Goal: Communication & Community: Answer question/provide support

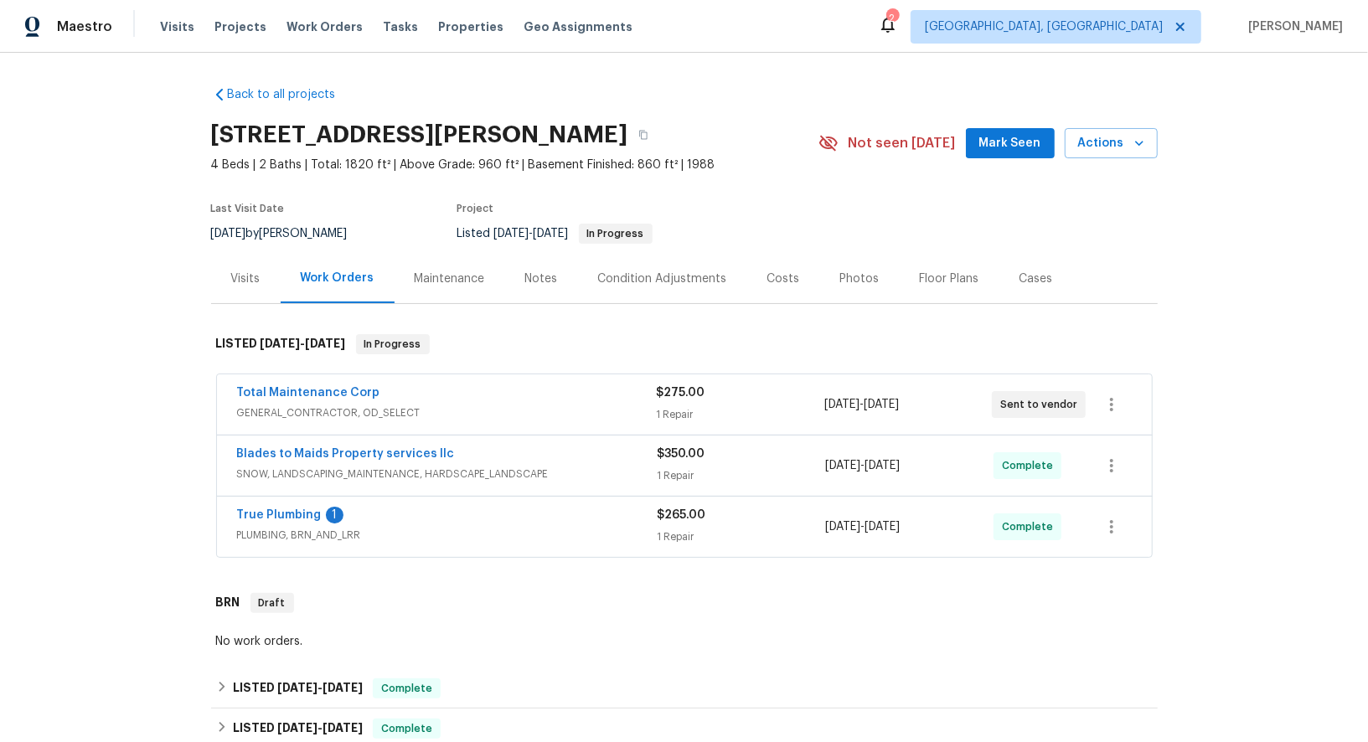
scroll to position [299, 0]
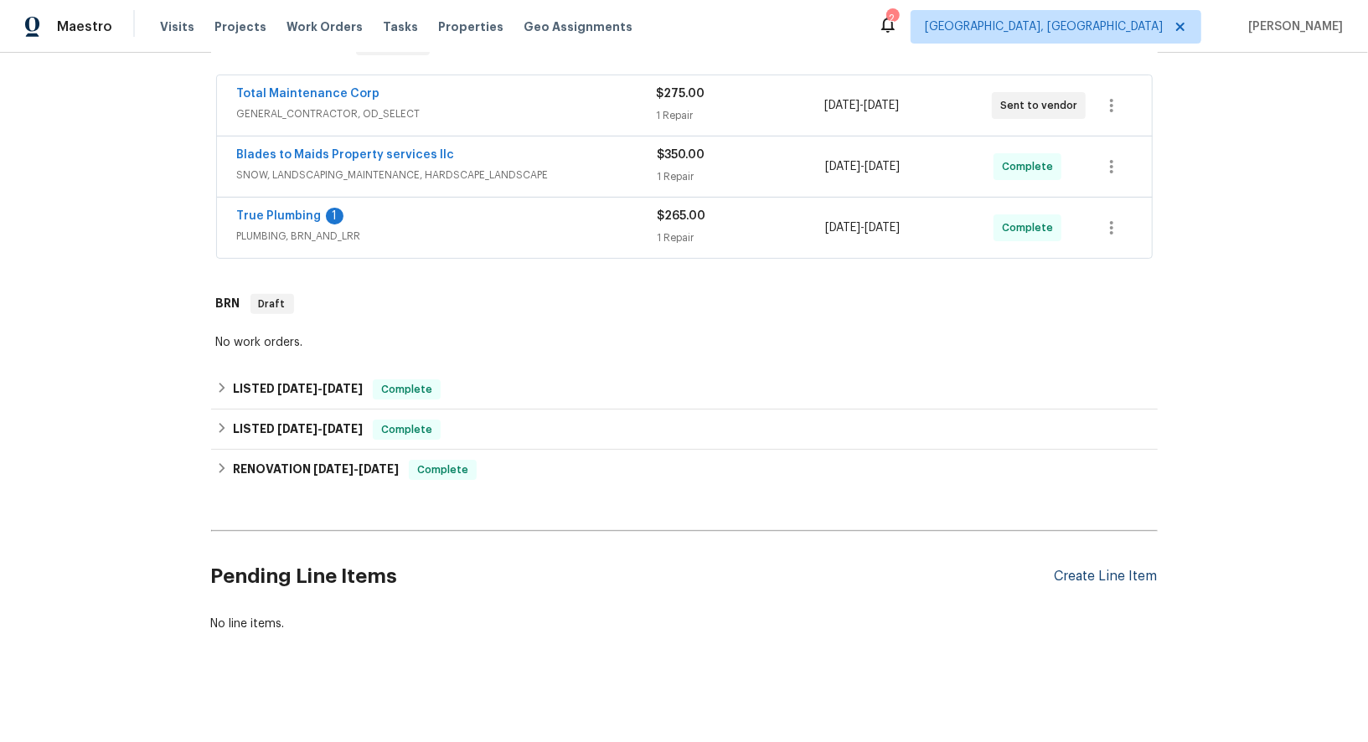
click at [1108, 574] on div "Create Line Item" at bounding box center [1105, 577] width 103 height 16
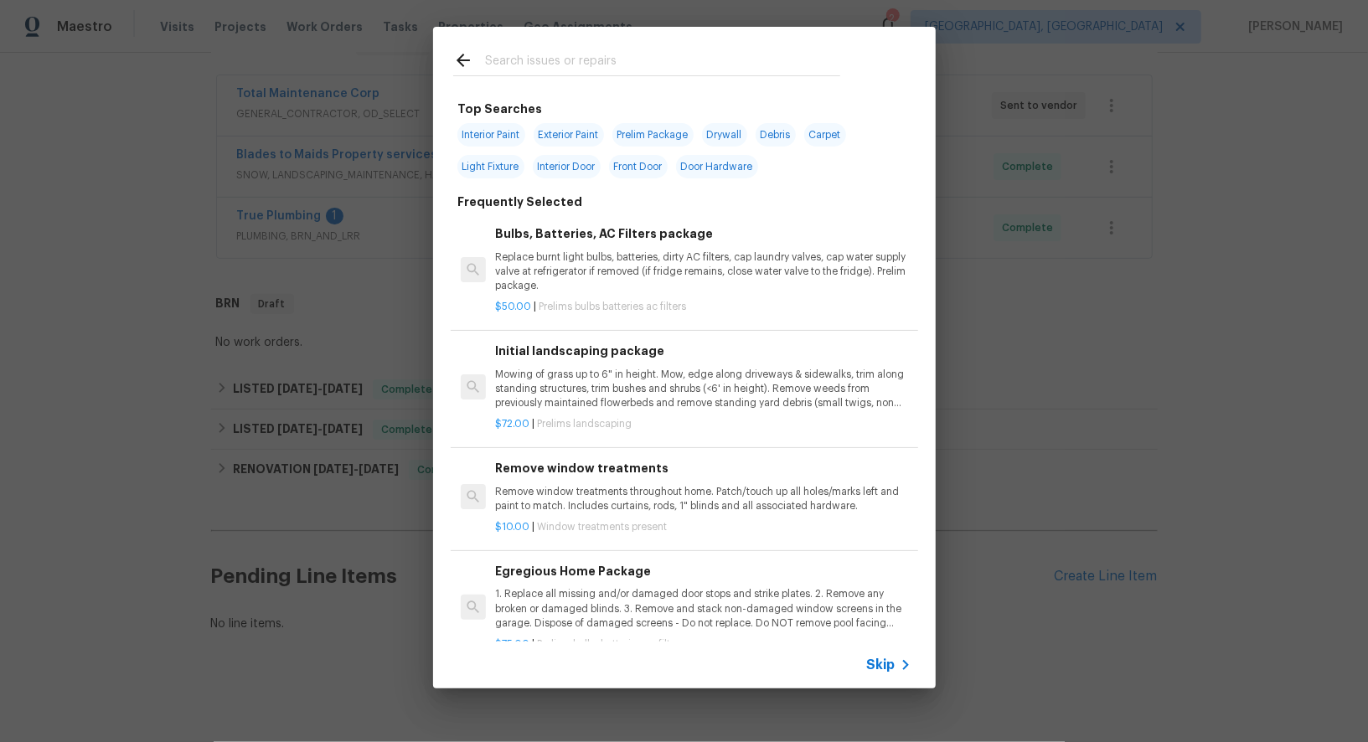
click at [904, 667] on icon at bounding box center [905, 665] width 6 height 10
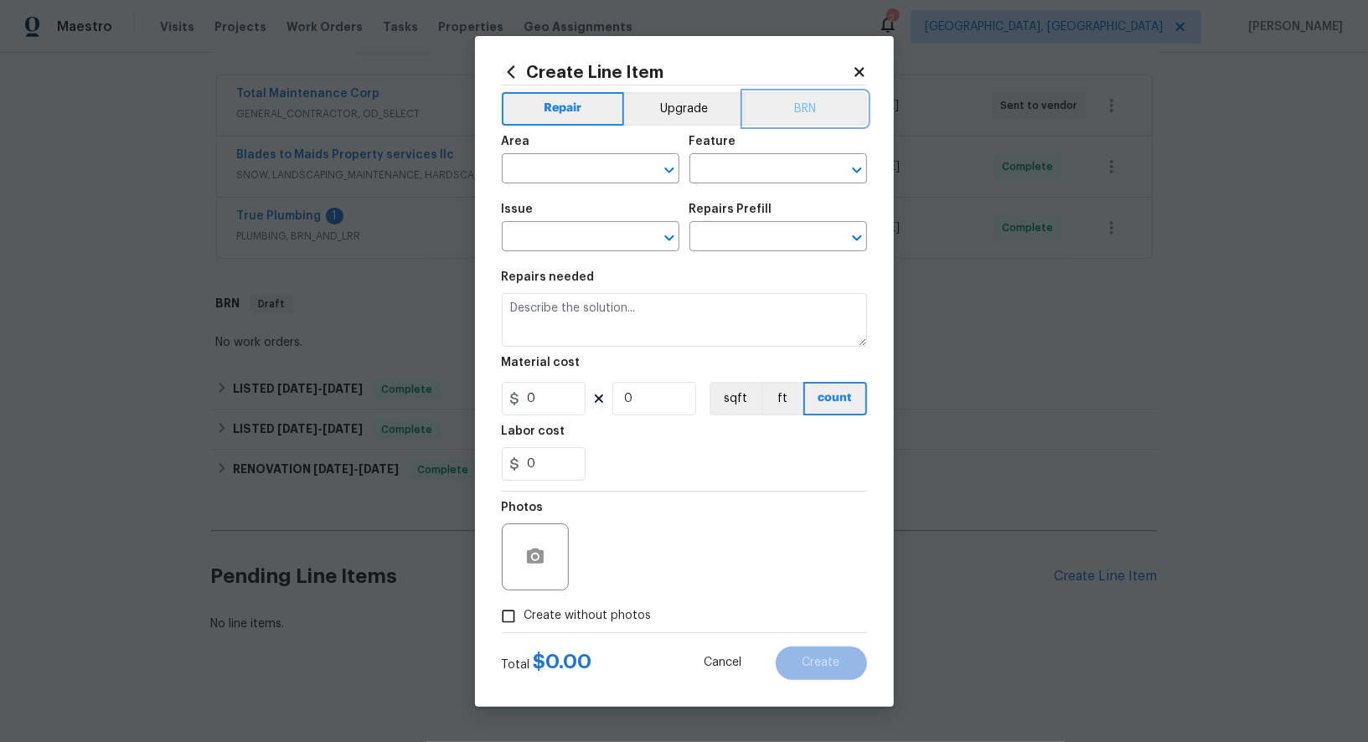
click at [810, 93] on button "BRN" at bounding box center [805, 108] width 123 height 33
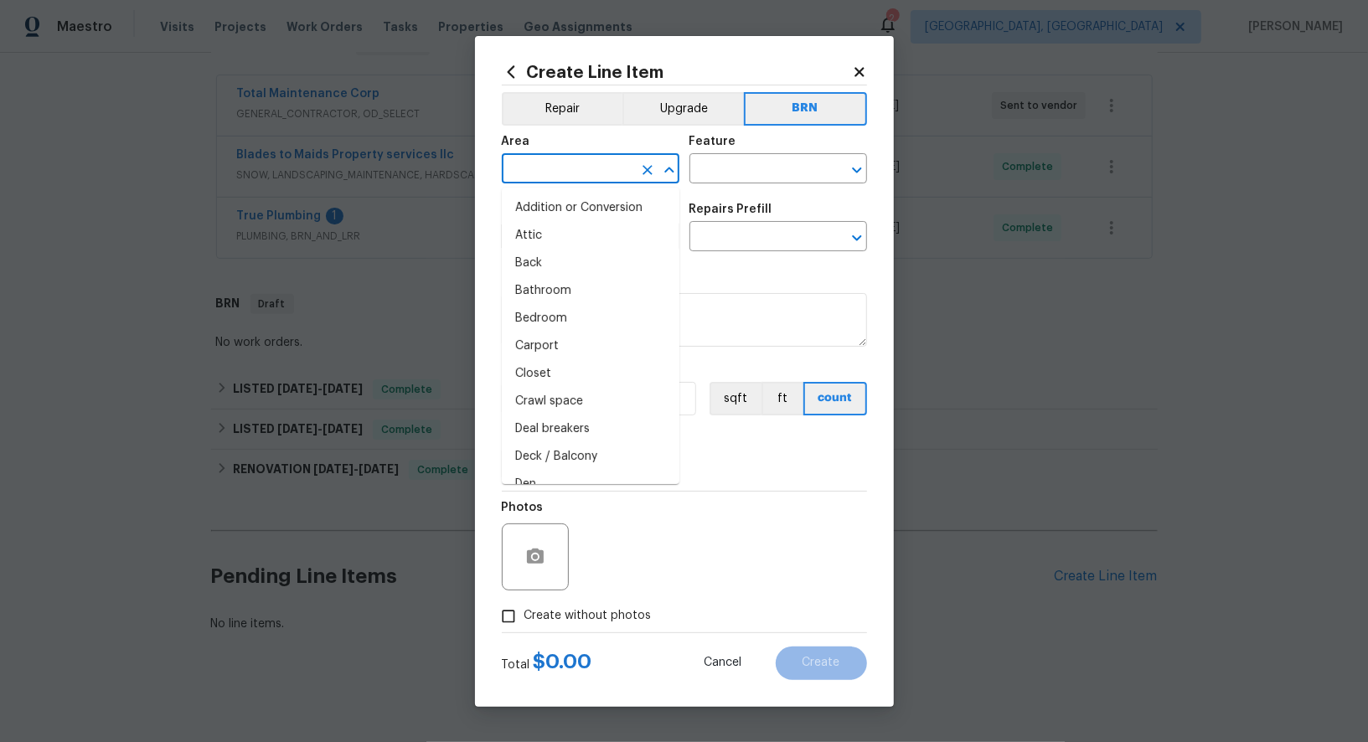
click at [591, 164] on input "text" at bounding box center [567, 170] width 131 height 26
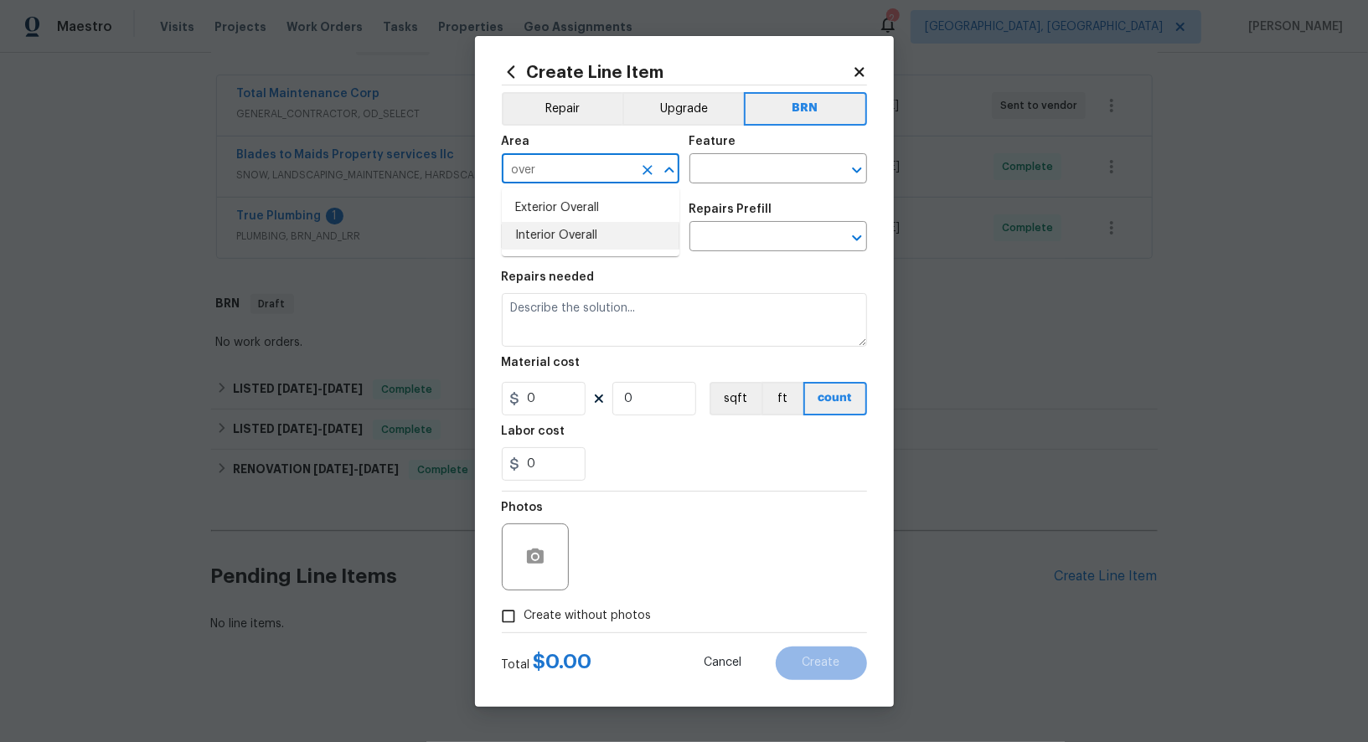
click at [597, 227] on li "Interior Overall" at bounding box center [591, 236] width 178 height 28
type input "Interior Overall"
click at [750, 189] on div "Area Interior Overall ​ Feature ​" at bounding box center [684, 160] width 365 height 68
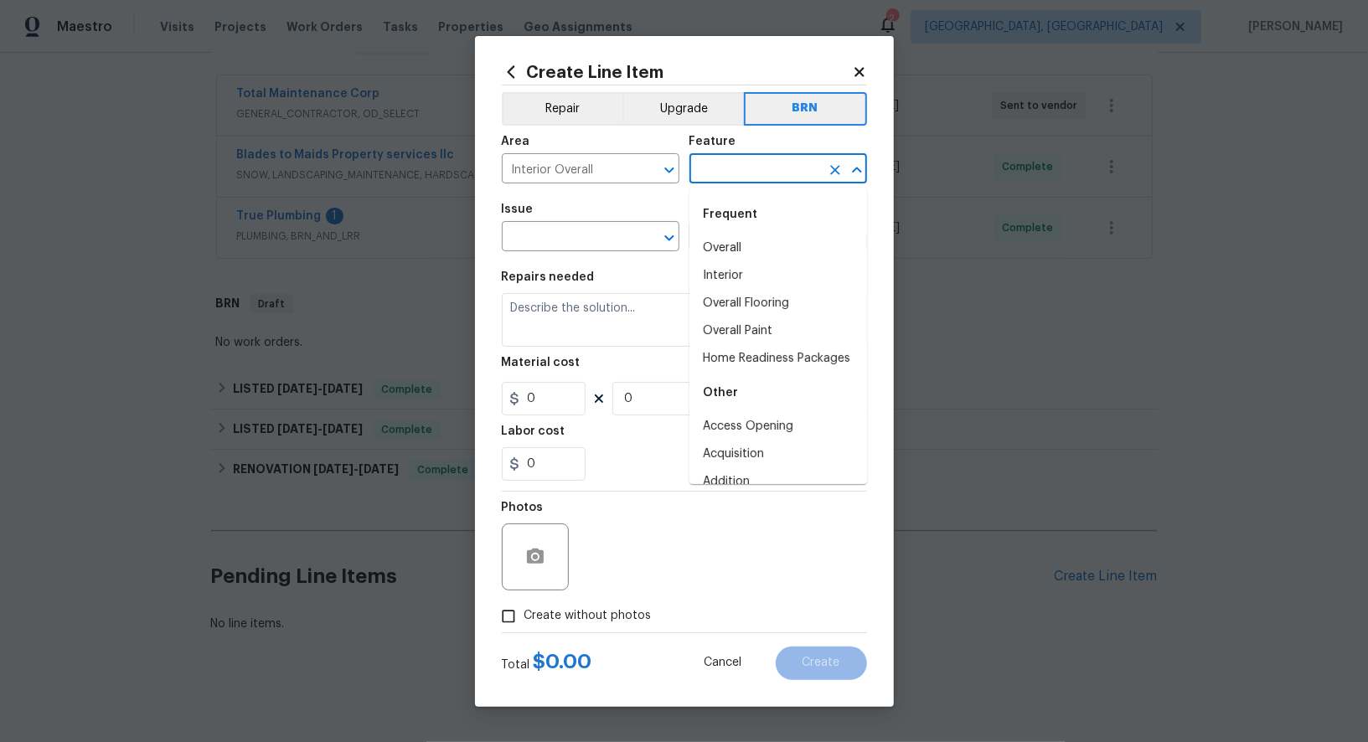
click at [737, 176] on input "text" at bounding box center [754, 170] width 131 height 26
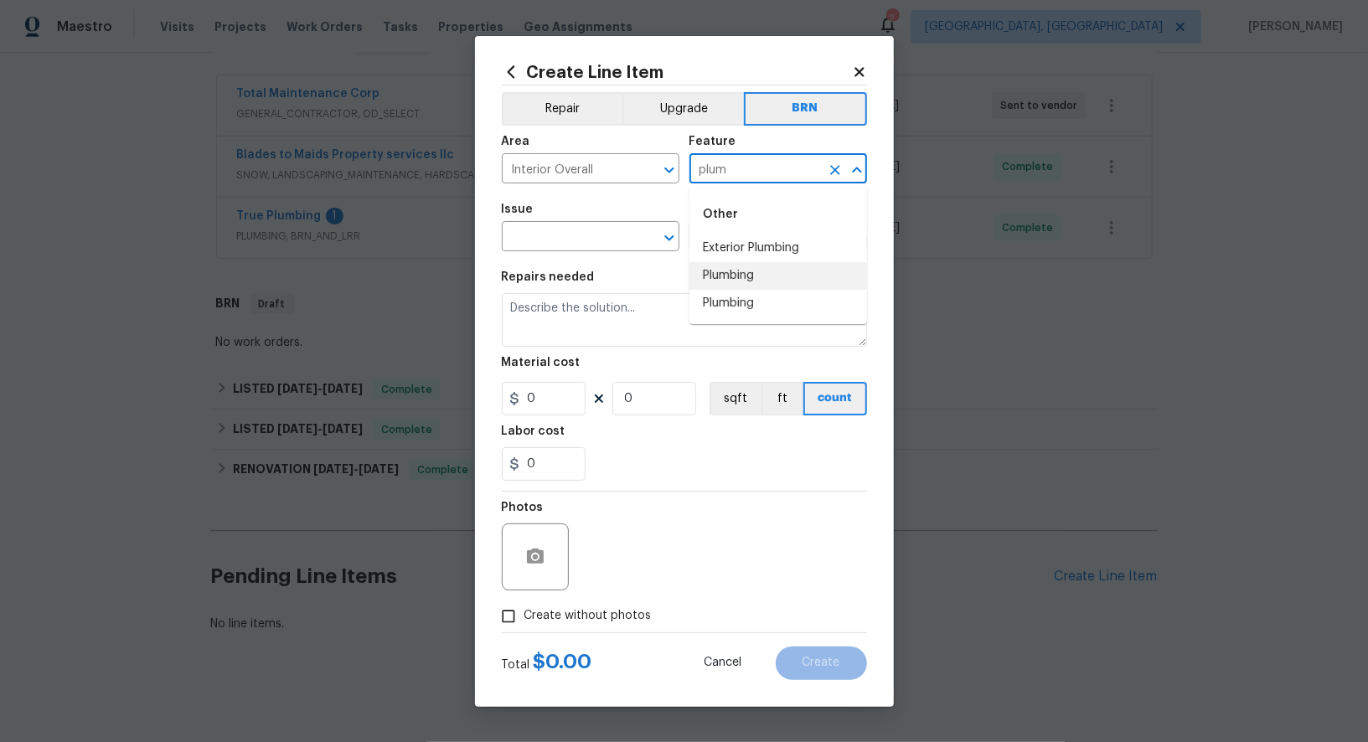
click at [746, 267] on li "Plumbing" at bounding box center [778, 276] width 178 height 28
type input "Plumbing"
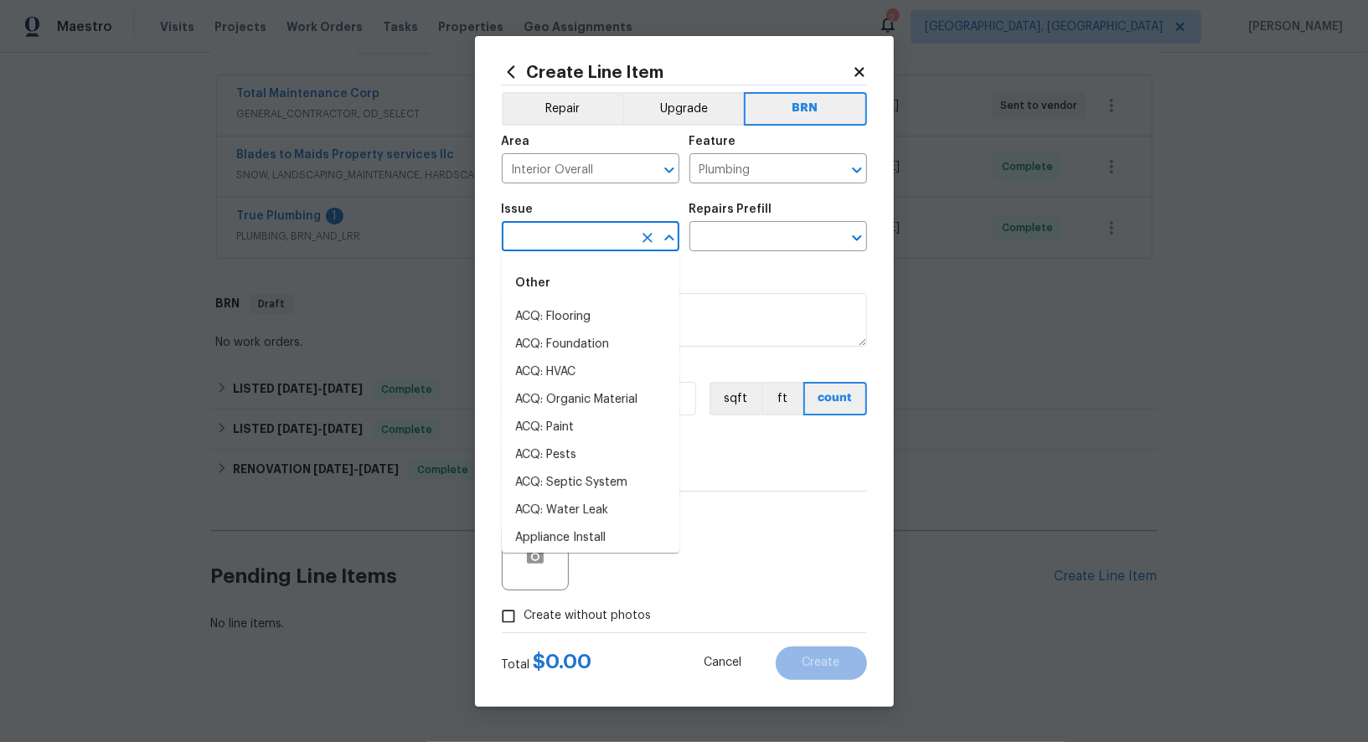
click at [603, 229] on input "text" at bounding box center [567, 238] width 131 height 26
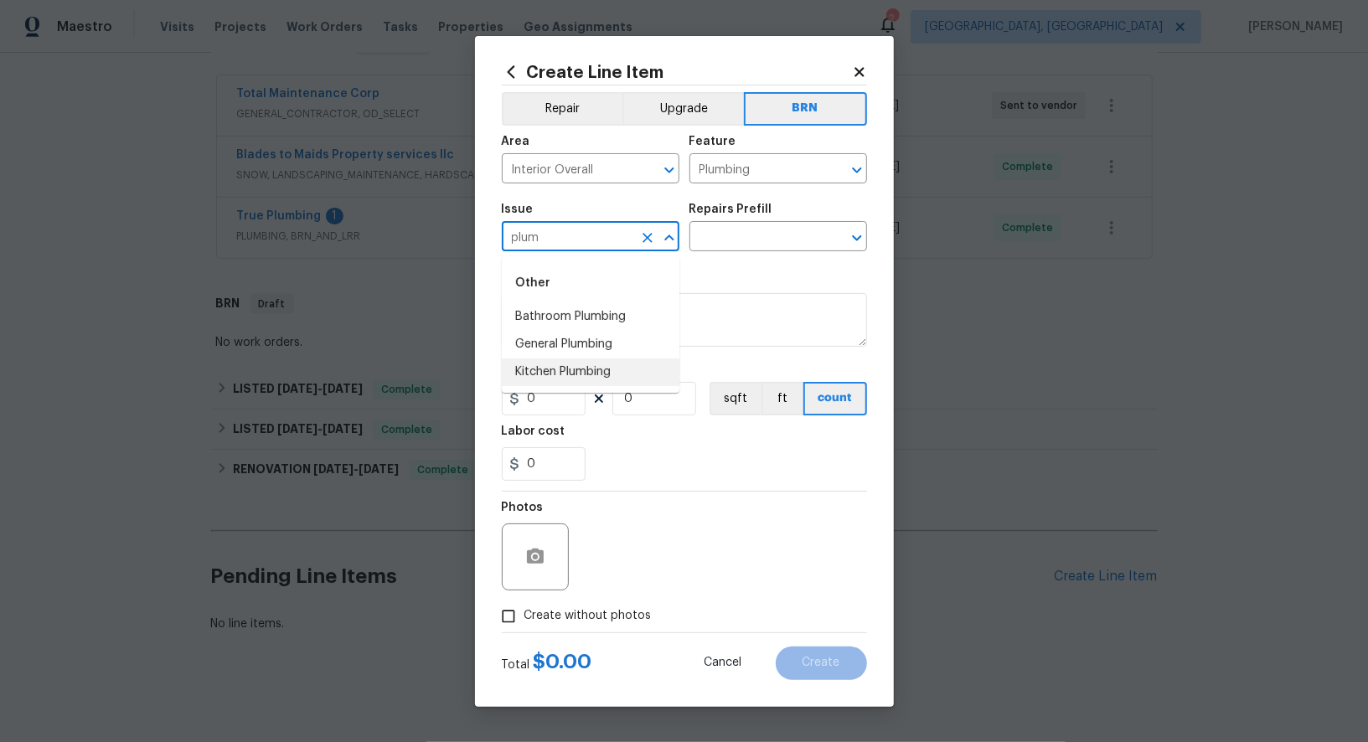
click at [605, 350] on li "General Plumbing" at bounding box center [591, 345] width 178 height 28
type input "General Plumbing"
click at [738, 240] on input "text" at bounding box center [754, 238] width 131 height 26
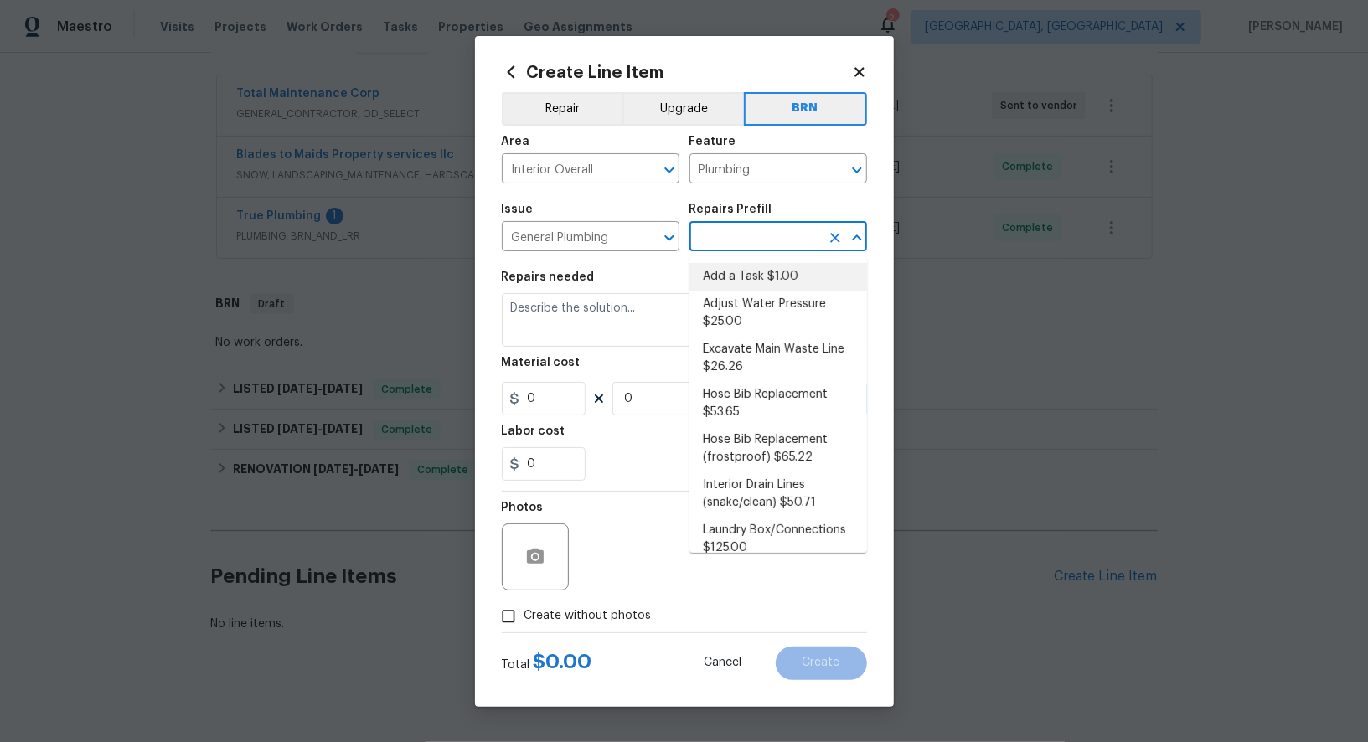
click at [745, 278] on li "Add a Task $1.00" at bounding box center [778, 277] width 178 height 28
type input "Add a Task $1.00"
type textarea "HPM to detail"
type input "1"
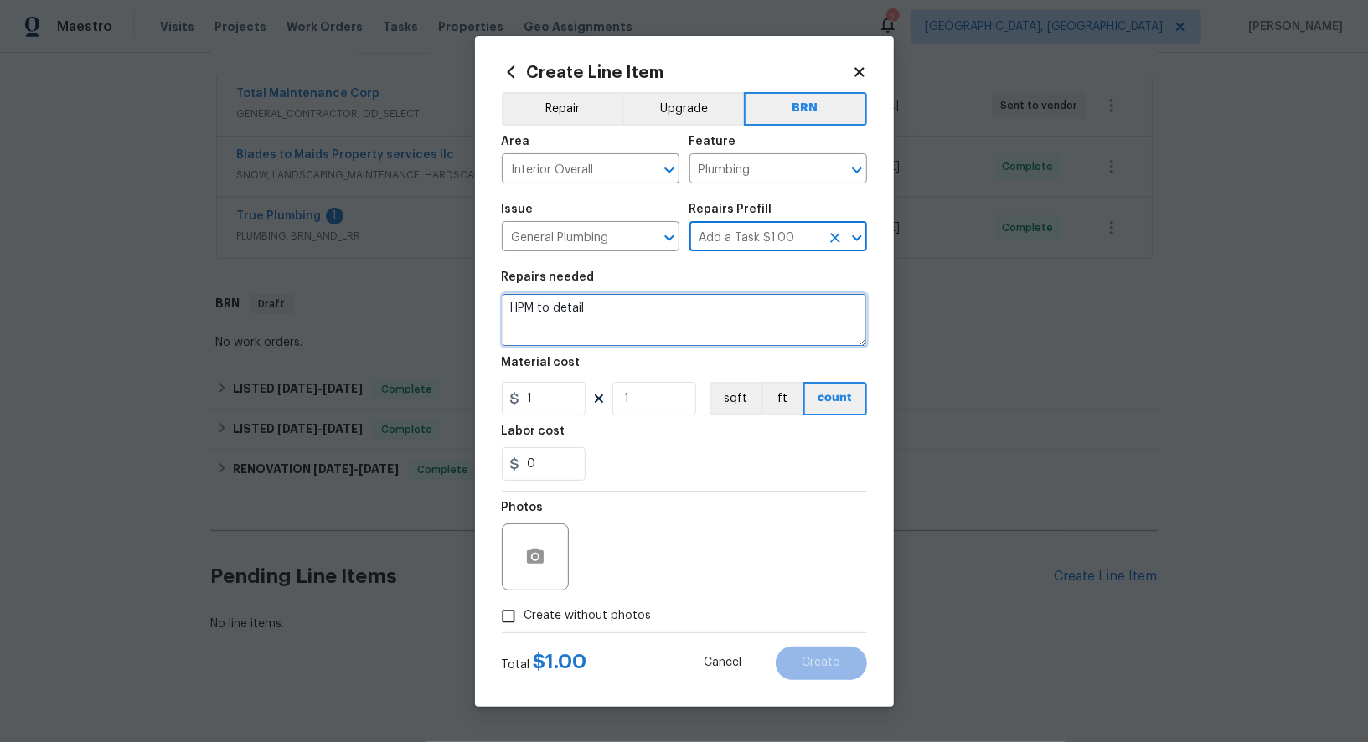
click at [683, 316] on textarea "HPM to detail" at bounding box center [684, 320] width 365 height 54
paste textarea "Seller to clean and rescope the main sewer line. Provide post cleaning video to…"
type textarea "Seller to clean and rescope the main sewer line. Provide post cleaning video to…"
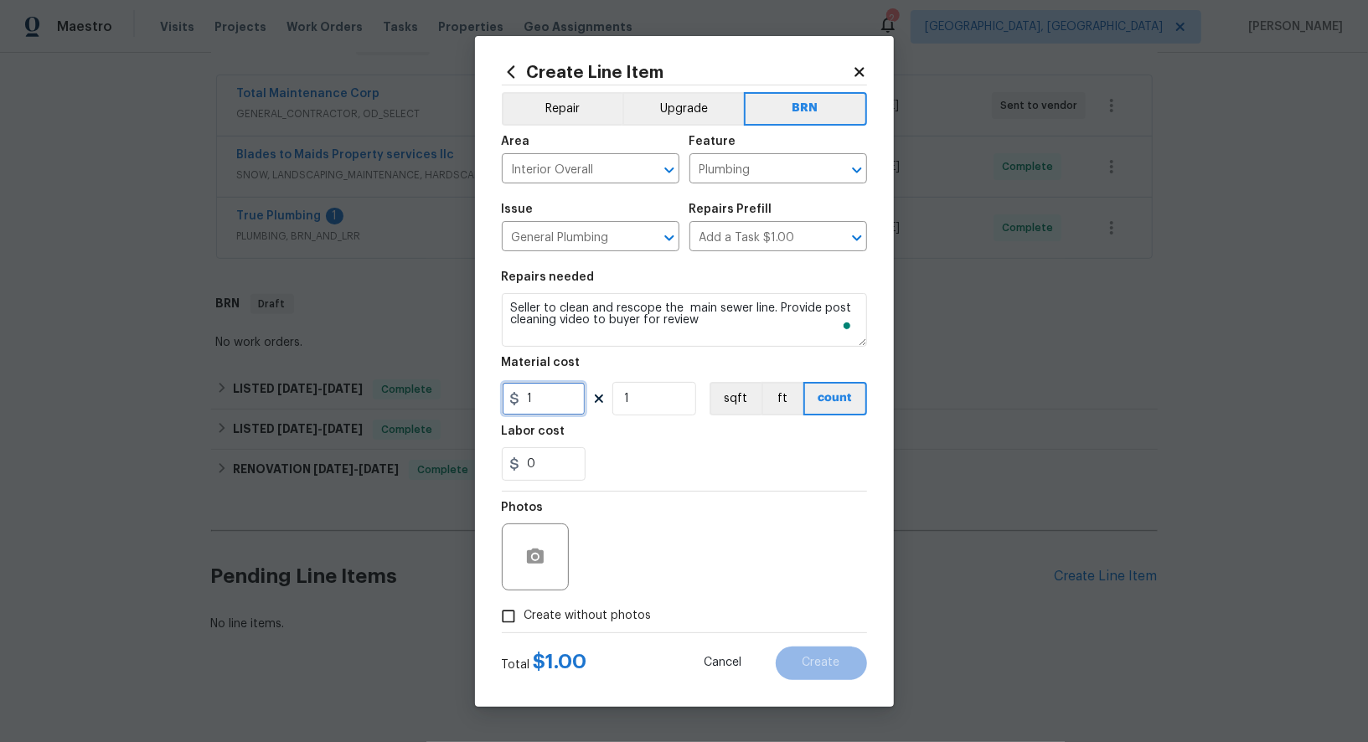
click at [545, 386] on input "1" at bounding box center [544, 398] width 84 height 33
type input "0"
click at [544, 448] on input "0" at bounding box center [544, 463] width 84 height 33
type input "500"
click at [525, 622] on span "Create without photos" at bounding box center [587, 616] width 127 height 18
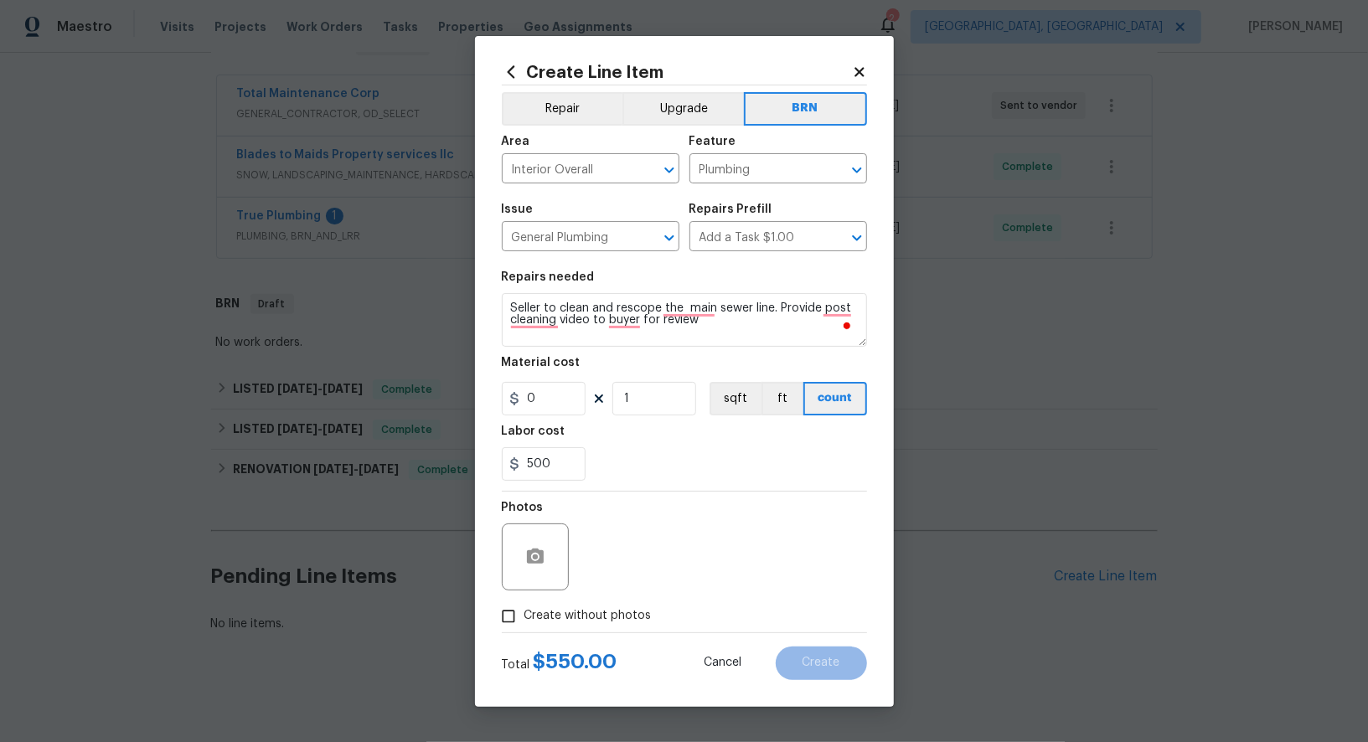
click at [524, 622] on input "Create without photos" at bounding box center [508, 616] width 32 height 32
checkbox input "true"
click at [692, 569] on textarea "To enrich screen reader interactions, please activate Accessibility in Grammarl…" at bounding box center [724, 556] width 285 height 67
click at [817, 659] on span "Create" at bounding box center [821, 663] width 38 height 13
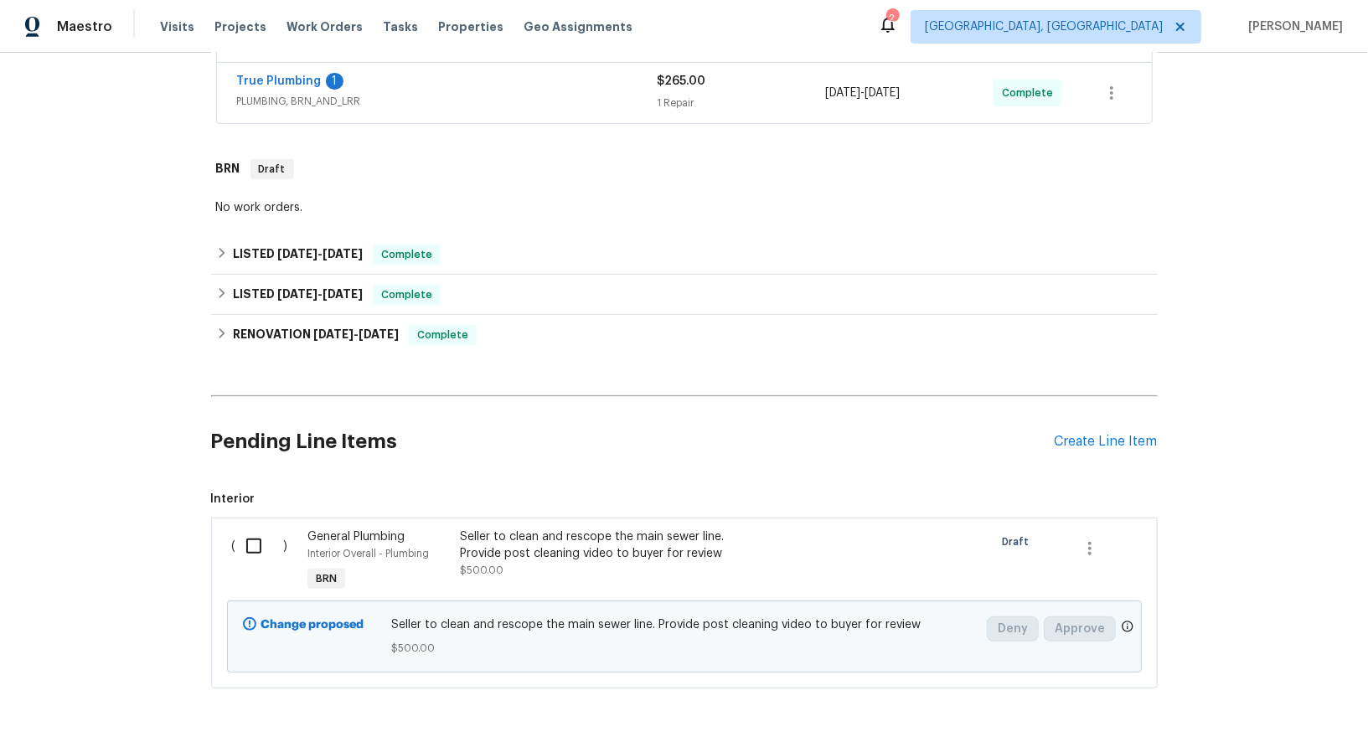
scroll to position [488, 0]
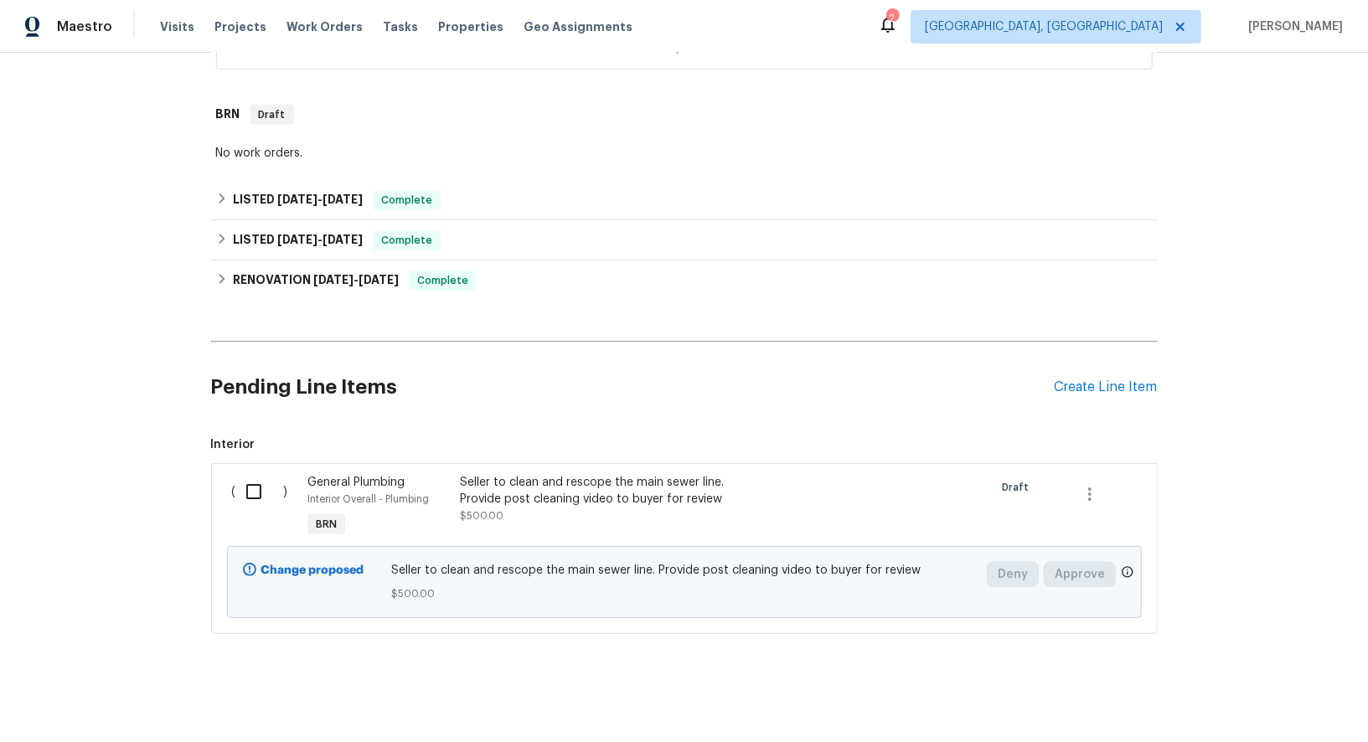
click at [255, 478] on input "checkbox" at bounding box center [260, 491] width 48 height 35
checkbox input "true"
click at [706, 520] on div "Seller to clean and rescope the main sewer line. Provide post cleaning video to…" at bounding box center [607, 507] width 305 height 77
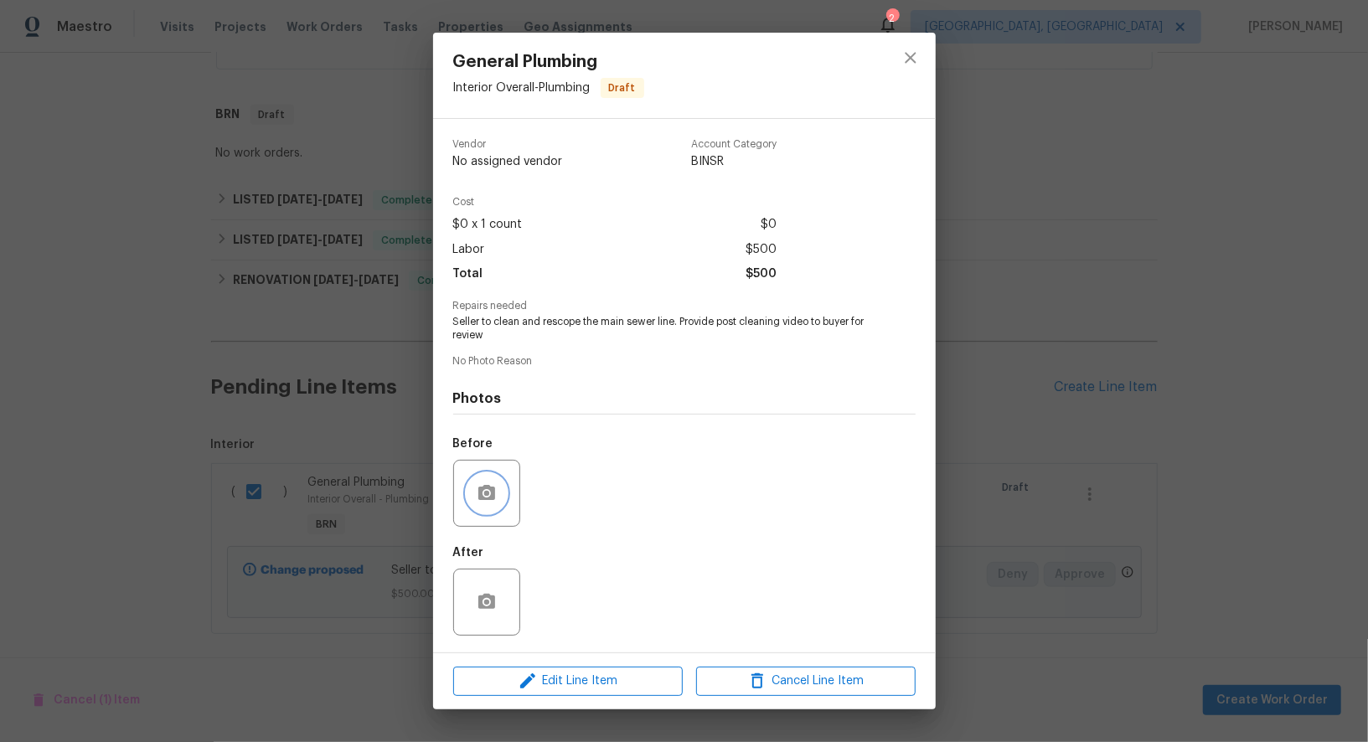
click at [492, 495] on icon "button" at bounding box center [486, 492] width 17 height 15
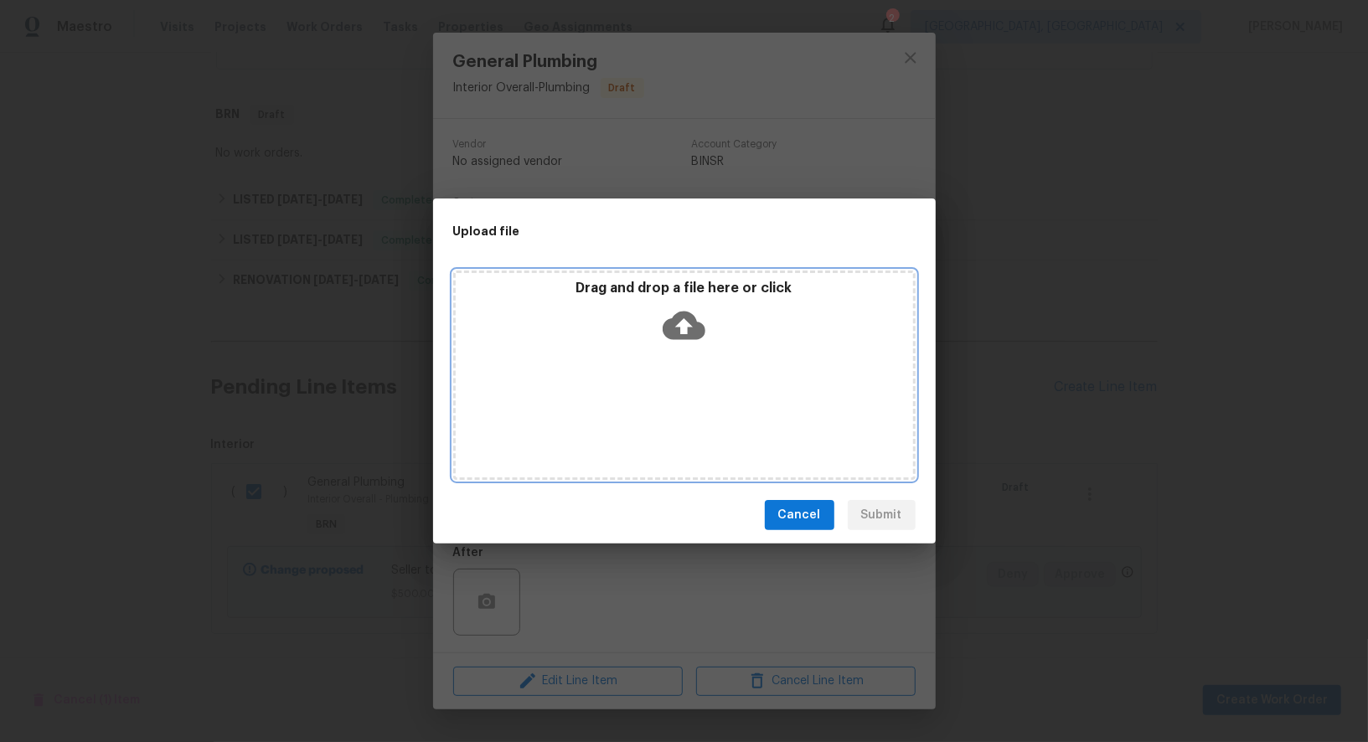
click at [681, 327] on icon at bounding box center [683, 325] width 43 height 43
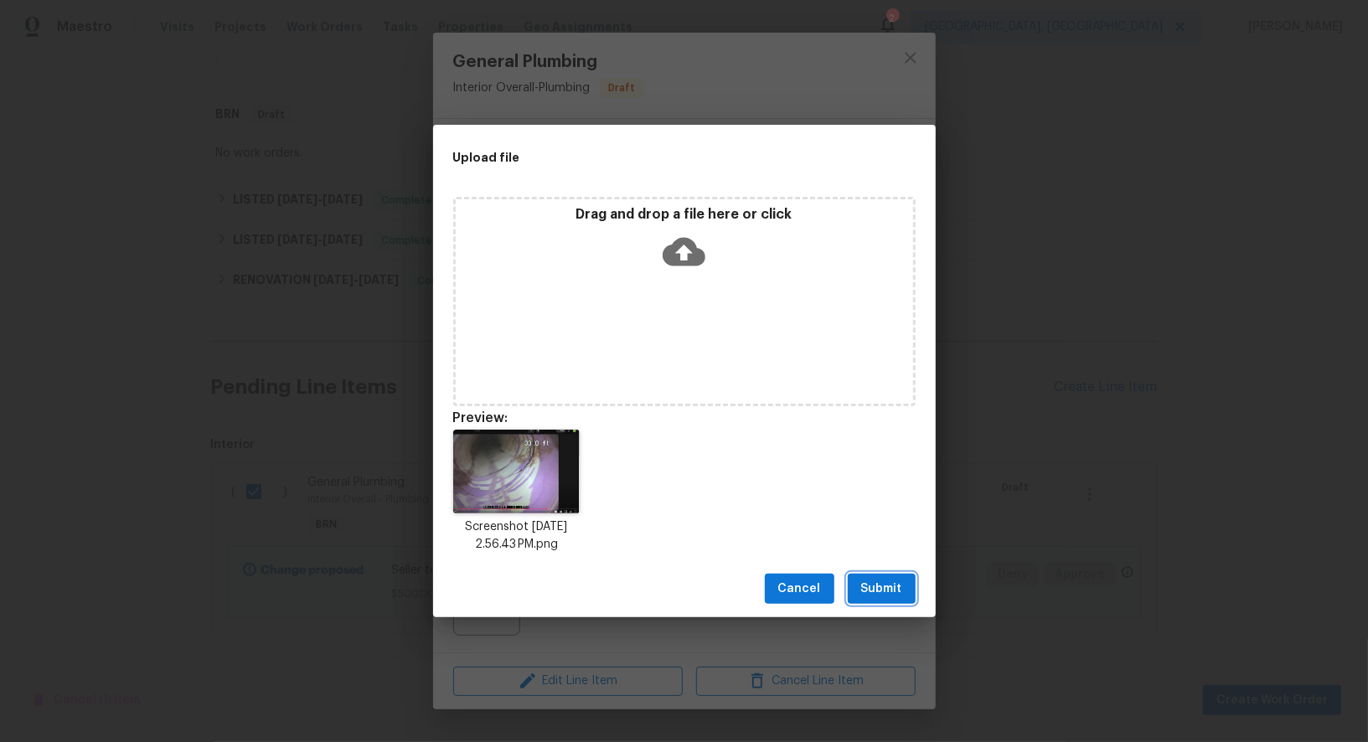
click at [885, 603] on button "Submit" at bounding box center [882, 589] width 68 height 31
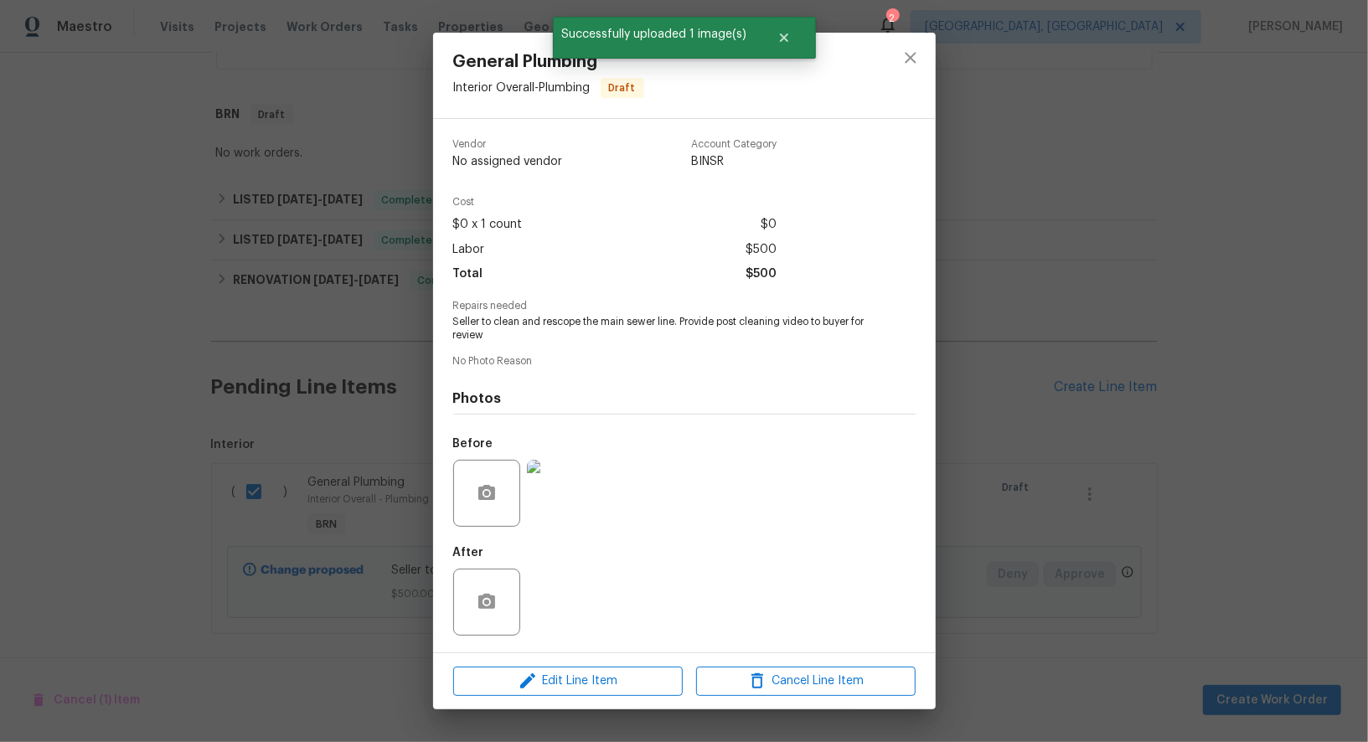
click at [1012, 487] on div "General Plumbing Interior Overall - Plumbing Draft Vendor No assigned vendor Ac…" at bounding box center [684, 371] width 1368 height 742
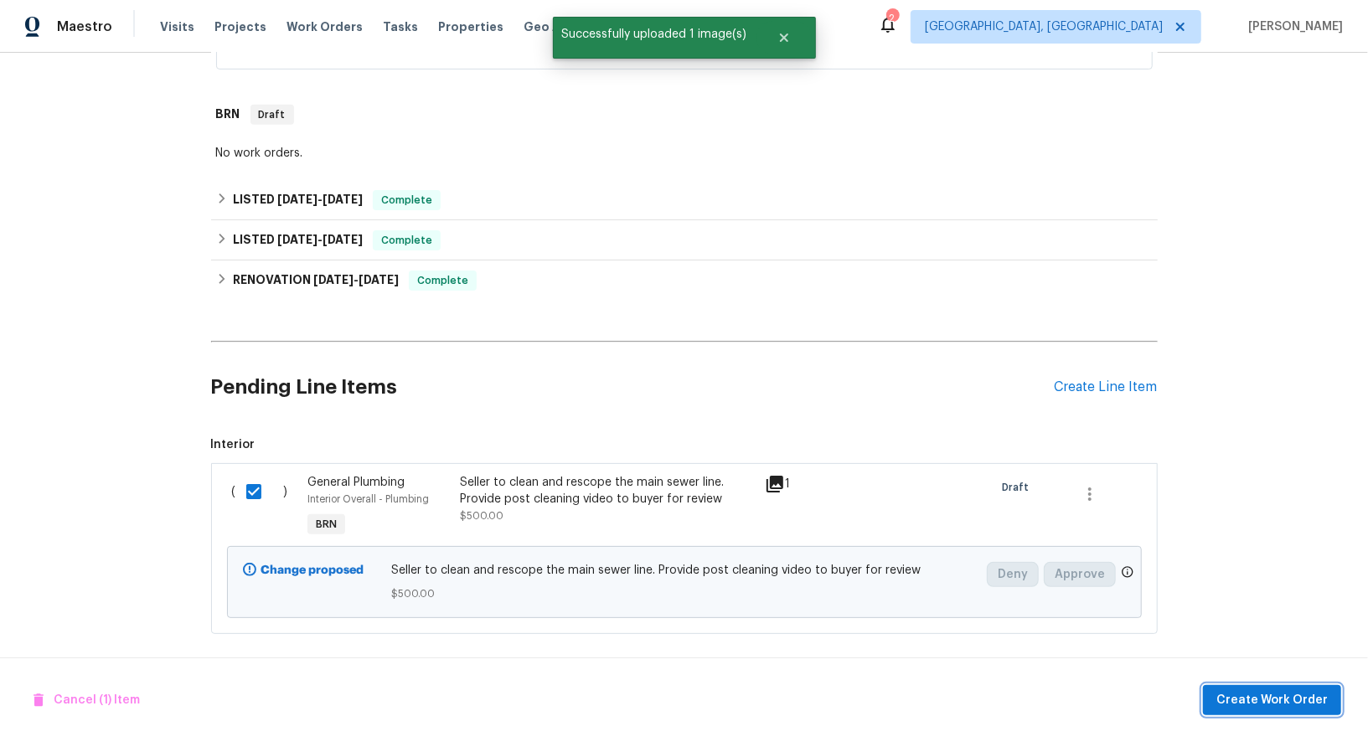
click at [1288, 694] on span "Create Work Order" at bounding box center [1271, 700] width 111 height 21
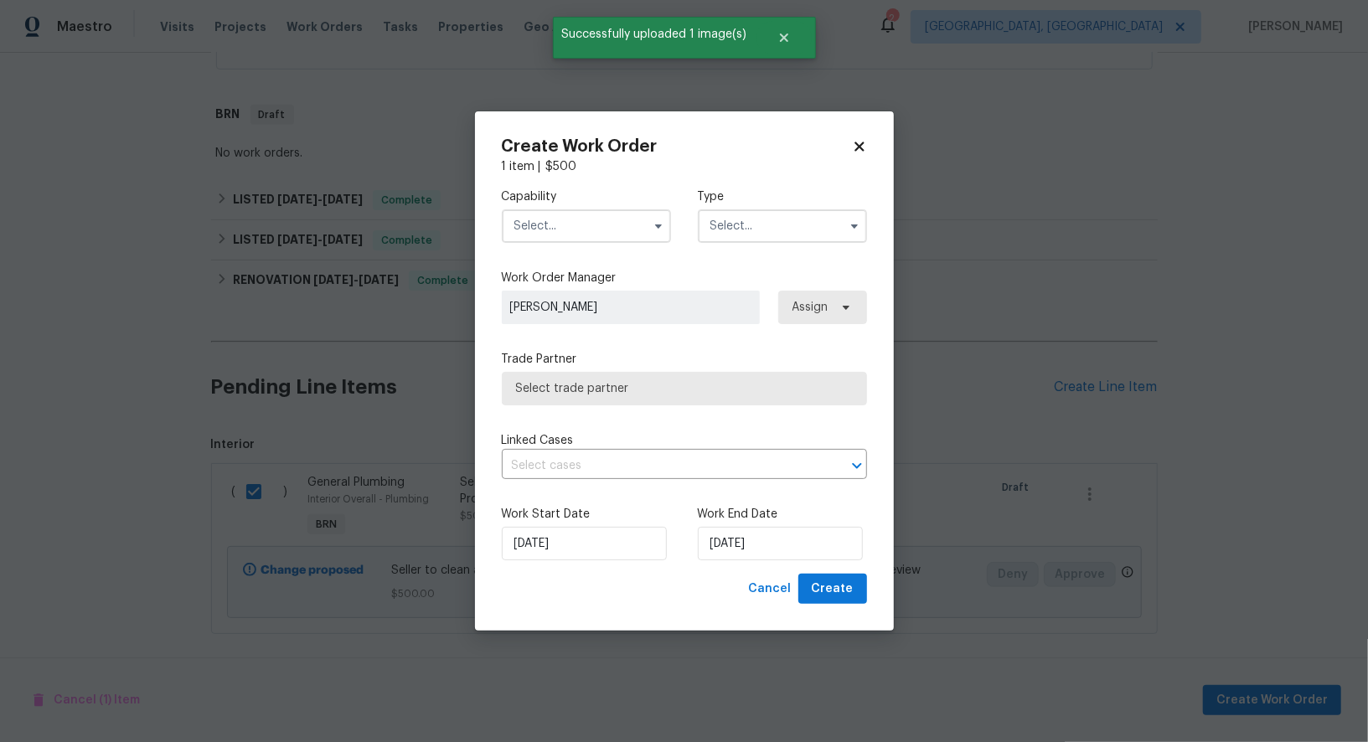
click at [555, 223] on input "text" at bounding box center [586, 225] width 169 height 33
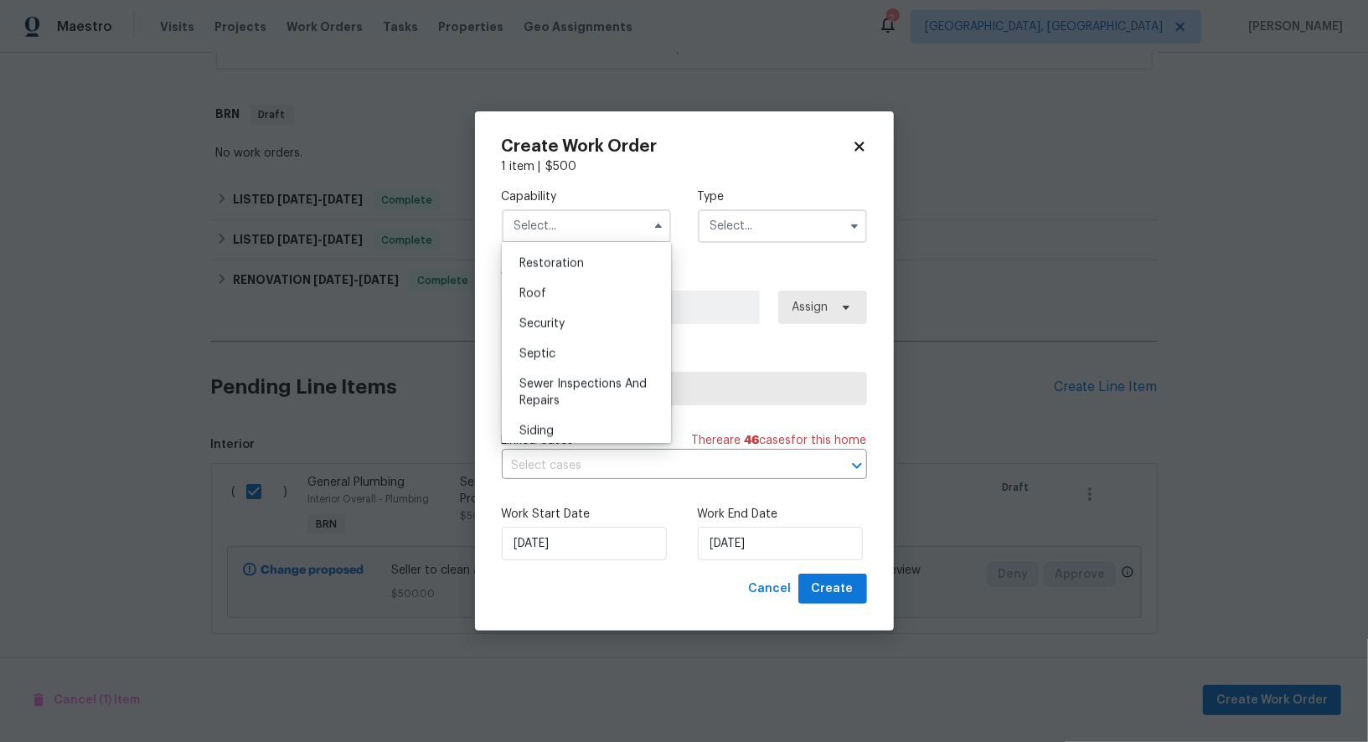
scroll to position [1681, 0]
click at [561, 379] on span "Sewer Inspections And Repairs" at bounding box center [582, 388] width 127 height 28
type input "Sewer Inspections And Repairs"
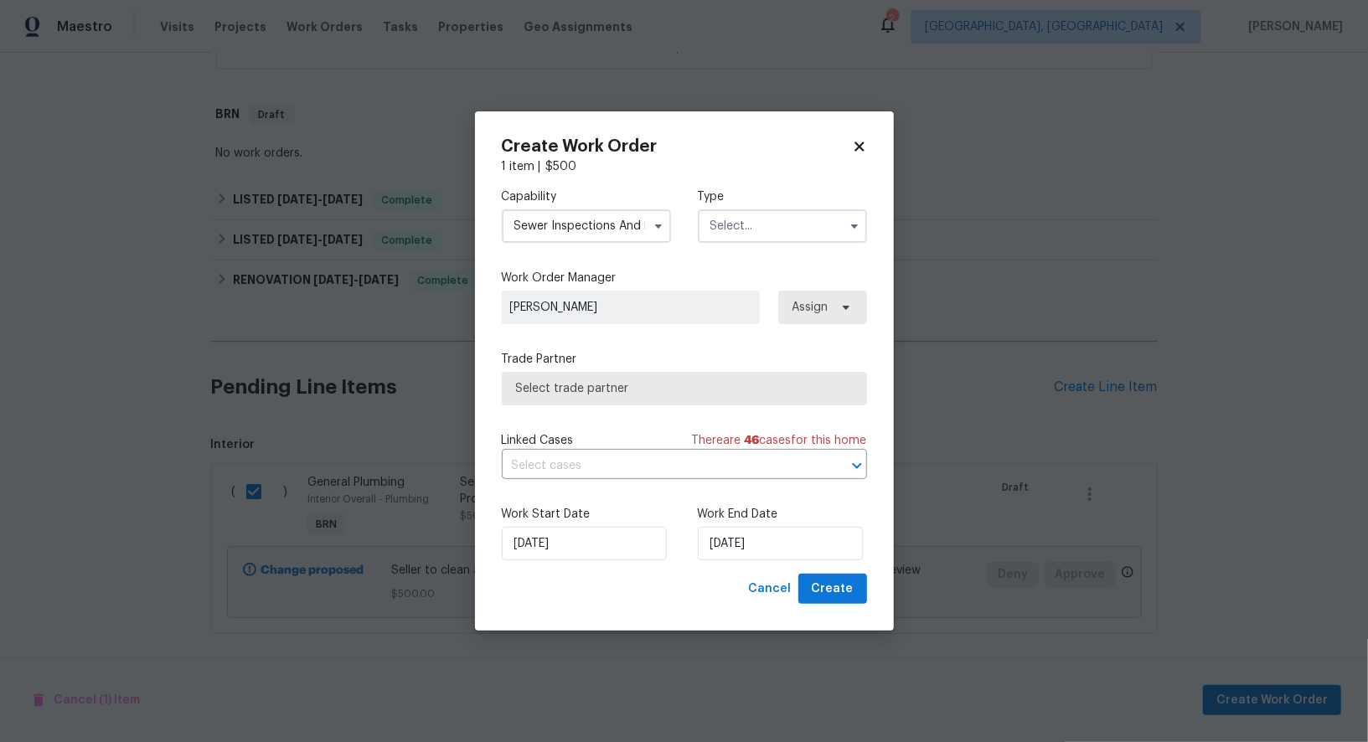
click at [813, 224] on input "text" at bounding box center [782, 225] width 169 height 33
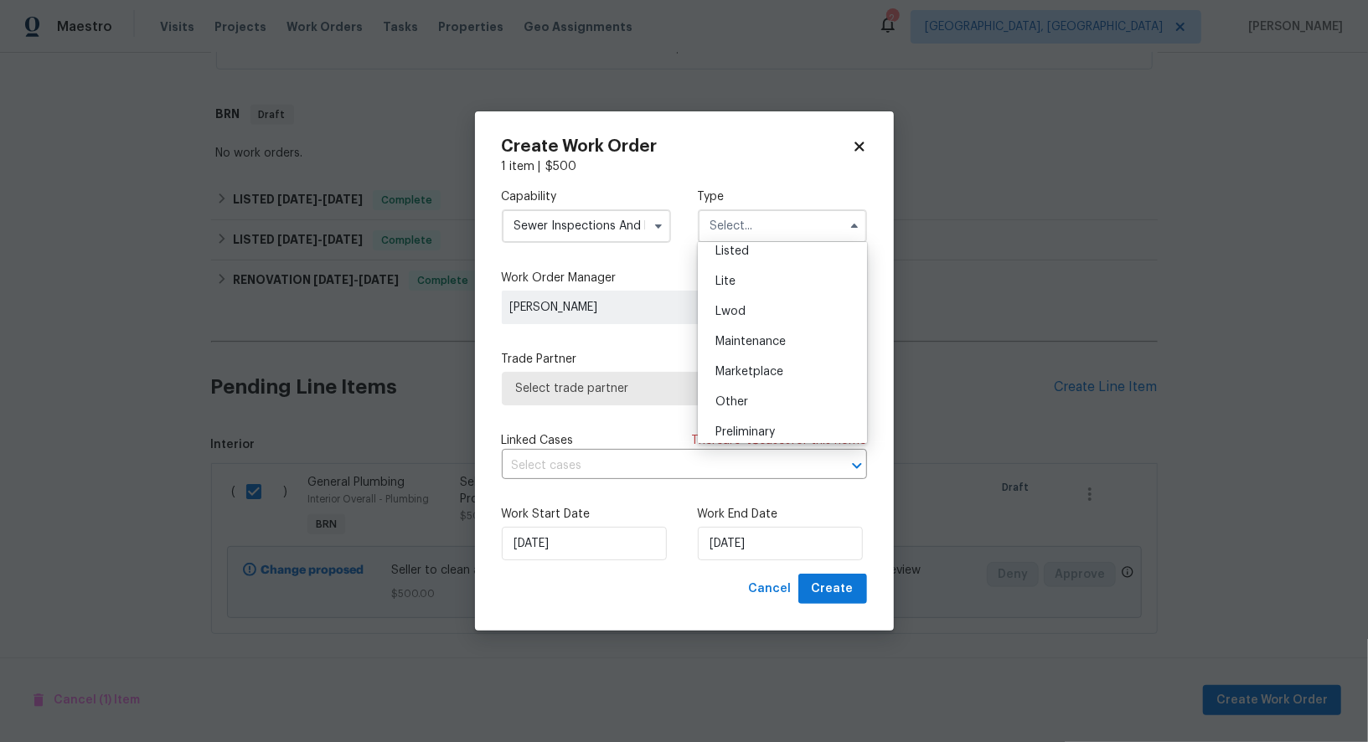
scroll to position [379, 0]
click at [750, 337] on div "Resale" at bounding box center [782, 334] width 161 height 30
type input "Resale"
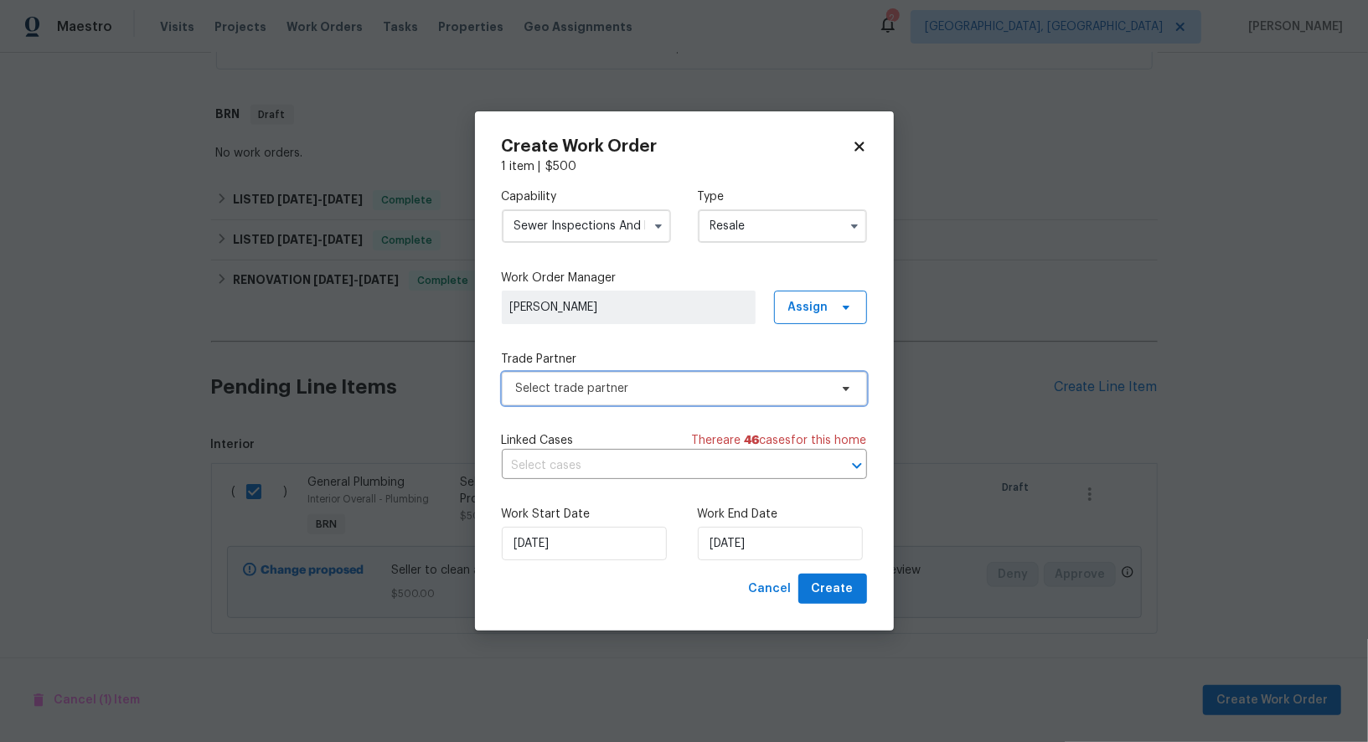
click at [688, 381] on span "Select trade partner" at bounding box center [672, 388] width 312 height 17
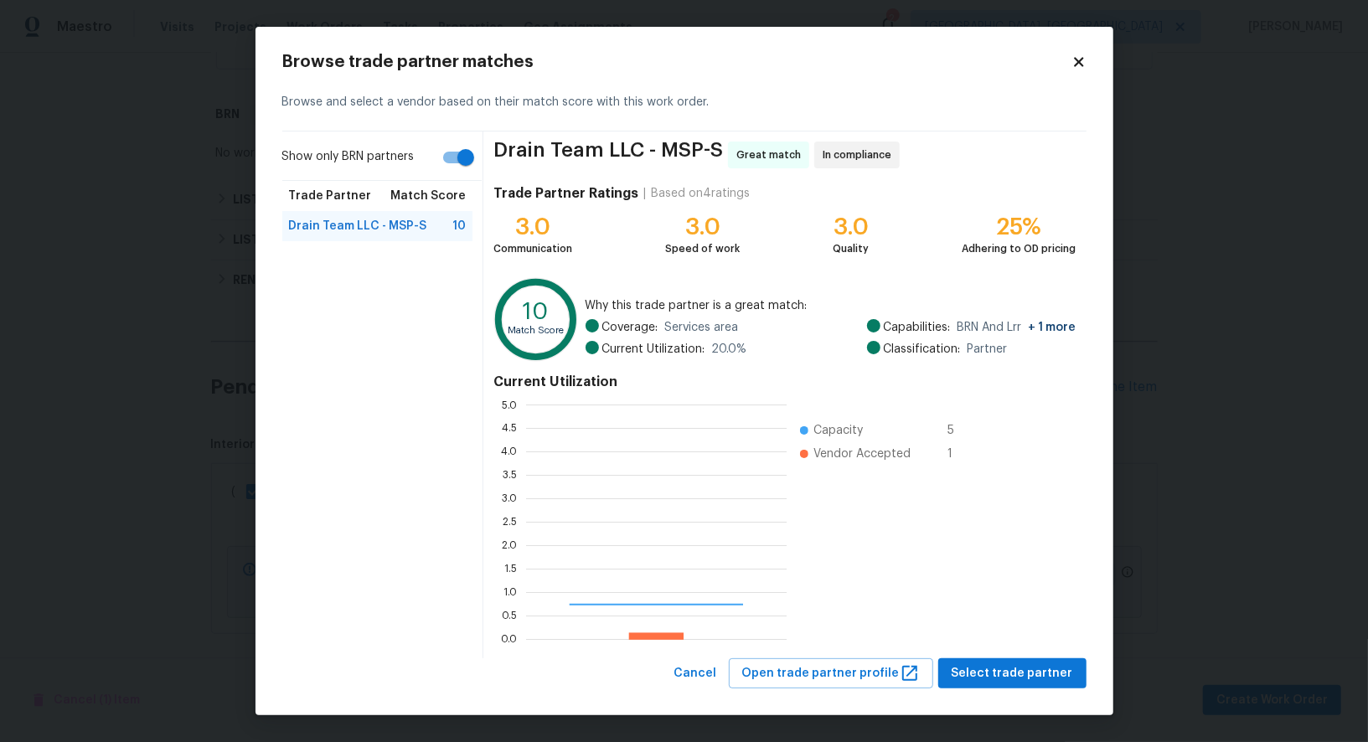
scroll to position [234, 260]
click at [1041, 662] on button "Select trade partner" at bounding box center [1012, 673] width 148 height 31
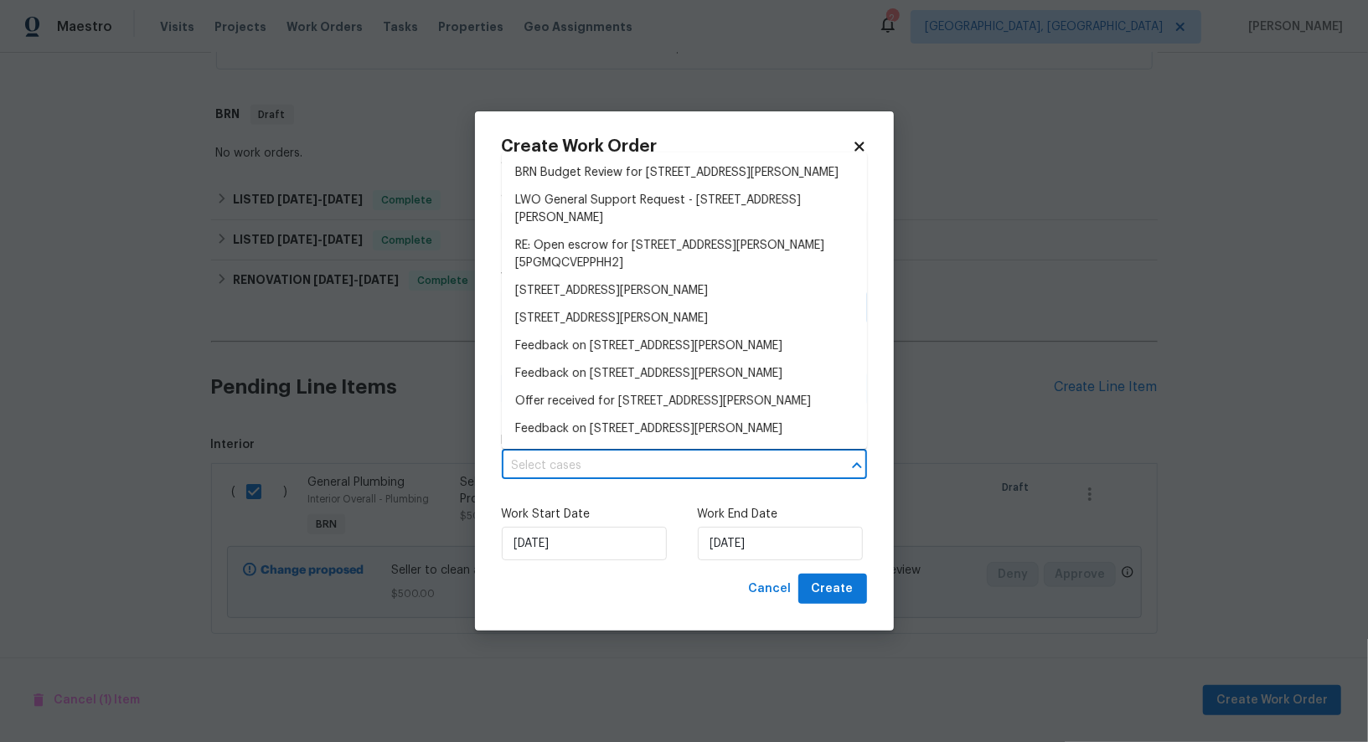
click at [676, 466] on input "text" at bounding box center [661, 466] width 318 height 26
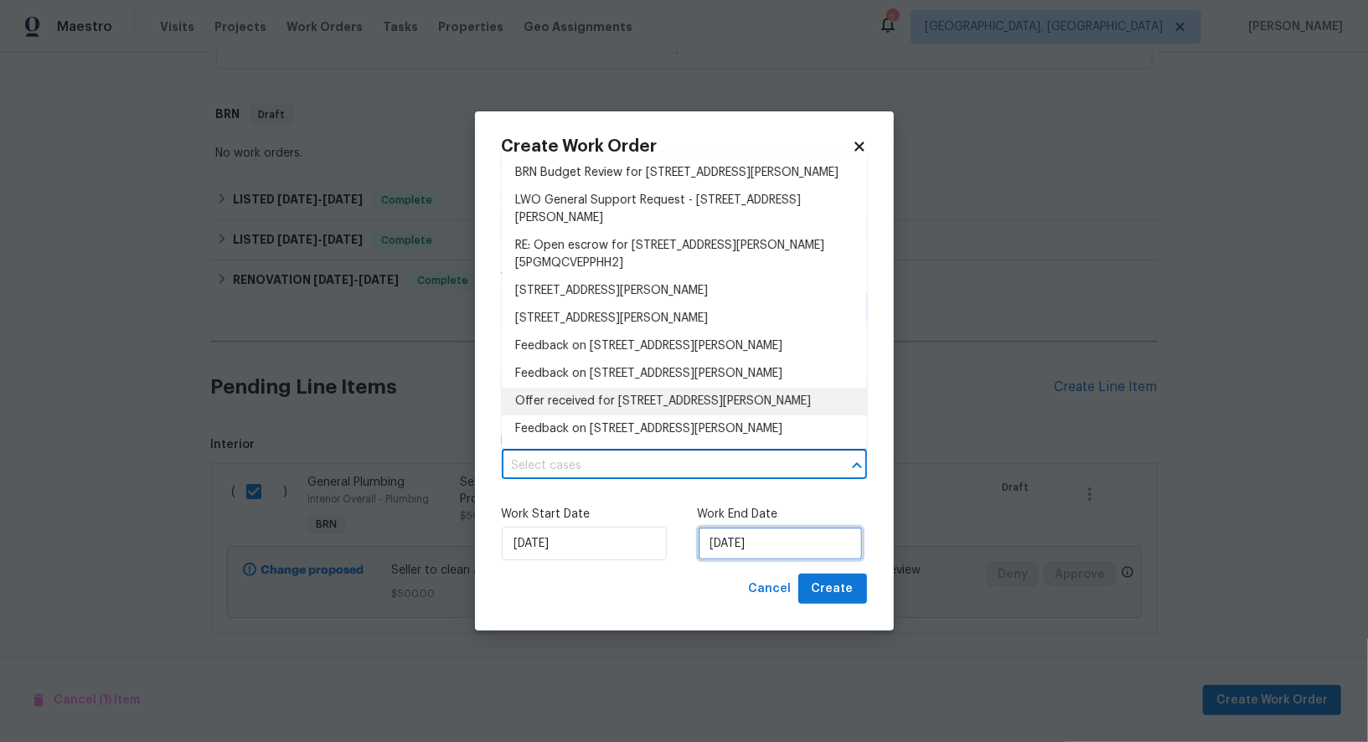
click at [748, 542] on input "19/08/2025" at bounding box center [780, 543] width 165 height 33
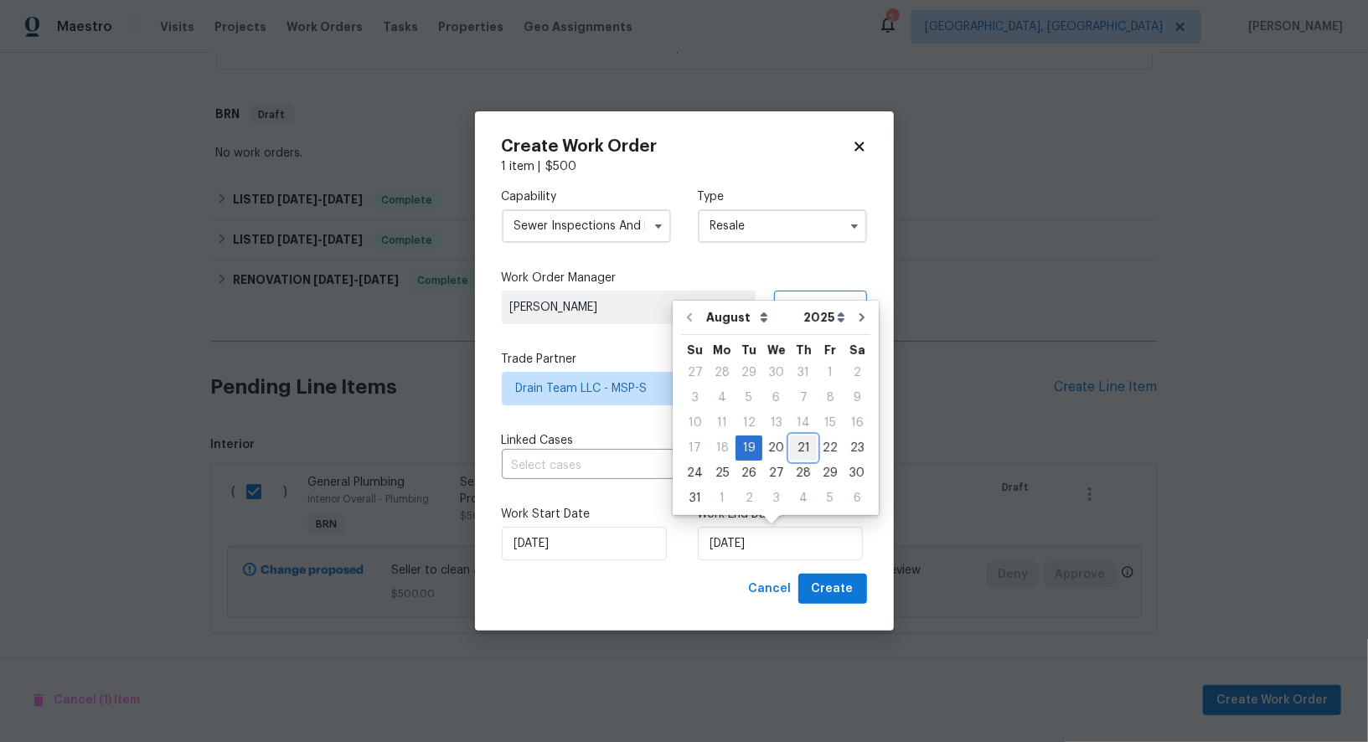
click at [802, 442] on div "21" at bounding box center [803, 447] width 27 height 23
type input "21/08/2025"
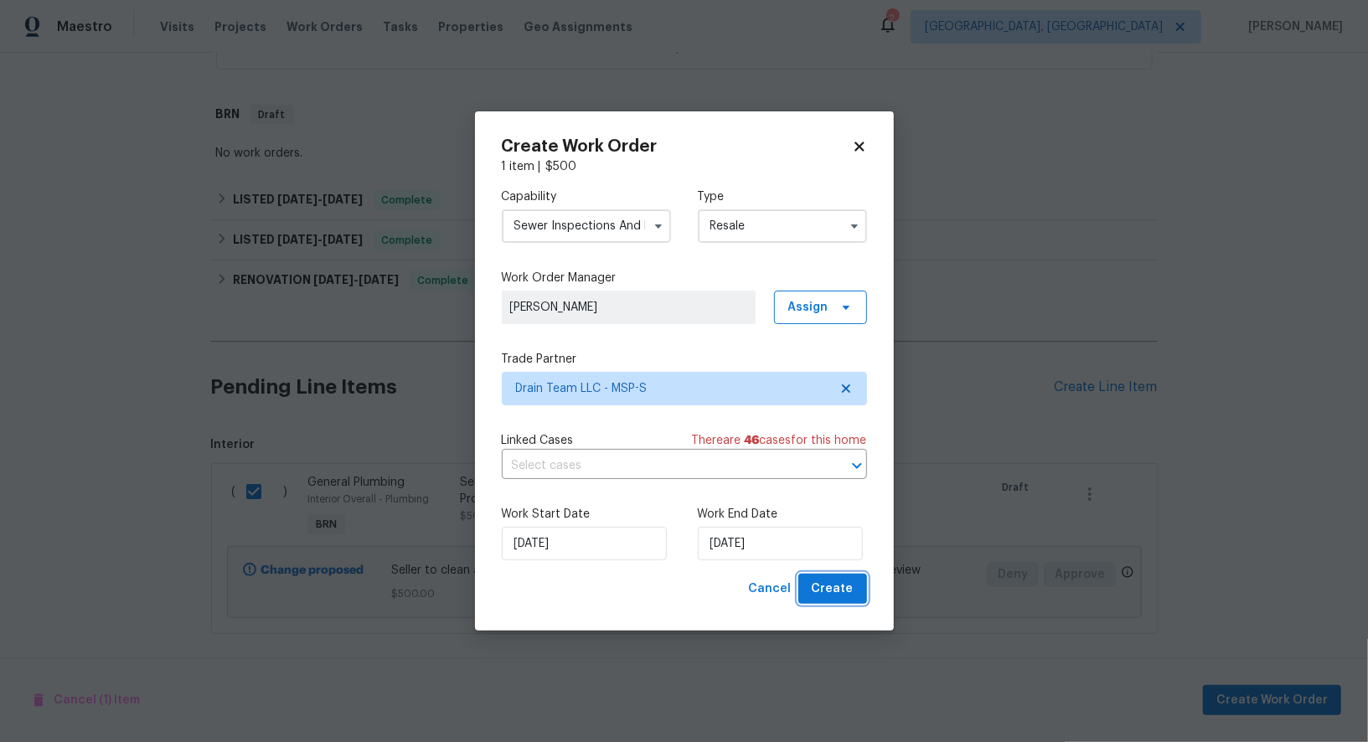
click at [840, 583] on span "Create" at bounding box center [833, 589] width 42 height 21
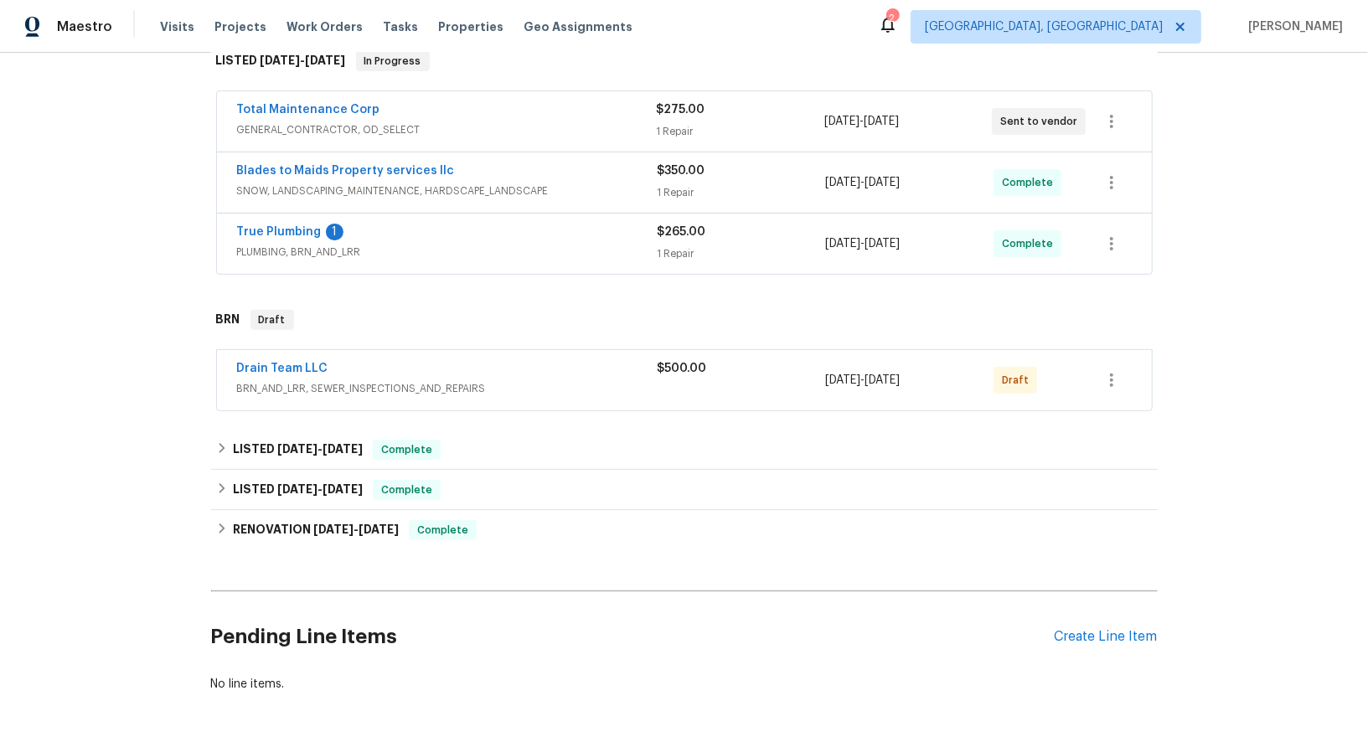
scroll to position [278, 0]
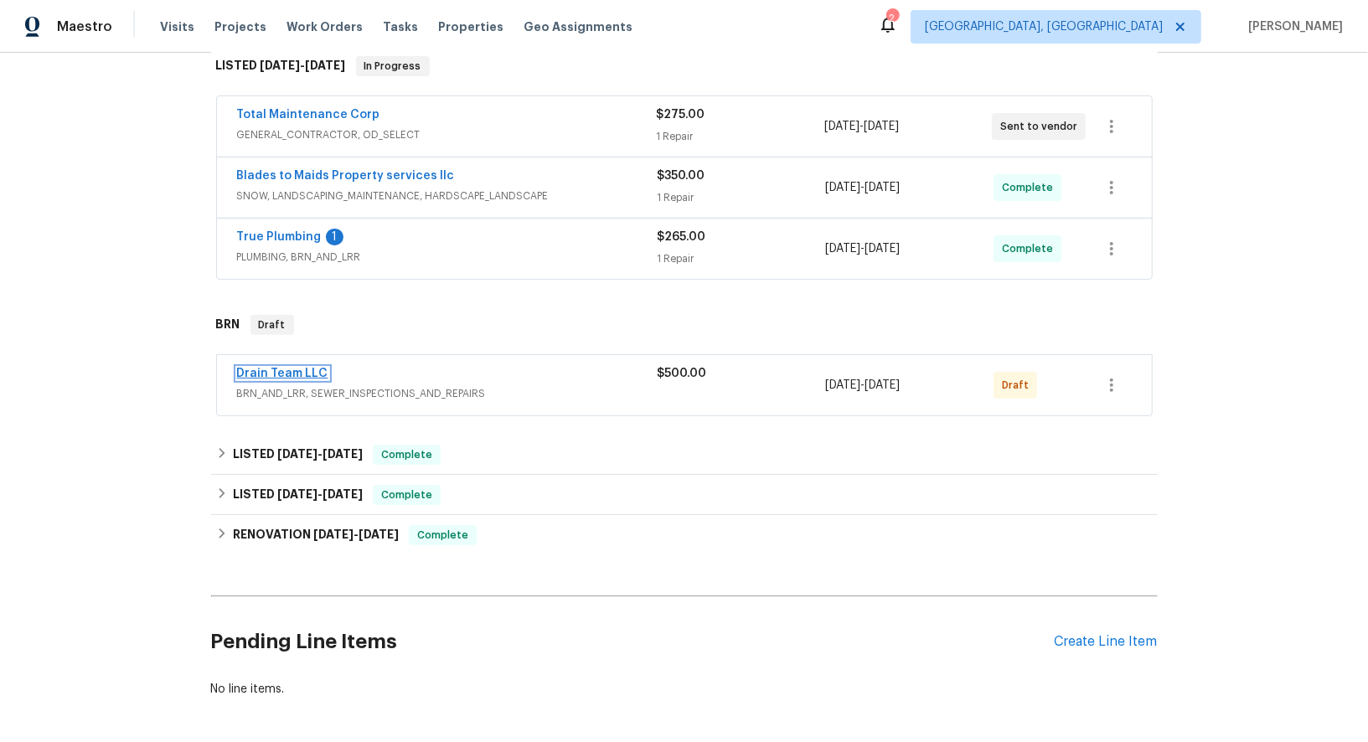
click at [317, 368] on link "Drain Team LLC" at bounding box center [282, 374] width 91 height 12
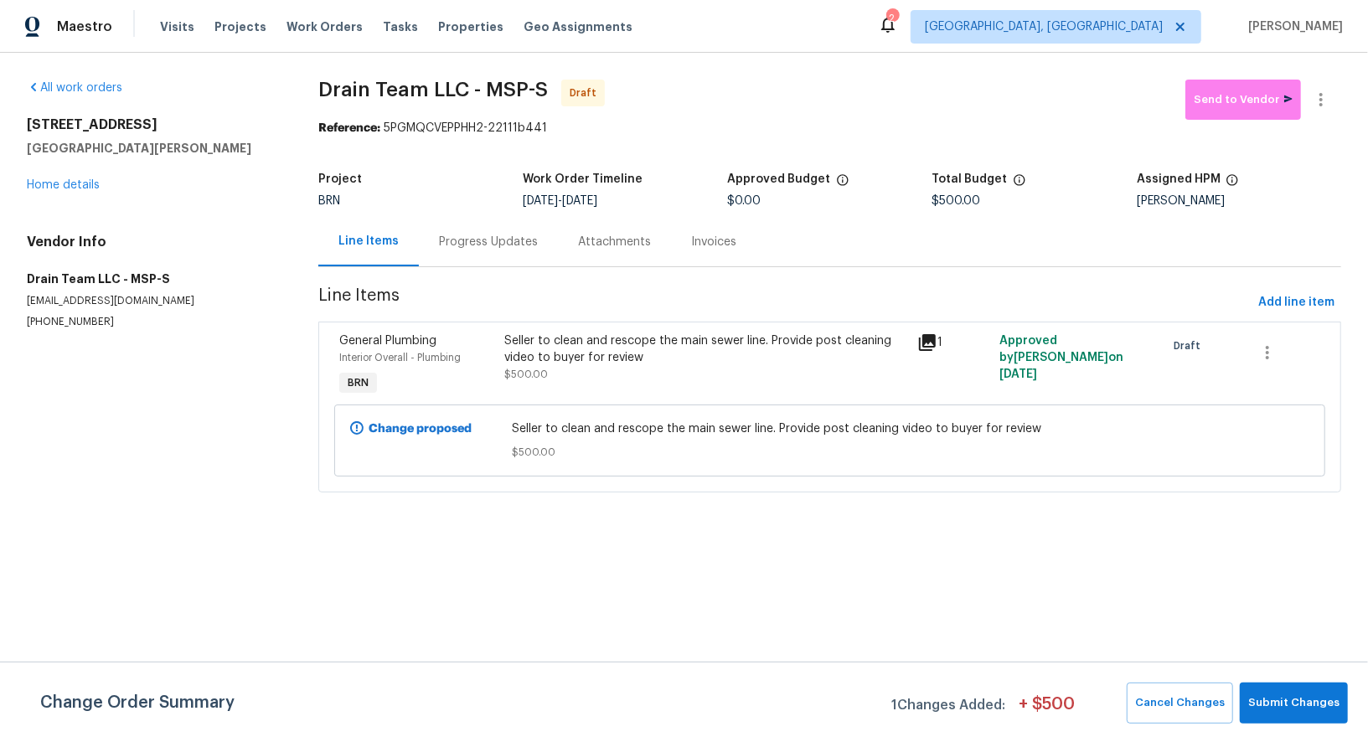
click at [488, 269] on section "Drain Team LLC - MSP-S Draft Send to Vendor Reference: 5PGMQCVEPPHH2-22111b441 …" at bounding box center [829, 296] width 1023 height 433
click at [1293, 710] on span "Submit Changes" at bounding box center [1293, 702] width 91 height 19
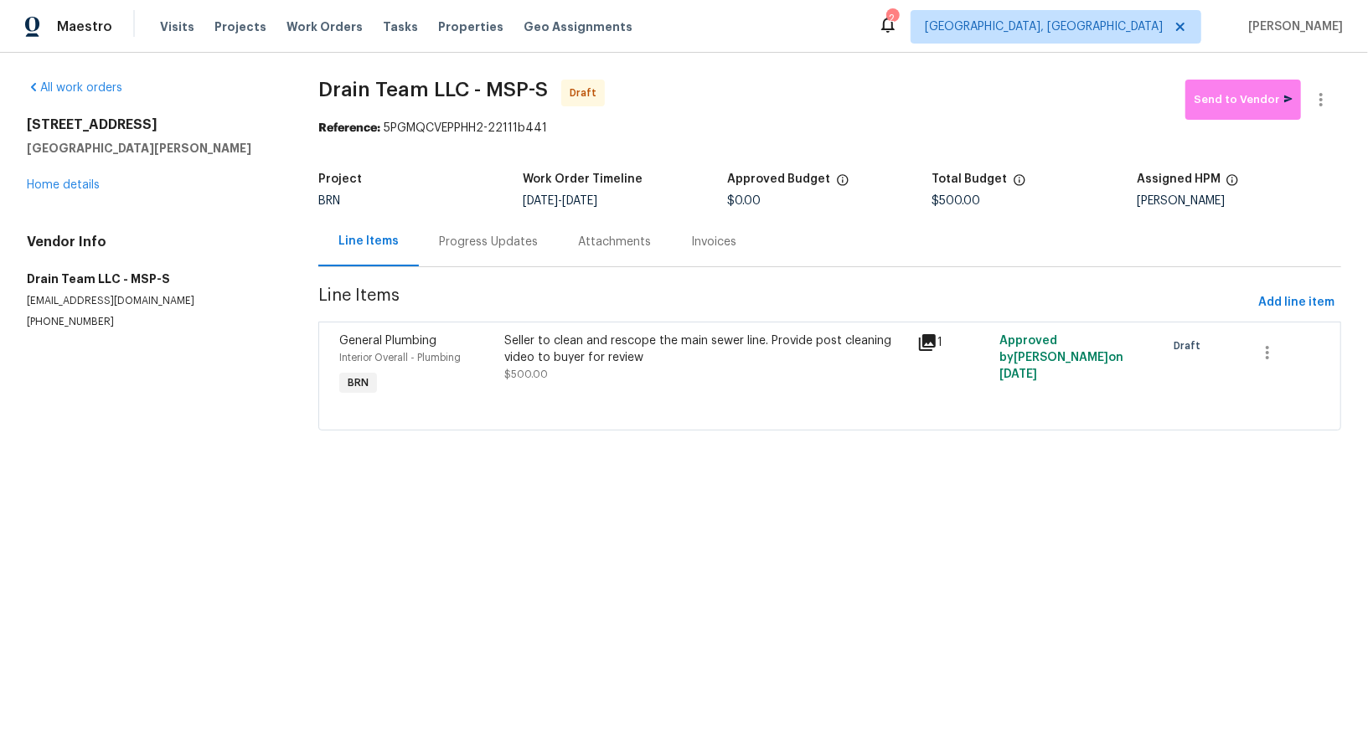
click at [457, 257] on div "Progress Updates" at bounding box center [488, 241] width 139 height 49
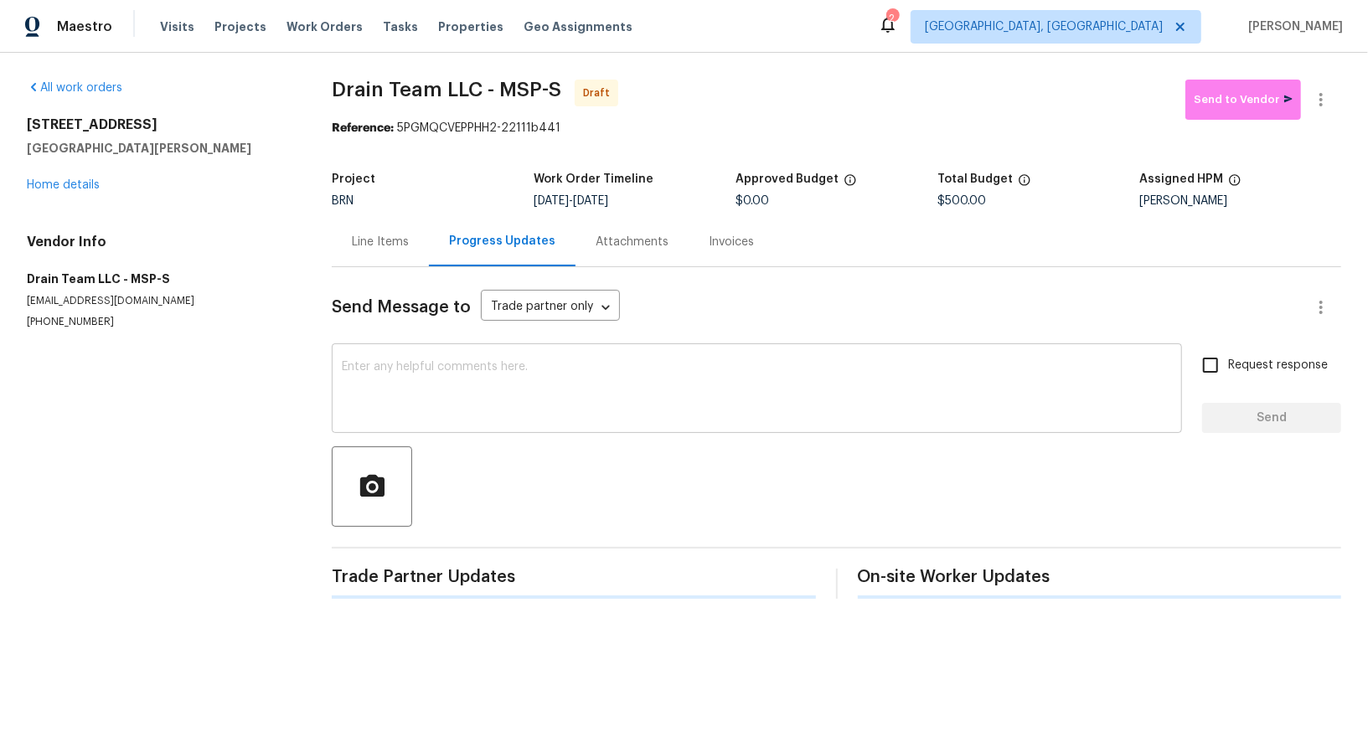
click at [537, 371] on textarea at bounding box center [757, 390] width 830 height 59
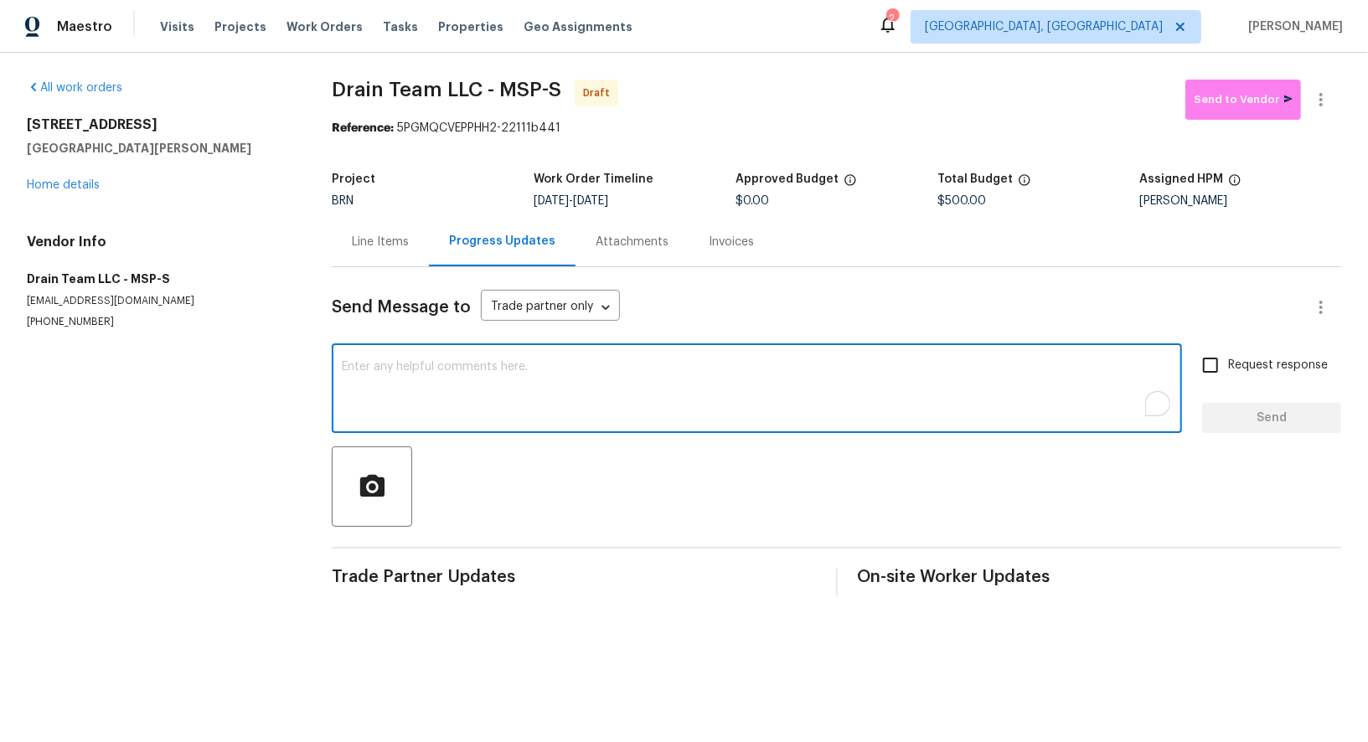
paste textarea "Hi, I'm Padmapriya from Opendoor. Just wanted to check if you received the WO f…"
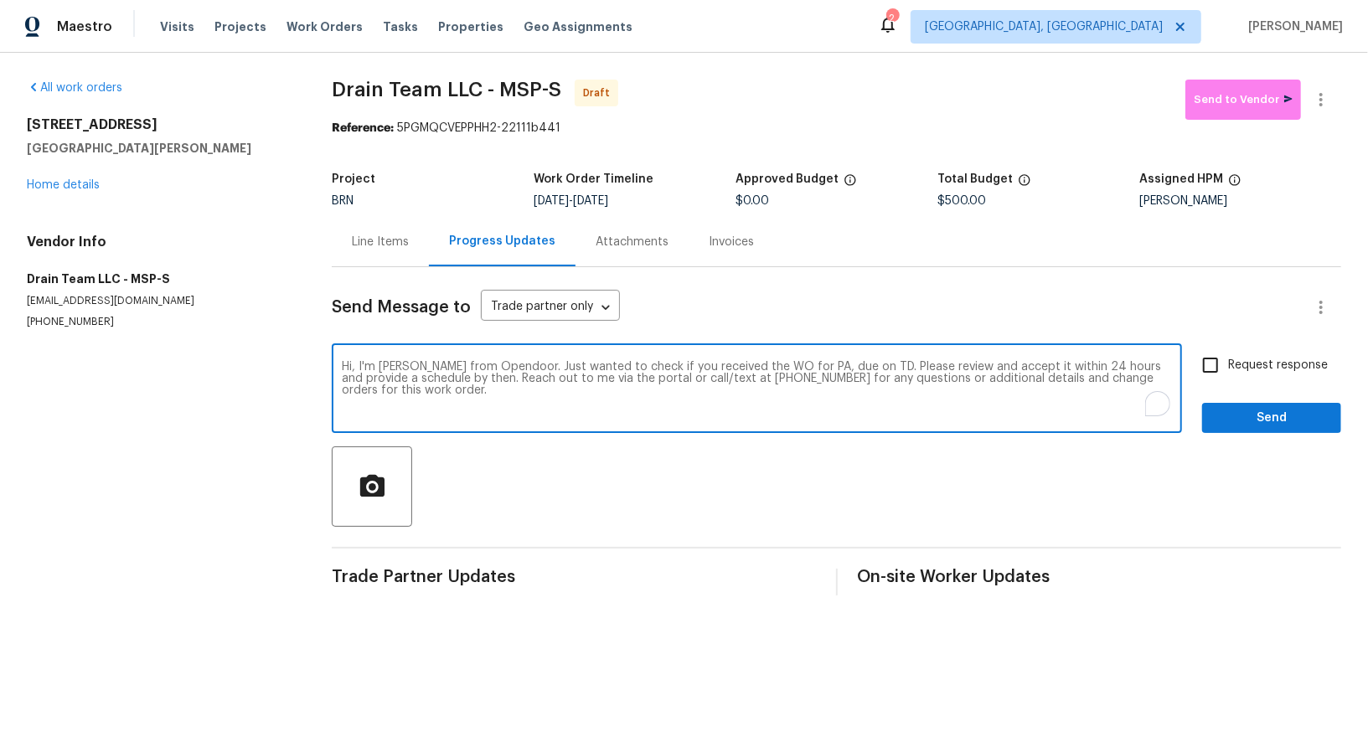
click at [818, 368] on textarea "Hi, I'm Padmapriya from Opendoor. Just wanted to check if you received the WO f…" at bounding box center [757, 390] width 830 height 59
paste textarea "1132 Lincoln Ct, St. Paul Park, MN 55071"
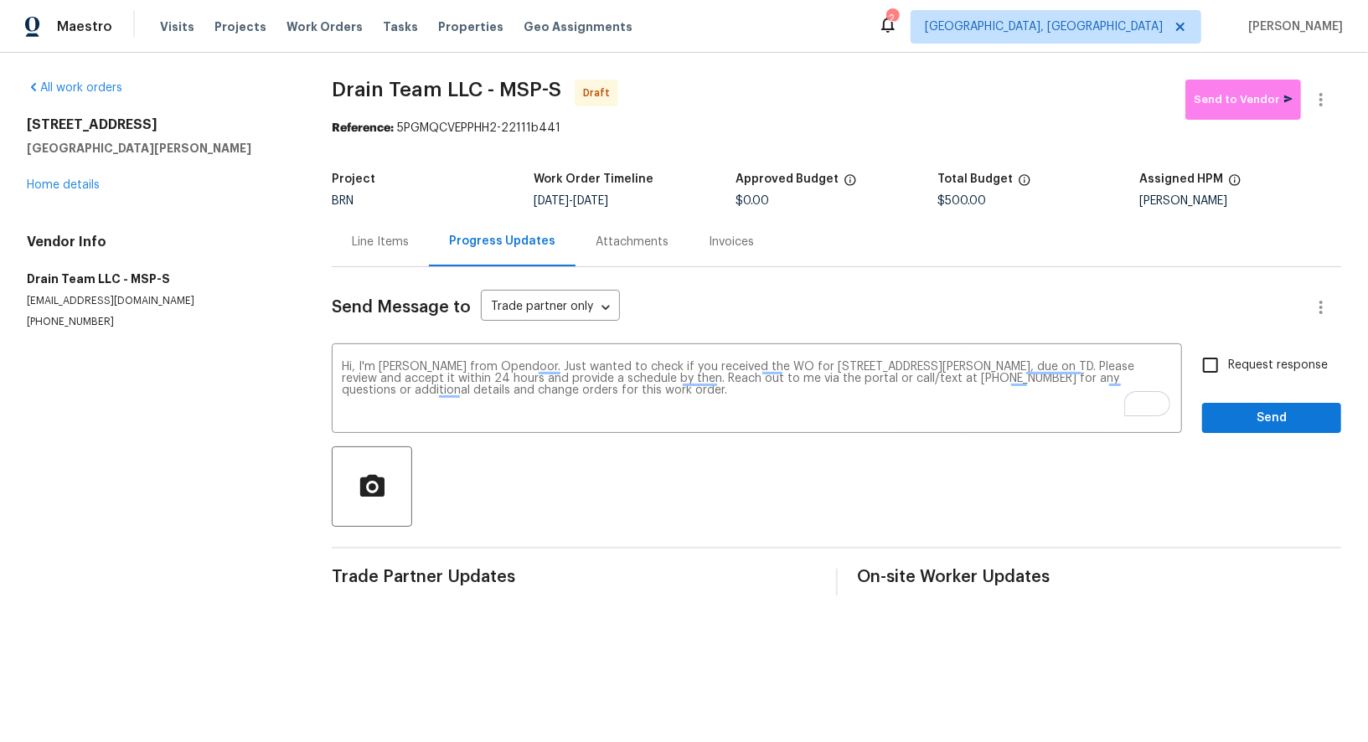
drag, startPoint x: 601, startPoint y: 198, endPoint x: 693, endPoint y: 203, distance: 92.2
click at [693, 202] on div "8/19/2025 - 8/21/2025" at bounding box center [634, 201] width 202 height 12
copy span "8/21/2025"
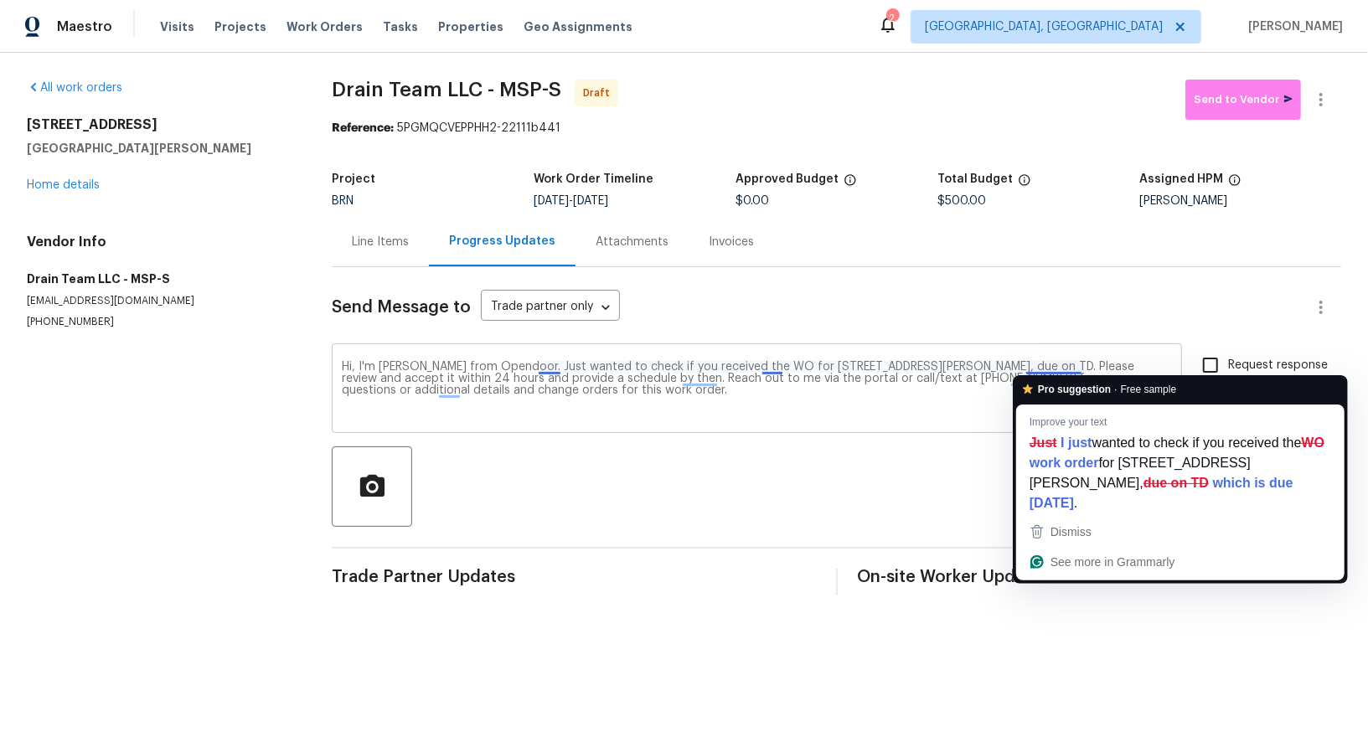
click at [1078, 368] on textarea "Hi, I'm Padmapriya from Opendoor. Just wanted to check if you received the WO f…" at bounding box center [757, 390] width 830 height 59
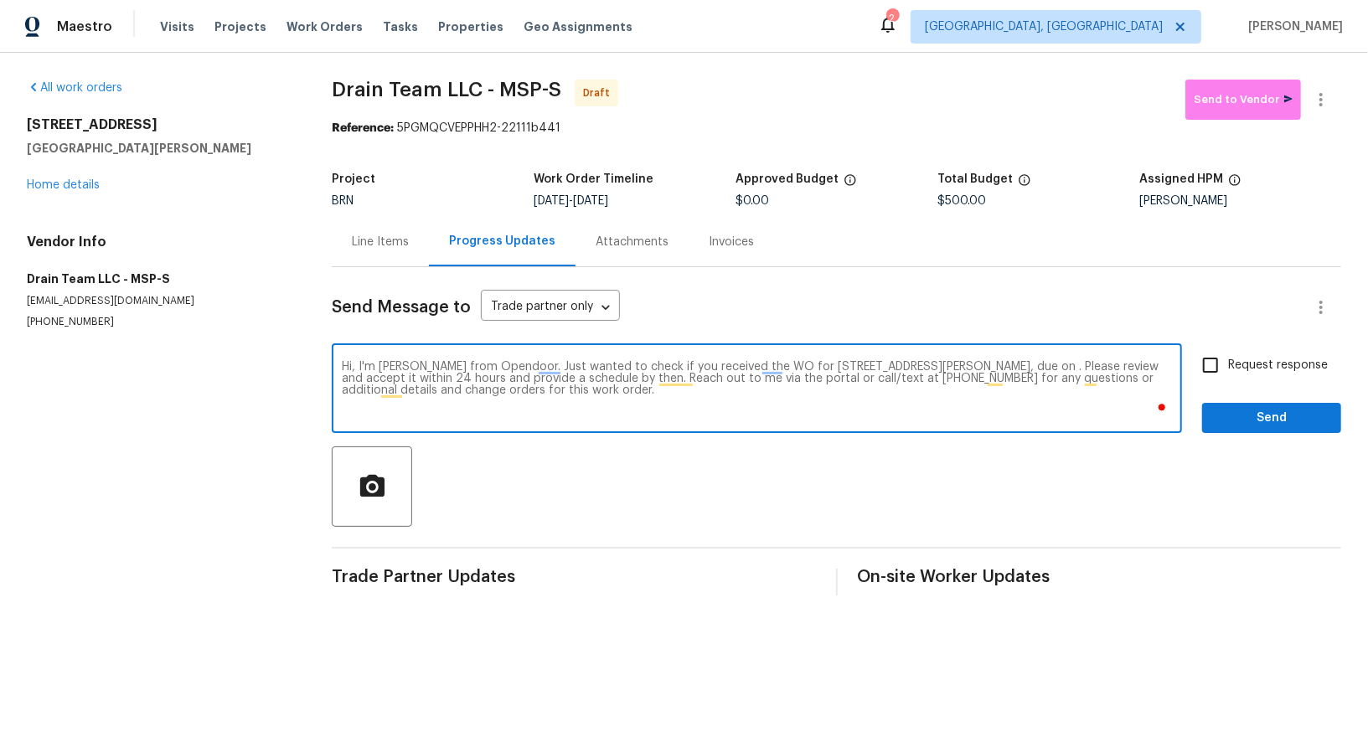
paste textarea "8/21/2025"
type textarea "Hi, I'm Padmapriya from Opendoor. Just wanted to check if you received the WO f…"
click at [1213, 368] on input "Request response" at bounding box center [1210, 365] width 35 height 35
checkbox input "true"
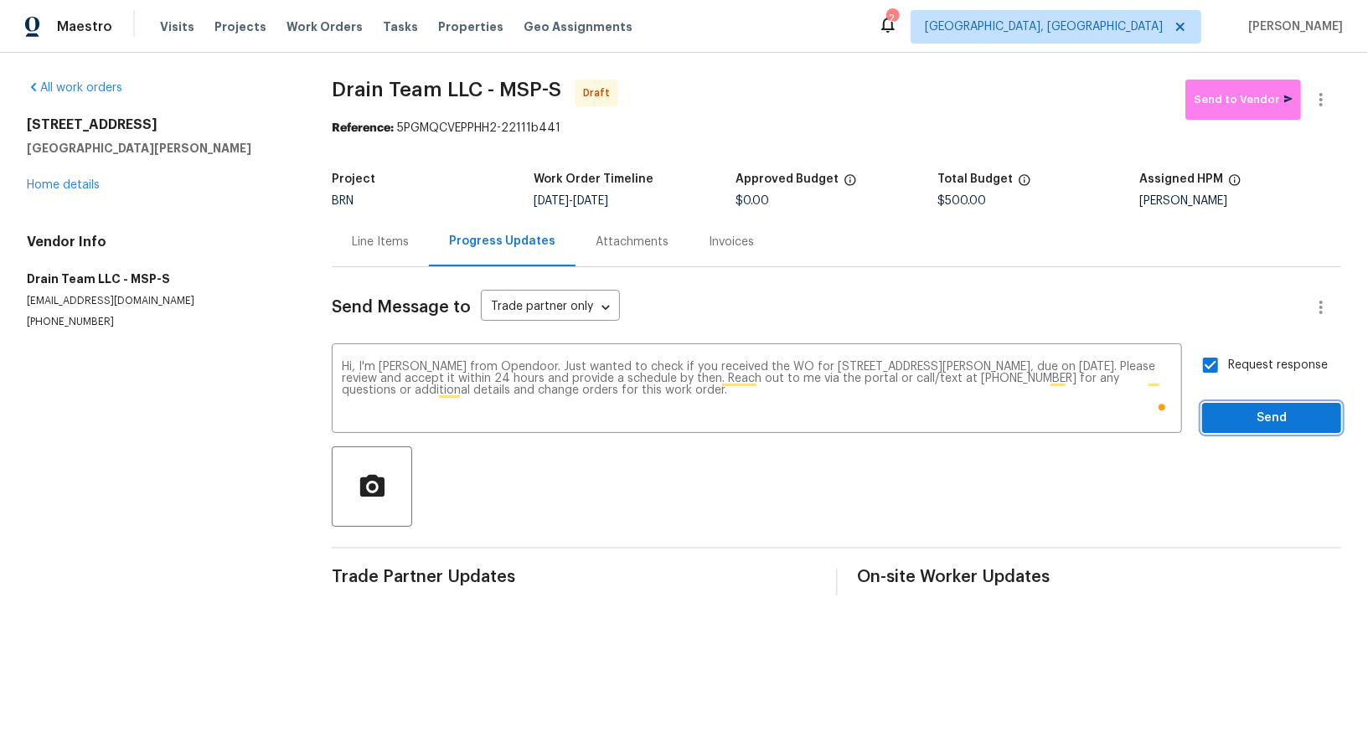
click at [1238, 405] on button "Send" at bounding box center [1271, 418] width 139 height 31
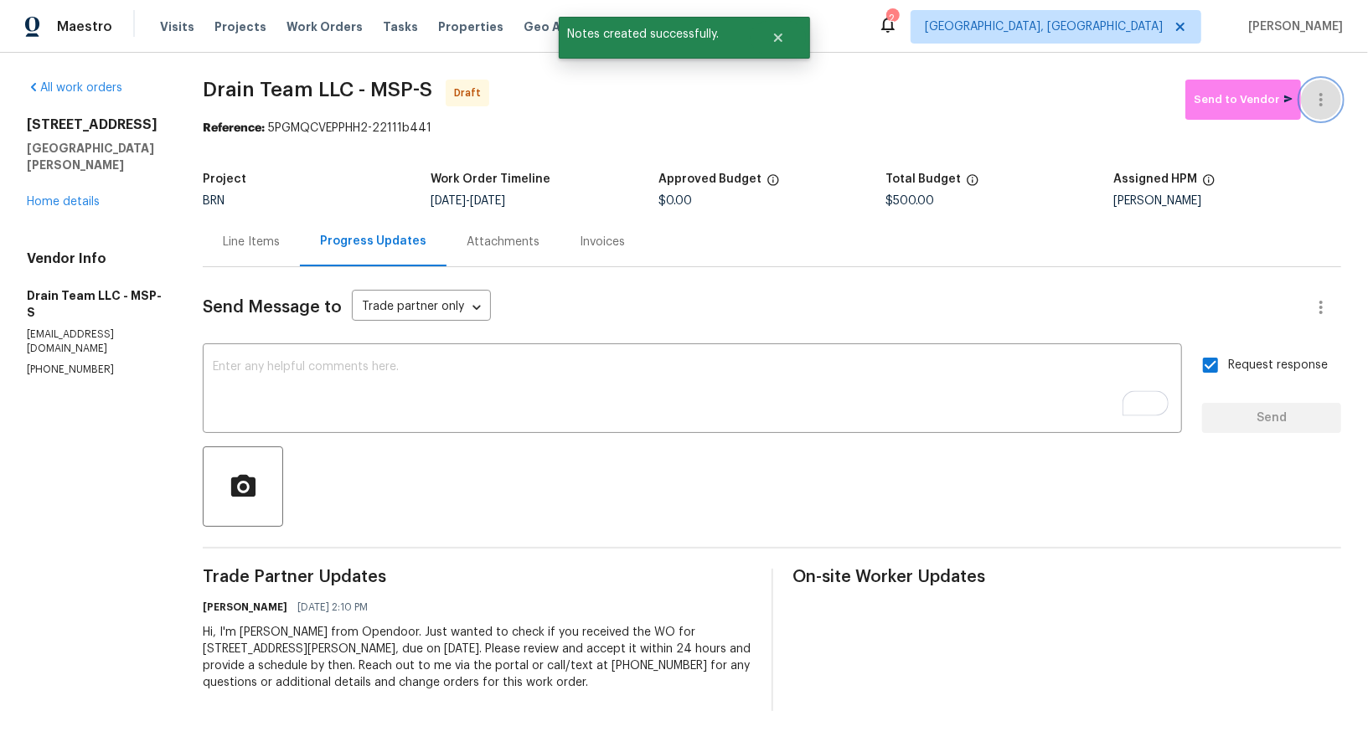
click at [1324, 96] on icon "button" at bounding box center [1321, 100] width 20 height 20
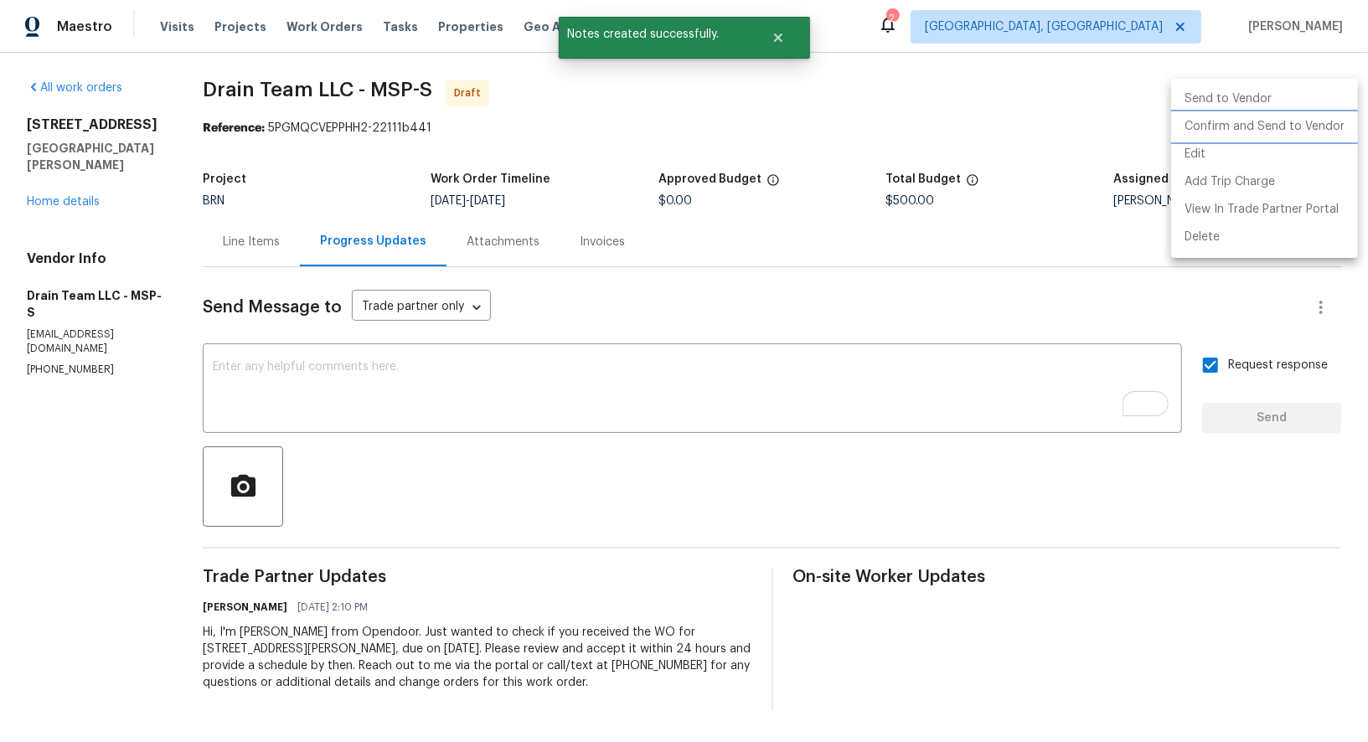
click at [1272, 126] on li "Confirm and Send to Vendor" at bounding box center [1264, 127] width 187 height 28
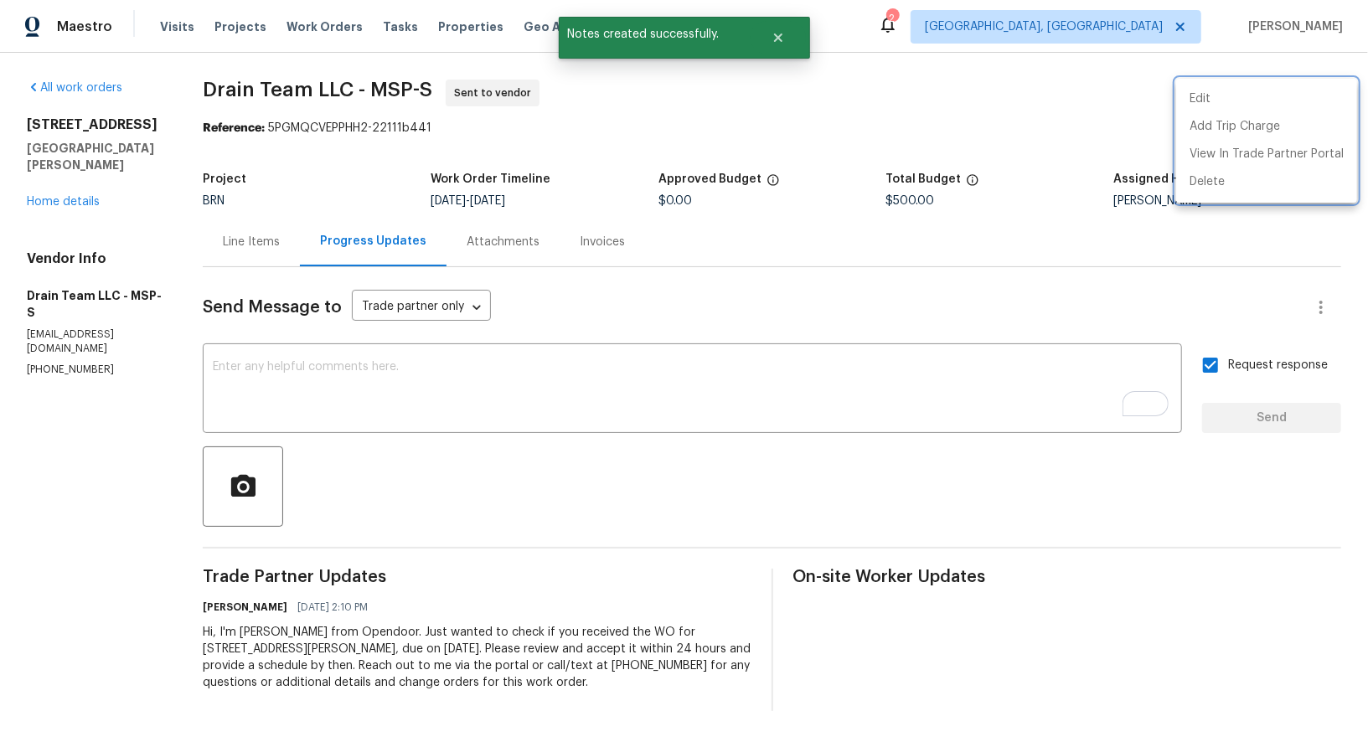
click at [257, 234] on div at bounding box center [684, 371] width 1368 height 742
click at [257, 234] on div "Line Items" at bounding box center [251, 242] width 57 height 17
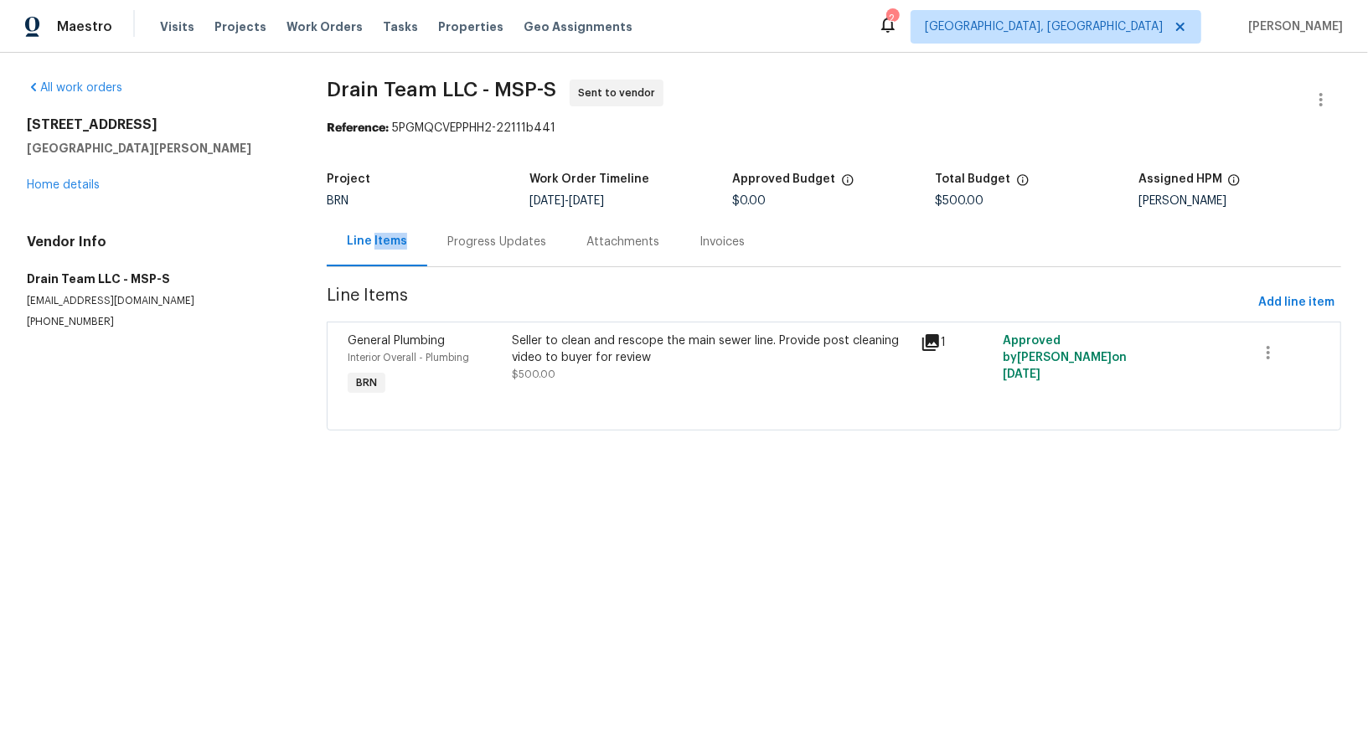
drag, startPoint x: 597, startPoint y: 200, endPoint x: 664, endPoint y: 200, distance: 67.0
click at [664, 200] on div "8/19/2025 - 8/21/2025" at bounding box center [630, 201] width 203 height 12
copy span "8/21/2025"
drag, startPoint x: 11, startPoint y: 273, endPoint x: 89, endPoint y: 273, distance: 77.9
click at [89, 273] on div "All work orders 1132 Lincoln Ct St. Paul Park, MN 55071 Home details Vendor Inf…" at bounding box center [684, 265] width 1368 height 425
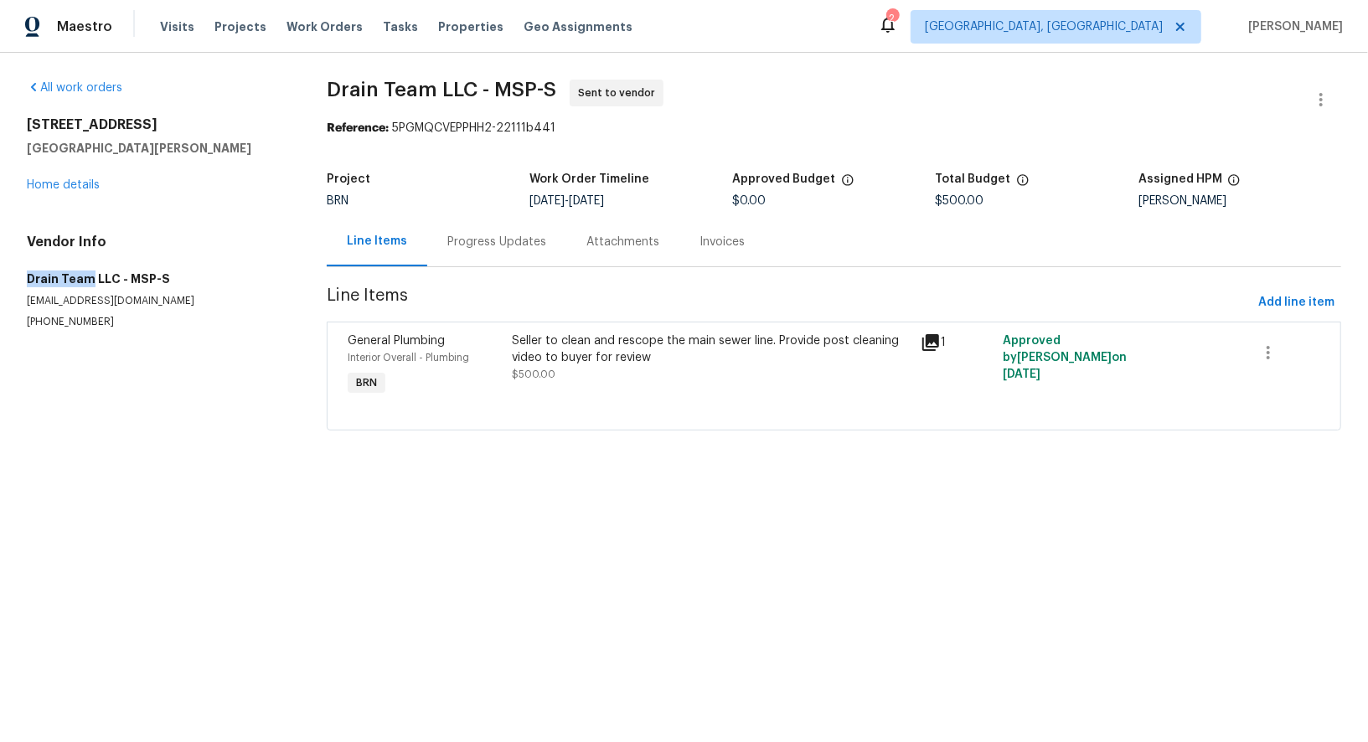
copy h5 "Drain Team"
click at [474, 229] on div "Progress Updates" at bounding box center [496, 241] width 139 height 49
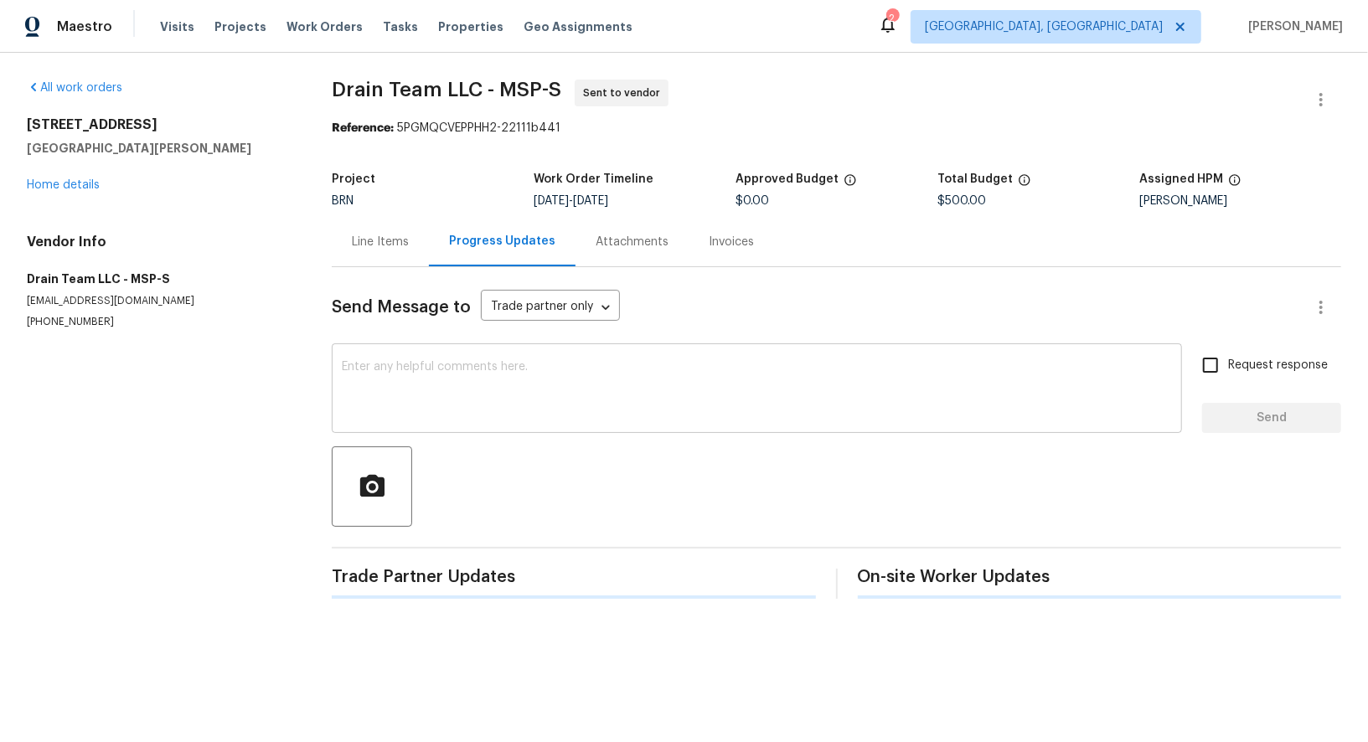
click at [430, 370] on textarea at bounding box center [757, 390] width 830 height 59
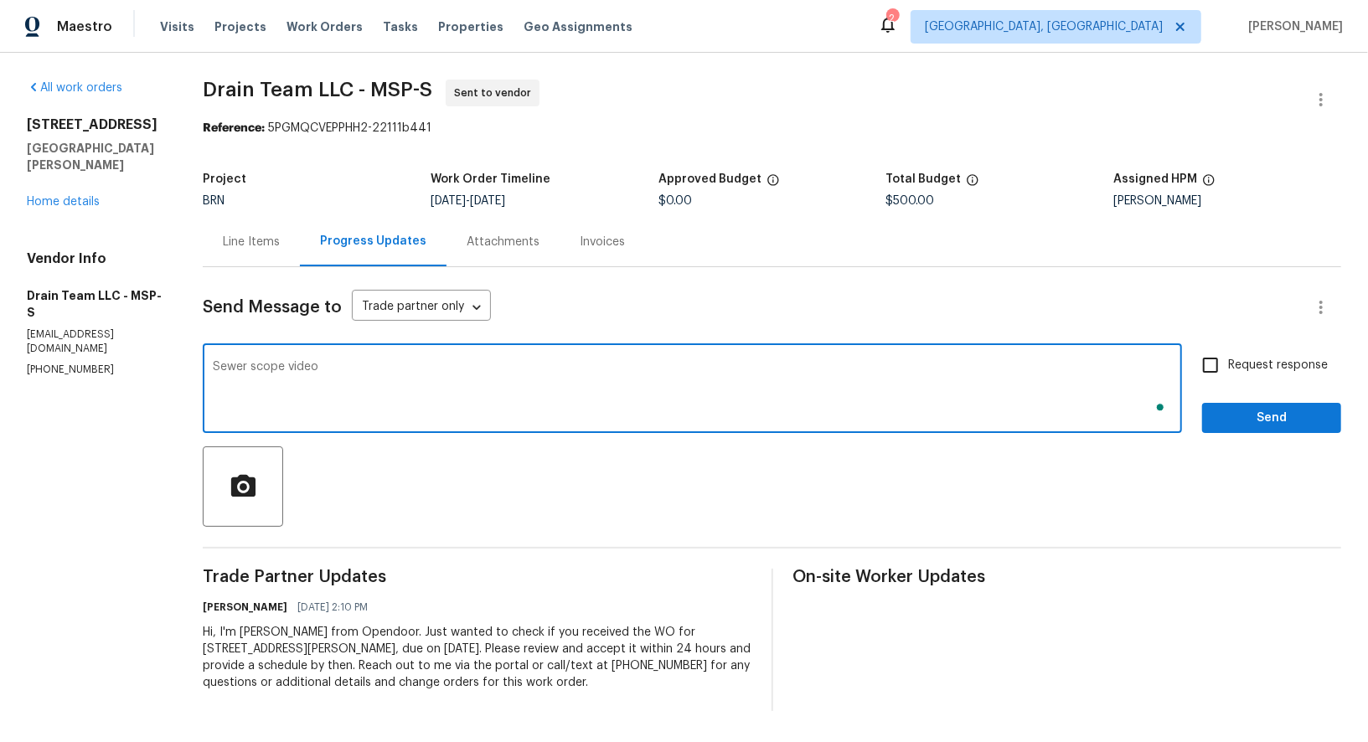
paste textarea "https://urldefense.com/v3/__https://www.youtube.com/watch?v=mBbEBs8ALo4__;!!NX2…"
type textarea "Sewer scope video https://urldefense.com/v3/__https://www.youtube.com/watch?v=m…"
click at [1211, 363] on input "Request response" at bounding box center [1210, 365] width 35 height 35
checkbox input "true"
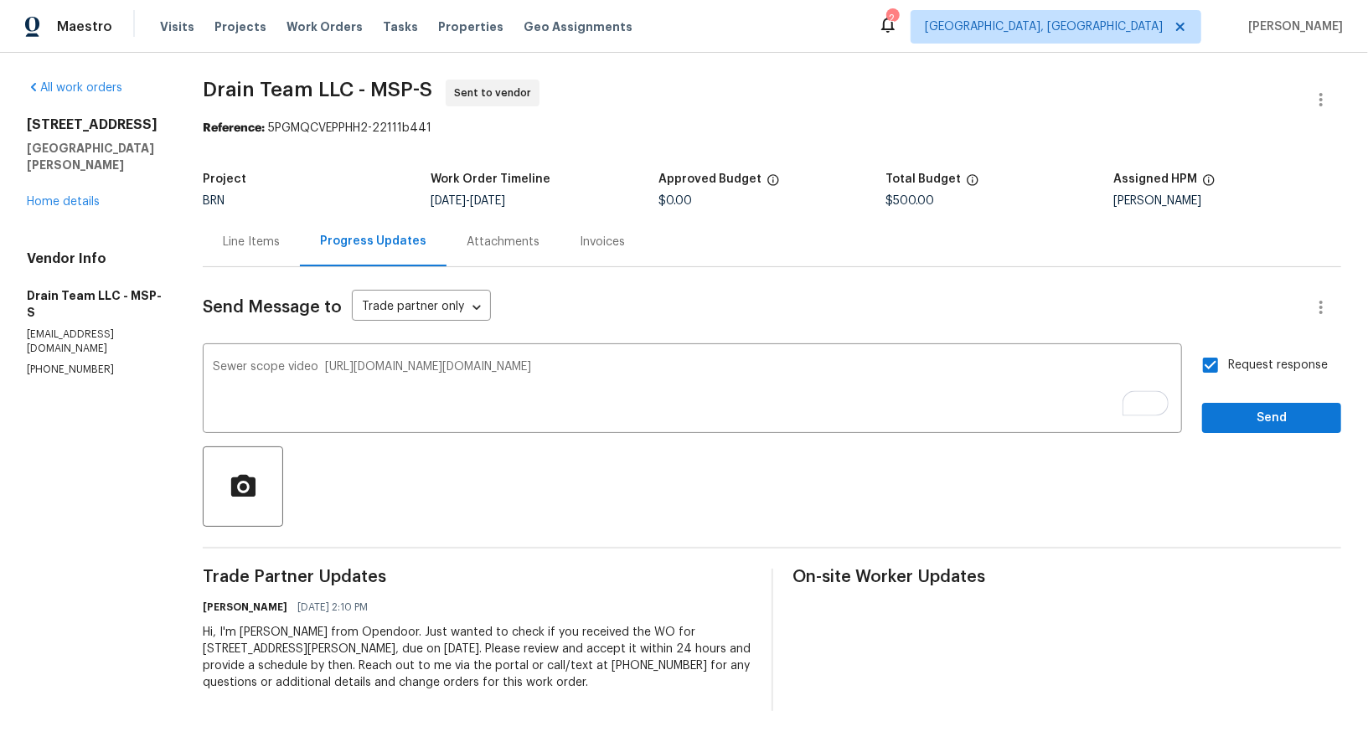
click at [1270, 433] on div "Send Message to Trade partner only Trade partner only ​ Sewer scope video https…" at bounding box center [772, 489] width 1138 height 444
click at [1255, 433] on div "Send Message to Trade partner only Trade partner only ​ Sewer scope video https…" at bounding box center [772, 489] width 1138 height 444
click at [1253, 428] on span "Send" at bounding box center [1271, 418] width 112 height 21
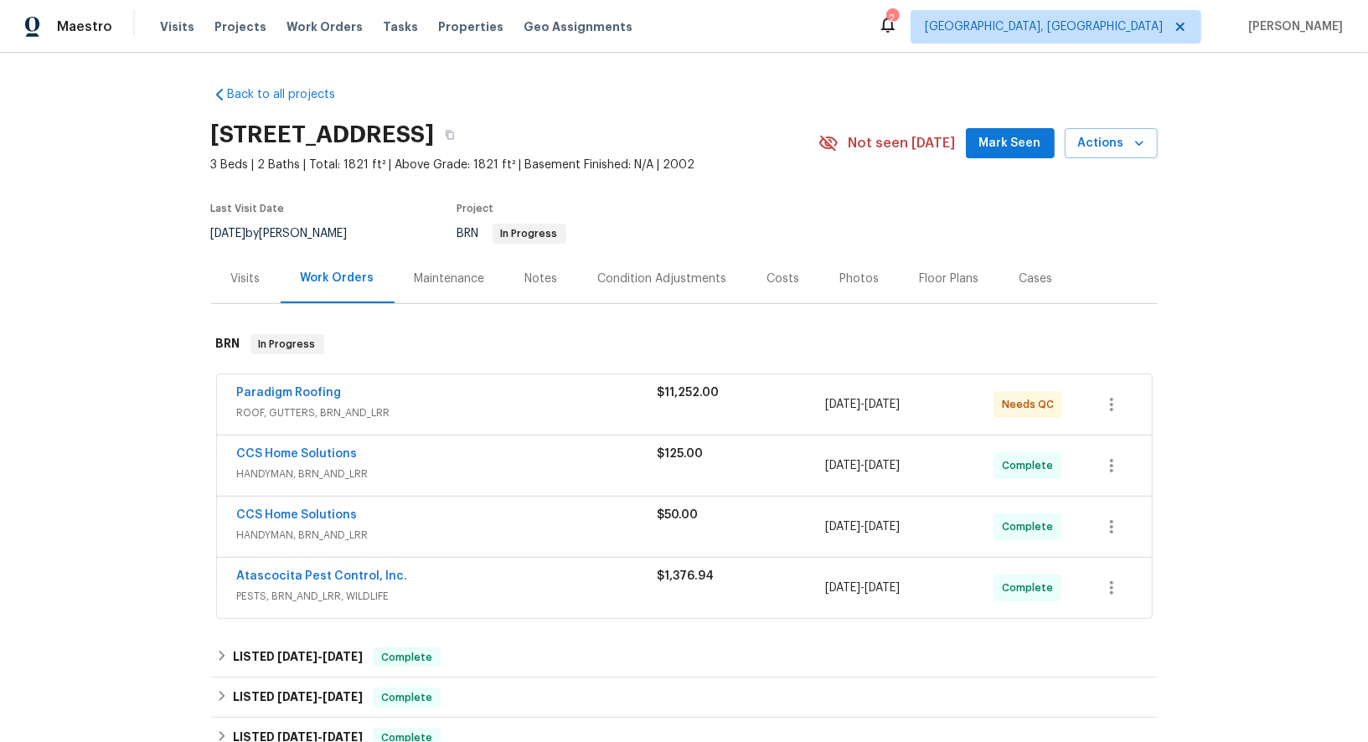
click at [294, 382] on div "Paradigm Roofing ROOF, GUTTERS, BRN_AND_LRR $11,252.00 [DATE] - [DATE] Needs QC" at bounding box center [684, 404] width 935 height 60
click at [295, 387] on link "Paradigm Roofing" at bounding box center [289, 393] width 105 height 12
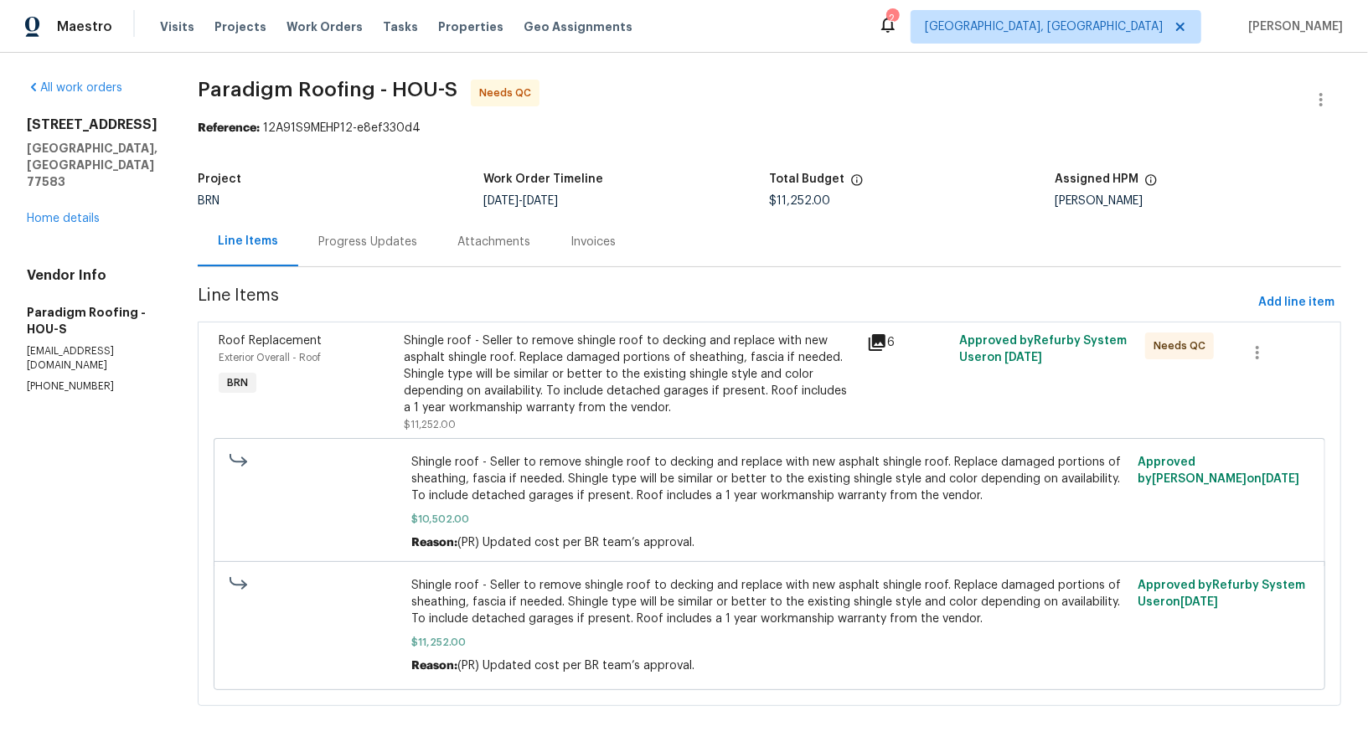
click at [438, 246] on div "Attachments" at bounding box center [493, 241] width 113 height 49
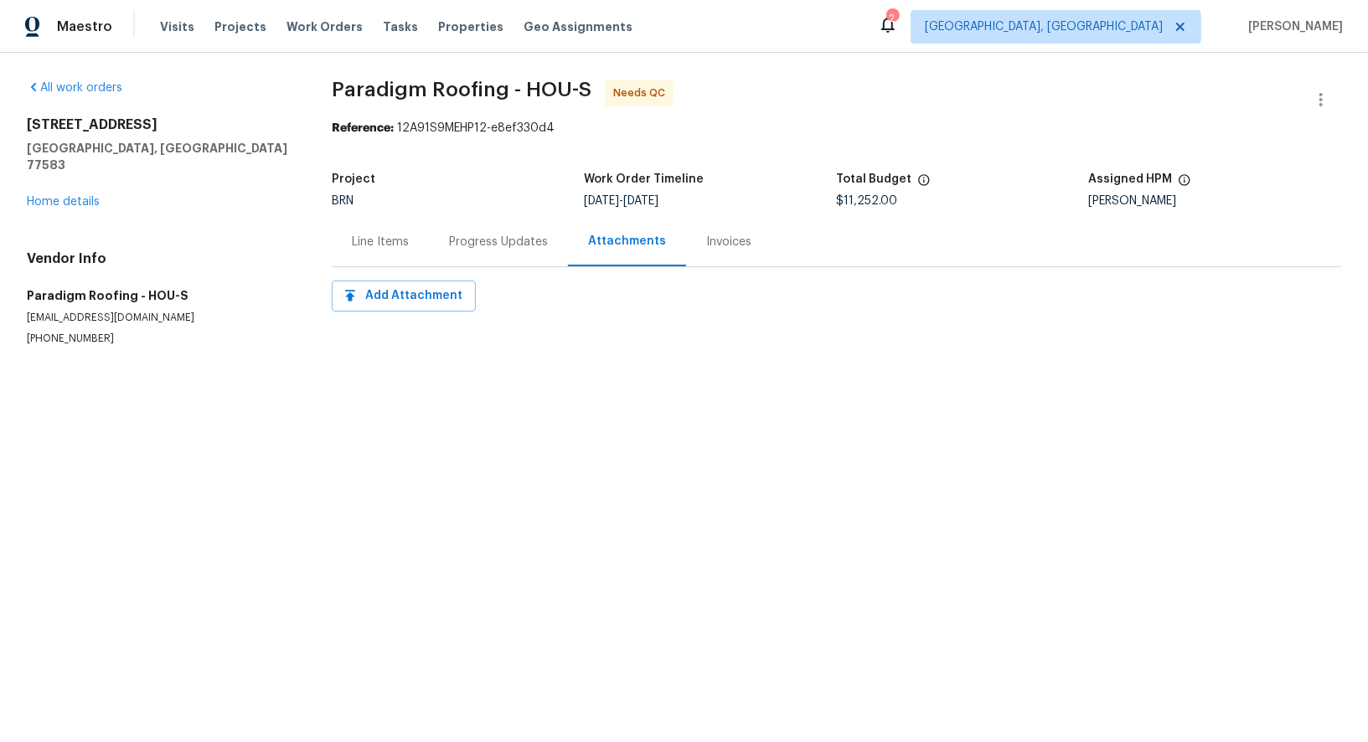
click at [445, 248] on div "Progress Updates" at bounding box center [498, 241] width 139 height 49
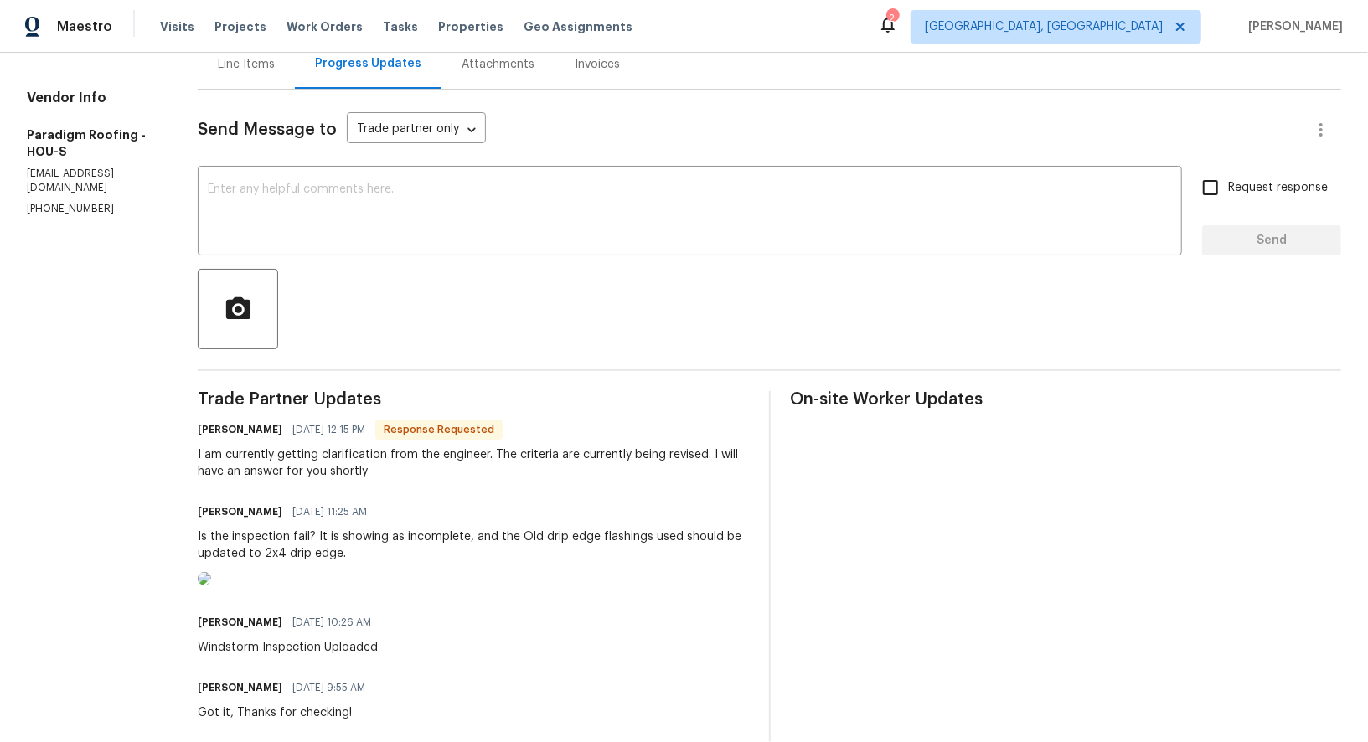
scroll to position [185, 0]
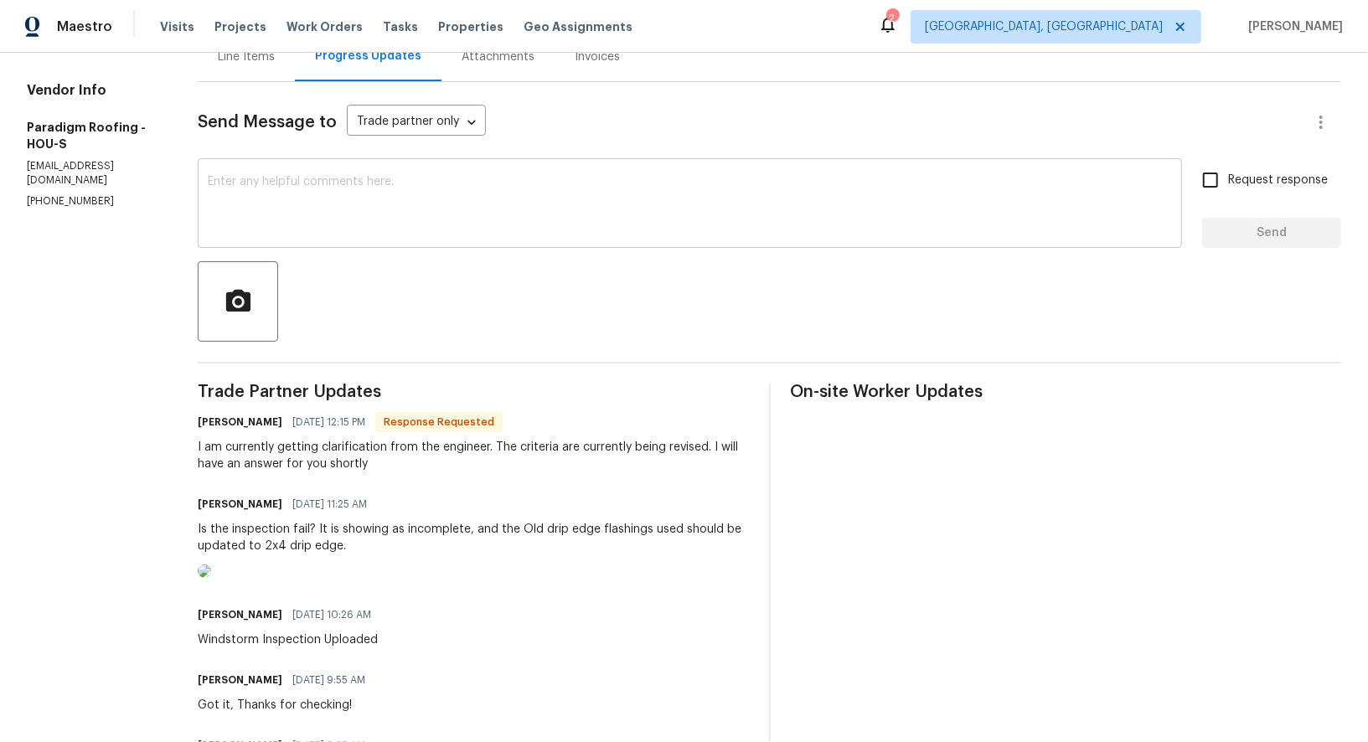
click at [394, 218] on textarea at bounding box center [690, 205] width 964 height 59
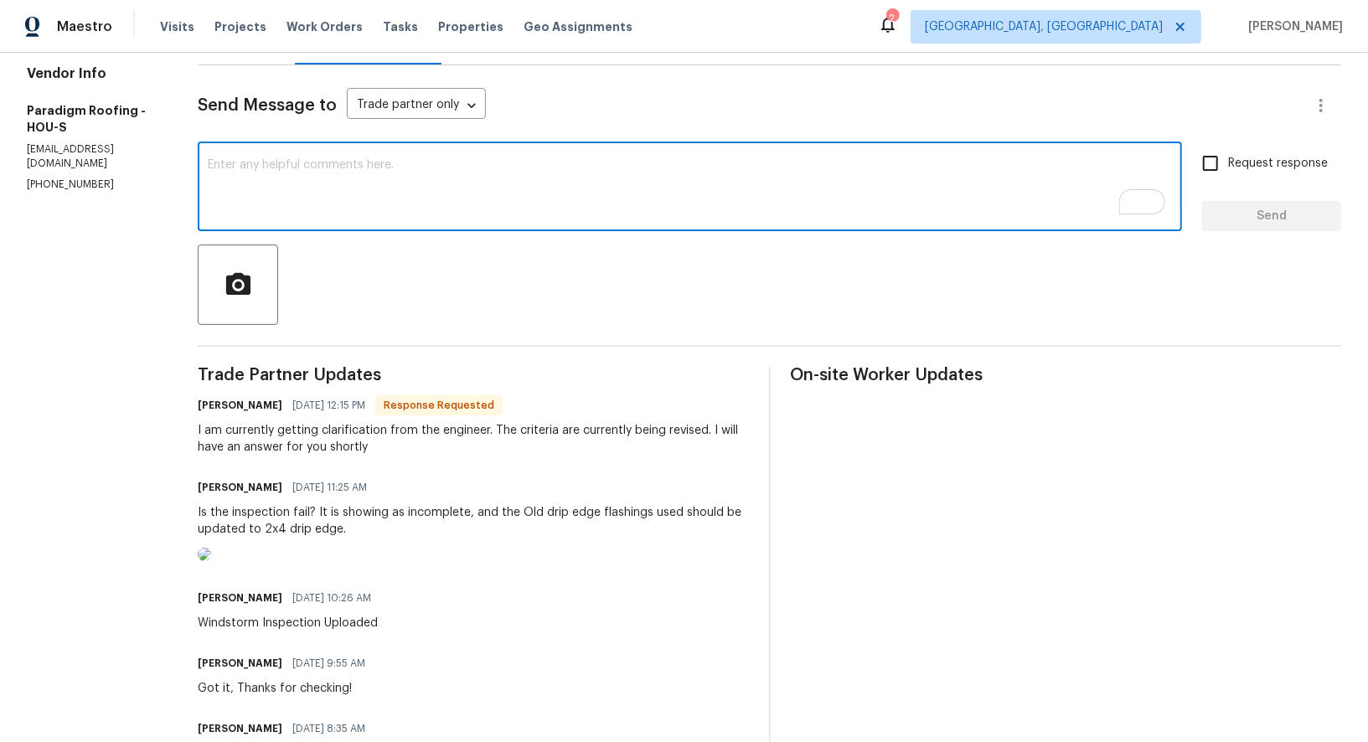
scroll to position [170, 0]
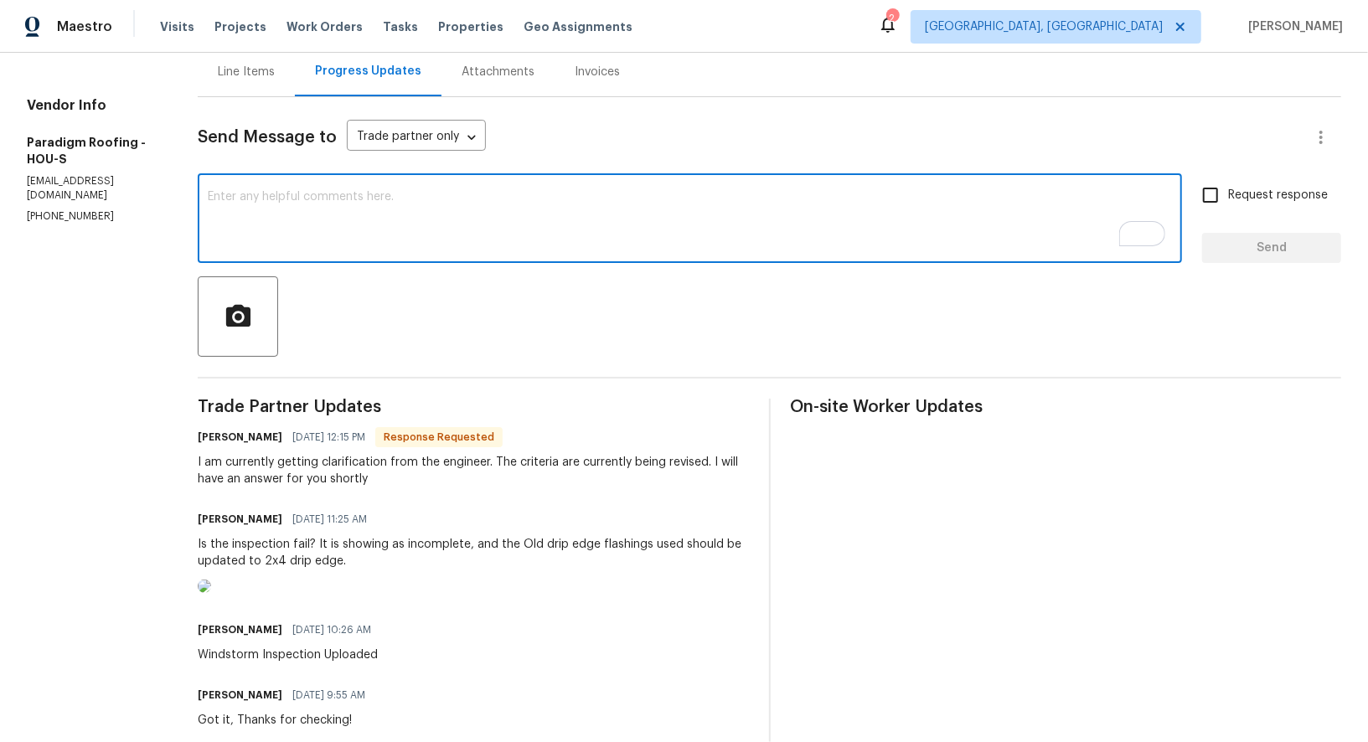
click at [343, 229] on textarea "To enrich screen reader interactions, please activate Accessibility in Grammarl…" at bounding box center [690, 220] width 964 height 59
type textarea "i"
type textarea "dID"
type textarea "Did you received any updates from the engineer?"
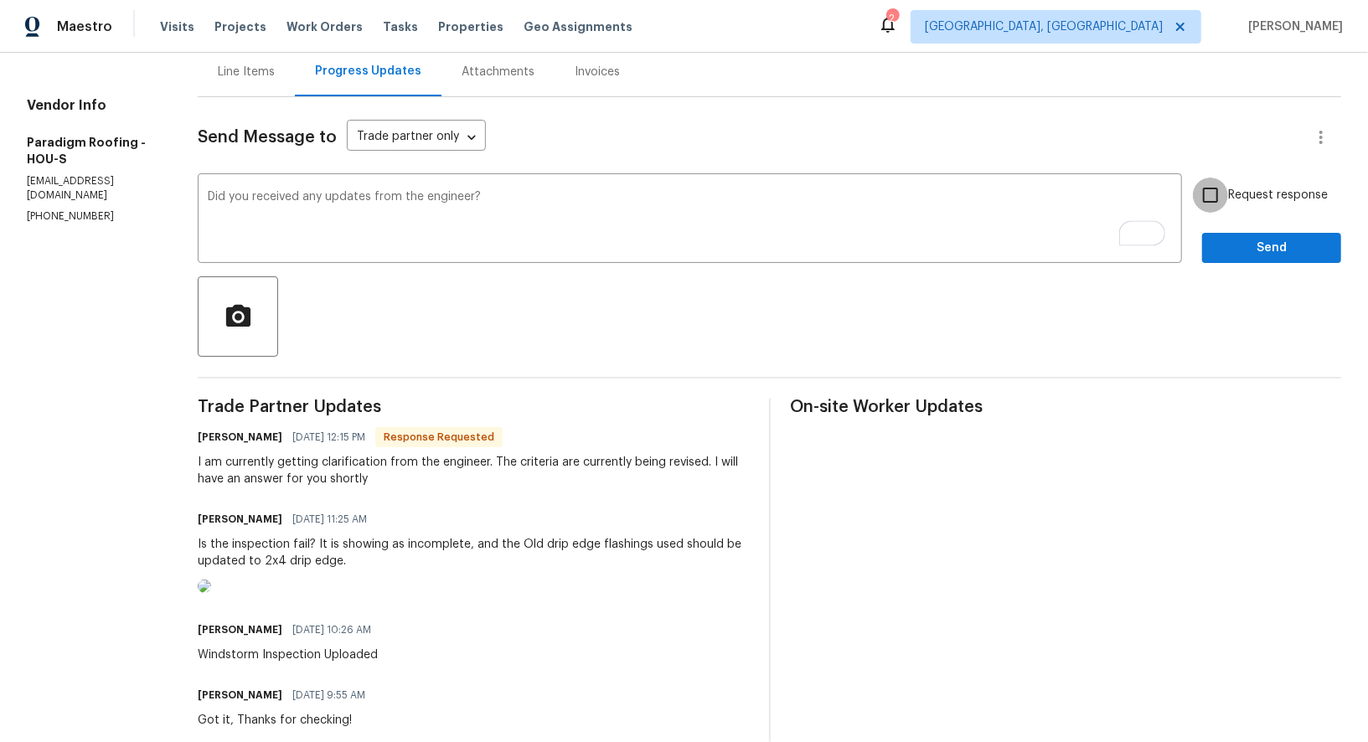
click at [1204, 209] on input "Request response" at bounding box center [1210, 195] width 35 height 35
checkbox input "true"
click at [275, 193] on textarea "Did you received any updates from the engineer?" at bounding box center [690, 220] width 964 height 59
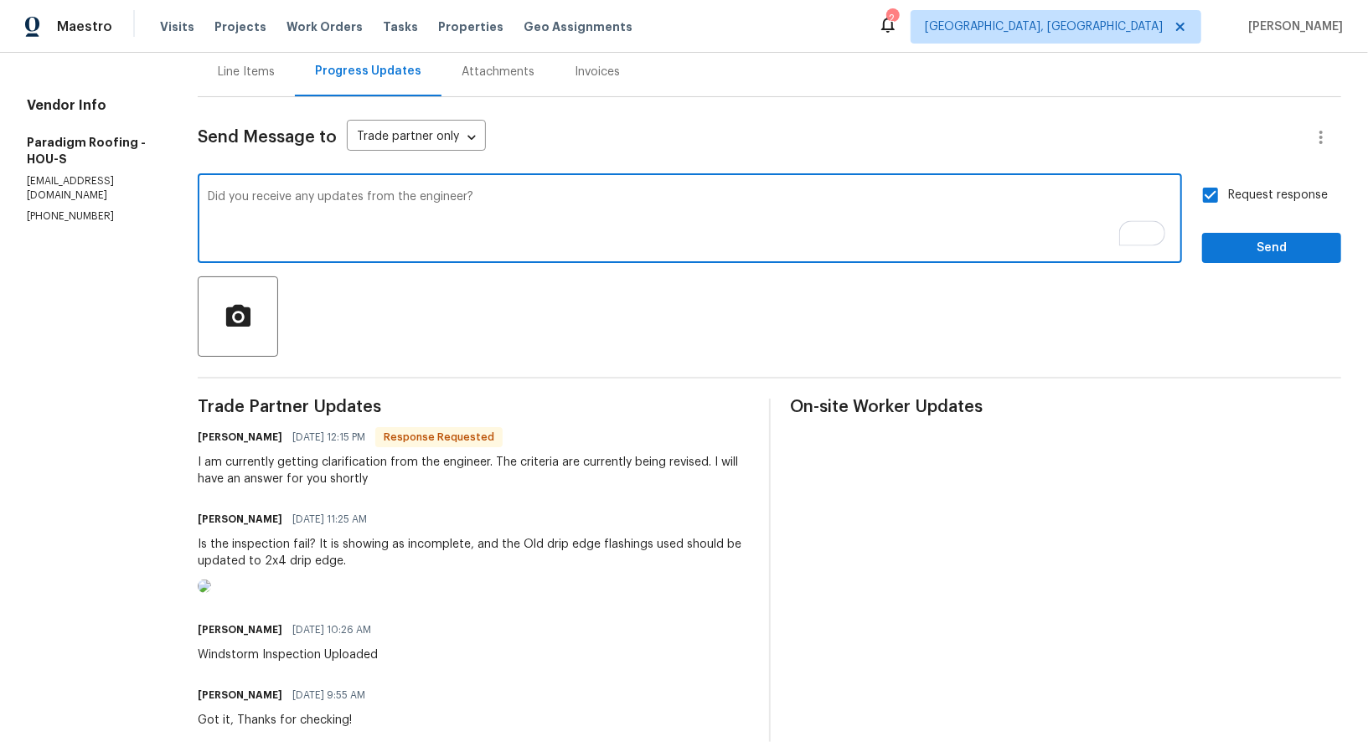
type textarea "Did you receive any updates from the engineer?"
click at [1271, 253] on span "Send" at bounding box center [1271, 248] width 112 height 21
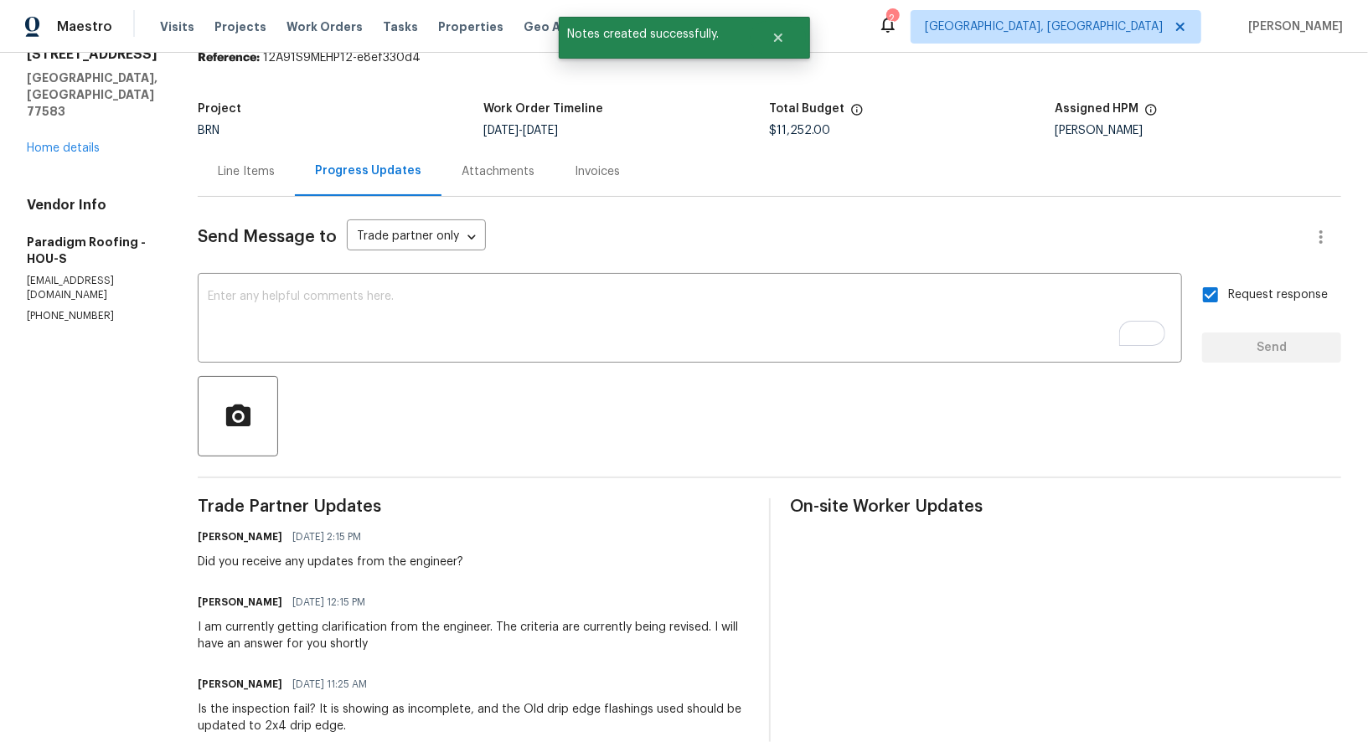
scroll to position [62, 0]
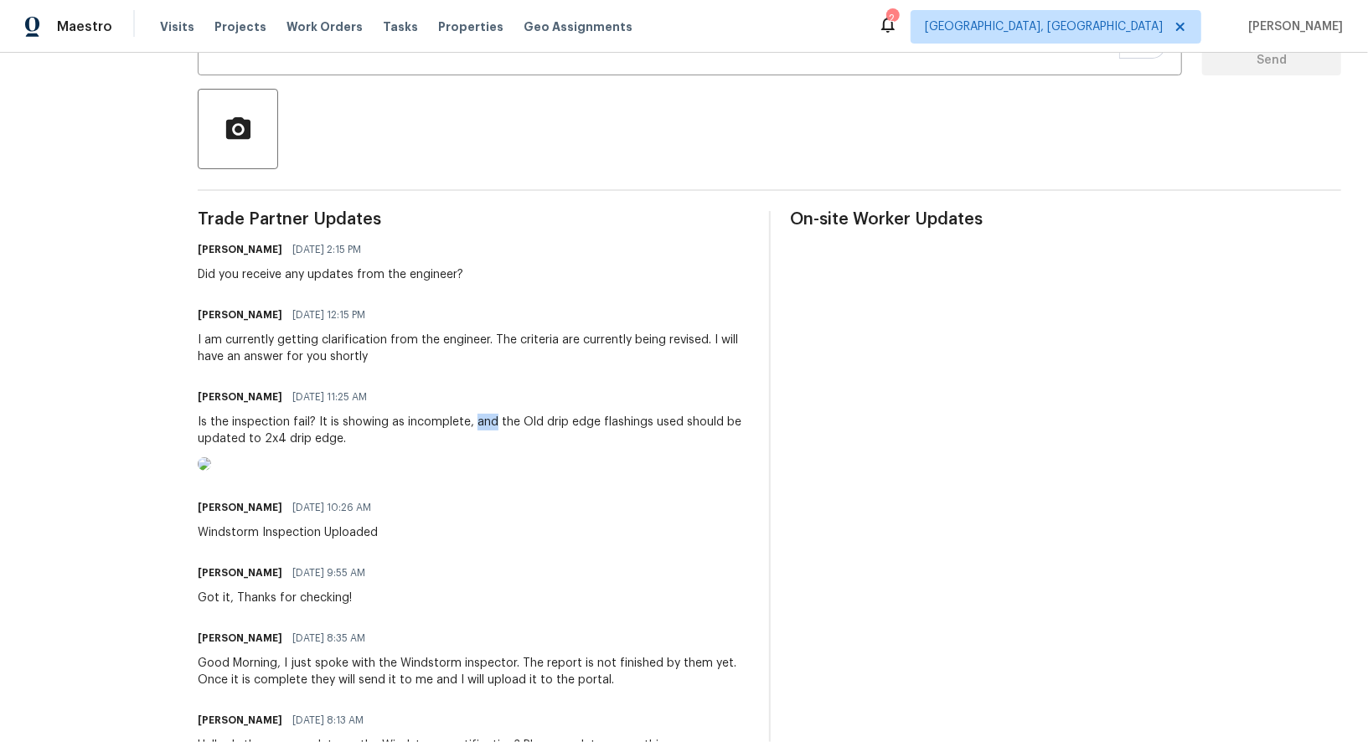
click at [211, 471] on img at bounding box center [204, 463] width 13 height 13
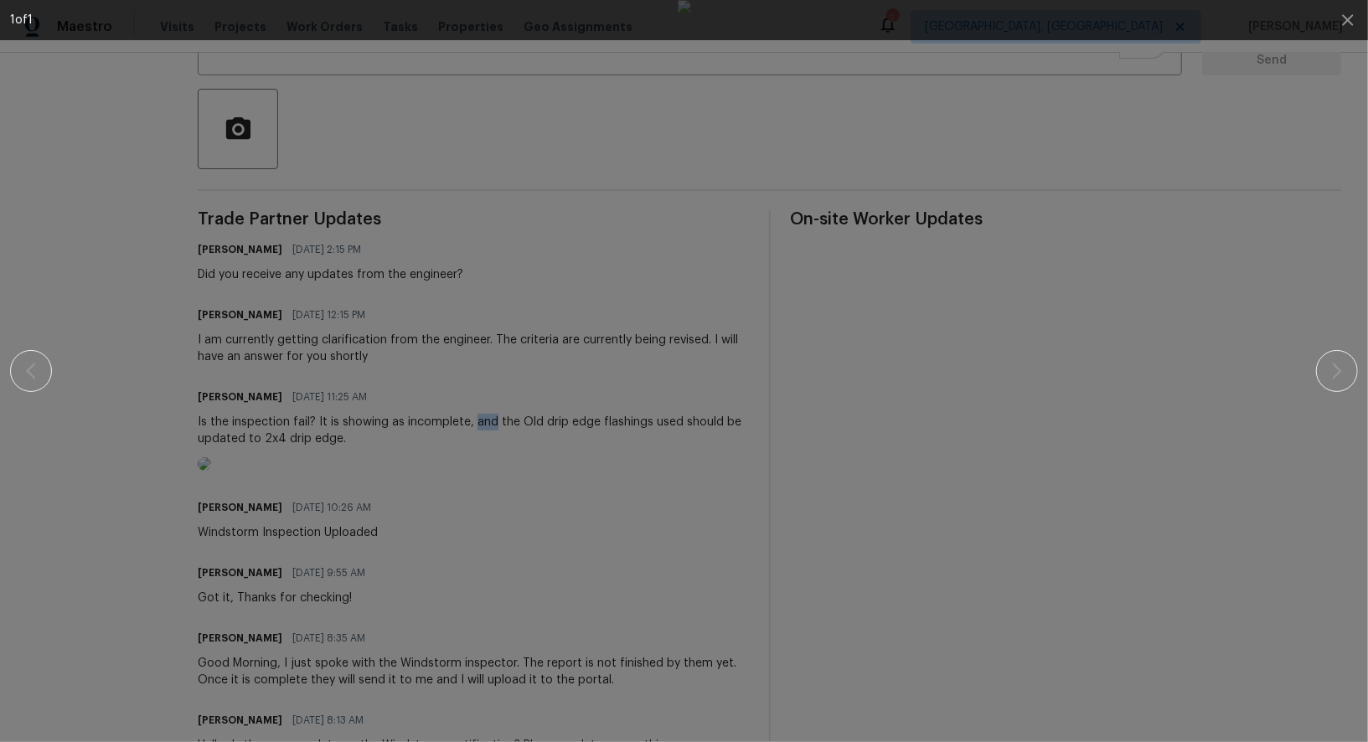
click at [1356, 269] on div at bounding box center [684, 371] width 1348 height 742
click at [1355, 6] on button "button" at bounding box center [1347, 20] width 40 height 40
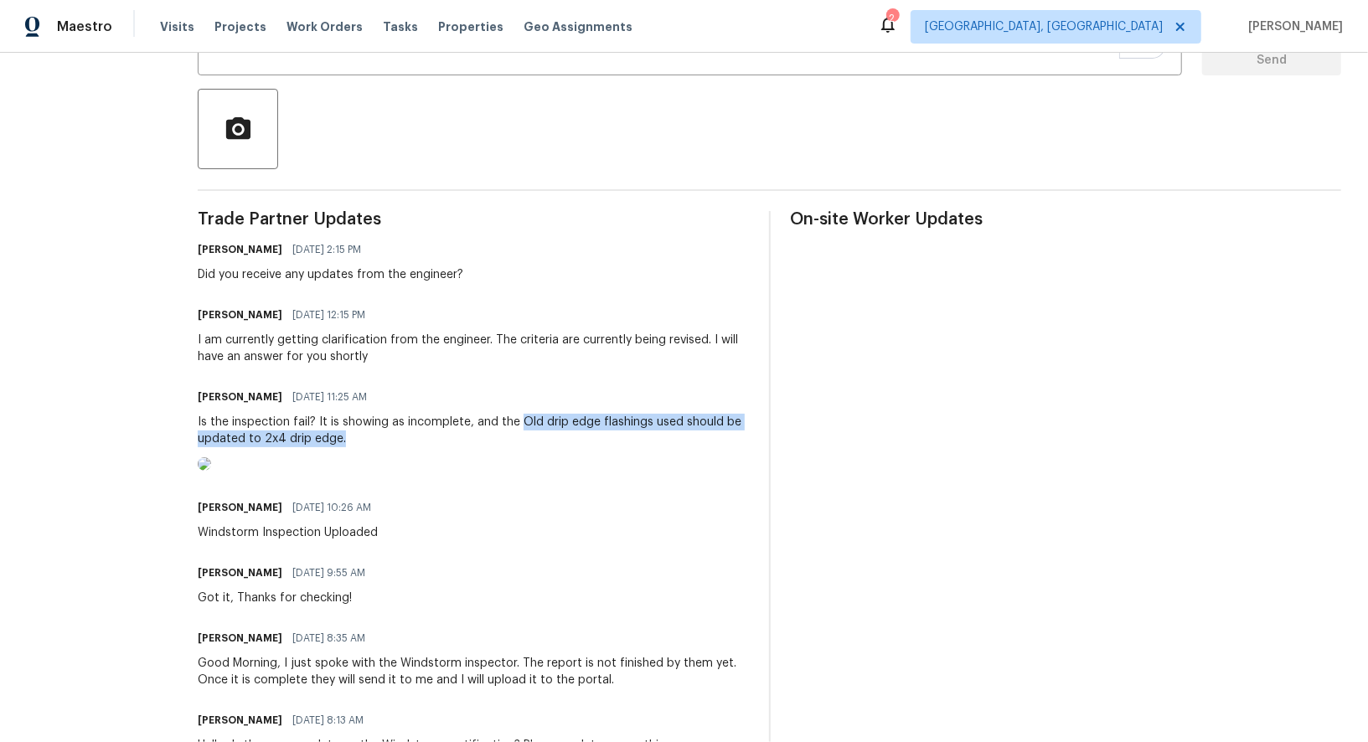
drag, startPoint x: 522, startPoint y: 420, endPoint x: 352, endPoint y: 443, distance: 171.5
click at [352, 443] on div "Is the inspection fail? It is showing as incomplete, and the Old drip edge flas…" at bounding box center [473, 430] width 551 height 33
copy div "Old drip edge flashings used should be updated to 2x4 drip edge."
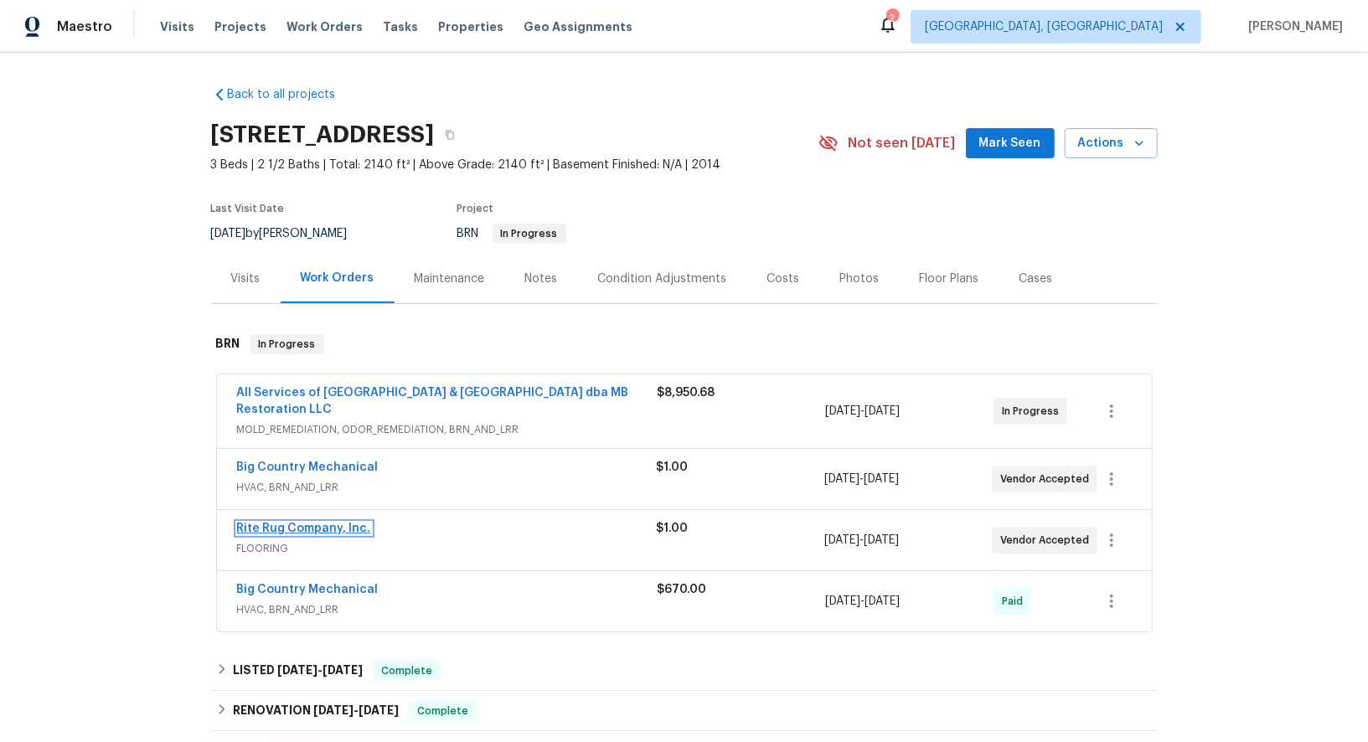
click at [311, 523] on link "Rite Rug Company, Inc." at bounding box center [304, 529] width 134 height 12
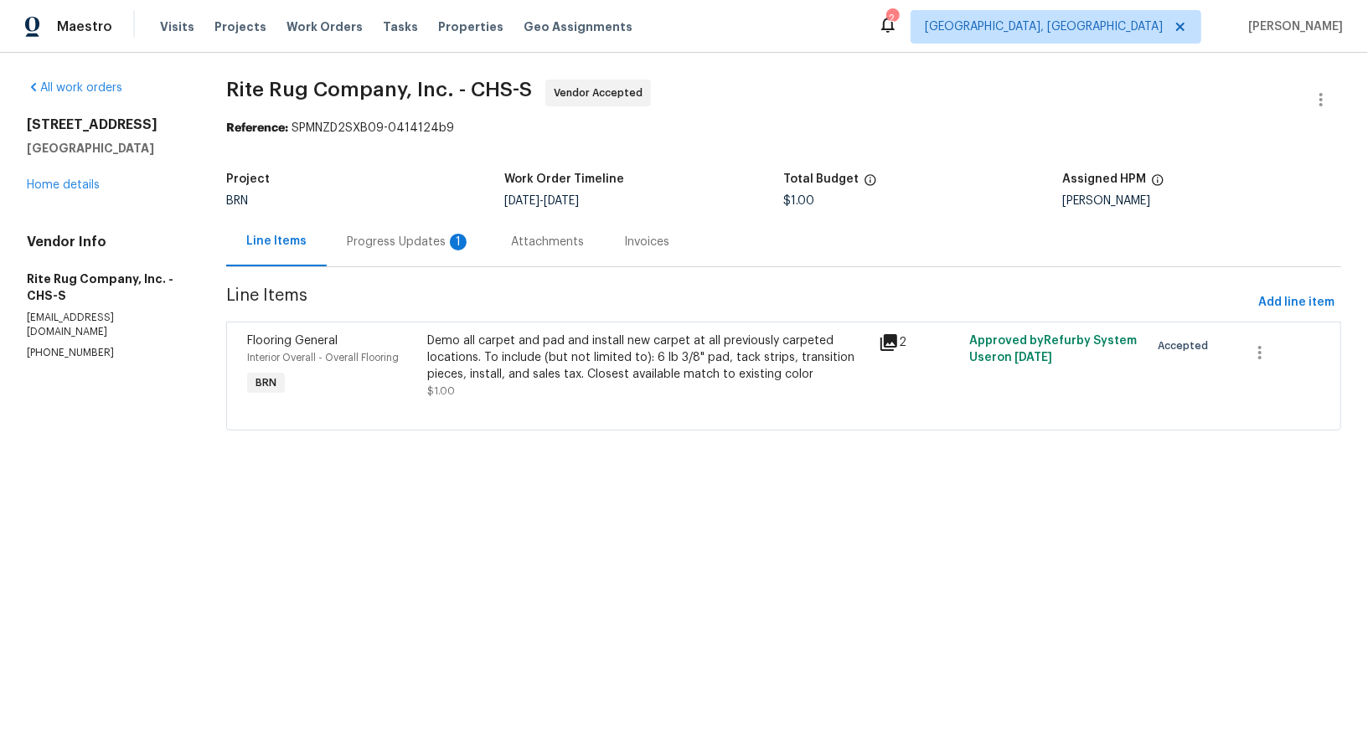
click at [445, 241] on div "Progress Updates 1" at bounding box center [409, 242] width 124 height 17
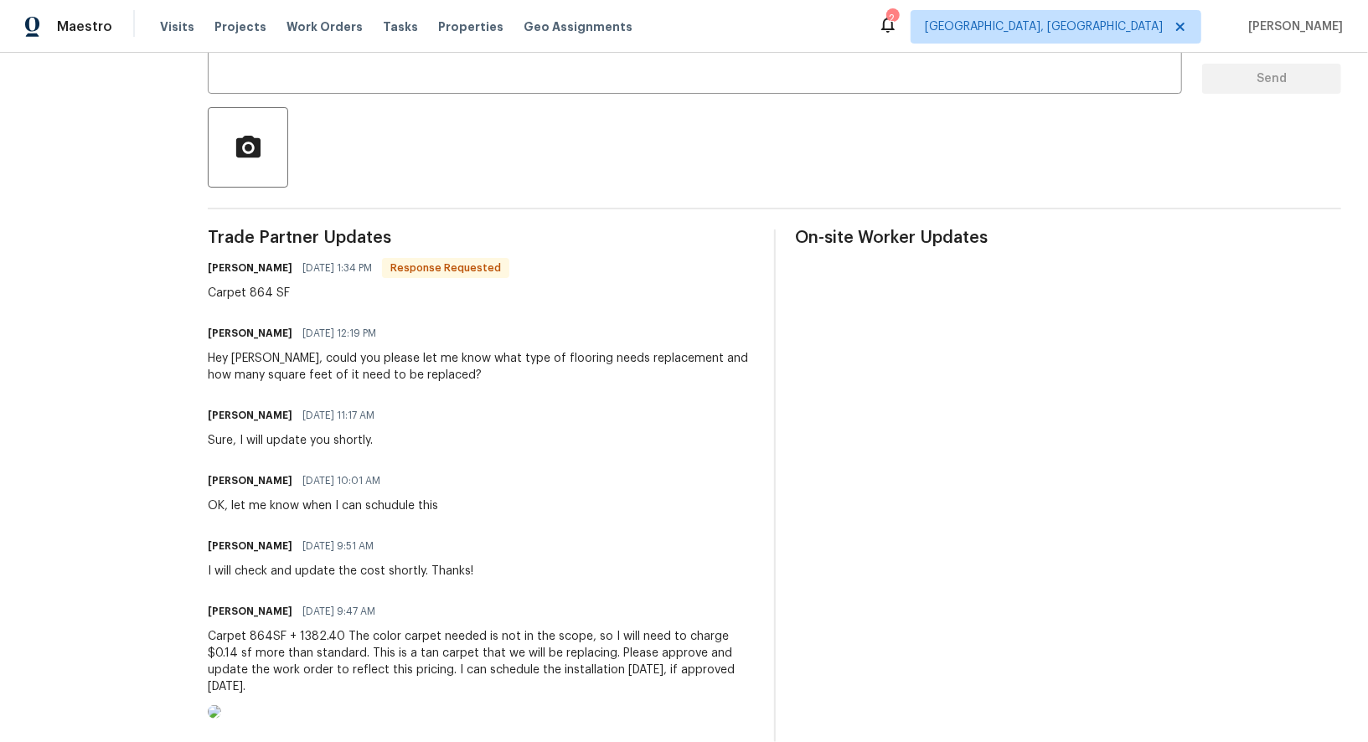
scroll to position [329, 0]
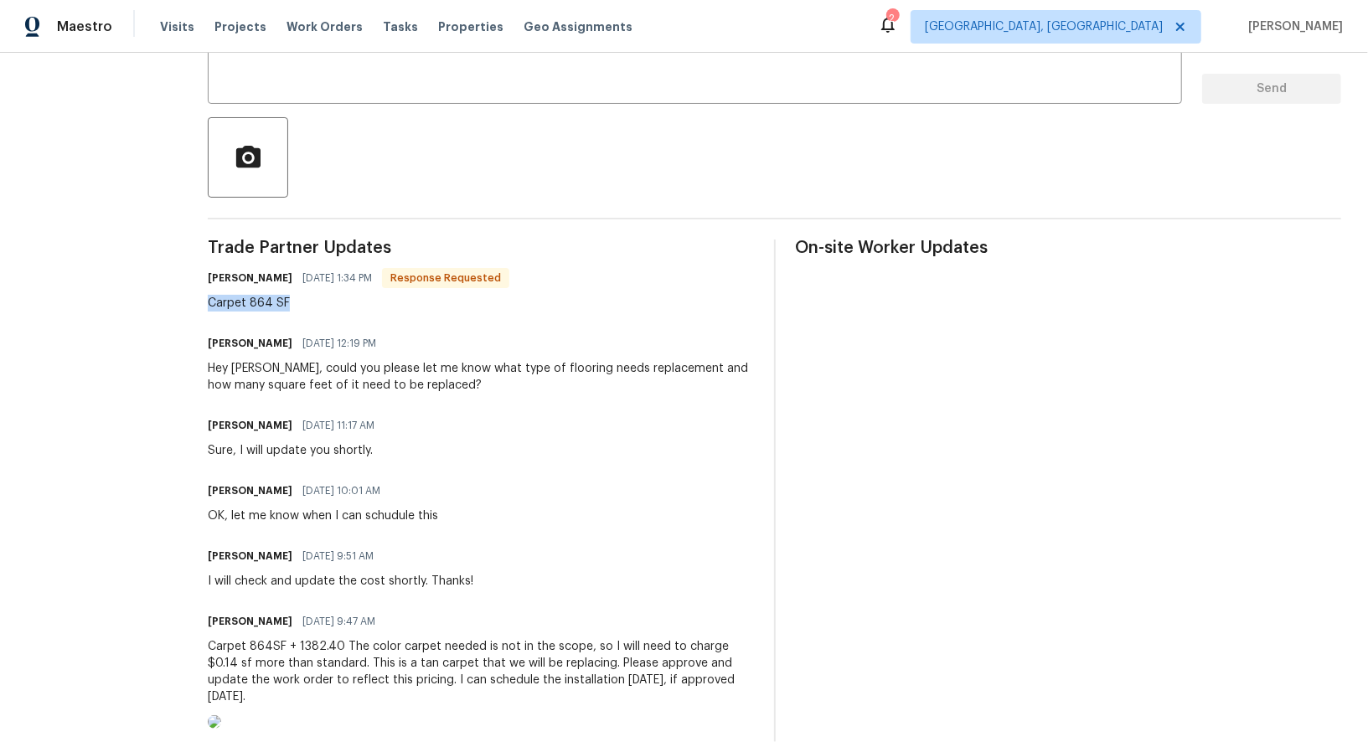
drag, startPoint x: 223, startPoint y: 307, endPoint x: 353, endPoint y: 307, distance: 129.8
copy div "Carpet 864 SF"
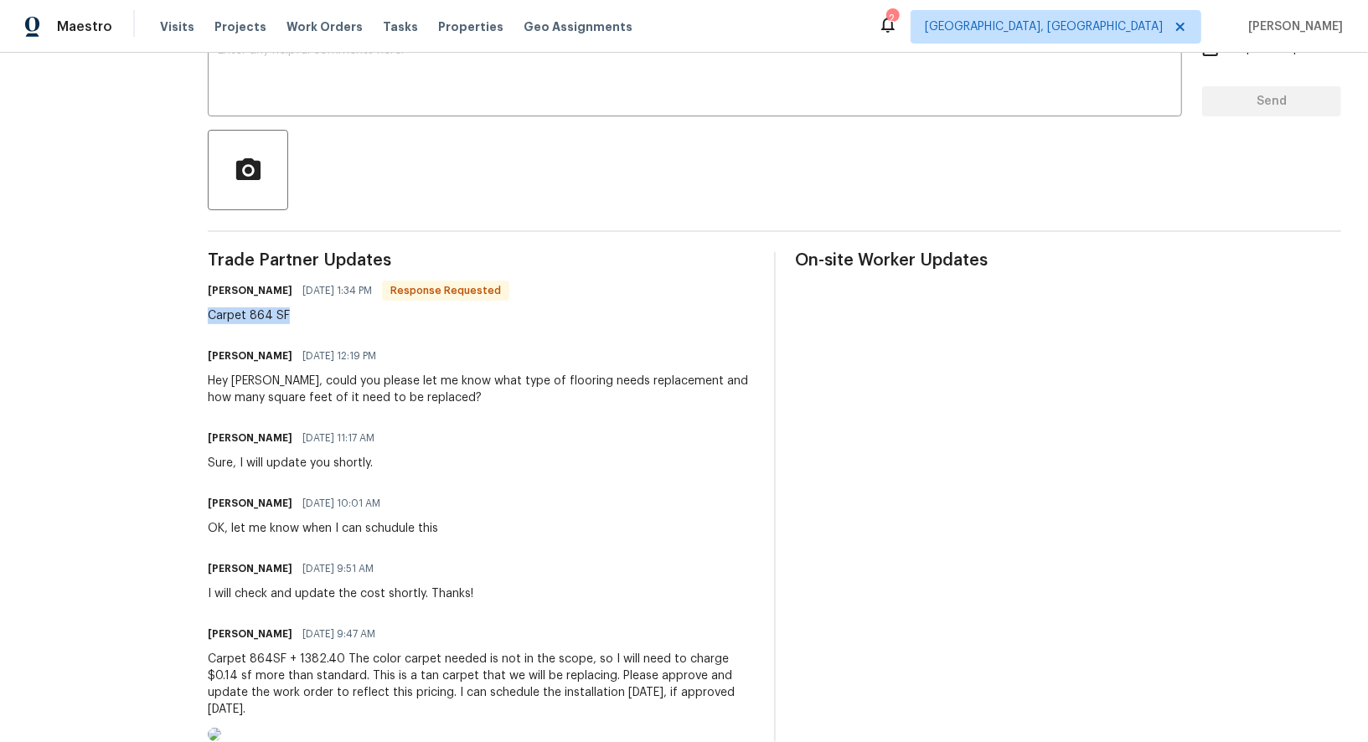
scroll to position [244, 0]
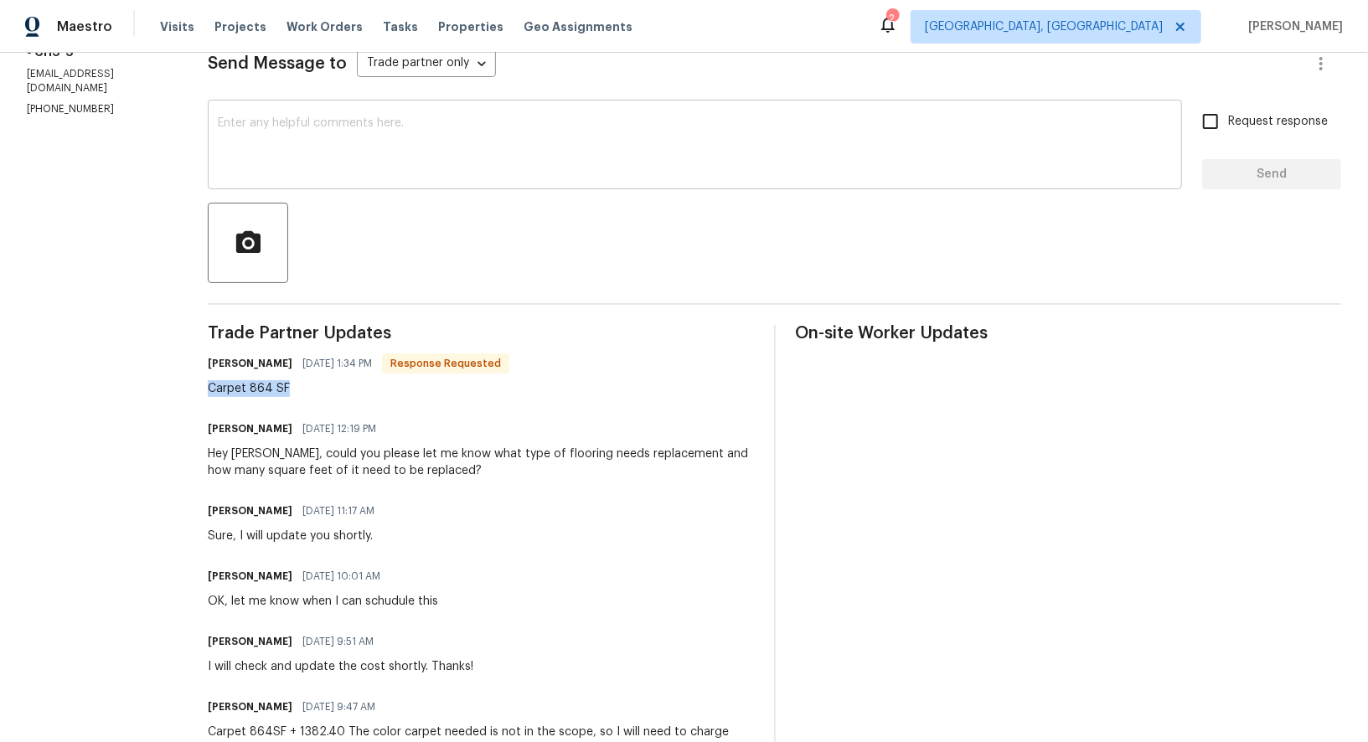
click at [353, 174] on textarea at bounding box center [695, 146] width 954 height 59
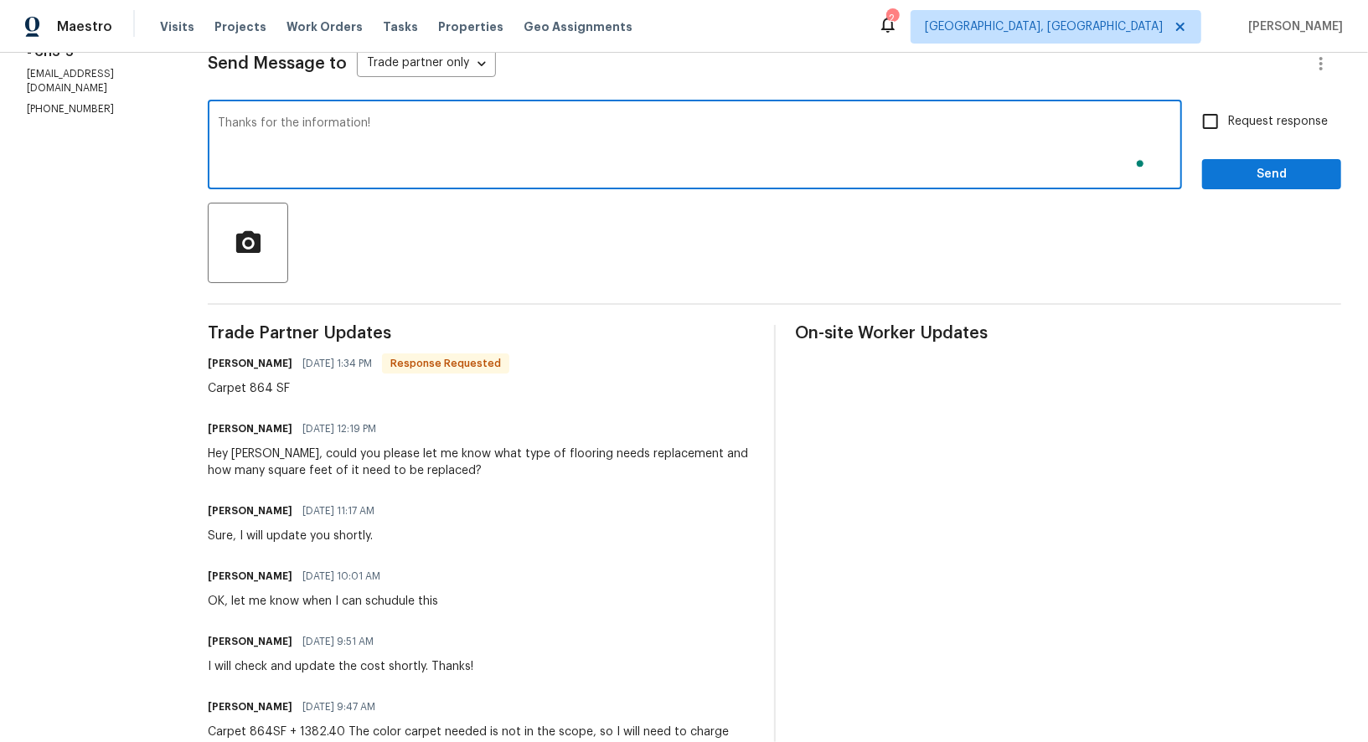
type textarea "Thanks for the information!"
click at [1236, 174] on span "Send" at bounding box center [1271, 174] width 112 height 21
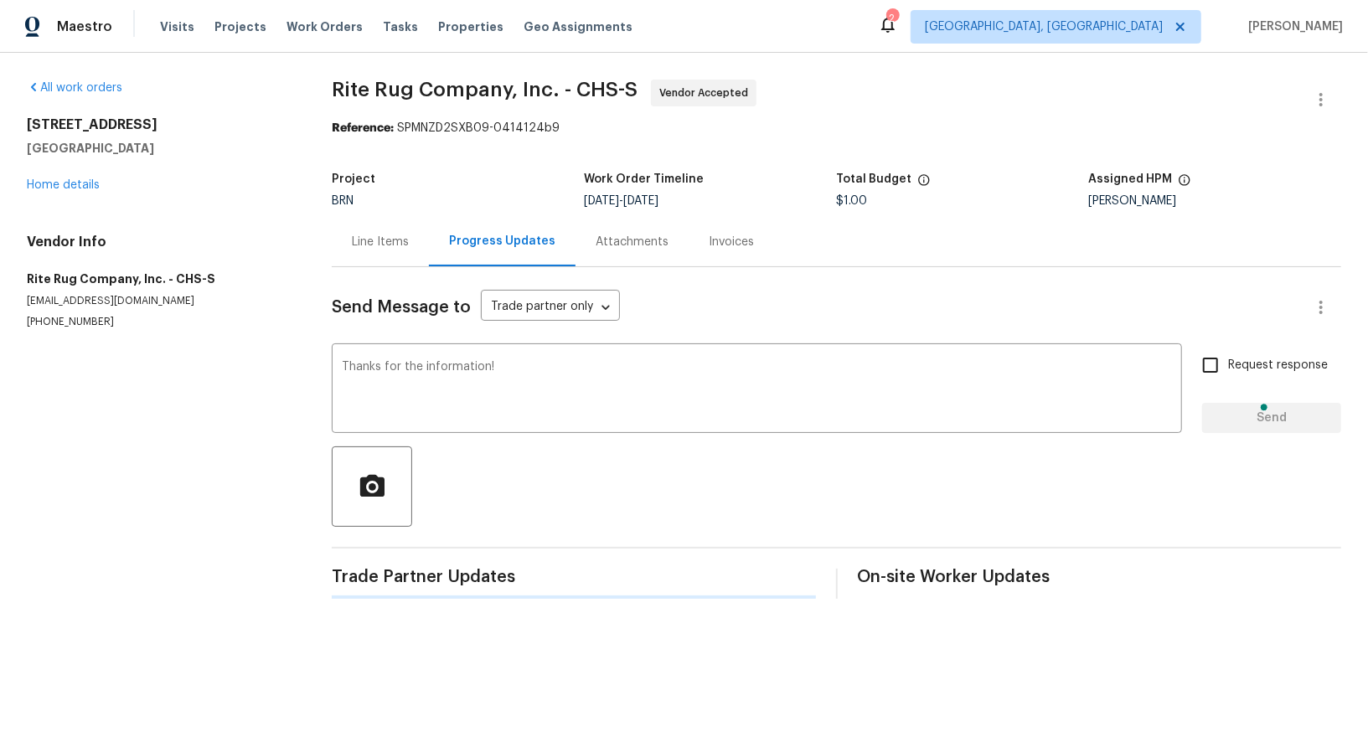
scroll to position [0, 0]
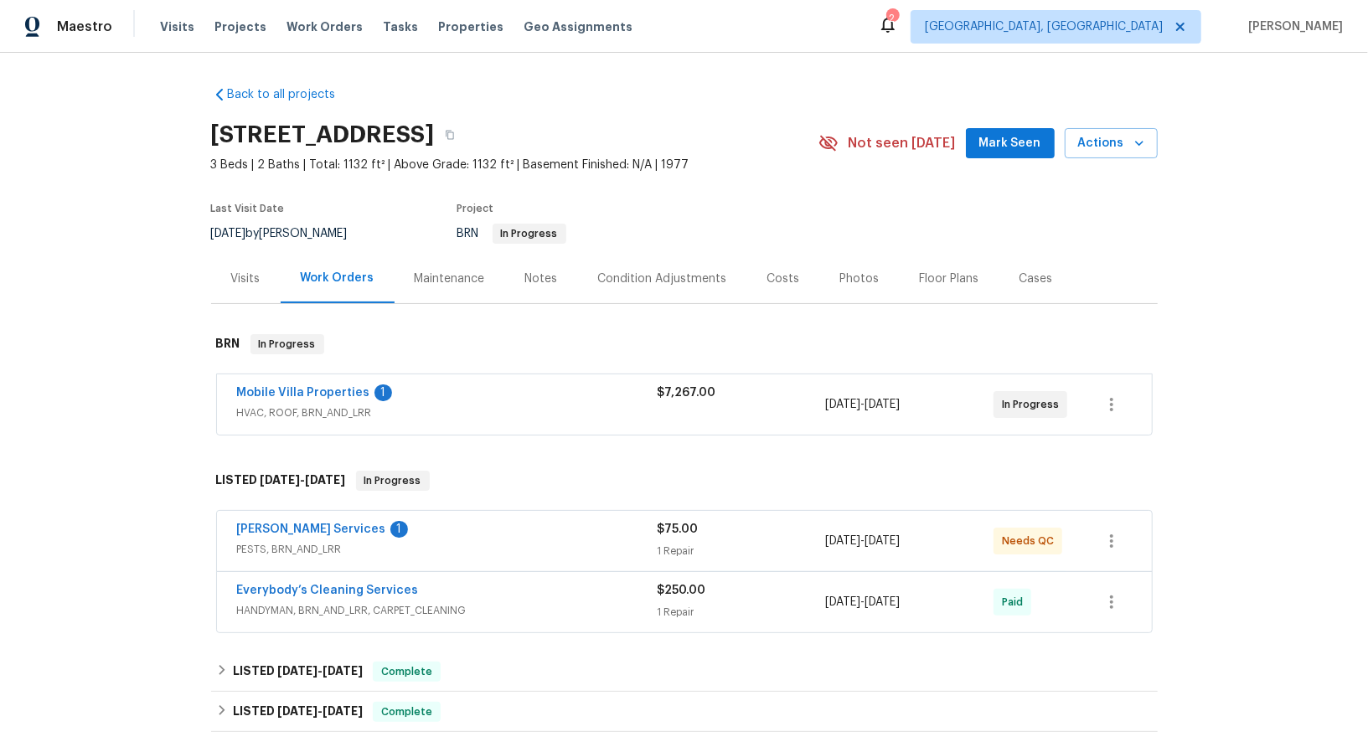
click at [327, 381] on div "Mobile Villa Properties 1 HVAC, ROOF, BRN_AND_LRR $7,267.00 8/6/2025 - 8/8/2025…" at bounding box center [684, 404] width 935 height 60
click at [329, 391] on link "Mobile Villa Properties" at bounding box center [303, 393] width 133 height 12
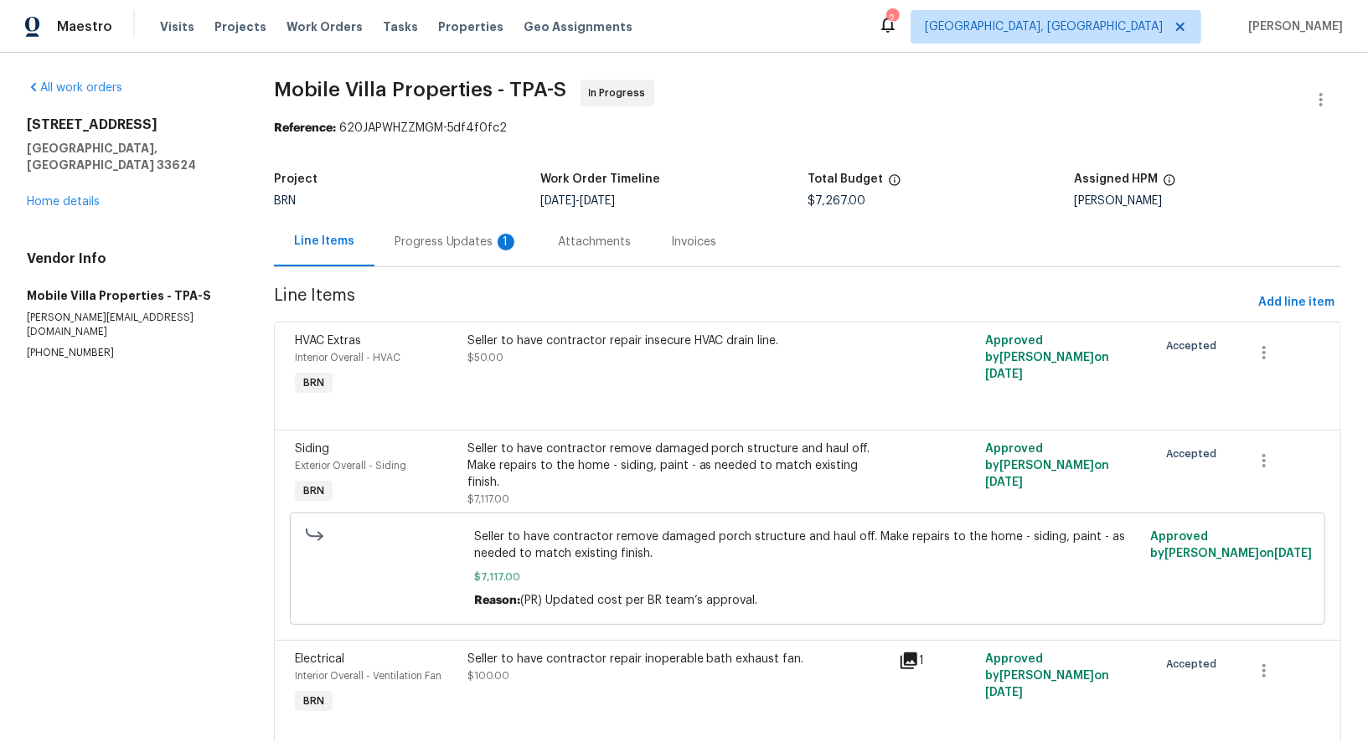
click at [468, 247] on div "Progress Updates 1" at bounding box center [456, 242] width 124 height 17
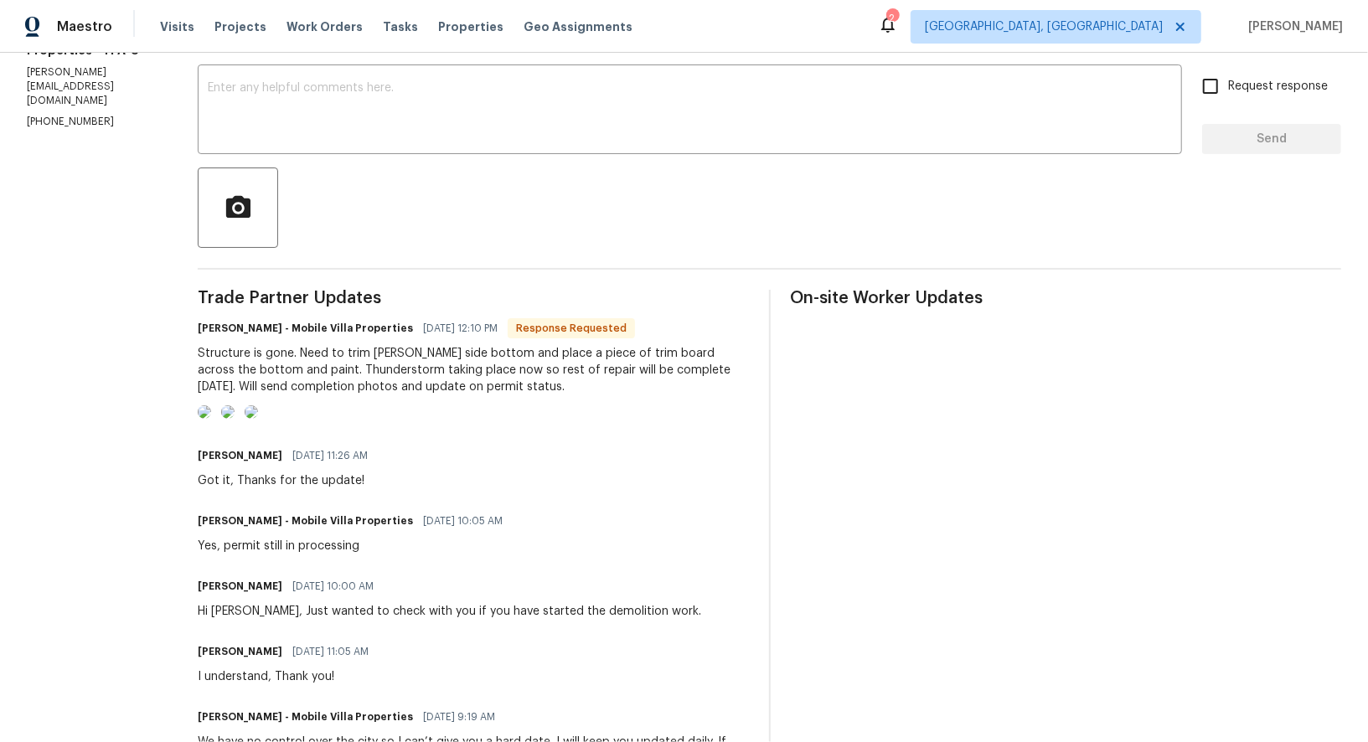
scroll to position [281, 0]
click at [211, 417] on img at bounding box center [204, 410] width 13 height 13
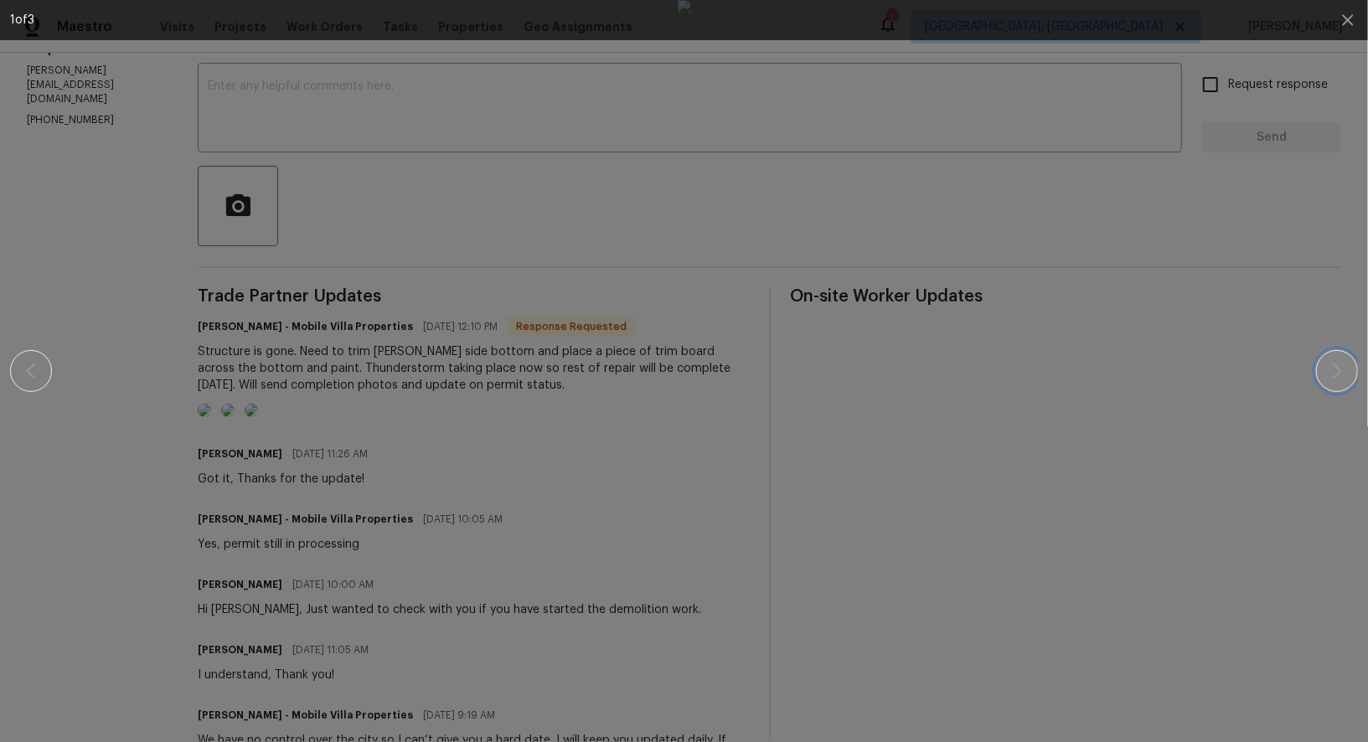
click at [1344, 379] on icon "button" at bounding box center [1337, 371] width 20 height 20
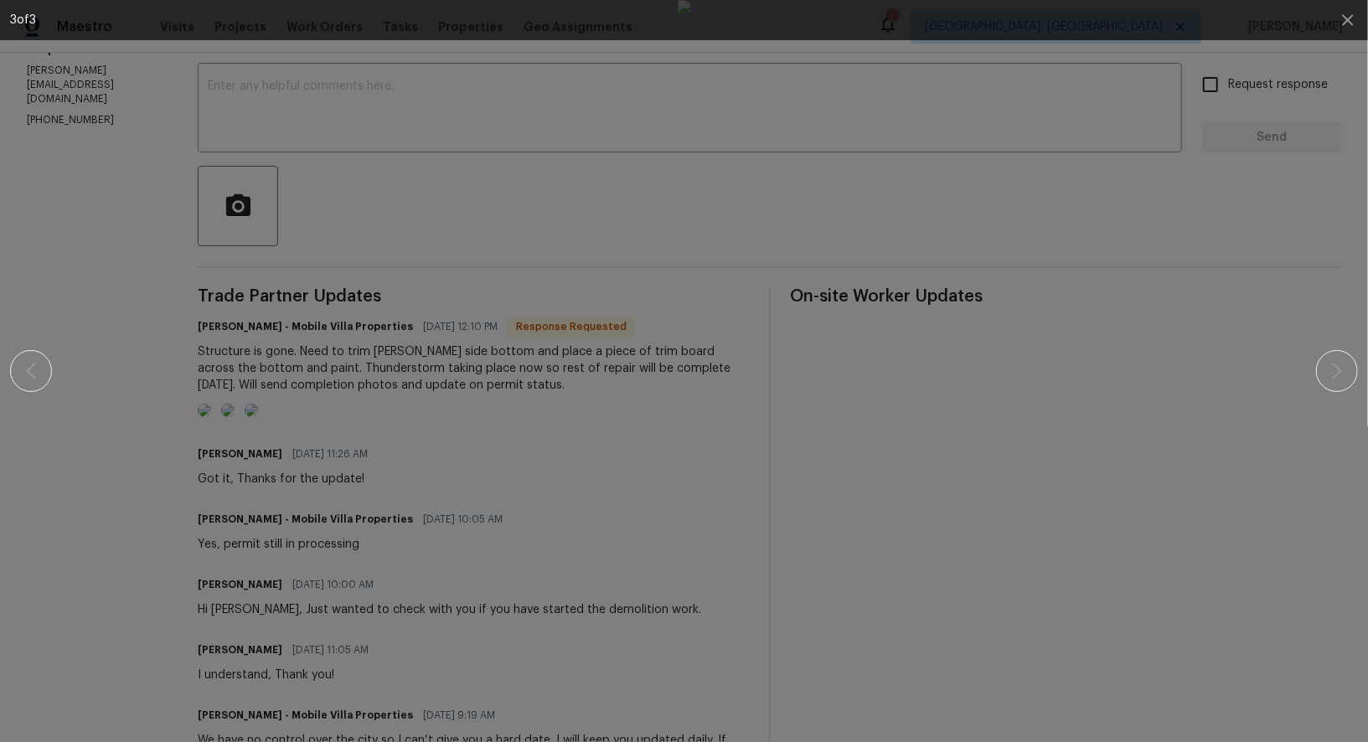
click at [1130, 433] on div at bounding box center [684, 371] width 1224 height 742
click at [1344, 29] on icon "button" at bounding box center [1347, 20] width 20 height 20
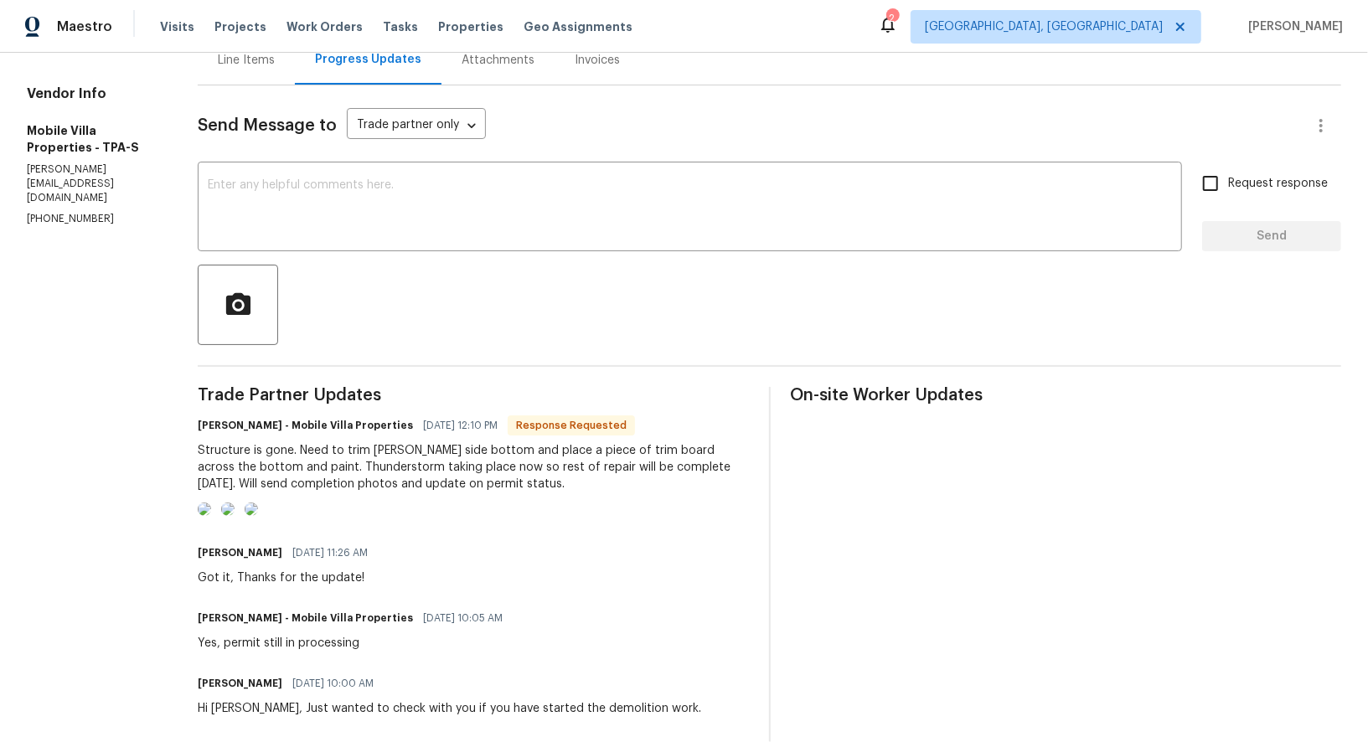
scroll to position [102, 0]
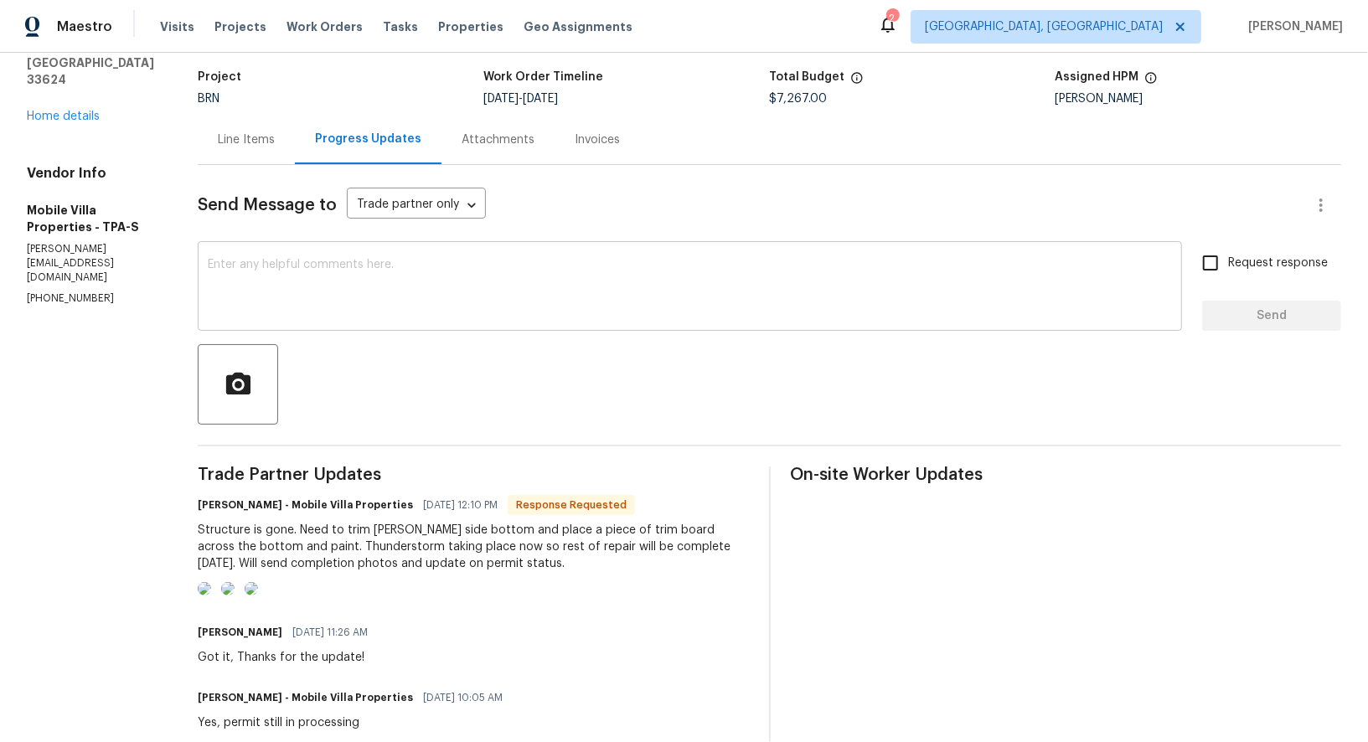
click at [349, 284] on textarea at bounding box center [690, 288] width 964 height 59
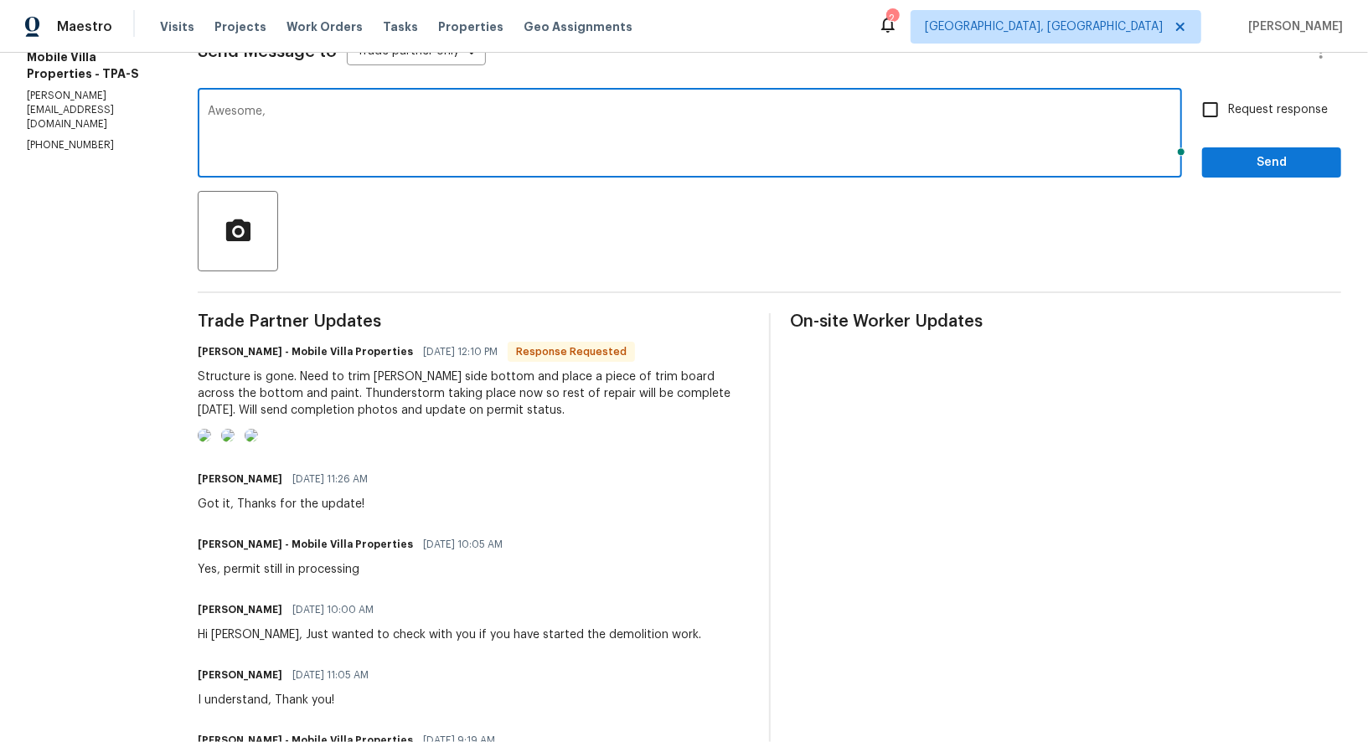
scroll to position [255, 0]
type textarea "Awesome, Thank you!"
click at [1214, 98] on input "Request response" at bounding box center [1210, 109] width 35 height 35
checkbox input "true"
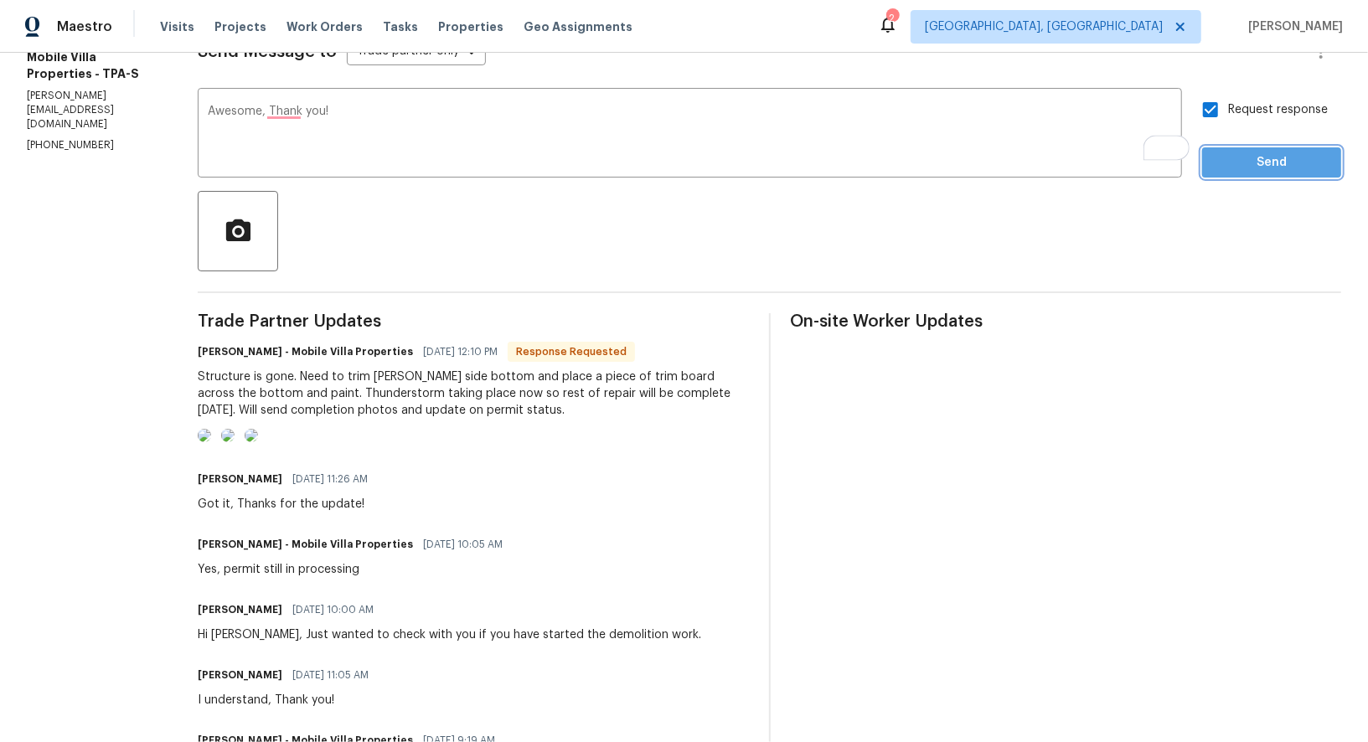
click at [1241, 162] on span "Send" at bounding box center [1271, 162] width 112 height 21
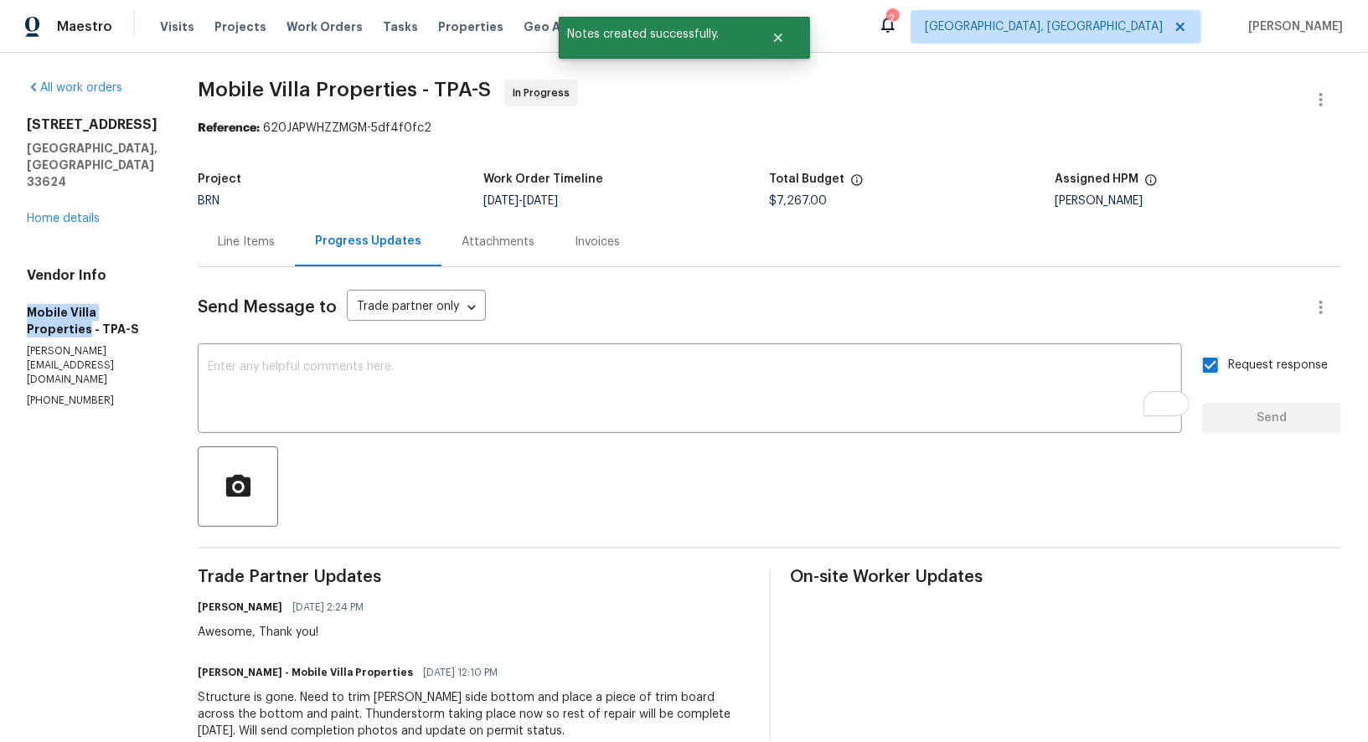
drag, startPoint x: 0, startPoint y: 281, endPoint x: 86, endPoint y: 309, distance: 90.6
copy h5 "Mobile Villa Properties"
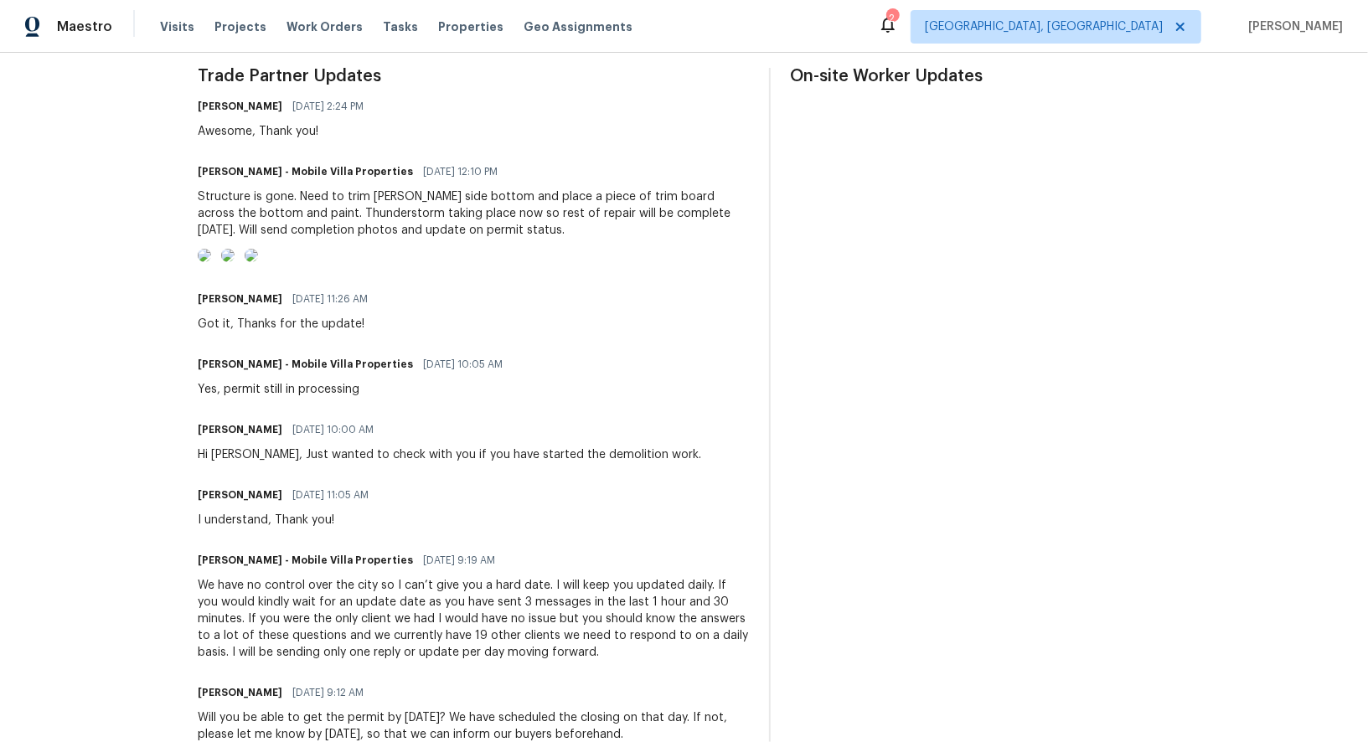
click at [564, 208] on div "Structure is gone. Need to trim gable side bottom and place a piece of trim boa…" at bounding box center [473, 213] width 551 height 50
drag, startPoint x: 479, startPoint y: 198, endPoint x: 237, endPoint y: 214, distance: 242.6
click at [237, 214] on div "Structure is gone. Need to trim gable side bottom and place a piece of trim boa…" at bounding box center [473, 213] width 551 height 50
copy div "place a piece of trim board across the bottom and paint."
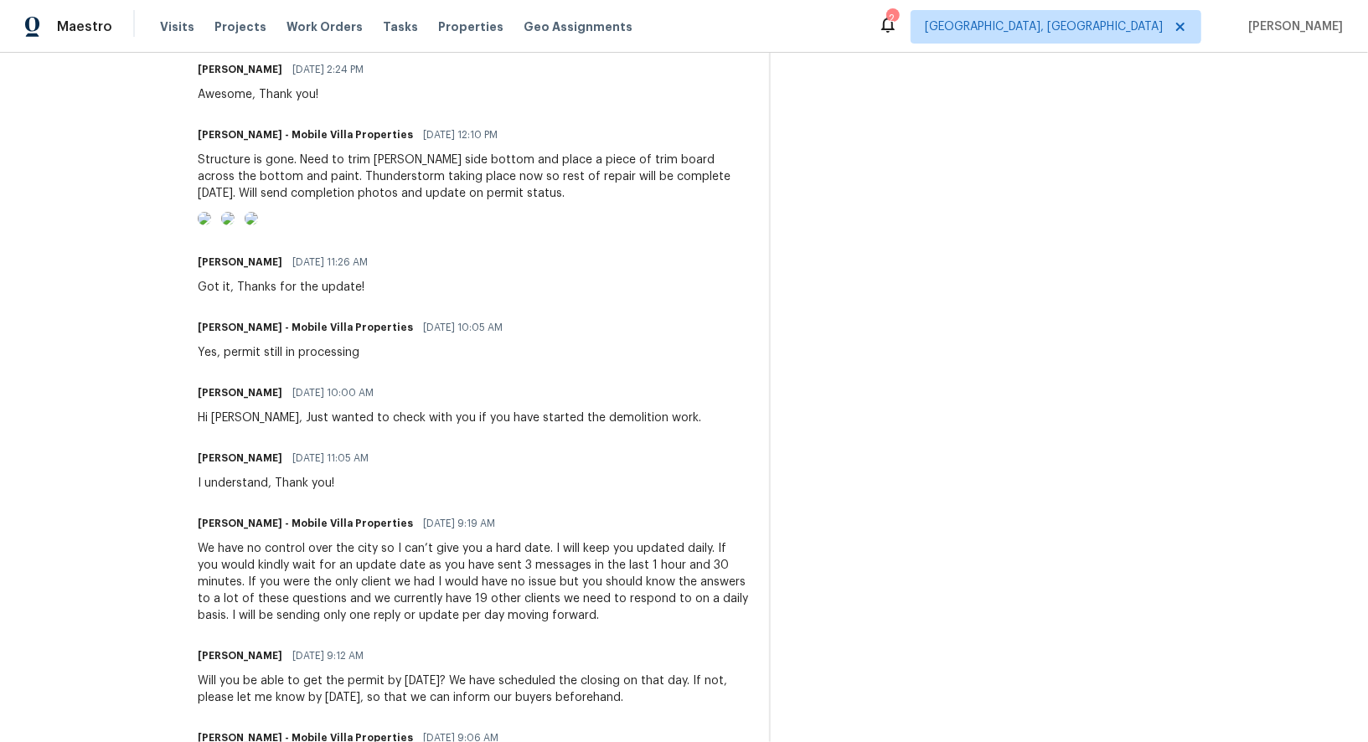
click at [381, 185] on div "Structure is gone. Need to trim gable side bottom and place a piece of trim boa…" at bounding box center [473, 177] width 551 height 50
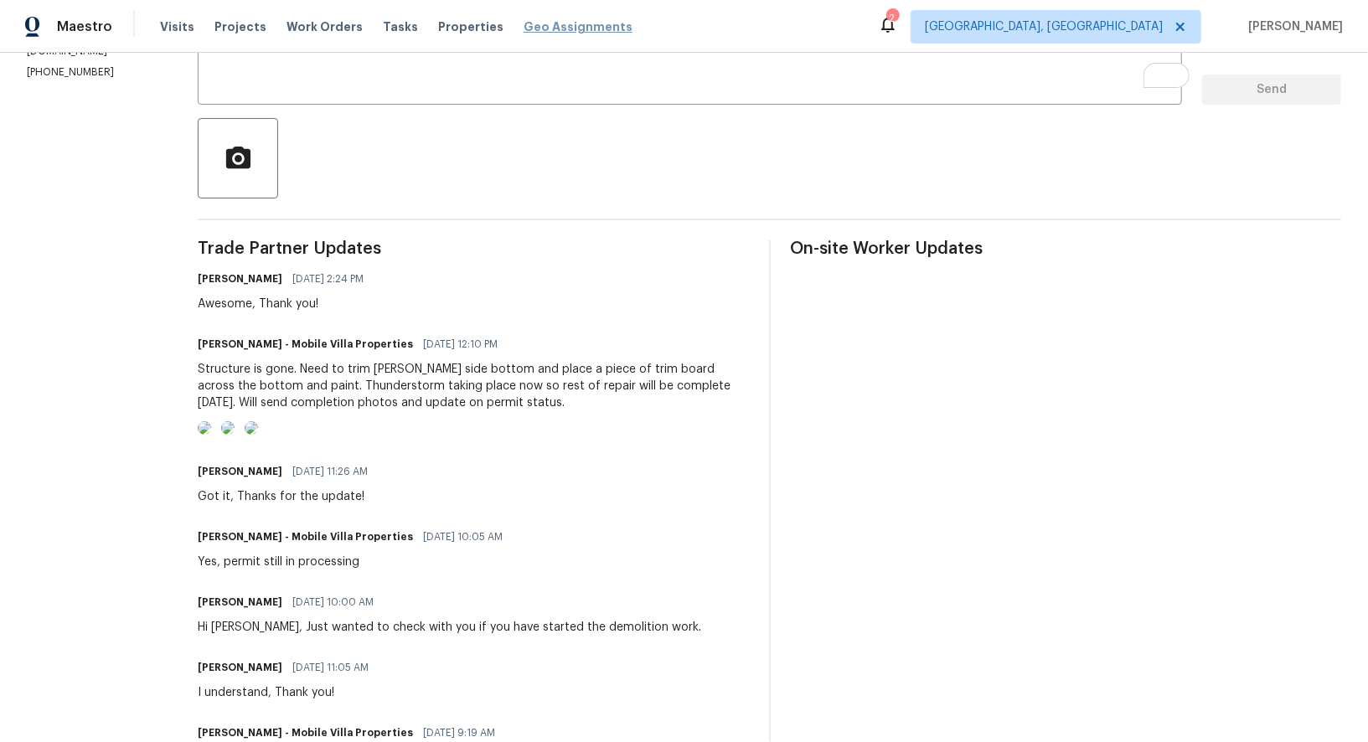
scroll to position [328, 0]
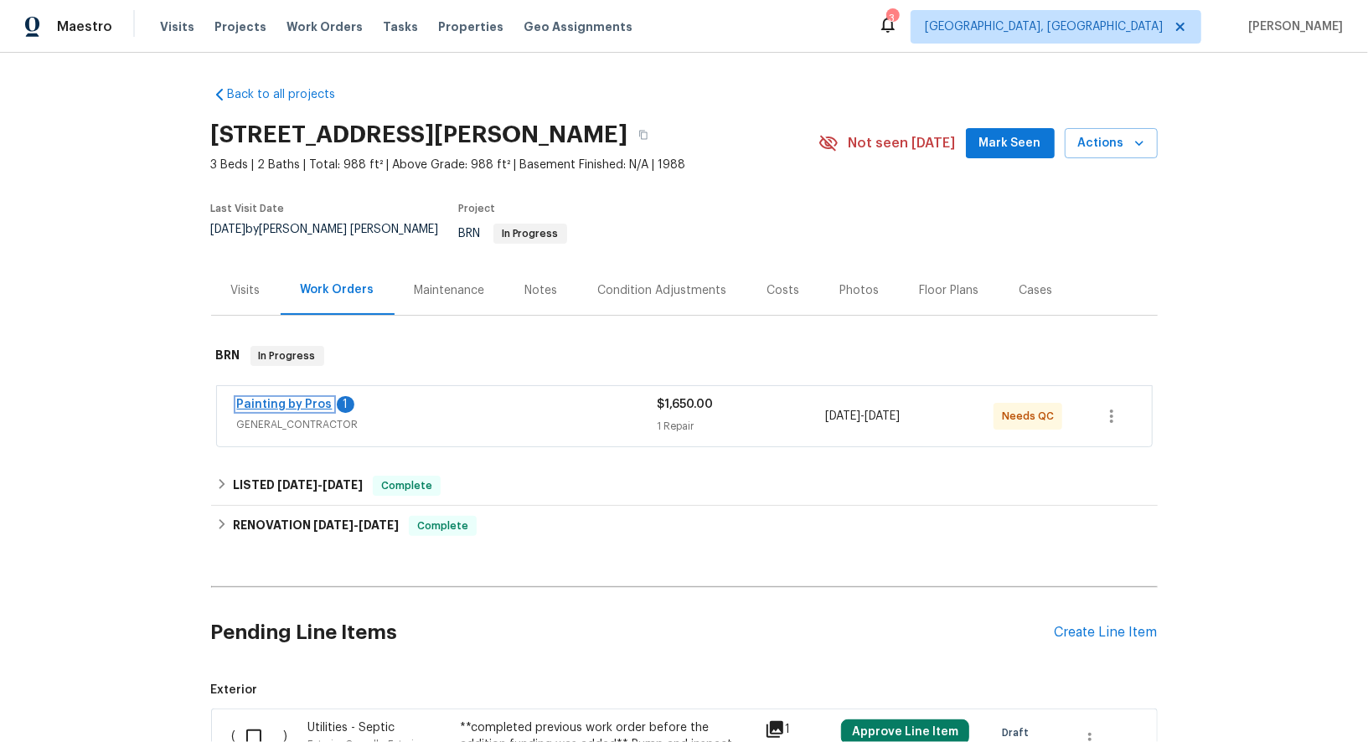
click at [291, 399] on link "Painting by Pros" at bounding box center [284, 405] width 95 height 12
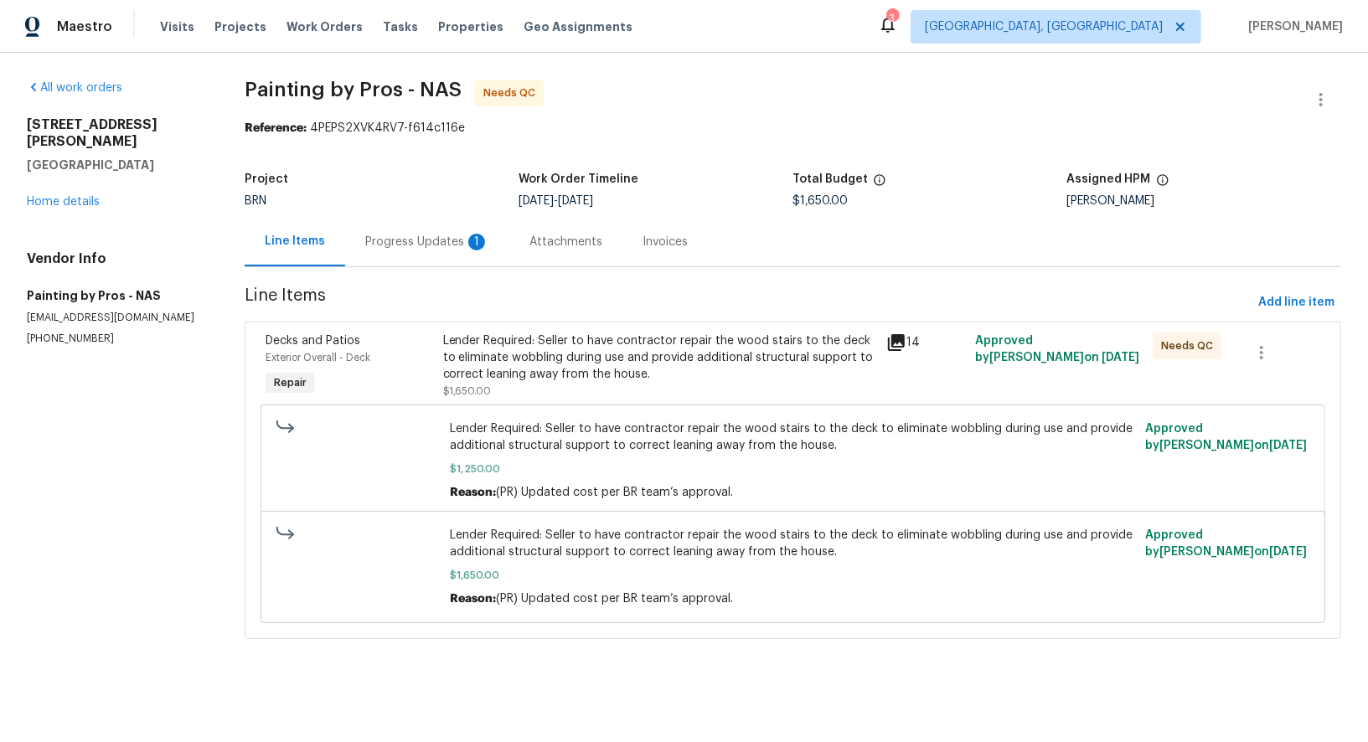
click at [441, 246] on div "Progress Updates 1" at bounding box center [427, 242] width 124 height 17
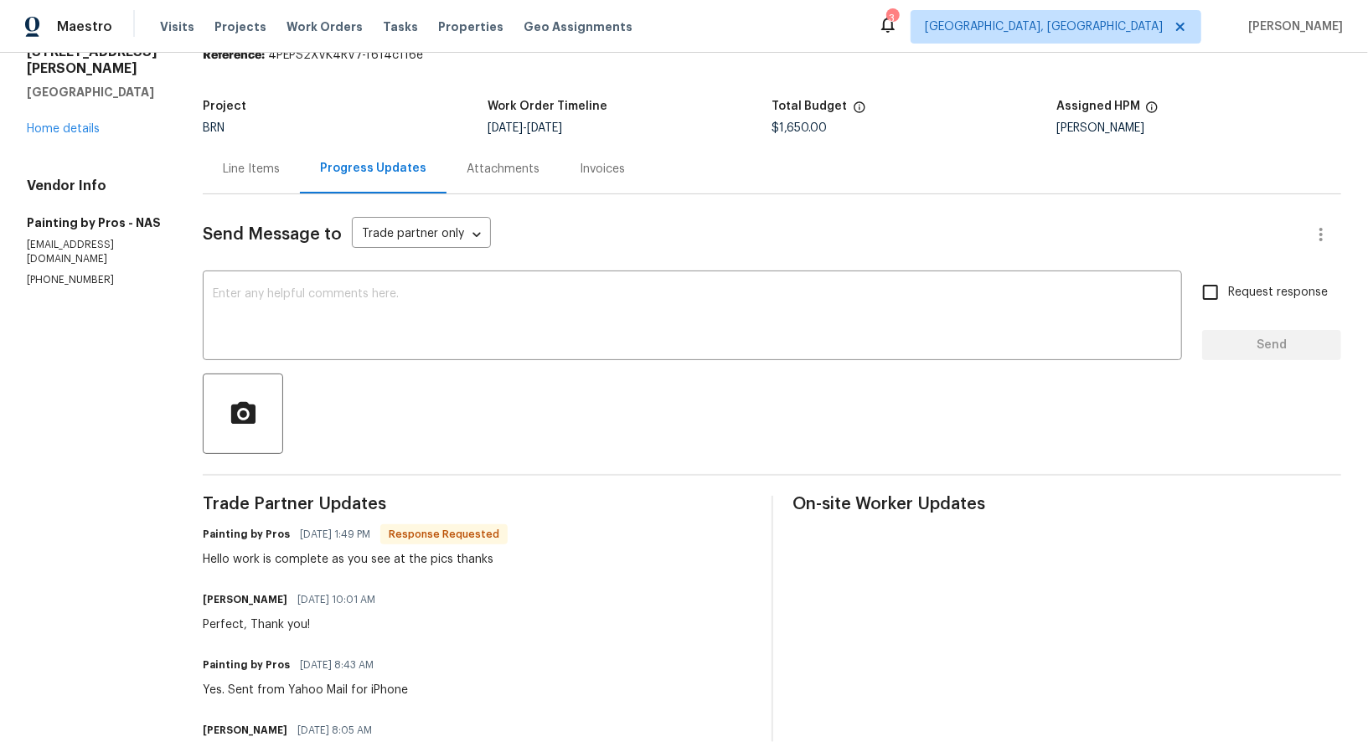
scroll to position [62, 0]
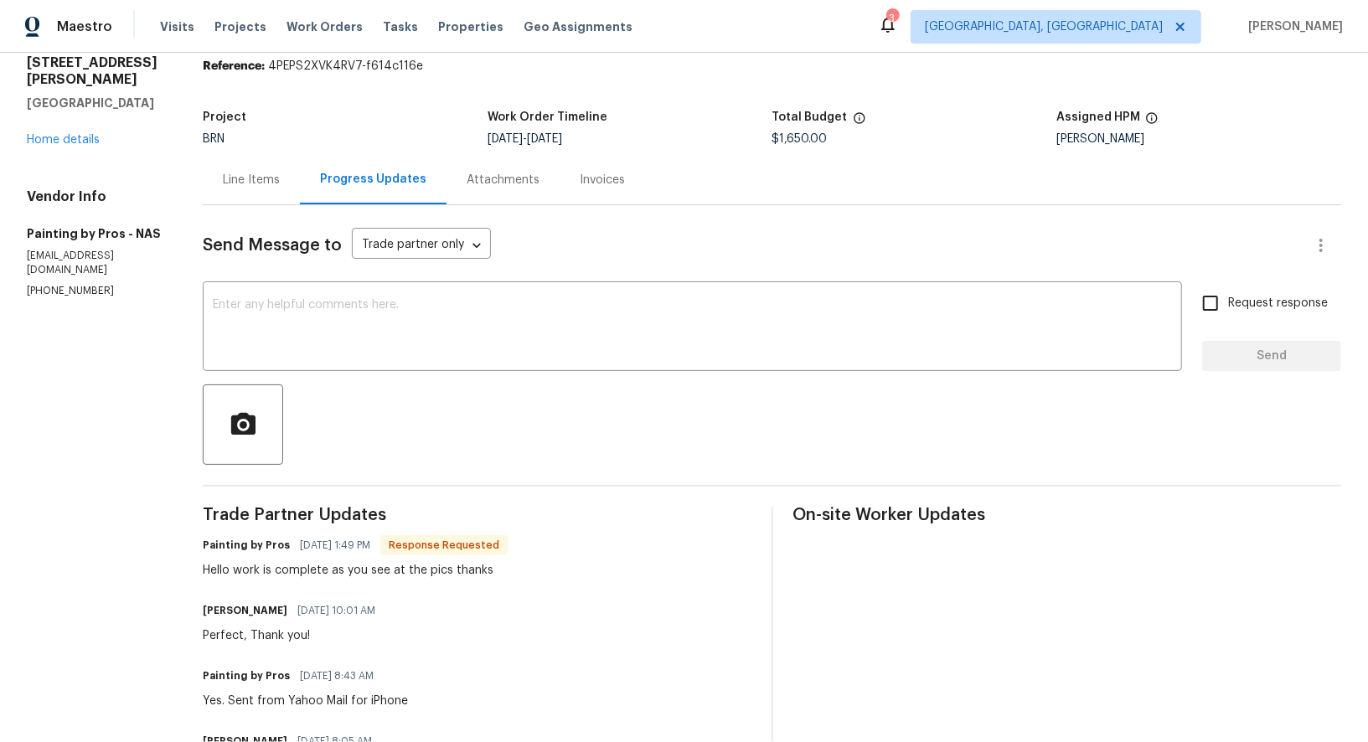
click at [273, 203] on div "Line Items" at bounding box center [251, 179] width 97 height 49
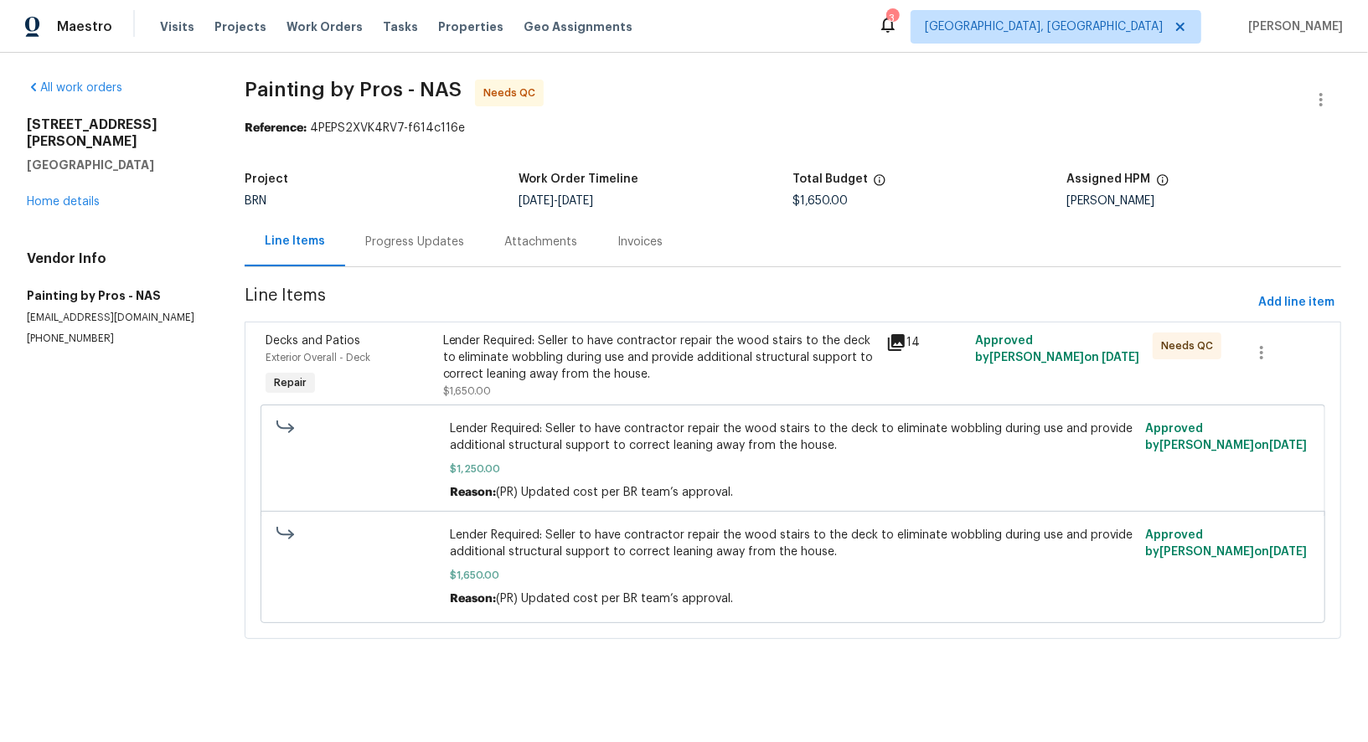
click at [566, 349] on div "Lender Required: Seller to have contractor repair the wood stairs to the deck t…" at bounding box center [660, 357] width 434 height 50
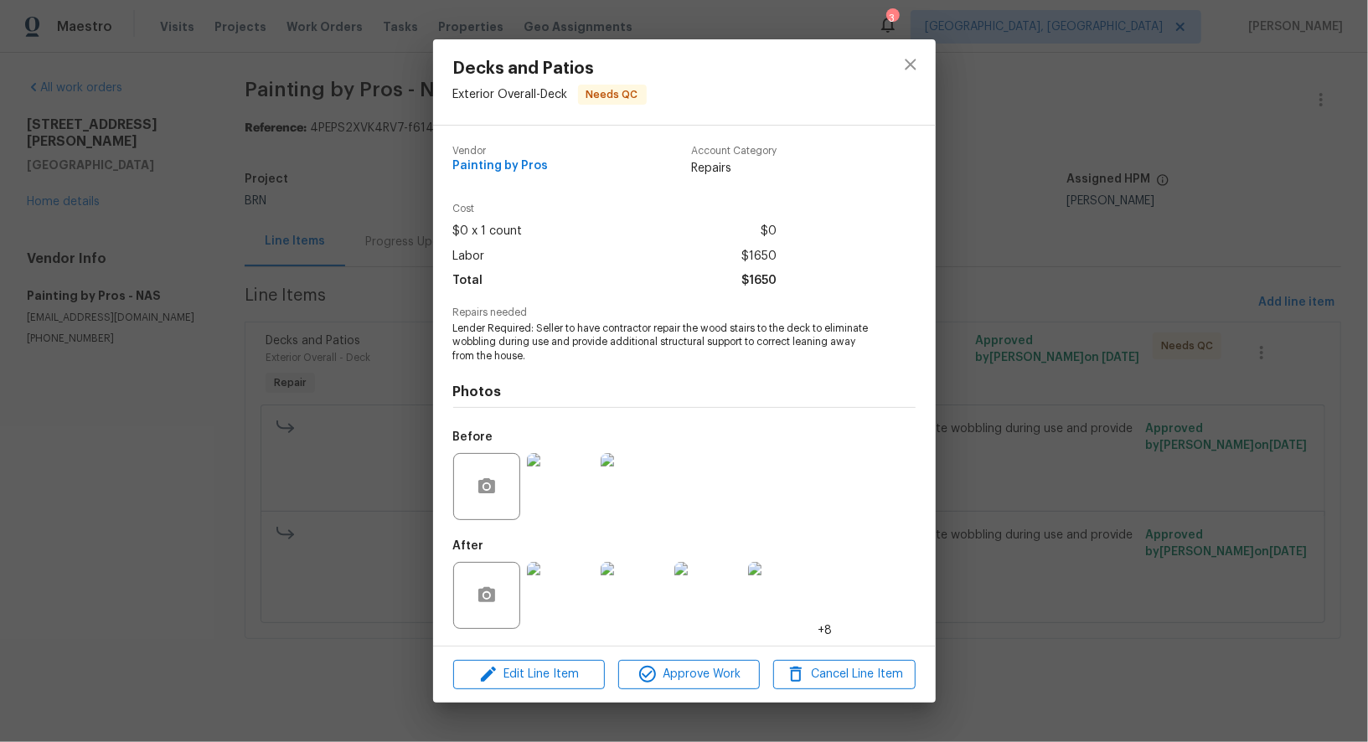
click at [544, 601] on img at bounding box center [560, 595] width 67 height 67
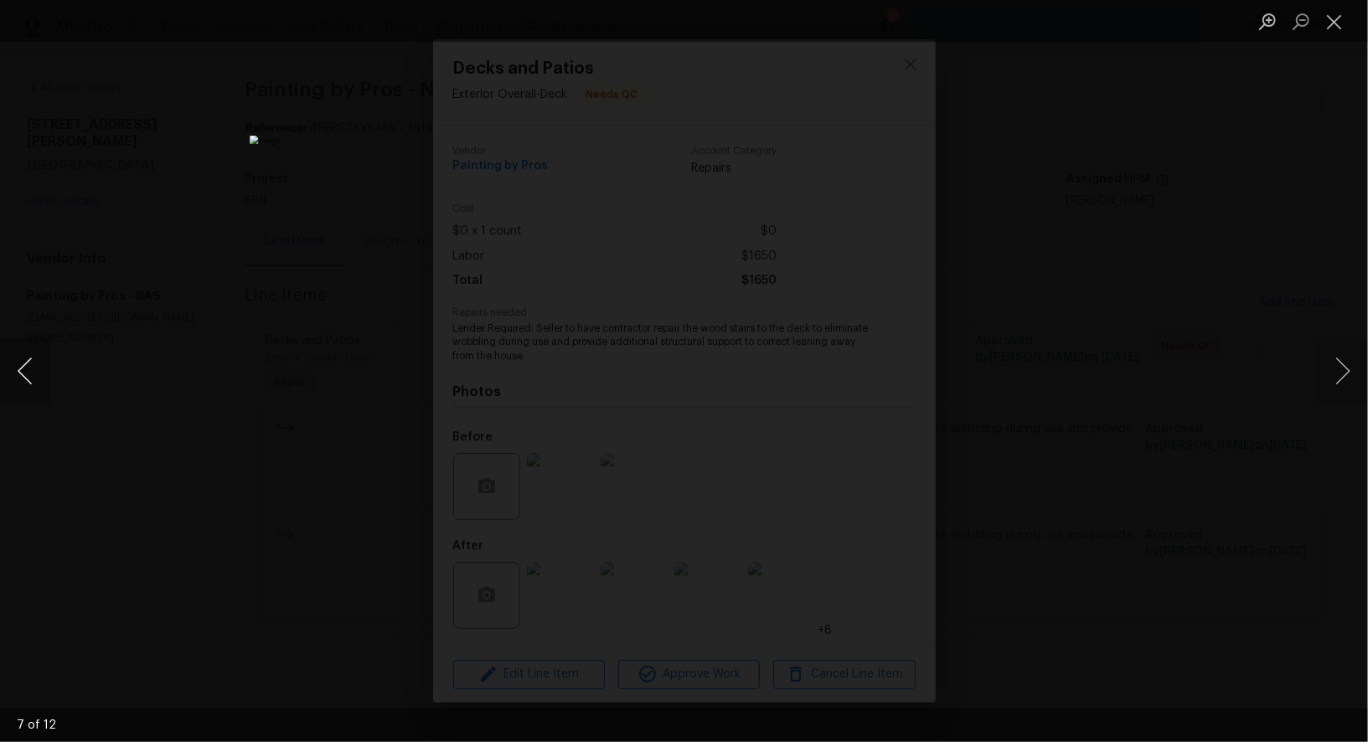
click at [23, 381] on button "Previous image" at bounding box center [25, 371] width 50 height 67
click at [228, 416] on div "Lightbox" at bounding box center [684, 371] width 1368 height 742
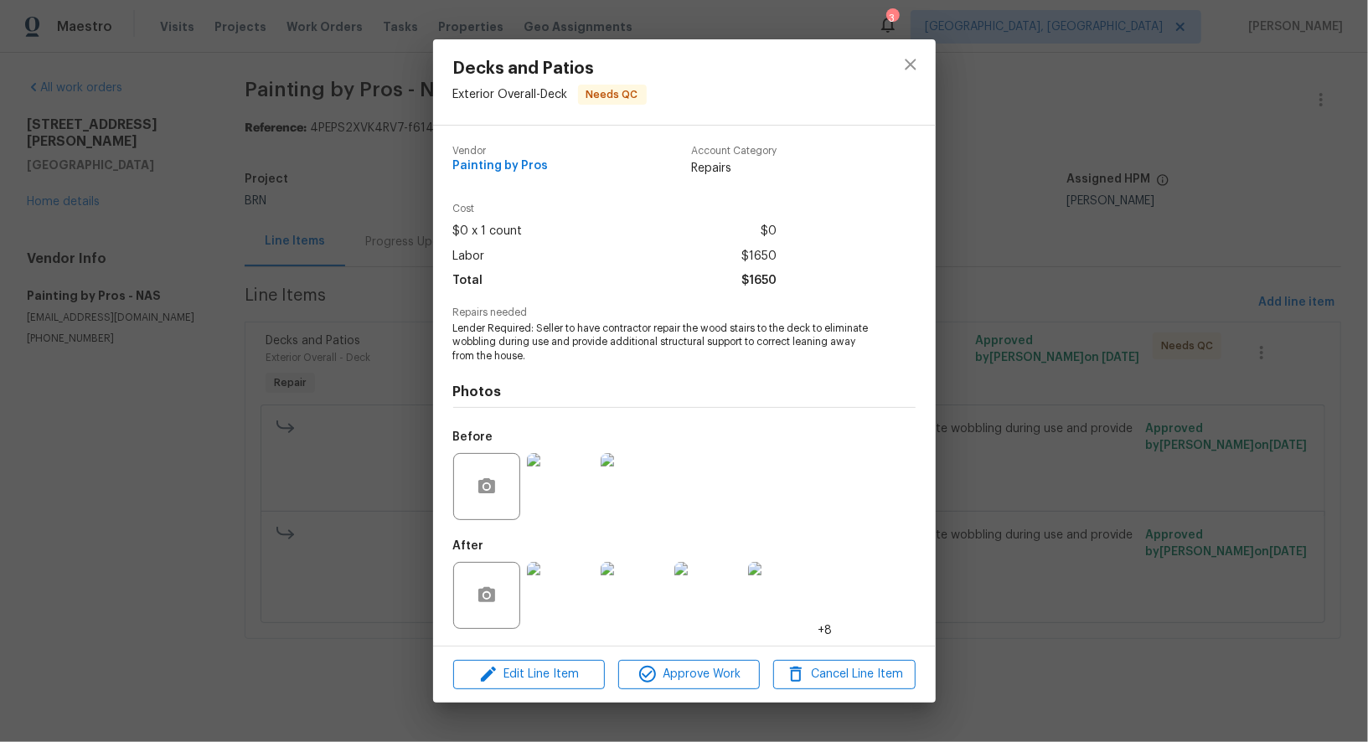
click at [228, 416] on div "Decks and Patios Exterior Overall - Deck Needs QC Vendor Painting by Pros Accou…" at bounding box center [684, 371] width 1368 height 742
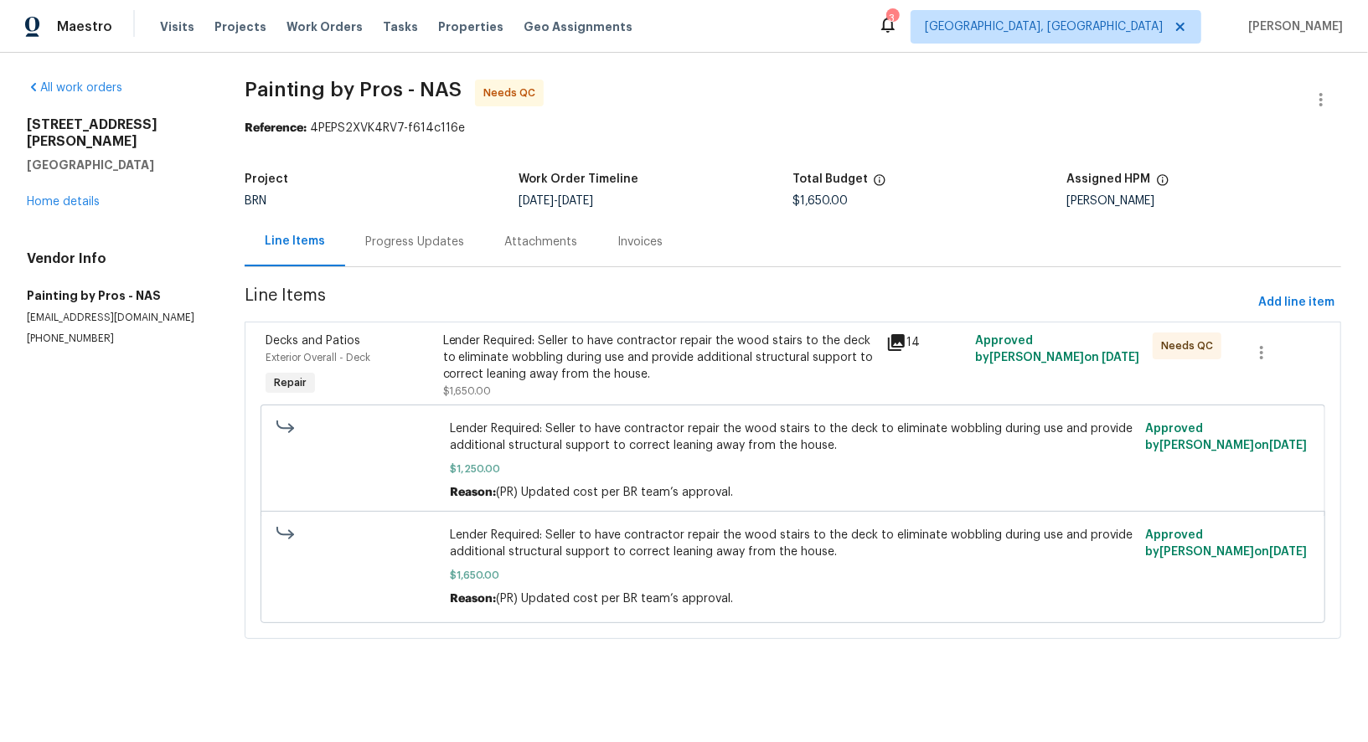
click at [405, 227] on div "Progress Updates" at bounding box center [414, 241] width 139 height 49
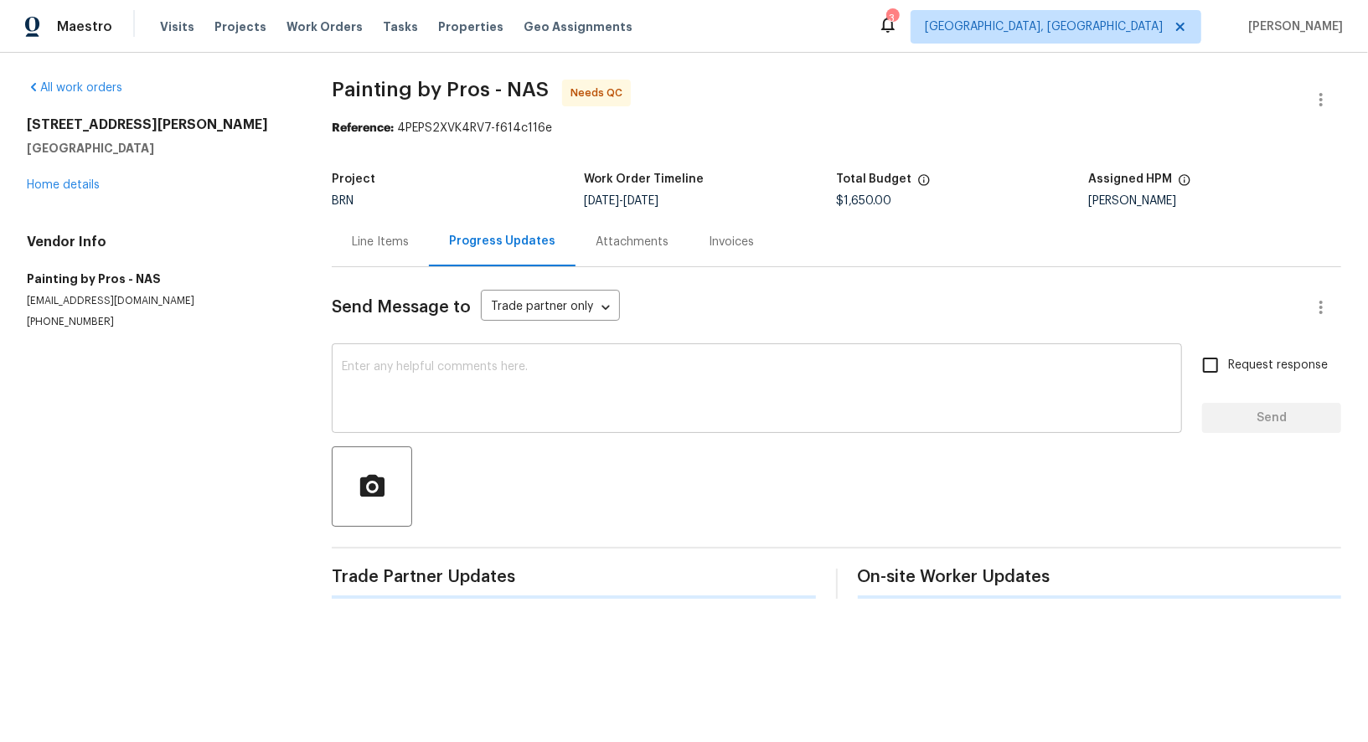
click at [389, 379] on textarea at bounding box center [757, 390] width 830 height 59
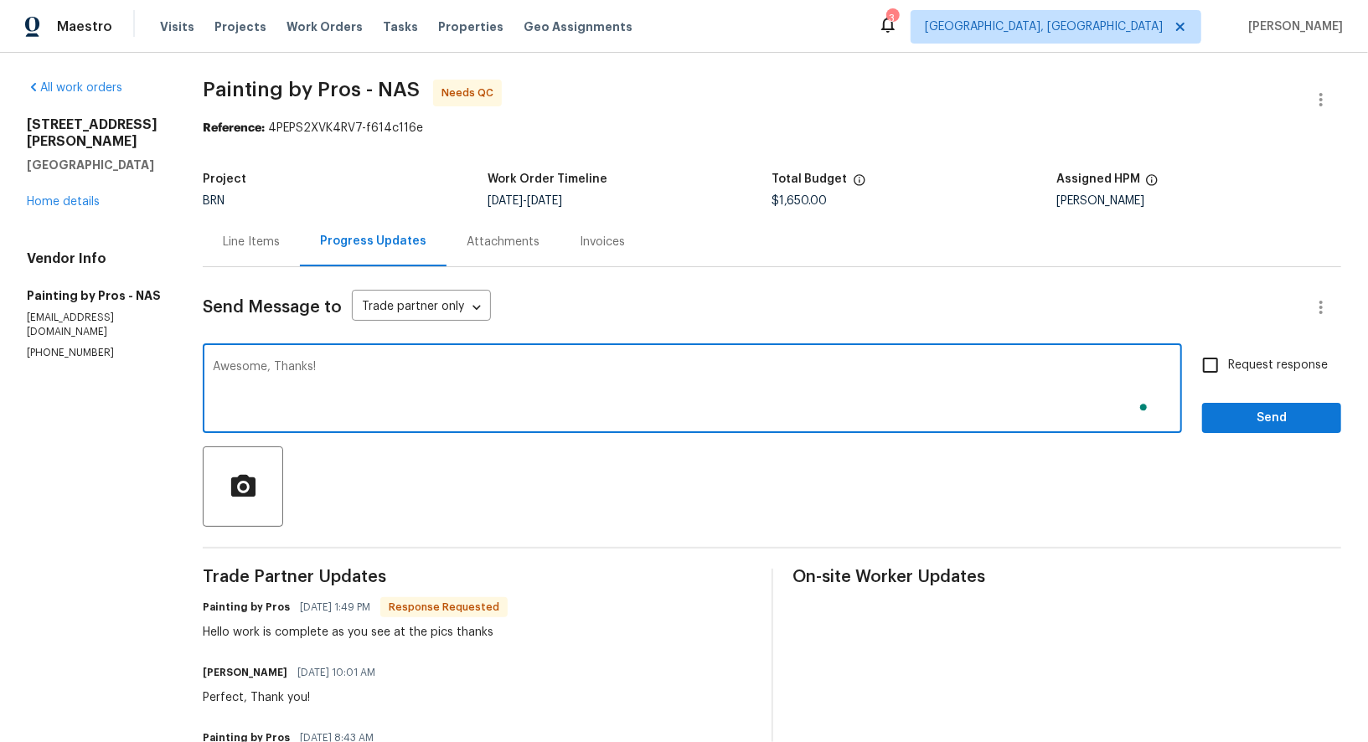
type textarea "Awesome, Thanks!"
click at [1229, 370] on span "Request response" at bounding box center [1278, 366] width 100 height 18
click at [1228, 370] on input "Request response" at bounding box center [1210, 365] width 35 height 35
checkbox input "true"
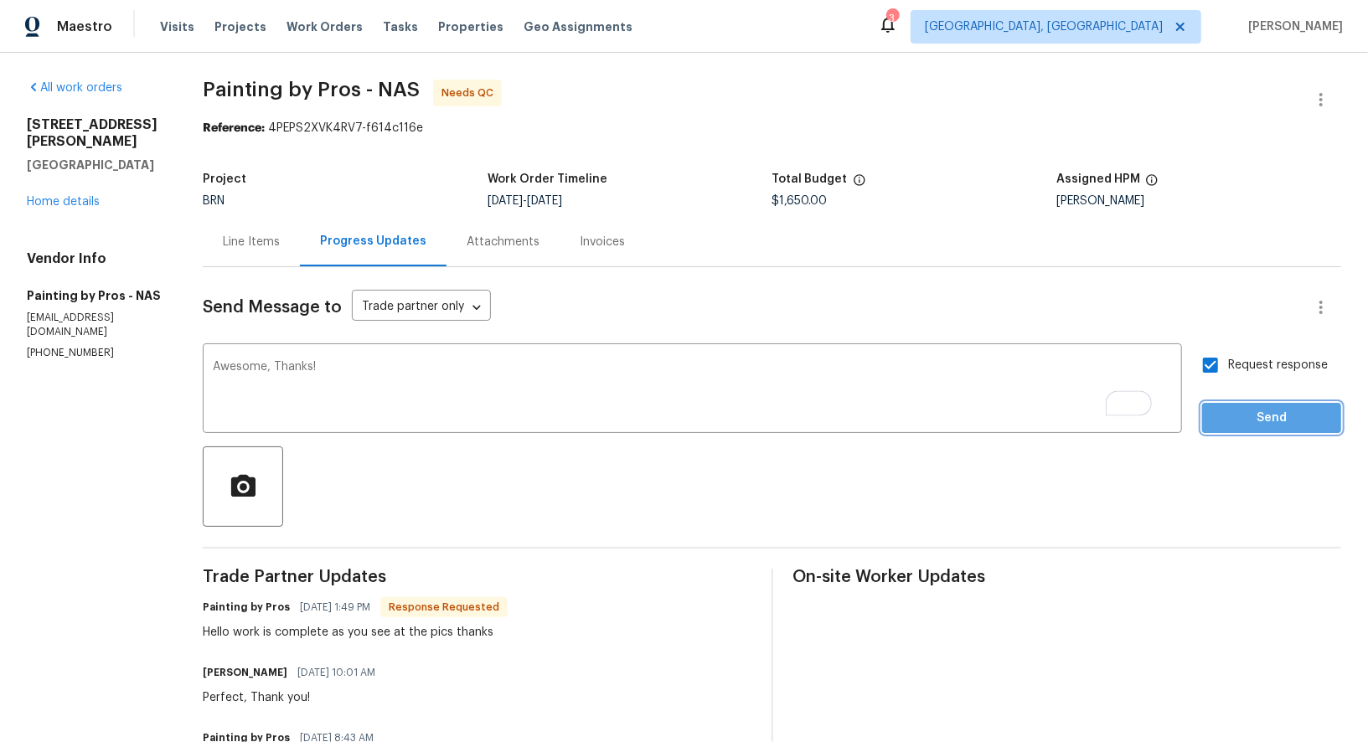
click at [1234, 428] on button "Send" at bounding box center [1271, 418] width 139 height 31
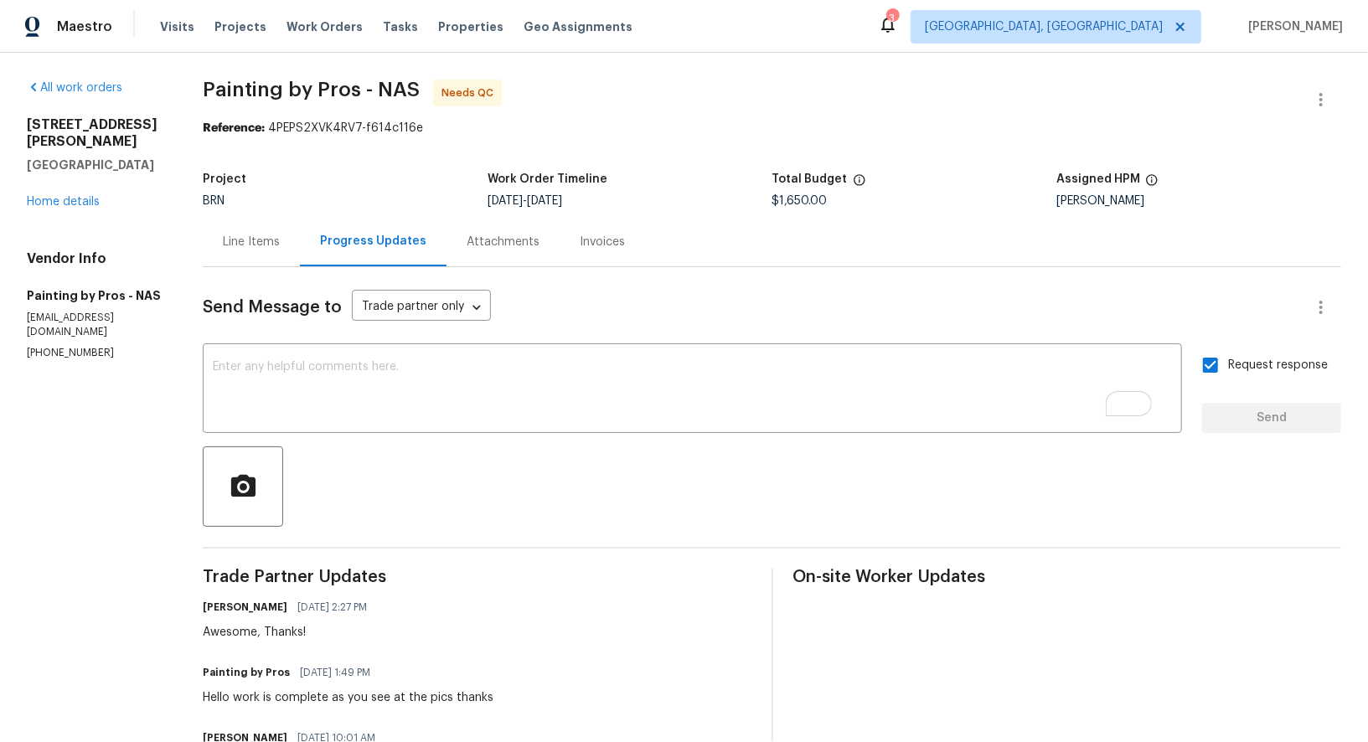
click at [252, 250] on div "Line Items" at bounding box center [251, 242] width 57 height 17
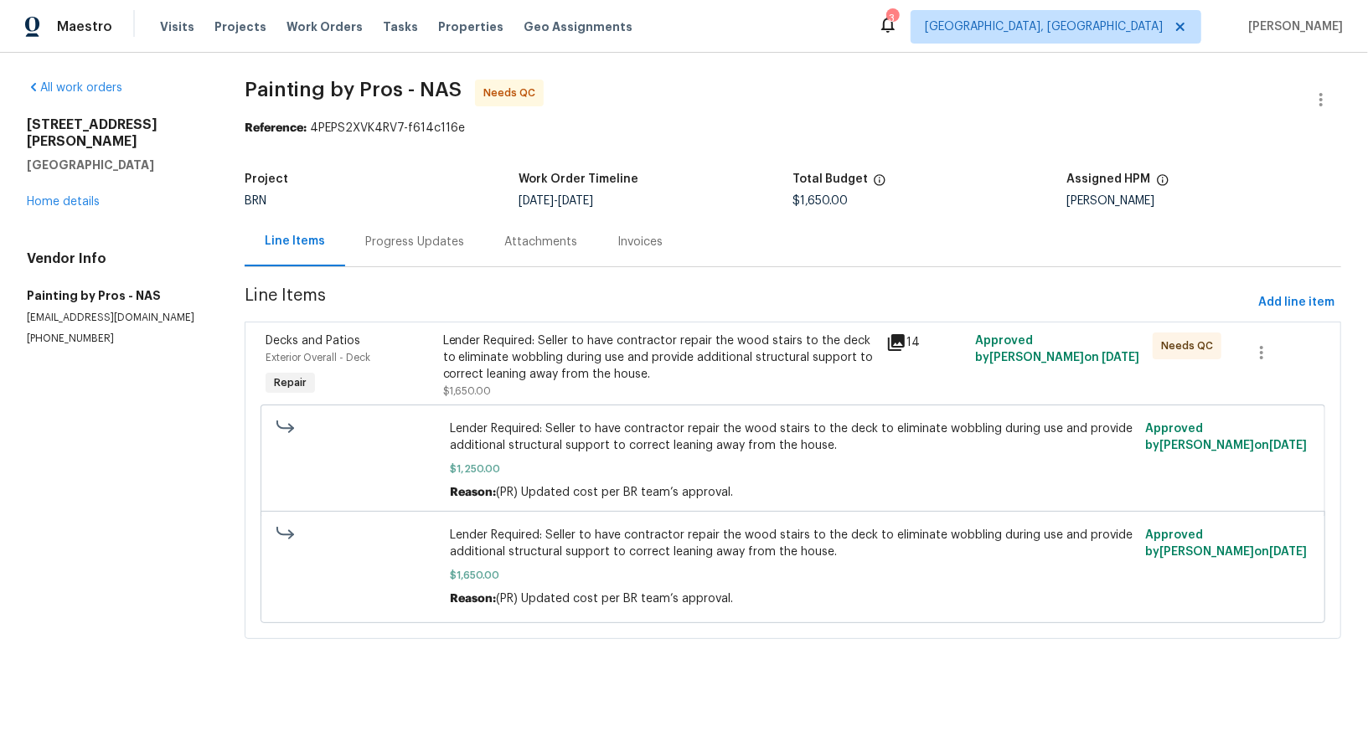
click at [558, 365] on div "Lender Required: Seller to have contractor repair the wood stairs to the deck t…" at bounding box center [660, 357] width 434 height 50
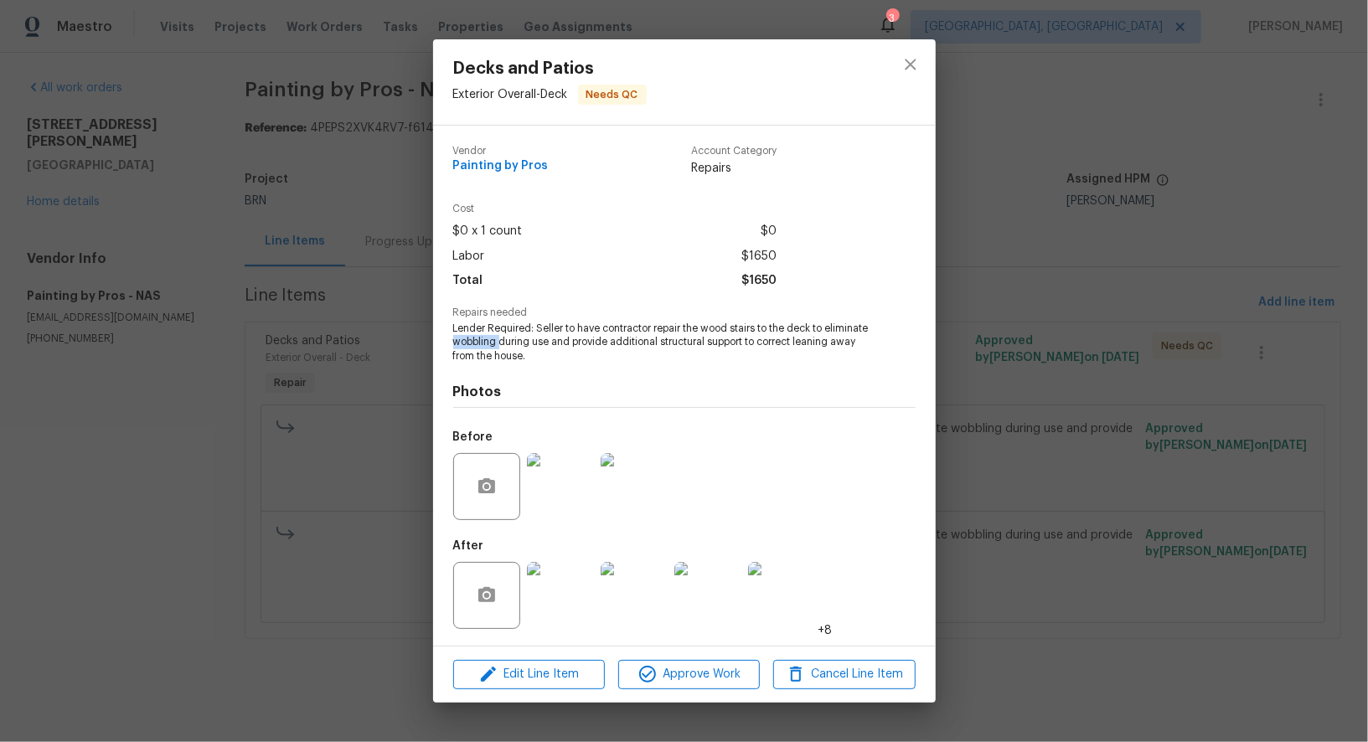
drag, startPoint x: 494, startPoint y: 343, endPoint x: 544, endPoint y: 343, distance: 50.2
click at [544, 343] on span "Lender Required: Seller to have contractor repair the wood stairs to the deck t…" at bounding box center [661, 343] width 416 height 42
copy span "wobbling"
click at [564, 510] on img at bounding box center [560, 486] width 67 height 67
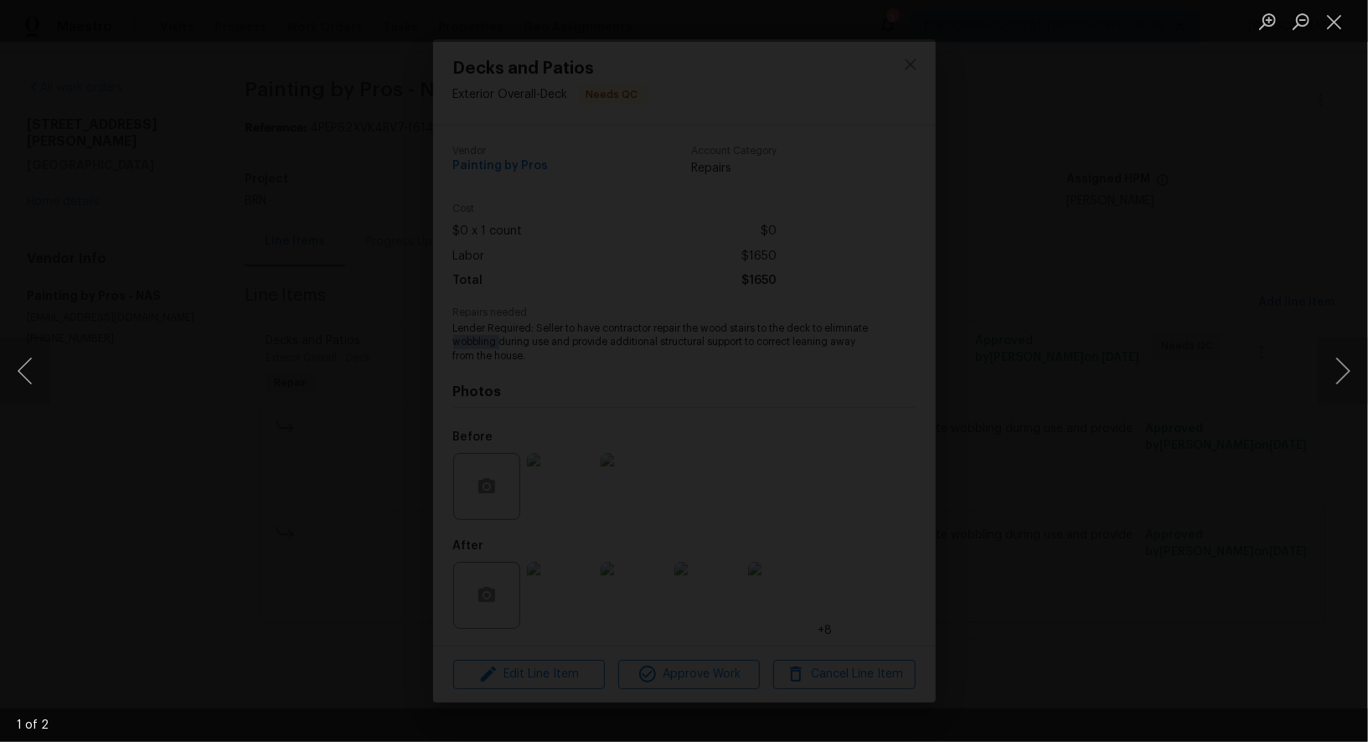
click at [1131, 576] on div "Lightbox" at bounding box center [684, 371] width 1368 height 742
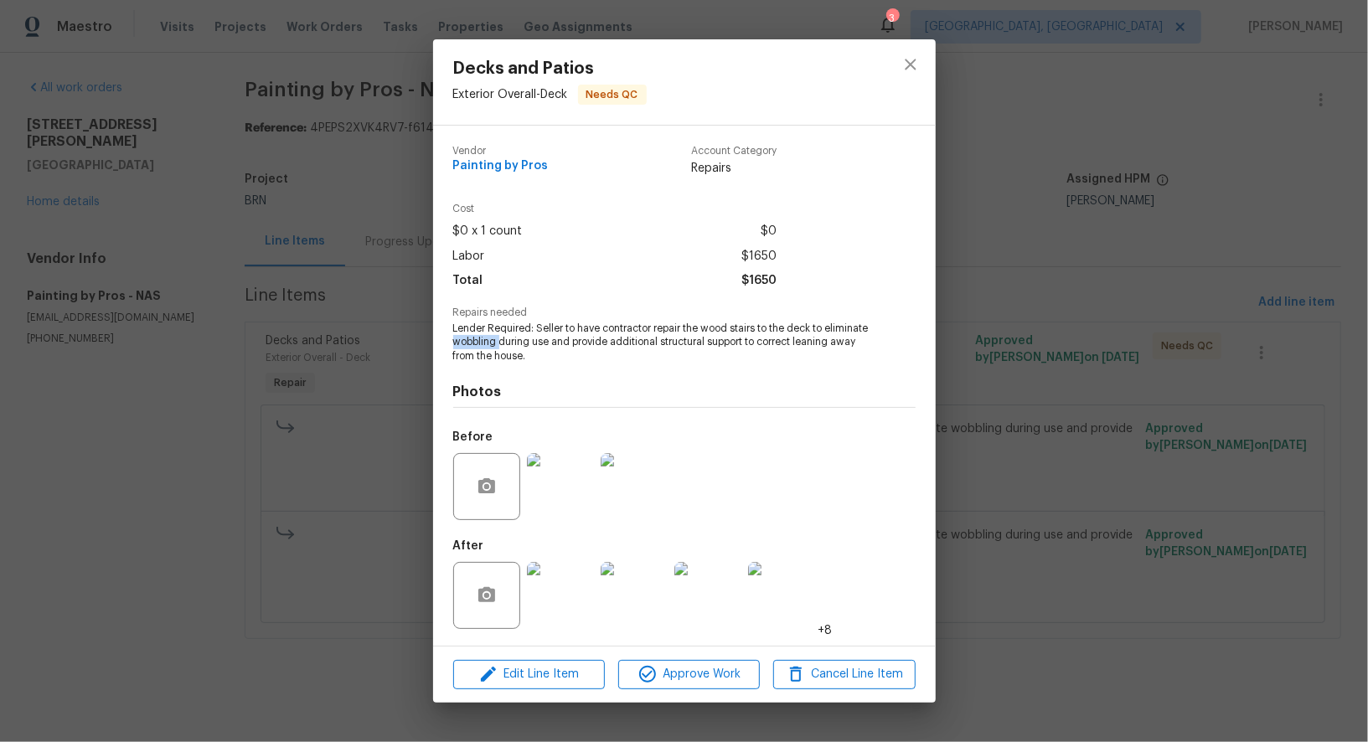
click at [562, 595] on img at bounding box center [560, 595] width 67 height 67
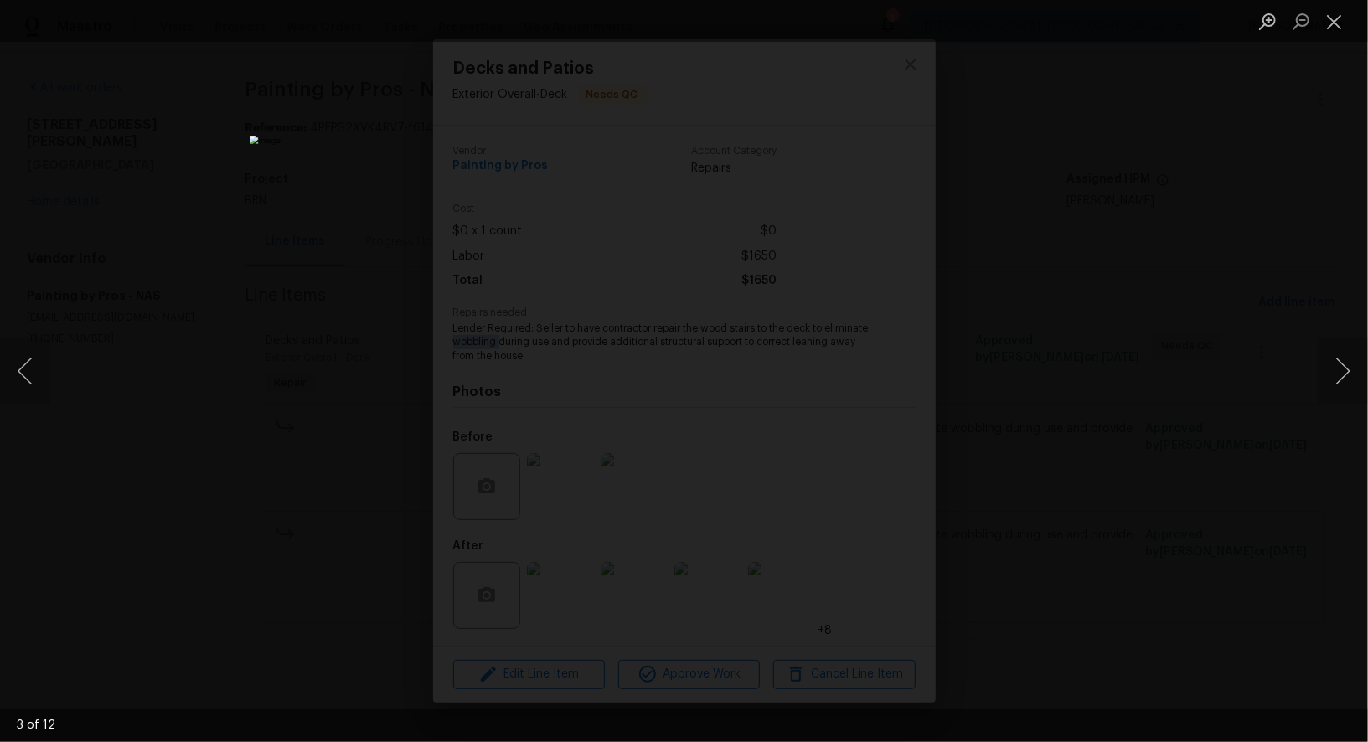
click at [1104, 523] on div "Lightbox" at bounding box center [684, 371] width 1368 height 742
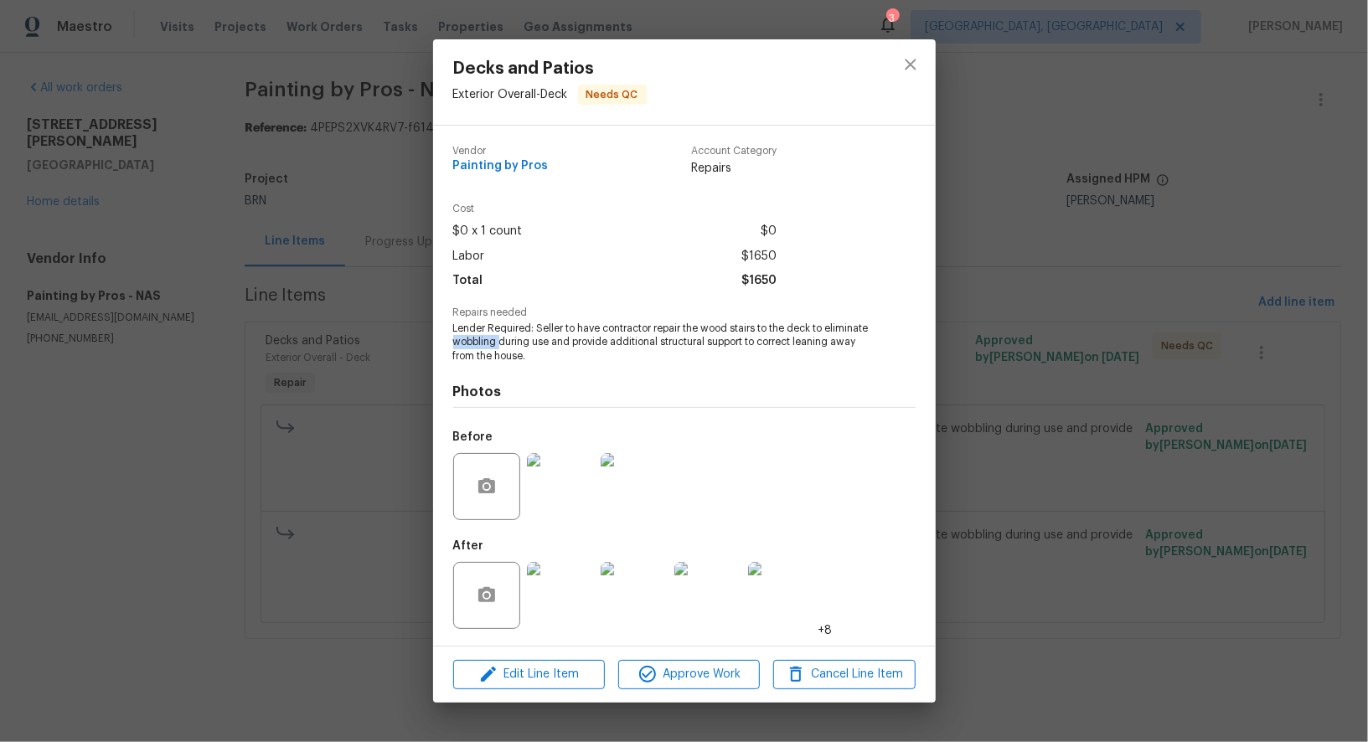
click at [566, 483] on img at bounding box center [560, 486] width 67 height 67
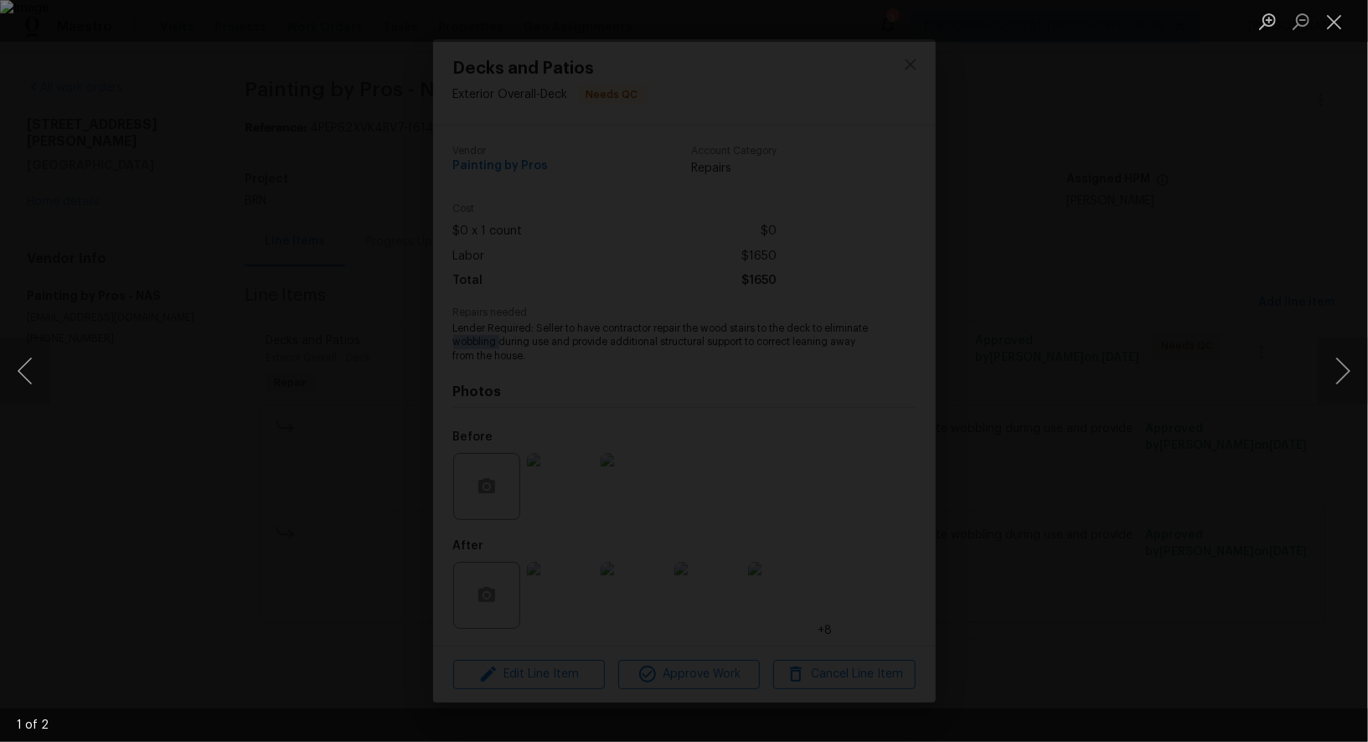
click at [1022, 567] on div "Lightbox" at bounding box center [684, 371] width 1368 height 742
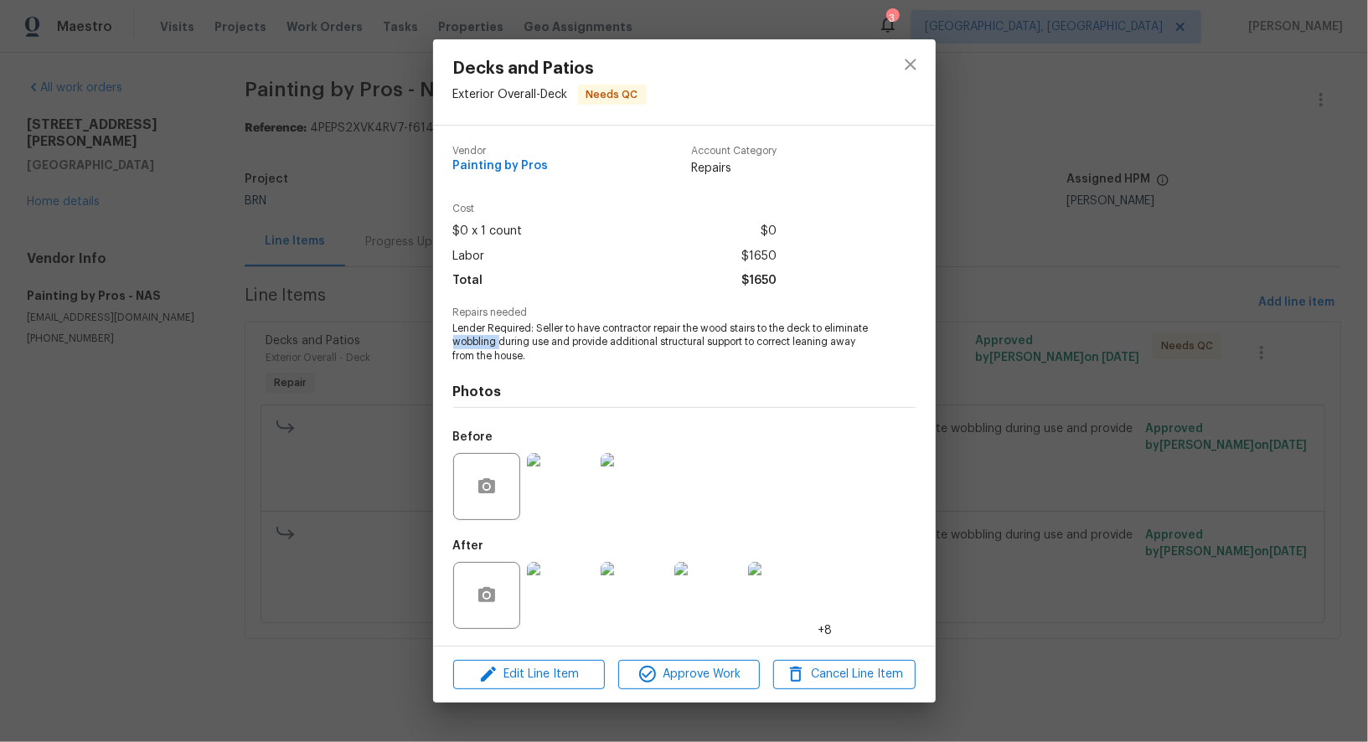
click at [587, 617] on img at bounding box center [560, 595] width 67 height 67
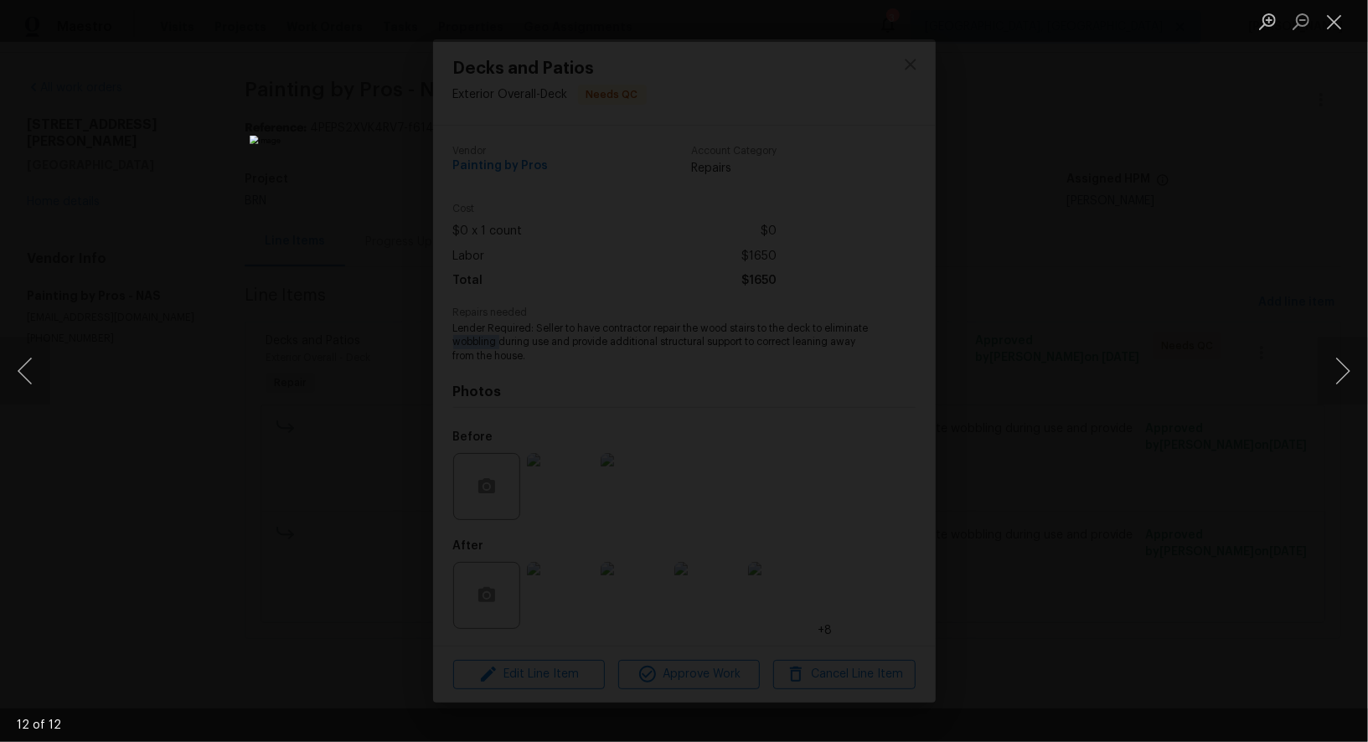
click at [1098, 528] on div "Lightbox" at bounding box center [684, 371] width 1368 height 742
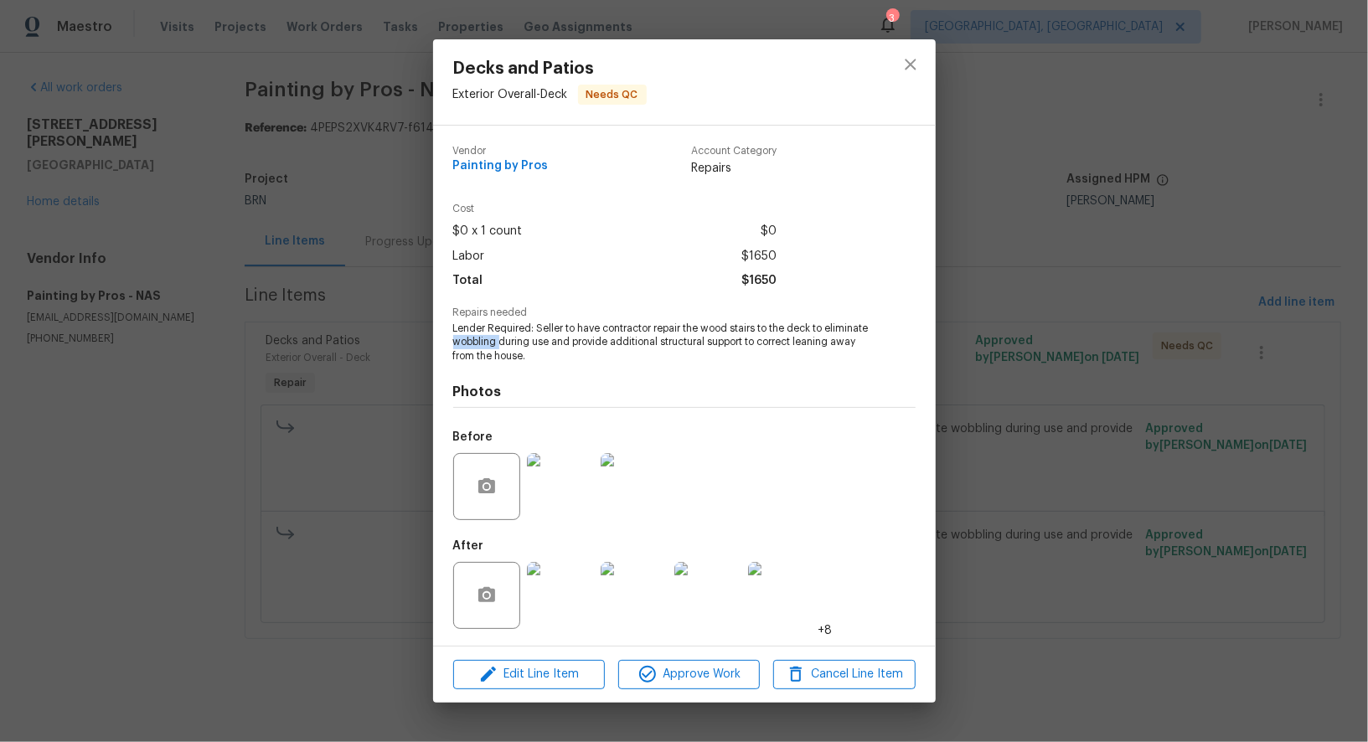
click at [1098, 528] on div "Decks and Patios Exterior Overall - Deck Needs QC Vendor Painting by Pros Accou…" at bounding box center [684, 371] width 1368 height 742
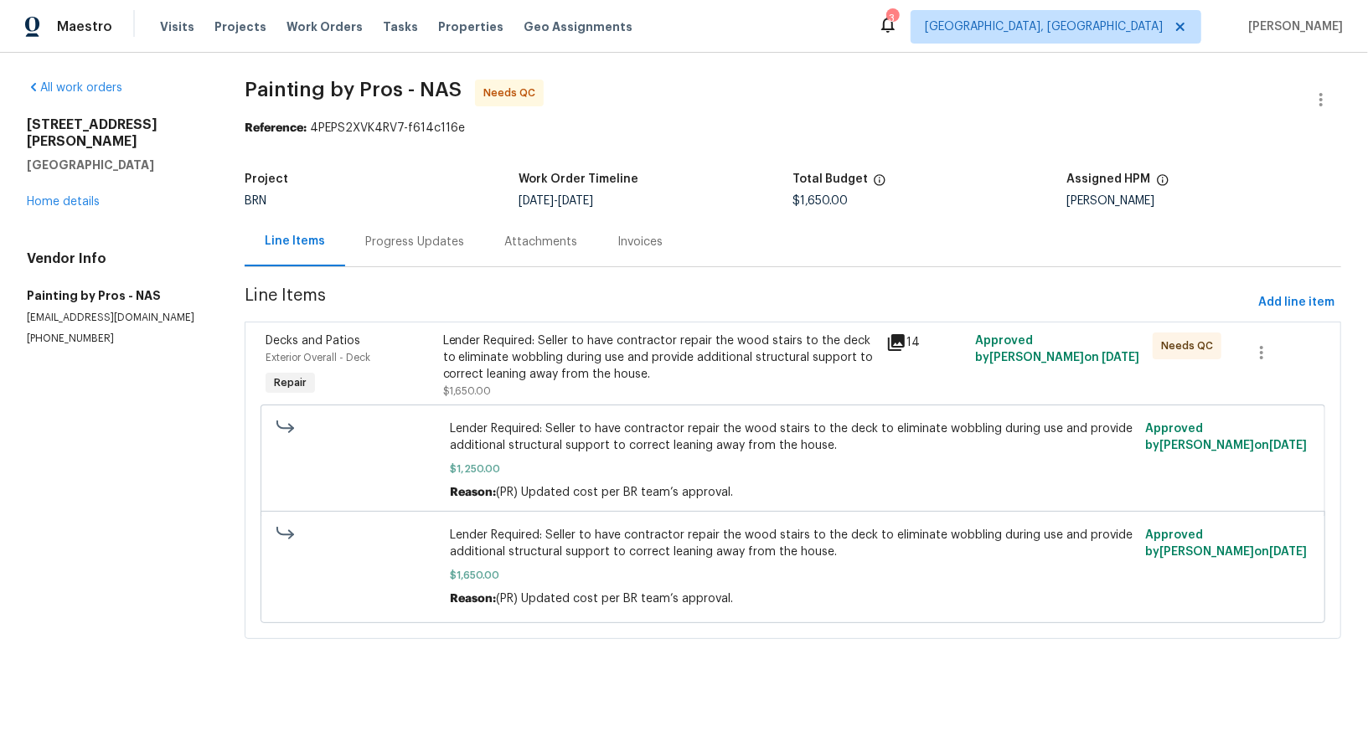
click at [497, 384] on div "Lender Required: Seller to have contractor repair the wood stairs to the deck t…" at bounding box center [660, 365] width 434 height 67
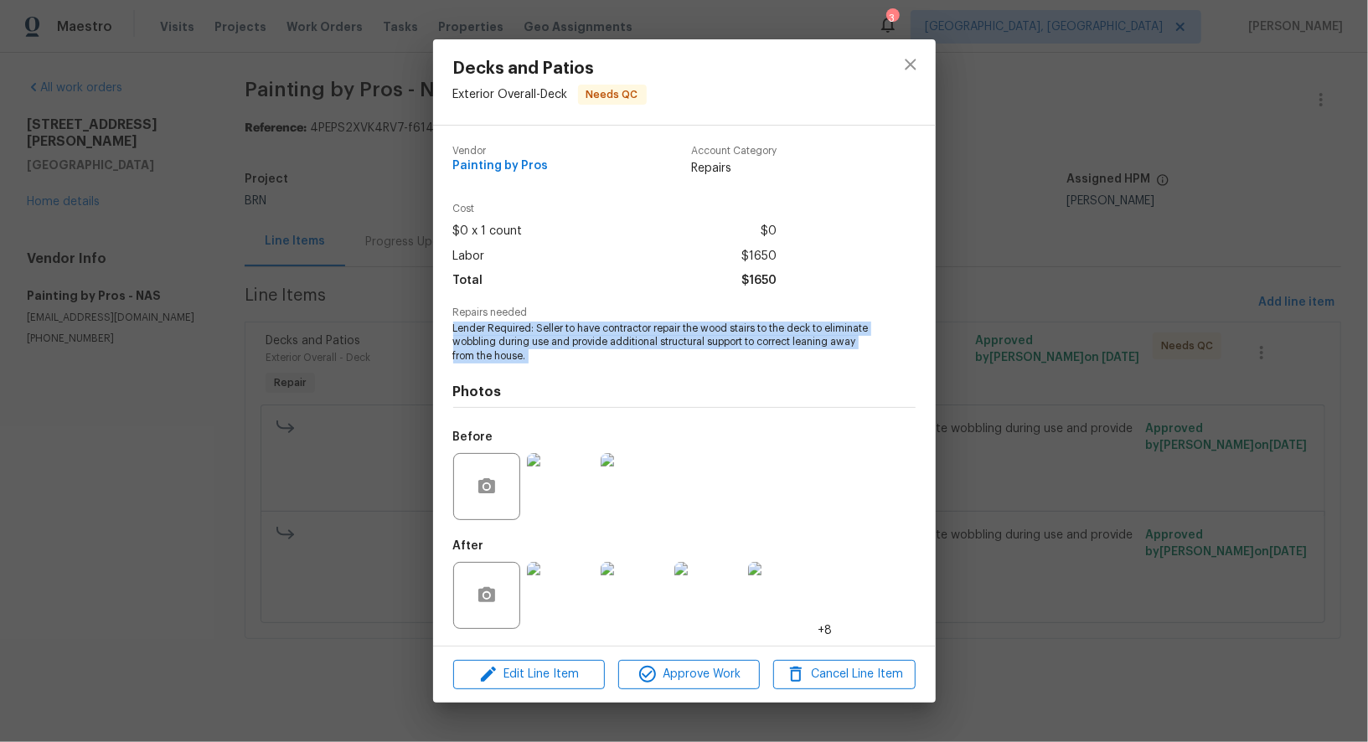
drag, startPoint x: 449, startPoint y: 336, endPoint x: 642, endPoint y: 372, distance: 196.8
click at [642, 372] on div "Vendor Painting by Pros Account Category Repairs Cost $0 x 1 count $0 Labor $16…" at bounding box center [684, 386] width 502 height 520
copy span "Lender Required: Seller to have contractor repair the wood stairs to the deck t…"
click at [568, 496] on img at bounding box center [560, 486] width 67 height 67
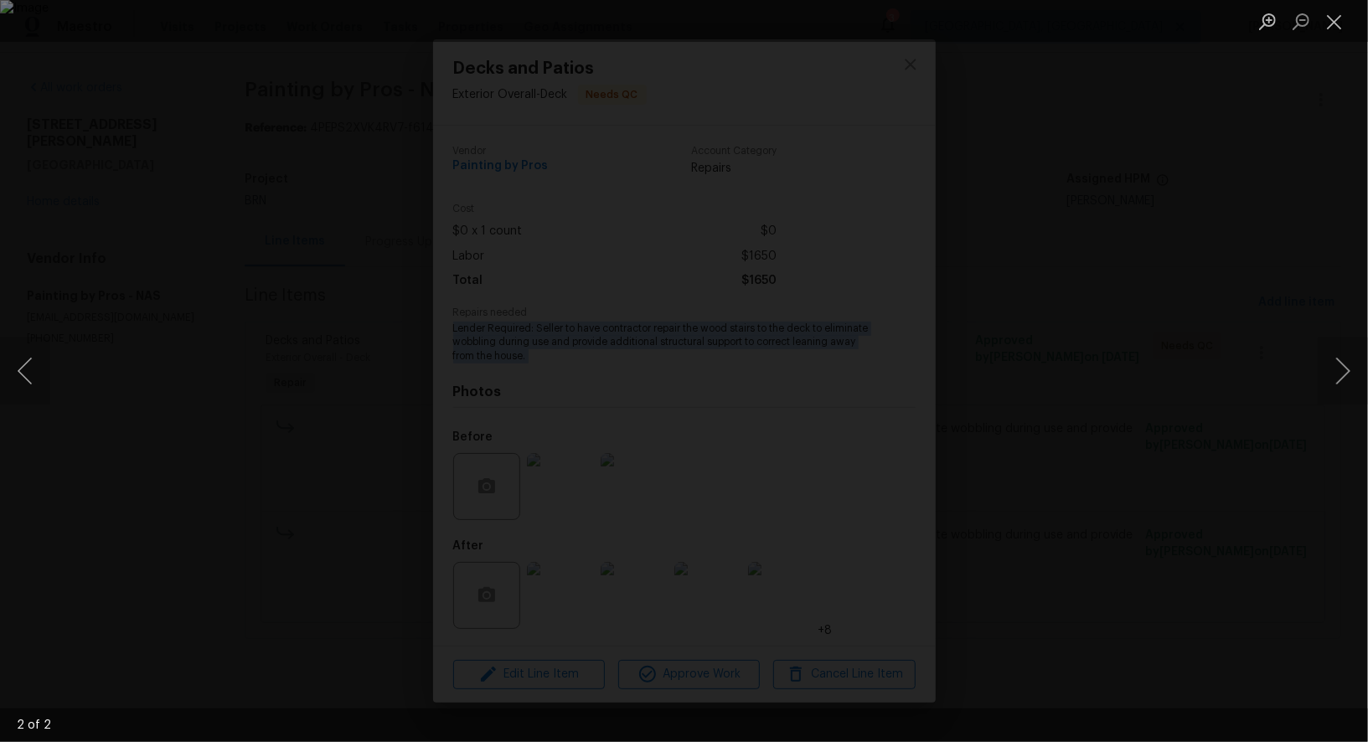
click at [1104, 249] on div "Lightbox" at bounding box center [684, 371] width 1368 height 742
click at [548, 610] on div "Lightbox" at bounding box center [684, 371] width 1368 height 742
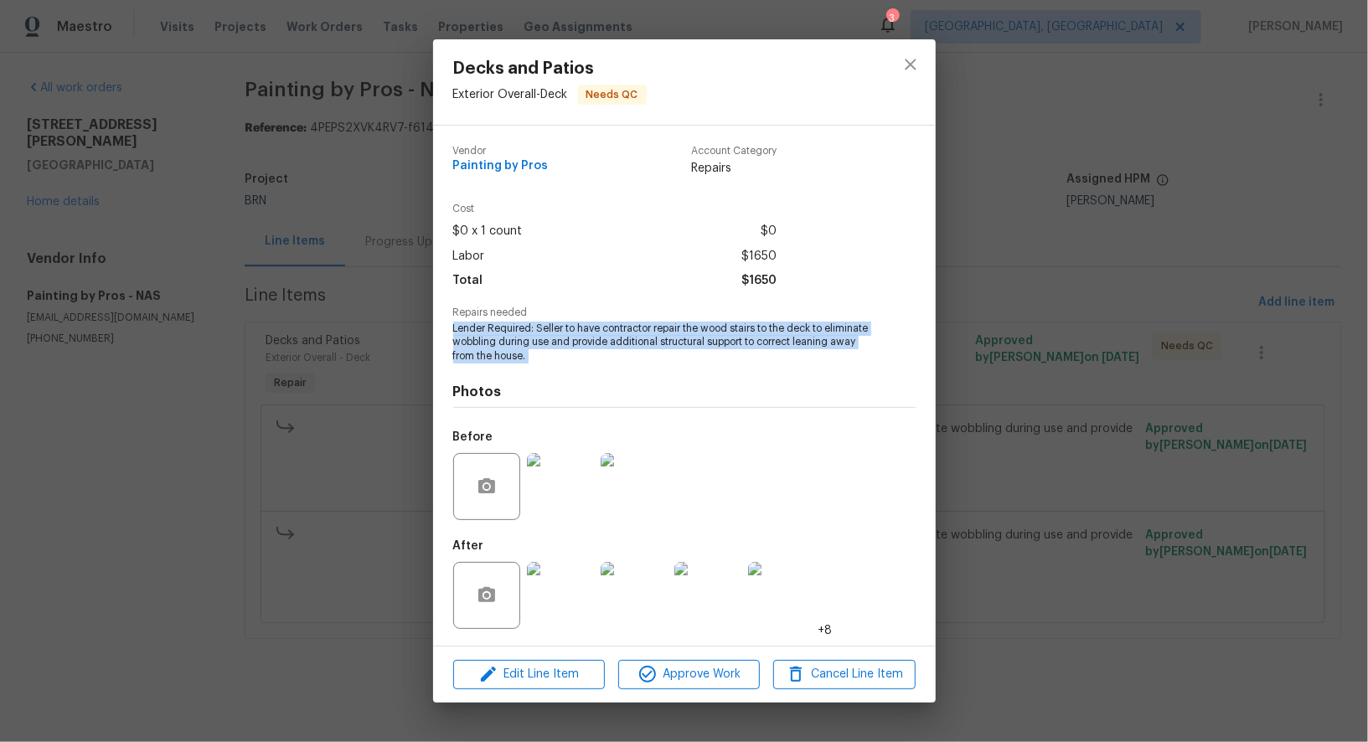
click at [571, 581] on img at bounding box center [560, 595] width 67 height 67
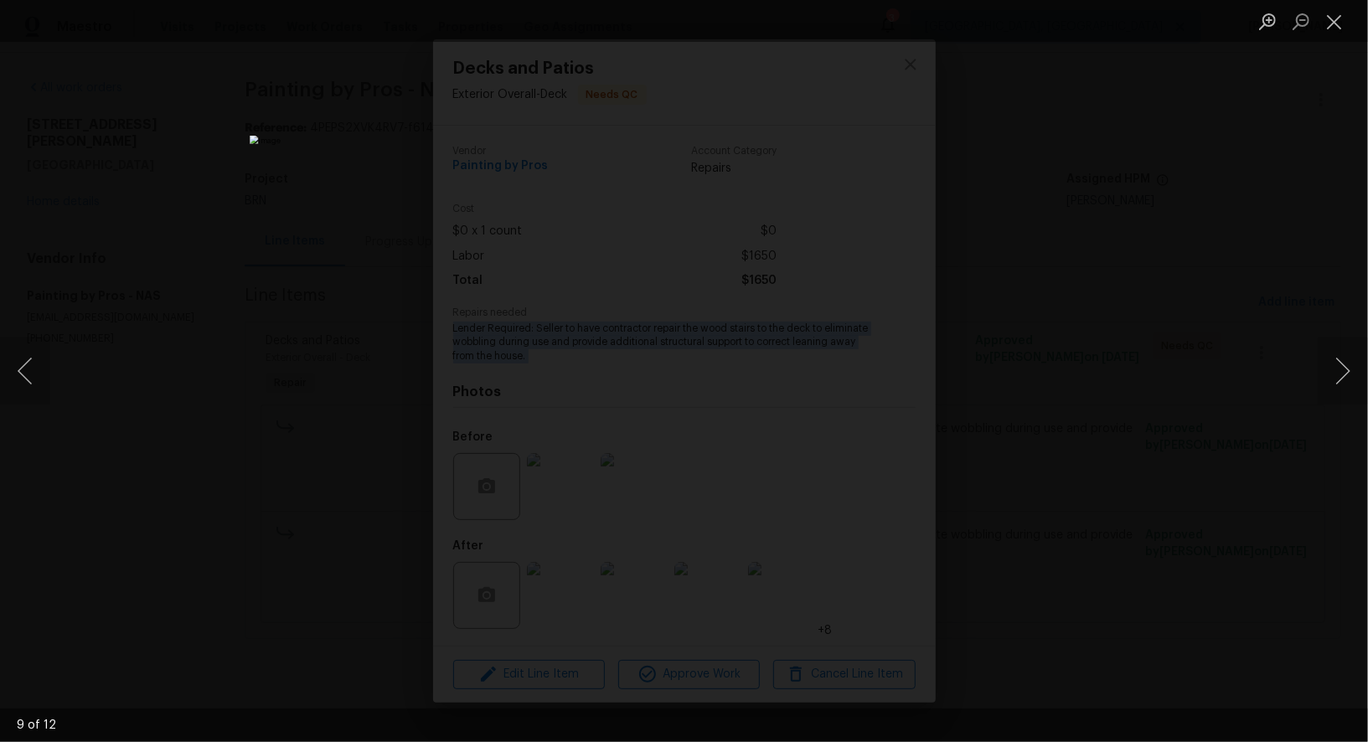
click at [743, 368] on img "Lightbox" at bounding box center [684, 372] width 868 height 472
click at [188, 286] on div "Lightbox" at bounding box center [684, 371] width 1368 height 742
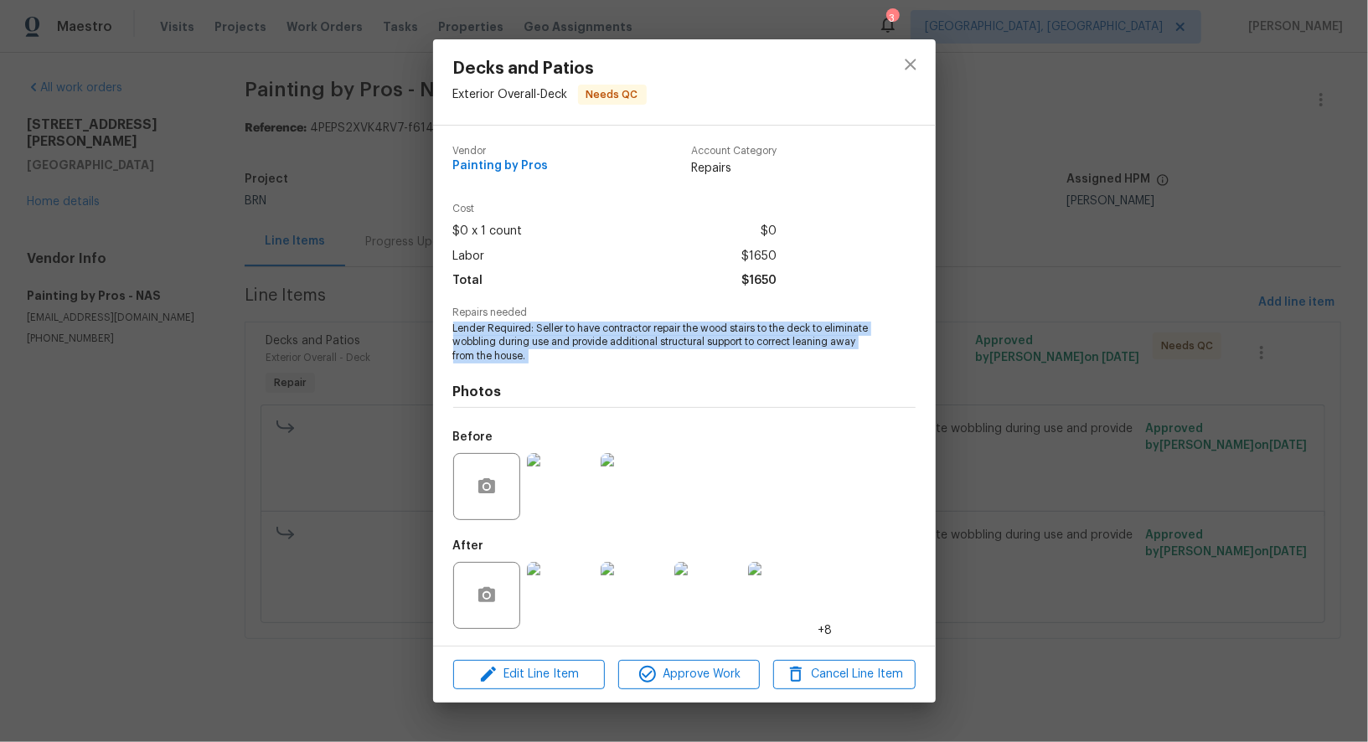
click at [188, 286] on div "Decks and Patios Exterior Overall - Deck Needs QC Vendor Painting by Pros Accou…" at bounding box center [684, 371] width 1368 height 742
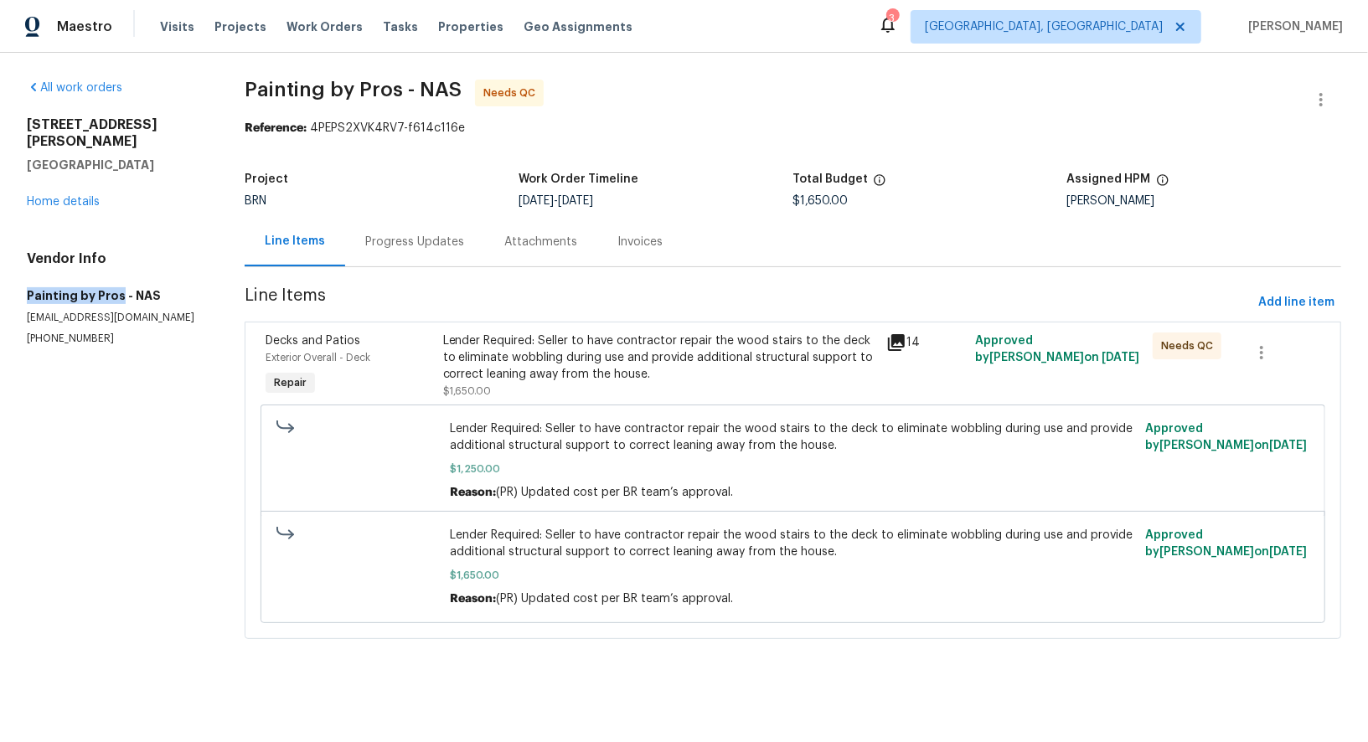
drag, startPoint x: 13, startPoint y: 280, endPoint x: 118, endPoint y: 279, distance: 105.5
click at [118, 279] on div "All work orders 1001 Gill Rd Ashland City, TN 37015 Home details Vendor Info Pa…" at bounding box center [684, 369] width 1368 height 633
copy h5 "Painting by Pros"
click at [382, 253] on div "Progress Updates" at bounding box center [414, 241] width 139 height 49
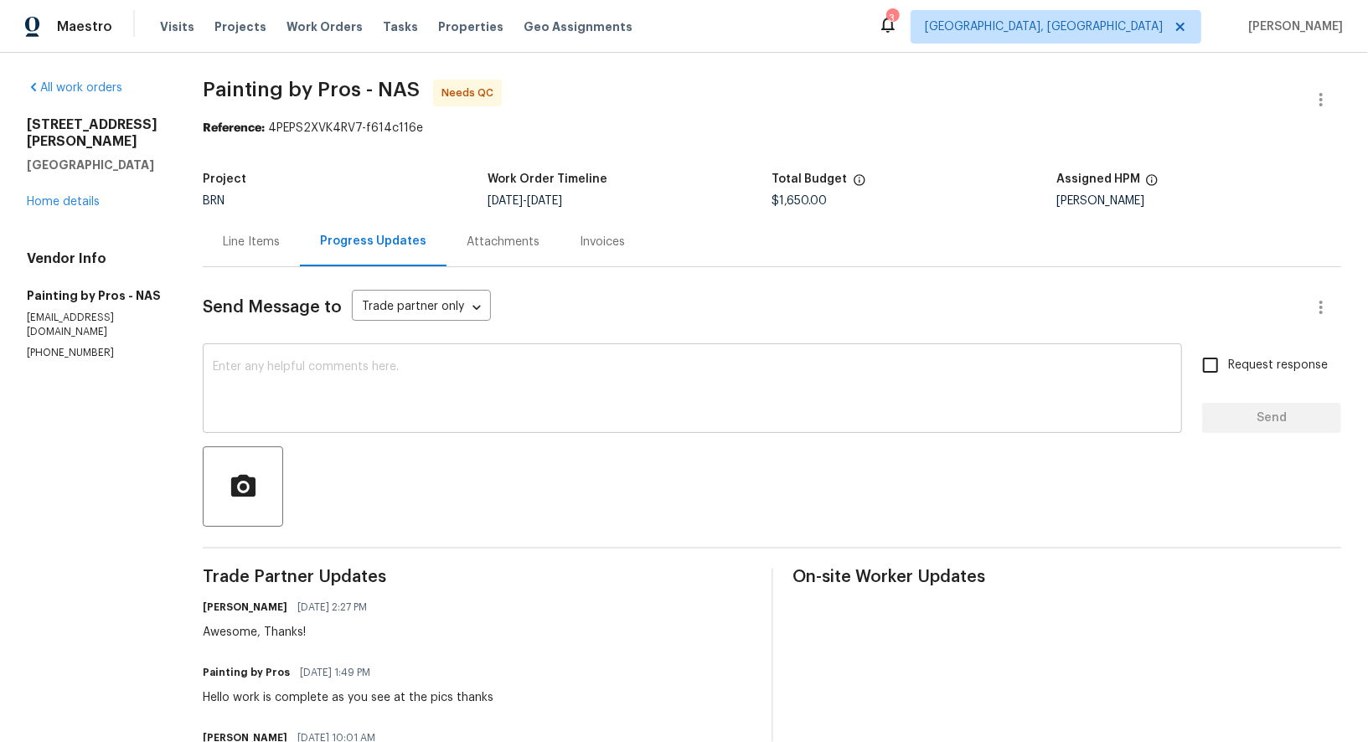
click at [533, 385] on textarea at bounding box center [692, 390] width 959 height 59
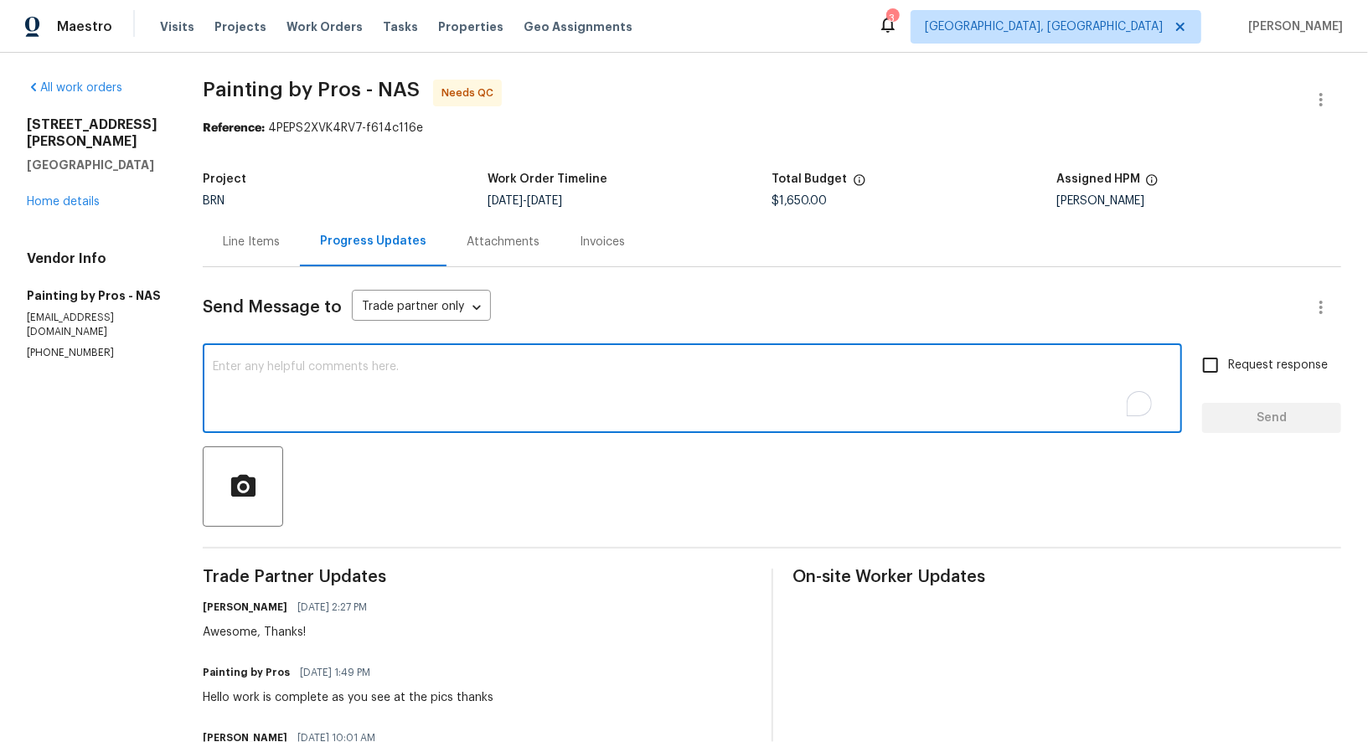
paste textarea "WO is approved, Please upload the invoice under invoice section. Thanks!"
type textarea "WO is approved, Please upload the invoice under invoice section. Thanks!"
click at [1213, 361] on input "Request response" at bounding box center [1210, 365] width 35 height 35
checkbox input "true"
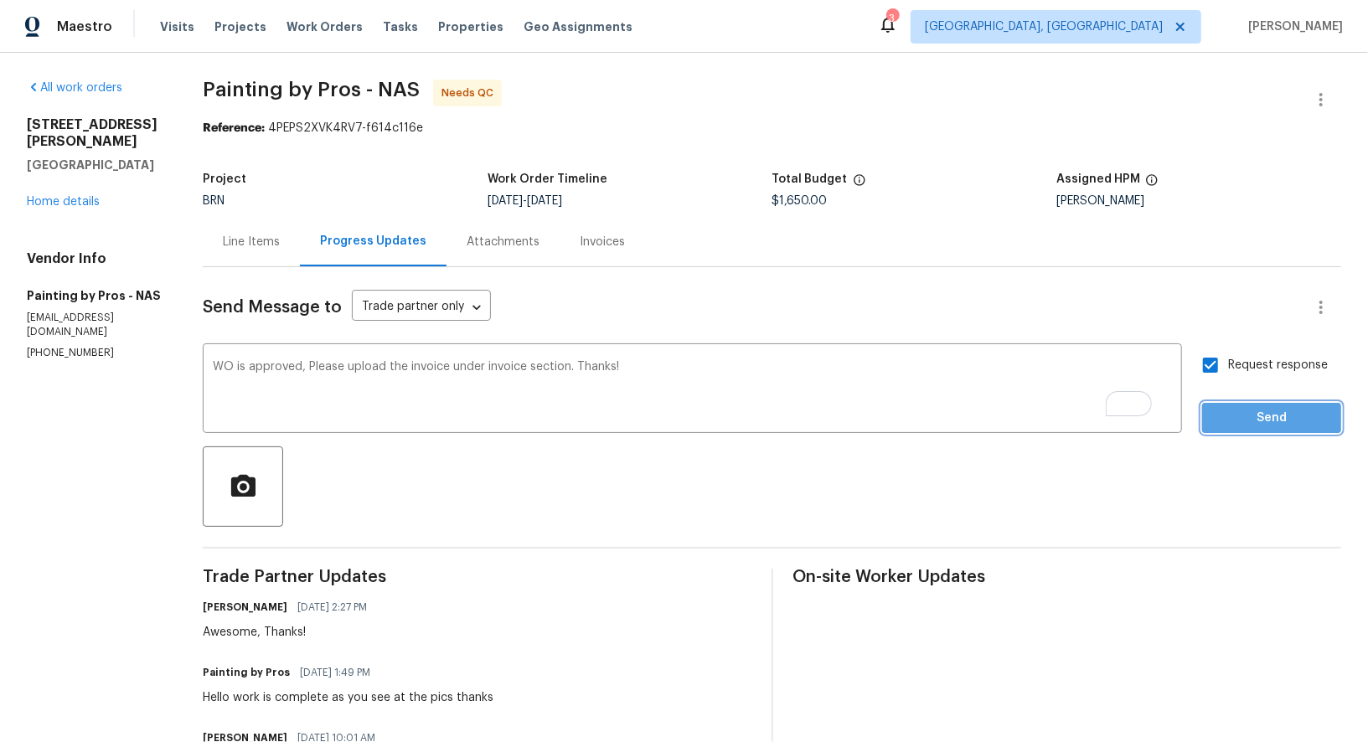
click at [1224, 408] on span "Send" at bounding box center [1271, 418] width 112 height 21
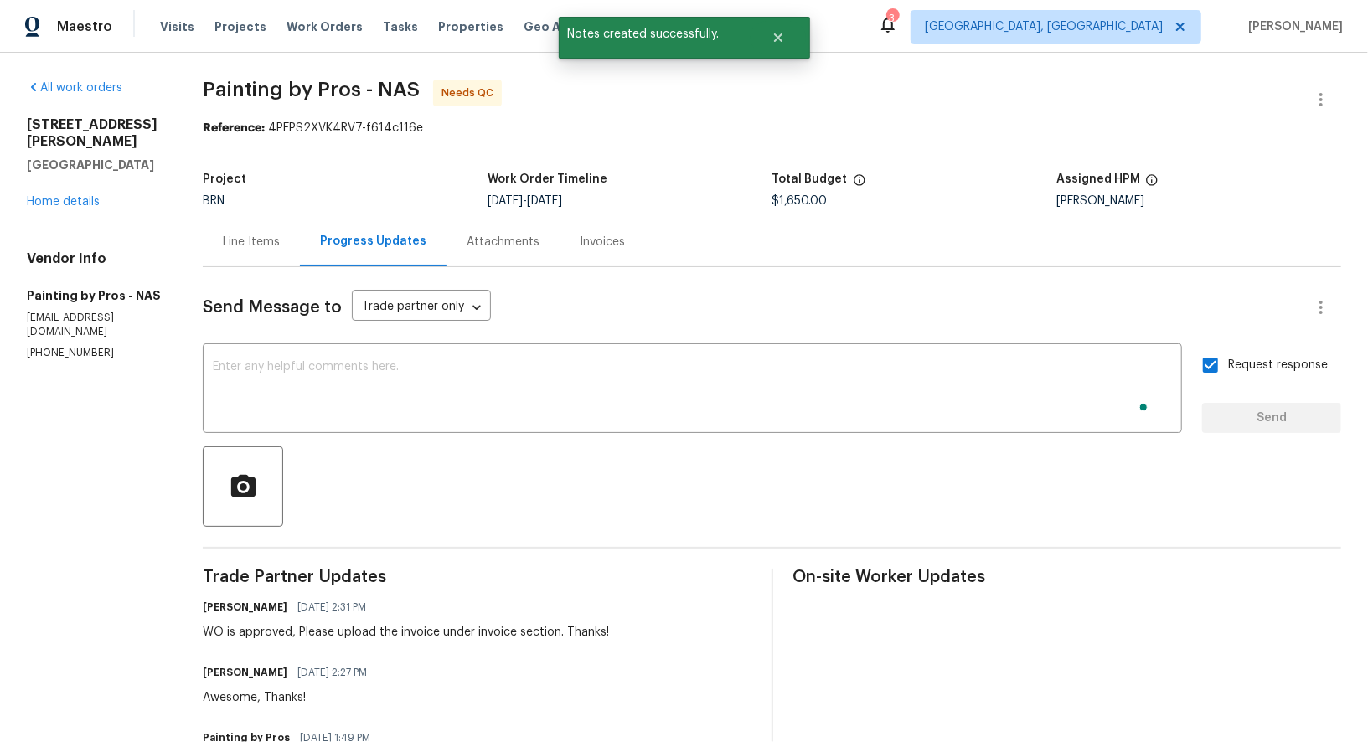
click at [259, 240] on div "Line Items" at bounding box center [251, 242] width 57 height 17
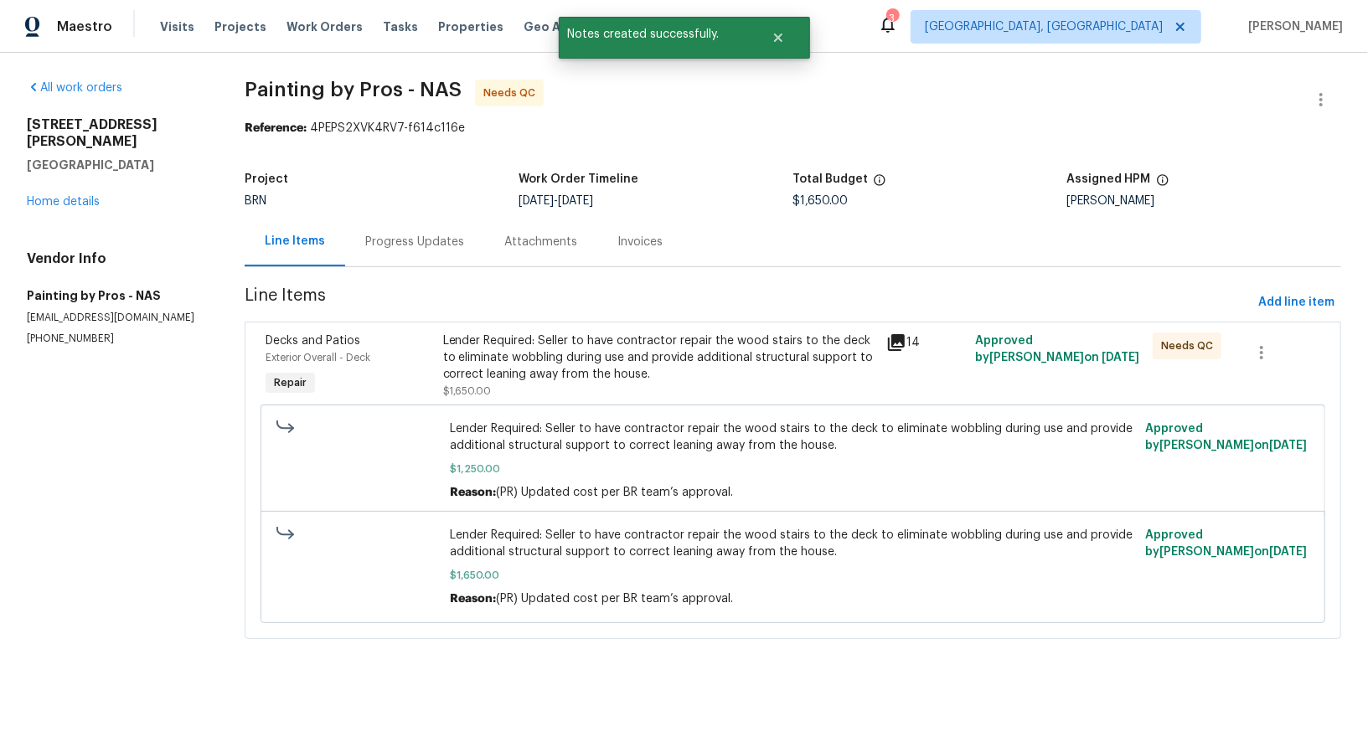
click at [560, 380] on div "Lender Required: Seller to have contractor repair the wood stairs to the deck t…" at bounding box center [660, 357] width 434 height 50
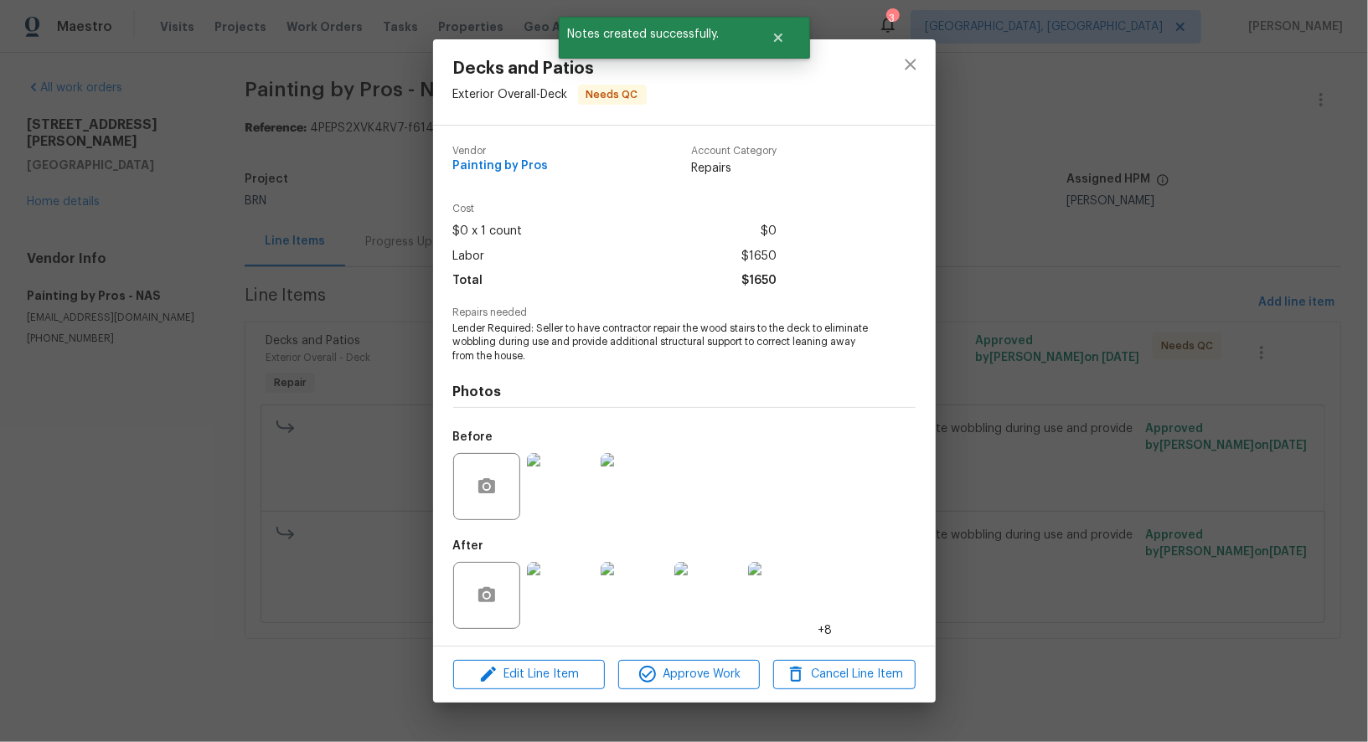
click at [698, 688] on div "Edit Line Item Approve Work Cancel Line Item" at bounding box center [684, 675] width 502 height 56
click at [695, 676] on span "Approve Work" at bounding box center [688, 674] width 131 height 21
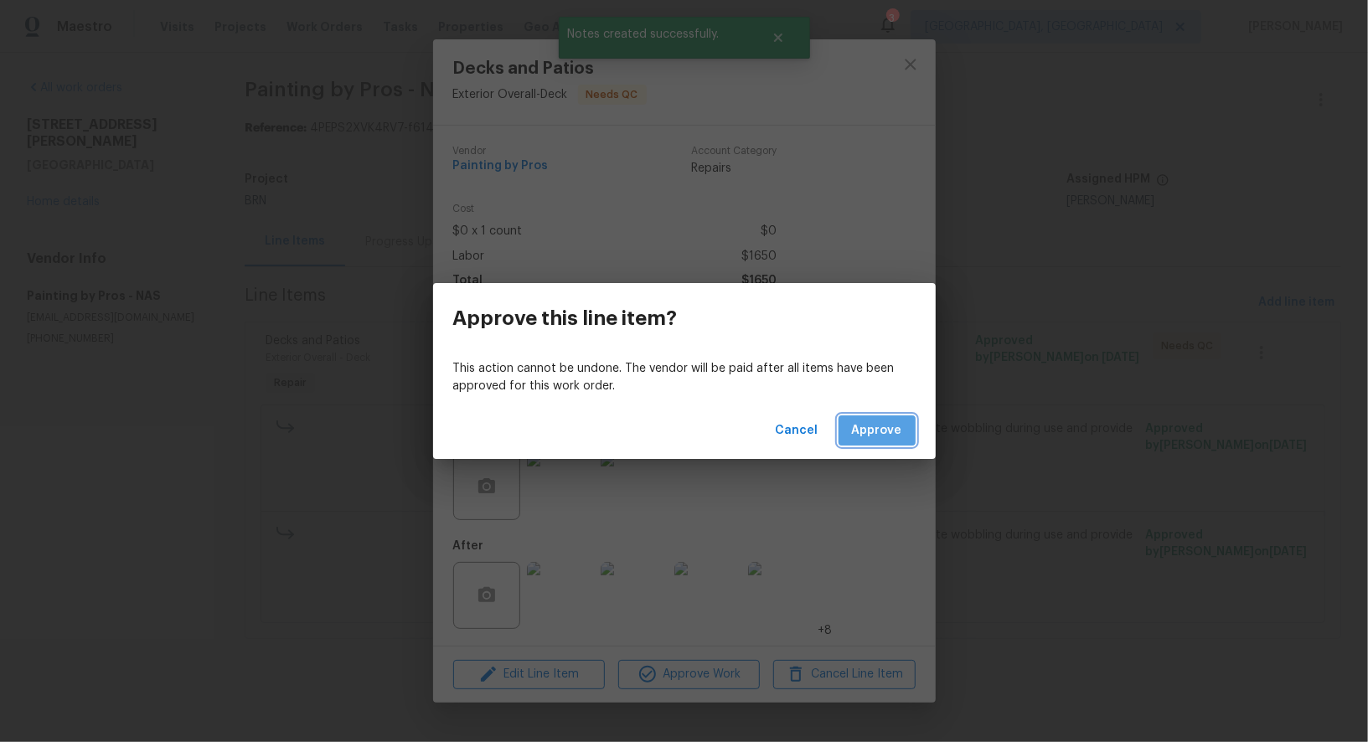
click at [912, 416] on button "Approve" at bounding box center [876, 430] width 77 height 31
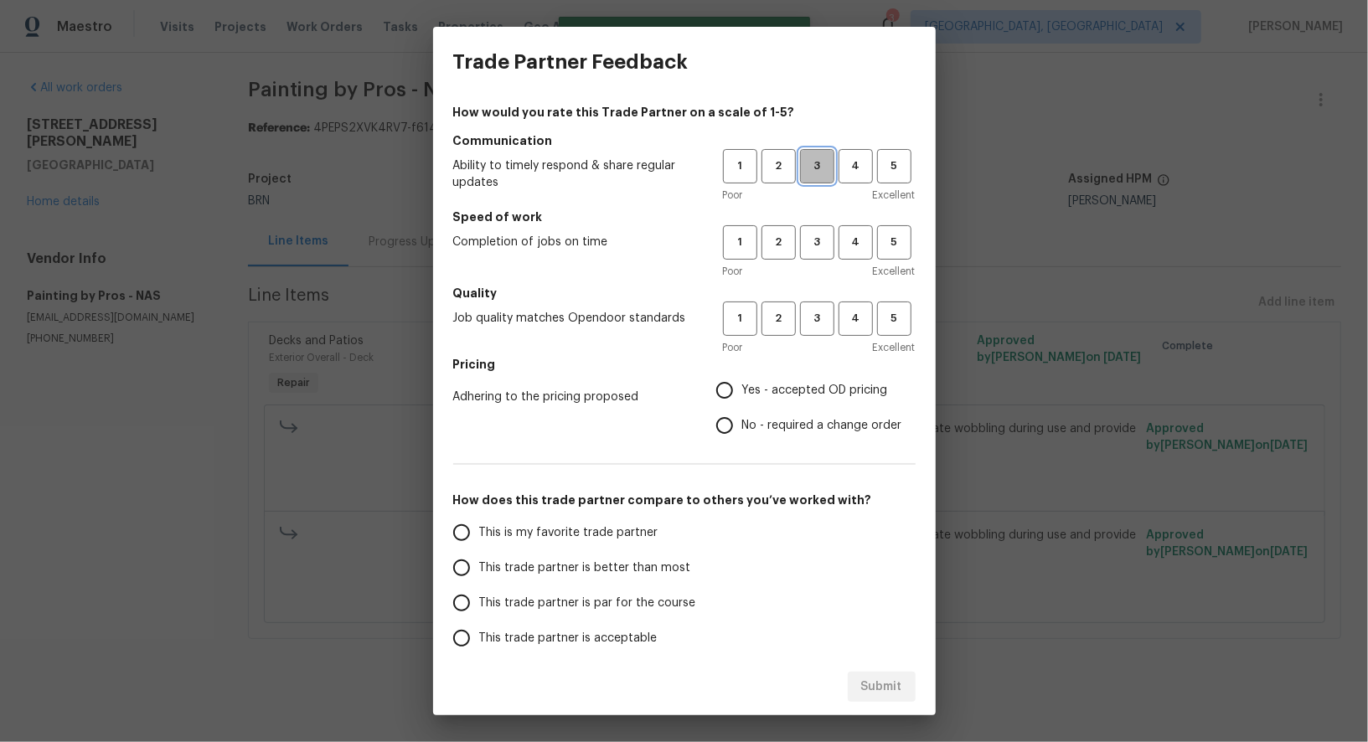
click at [807, 170] on span "3" at bounding box center [816, 166] width 31 height 19
click at [806, 250] on span "3" at bounding box center [816, 242] width 31 height 19
click at [812, 320] on span "3" at bounding box center [816, 318] width 31 height 19
click at [724, 417] on input "No - required a change order" at bounding box center [724, 425] width 35 height 35
radio input "true"
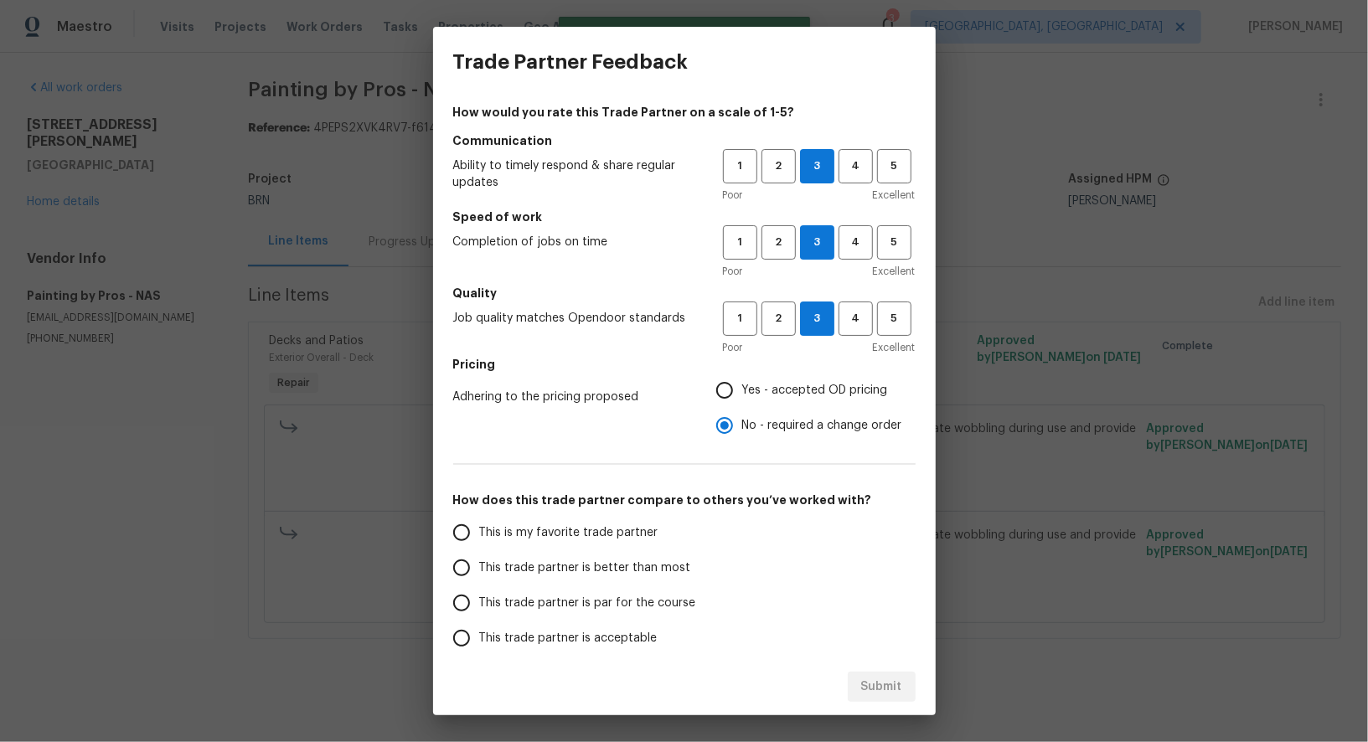
scroll to position [107, 0]
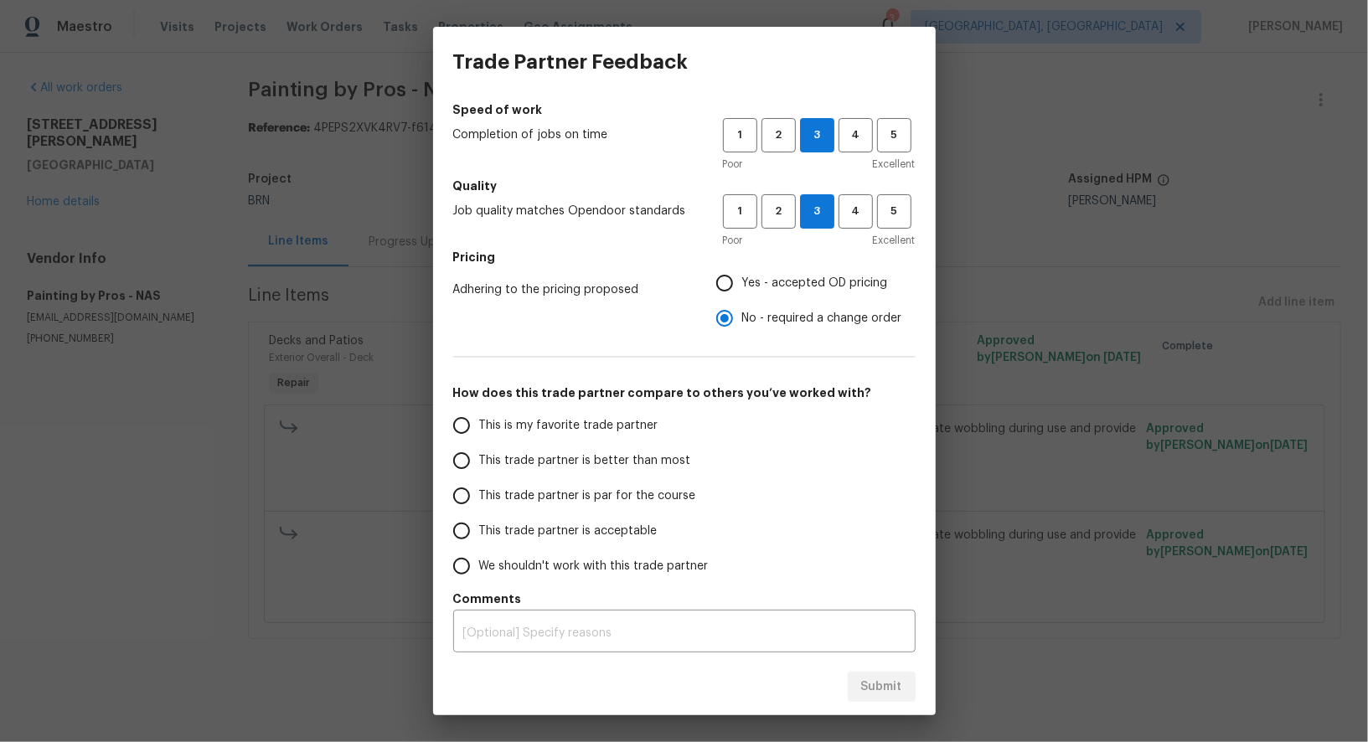
click at [456, 472] on input "This trade partner is better than most" at bounding box center [461, 460] width 35 height 35
radio input "false"
click at [461, 492] on input "This trade partner is par for the course" at bounding box center [461, 495] width 35 height 35
click at [886, 698] on button "Submit" at bounding box center [882, 687] width 68 height 31
radio input "true"
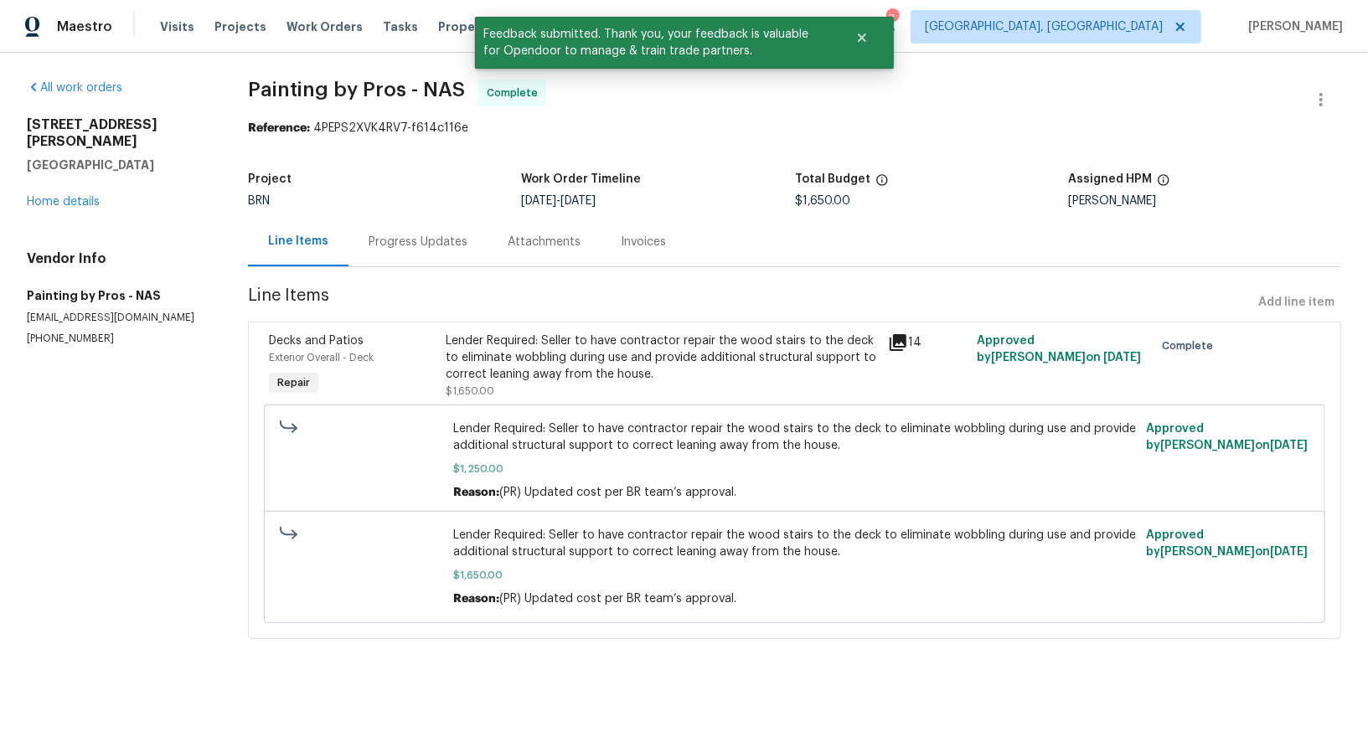
click at [630, 231] on div "Invoices" at bounding box center [642, 241] width 85 height 49
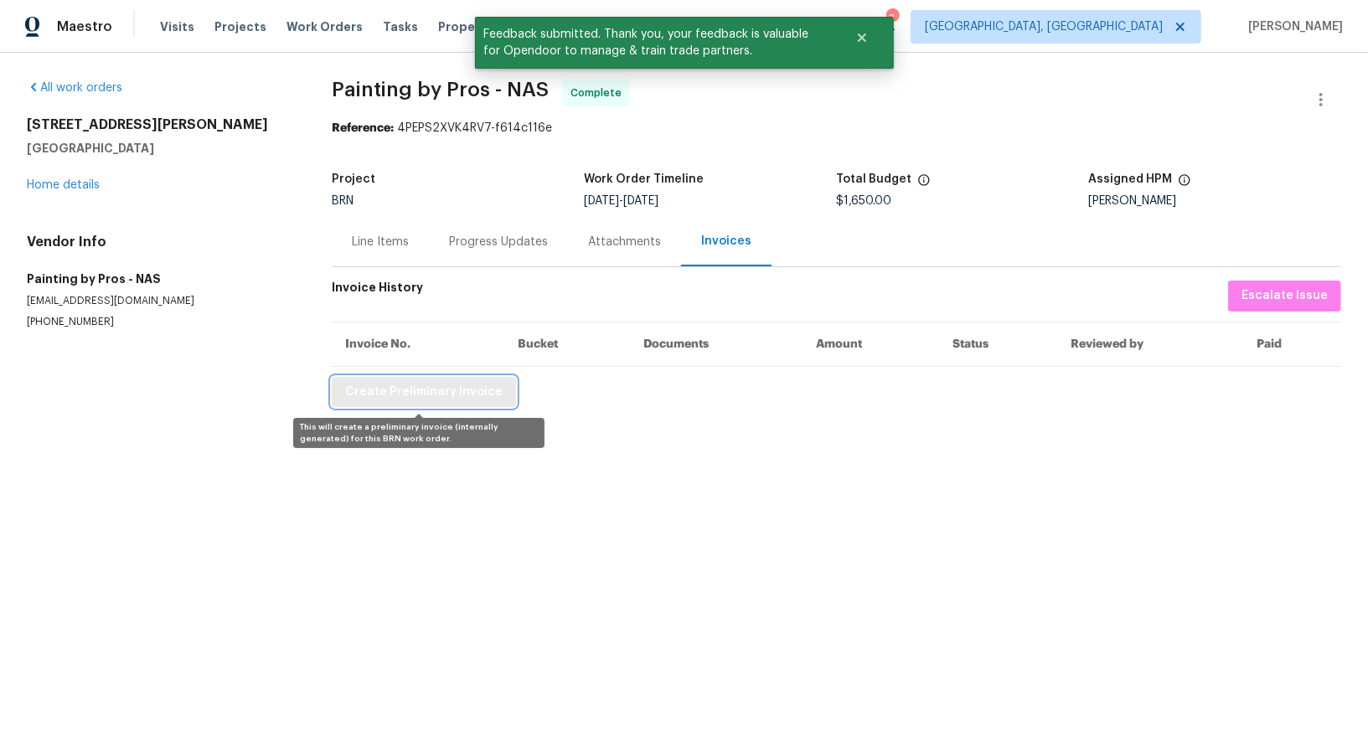
click at [444, 383] on span "Create Preliminary Invoice" at bounding box center [423, 392] width 157 height 21
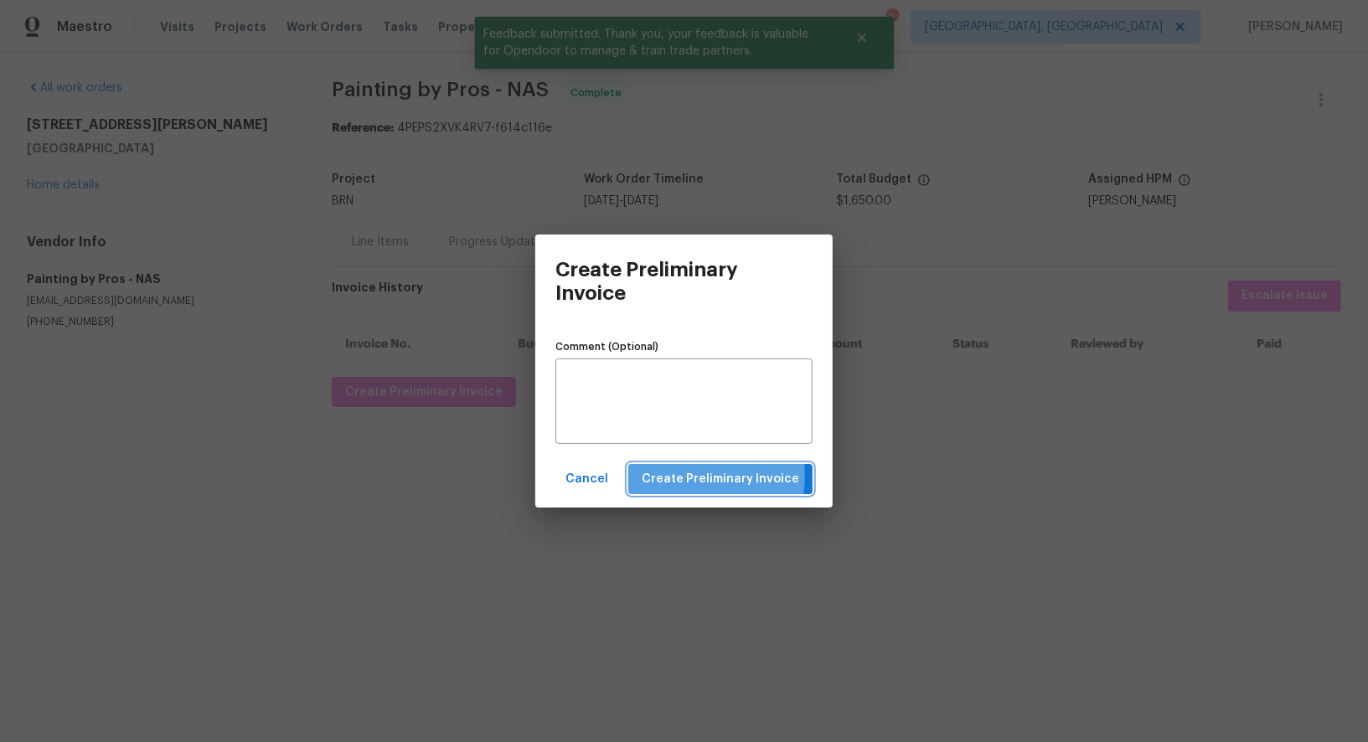
click at [686, 475] on span "Create Preliminary Invoice" at bounding box center [720, 479] width 157 height 21
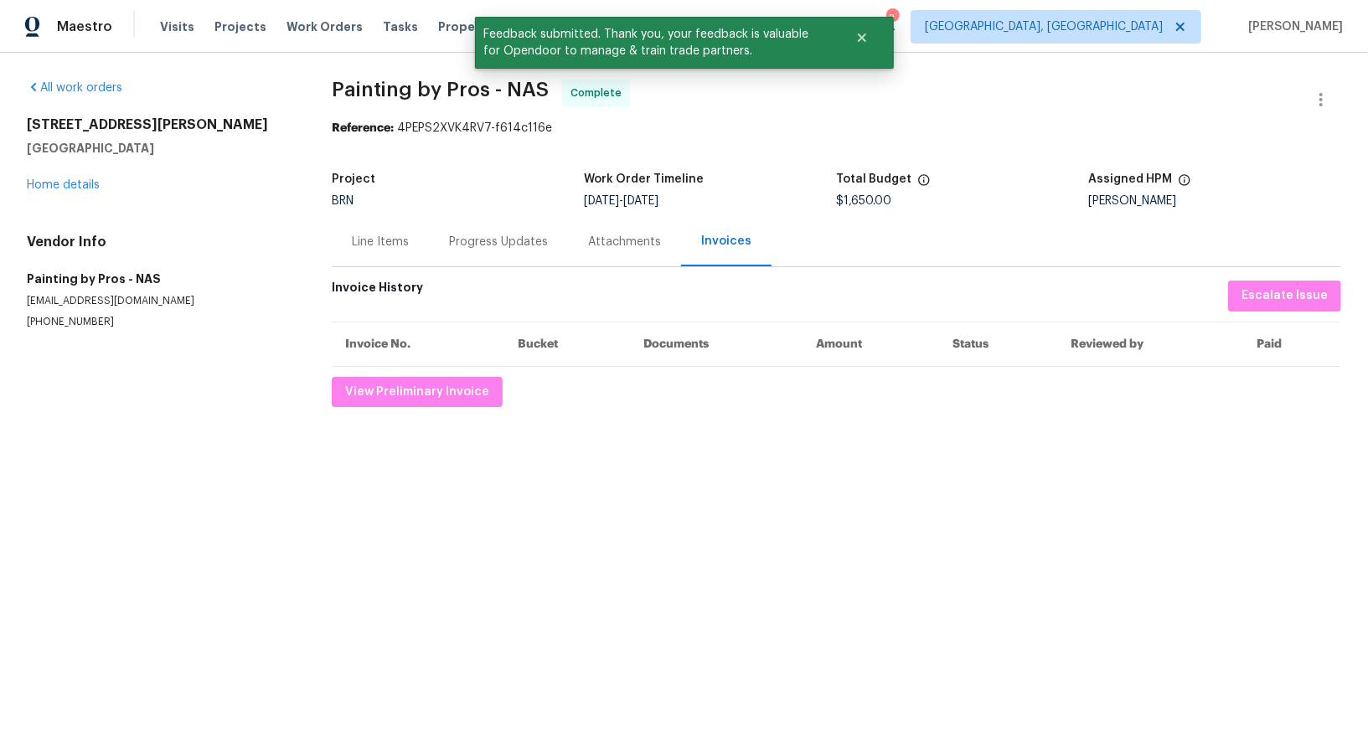
click at [469, 229] on div "Progress Updates" at bounding box center [498, 241] width 139 height 49
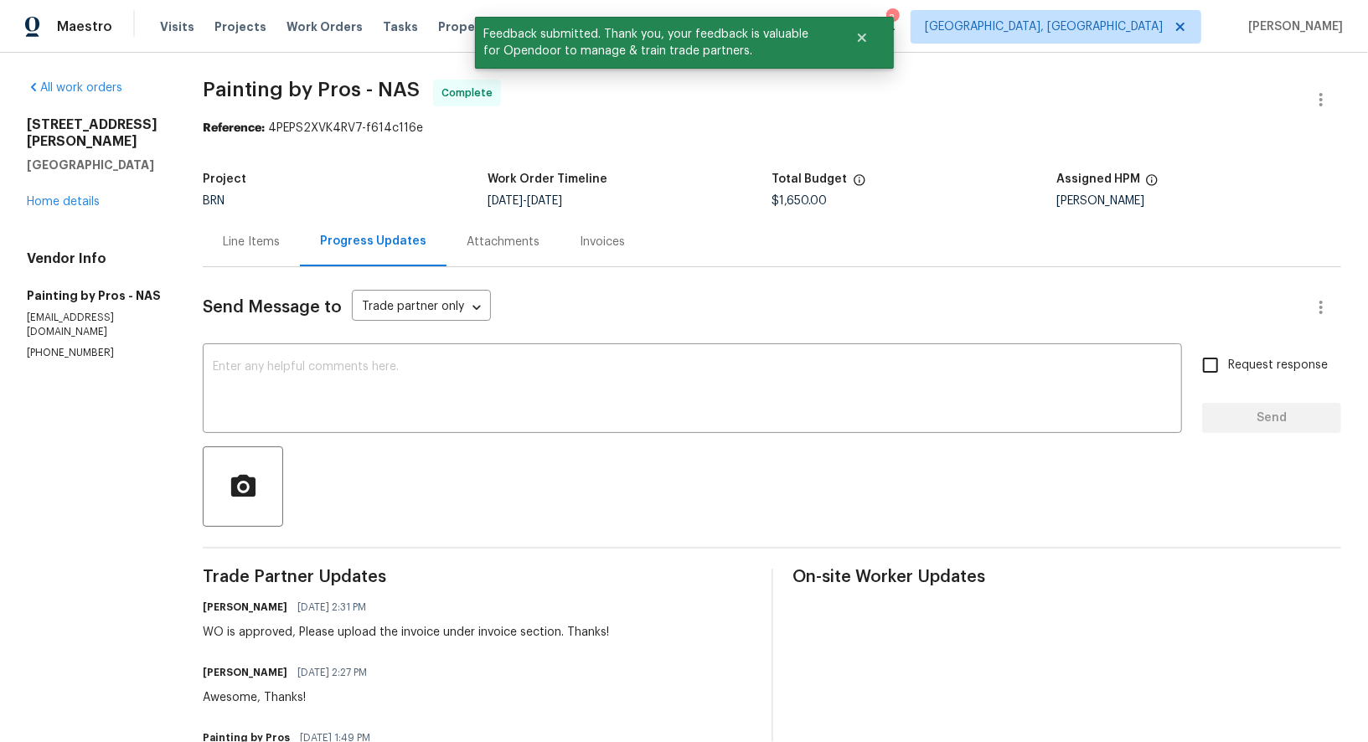
click at [300, 260] on div "Line Items" at bounding box center [251, 241] width 97 height 49
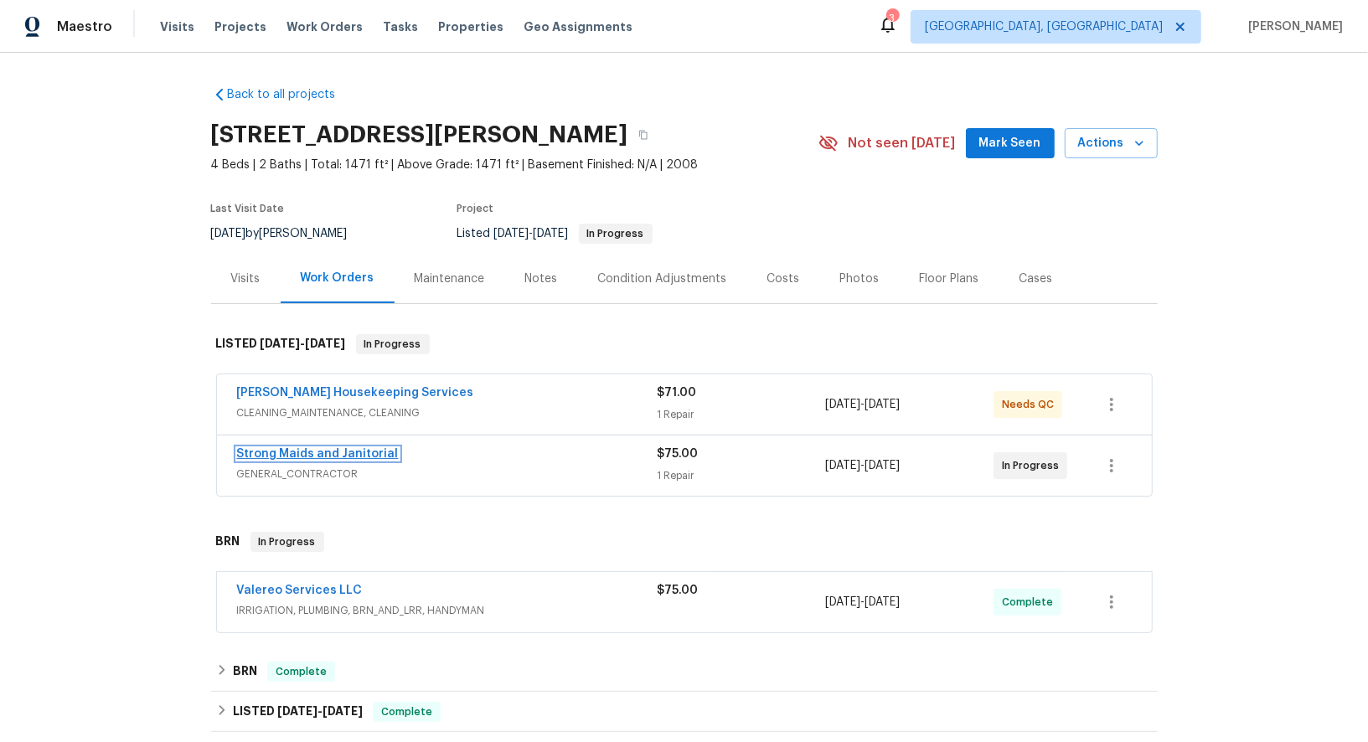
click at [304, 448] on link "Strong Maids and Janitorial" at bounding box center [318, 454] width 162 height 12
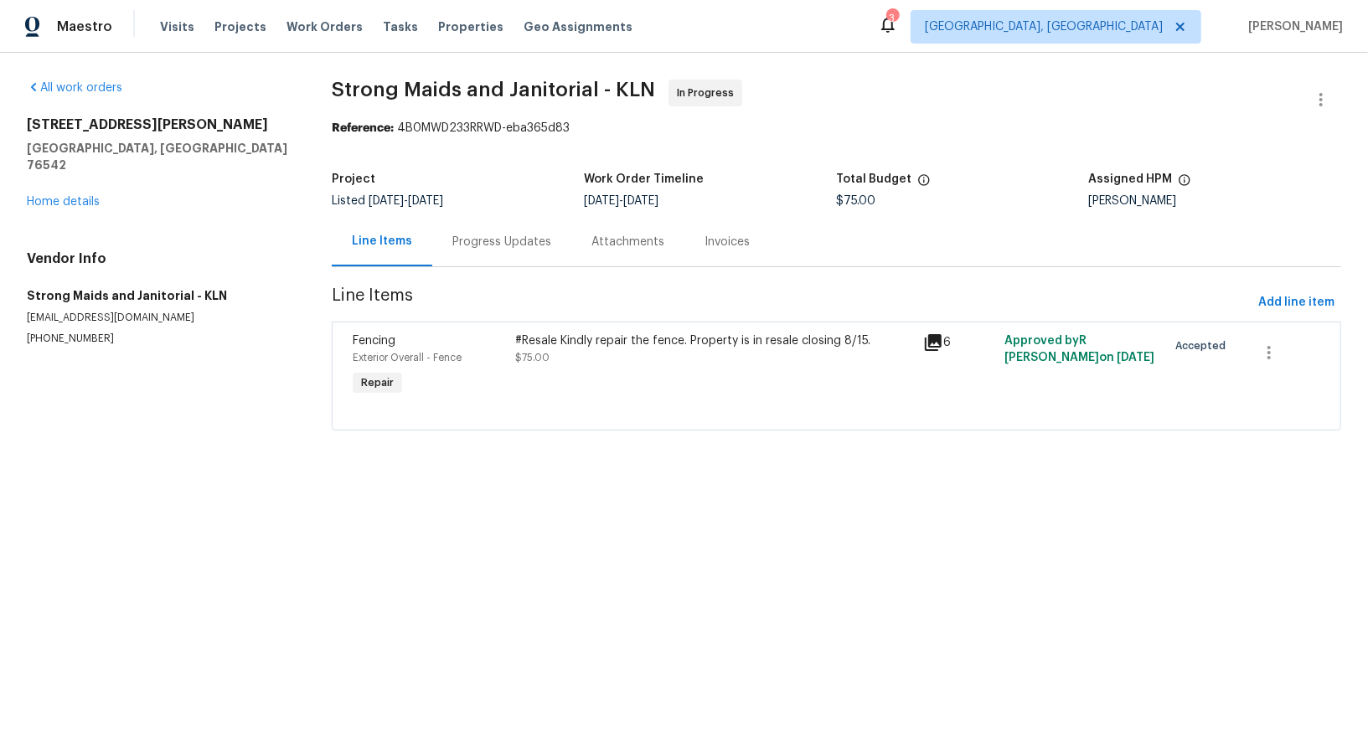
click at [588, 343] on div "#Resale Kindly repair the fence. Property is in resale closing 8/15." at bounding box center [714, 340] width 397 height 17
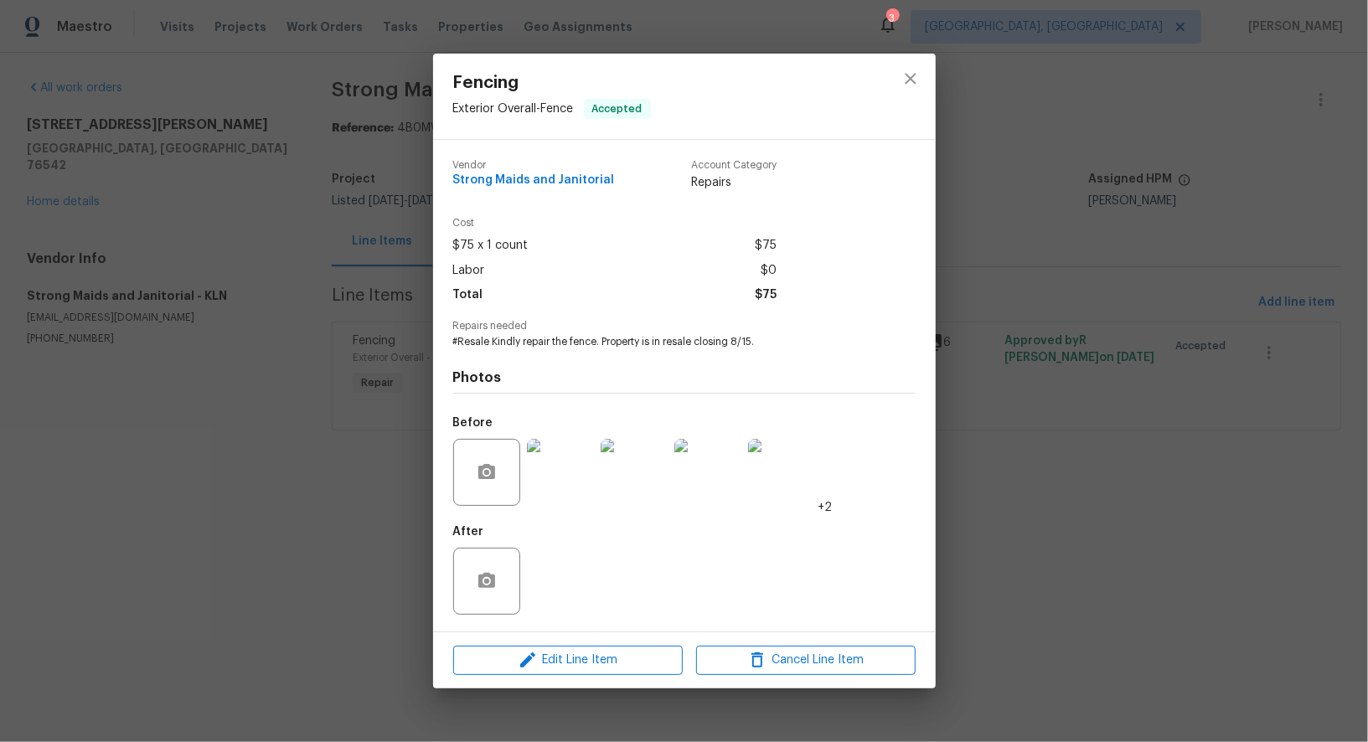
click at [578, 473] on img at bounding box center [560, 472] width 67 height 67
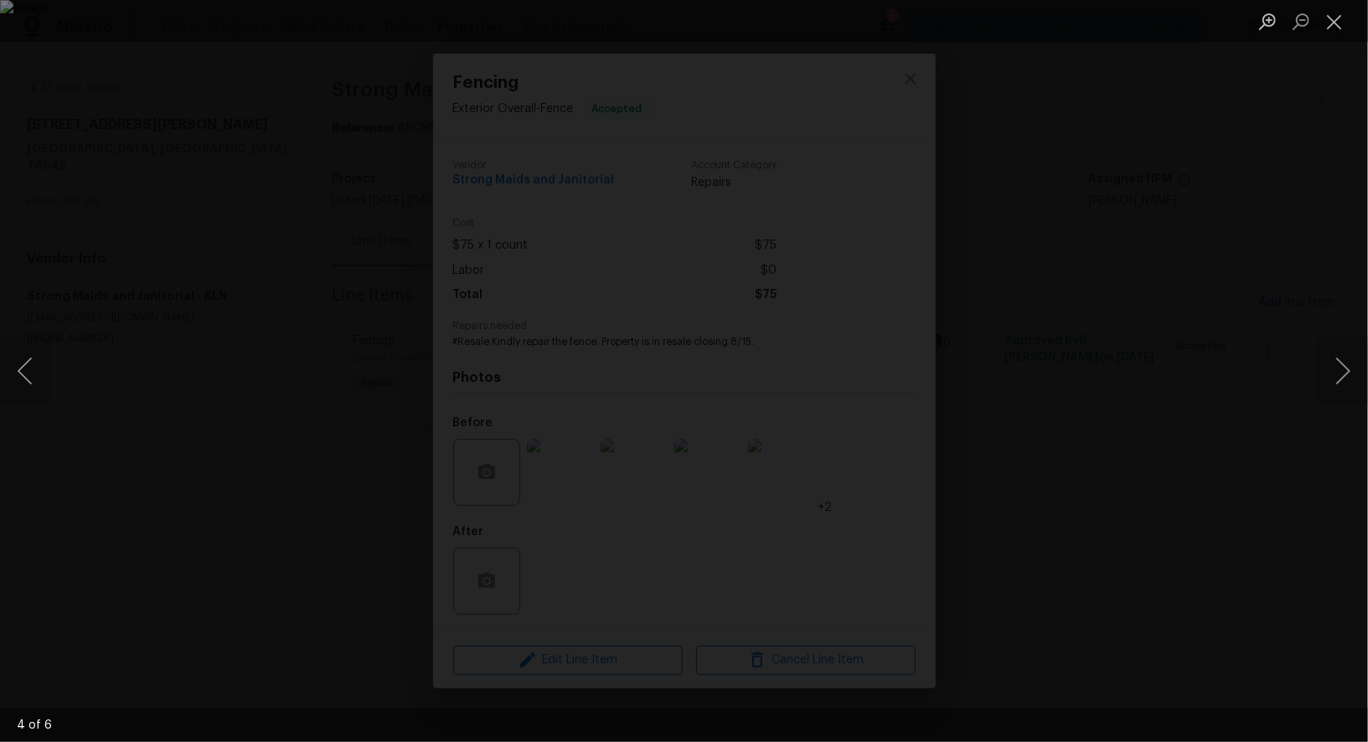
click at [1180, 416] on div "Lightbox" at bounding box center [684, 371] width 1368 height 742
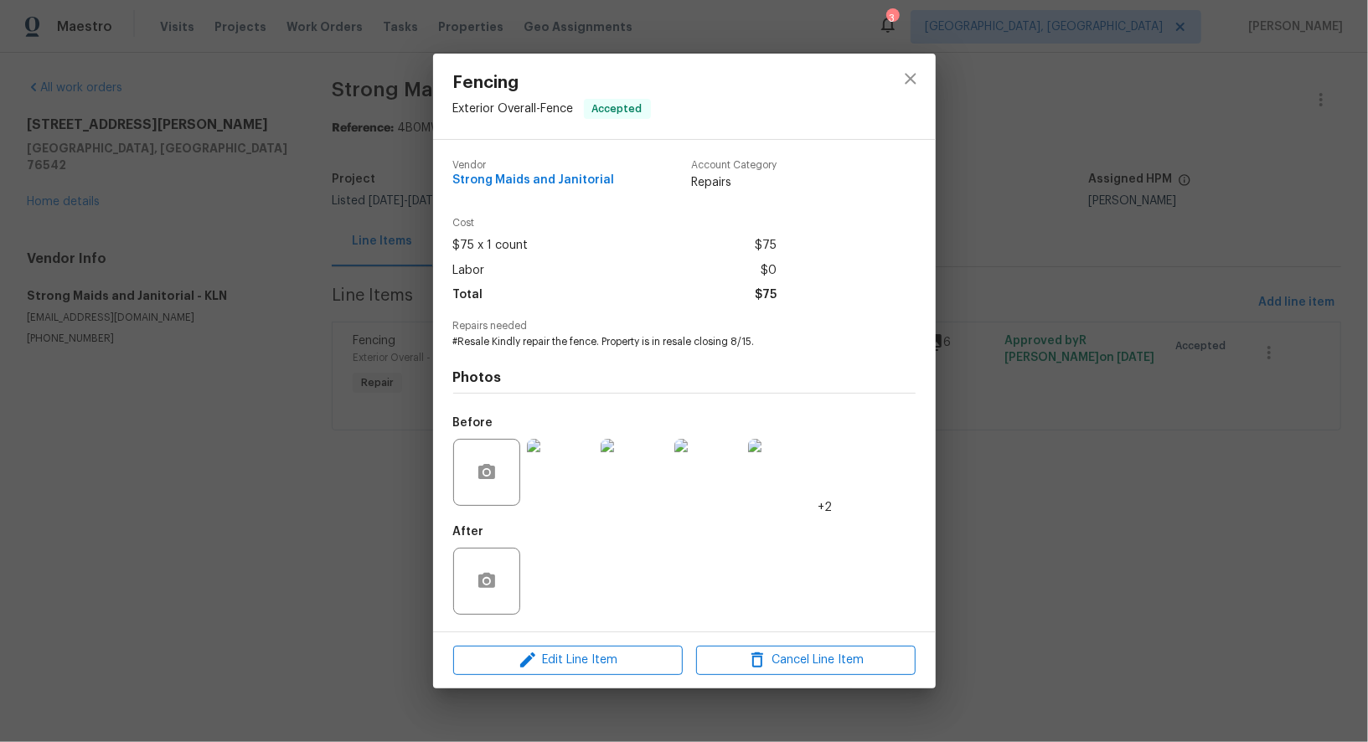
click at [1180, 416] on div "Fencing Exterior Overall - Fence Accepted Vendor Strong Maids and Janitorial Ac…" at bounding box center [684, 371] width 1368 height 742
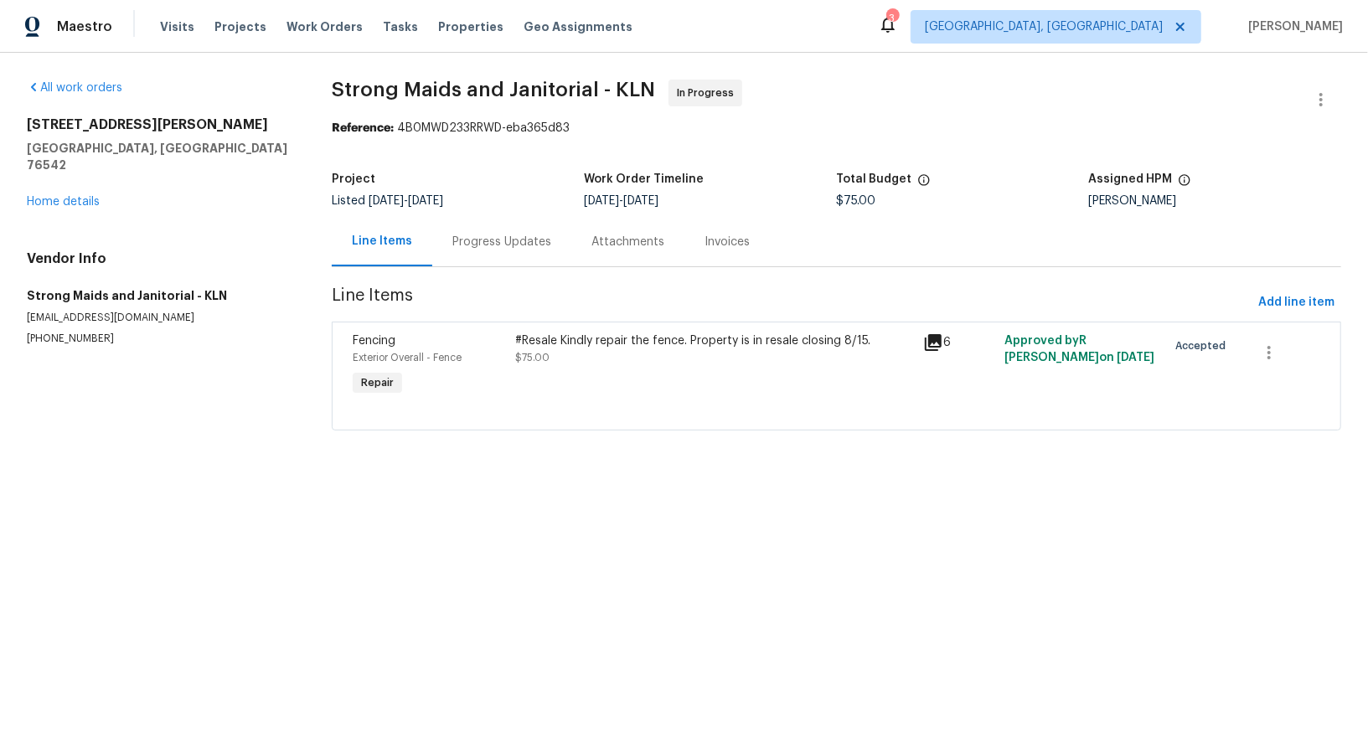
click at [484, 239] on div "Progress Updates" at bounding box center [501, 242] width 99 height 17
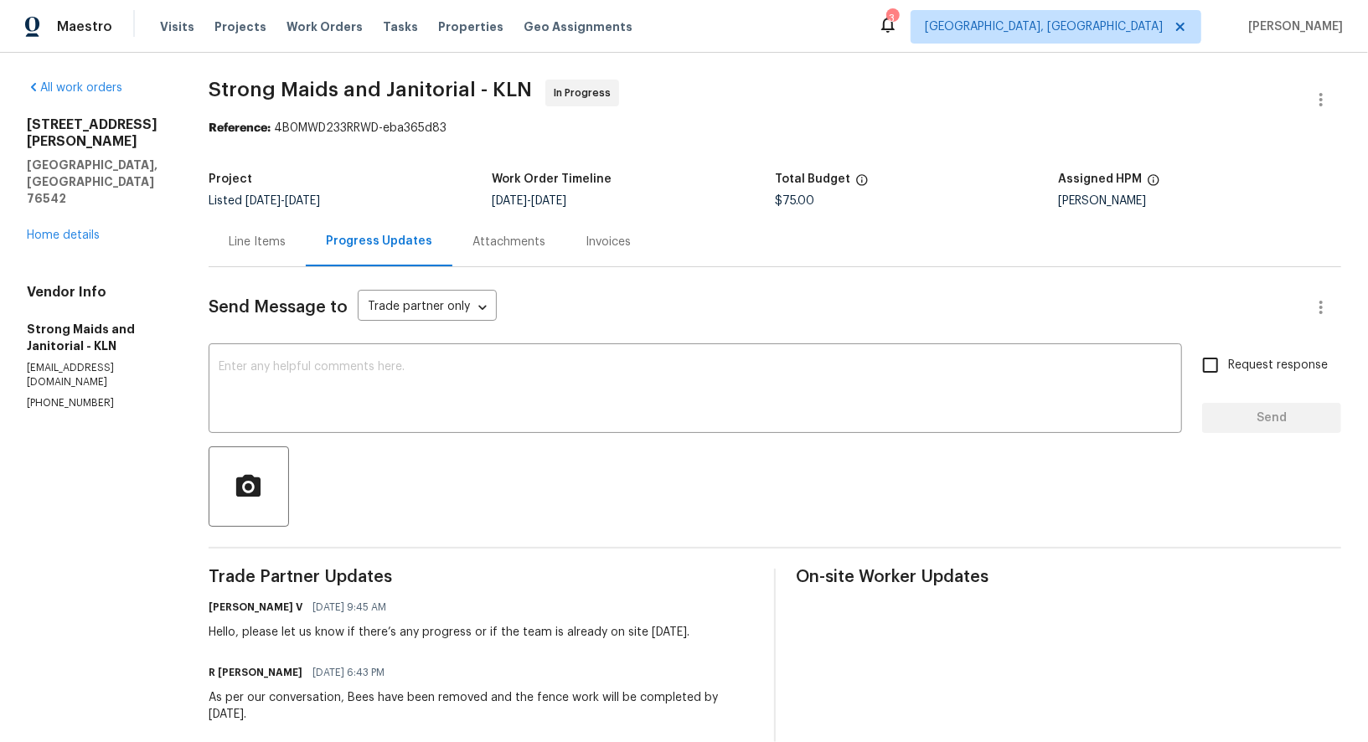
click at [256, 254] on div "Line Items" at bounding box center [257, 241] width 97 height 49
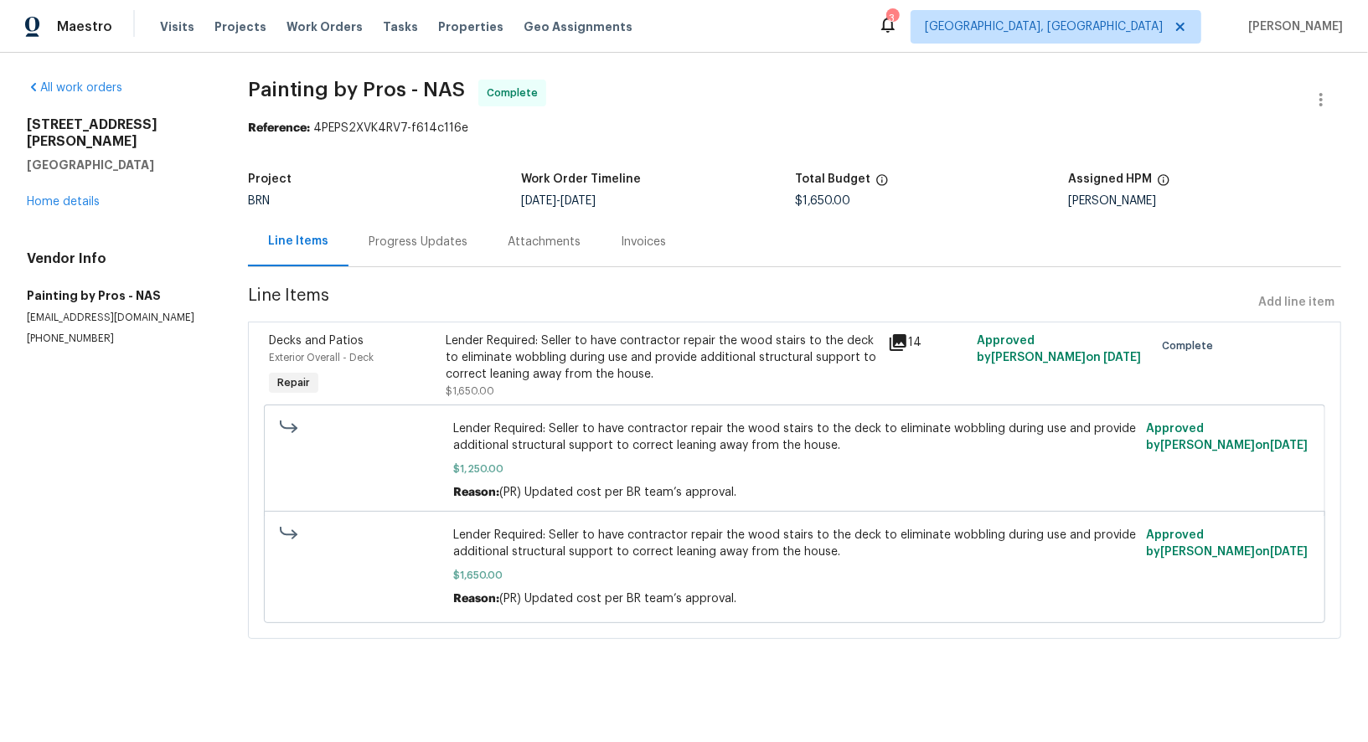
click at [453, 260] on div "Progress Updates" at bounding box center [417, 241] width 139 height 49
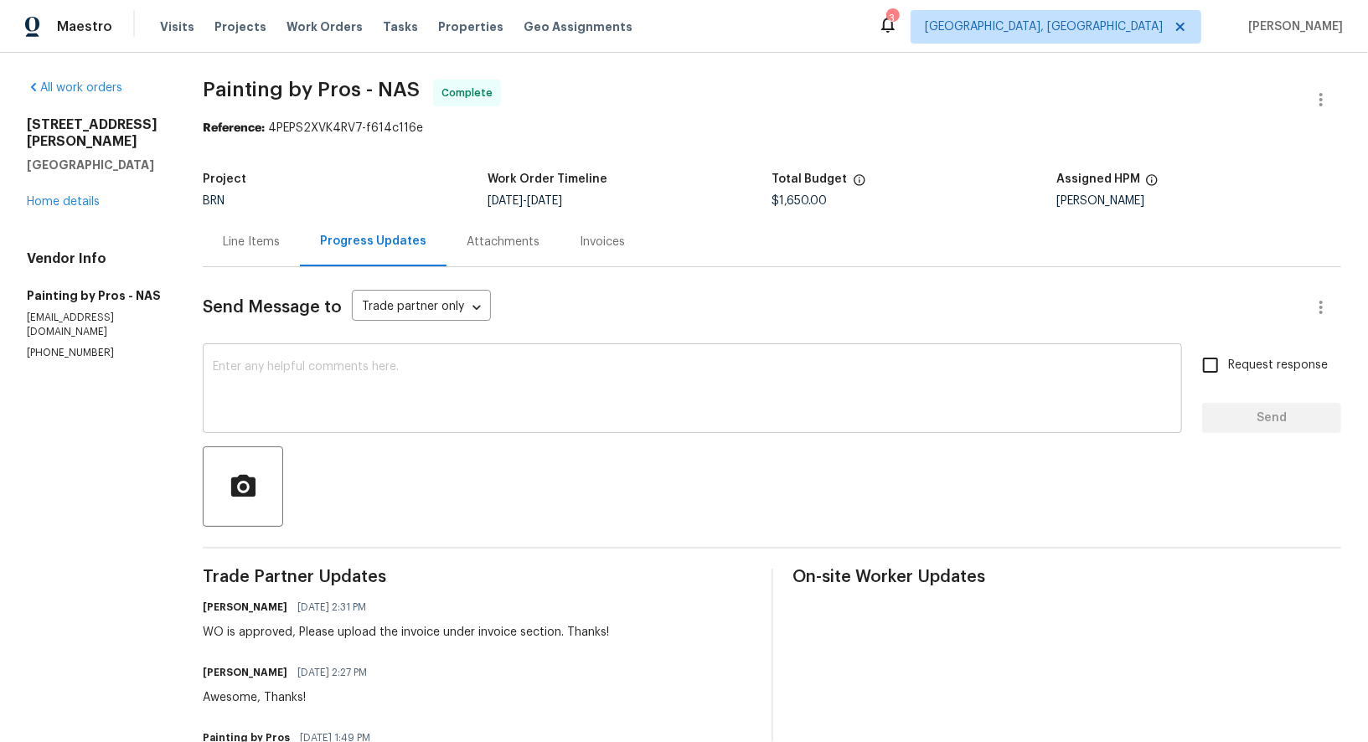
click at [462, 413] on textarea at bounding box center [692, 390] width 959 height 59
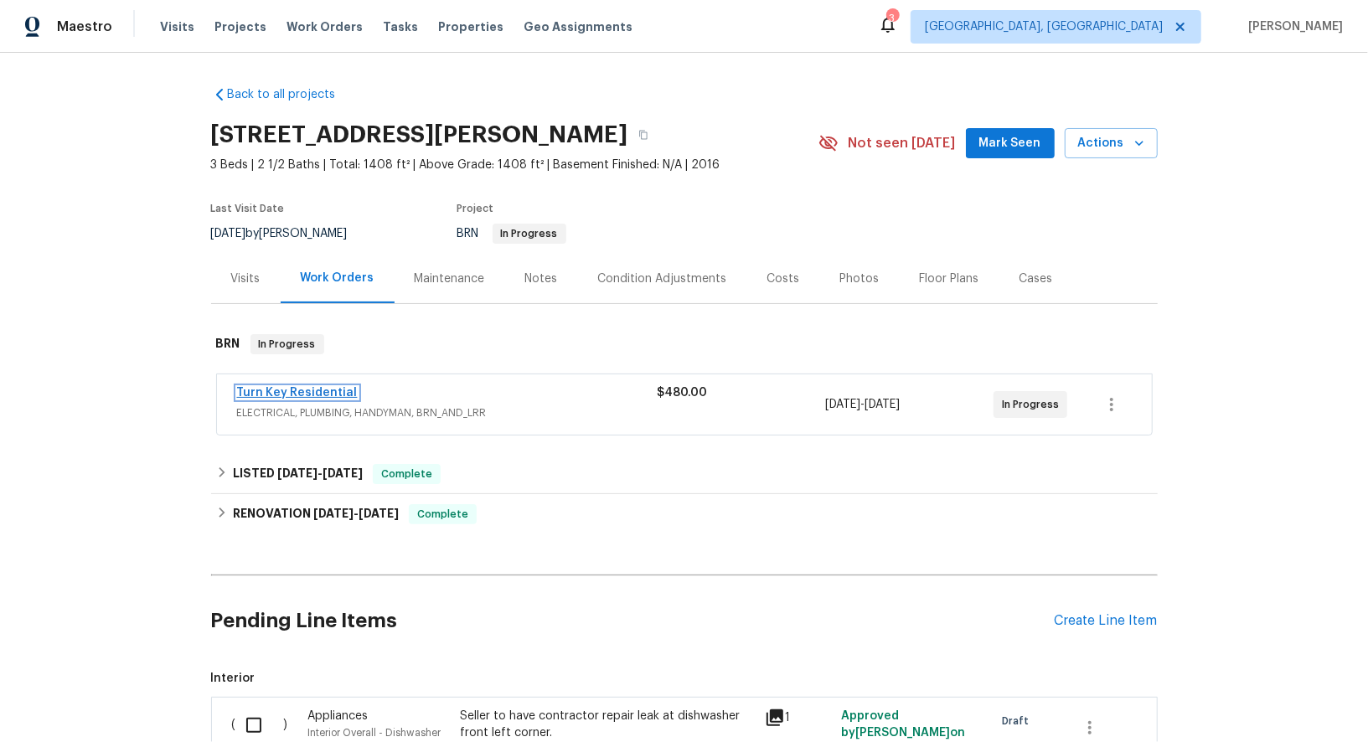
click at [311, 390] on link "Turn Key Residential" at bounding box center [297, 393] width 121 height 12
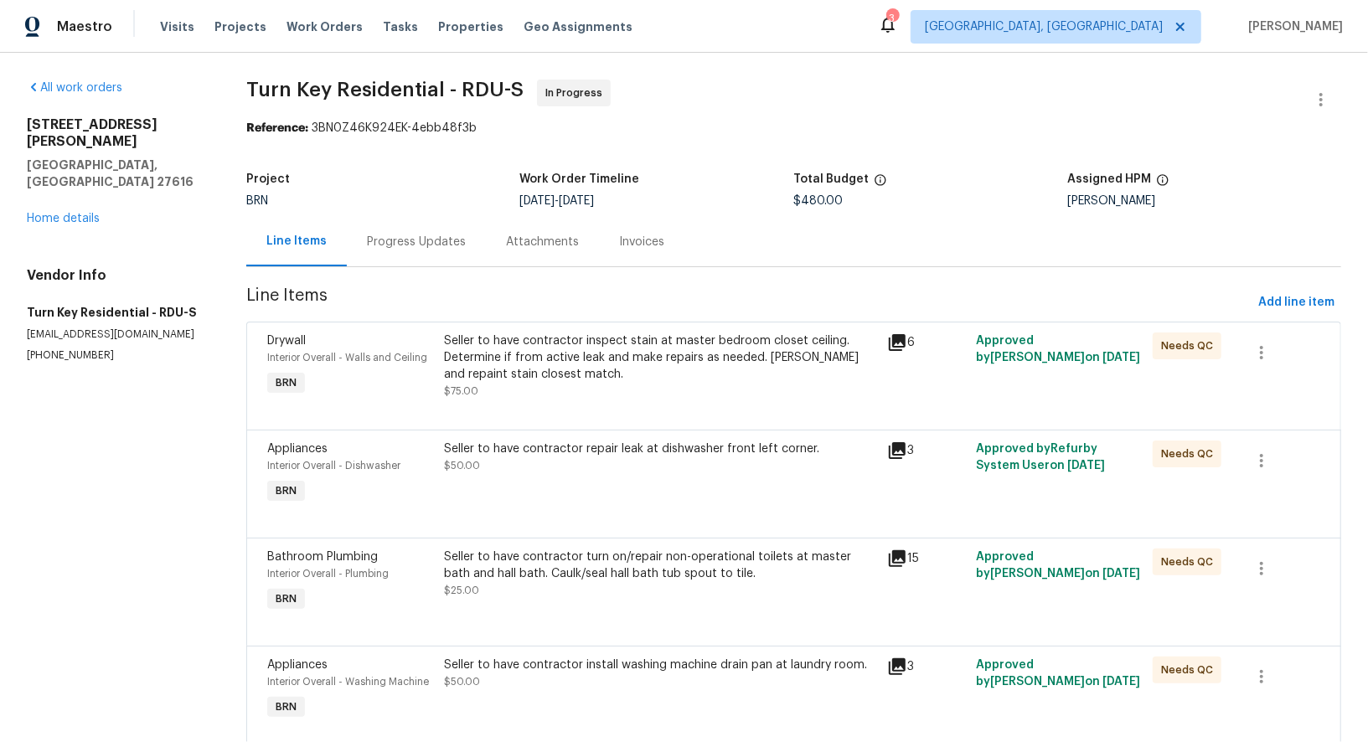
click at [442, 250] on div "Progress Updates" at bounding box center [416, 242] width 99 height 17
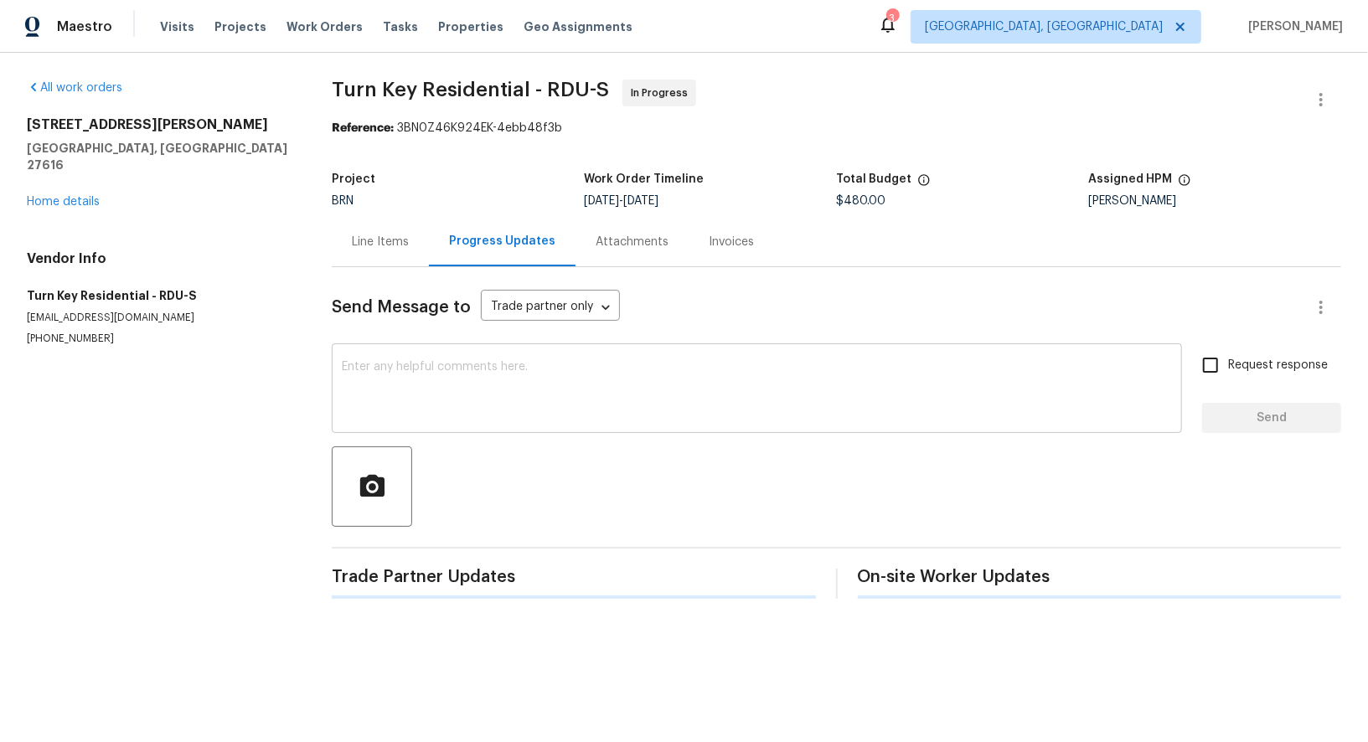
click at [513, 399] on textarea at bounding box center [757, 390] width 830 height 59
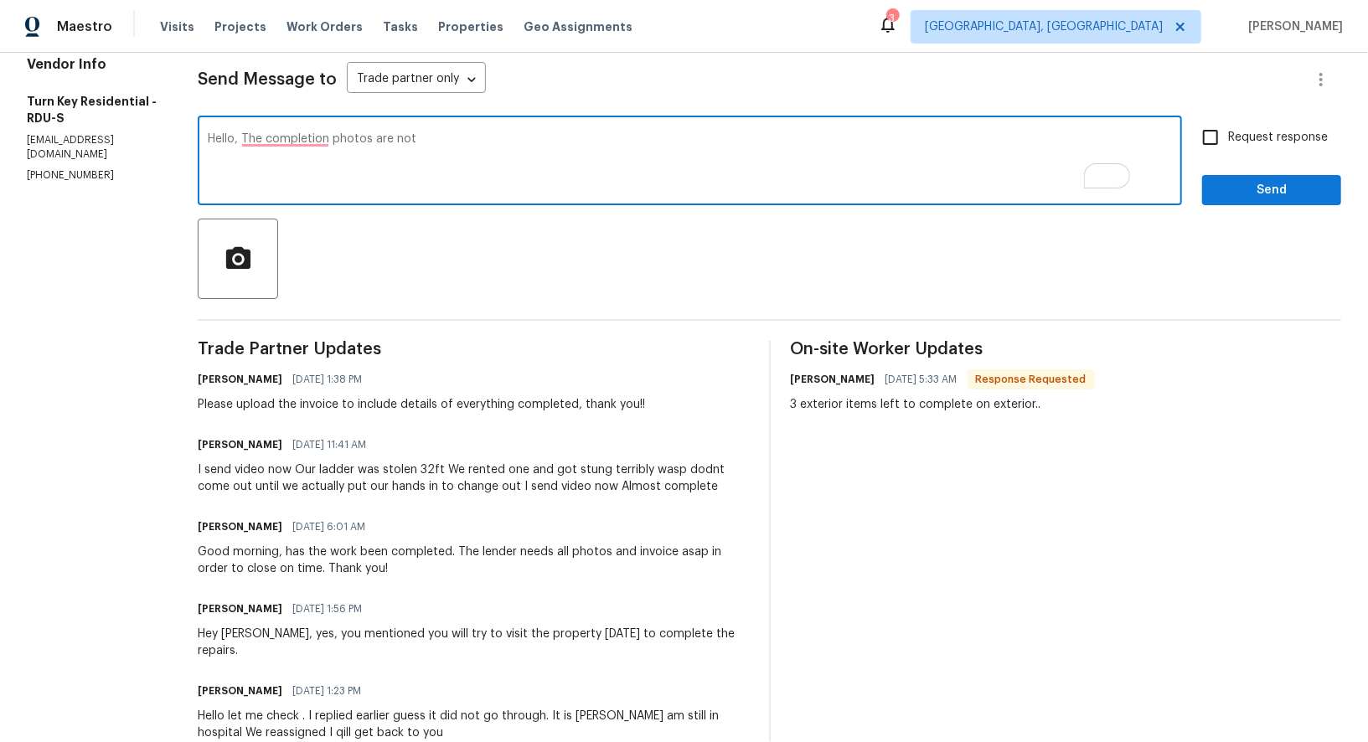
click at [325, 136] on textarea "Hello, The completion photos are not" at bounding box center [690, 162] width 964 height 59
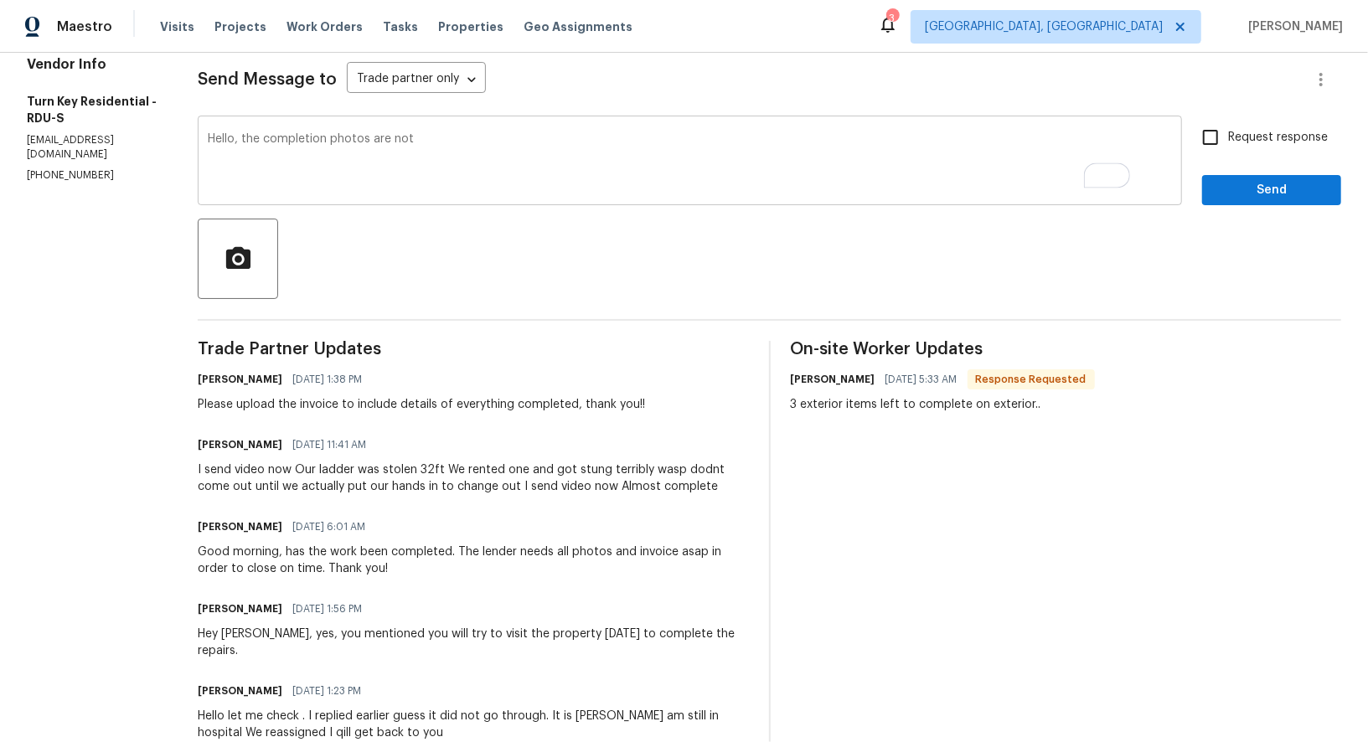
click at [471, 144] on textarea "Hello, the completion photos are not" at bounding box center [690, 162] width 964 height 59
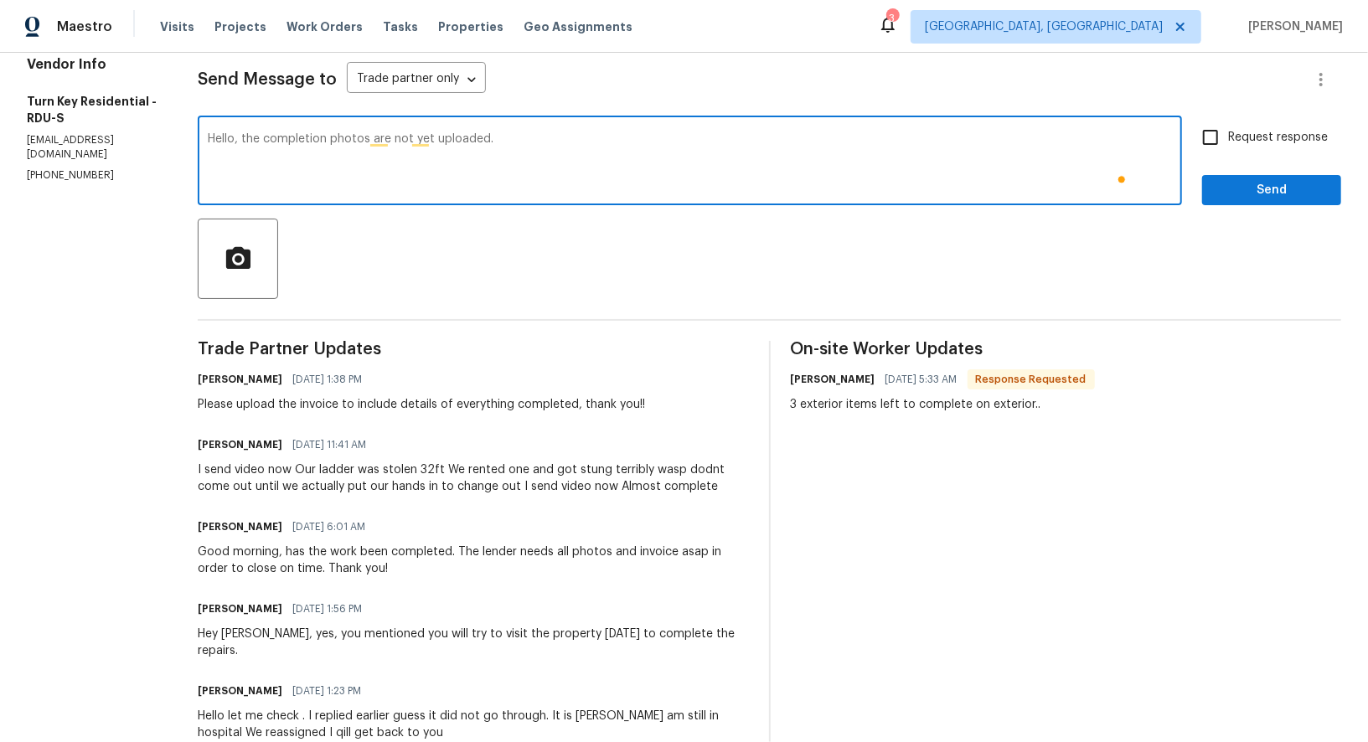
scroll to position [204, 0]
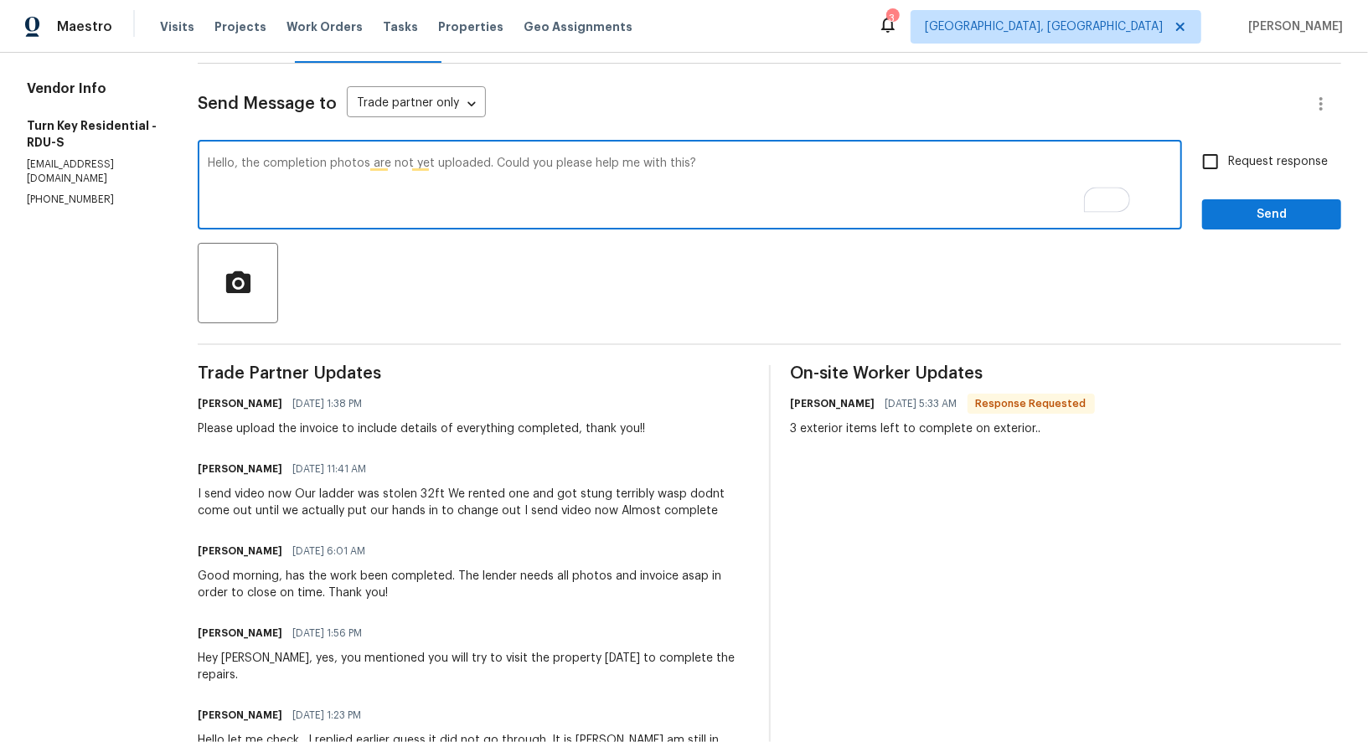
type textarea "Hello, the completion photos are not yet uploaded. Could you please help me wit…"
click at [1219, 165] on input "Request response" at bounding box center [1210, 161] width 35 height 35
checkbox input "true"
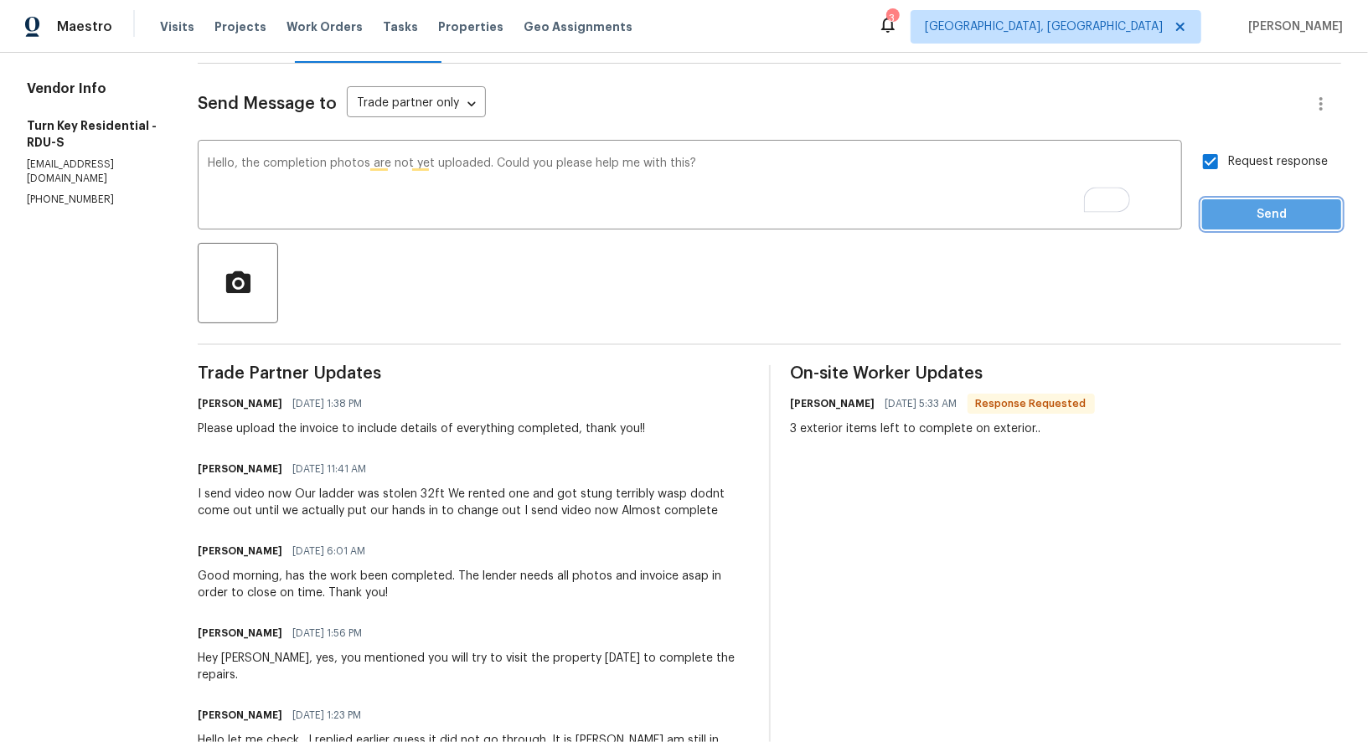
click at [1234, 202] on button "Send" at bounding box center [1271, 214] width 139 height 31
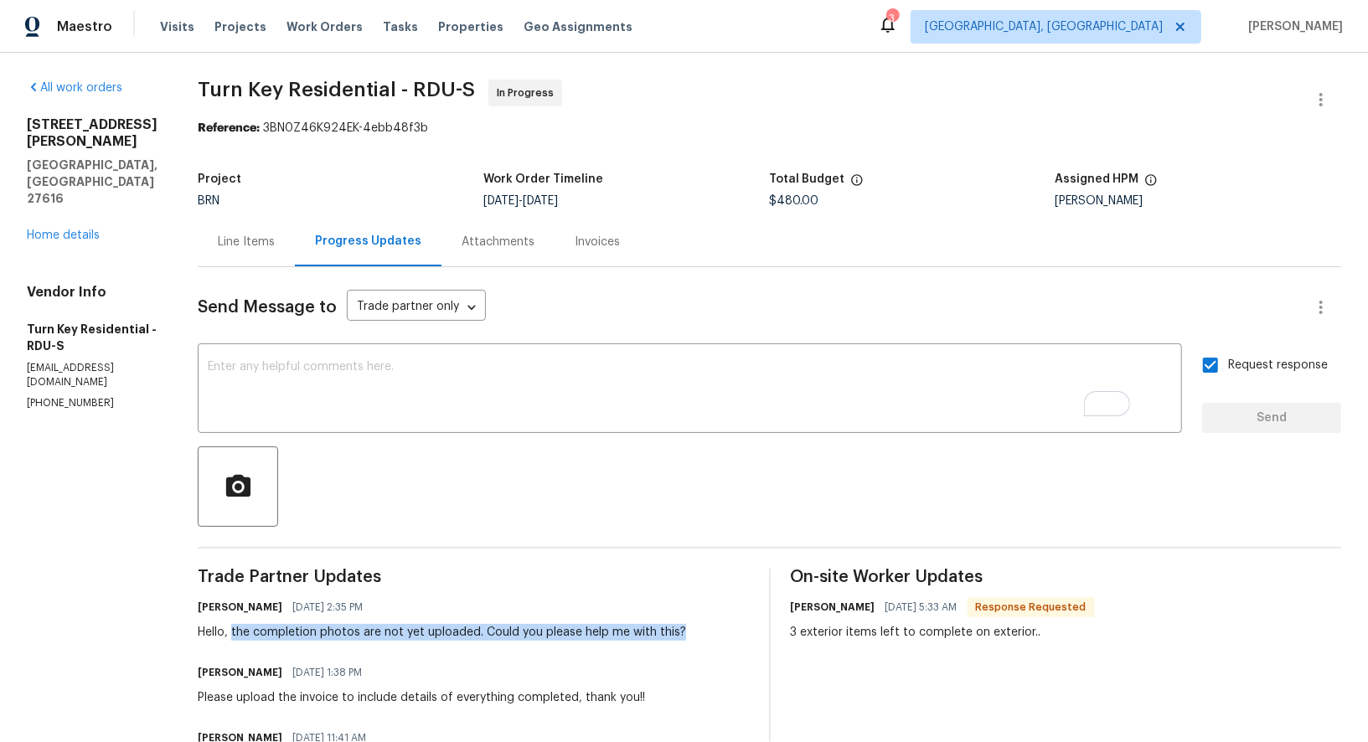
drag, startPoint x: 273, startPoint y: 632, endPoint x: 750, endPoint y: 633, distance: 477.4
click at [749, 633] on div "Padmapriya R 08/19/2025 2:35 PM Hello, the completion photos are not yet upload…" at bounding box center [473, 617] width 551 height 45
copy div "the completion photos are not yet uploaded. Could you please help me with this?"
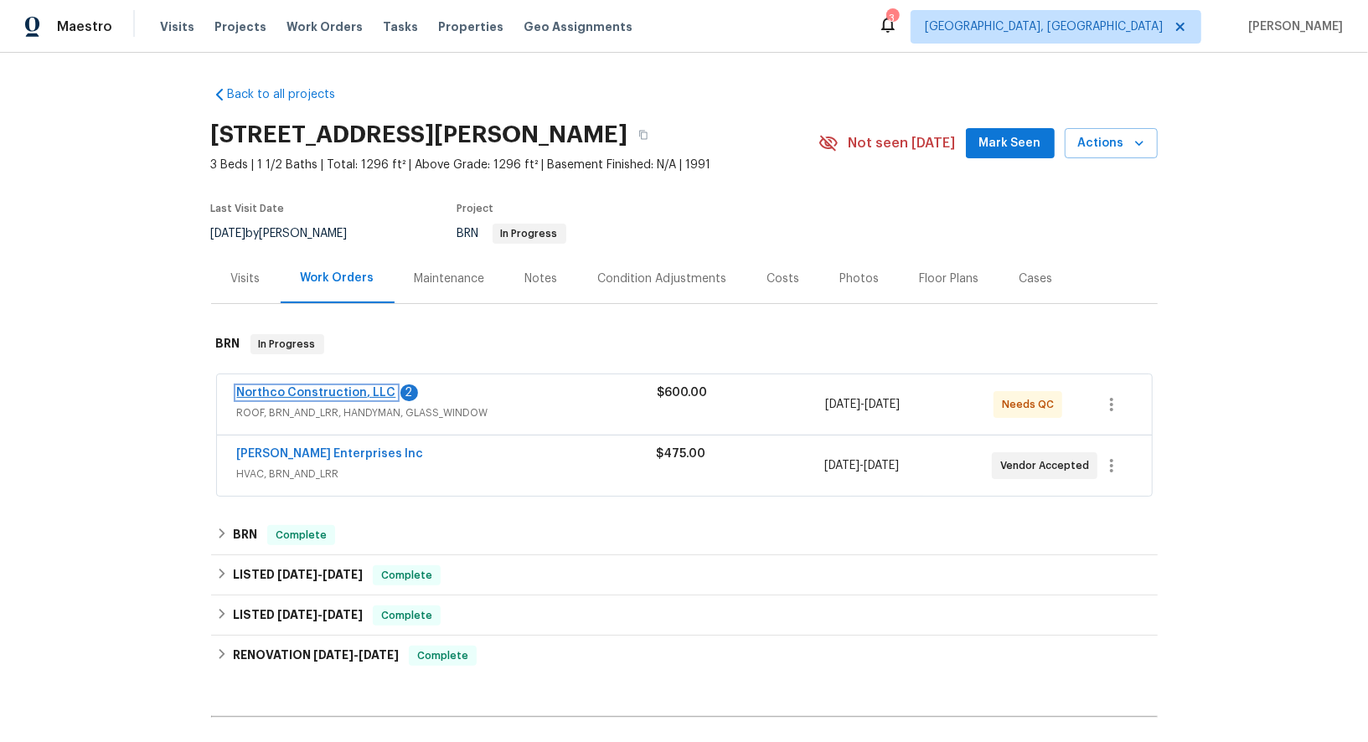
click at [330, 391] on link "Northco Construction, LLC" at bounding box center [316, 393] width 159 height 12
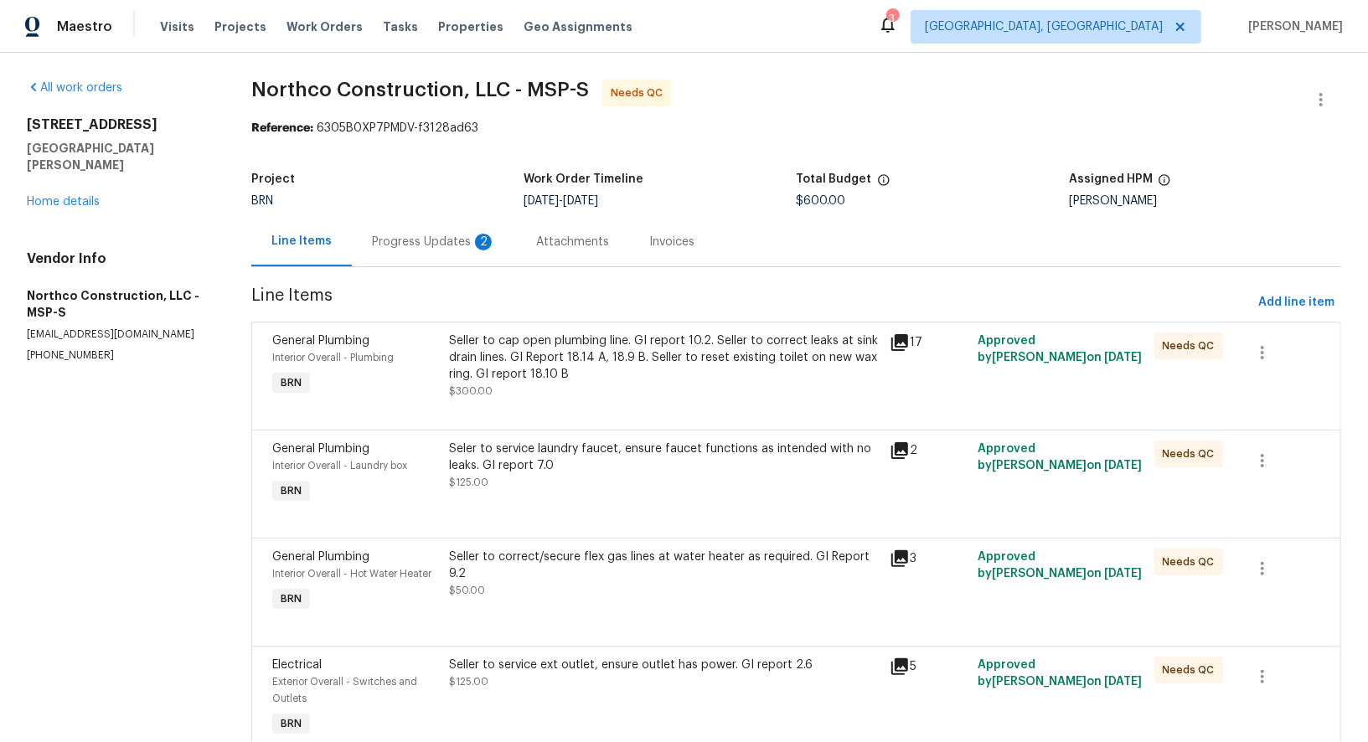
click at [465, 239] on div "Progress Updates 2" at bounding box center [434, 242] width 124 height 17
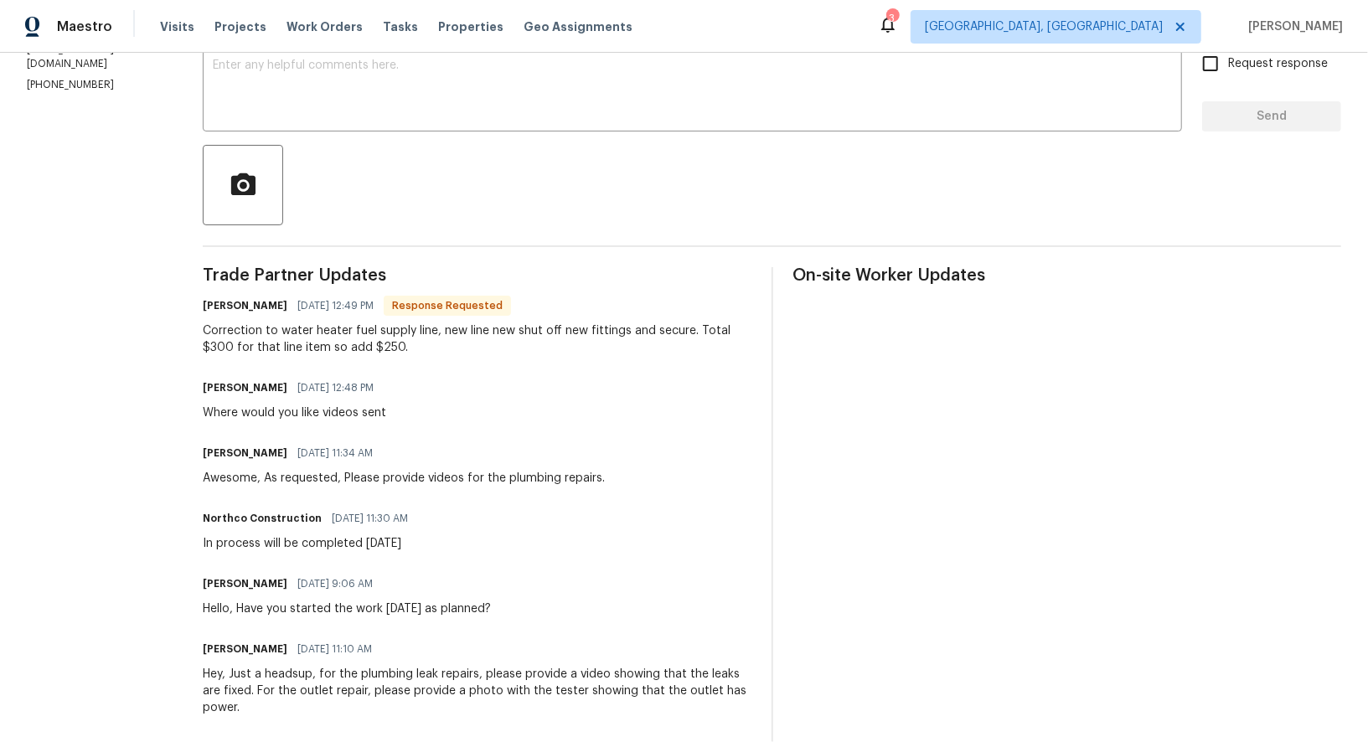
scroll to position [219, 0]
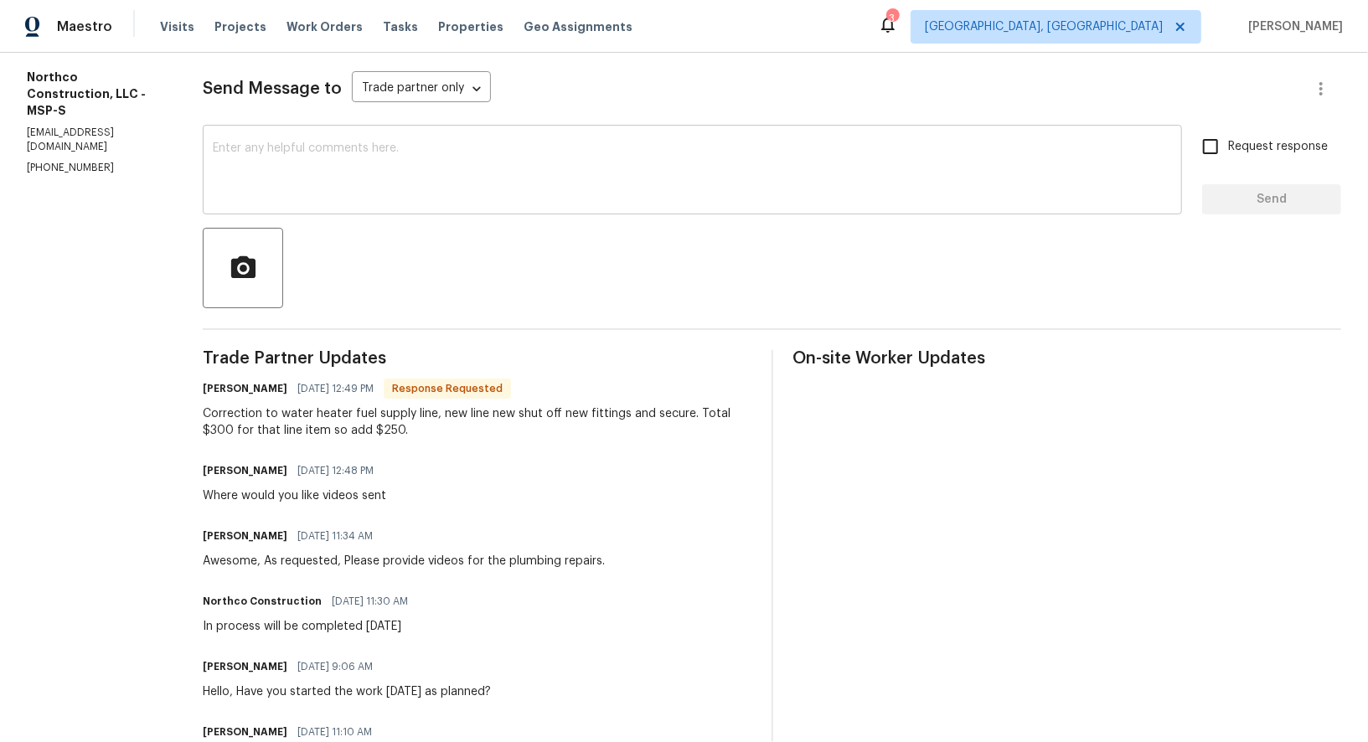
click at [294, 185] on textarea at bounding box center [692, 171] width 959 height 59
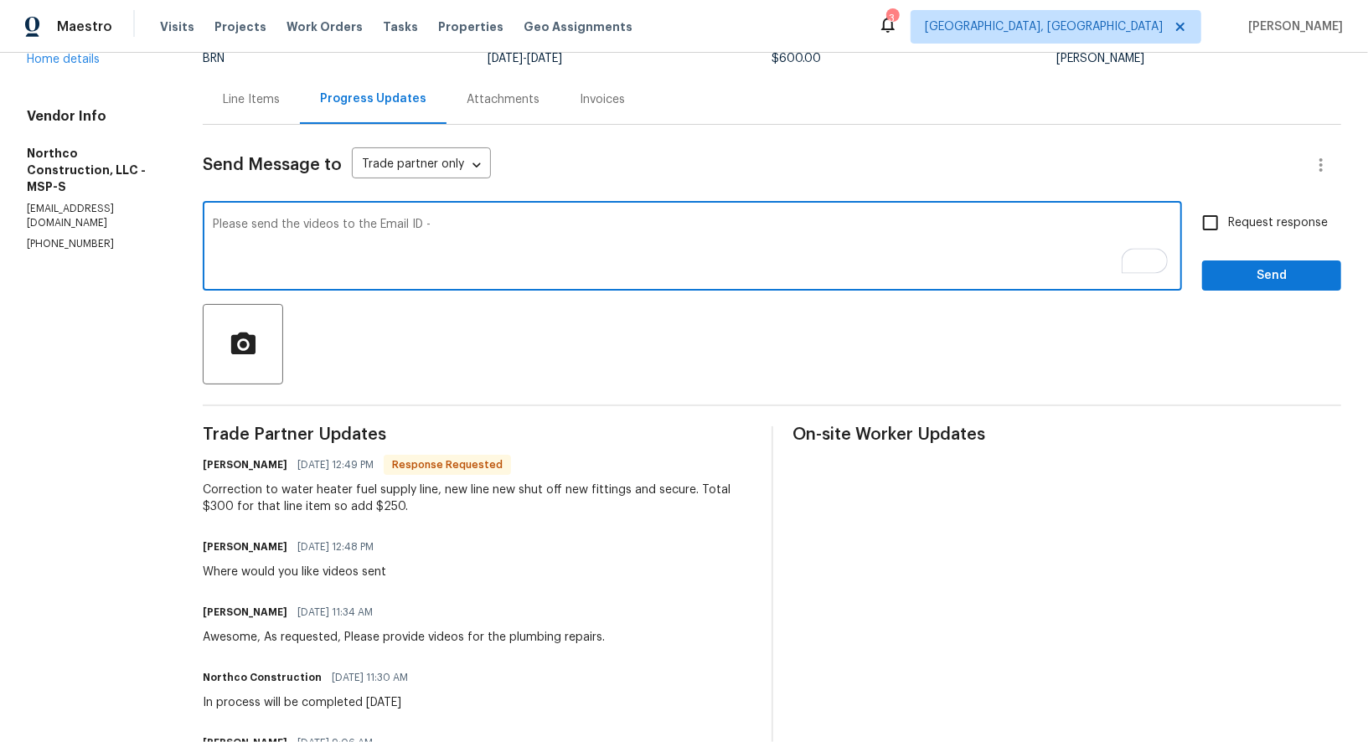
scroll to position [0, 0]
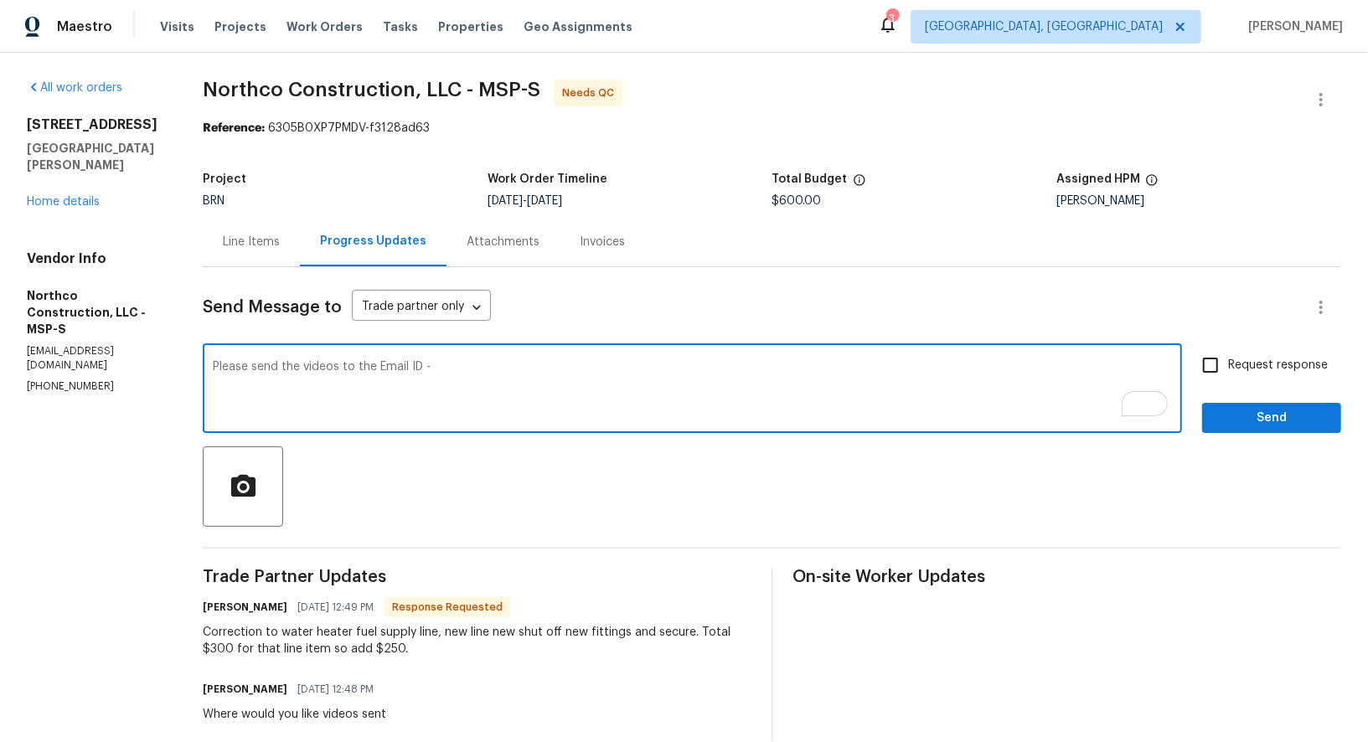
paste textarea "[PERSON_NAME][EMAIL_ADDRESS][DOMAIN_NAME]"
type textarea "Please send the videos to the Email ID - [PERSON_NAME][EMAIL_ADDRESS][DOMAIN_NA…"
click at [1228, 359] on input "Request response" at bounding box center [1210, 365] width 35 height 35
checkbox input "true"
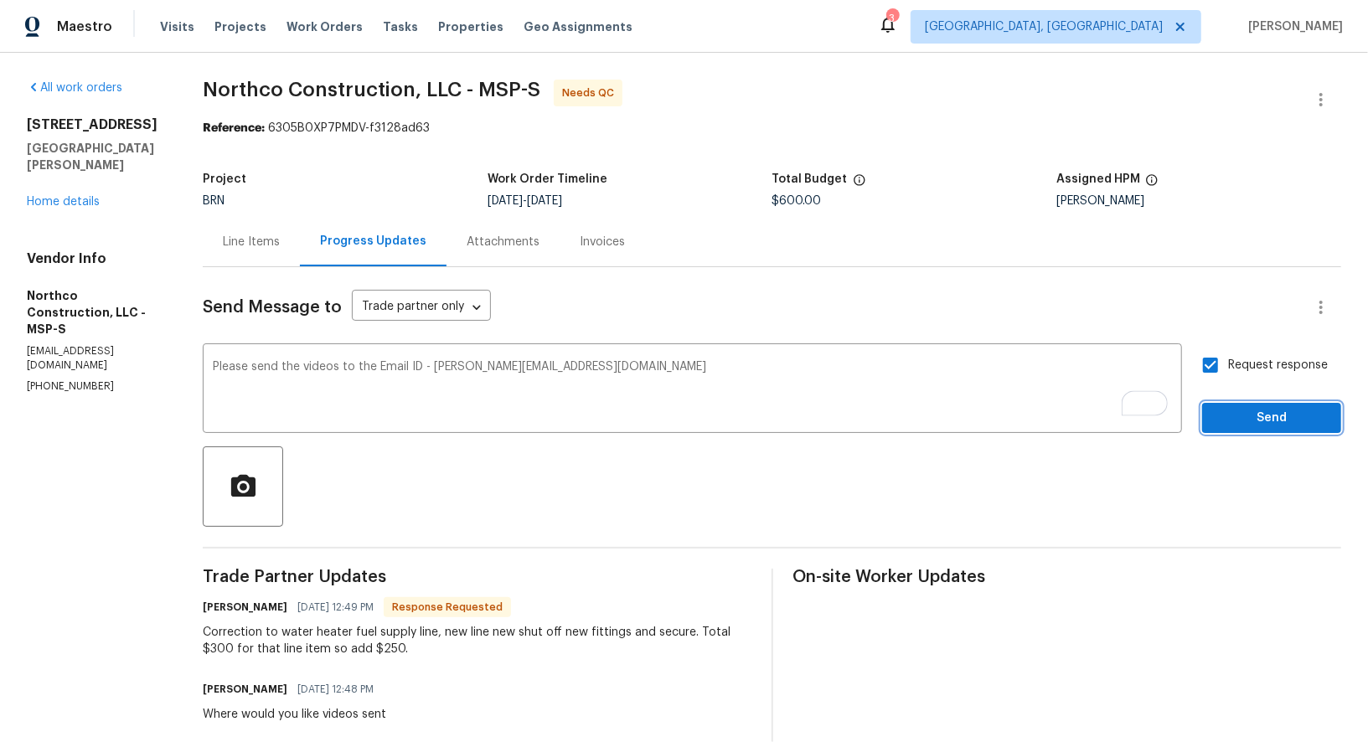
click at [1266, 429] on button "Send" at bounding box center [1271, 418] width 139 height 31
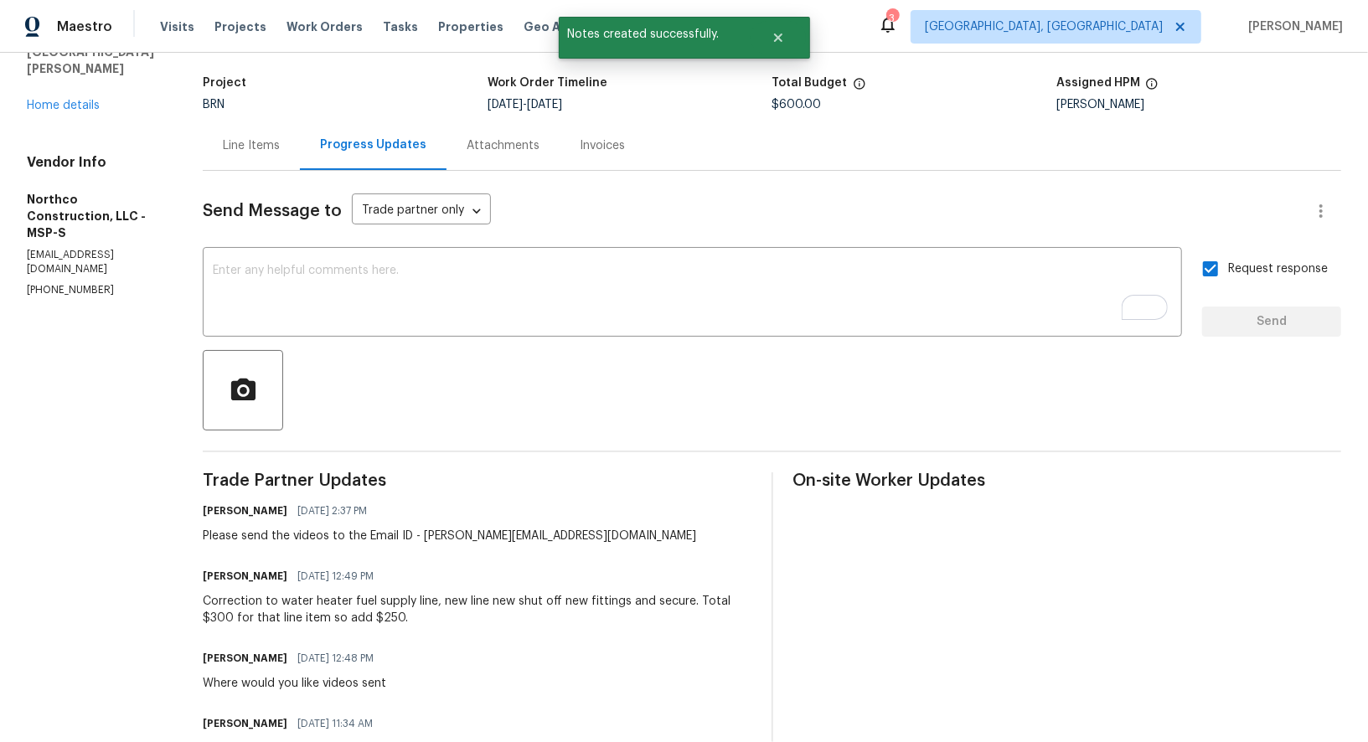
scroll to position [81, 0]
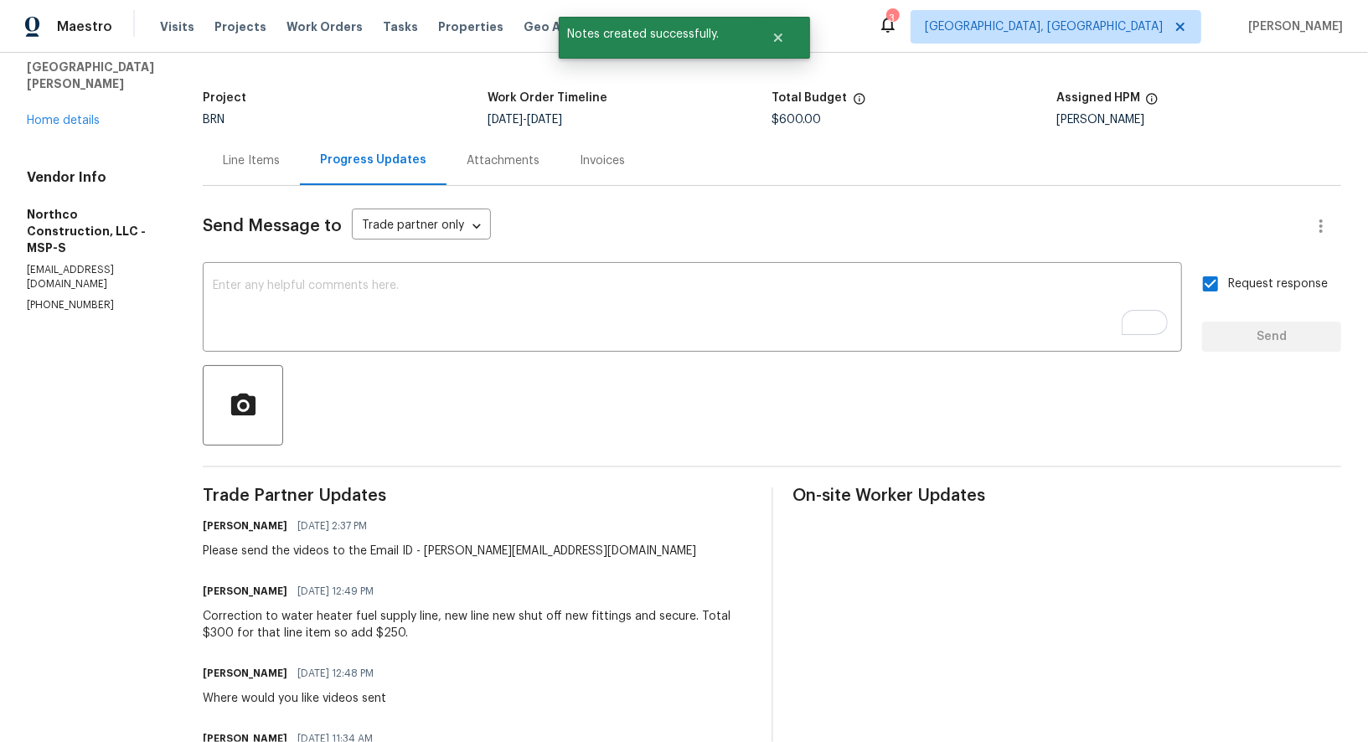
click at [245, 159] on div "Line Items" at bounding box center [251, 160] width 57 height 17
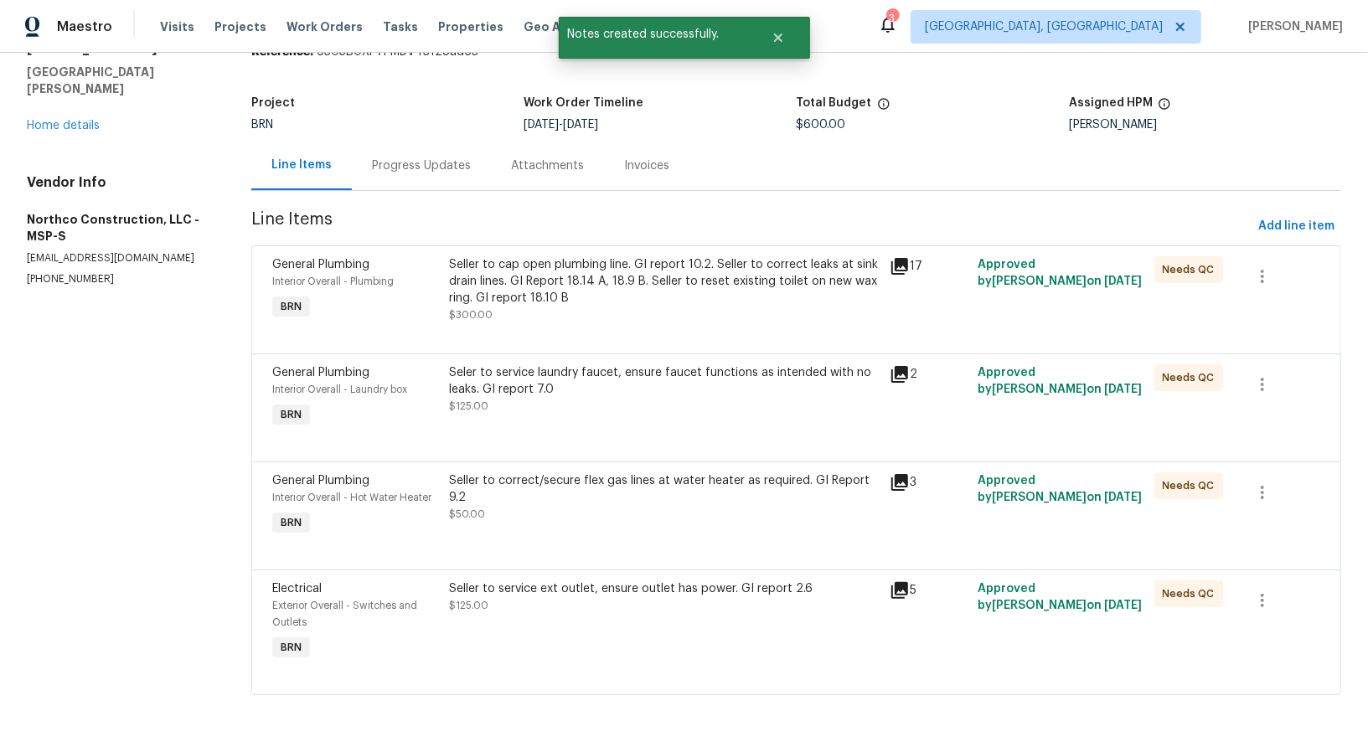
scroll to position [75, 0]
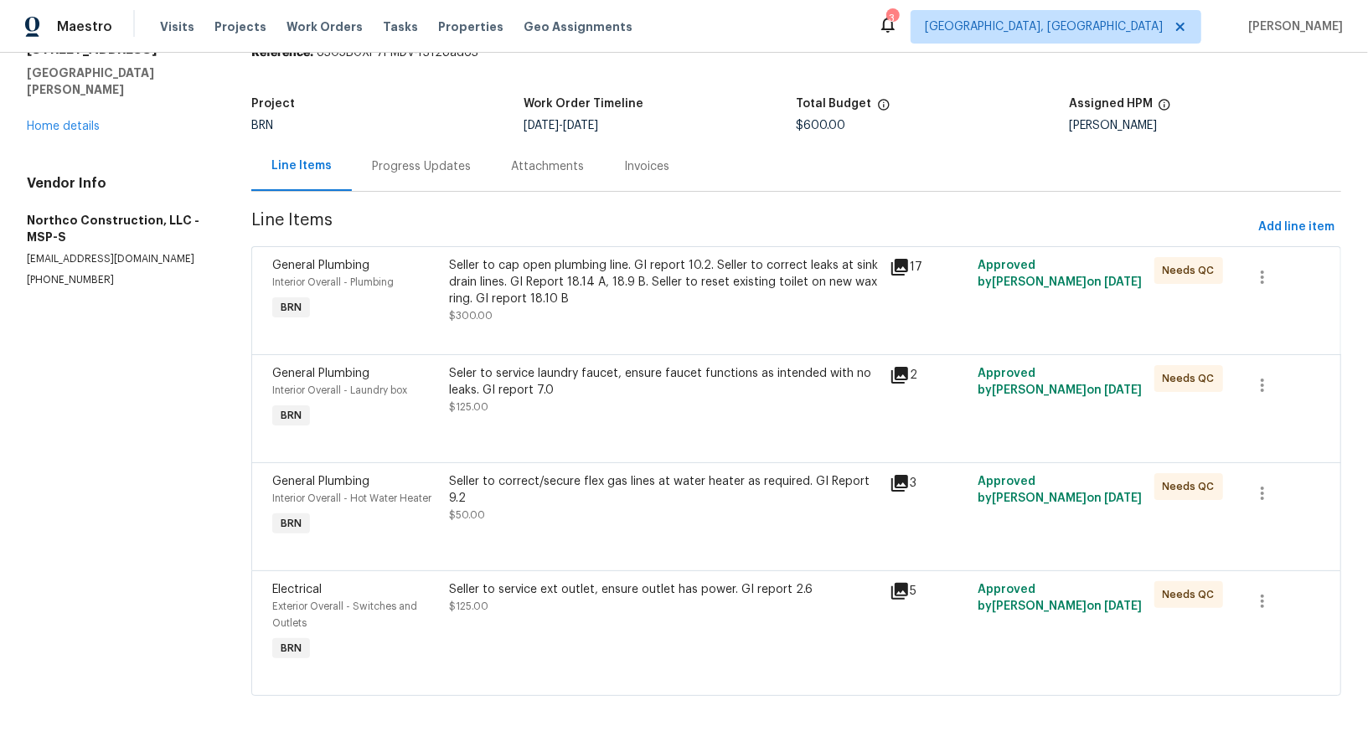
click at [418, 165] on div "Progress Updates" at bounding box center [421, 166] width 99 height 17
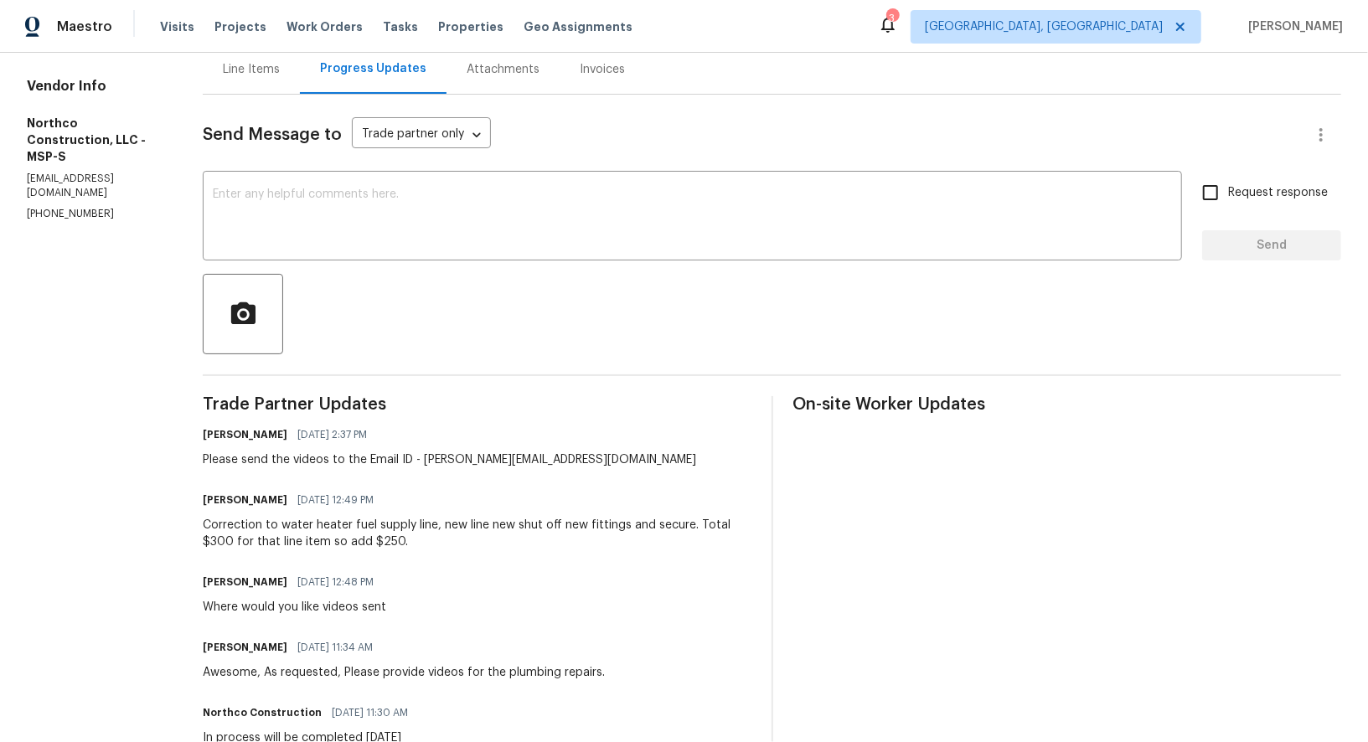
scroll to position [35, 0]
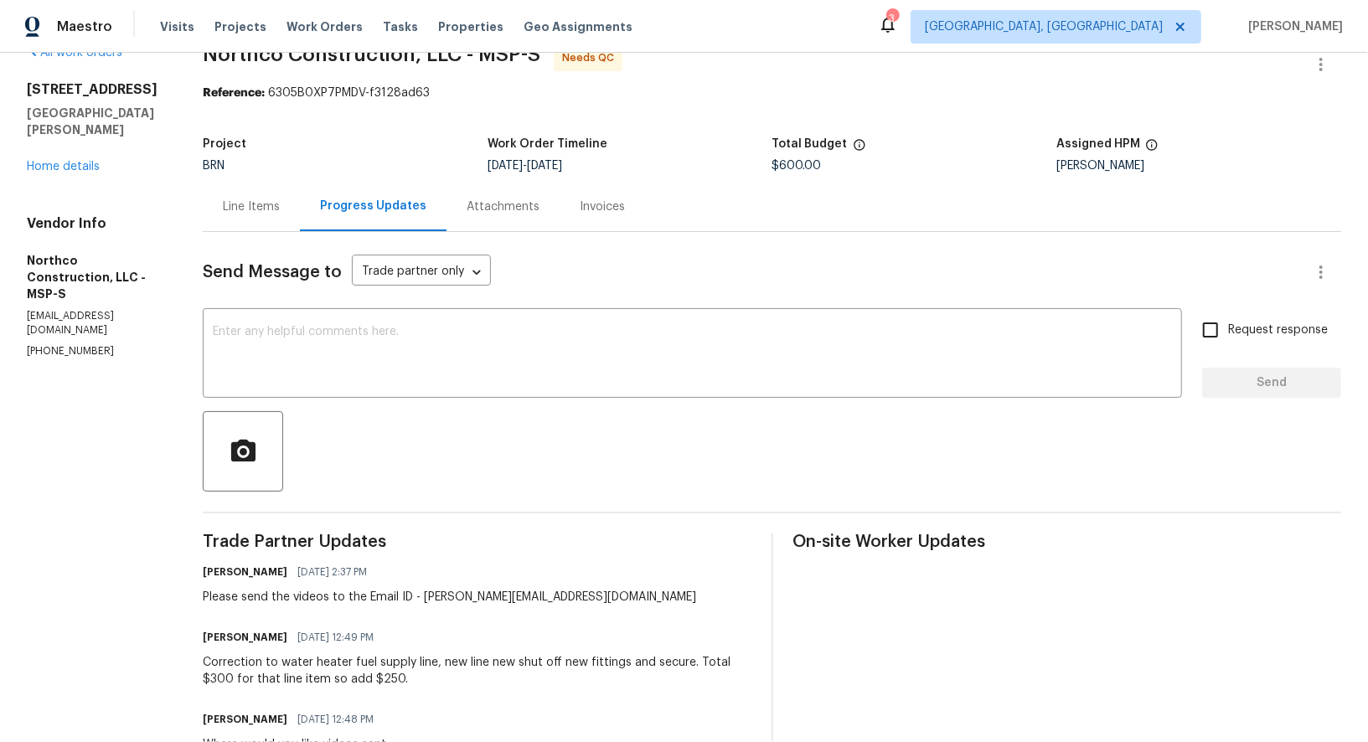
click at [240, 228] on div "Line Items" at bounding box center [251, 206] width 97 height 49
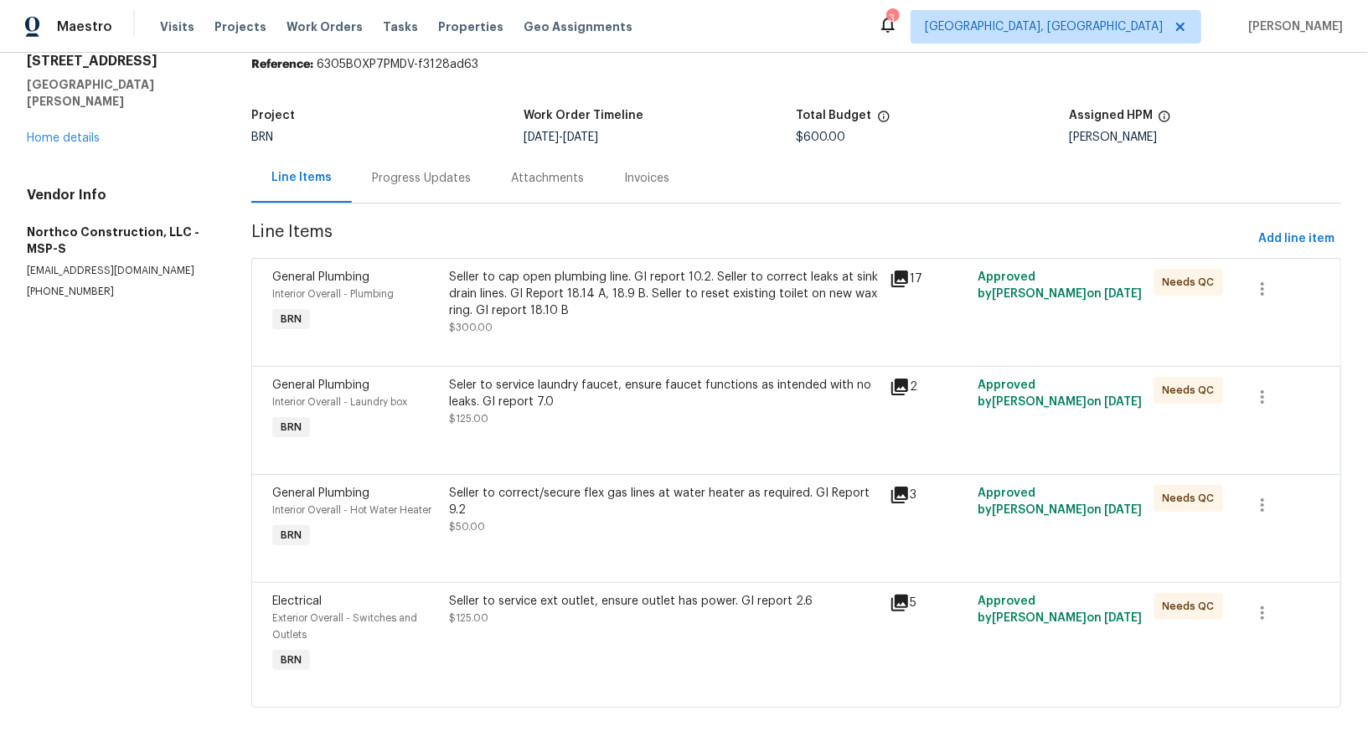
scroll to position [75, 0]
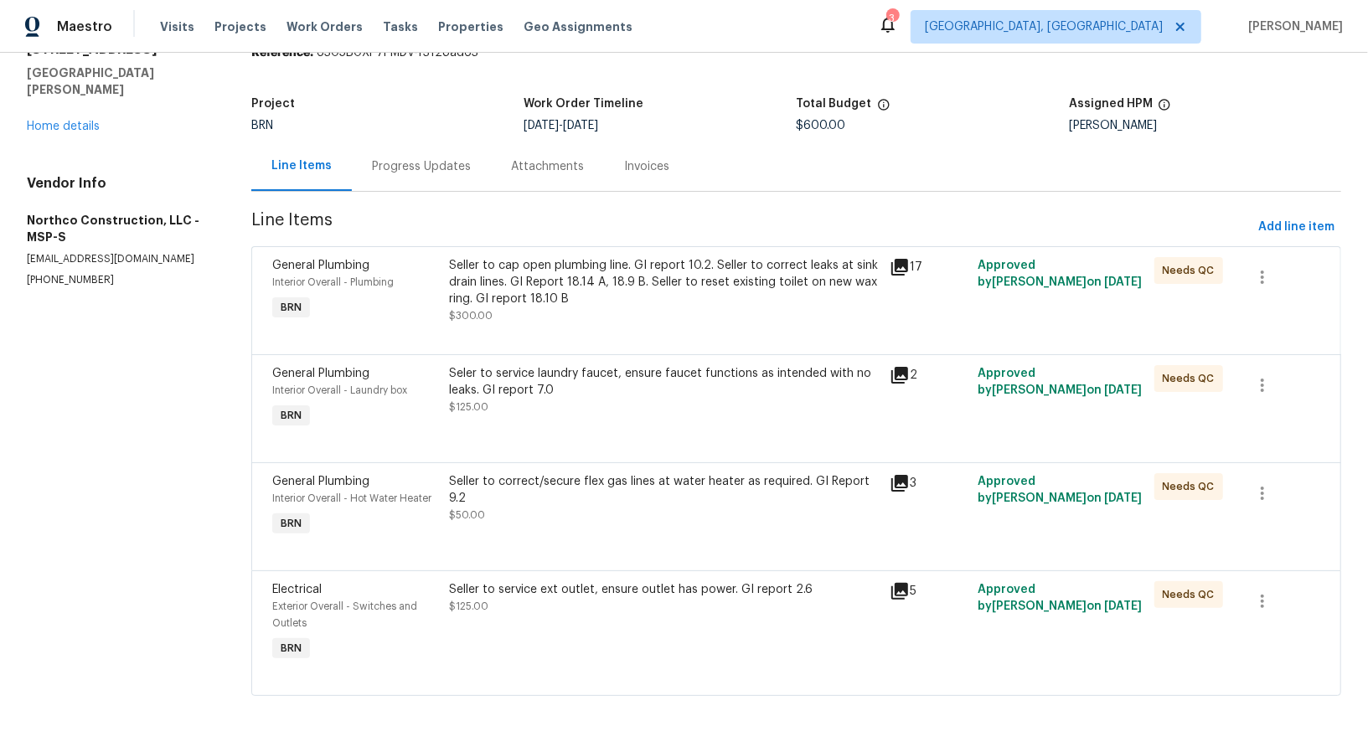
click at [404, 198] on section "Northco Construction, LLC - MSP-S Needs QC Reference: 6305B0XP7PMDV-f3128ad63 P…" at bounding box center [796, 360] width 1090 height 712
click at [397, 173] on div "Progress Updates" at bounding box center [421, 166] width 99 height 17
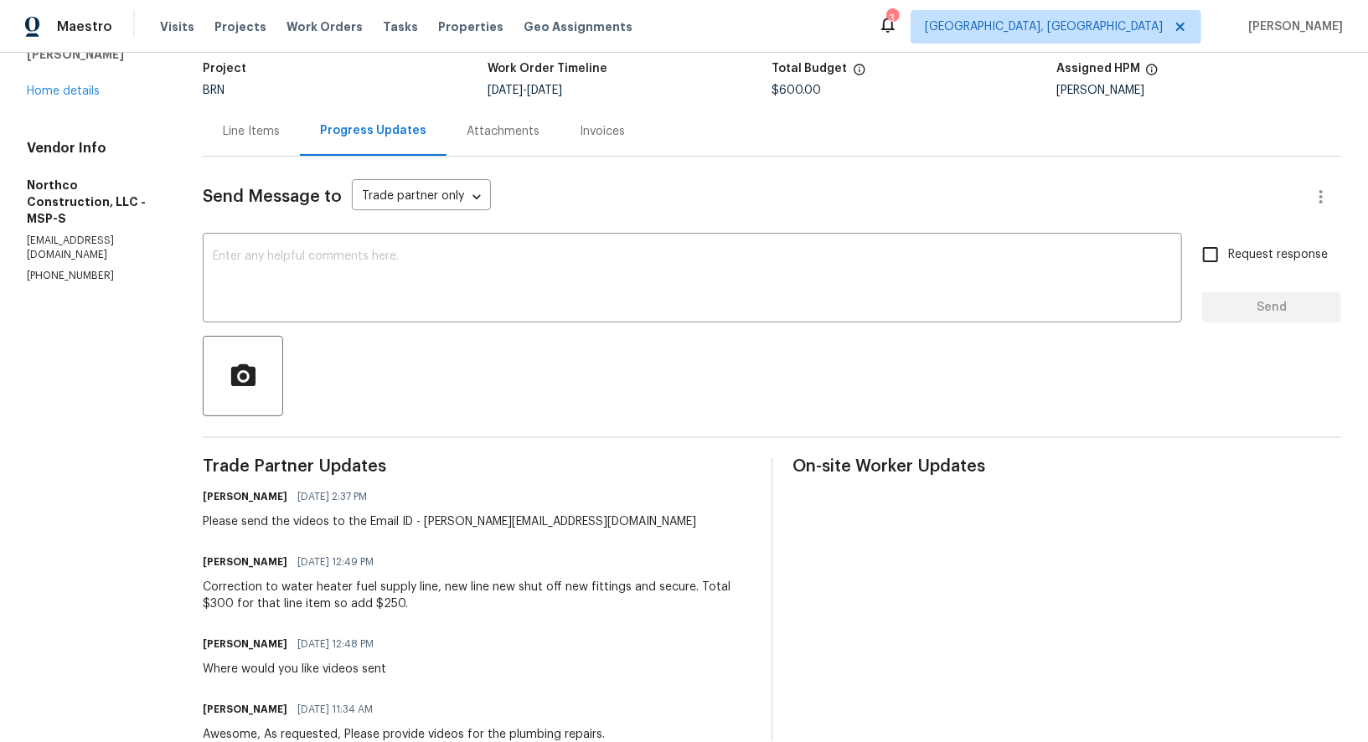
click at [240, 118] on div "Line Items" at bounding box center [251, 130] width 97 height 49
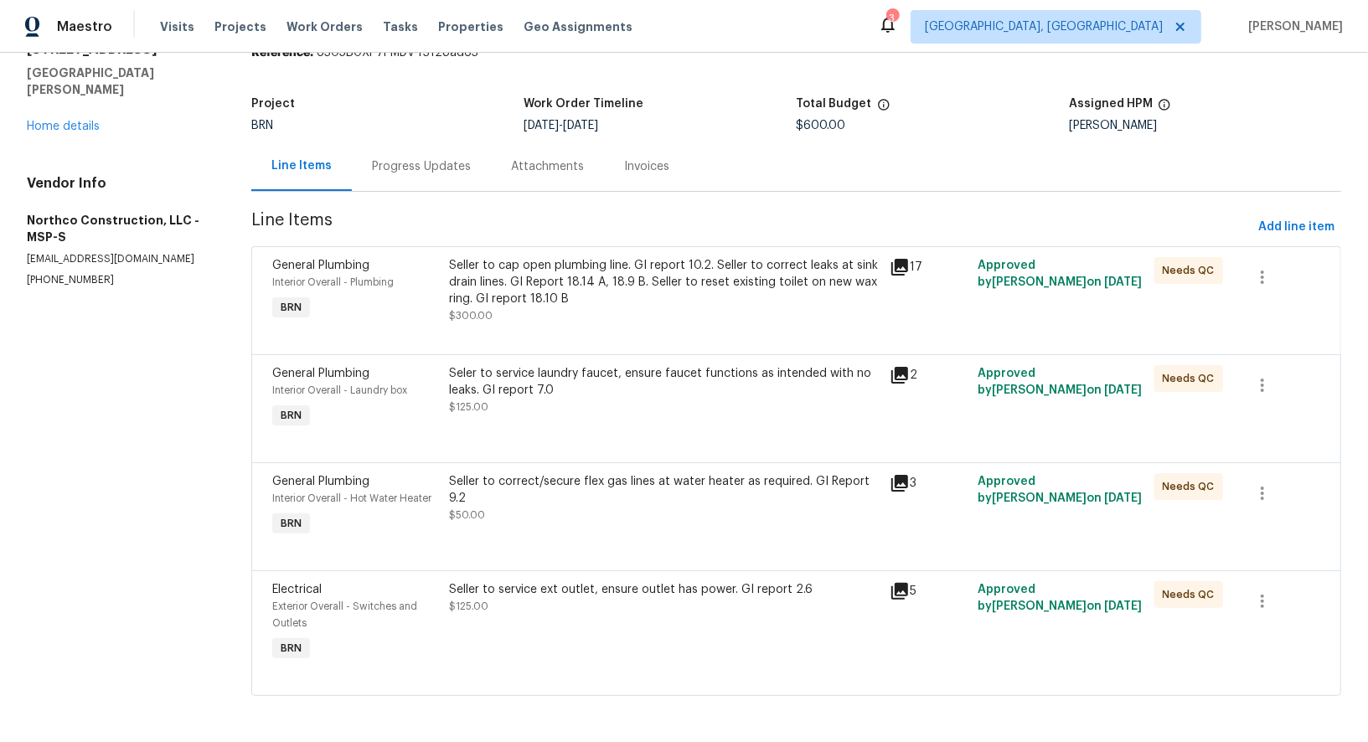
click at [554, 389] on div "Seler to service laundry faucet, ensure faucet functions as intended with no le…" at bounding box center [664, 381] width 430 height 33
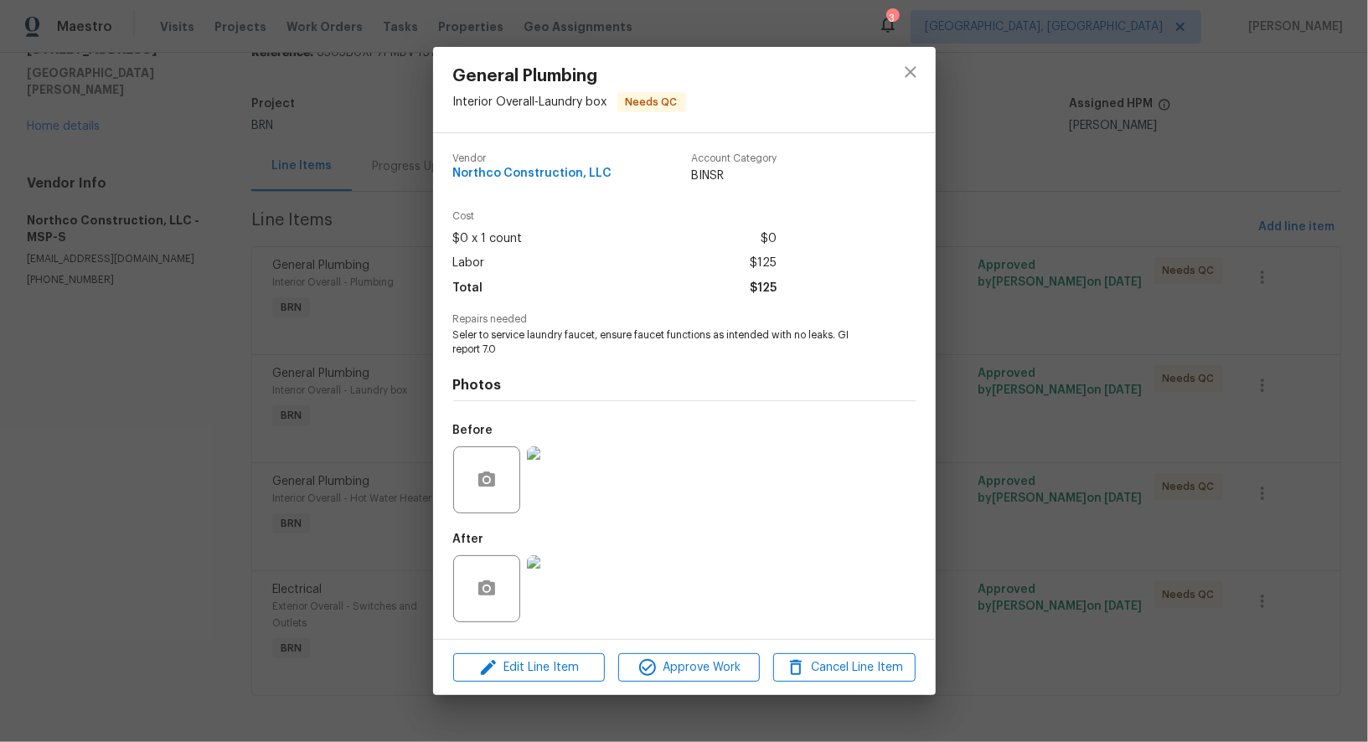
click at [348, 488] on div "General Plumbing Interior Overall - Laundry box Needs QC Vendor Northco Constru…" at bounding box center [684, 371] width 1368 height 742
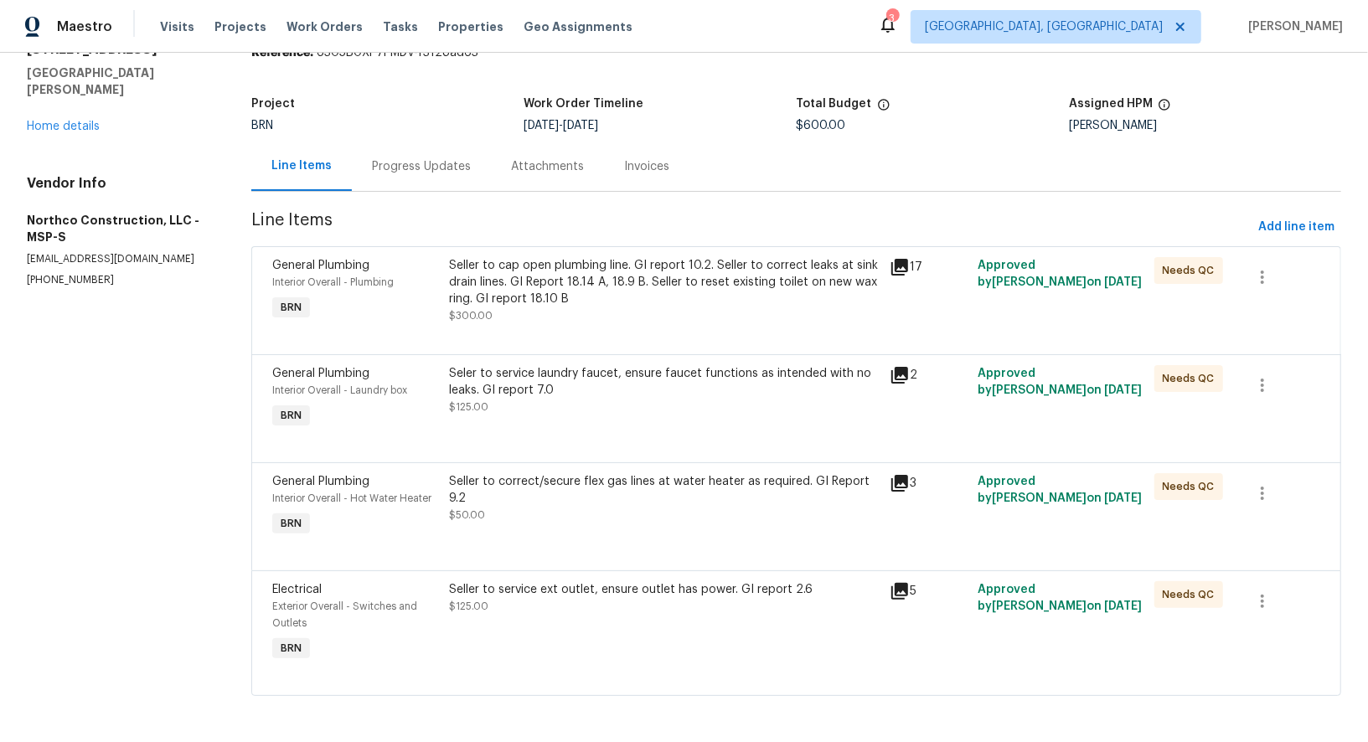
click at [611, 493] on div "Seller to correct/secure flex gas lines at water heater as required. GI Report …" at bounding box center [664, 489] width 430 height 33
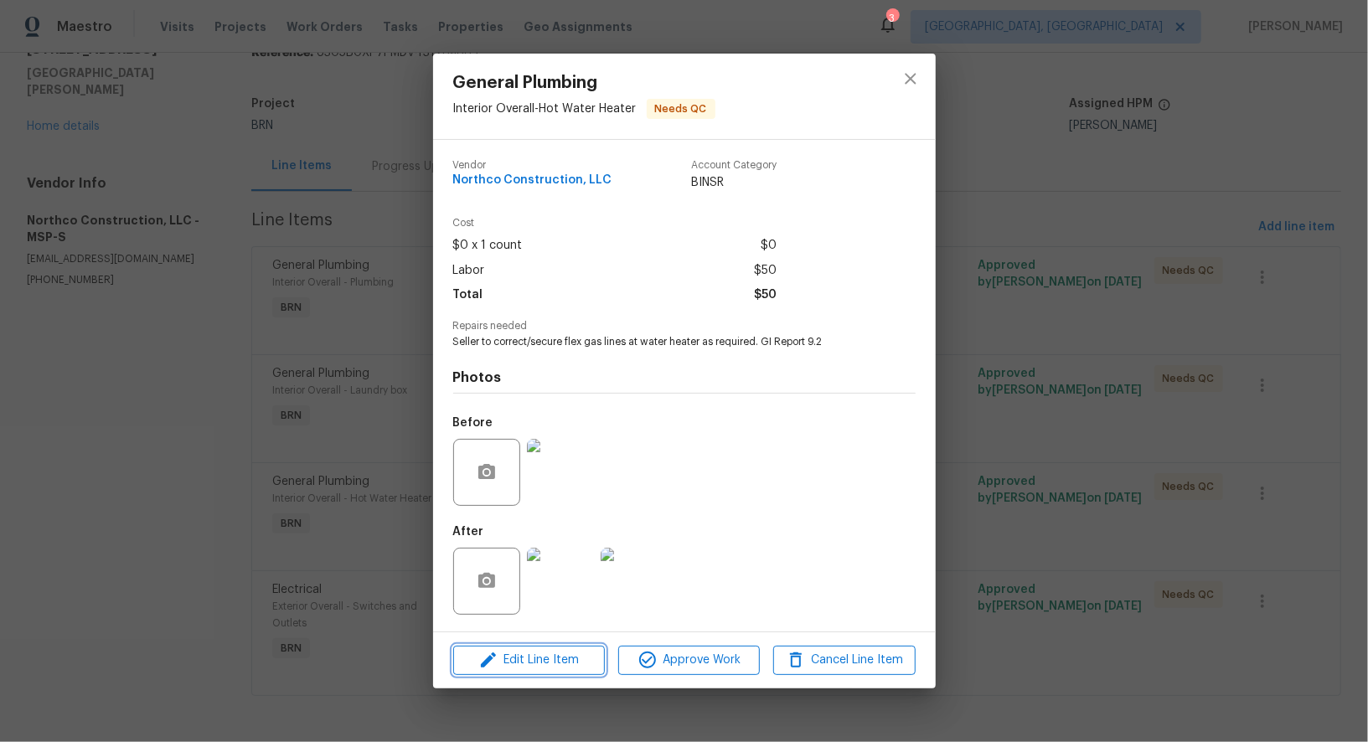
click at [564, 659] on span "Edit Line Item" at bounding box center [529, 660] width 142 height 21
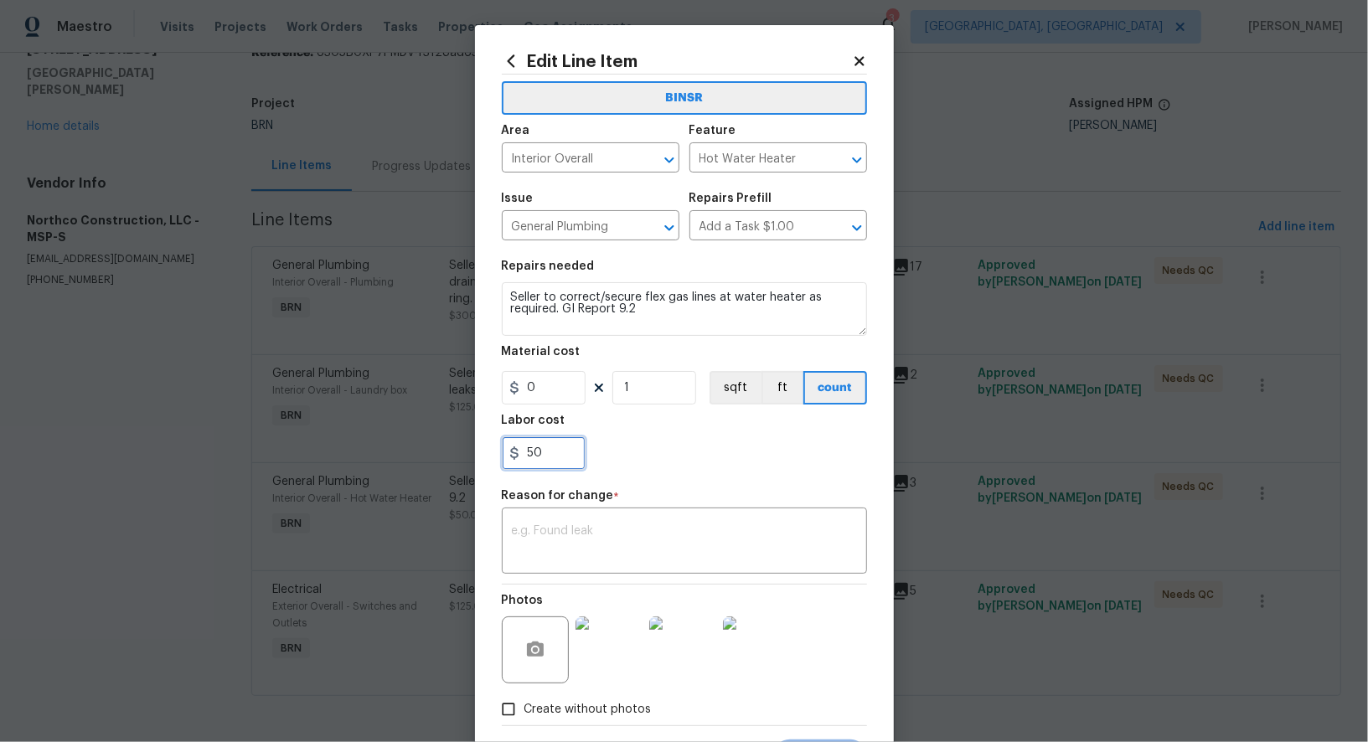
click at [554, 452] on input "50" at bounding box center [544, 452] width 84 height 33
type input "300"
click at [566, 545] on textarea at bounding box center [684, 542] width 345 height 35
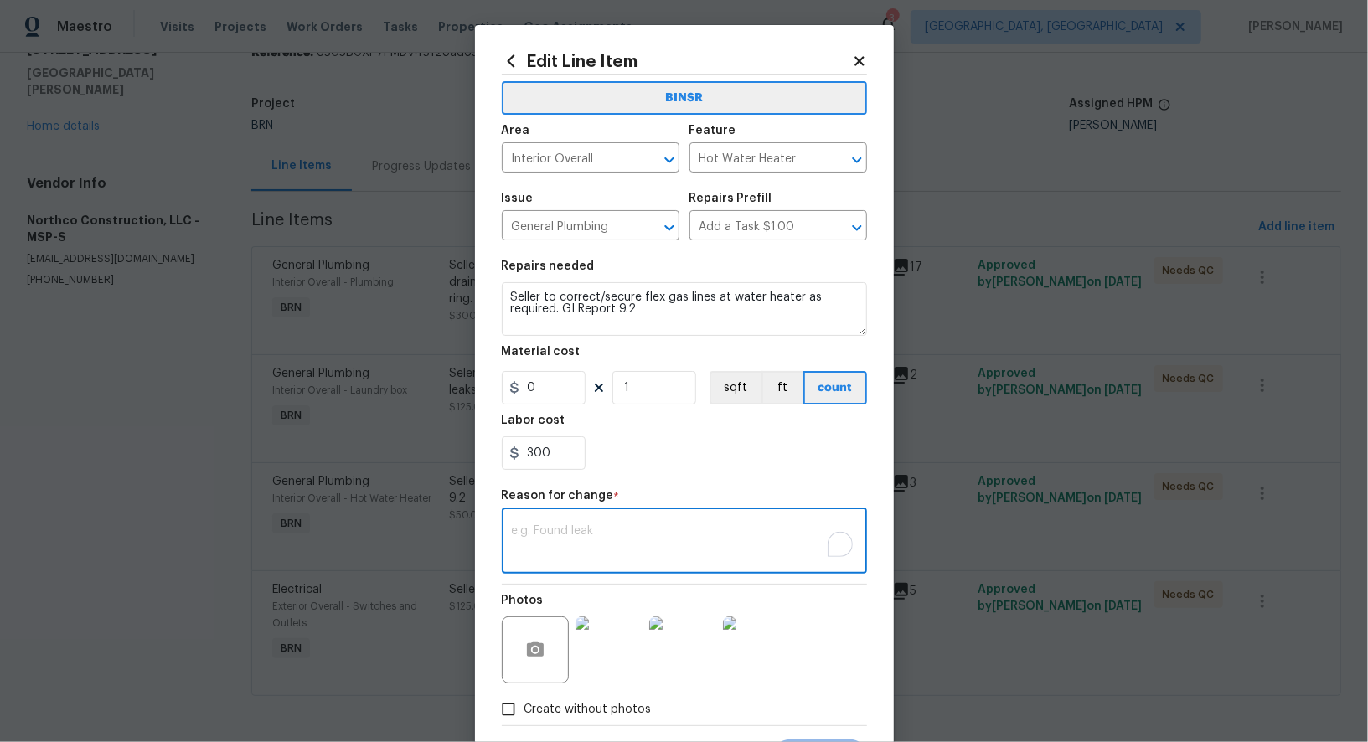
paste textarea "(PR) Updated per vendors final cost."
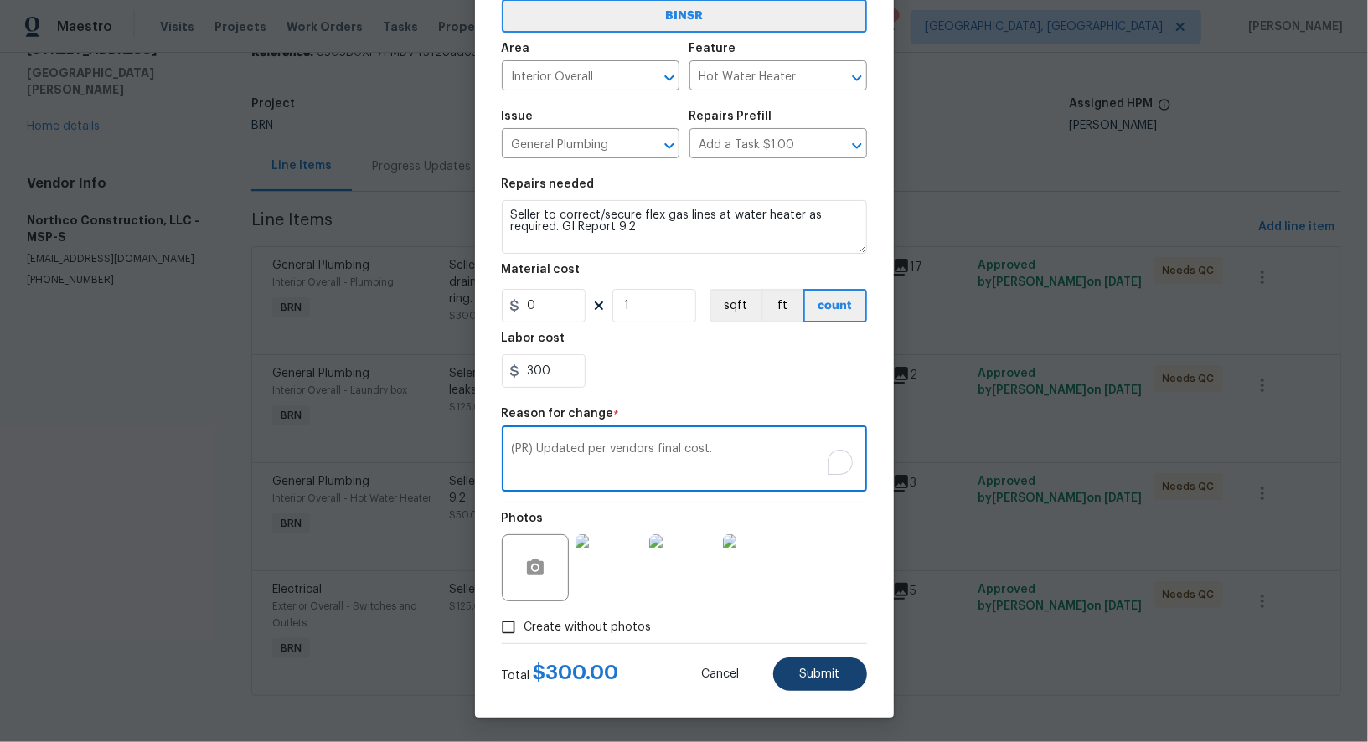
type textarea "(PR) Updated per vendors final cost."
click at [833, 675] on span "Submit" at bounding box center [820, 674] width 40 height 13
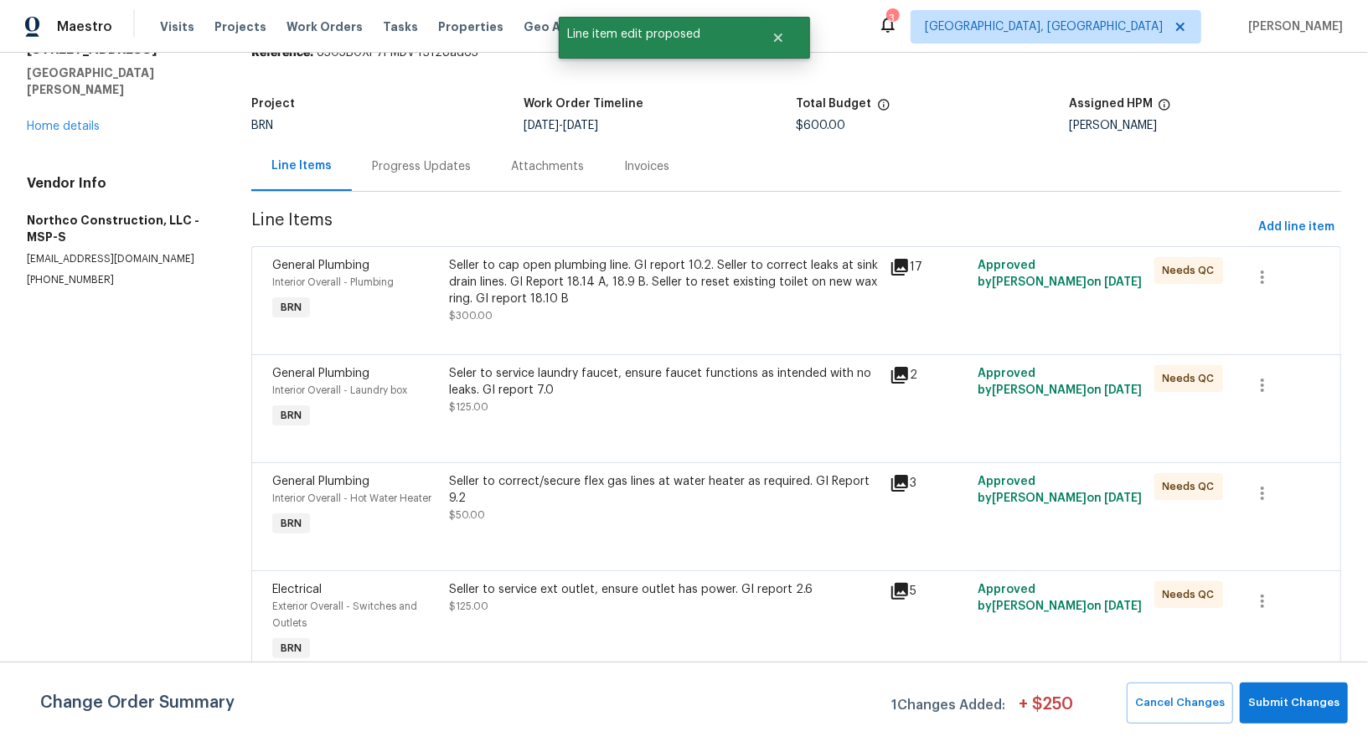
scroll to position [0, 0]
click at [1278, 692] on button "Submit Changes" at bounding box center [1293, 703] width 108 height 41
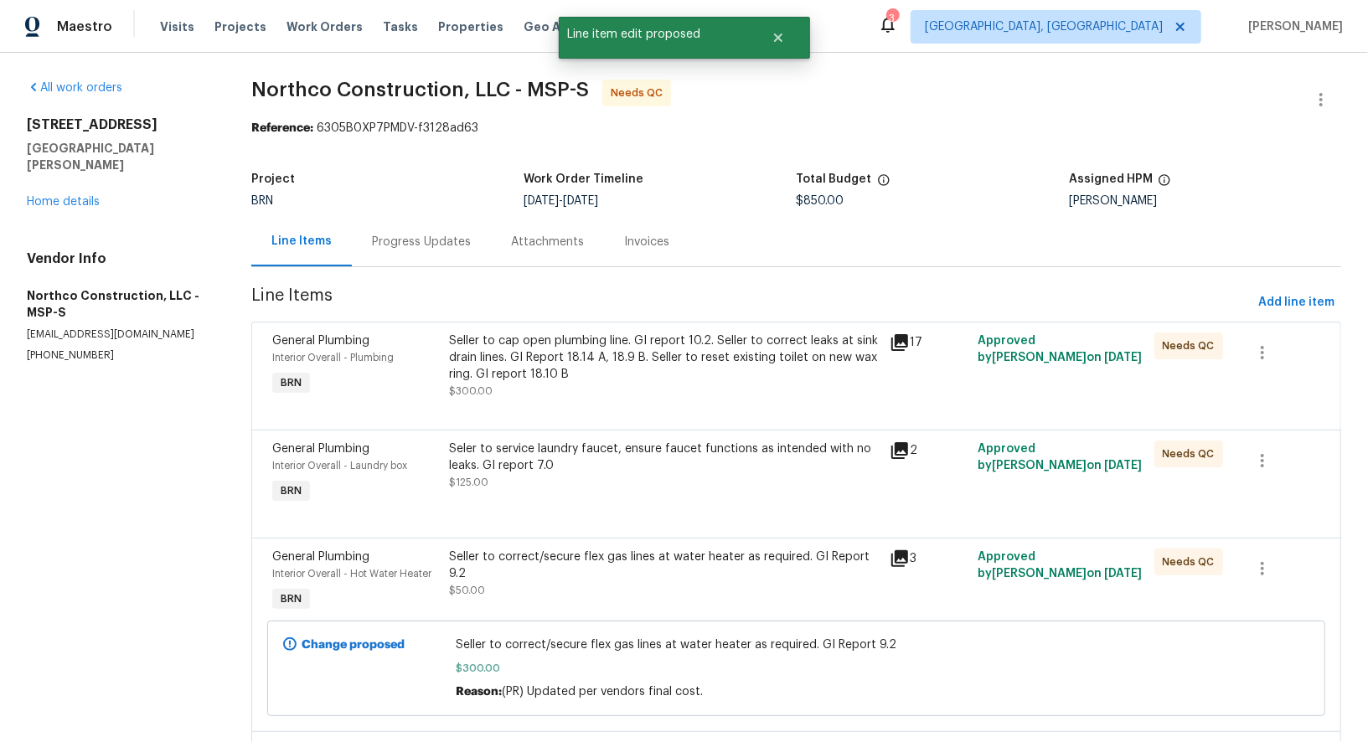
click at [389, 251] on div "Progress Updates" at bounding box center [421, 241] width 139 height 49
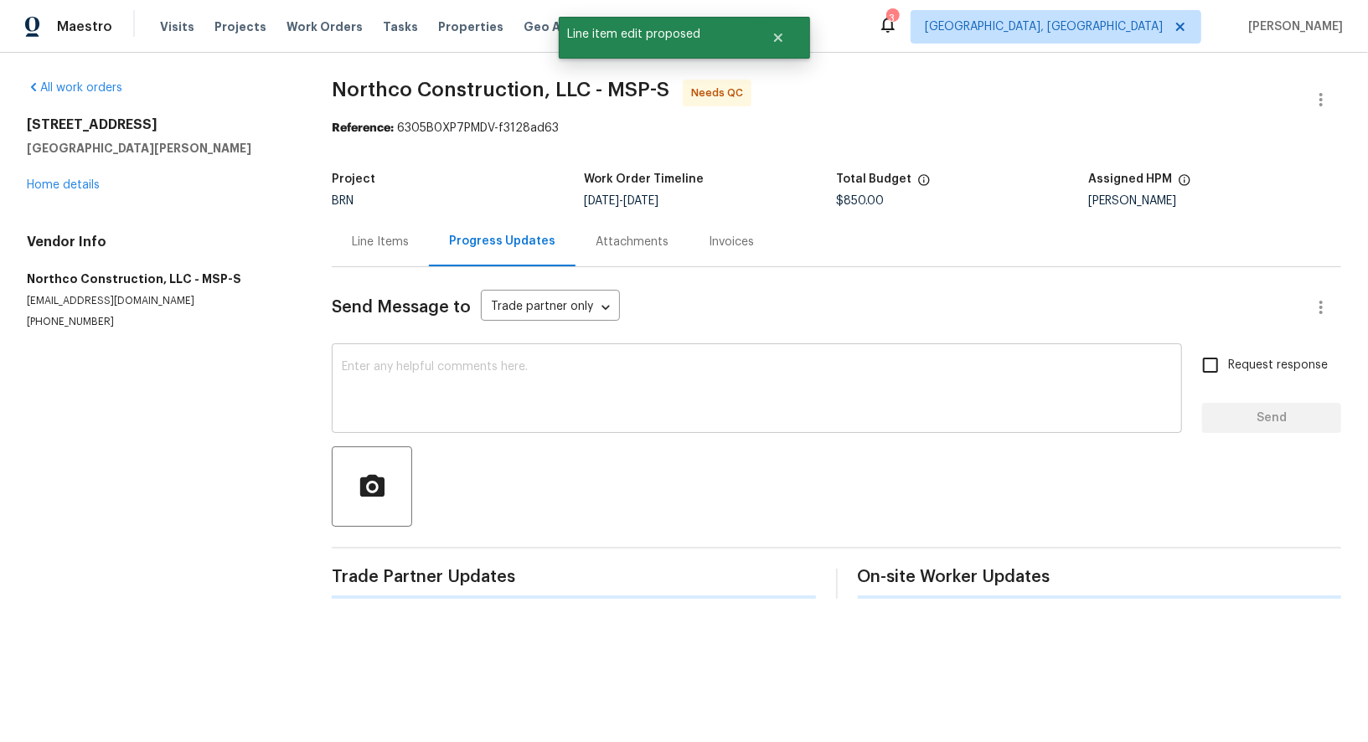
click at [446, 388] on textarea at bounding box center [757, 390] width 830 height 59
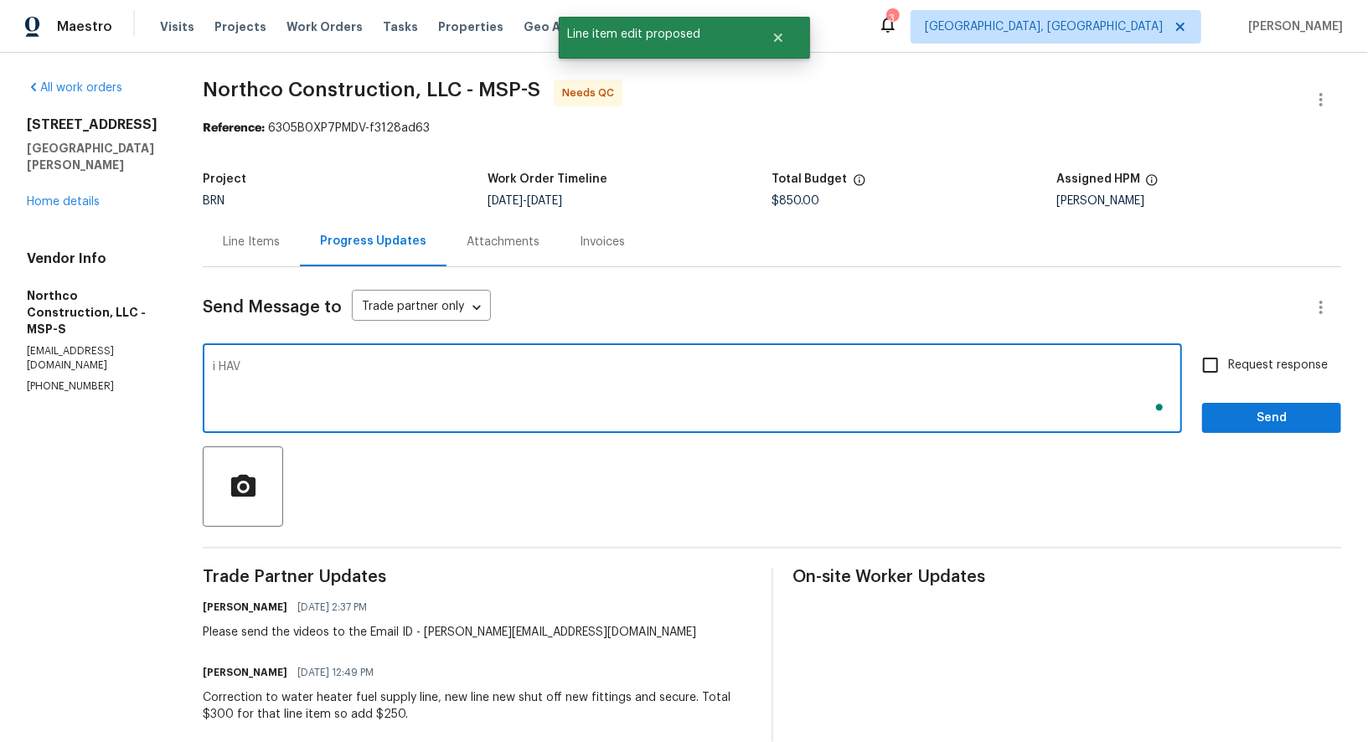
type textarea "i HAVE"
type textarea "U"
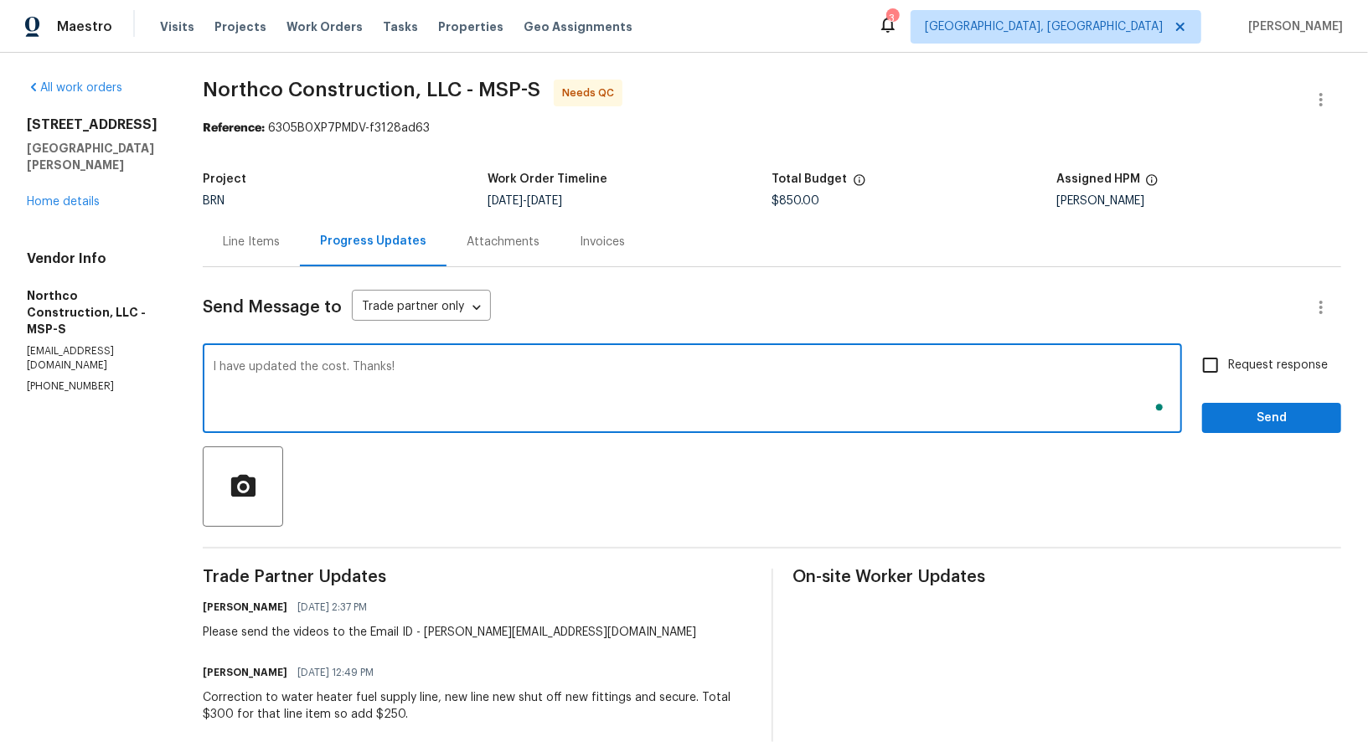
type textarea "I have updated the cost. Thanks!"
click at [1218, 366] on input "Request response" at bounding box center [1210, 365] width 35 height 35
checkbox input "true"
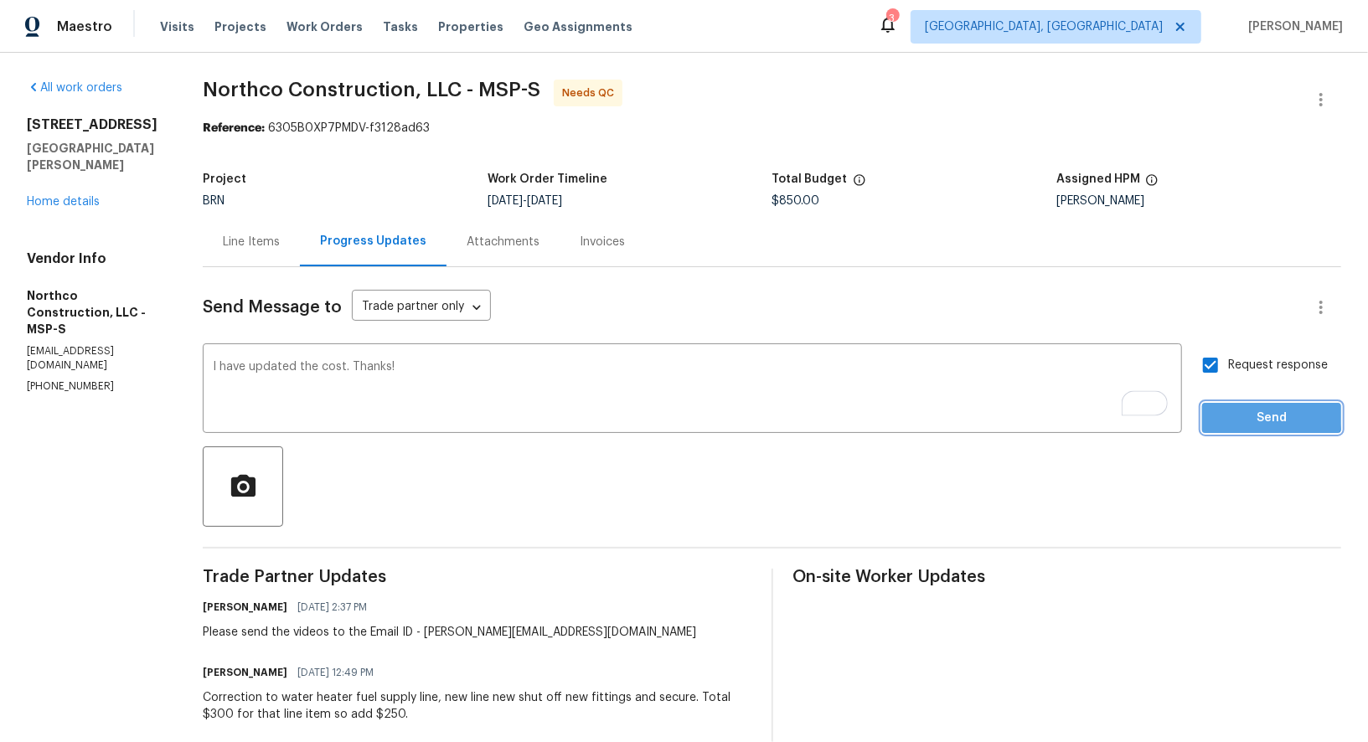
click at [1237, 413] on span "Send" at bounding box center [1271, 418] width 112 height 21
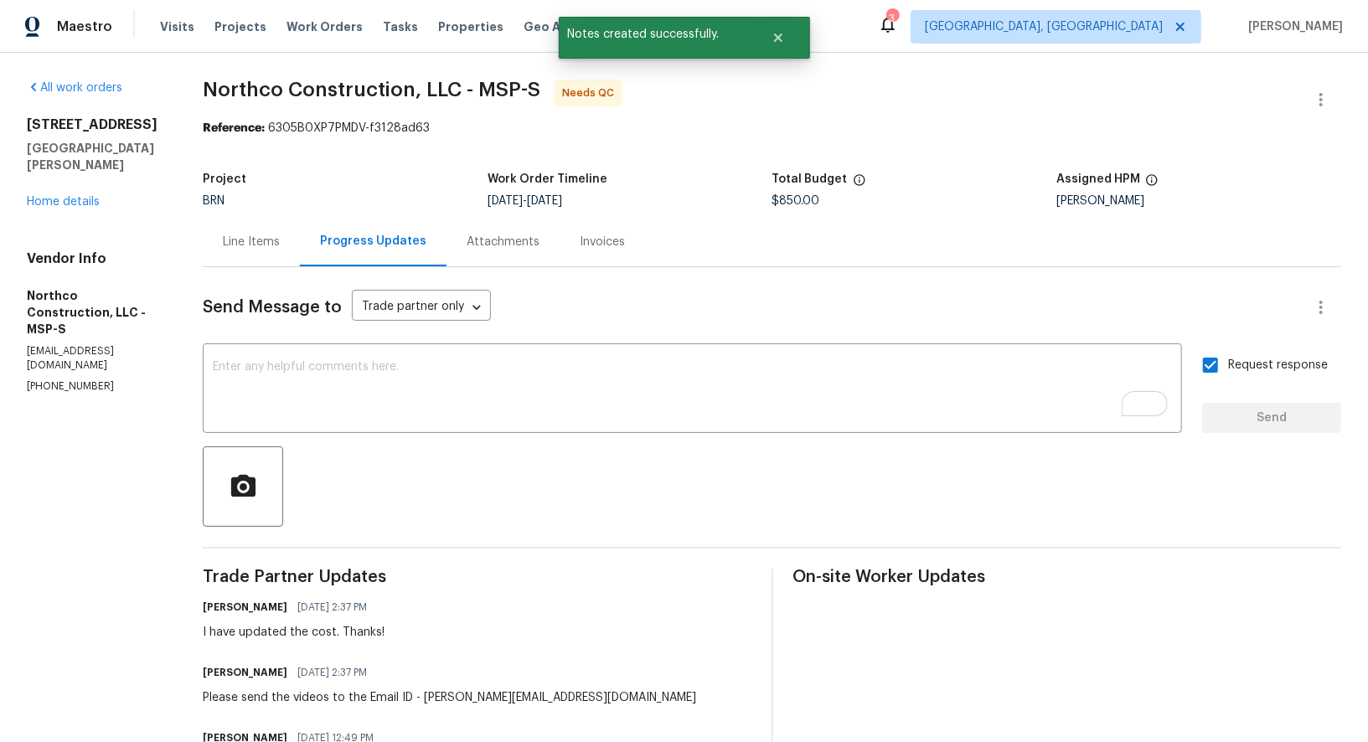
click at [260, 249] on div "Line Items" at bounding box center [251, 242] width 57 height 17
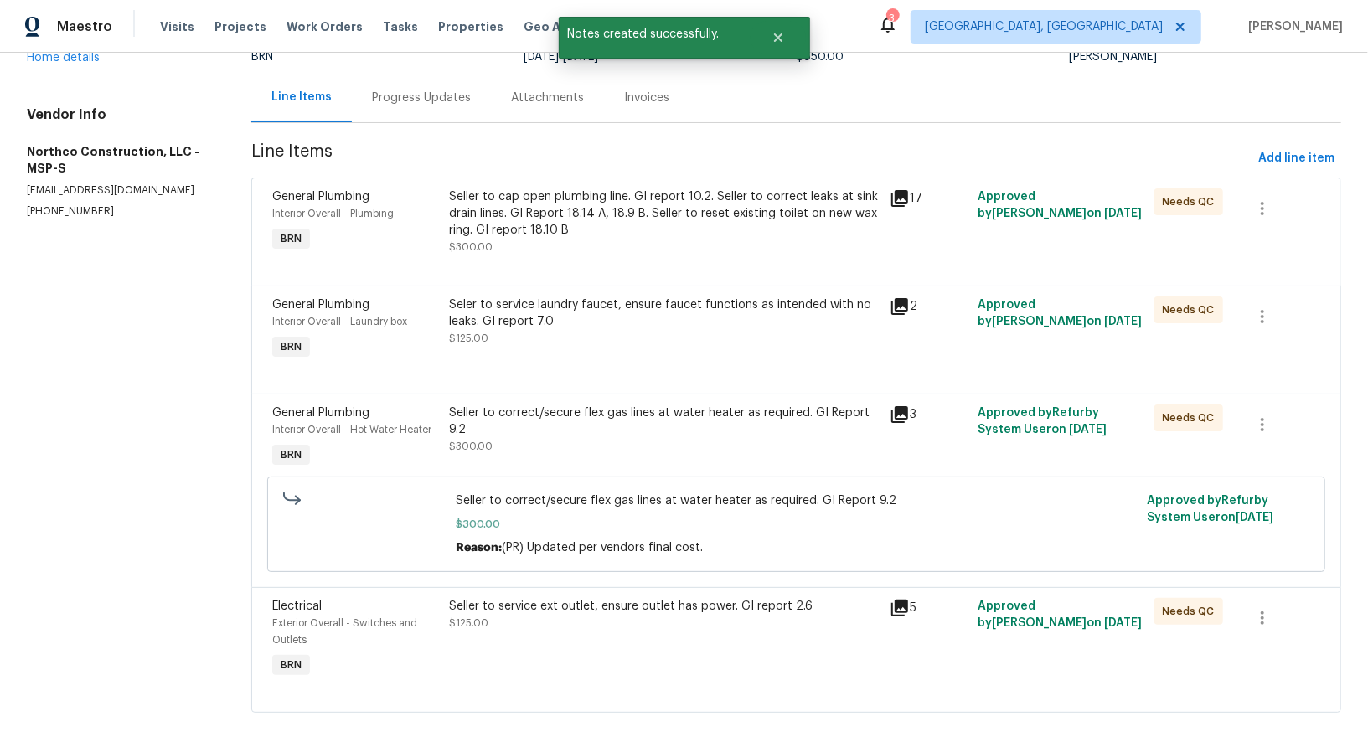
scroll to position [161, 0]
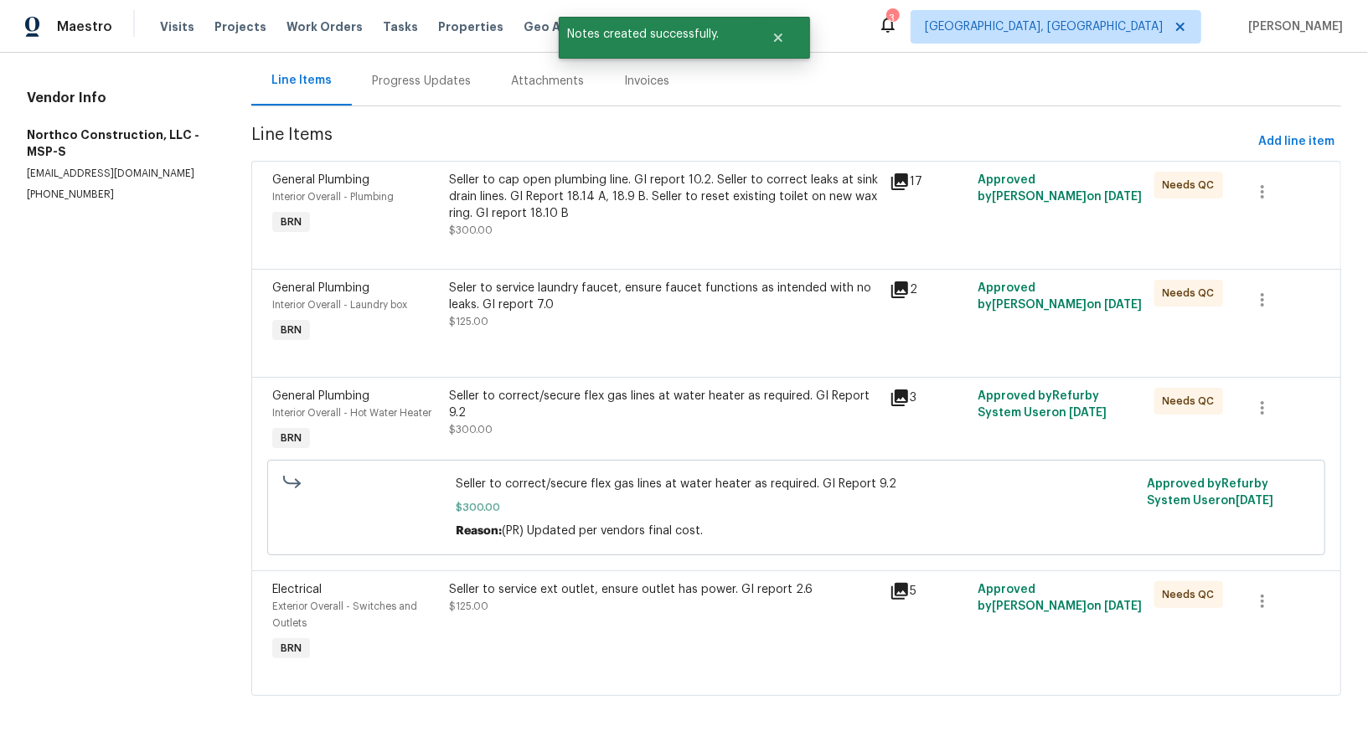
click at [481, 245] on div at bounding box center [796, 249] width 1048 height 20
click at [502, 224] on div "Seller to cap open plumbing line. GI report 10.2. Seller to correct leaks at si…" at bounding box center [664, 205] width 430 height 67
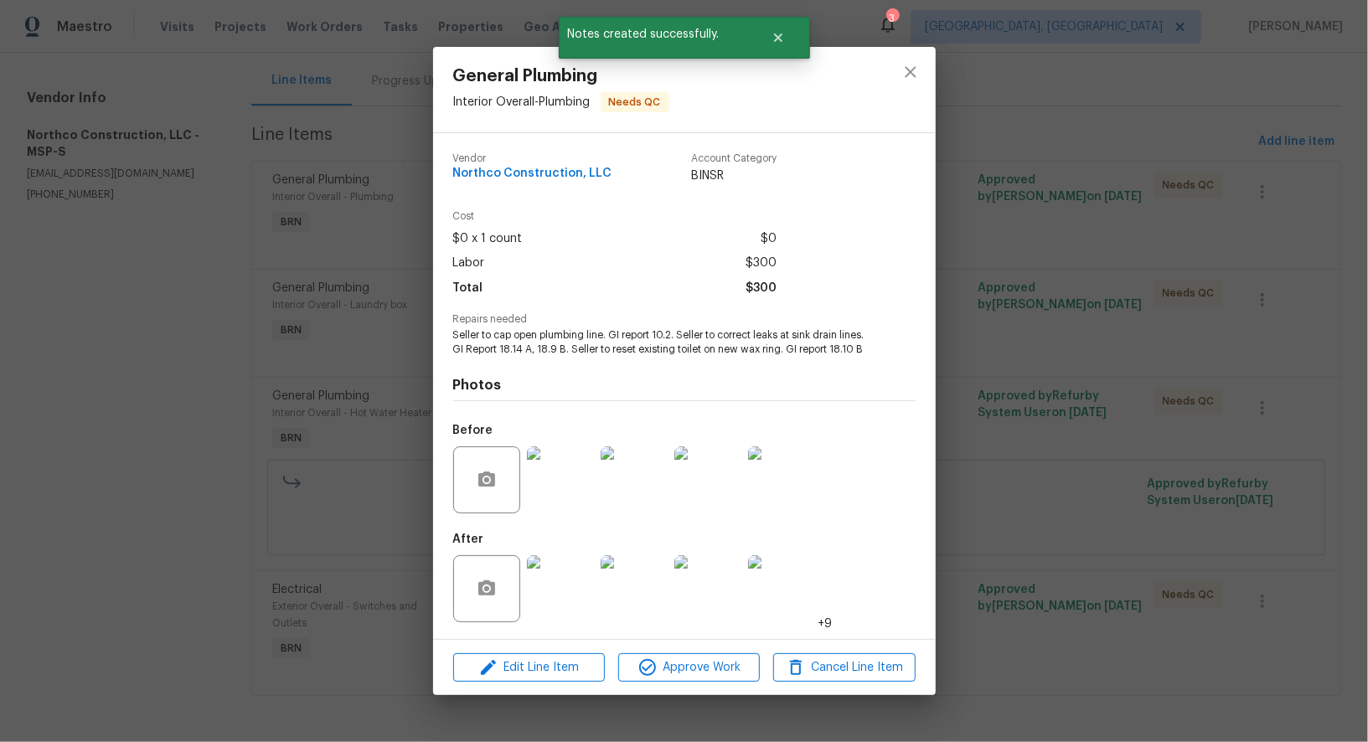
click at [569, 488] on img at bounding box center [560, 479] width 67 height 67
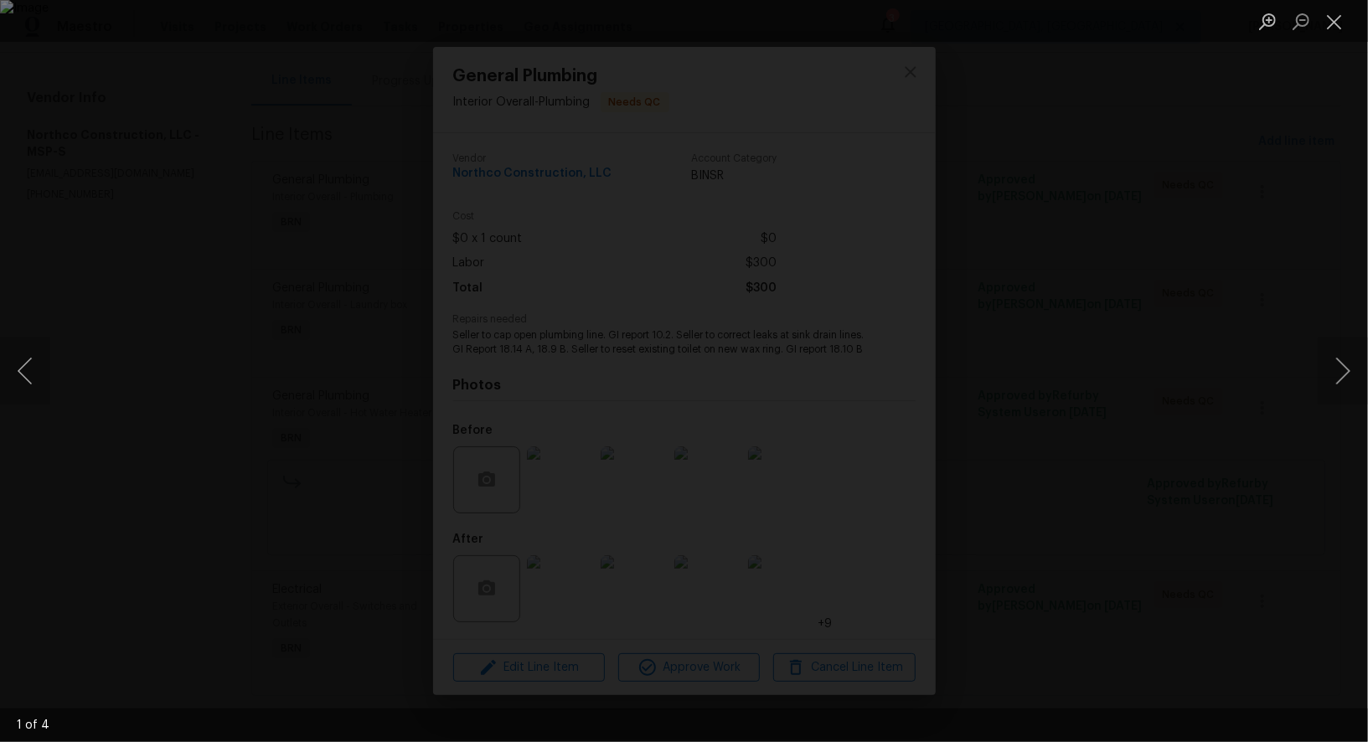
click at [547, 602] on div "Lightbox" at bounding box center [684, 371] width 1368 height 742
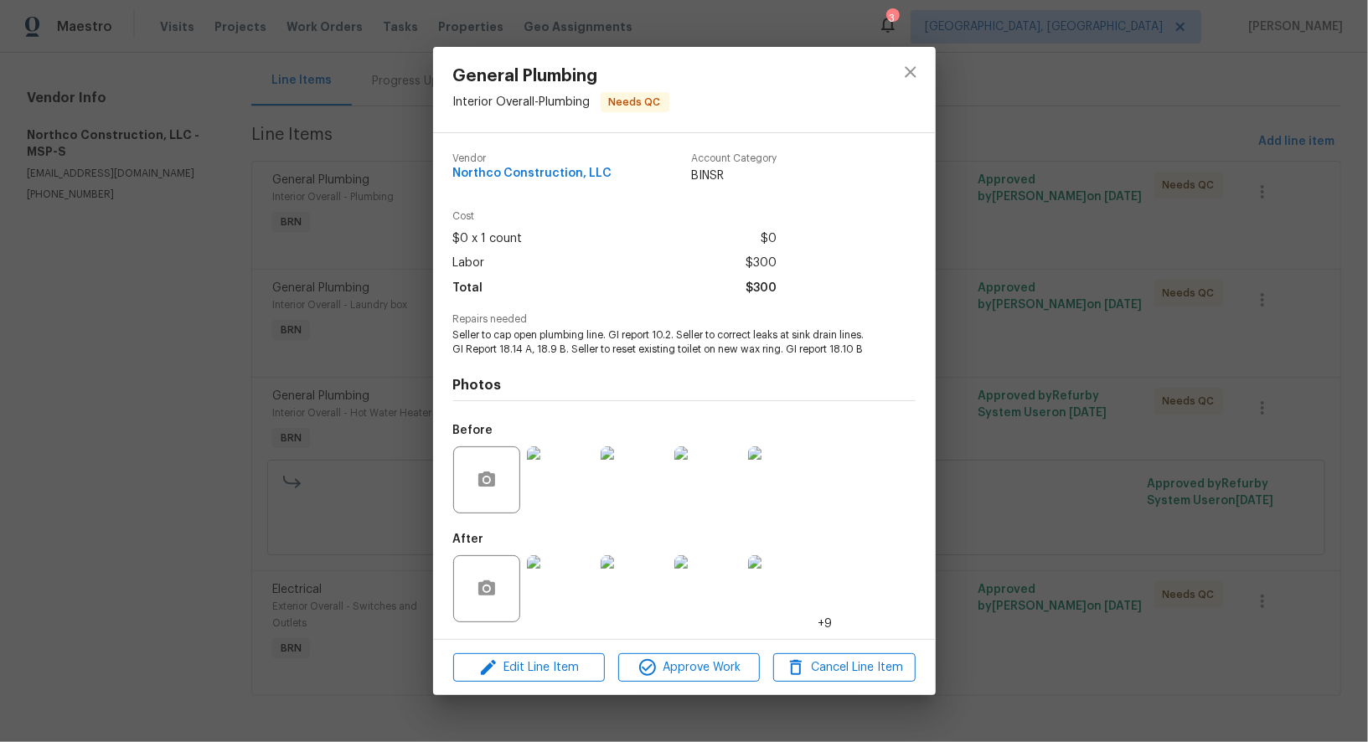
click at [547, 602] on img at bounding box center [560, 588] width 67 height 67
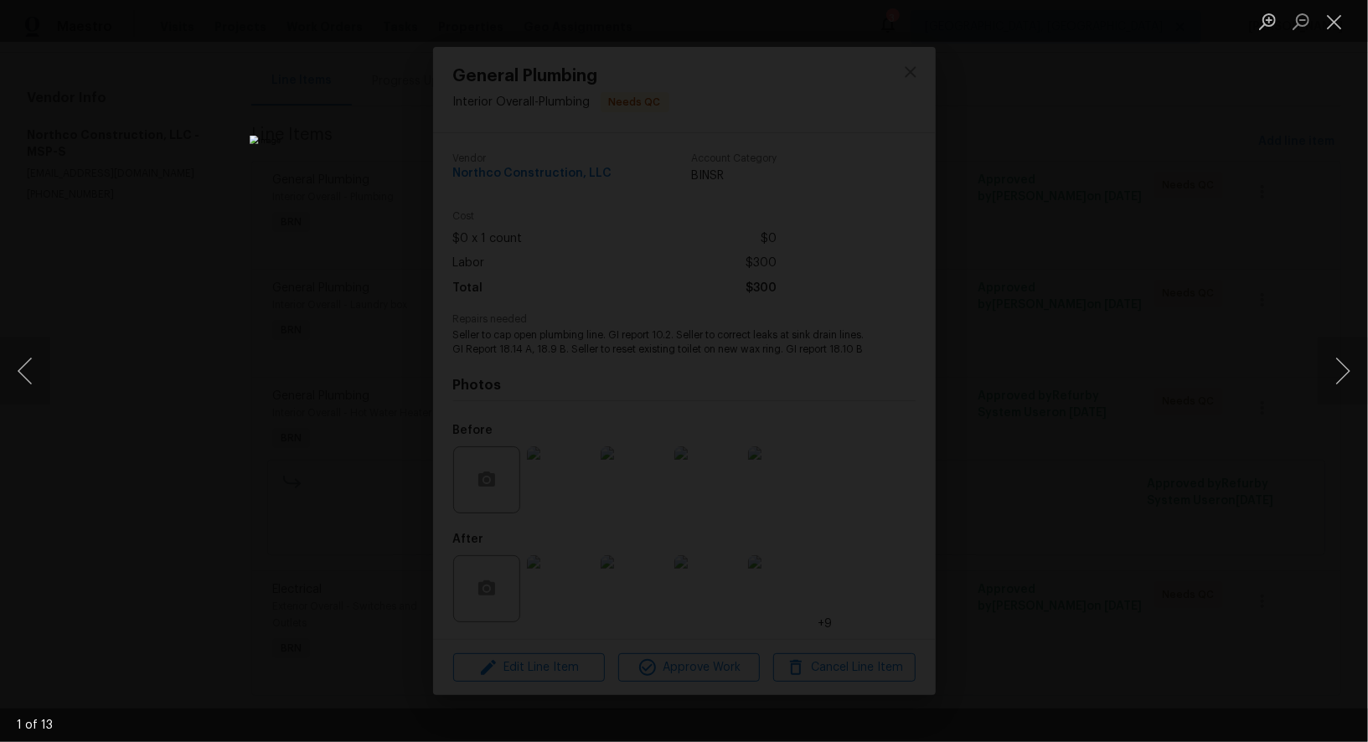
click at [1176, 366] on div "Lightbox" at bounding box center [684, 371] width 1368 height 742
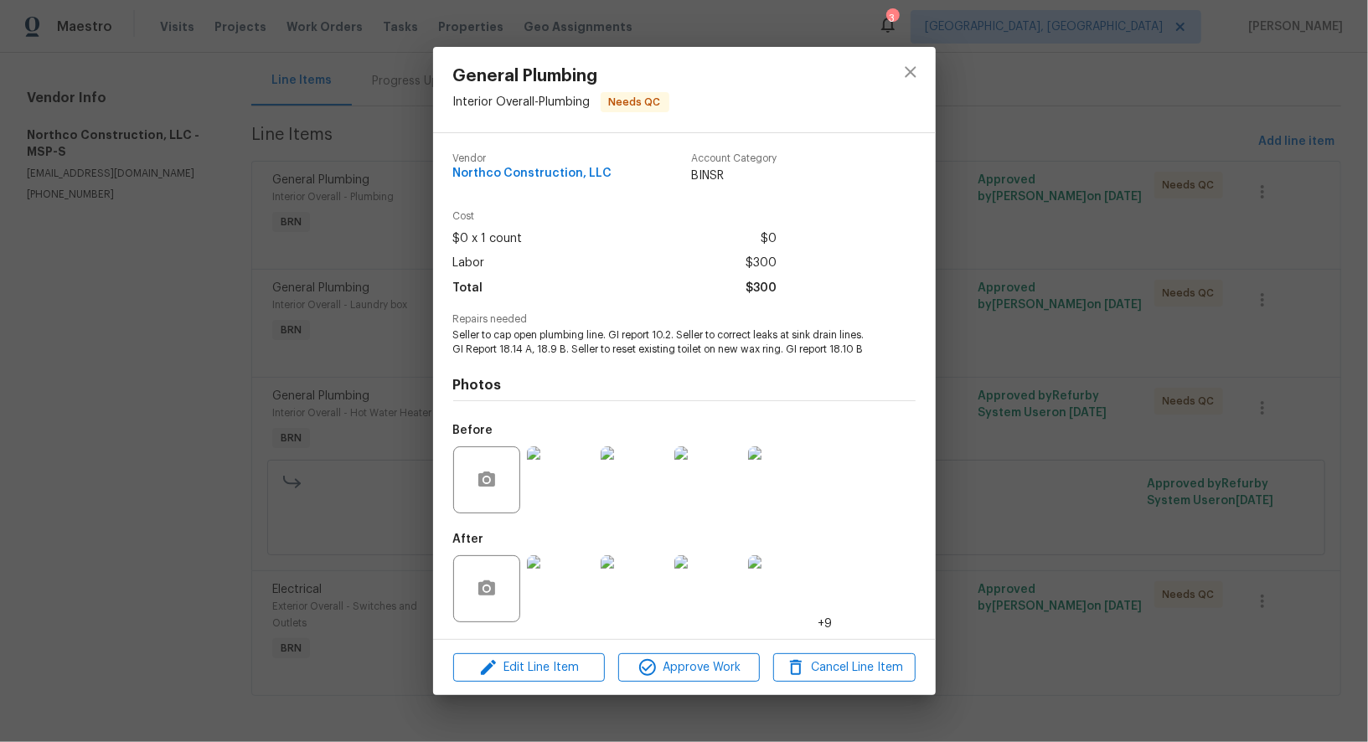
click at [1176, 366] on div "General Plumbing Interior Overall - Plumbing Needs QC Vendor Northco Constructi…" at bounding box center [684, 371] width 1368 height 742
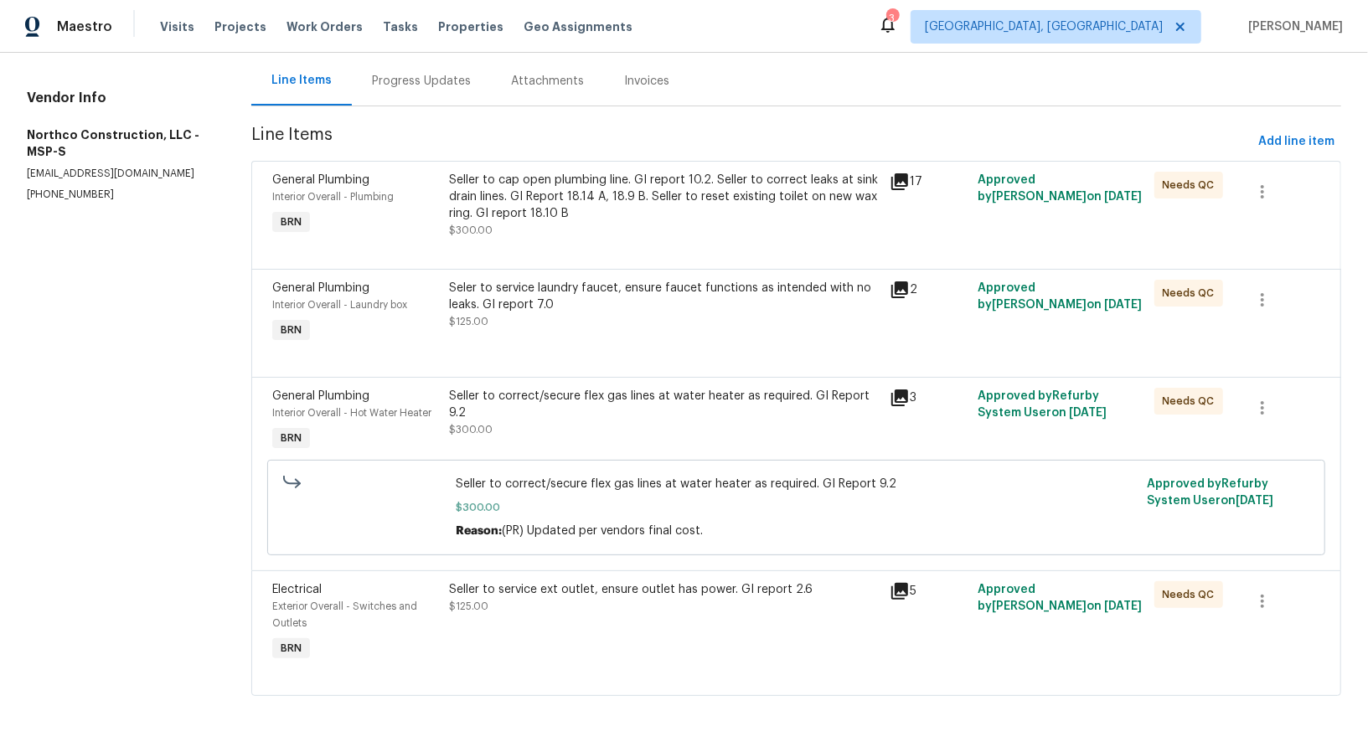
click at [578, 282] on div "Seler to service laundry faucet, ensure faucet functions as intended with no le…" at bounding box center [664, 296] width 430 height 33
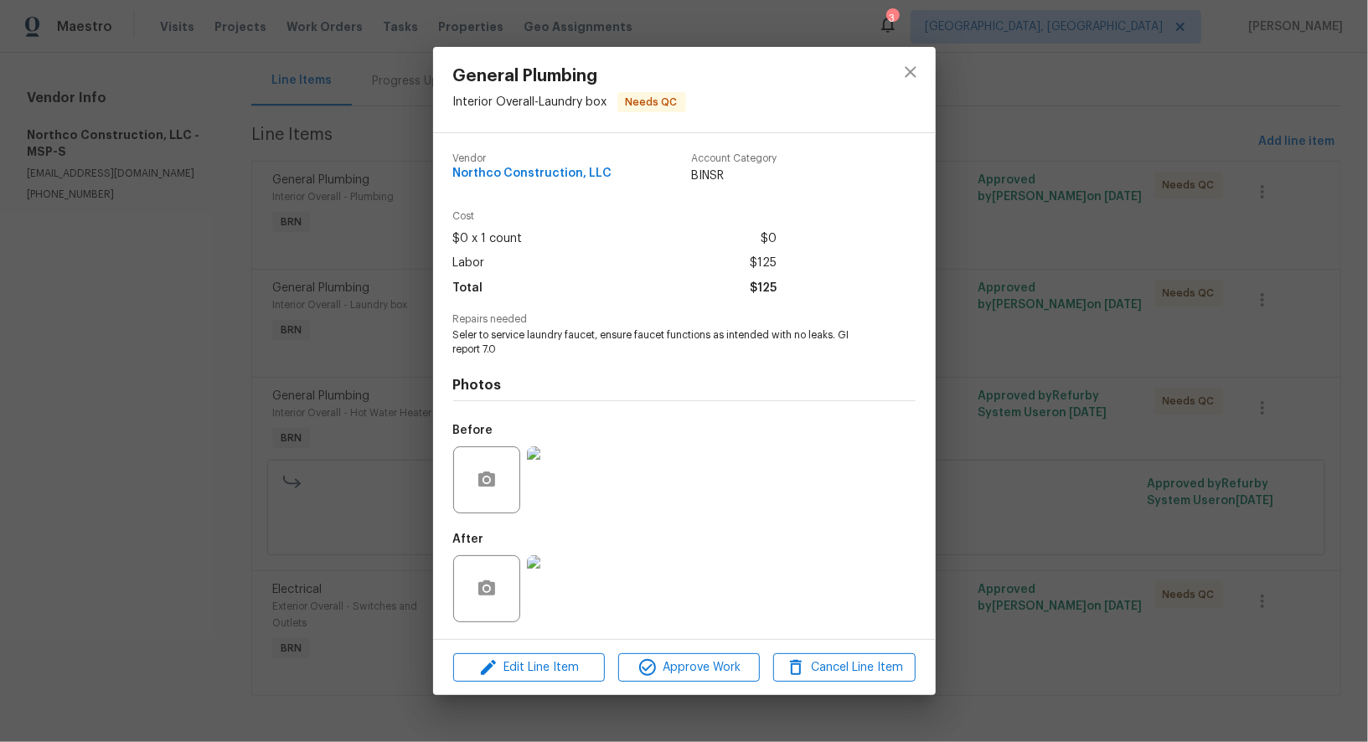
click at [551, 506] on img at bounding box center [560, 479] width 67 height 67
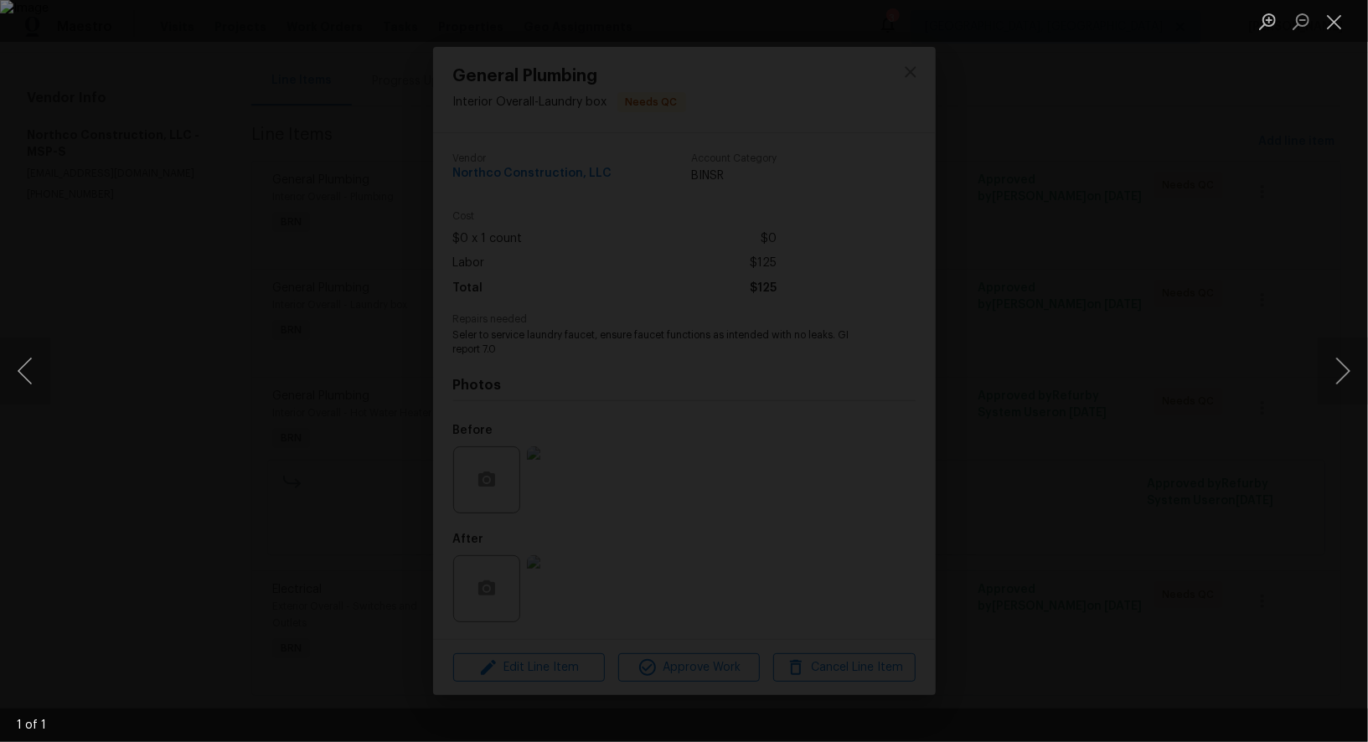
click at [626, 576] on div "Lightbox" at bounding box center [684, 371] width 1368 height 742
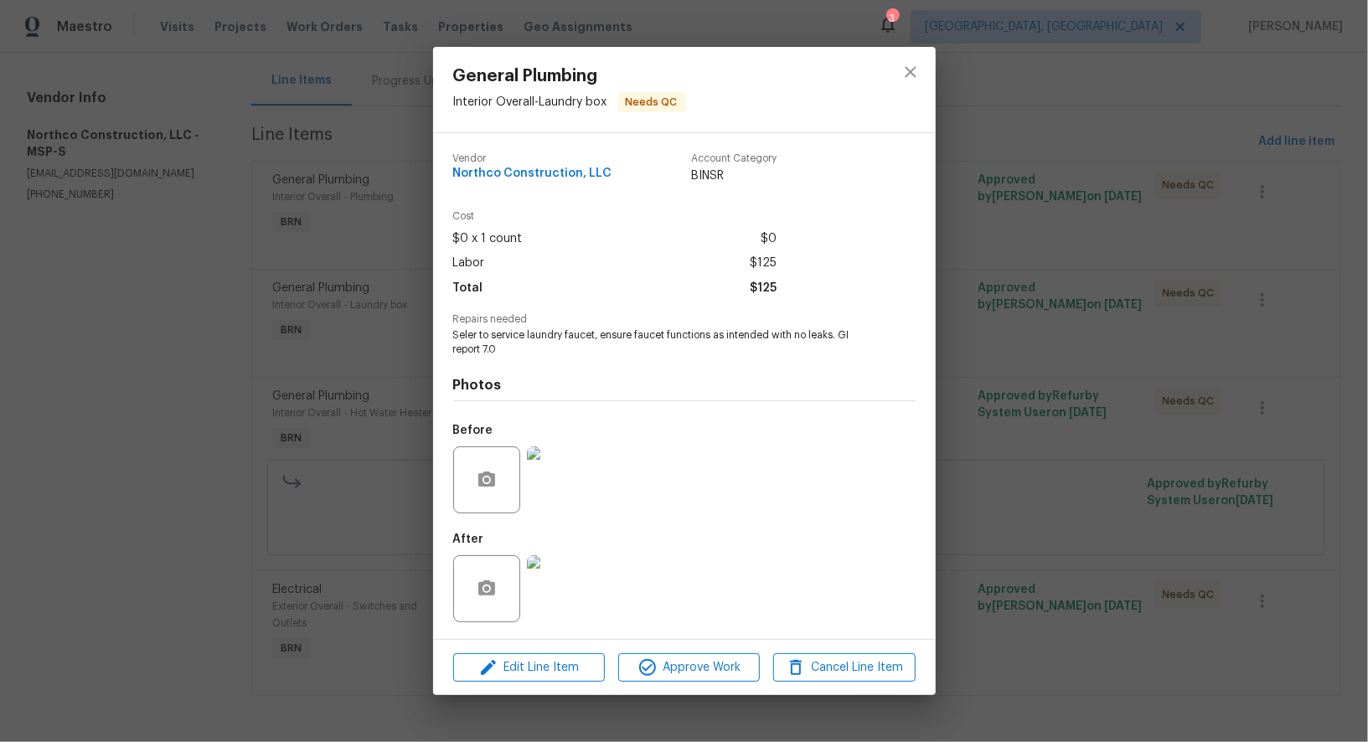
click at [562, 576] on img at bounding box center [560, 588] width 67 height 67
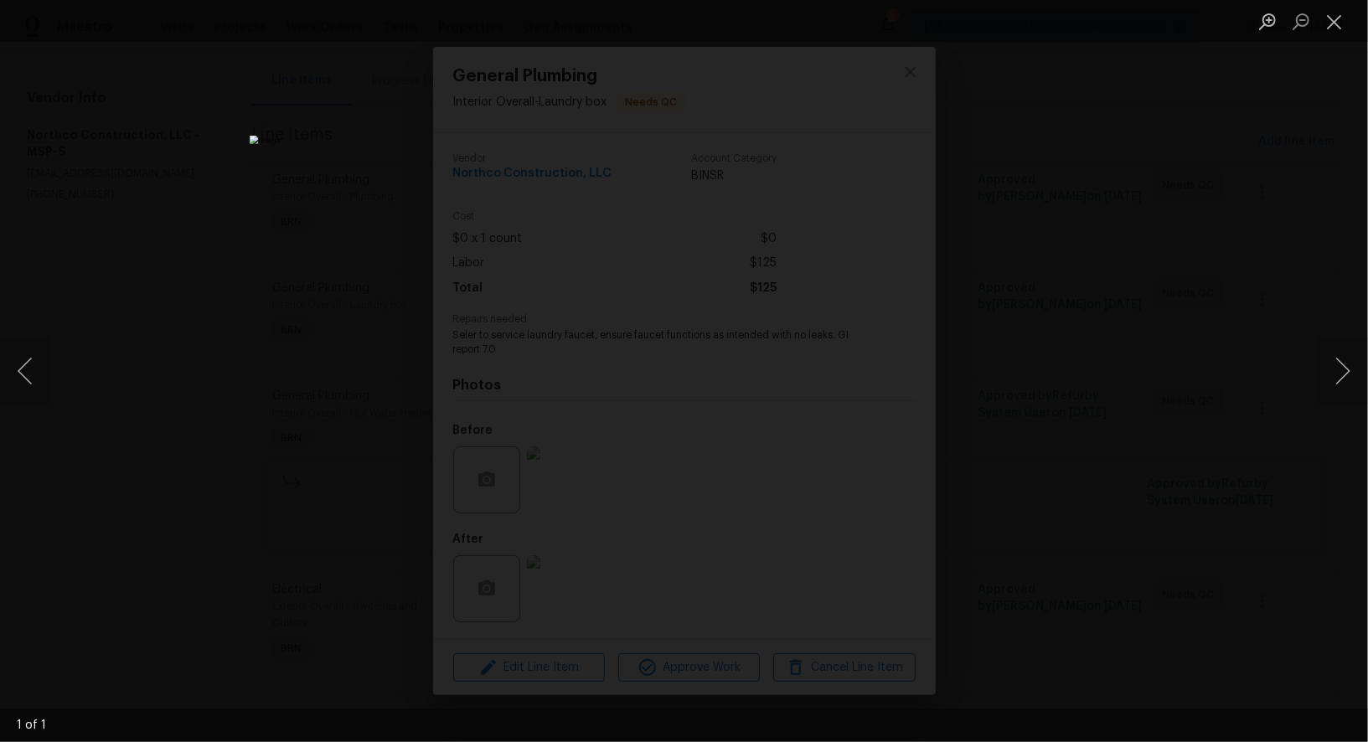
click at [1078, 528] on div "Lightbox" at bounding box center [684, 371] width 1368 height 742
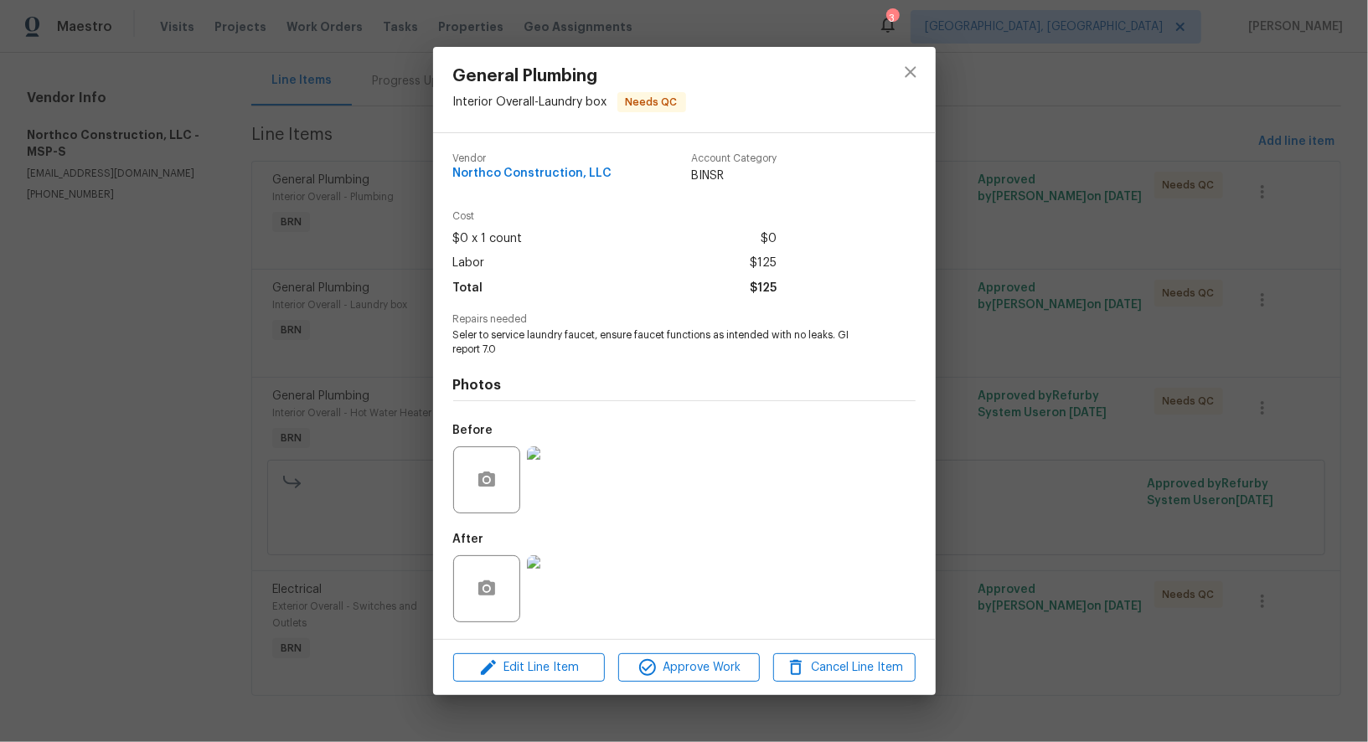
click at [588, 506] on img at bounding box center [560, 479] width 67 height 67
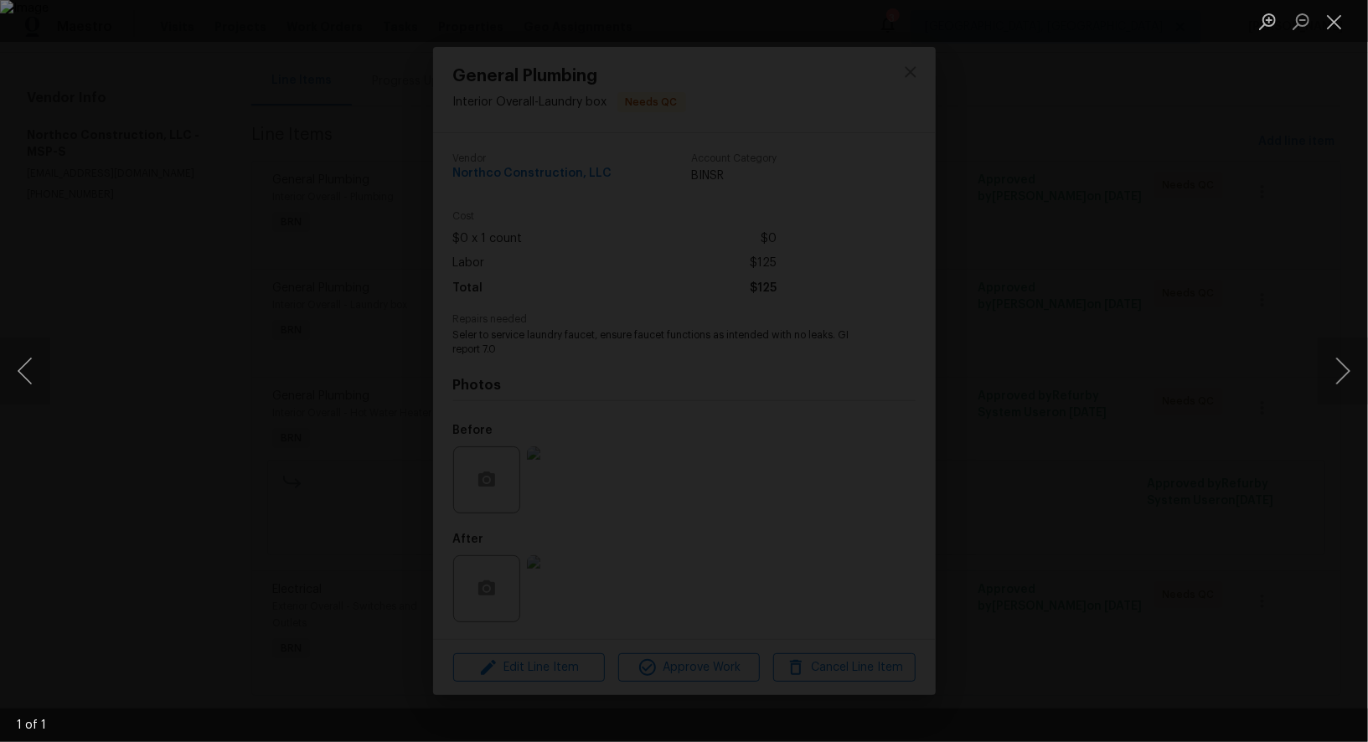
click at [1003, 564] on div "Lightbox" at bounding box center [684, 371] width 1368 height 742
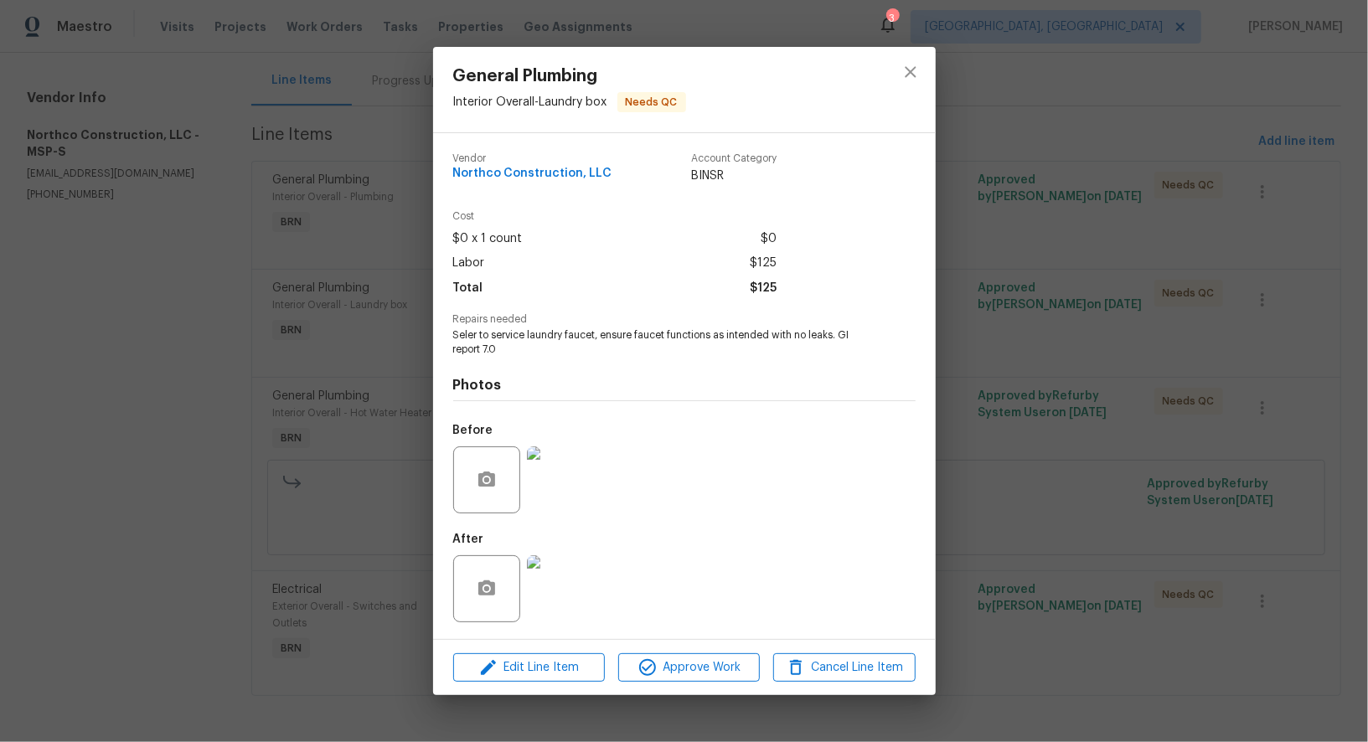
click at [554, 593] on img at bounding box center [560, 588] width 67 height 67
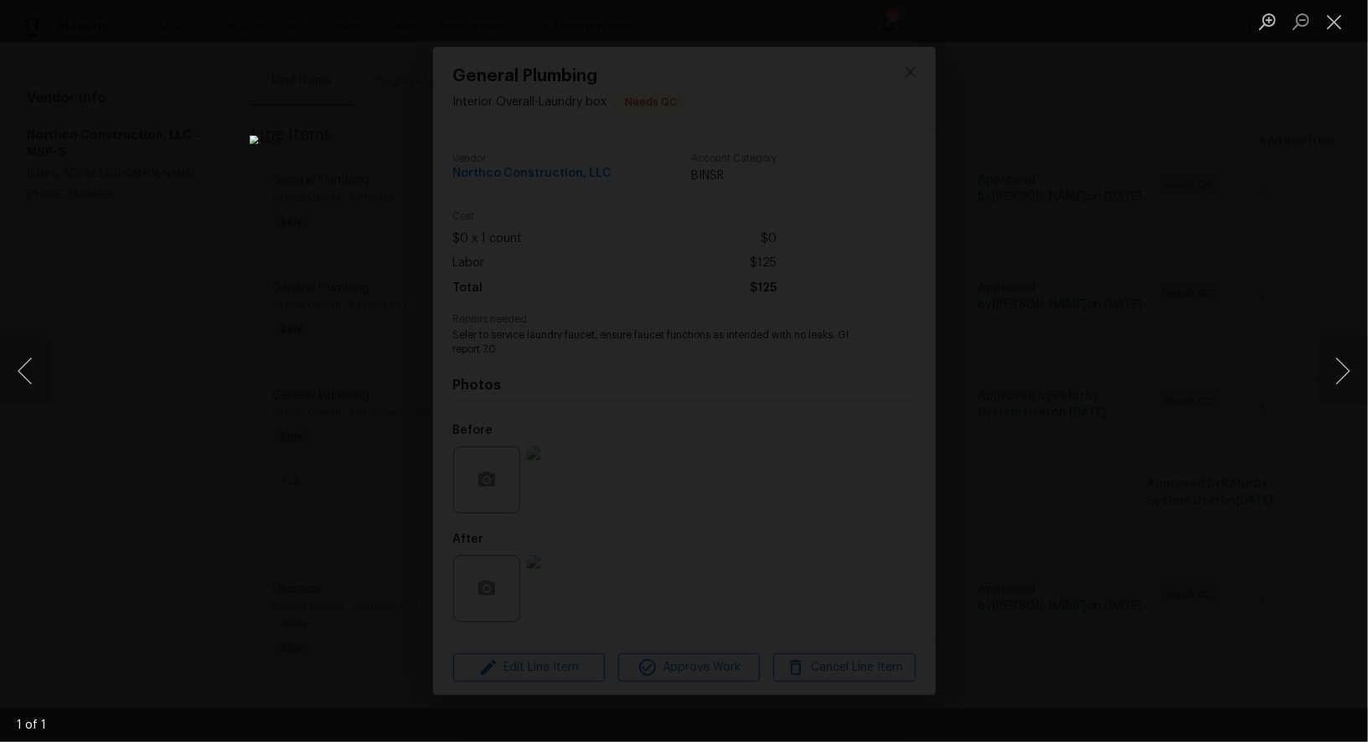
click at [1042, 620] on div "Lightbox" at bounding box center [684, 371] width 1368 height 742
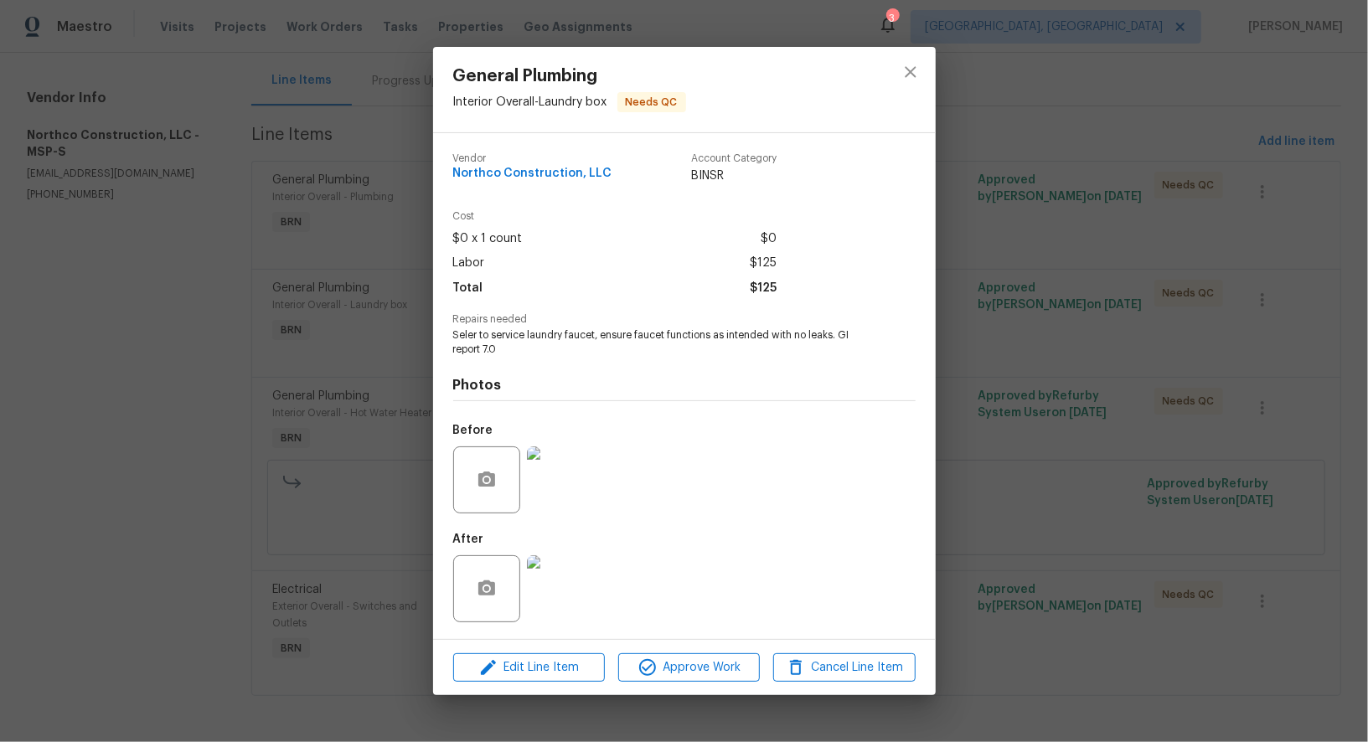
click at [1042, 620] on div "General Plumbing Interior Overall - Laundry box Needs QC Vendor Northco Constru…" at bounding box center [684, 371] width 1368 height 742
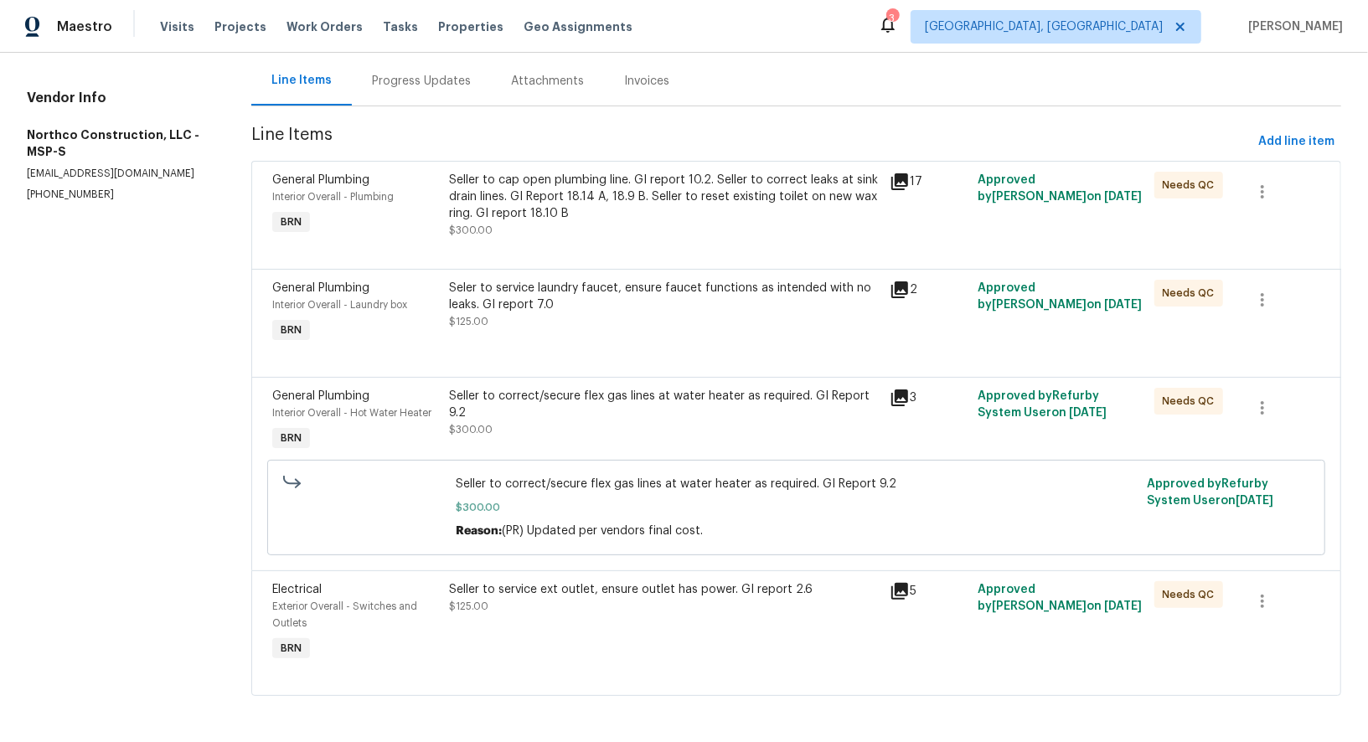
click at [594, 388] on div "Seller to correct/secure flex gas lines at water heater as required. GI Report …" at bounding box center [664, 404] width 430 height 33
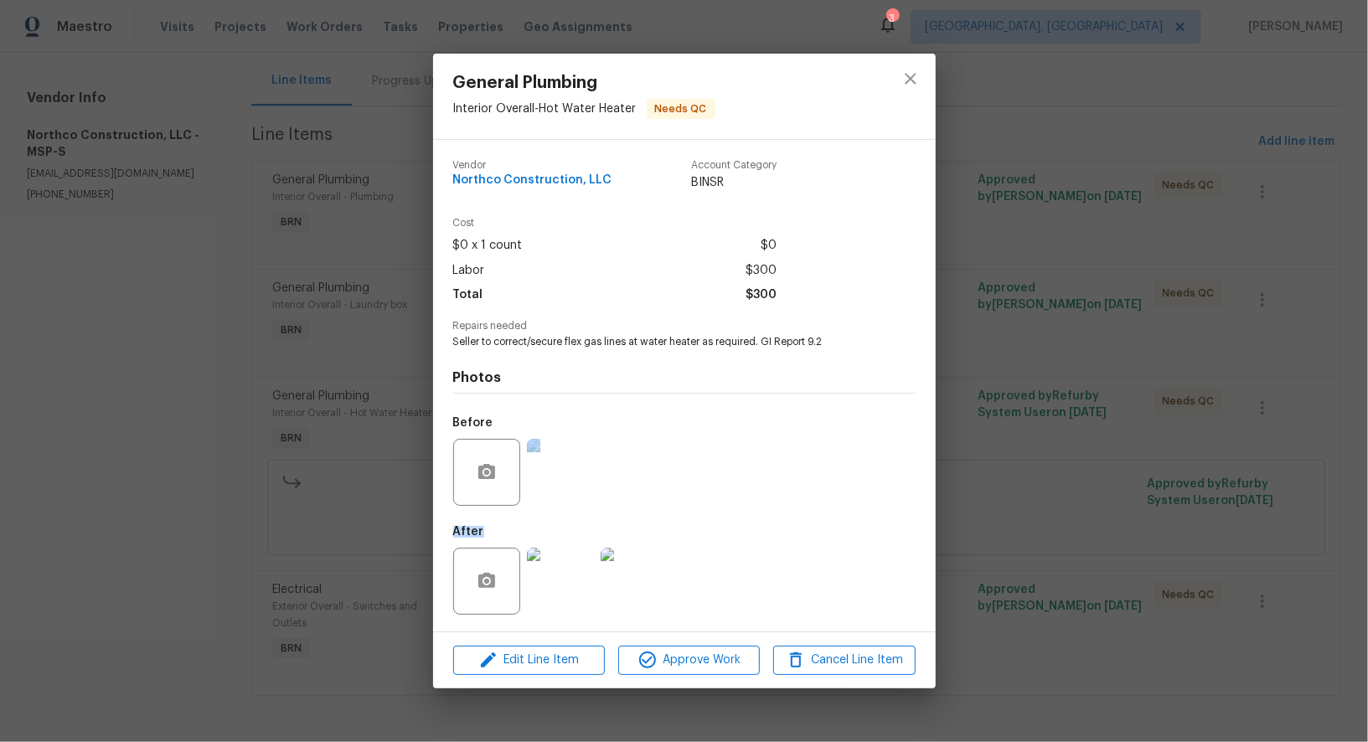
click at [559, 516] on div "Photos Before After" at bounding box center [684, 487] width 462 height 276
click at [559, 516] on div at bounding box center [560, 472] width 74 height 87
click at [566, 472] on img at bounding box center [560, 472] width 67 height 67
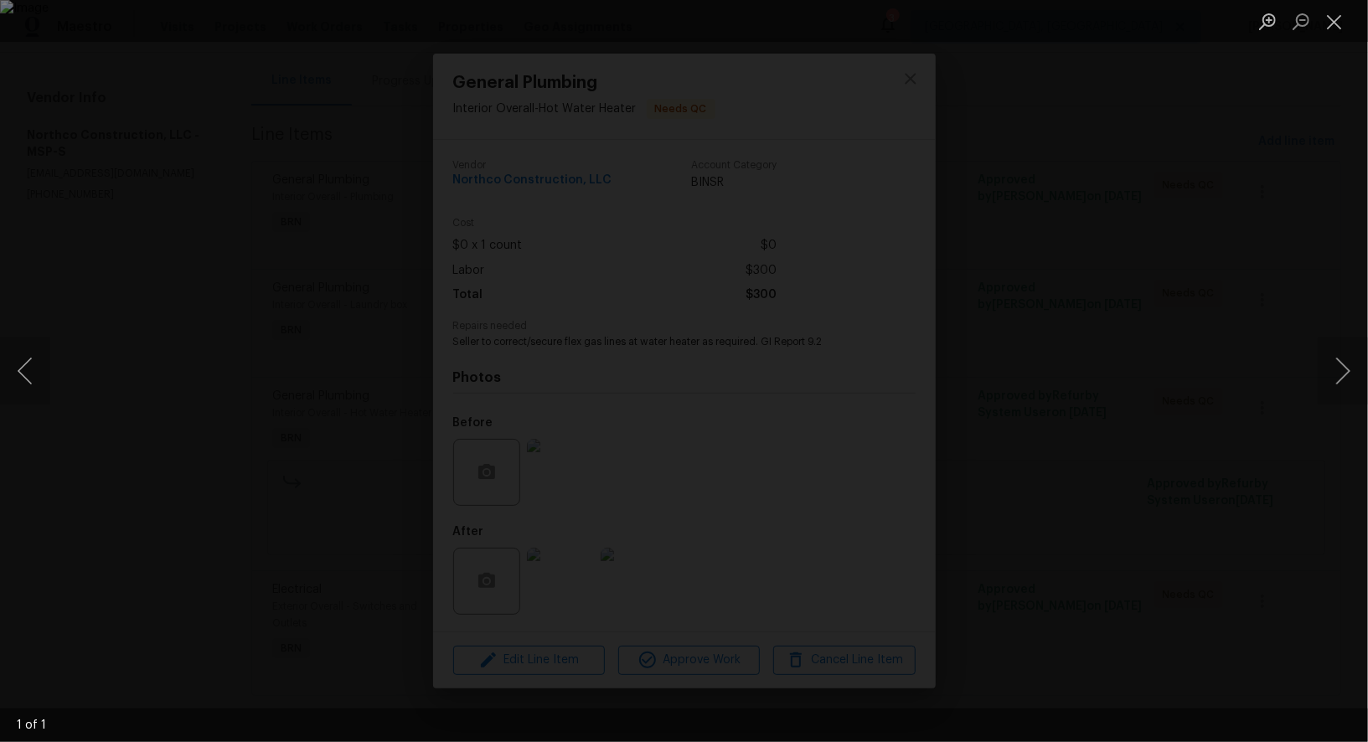
click at [641, 538] on div "Lightbox" at bounding box center [684, 371] width 1368 height 742
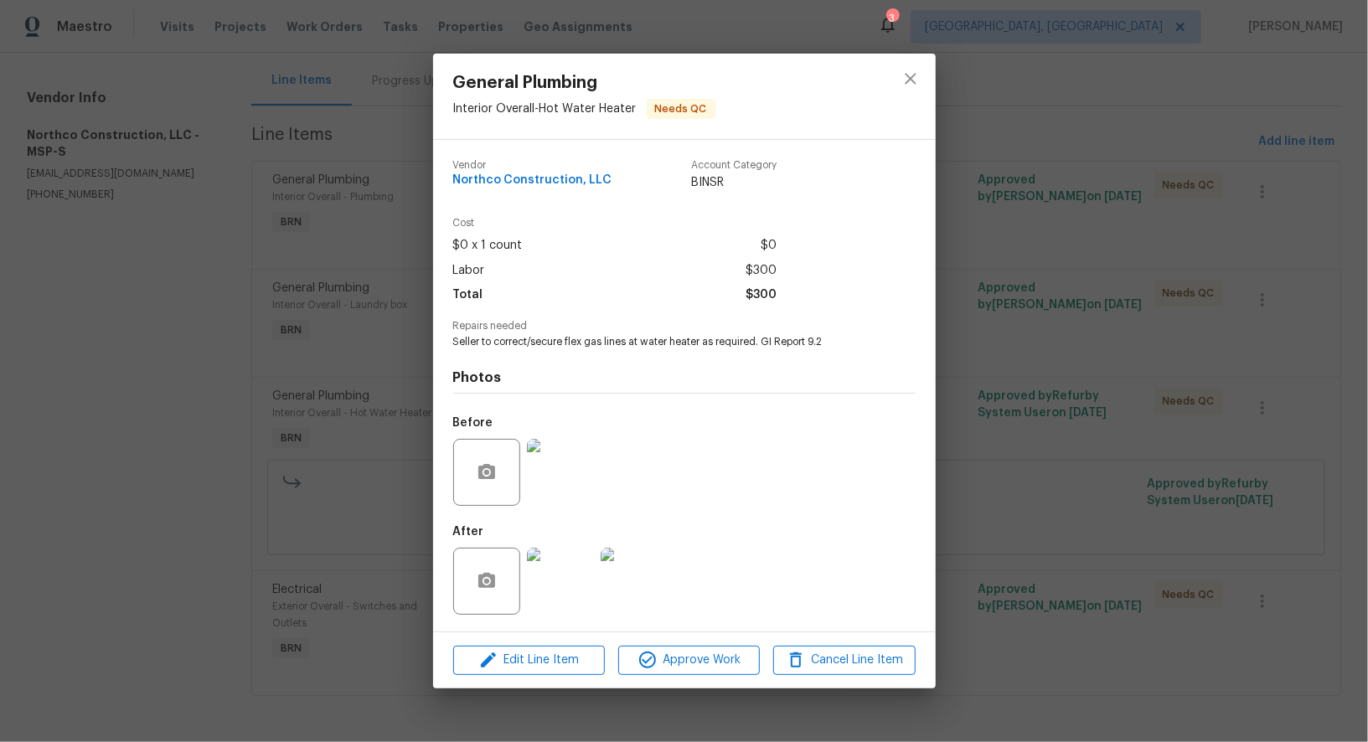
click at [575, 563] on img at bounding box center [560, 581] width 67 height 67
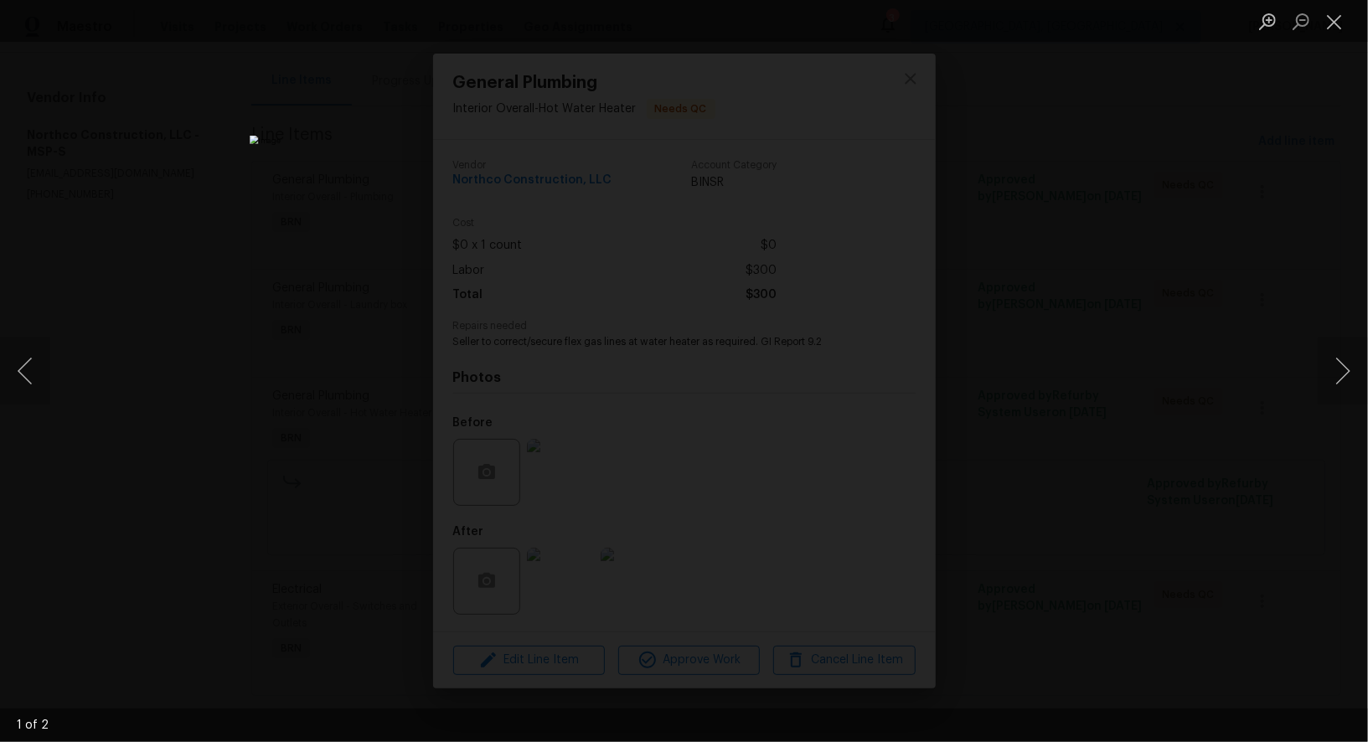
click at [1178, 505] on div "Lightbox" at bounding box center [684, 371] width 1368 height 742
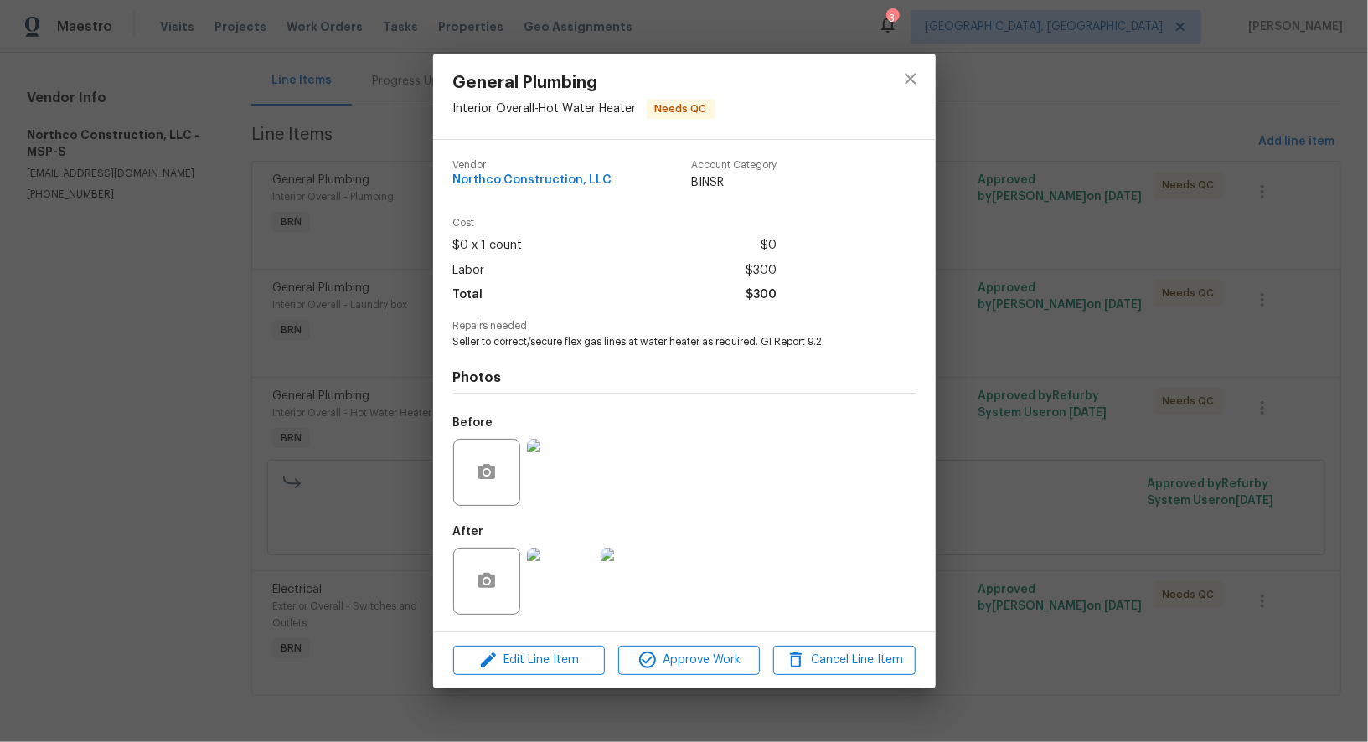
click at [569, 477] on img at bounding box center [560, 472] width 67 height 67
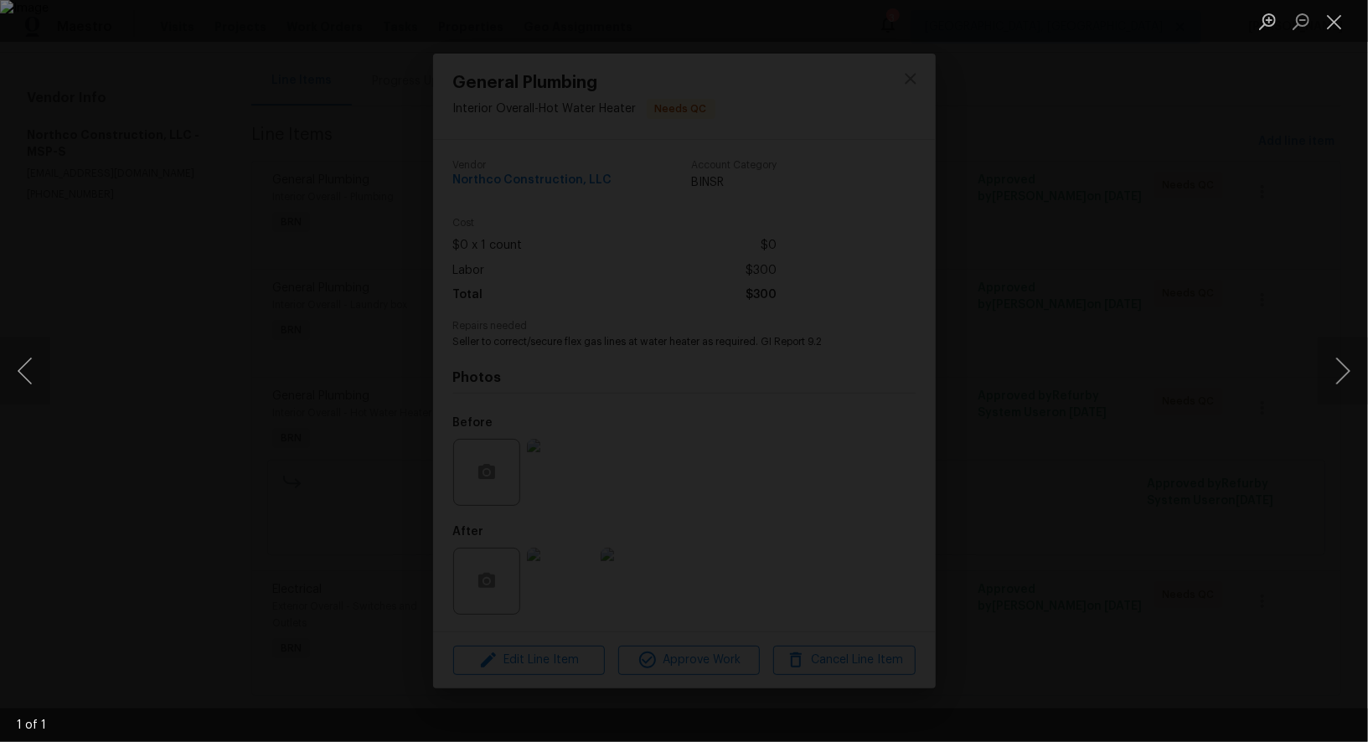
click at [1072, 652] on div "Lightbox" at bounding box center [684, 371] width 1368 height 742
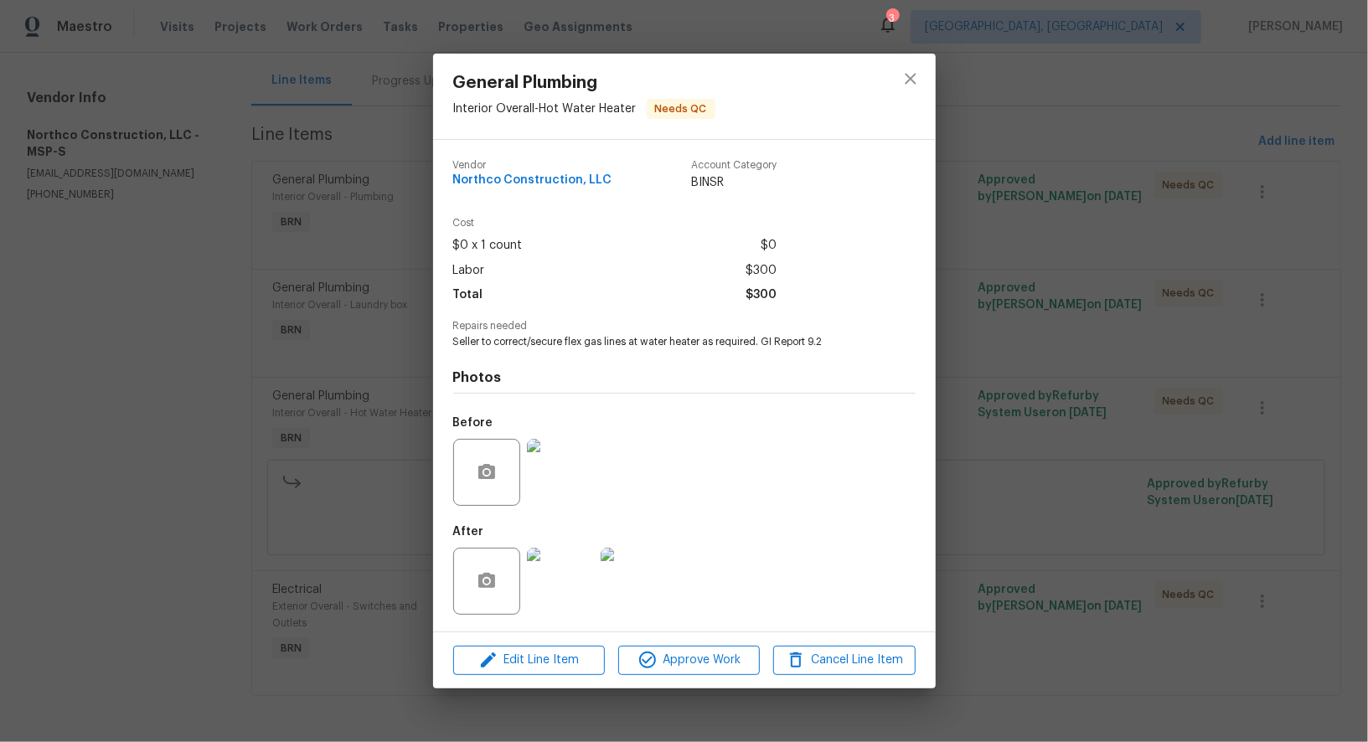
click at [1072, 652] on div "General Plumbing Interior Overall - Hot Water Heater Needs QC Vendor Northco Co…" at bounding box center [684, 371] width 1368 height 742
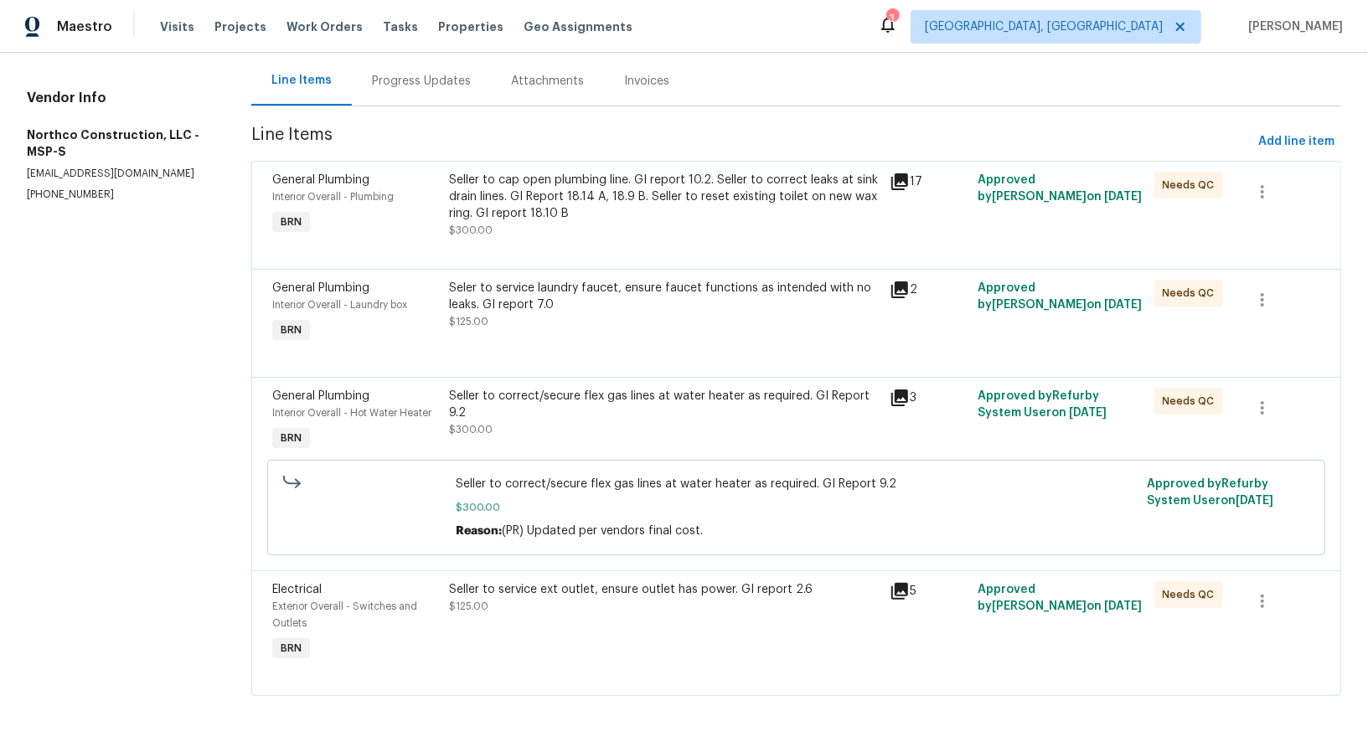
click at [647, 607] on div "Seller to service ext outlet, ensure outlet has power. GI report 2.6 $125.00" at bounding box center [664, 597] width 430 height 33
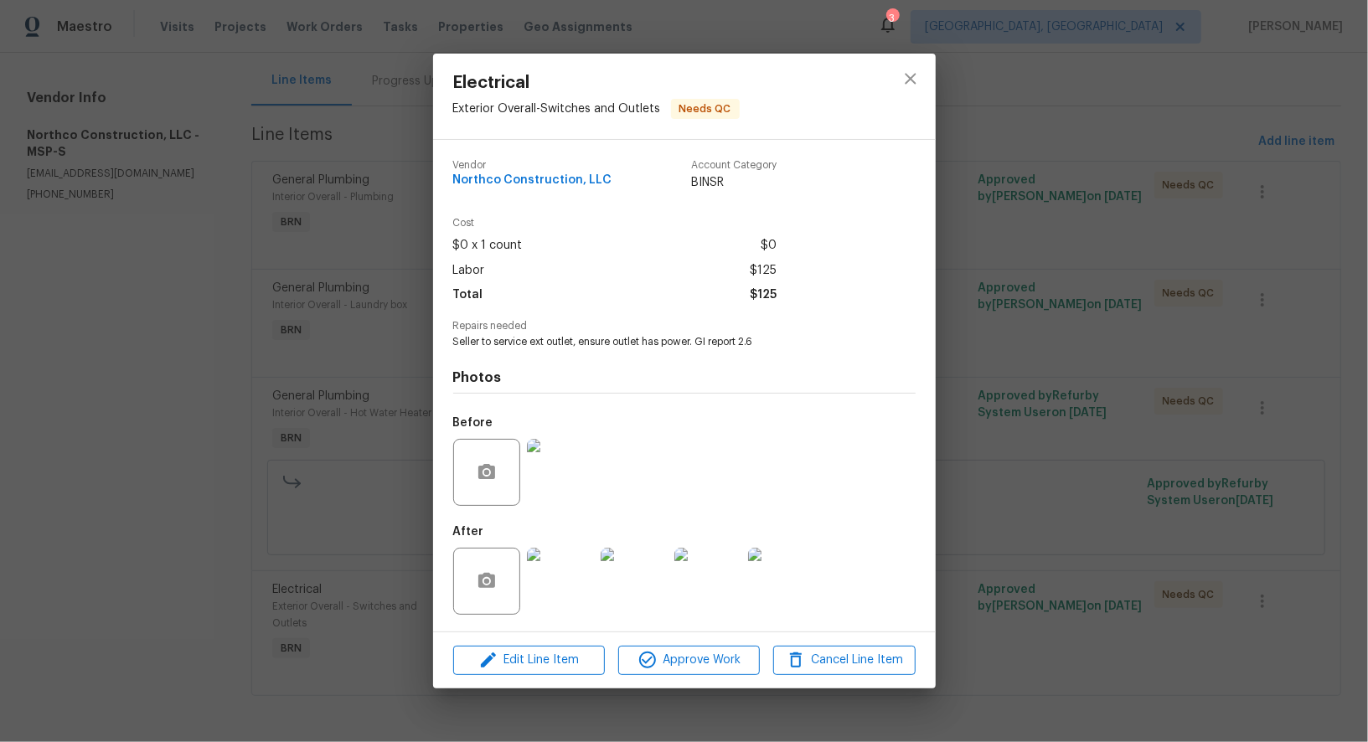
click at [571, 499] on img at bounding box center [560, 472] width 67 height 67
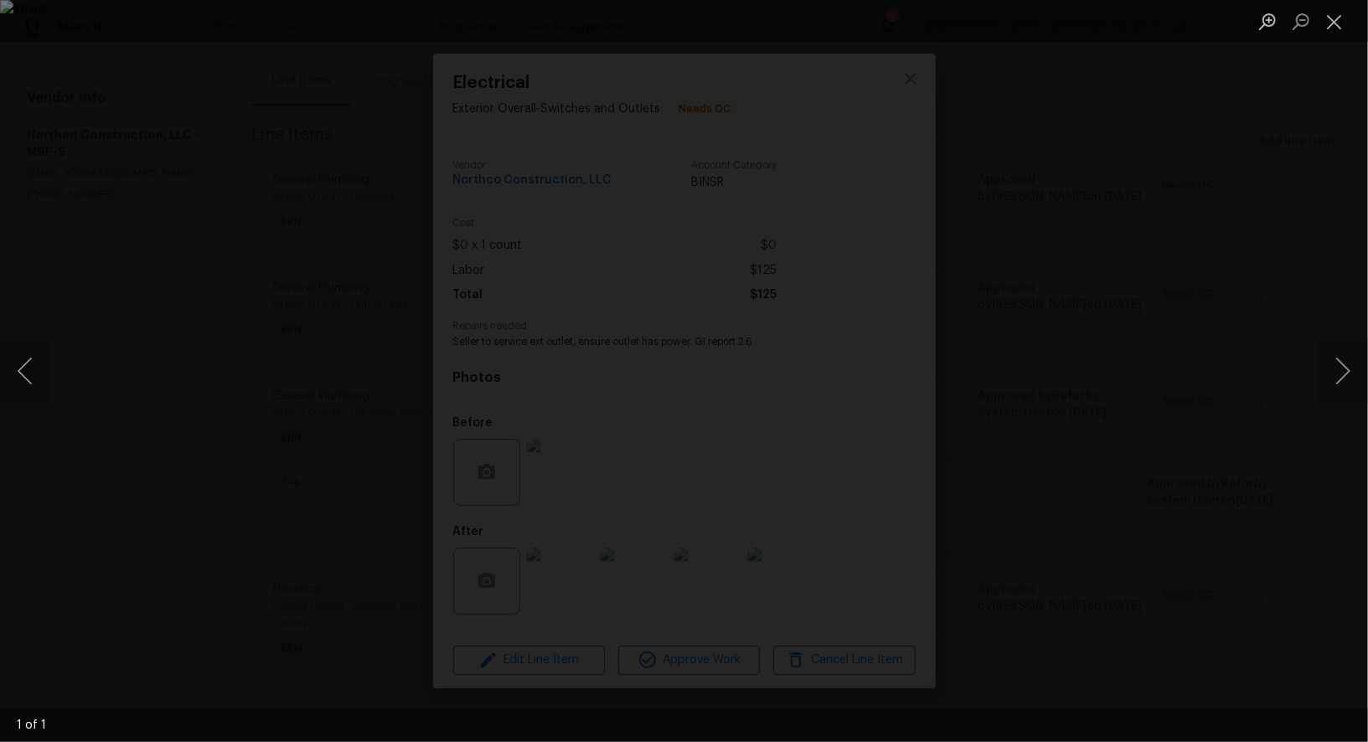
click at [842, 568] on div "Lightbox" at bounding box center [684, 371] width 1368 height 742
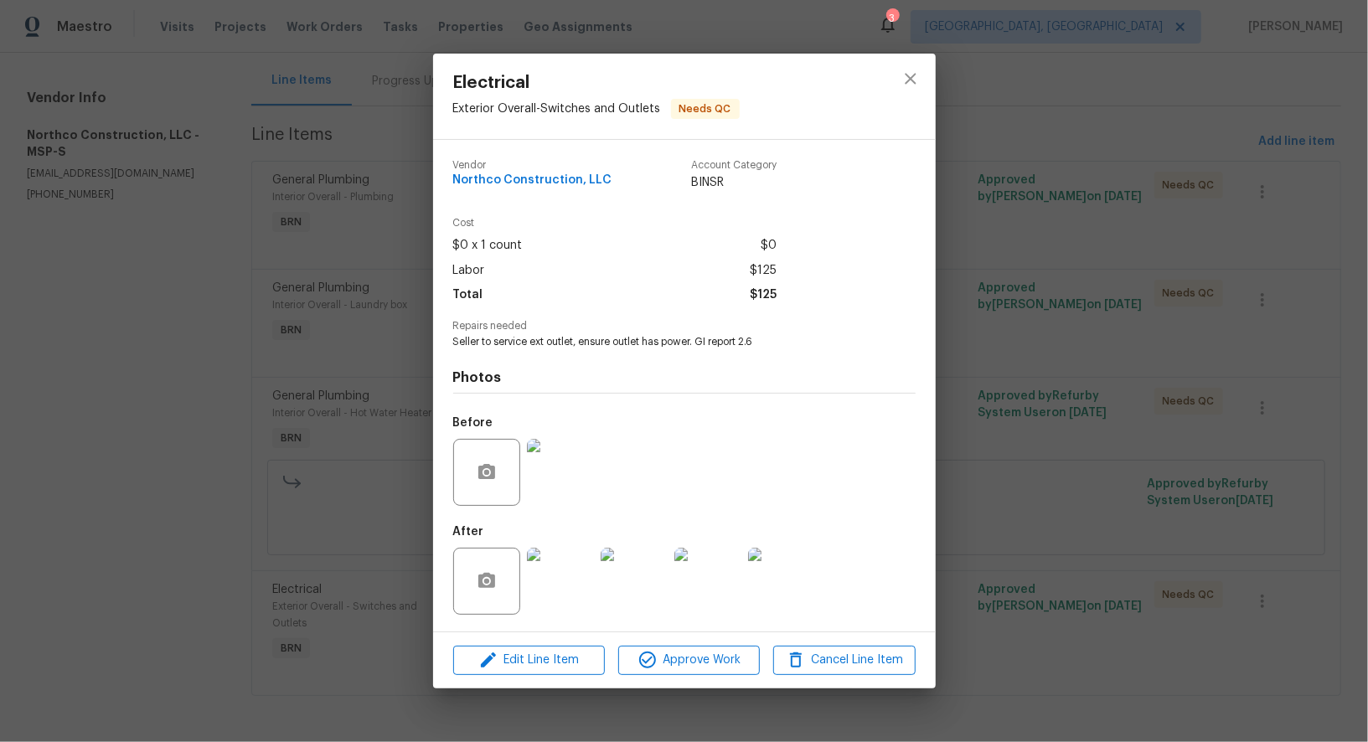
click at [581, 585] on img at bounding box center [560, 581] width 67 height 67
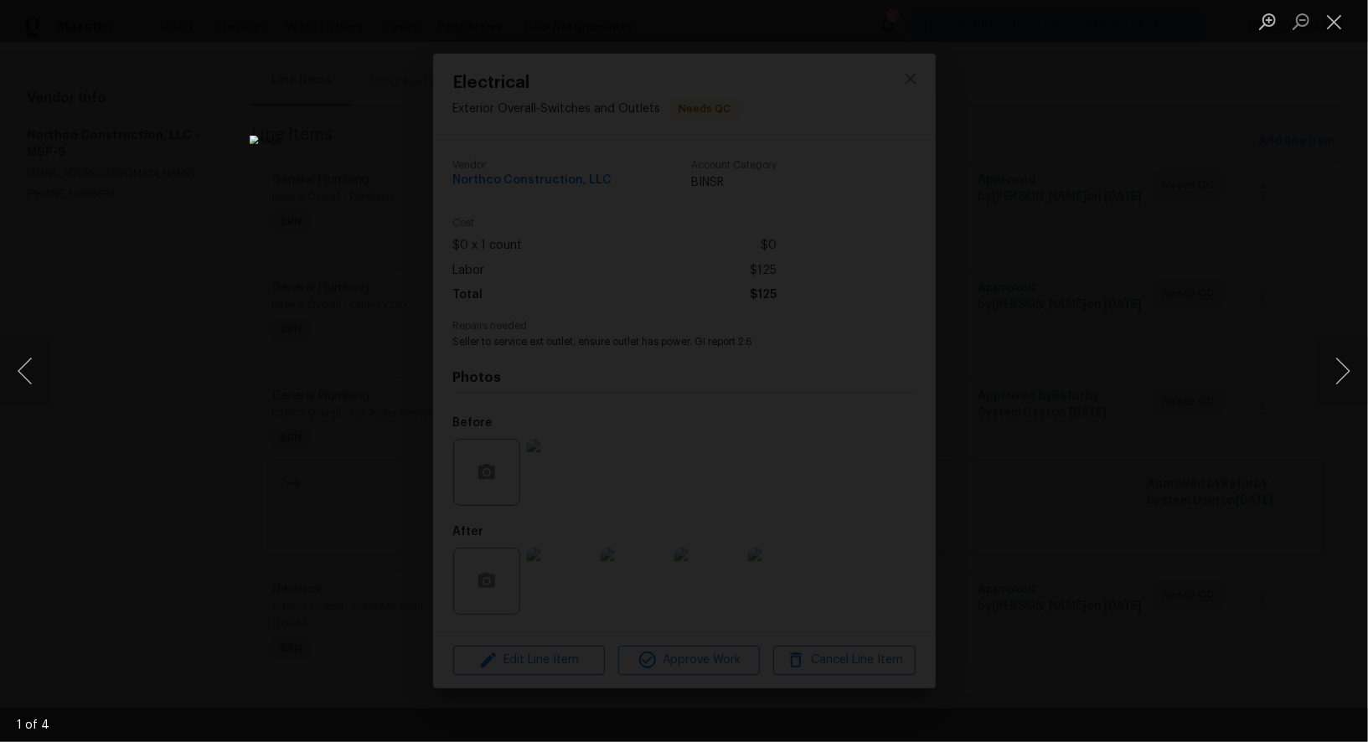
click at [1054, 435] on div "Lightbox" at bounding box center [684, 371] width 1368 height 742
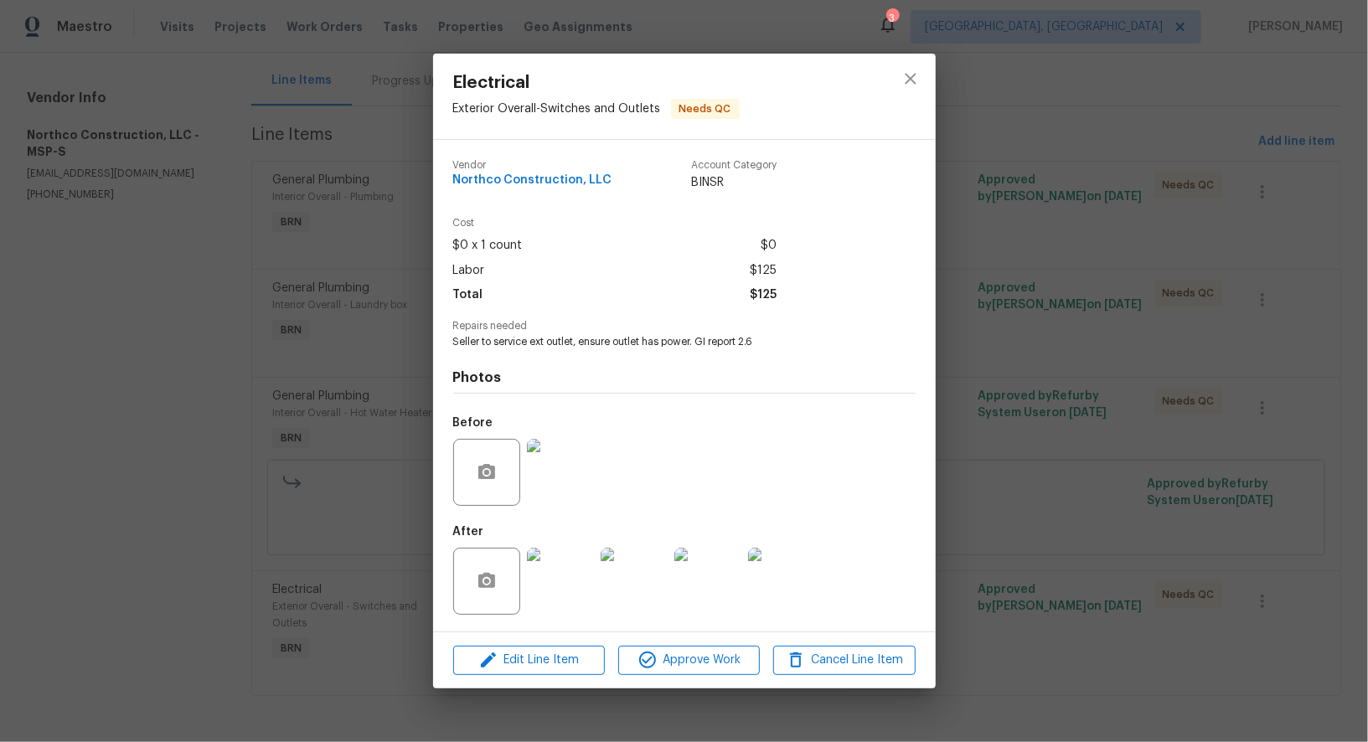
click at [1201, 540] on div "Electrical Exterior Overall - Switches and Outlets Needs QC Vendor Northco Cons…" at bounding box center [684, 371] width 1368 height 742
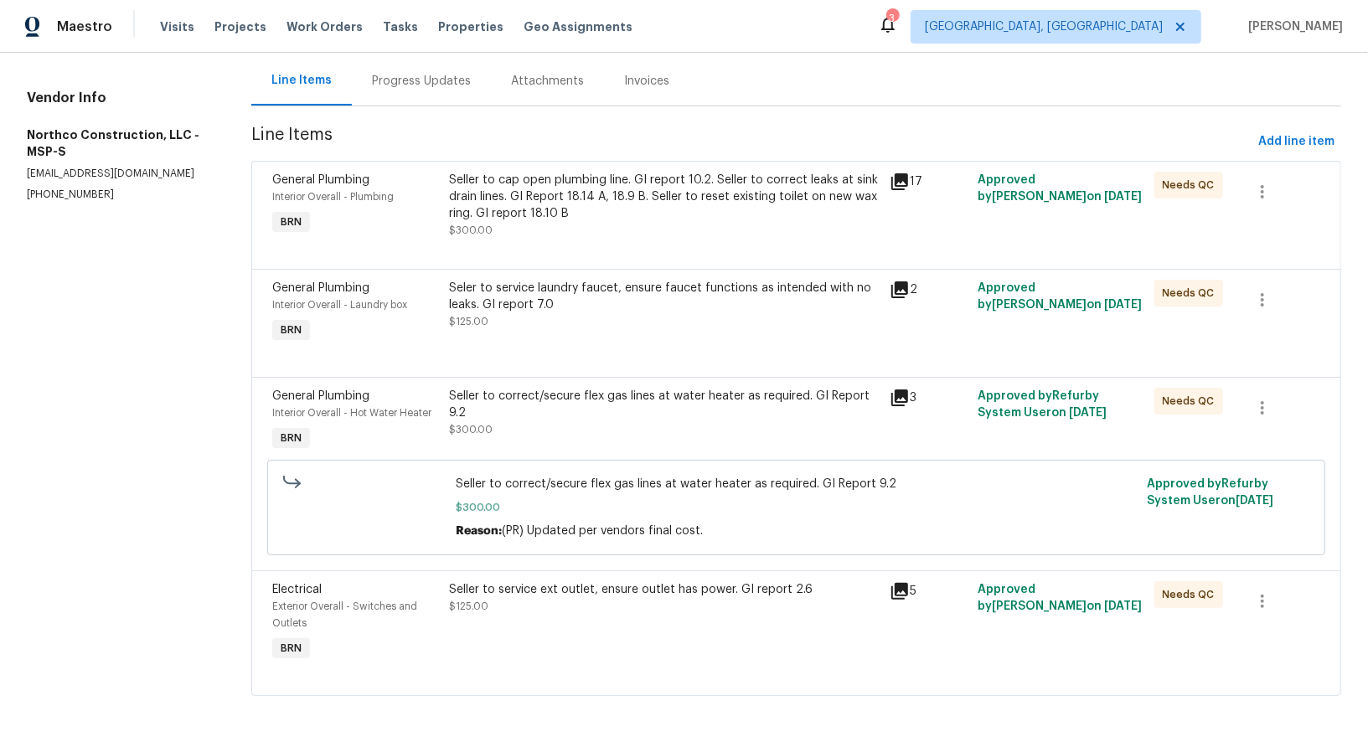
scroll to position [0, 0]
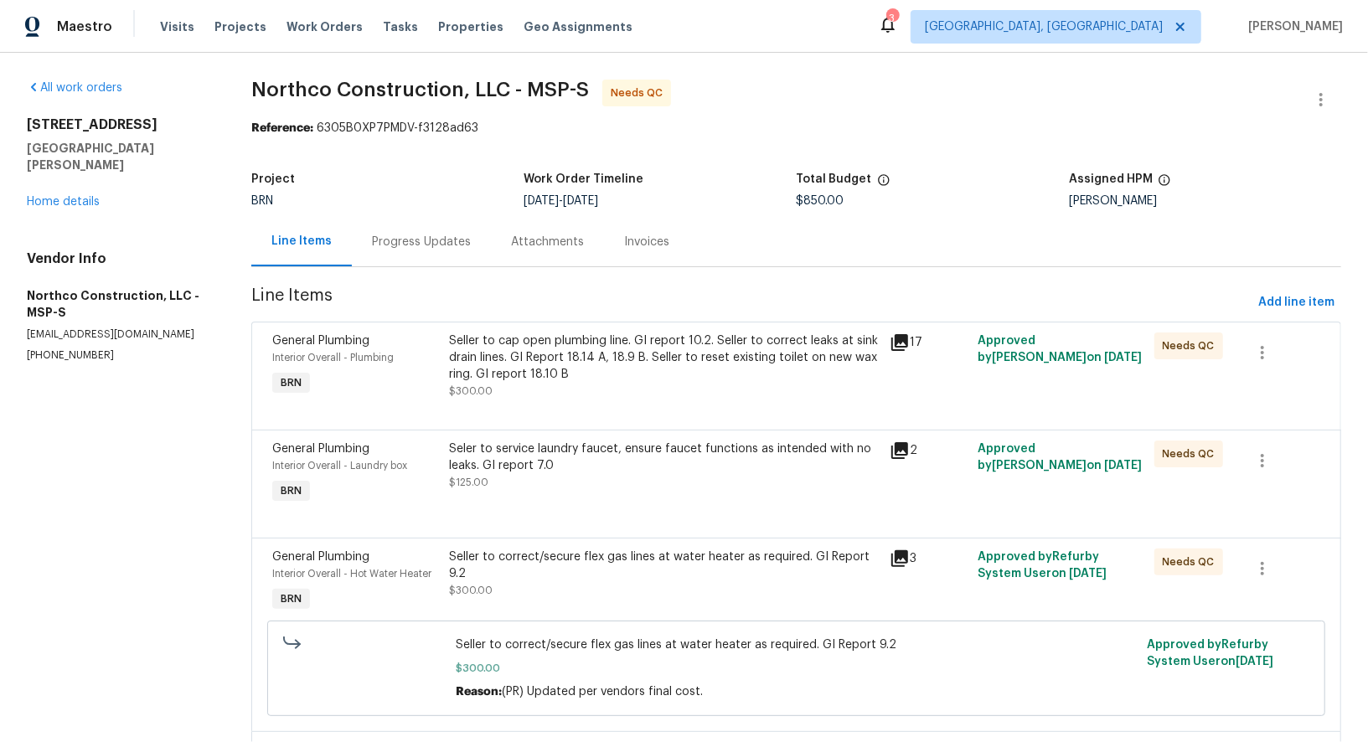
click at [470, 269] on section "Northco Construction, LLC - MSP-S Needs QC Reference: 6305B0XP7PMDV-f3128ad63 P…" at bounding box center [796, 478] width 1090 height 797
click at [428, 246] on div "Progress Updates" at bounding box center [421, 242] width 99 height 17
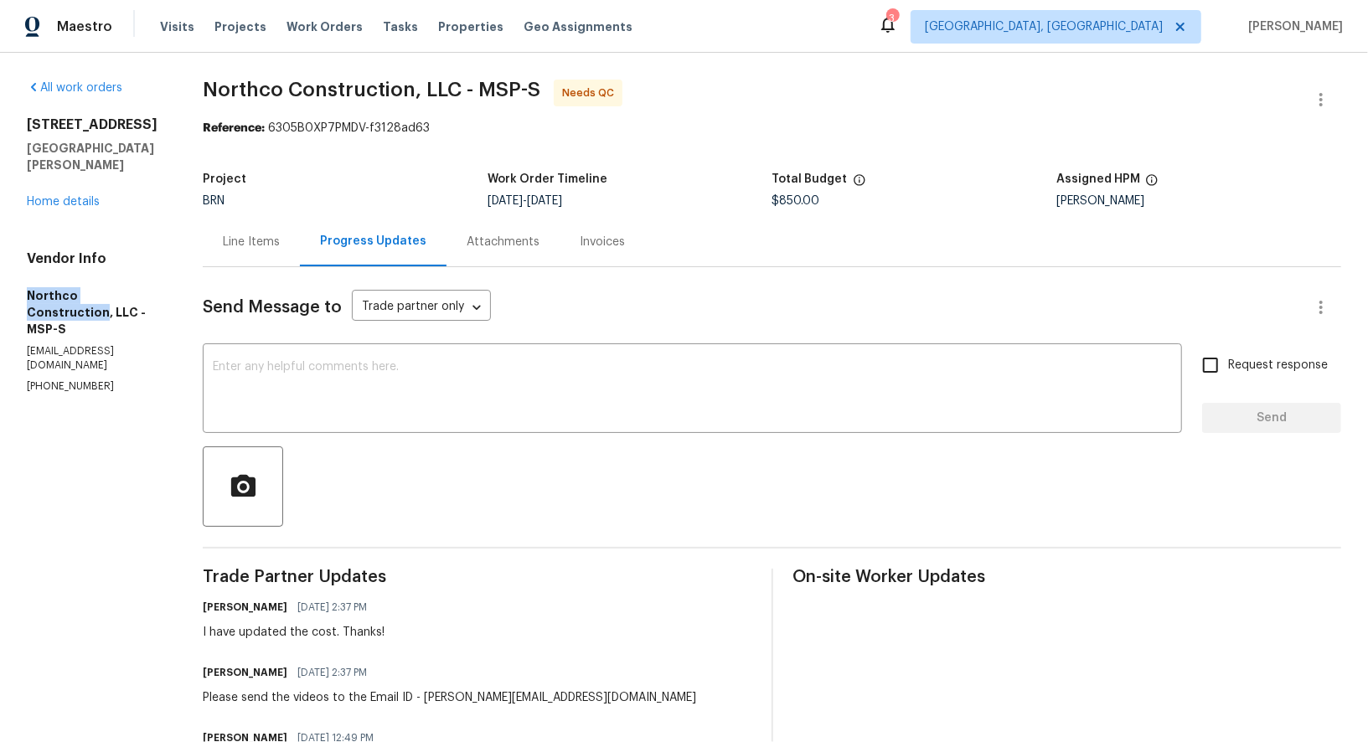
drag, startPoint x: 22, startPoint y: 278, endPoint x: 149, endPoint y: 278, distance: 127.3
copy h5 "Northco Construction"
click at [70, 190] on div "61 Sycamore St W St. Paul, MN 55117 Home details" at bounding box center [95, 163] width 136 height 94
click at [70, 196] on link "Home details" at bounding box center [63, 202] width 73 height 12
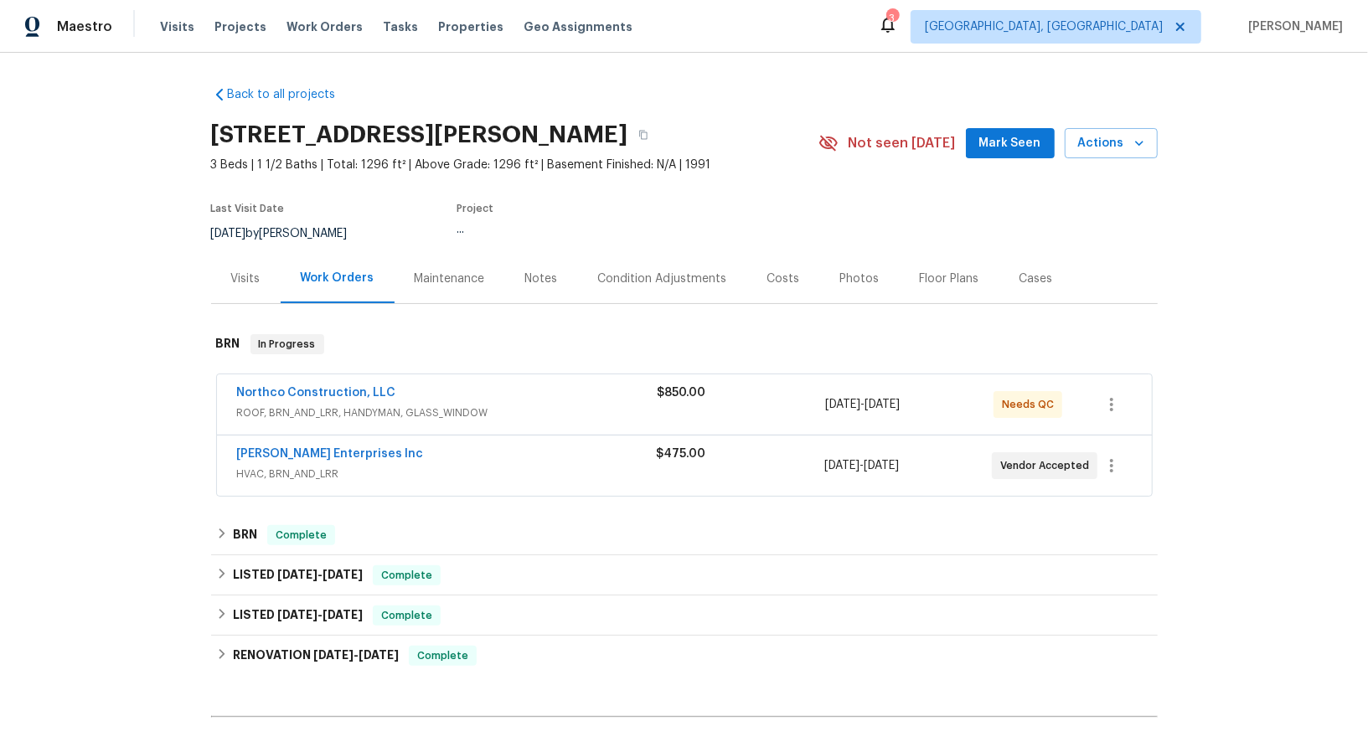
click at [325, 446] on span "Deschene Enterprises Inc" at bounding box center [330, 454] width 187 height 17
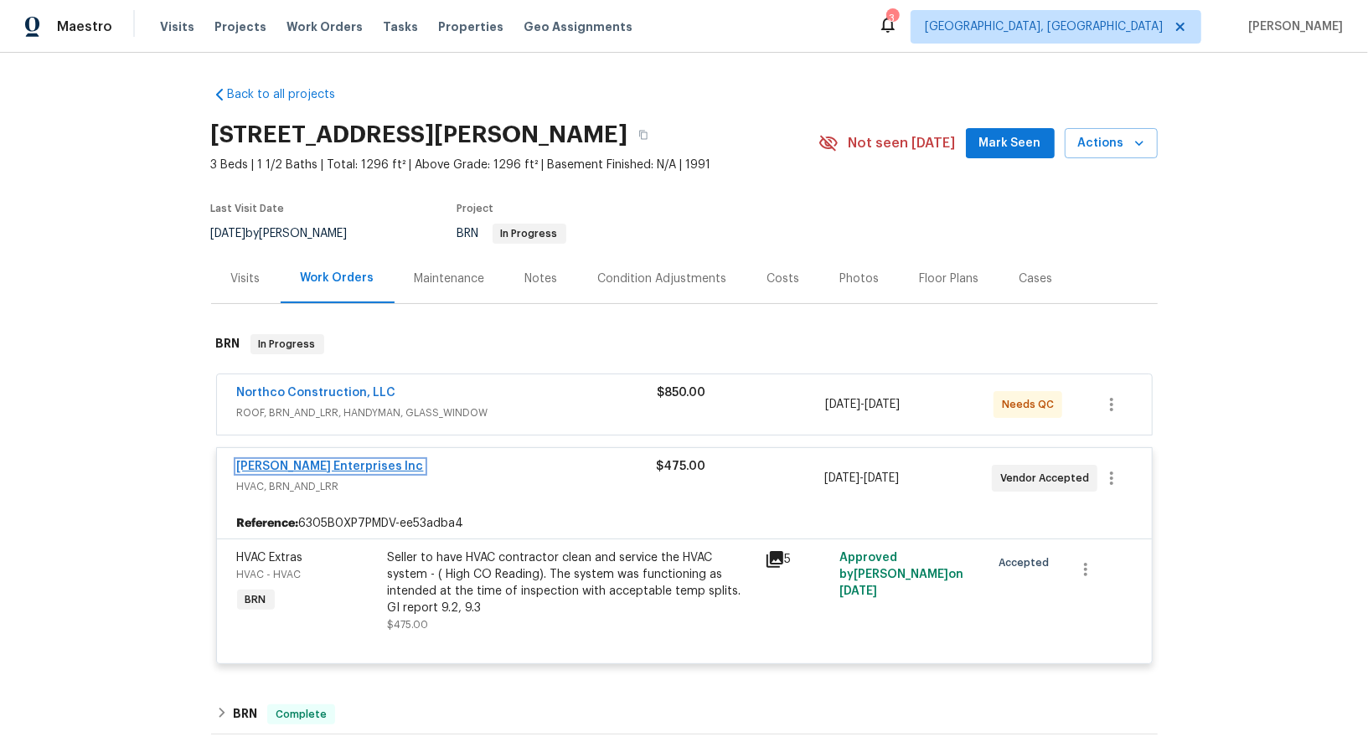
click at [333, 465] on link "Deschene Enterprises Inc" at bounding box center [330, 467] width 187 height 12
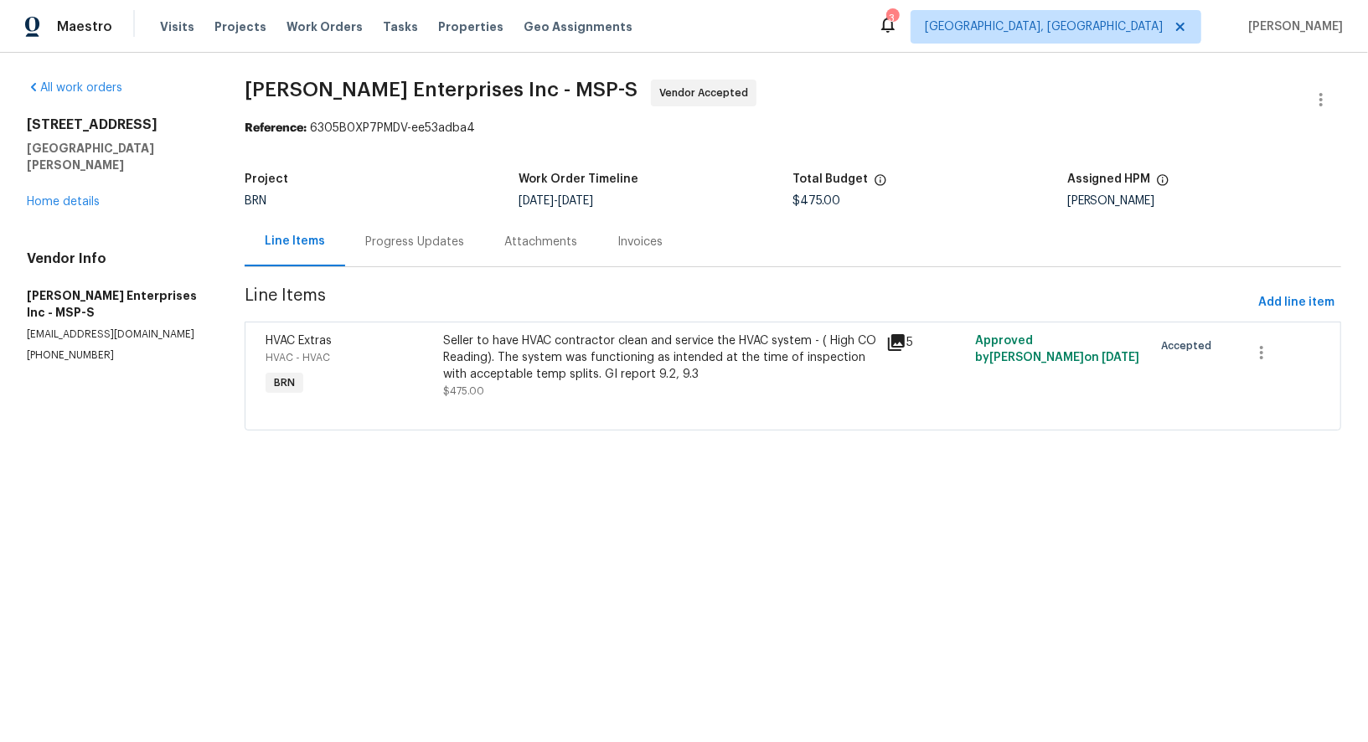
click at [554, 313] on span "Line Items" at bounding box center [748, 302] width 1007 height 31
click at [551, 360] on div "Seller to have HVAC contractor clean and service the HVAC system - ( High CO Re…" at bounding box center [660, 357] width 434 height 50
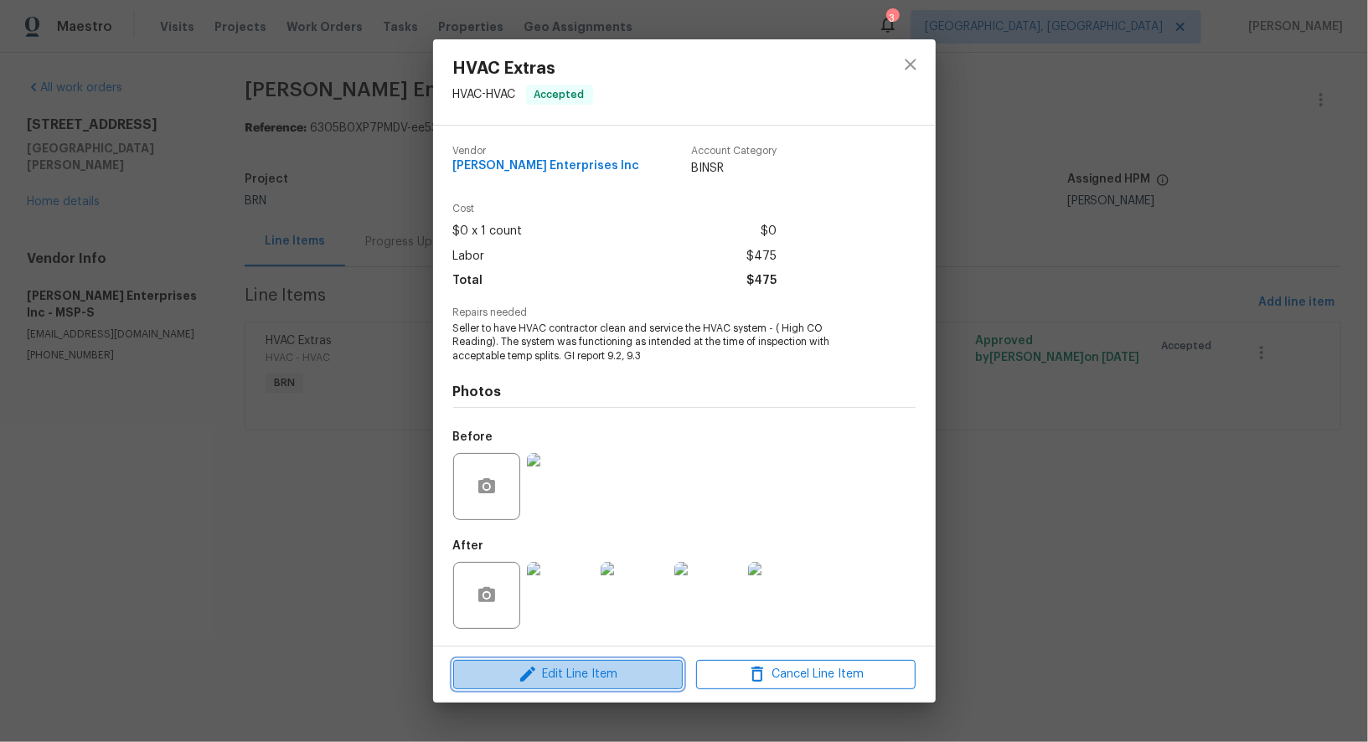
click at [583, 675] on span "Edit Line Item" at bounding box center [567, 674] width 219 height 21
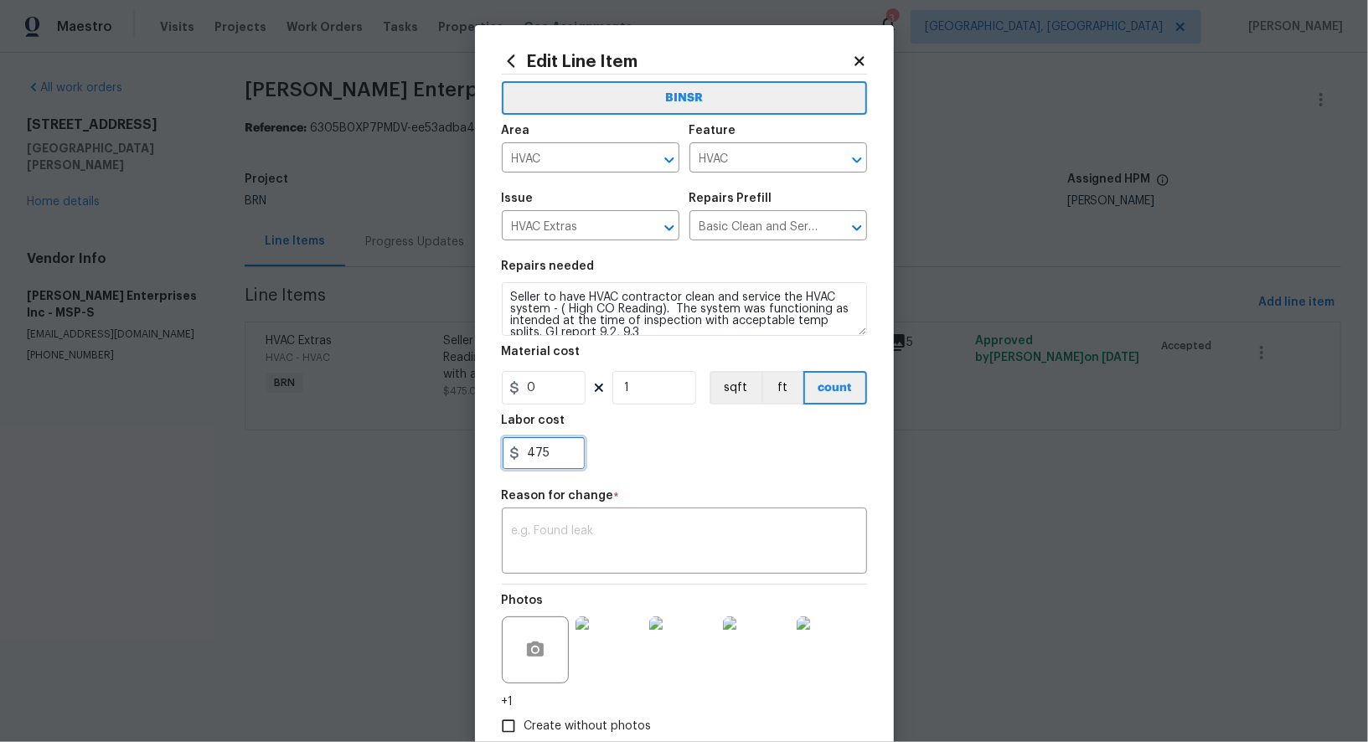
click at [554, 444] on input "475" at bounding box center [544, 452] width 84 height 33
paste input "1225"
type input "1225"
click at [534, 530] on textarea at bounding box center [684, 542] width 345 height 35
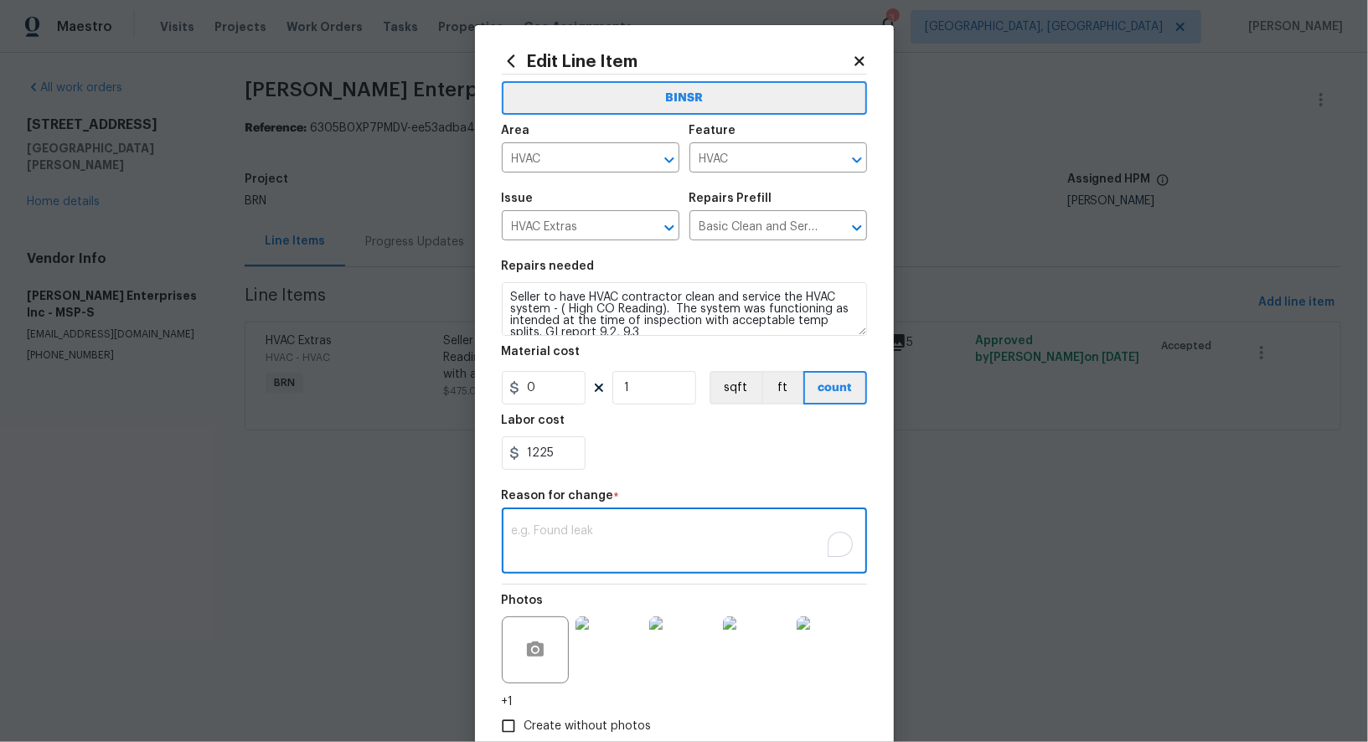
paste textarea "(PR) Updated cost per BR team’s approval."
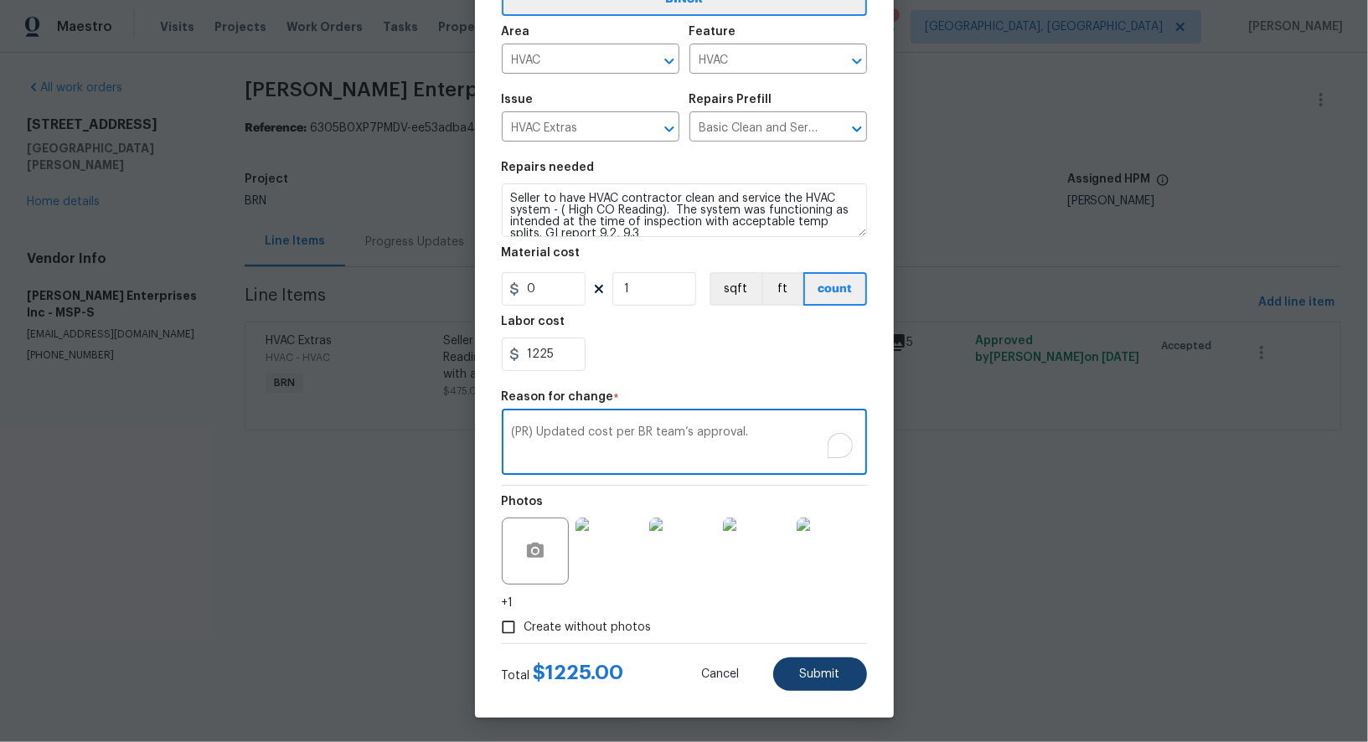
type textarea "(PR) Updated cost per BR team’s approval."
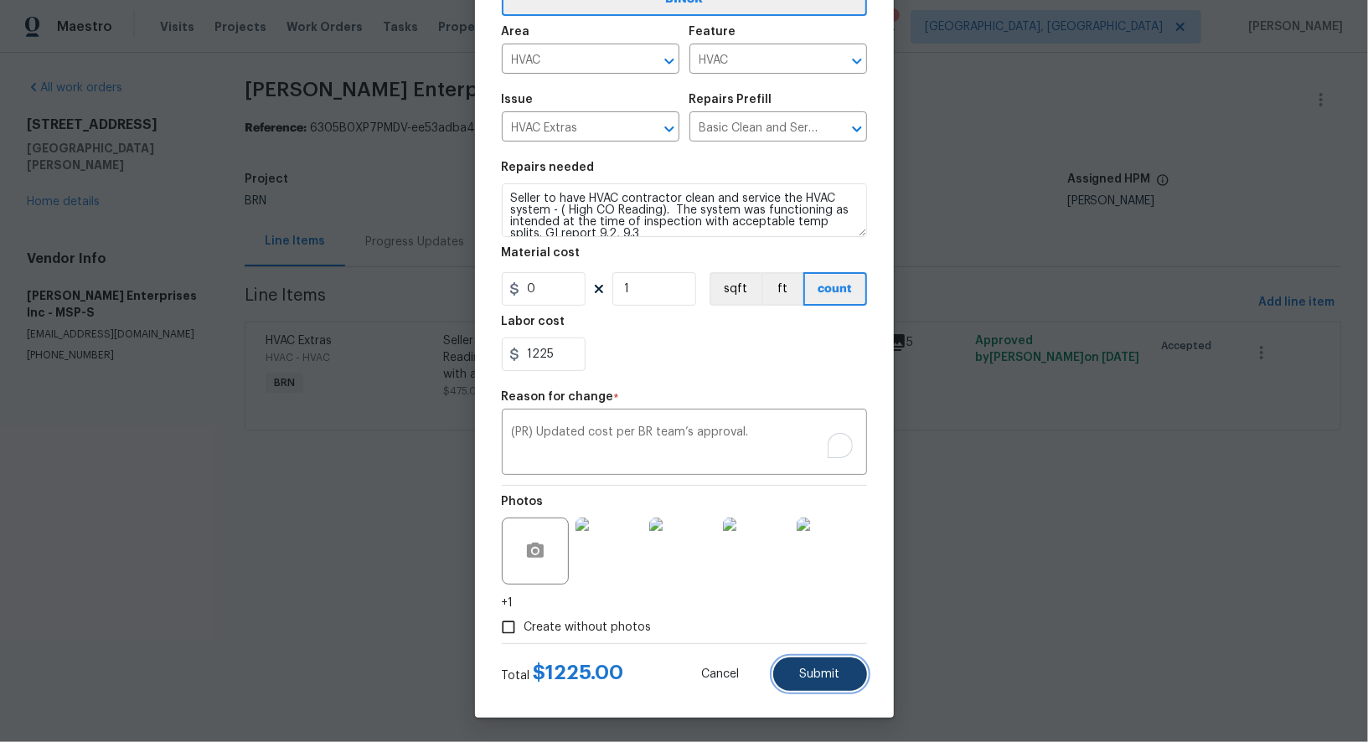
click at [831, 683] on button "Submit" at bounding box center [820, 673] width 94 height 33
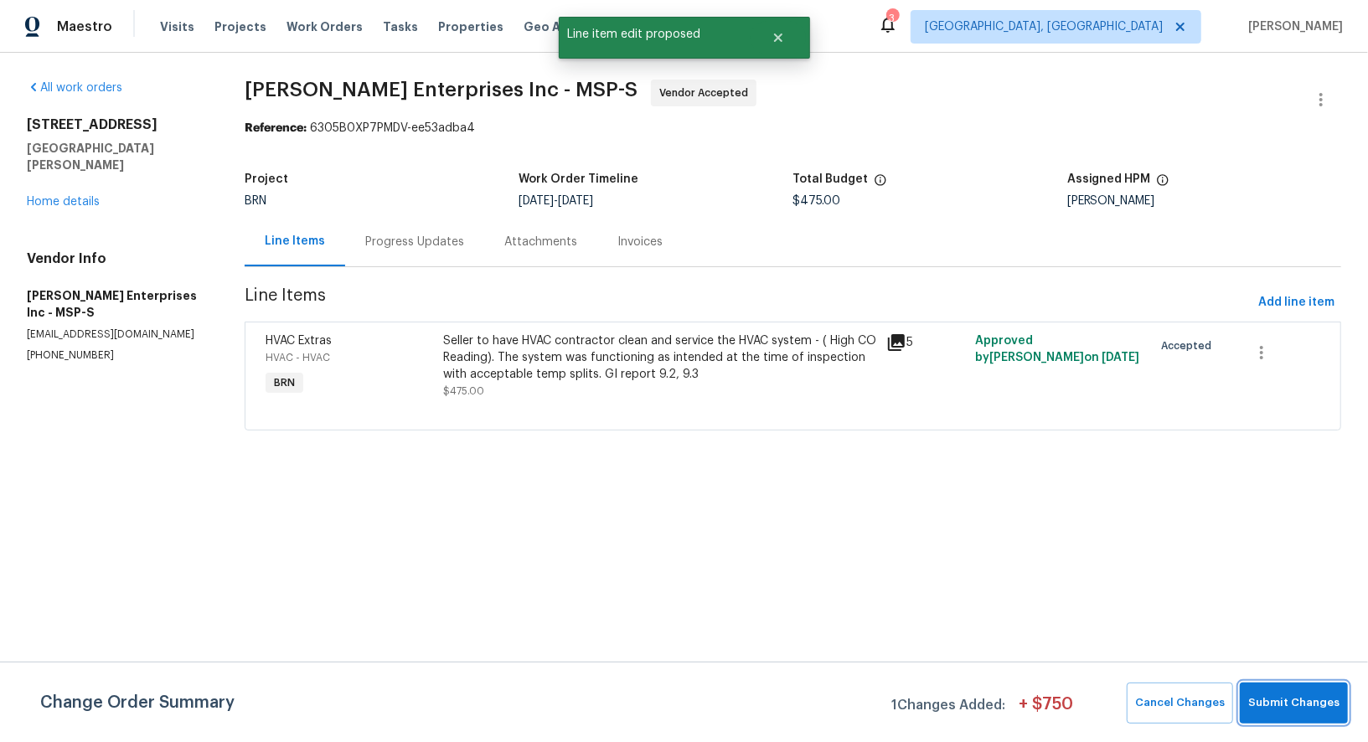
scroll to position [0, 0]
click at [1289, 695] on span "Submit Changes" at bounding box center [1293, 702] width 91 height 19
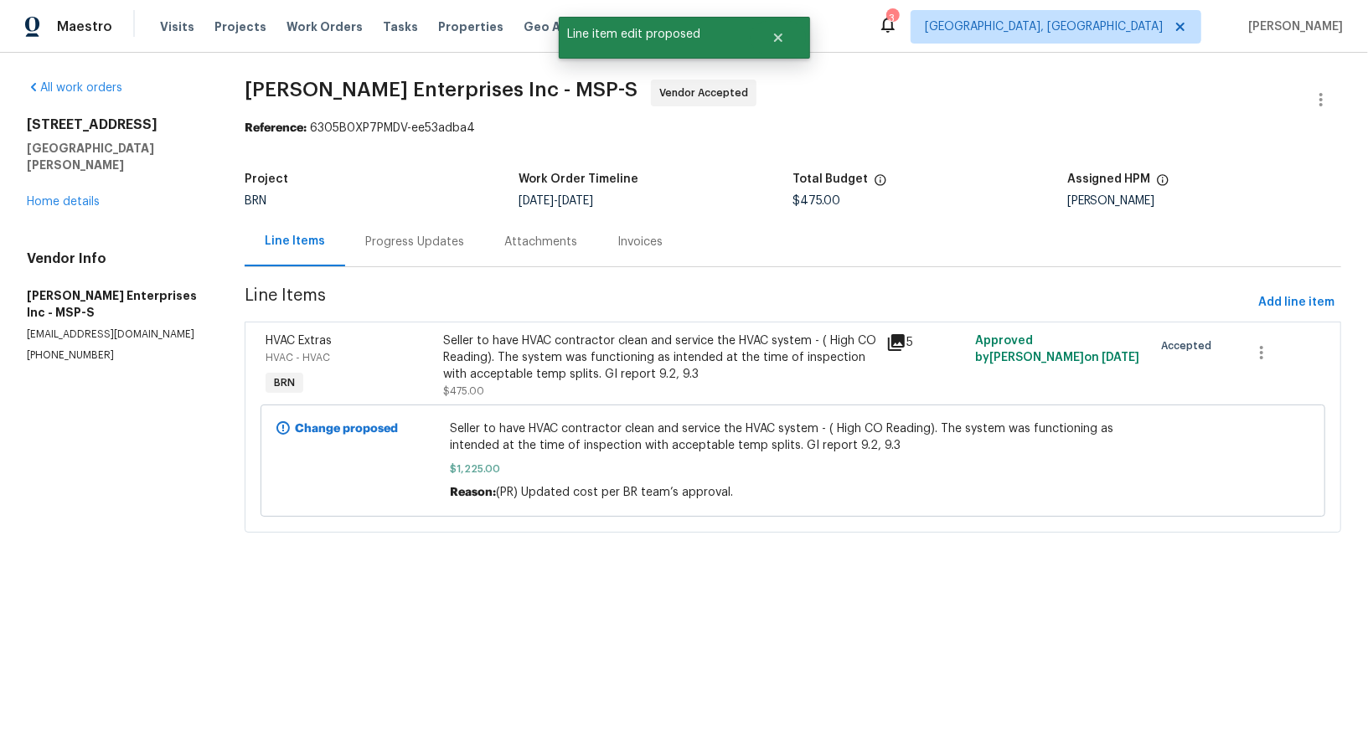
click at [399, 242] on div "Progress Updates" at bounding box center [414, 242] width 99 height 17
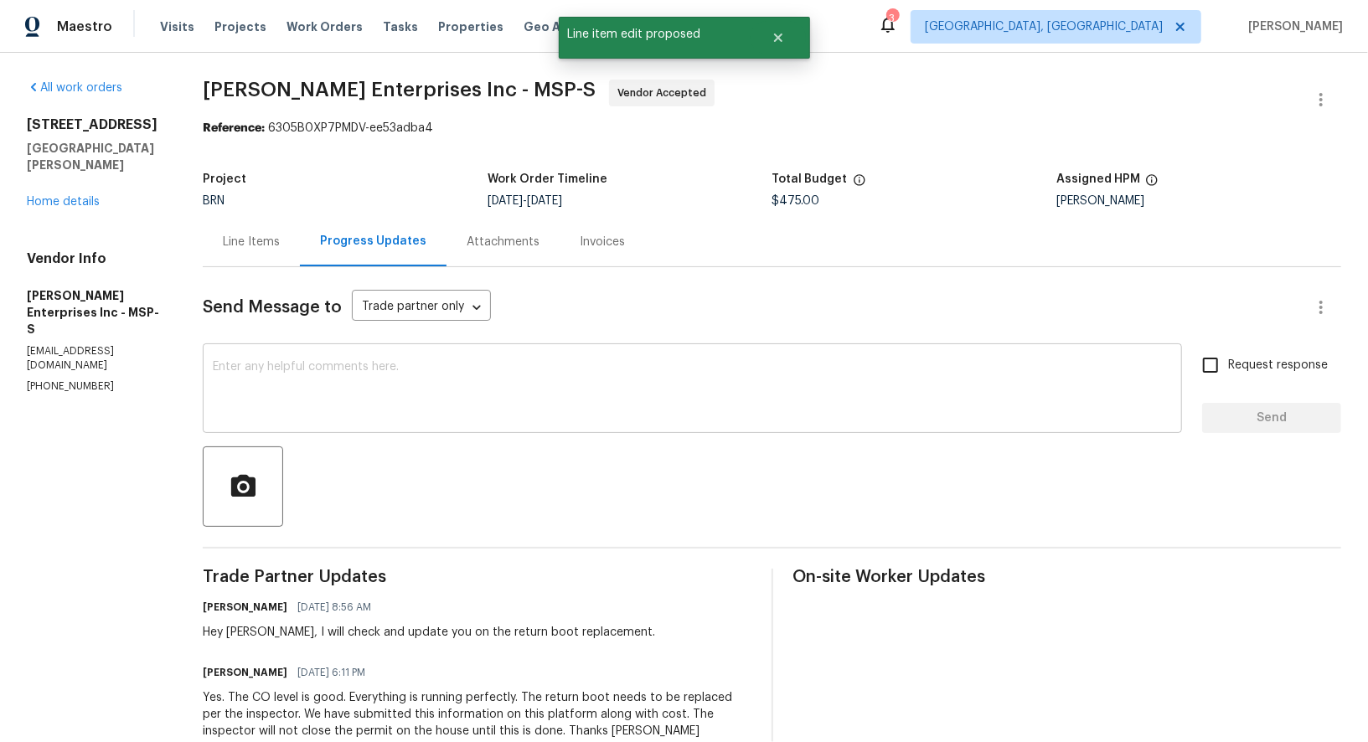
click at [417, 368] on textarea at bounding box center [692, 390] width 959 height 59
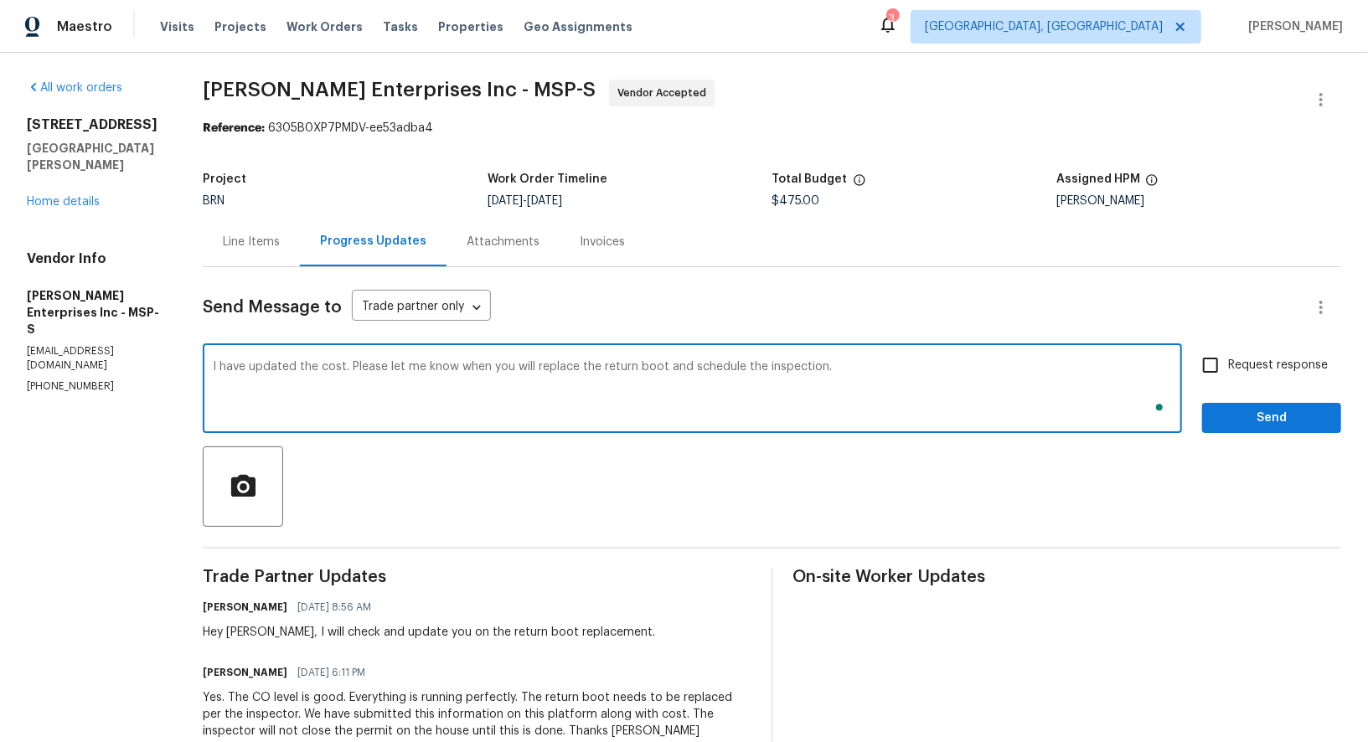
click at [763, 372] on textarea "I have updated the cost. Please let me know when you will replace the return bo…" at bounding box center [692, 390] width 959 height 59
type textarea "I have updated the cost. Please let me know when you will replace the return bo…"
click at [1198, 365] on input "Request response" at bounding box center [1210, 365] width 35 height 35
checkbox input "true"
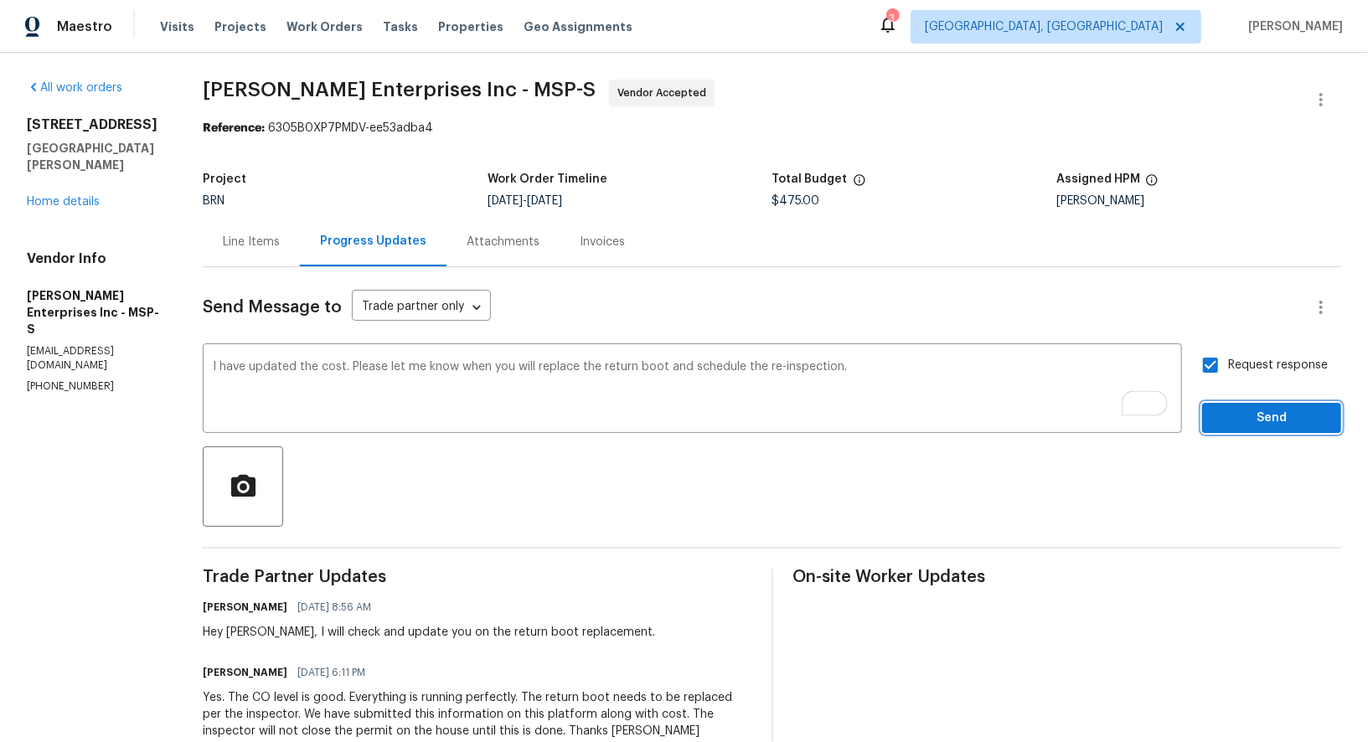
click at [1251, 420] on span "Send" at bounding box center [1271, 418] width 112 height 21
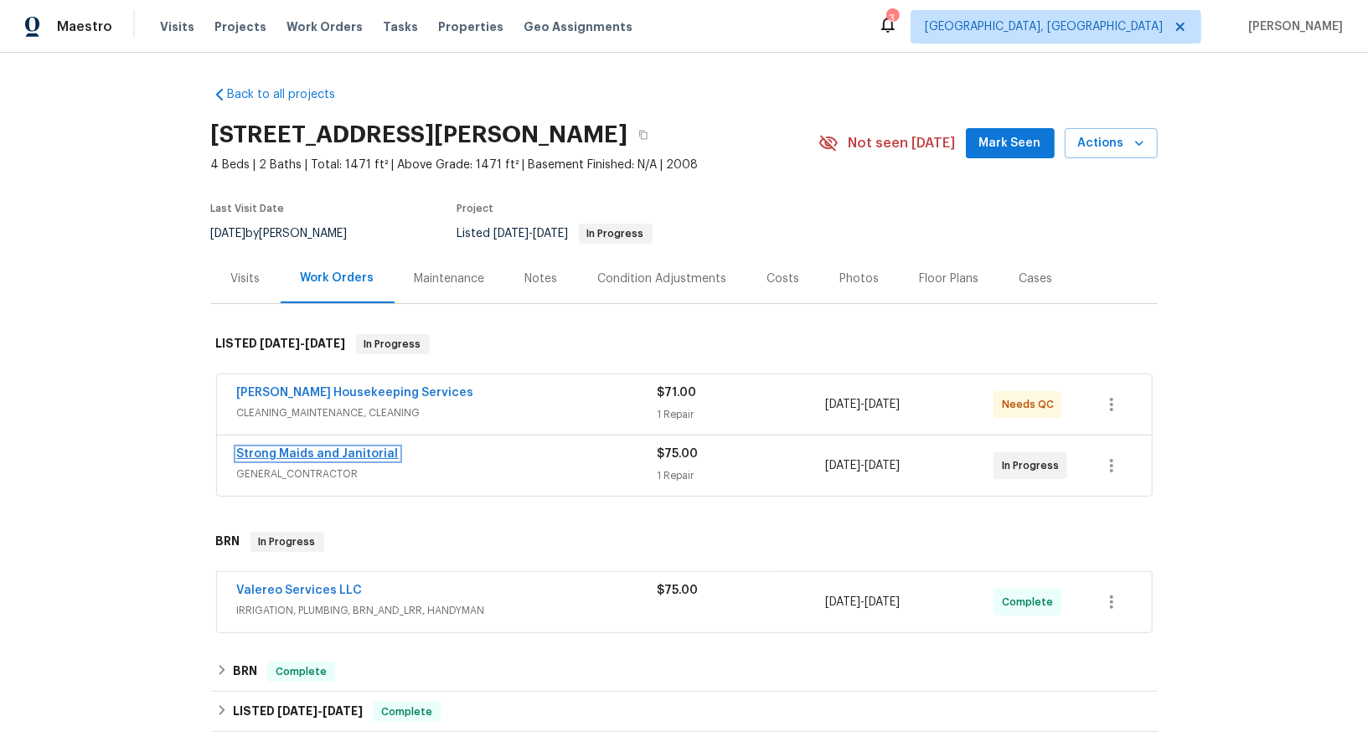
click at [341, 450] on link "Strong Maids and Janitorial" at bounding box center [318, 454] width 162 height 12
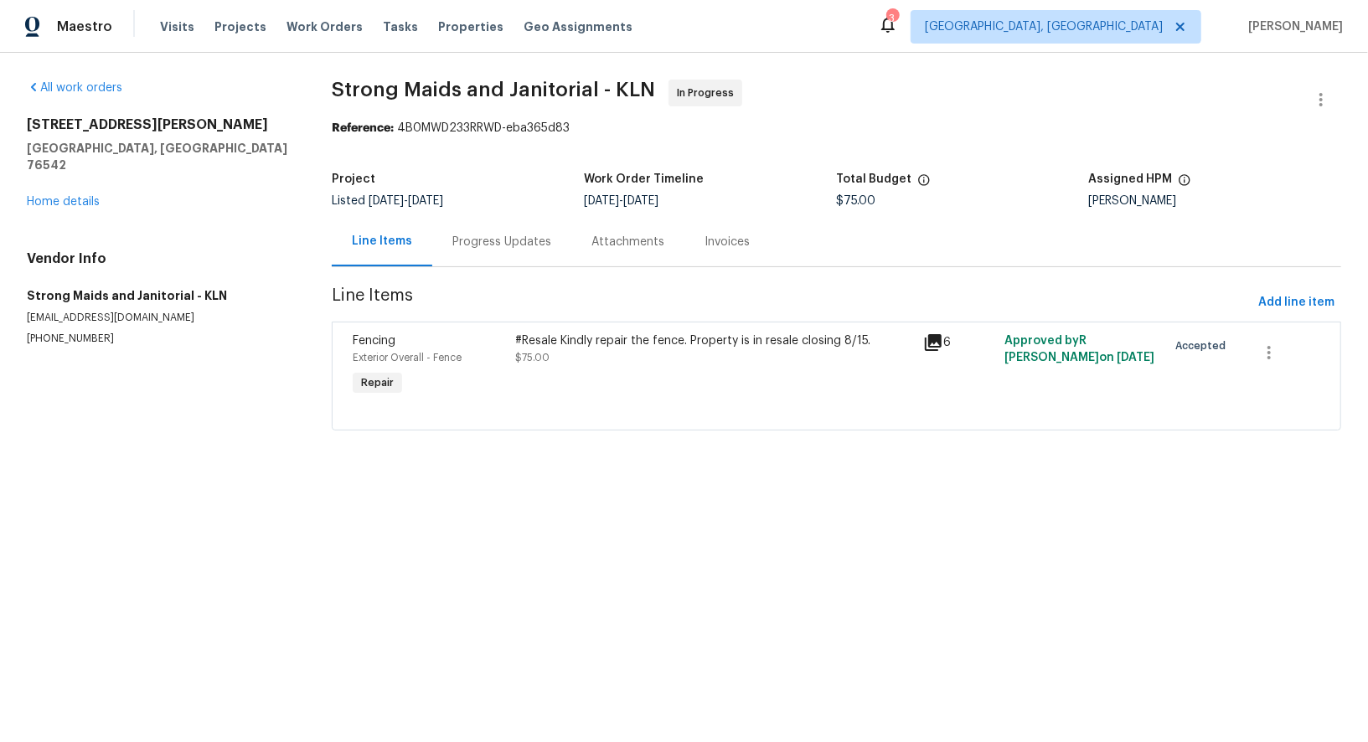
click at [443, 257] on div "Progress Updates" at bounding box center [501, 241] width 139 height 49
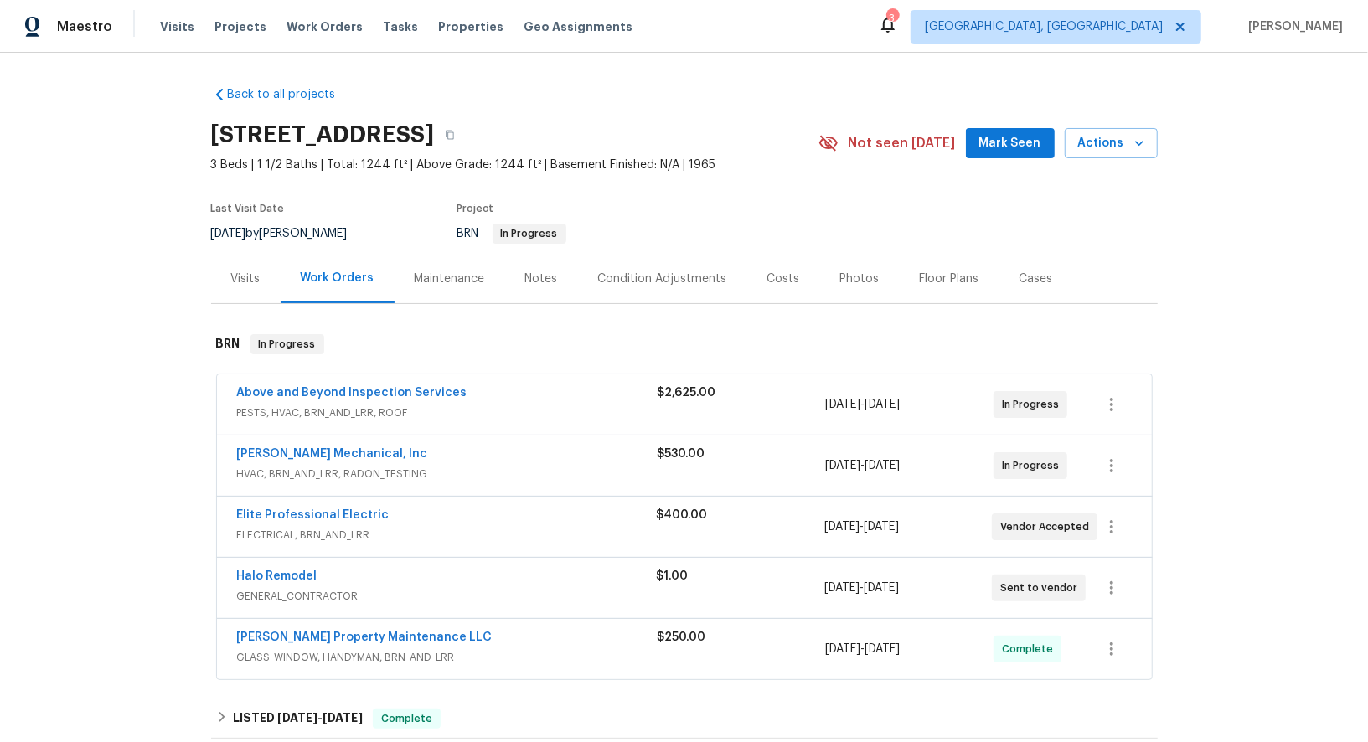
click at [271, 580] on span "Halo Remodel" at bounding box center [277, 576] width 80 height 17
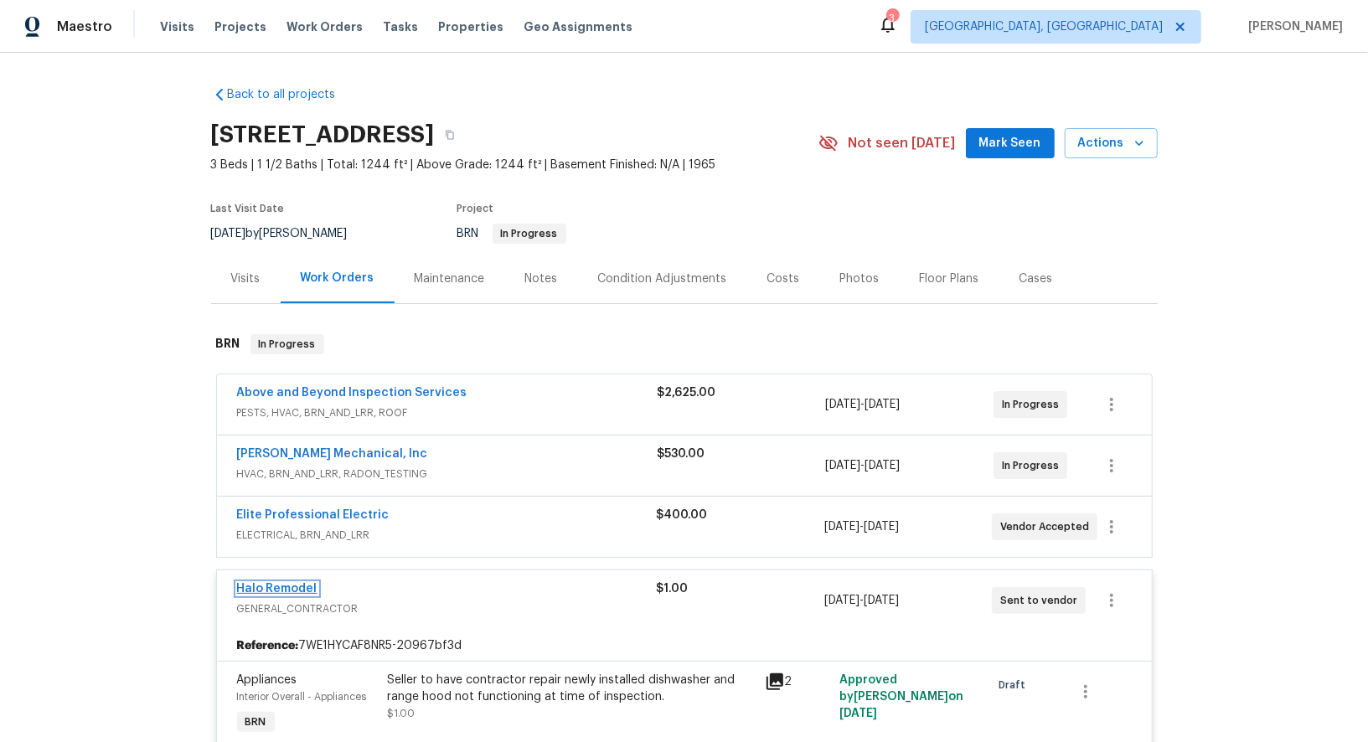
click at [250, 590] on link "Halo Remodel" at bounding box center [277, 589] width 80 height 12
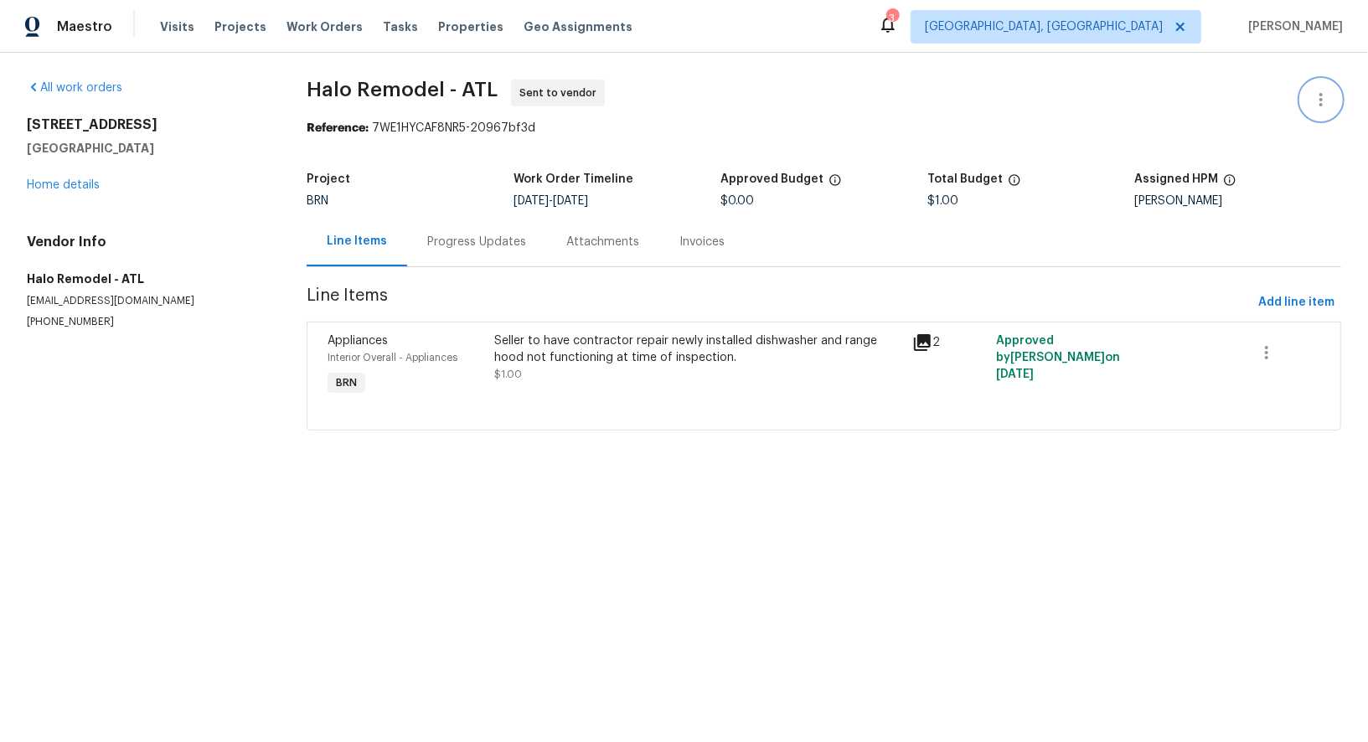
click at [1316, 107] on icon "button" at bounding box center [1321, 100] width 20 height 20
click at [1252, 89] on li "Edit" at bounding box center [1266, 99] width 181 height 28
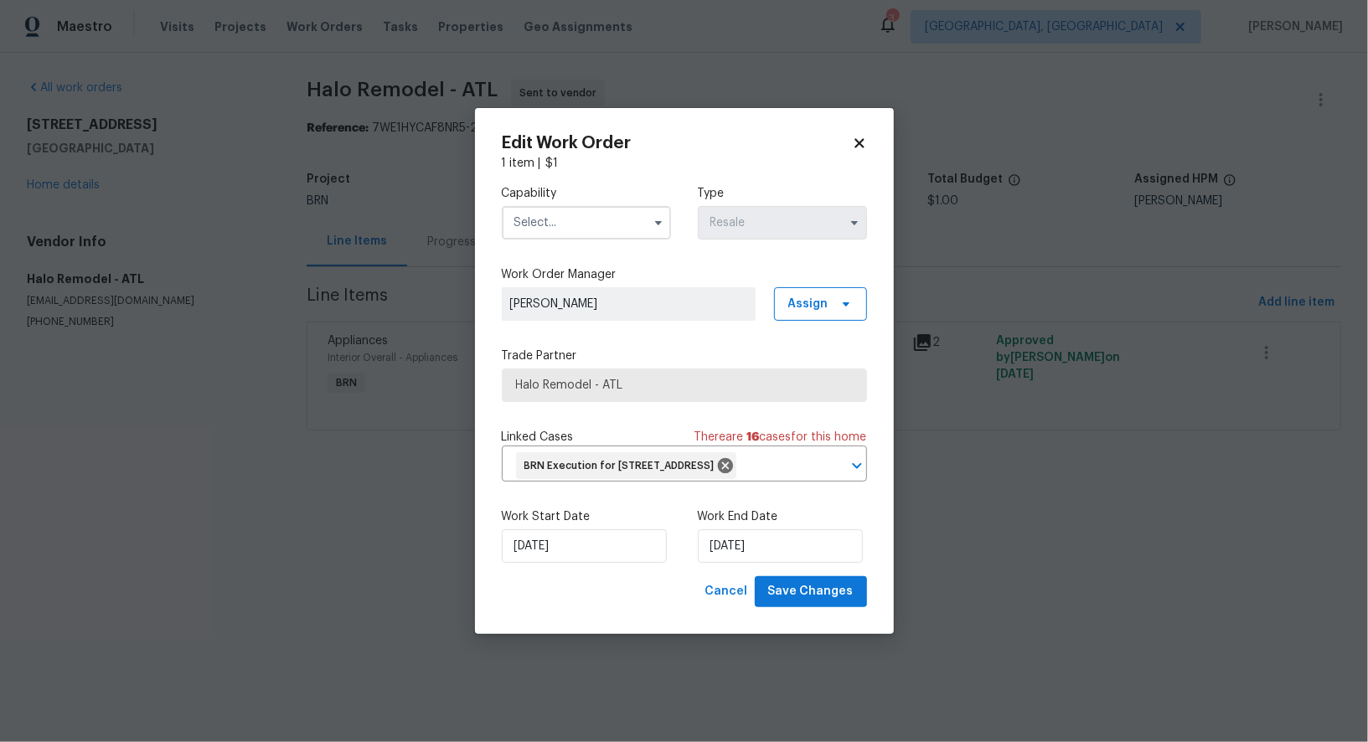
click at [569, 214] on input "text" at bounding box center [586, 222] width 169 height 33
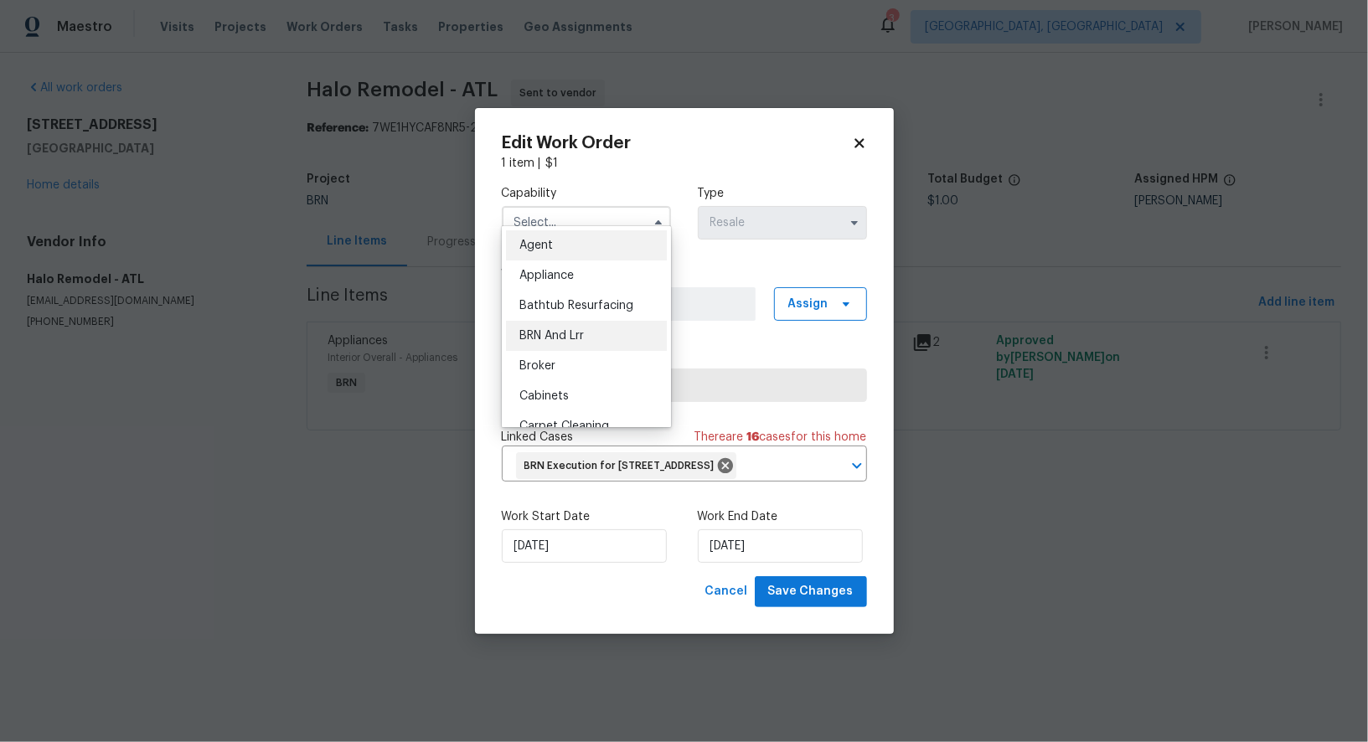
click at [560, 332] on span "BRN And Lrr" at bounding box center [551, 336] width 64 height 12
type input "BRN And Lrr"
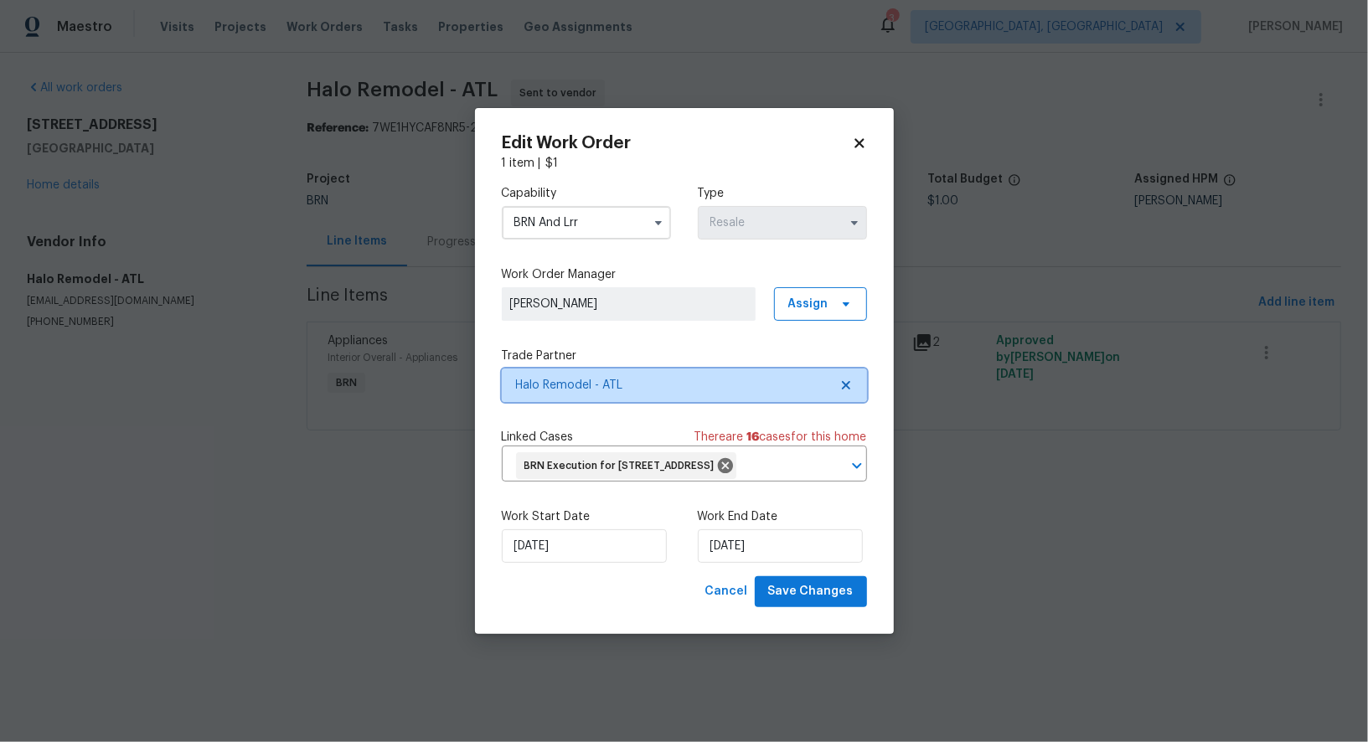
click at [849, 379] on icon at bounding box center [845, 385] width 13 height 13
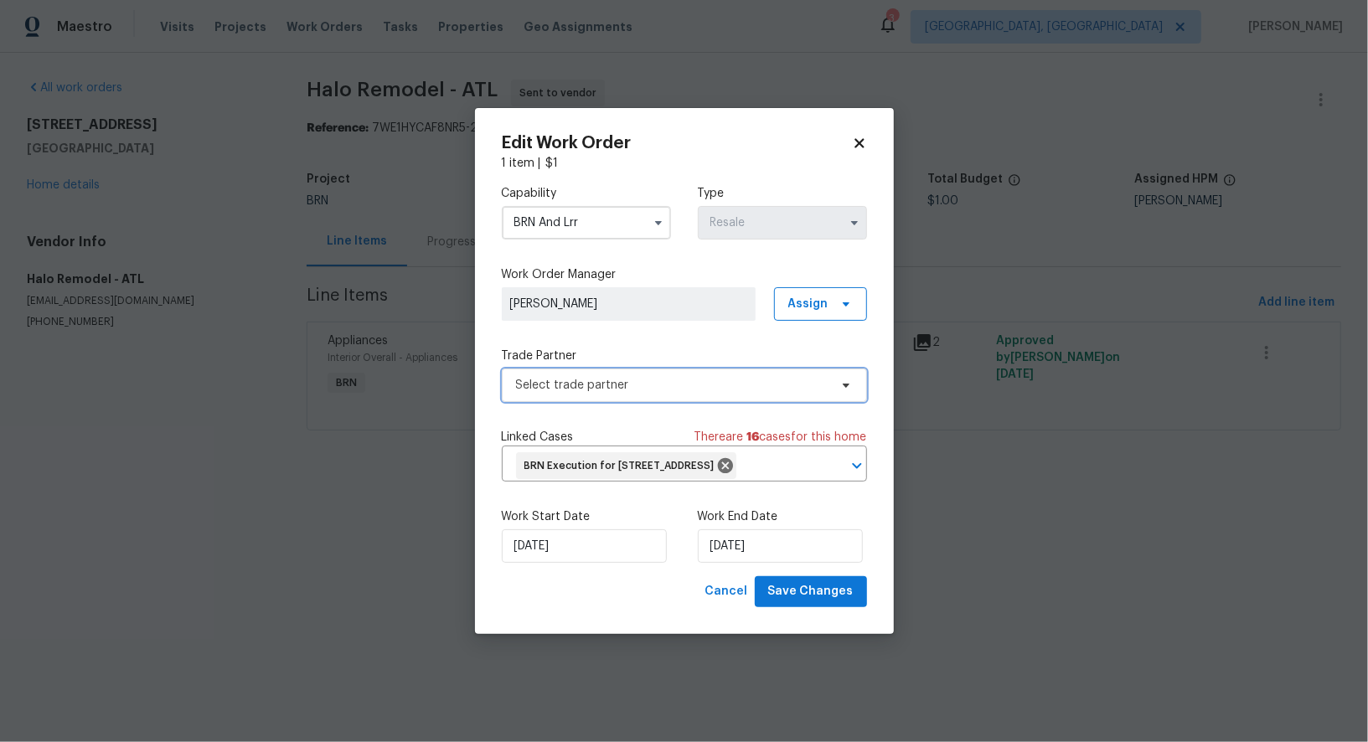
click at [766, 377] on span "Select trade partner" at bounding box center [672, 385] width 312 height 17
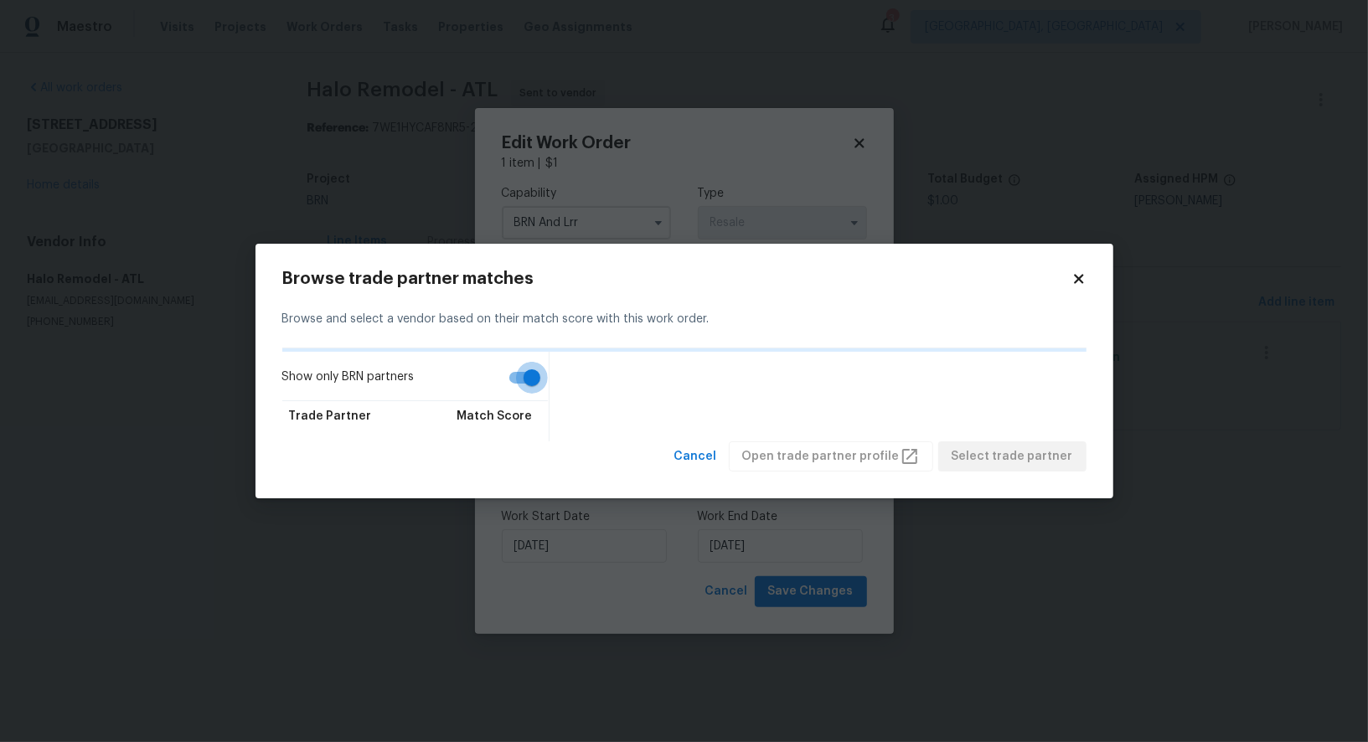
click at [531, 373] on input "Show only BRN partners" at bounding box center [531, 378] width 95 height 32
click at [514, 382] on input "Show only BRN partners" at bounding box center [514, 378] width 95 height 32
checkbox input "true"
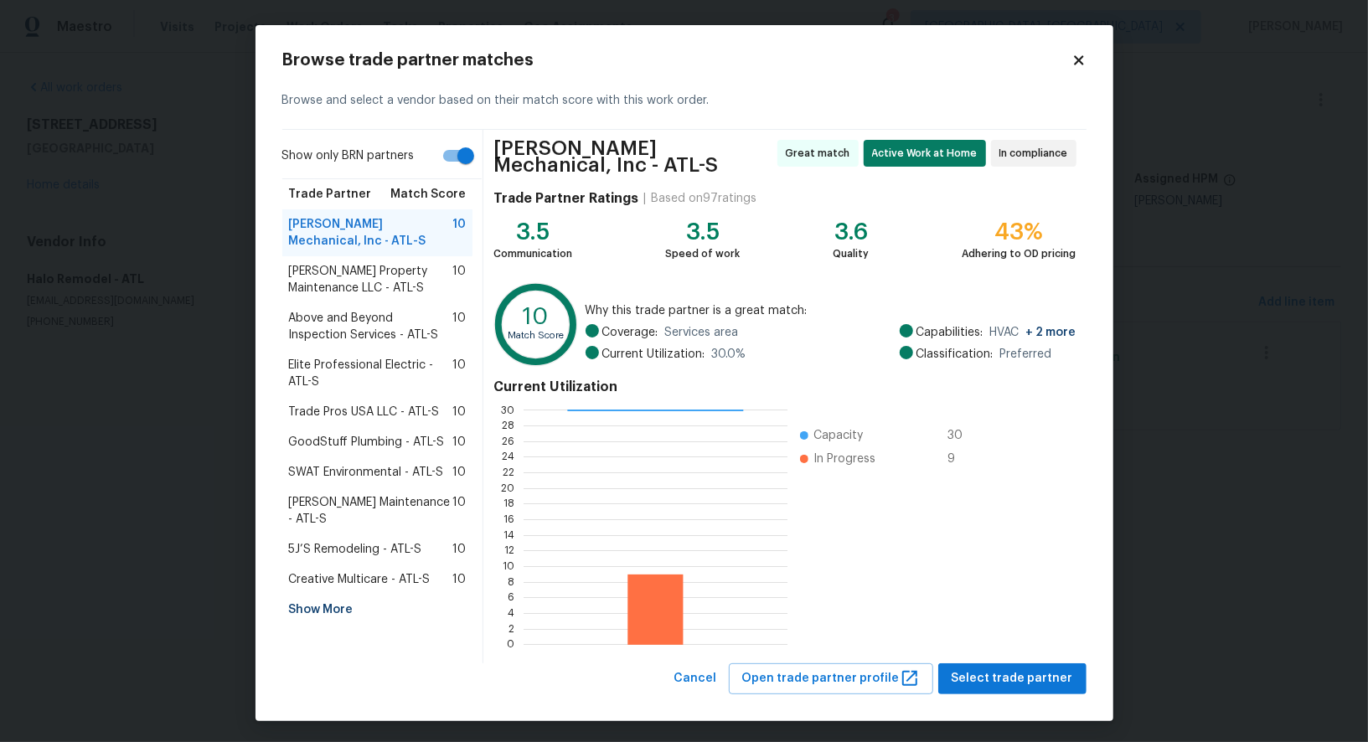
scroll to position [2, 0]
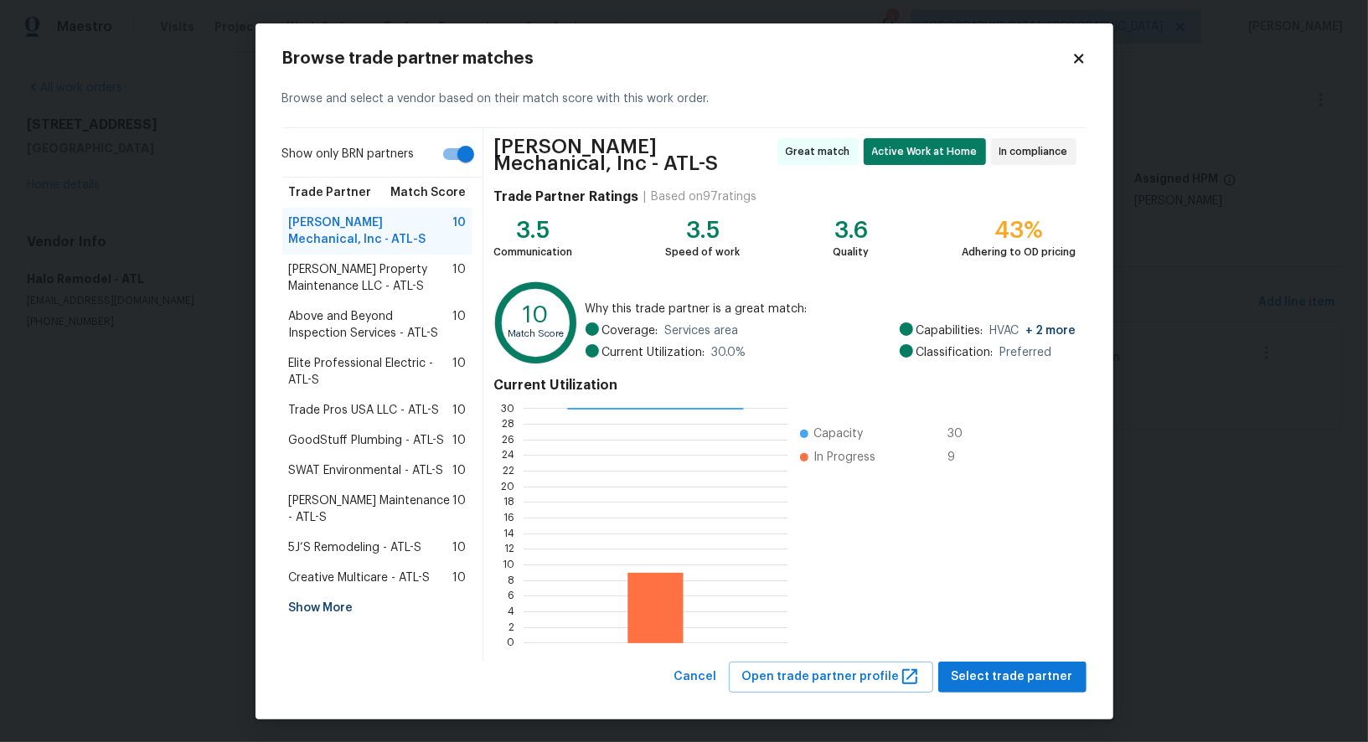
click at [365, 288] on span "[PERSON_NAME] Property Maintenance LLC - ATL-S" at bounding box center [371, 277] width 164 height 33
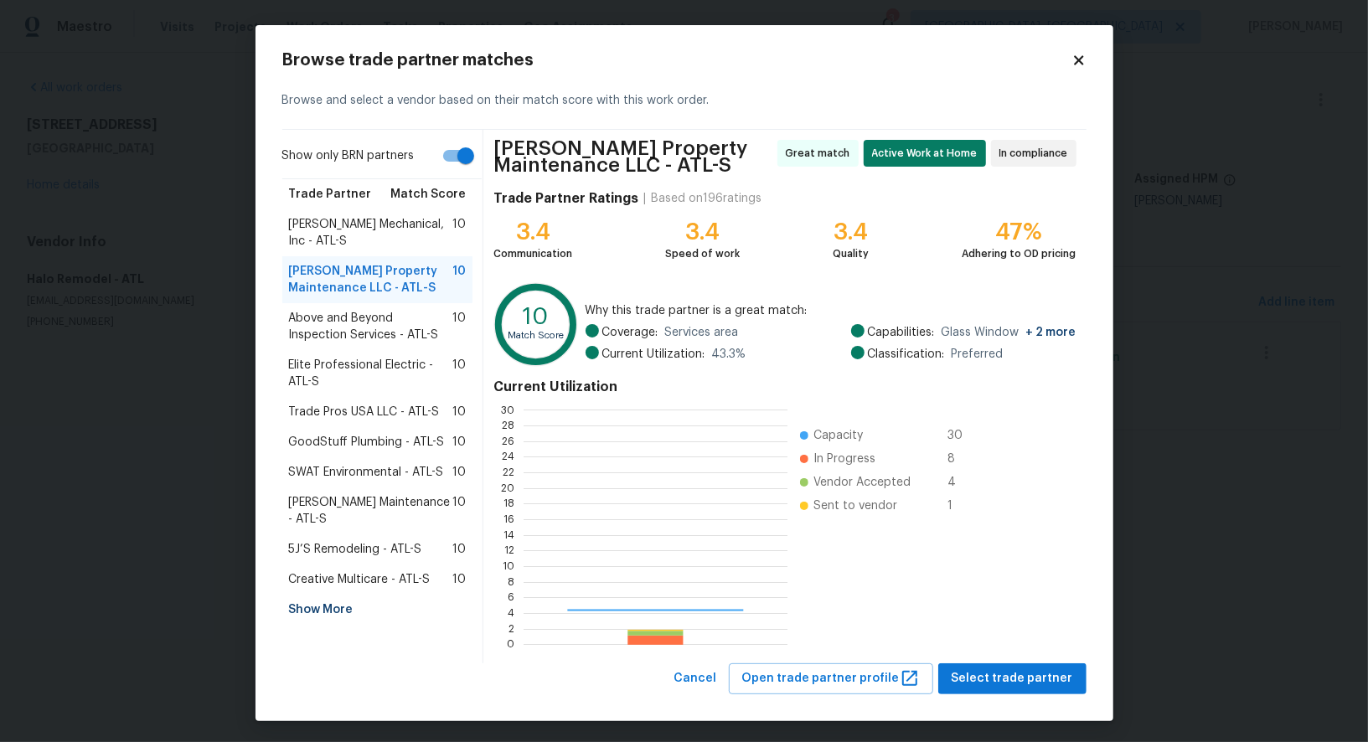
scroll to position [234, 264]
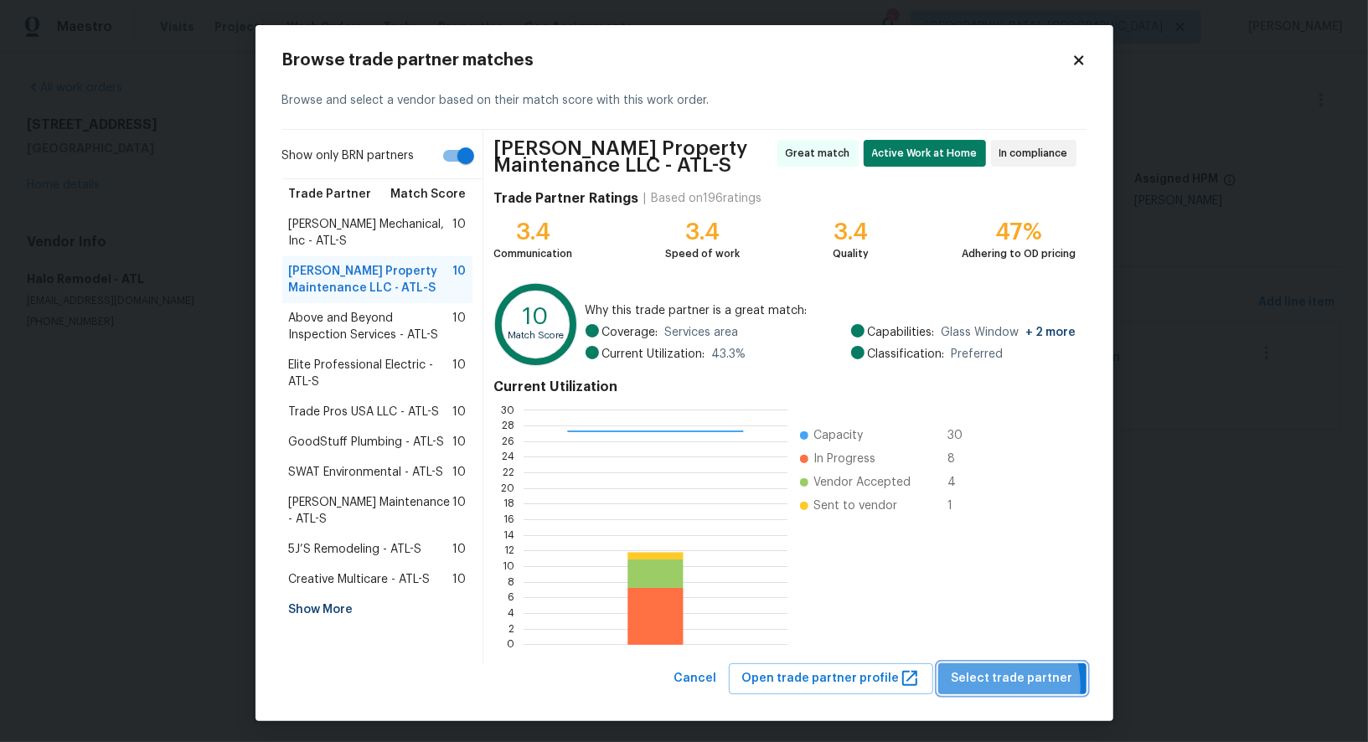
click at [988, 685] on span "Select trade partner" at bounding box center [1011, 678] width 121 height 21
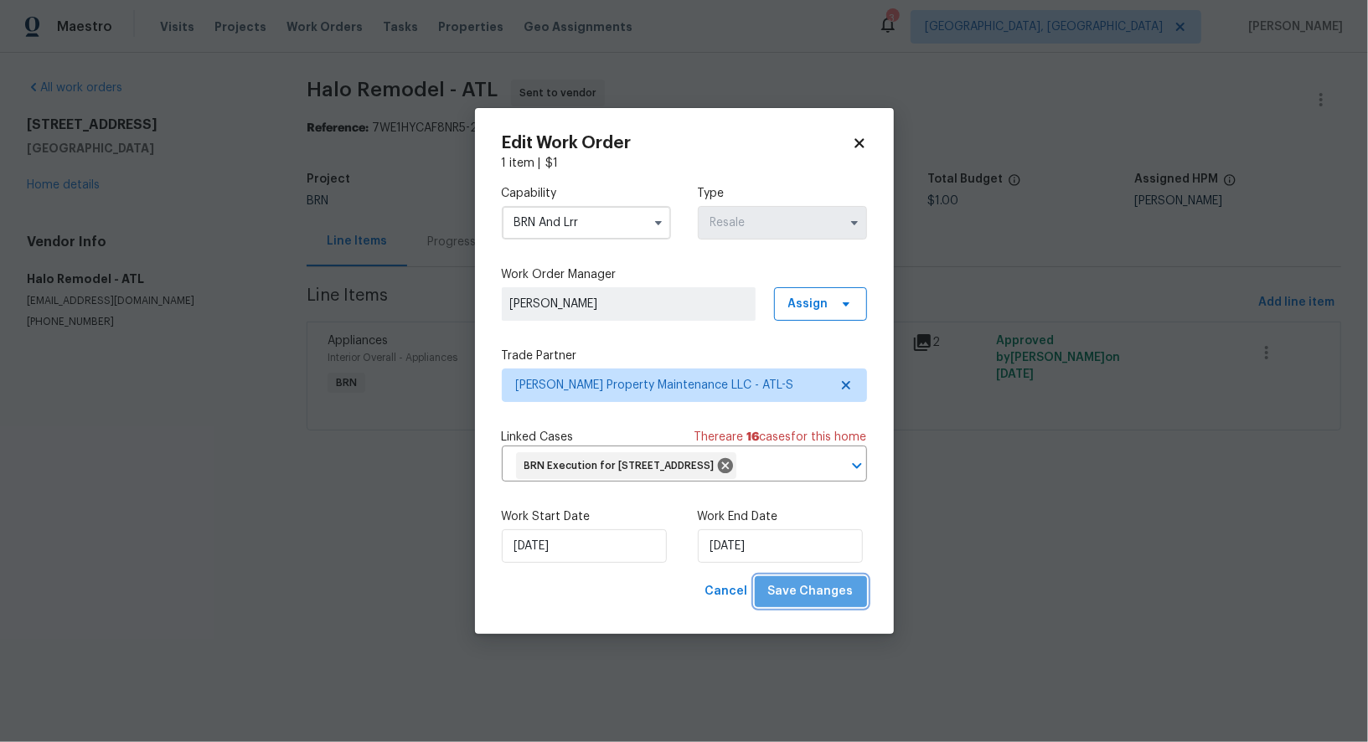
click at [818, 602] on span "Save Changes" at bounding box center [810, 591] width 85 height 21
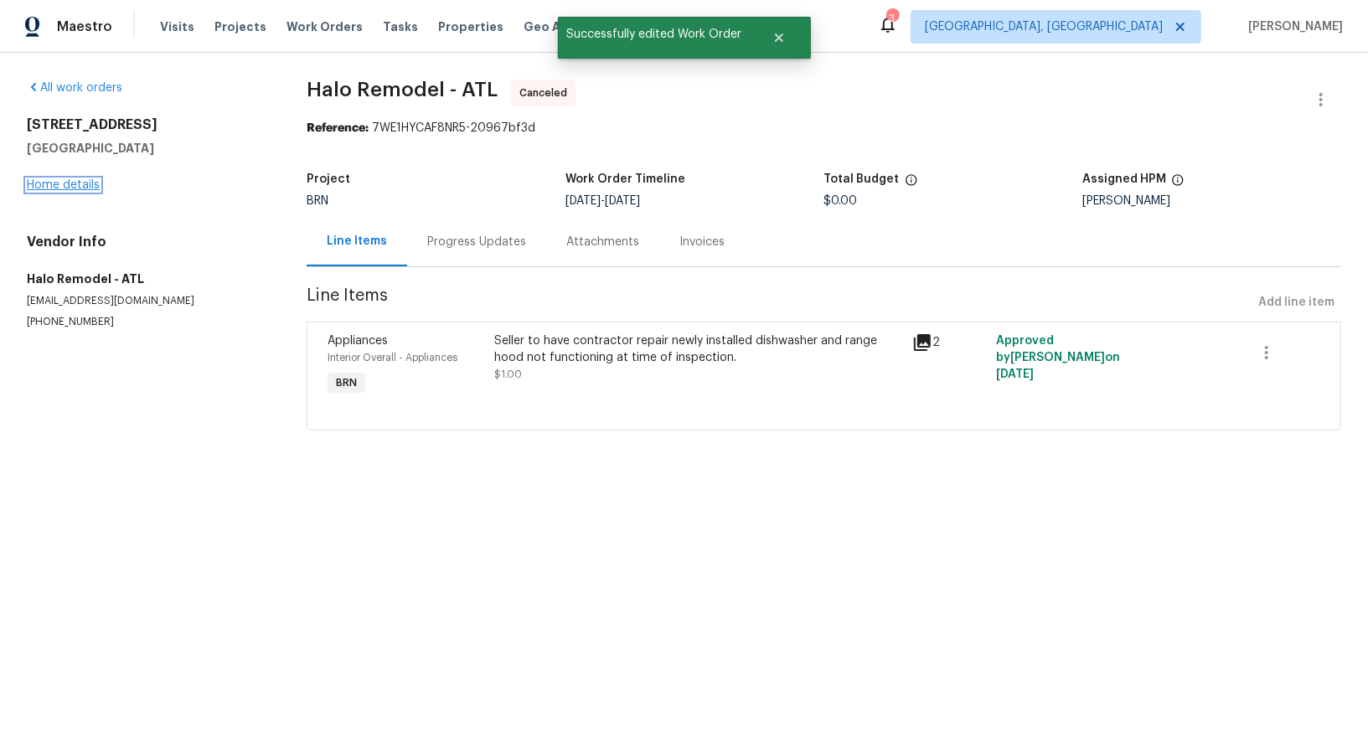
click at [68, 184] on link "Home details" at bounding box center [63, 185] width 73 height 12
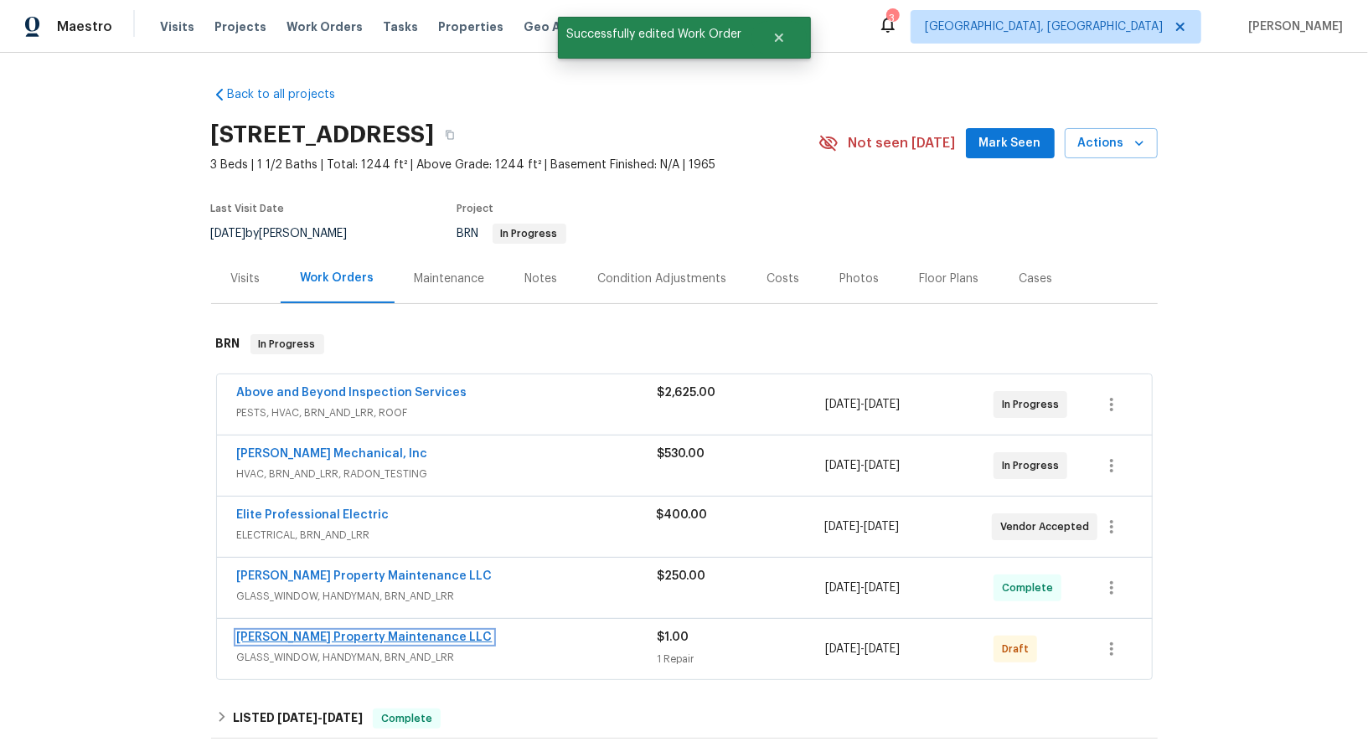
click at [317, 636] on link "[PERSON_NAME] Property Maintenance LLC" at bounding box center [364, 637] width 255 height 12
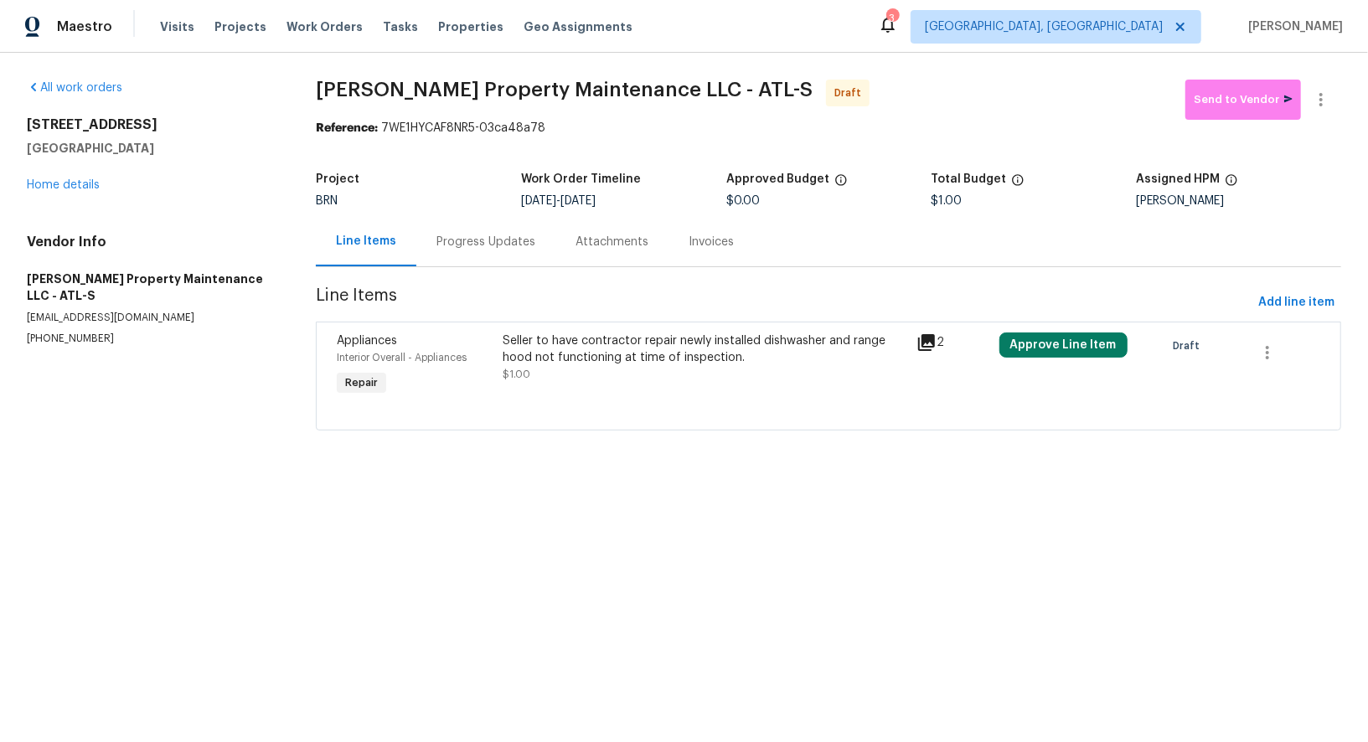
click at [603, 359] on div "Seller to have contractor repair newly installed dishwasher and range hood not …" at bounding box center [704, 348] width 404 height 33
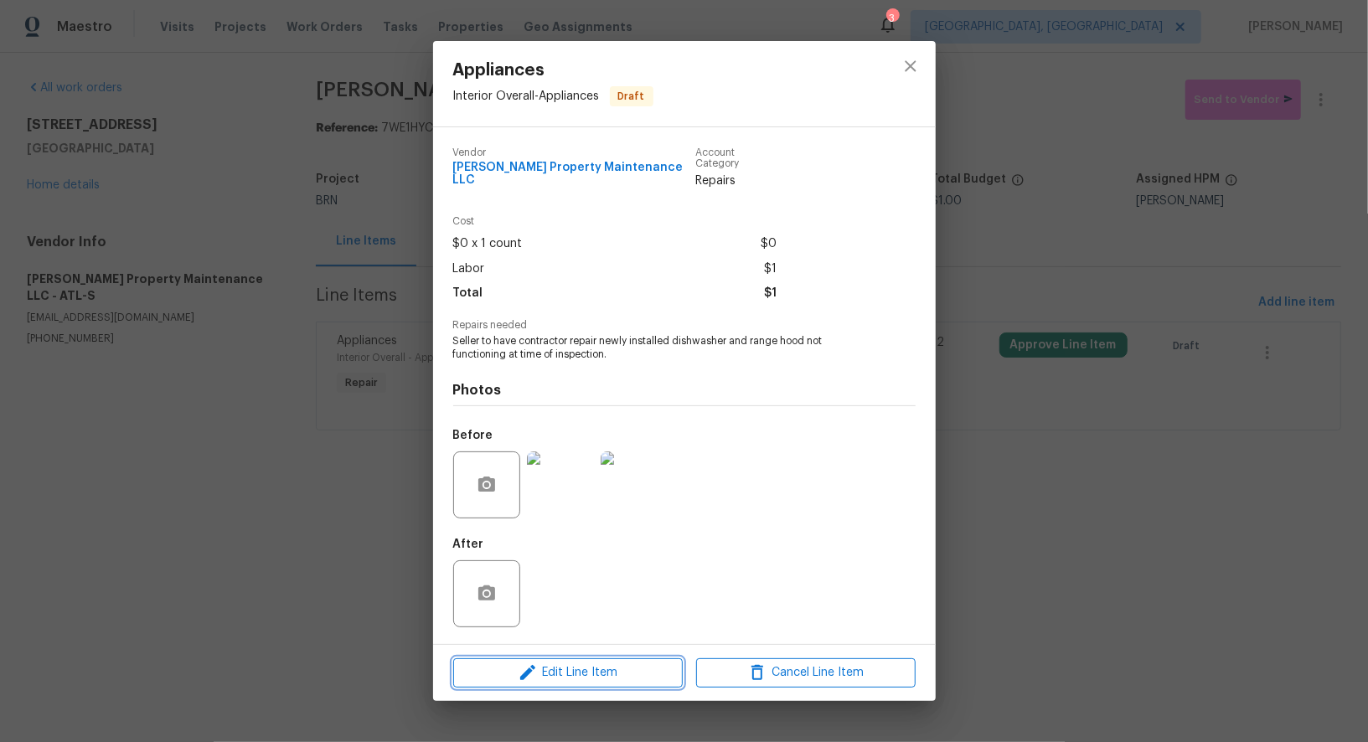
click at [594, 668] on span "Edit Line Item" at bounding box center [567, 672] width 219 height 21
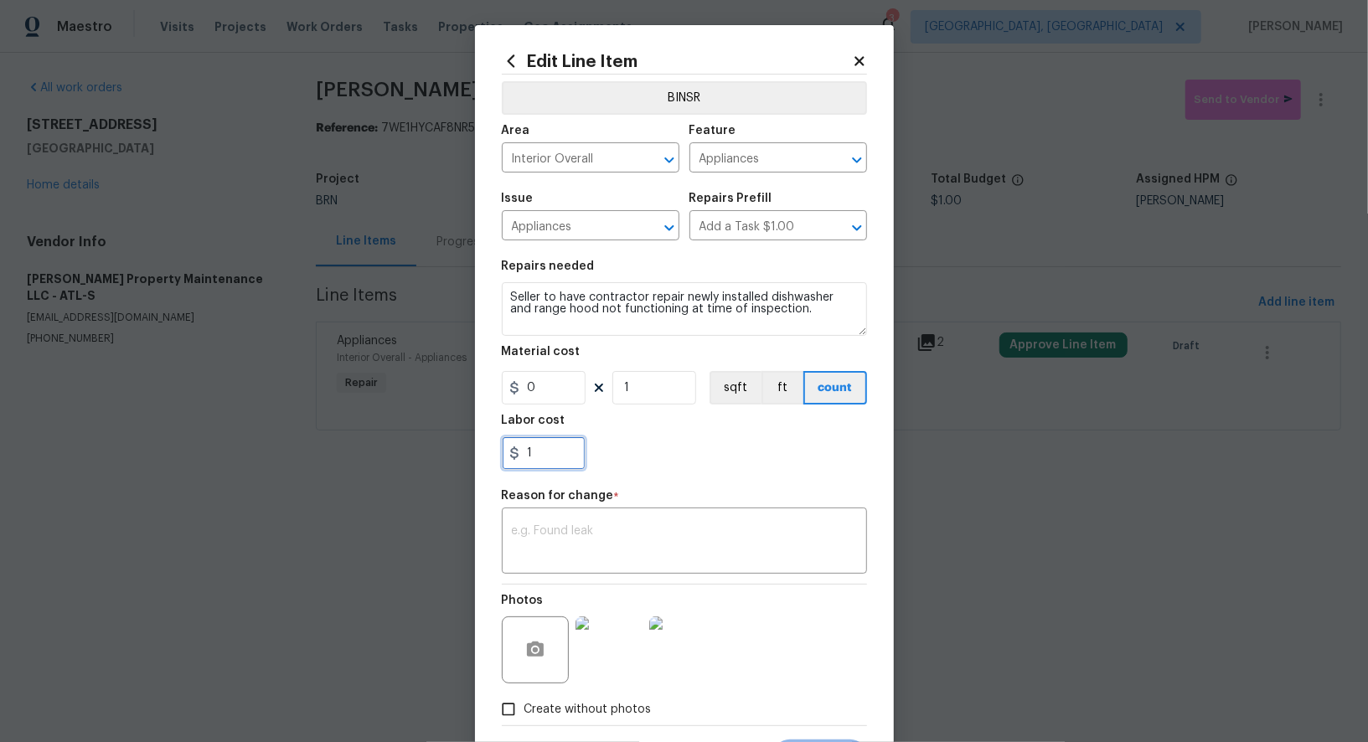
click at [552, 460] on input "1" at bounding box center [544, 452] width 84 height 33
type input "75"
click at [572, 536] on textarea at bounding box center [684, 542] width 345 height 35
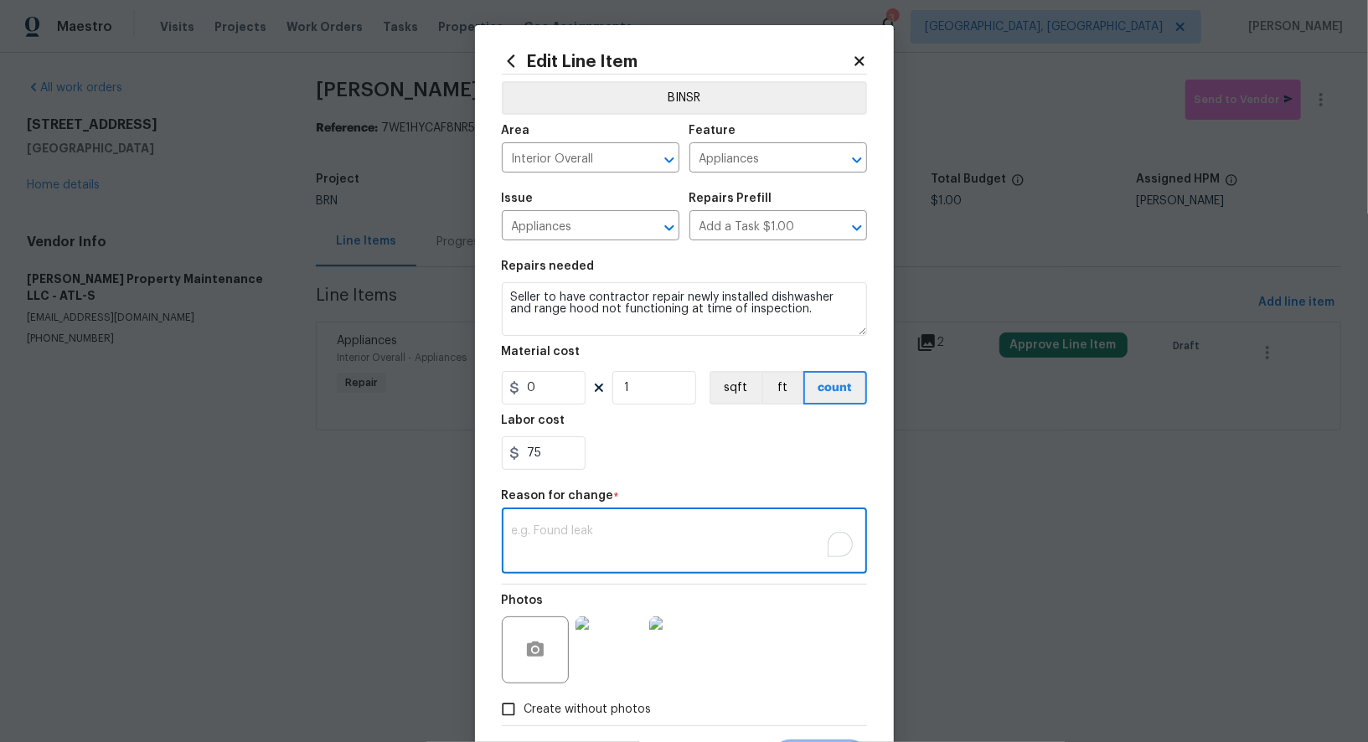
paste textarea "(PR) Updated per vendors final cost."
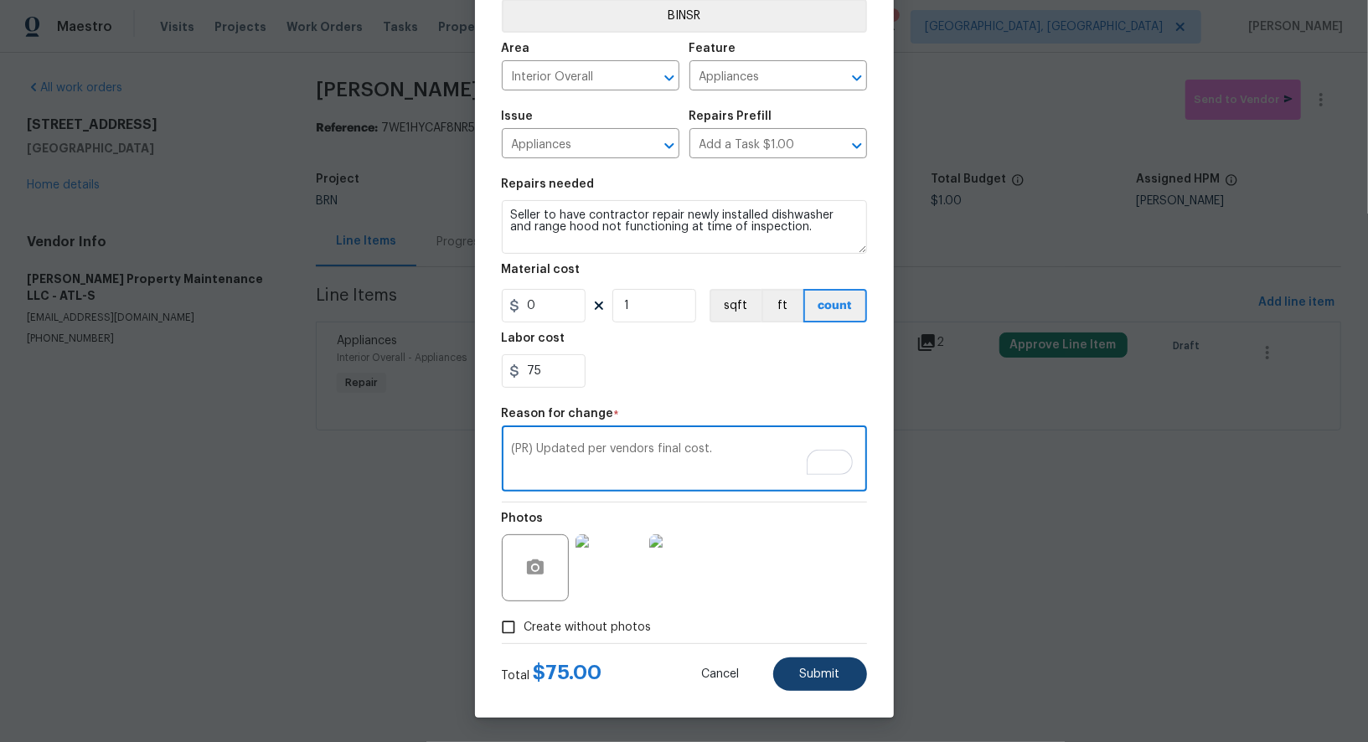
type textarea "(PR) Updated per vendors final cost."
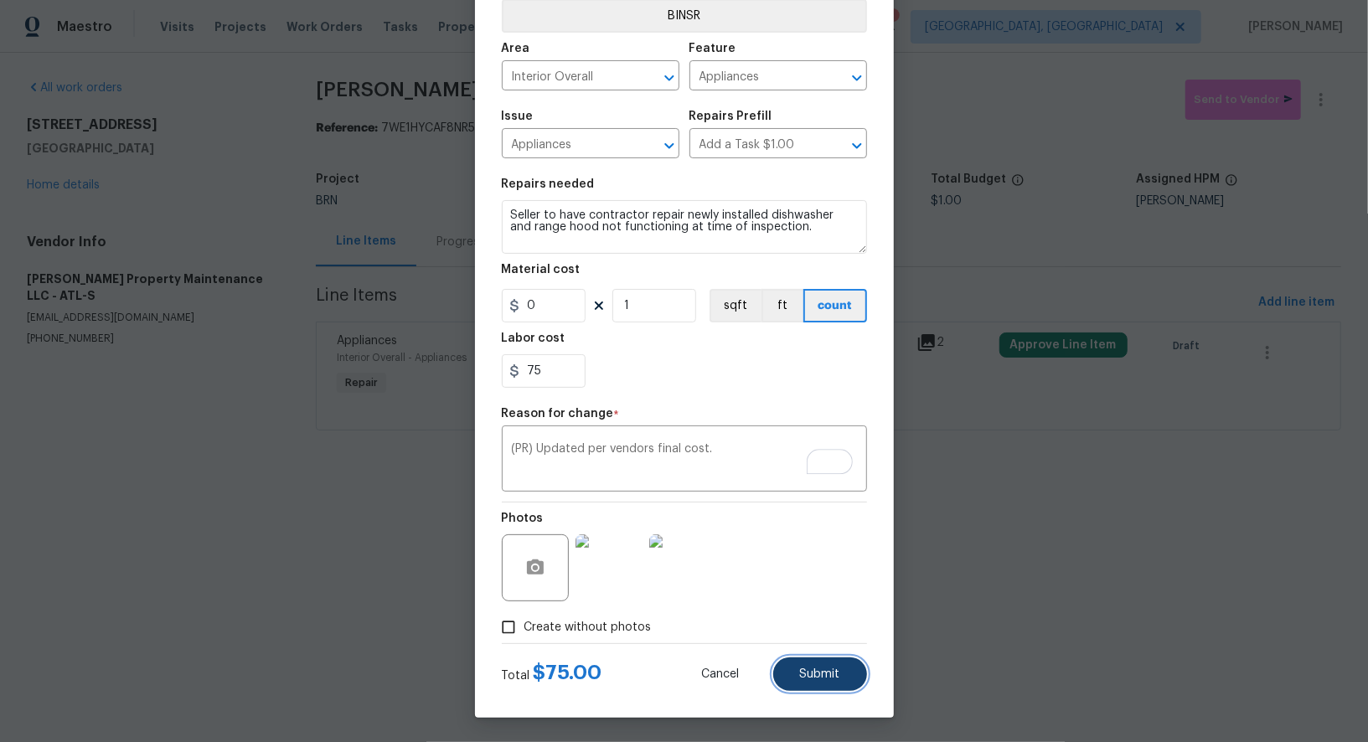
click at [813, 679] on span "Submit" at bounding box center [820, 674] width 40 height 13
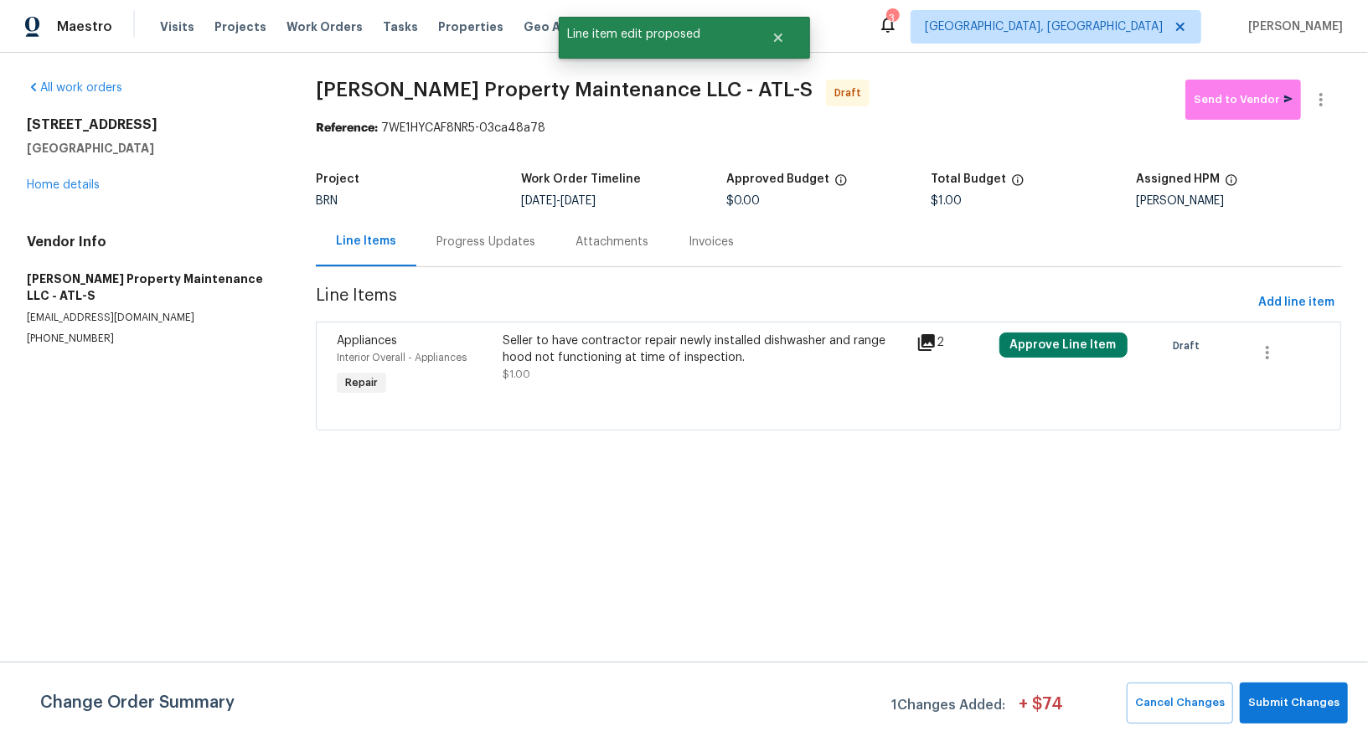
scroll to position [0, 0]
click at [1281, 703] on span "Submit Changes" at bounding box center [1293, 702] width 91 height 19
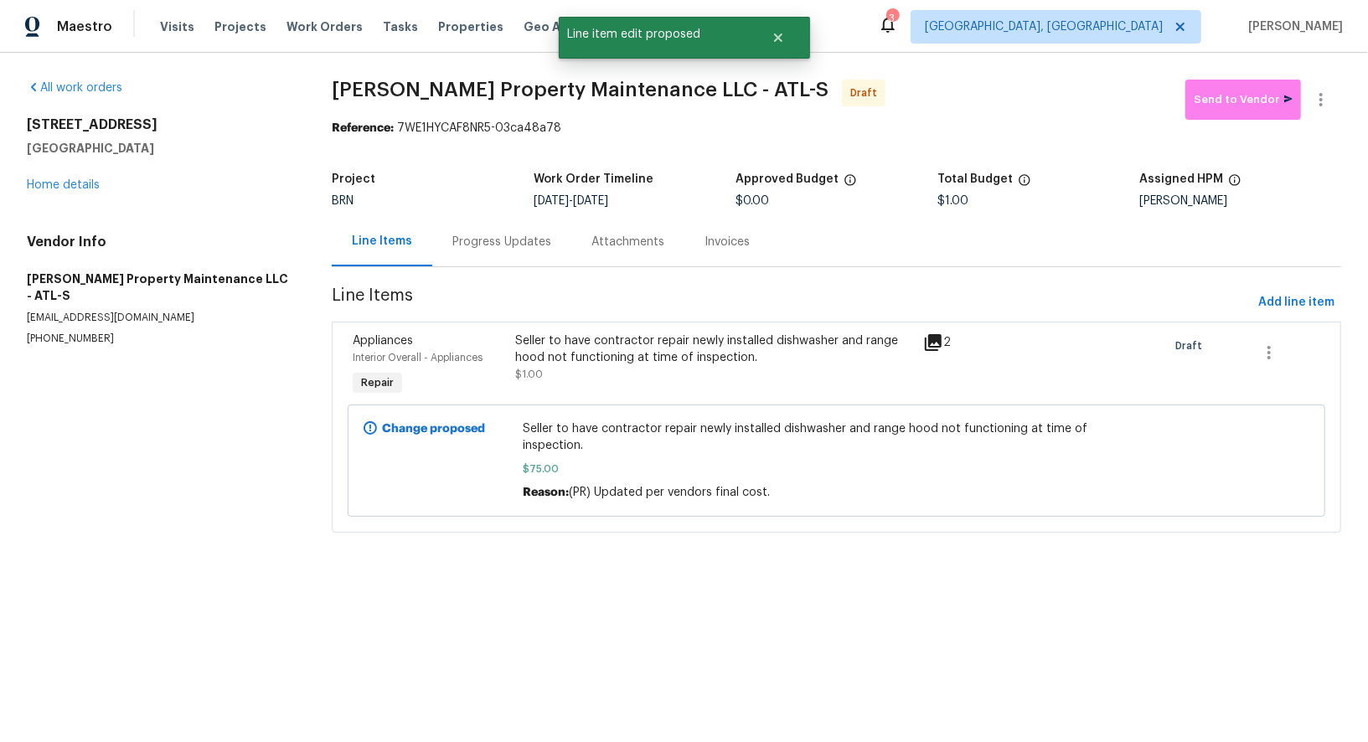
click at [480, 243] on div "Progress Updates" at bounding box center [501, 242] width 99 height 17
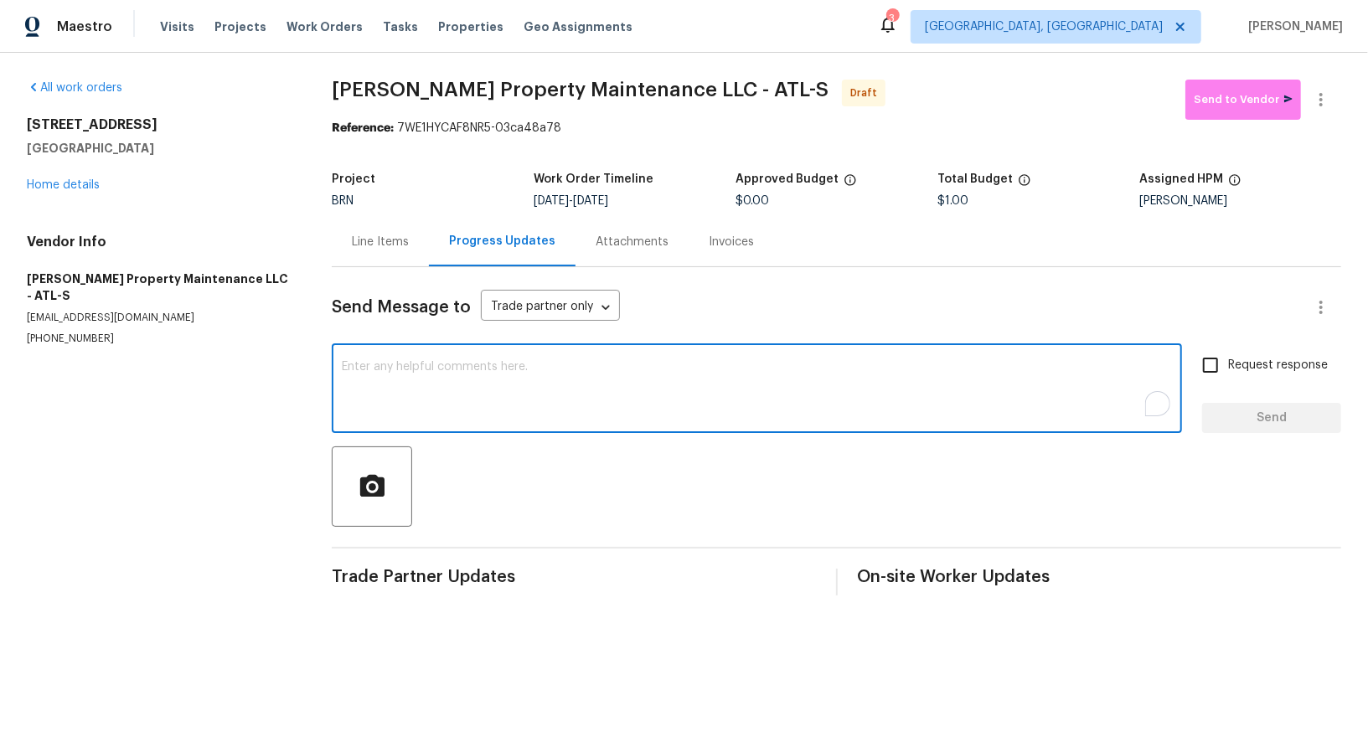
click at [513, 382] on textarea "To enrich screen reader interactions, please activate Accessibility in Grammarl…" at bounding box center [757, 390] width 830 height 59
paste textarea "Hi, I'm [PERSON_NAME] from Opendoor. Just wanted to check if you received the W…"
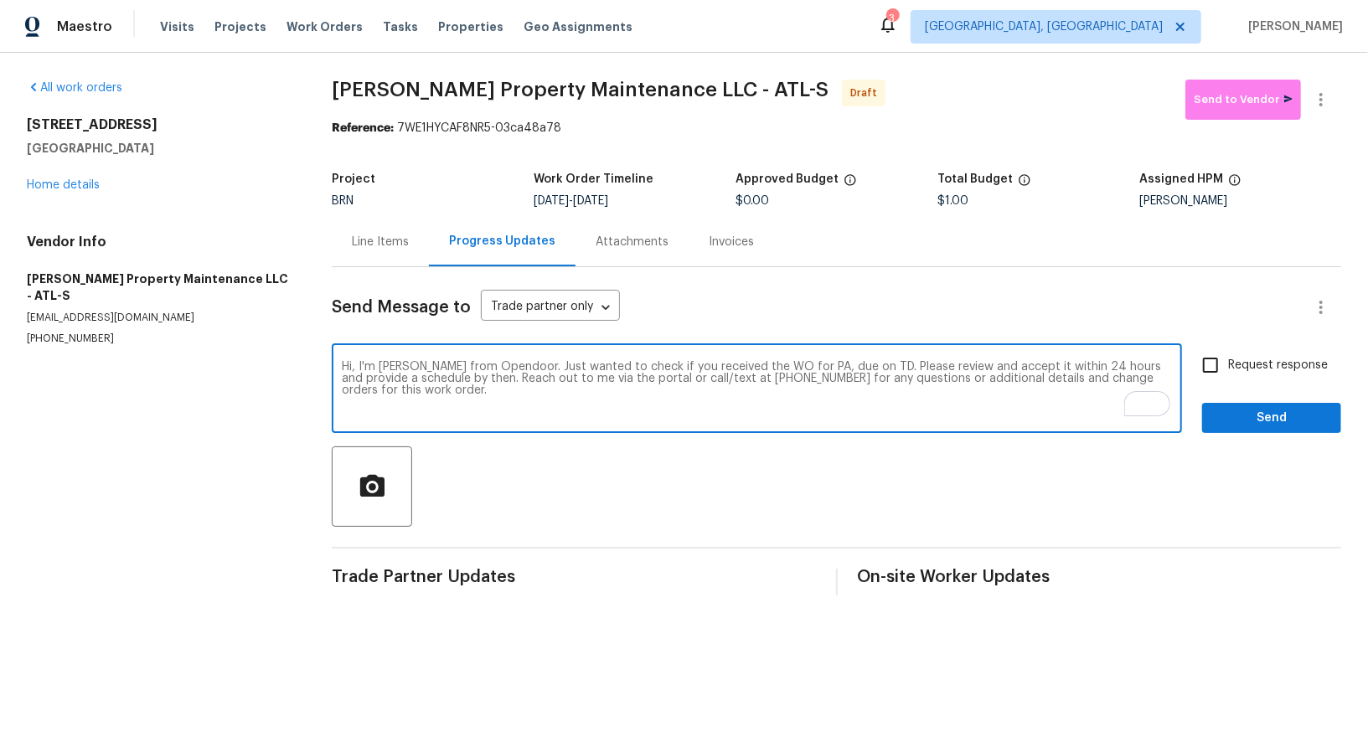
click at [815, 366] on textarea "Hi, I'm [PERSON_NAME] from Opendoor. Just wanted to check if you received the W…" at bounding box center [757, 390] width 830 height 59
paste textarea "[STREET_ADDRESS]"
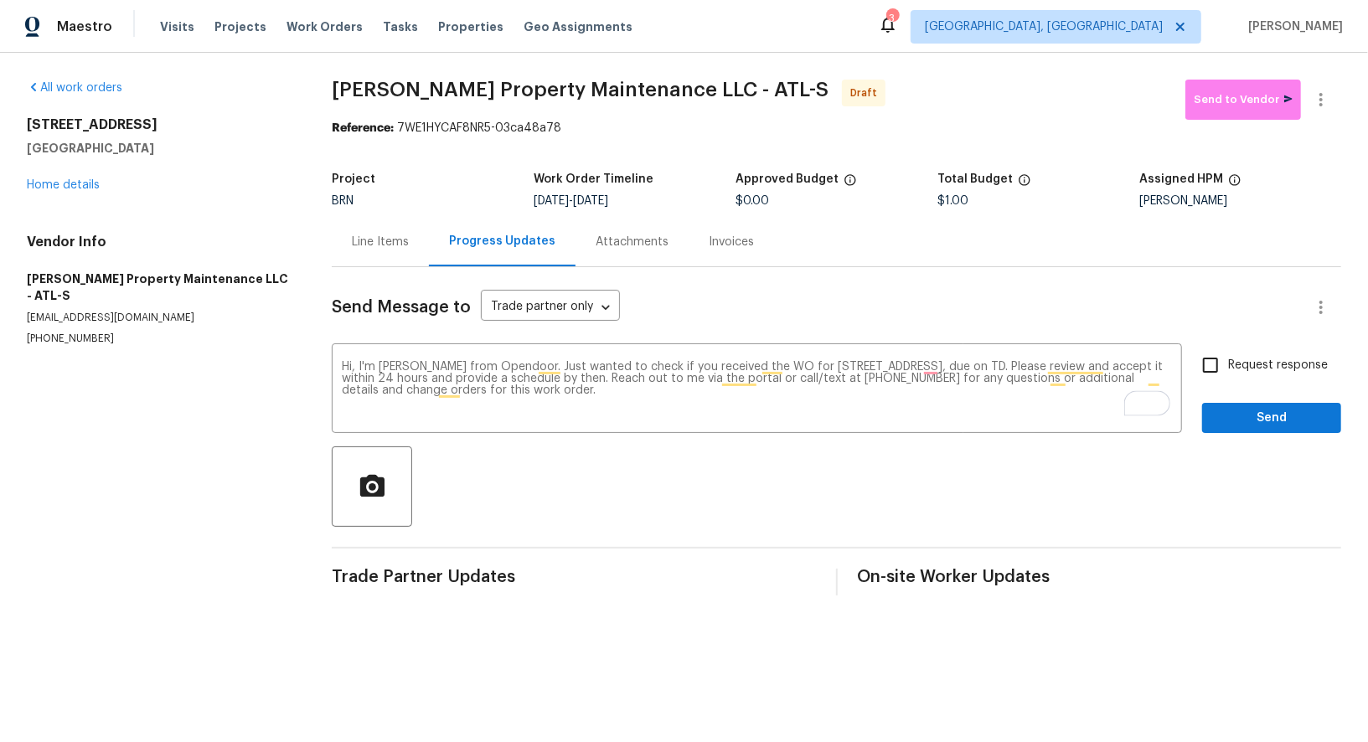
drag, startPoint x: 596, startPoint y: 197, endPoint x: 667, endPoint y: 197, distance: 71.2
click at [667, 197] on div "[DATE] - [DATE]" at bounding box center [634, 201] width 202 height 12
copy span "[DATE]"
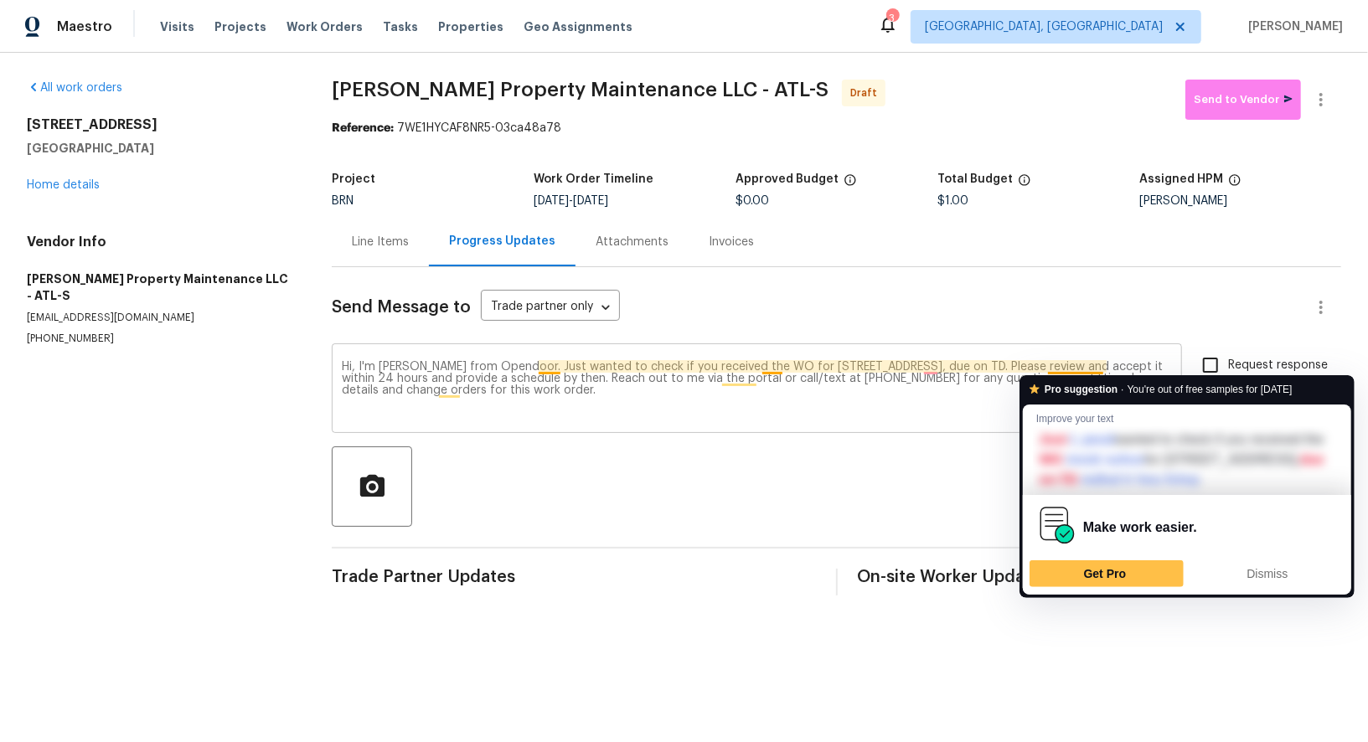
click at [1101, 364] on textarea "Hi, I'm [PERSON_NAME] from Opendoor. Just wanted to check if you received the W…" at bounding box center [757, 390] width 830 height 59
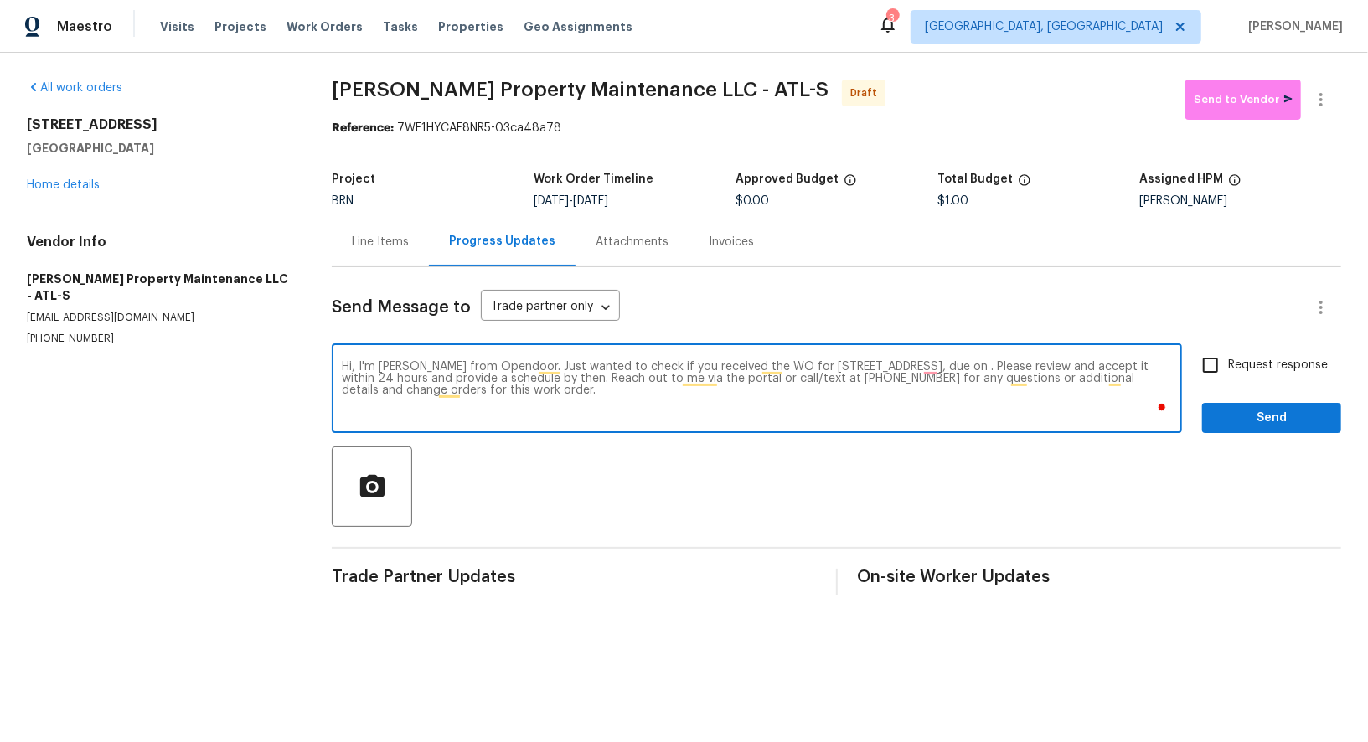
paste textarea "[DATE]"
type textarea "Hi, I'm [PERSON_NAME] from Opendoor. Just wanted to check if you received the W…"
click at [1192, 372] on div "Hi, I'm [PERSON_NAME] from Opendoor. Just wanted to check if you received the W…" at bounding box center [836, 390] width 1009 height 85
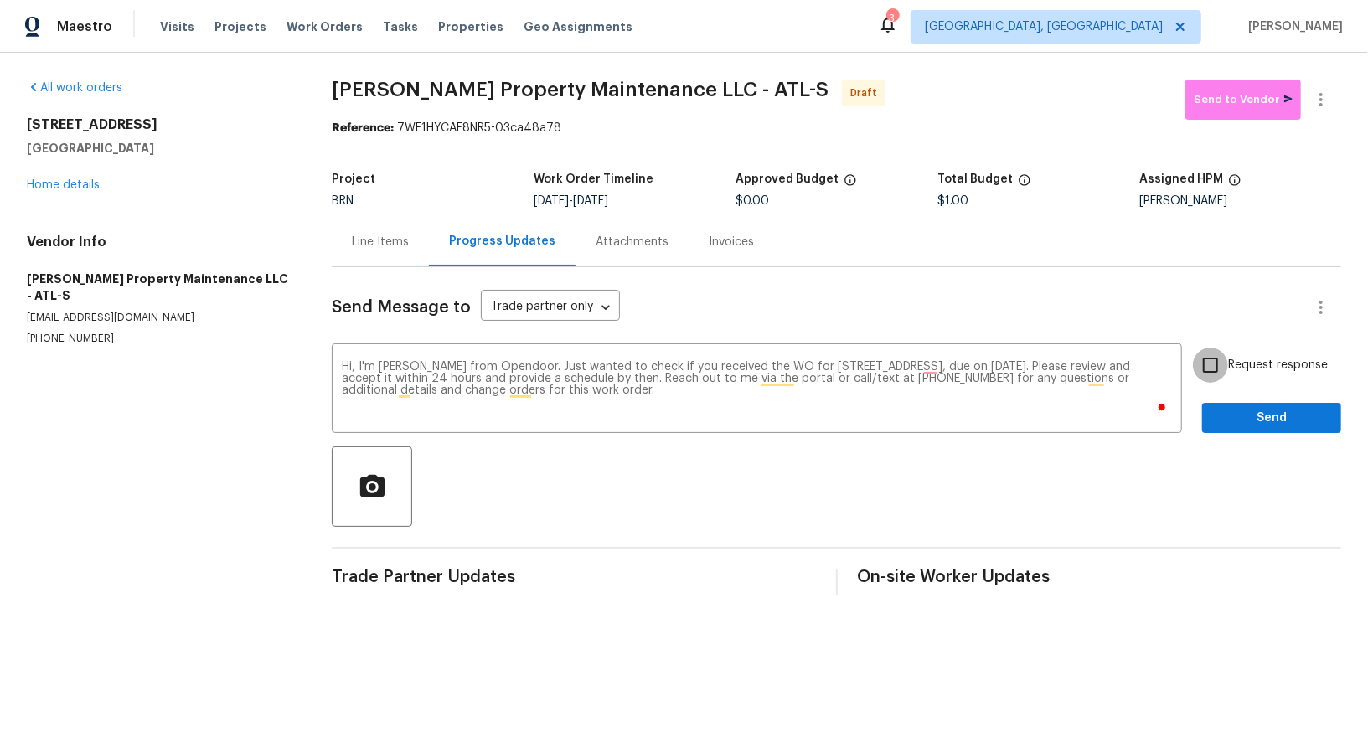
click at [1215, 372] on input "Request response" at bounding box center [1210, 365] width 35 height 35
checkbox input "true"
click at [1258, 420] on span "Send" at bounding box center [1271, 418] width 112 height 21
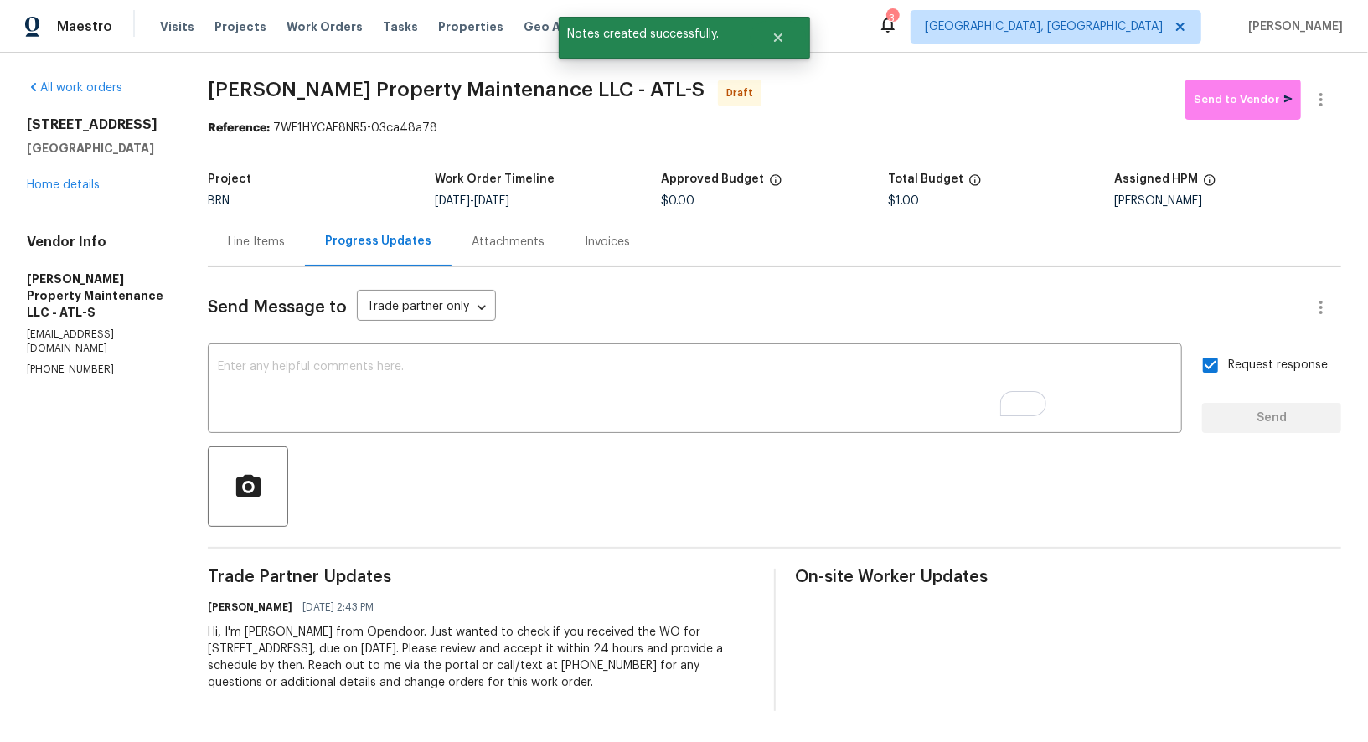
click at [281, 230] on div "Line Items" at bounding box center [256, 241] width 97 height 49
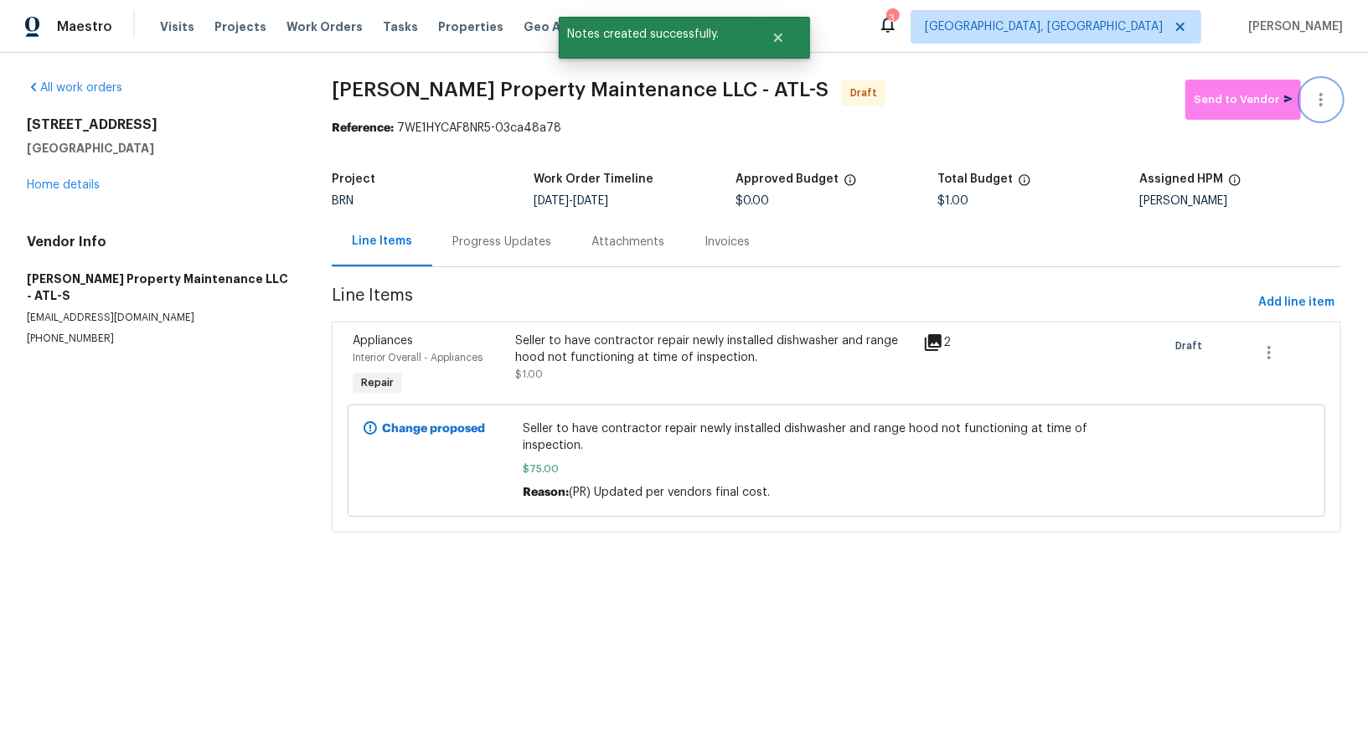
click at [1316, 95] on icon "button" at bounding box center [1321, 100] width 20 height 20
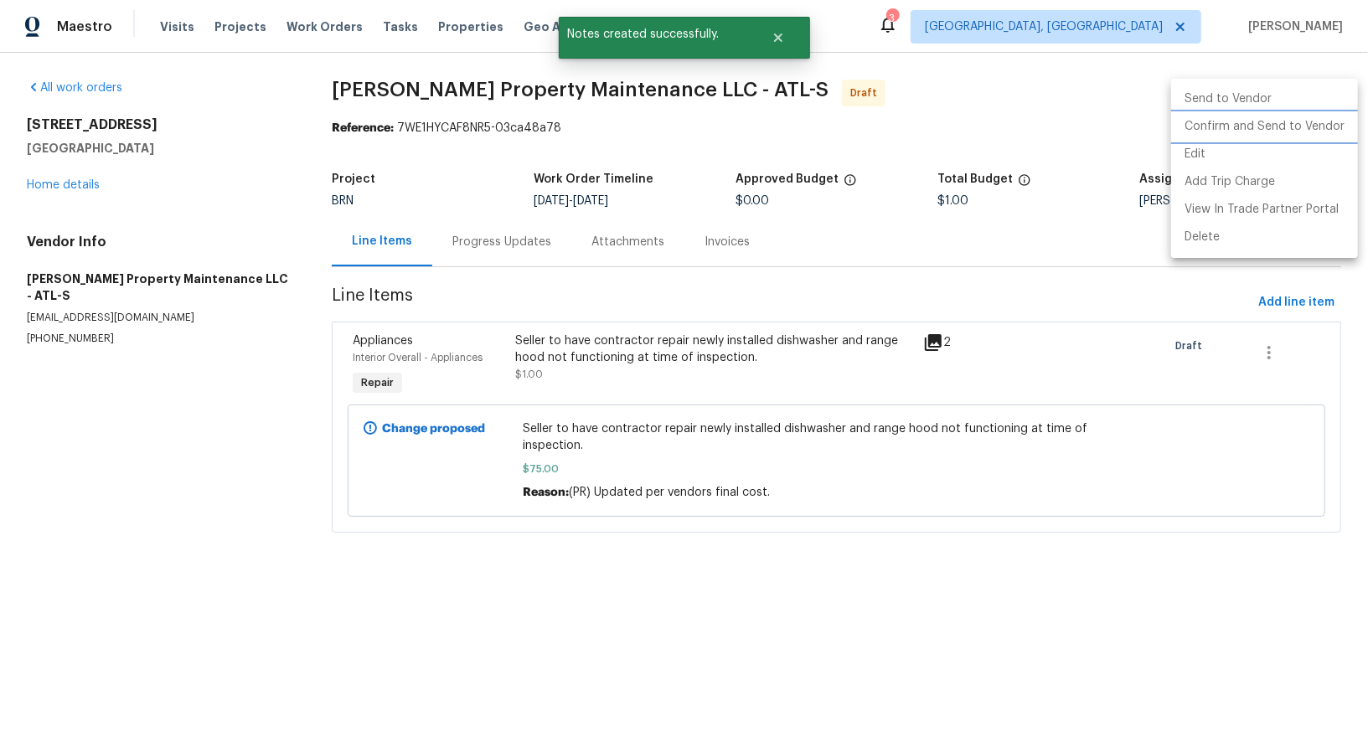
click at [1305, 126] on li "Confirm and Send to Vendor" at bounding box center [1264, 127] width 187 height 28
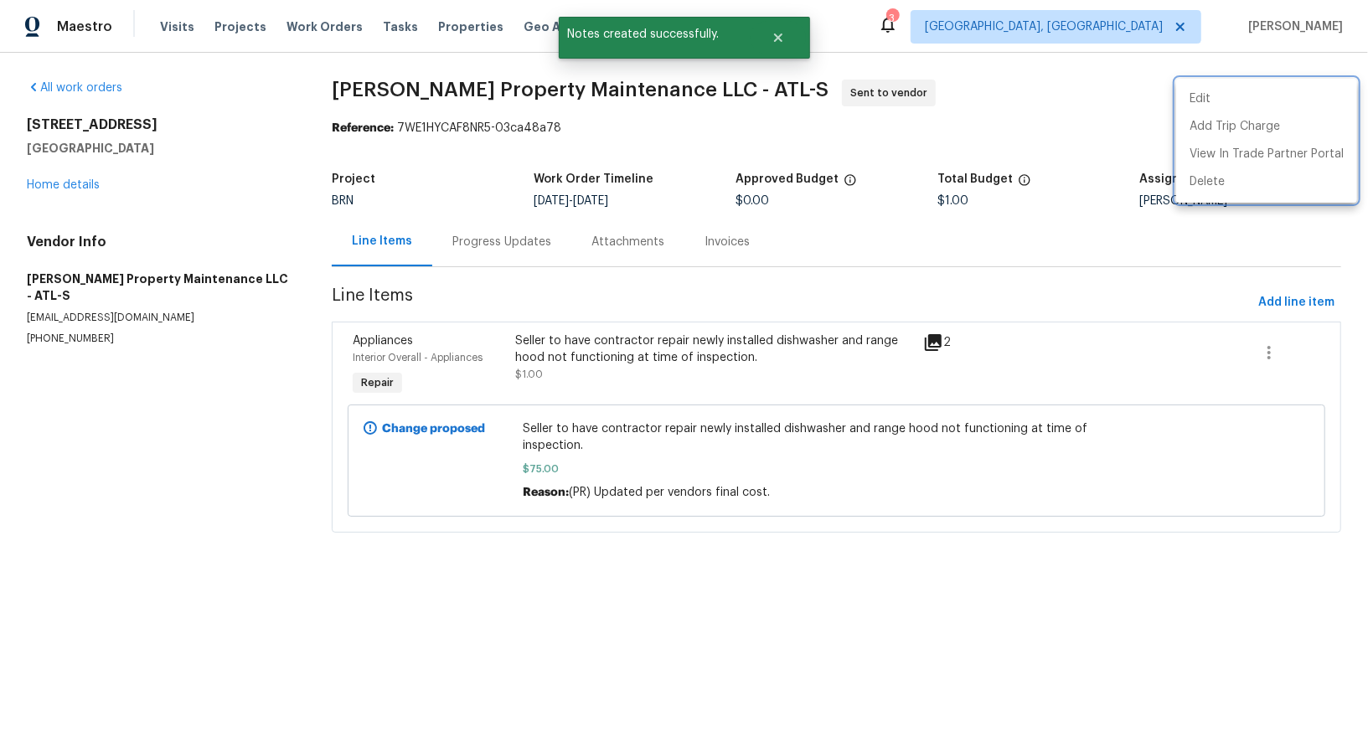
click at [51, 179] on div at bounding box center [684, 371] width 1368 height 742
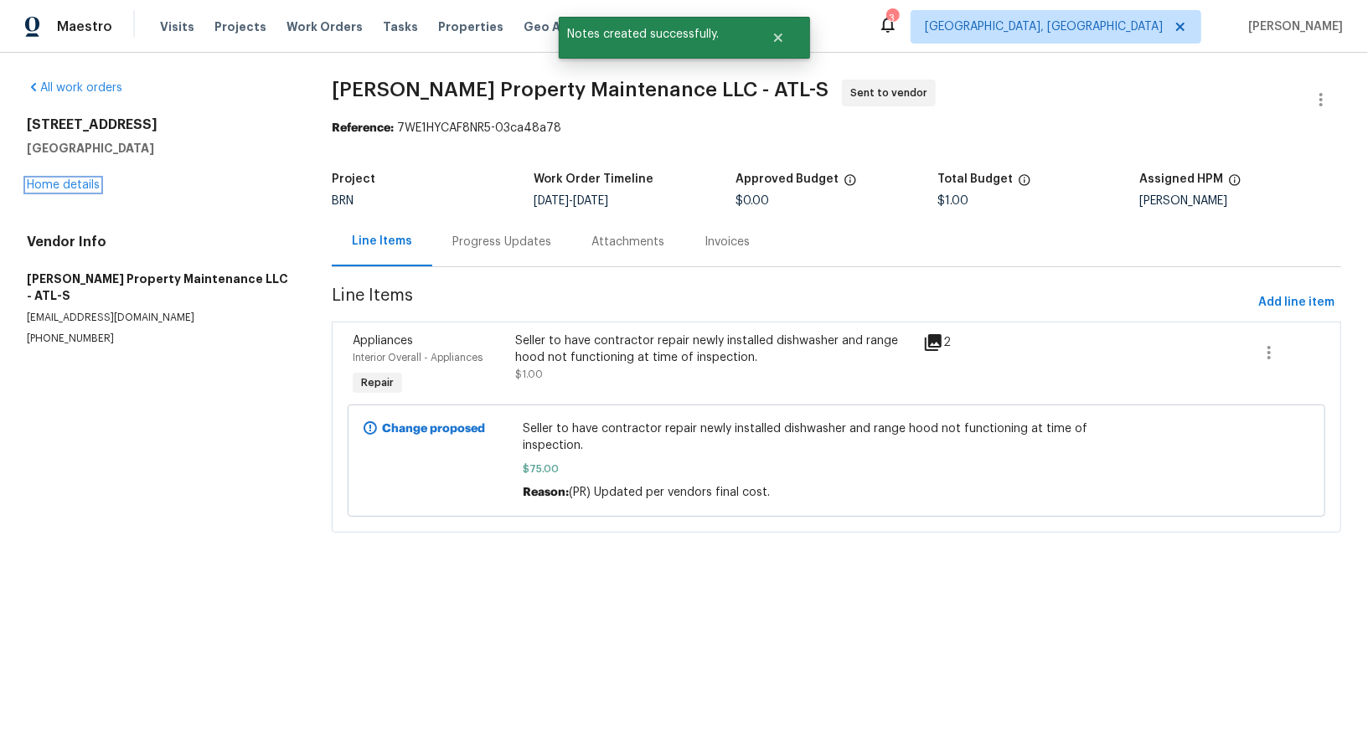
click at [51, 179] on link "Home details" at bounding box center [63, 185] width 73 height 12
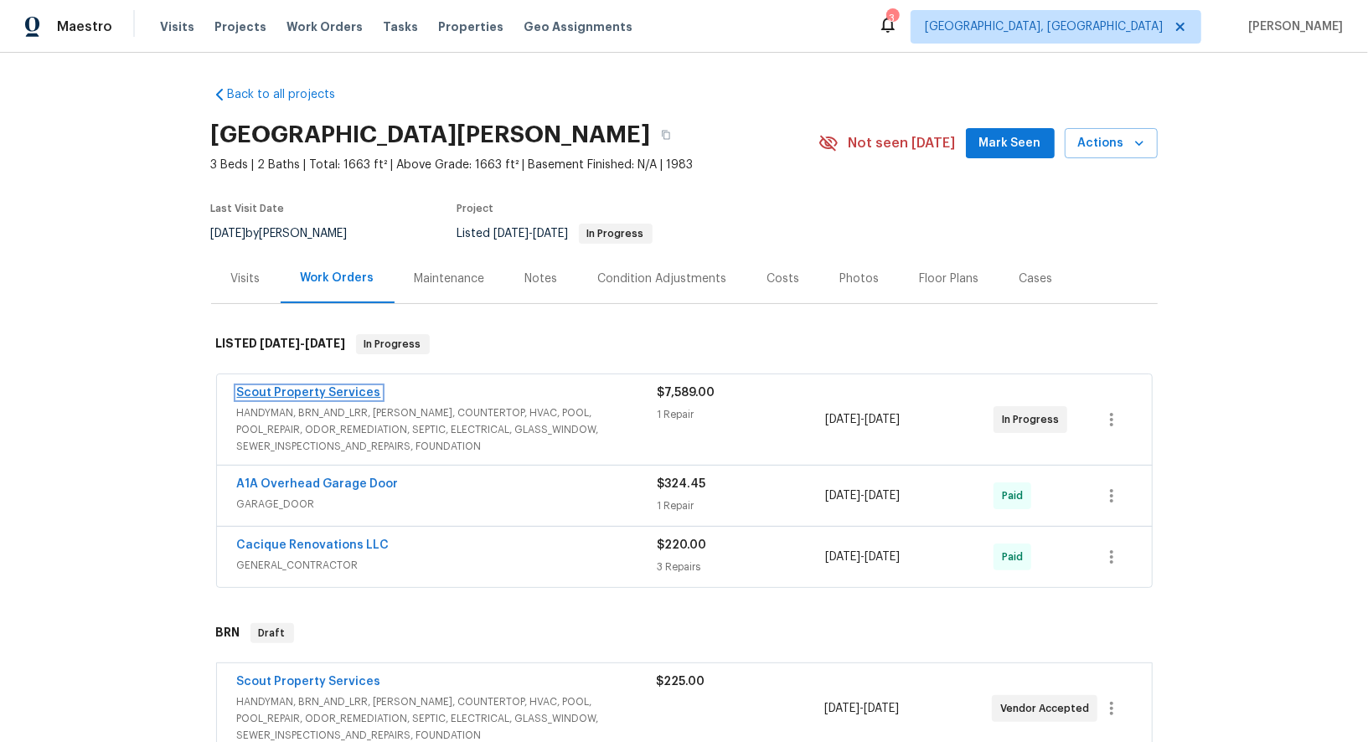
click at [341, 388] on link "Scout Property Services" at bounding box center [309, 393] width 144 height 12
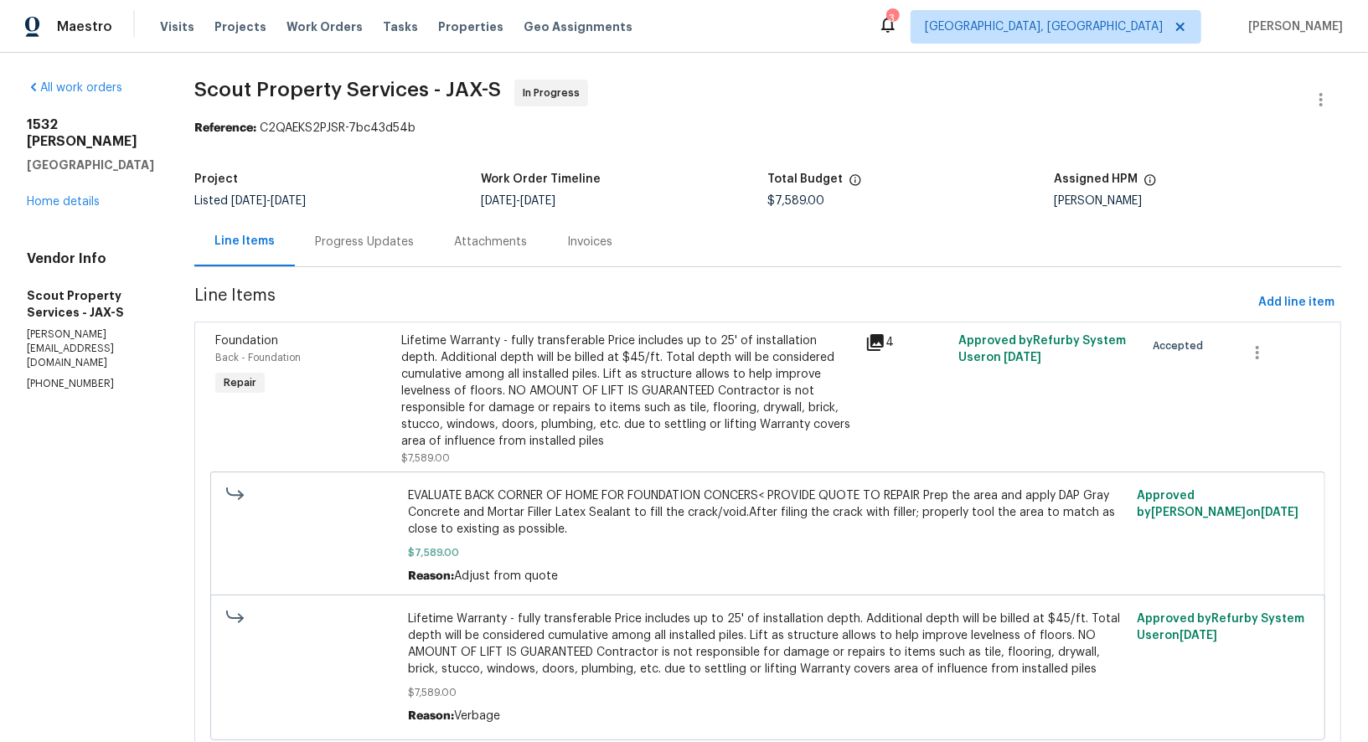
click at [383, 254] on div "Progress Updates" at bounding box center [364, 241] width 139 height 49
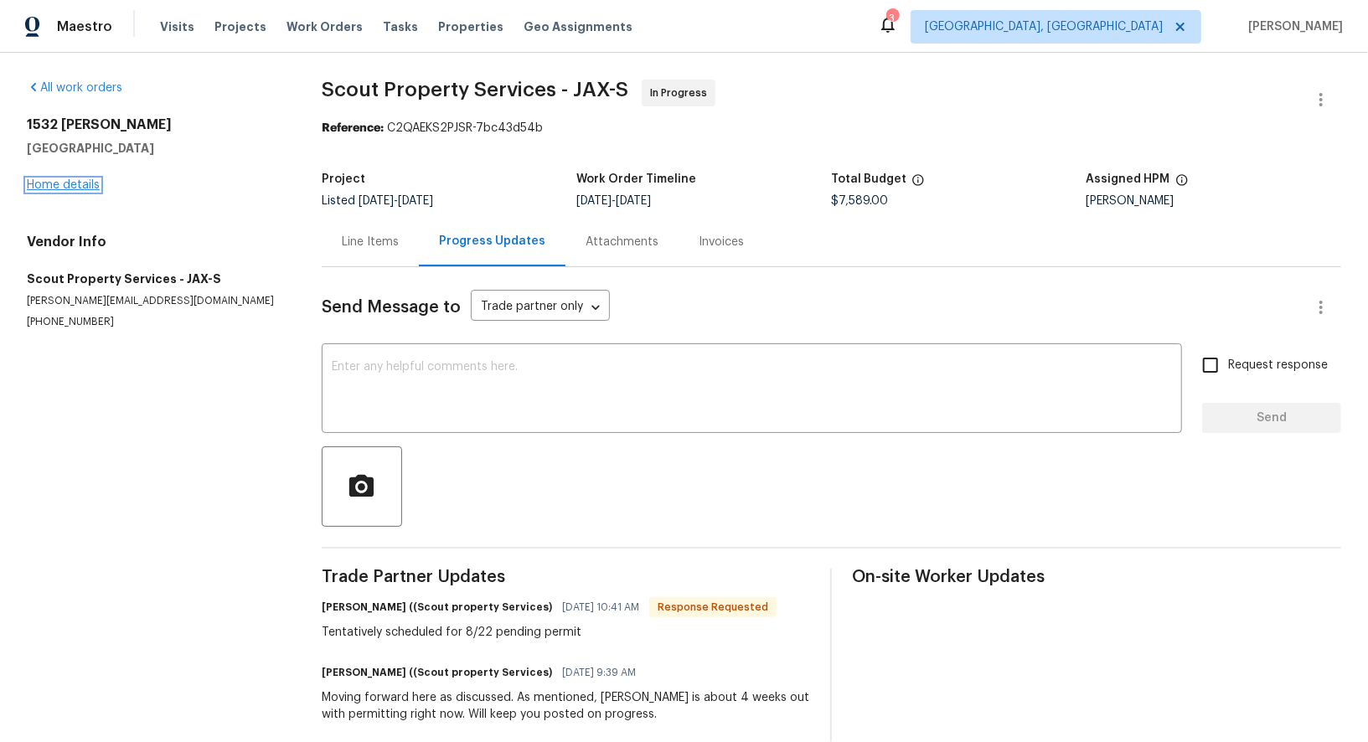
click at [53, 183] on link "Home details" at bounding box center [63, 185] width 73 height 12
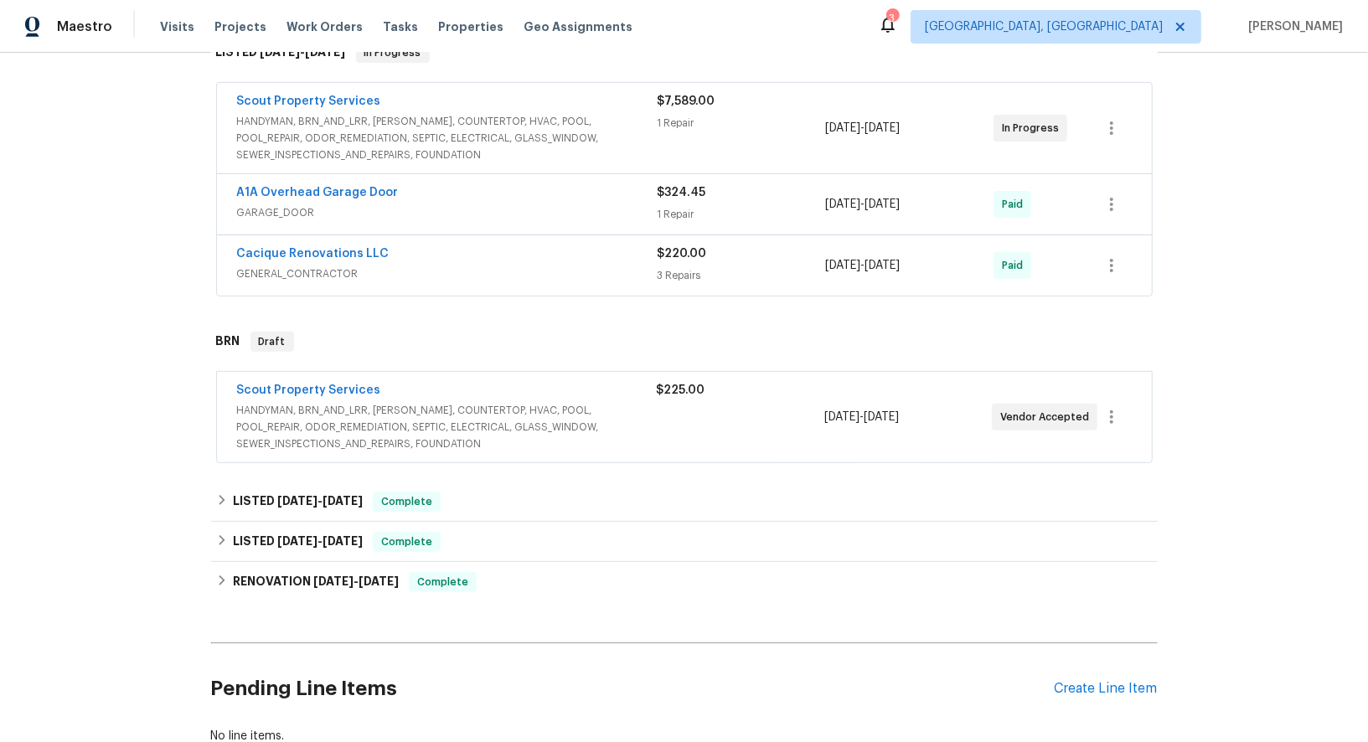
scroll to position [325, 0]
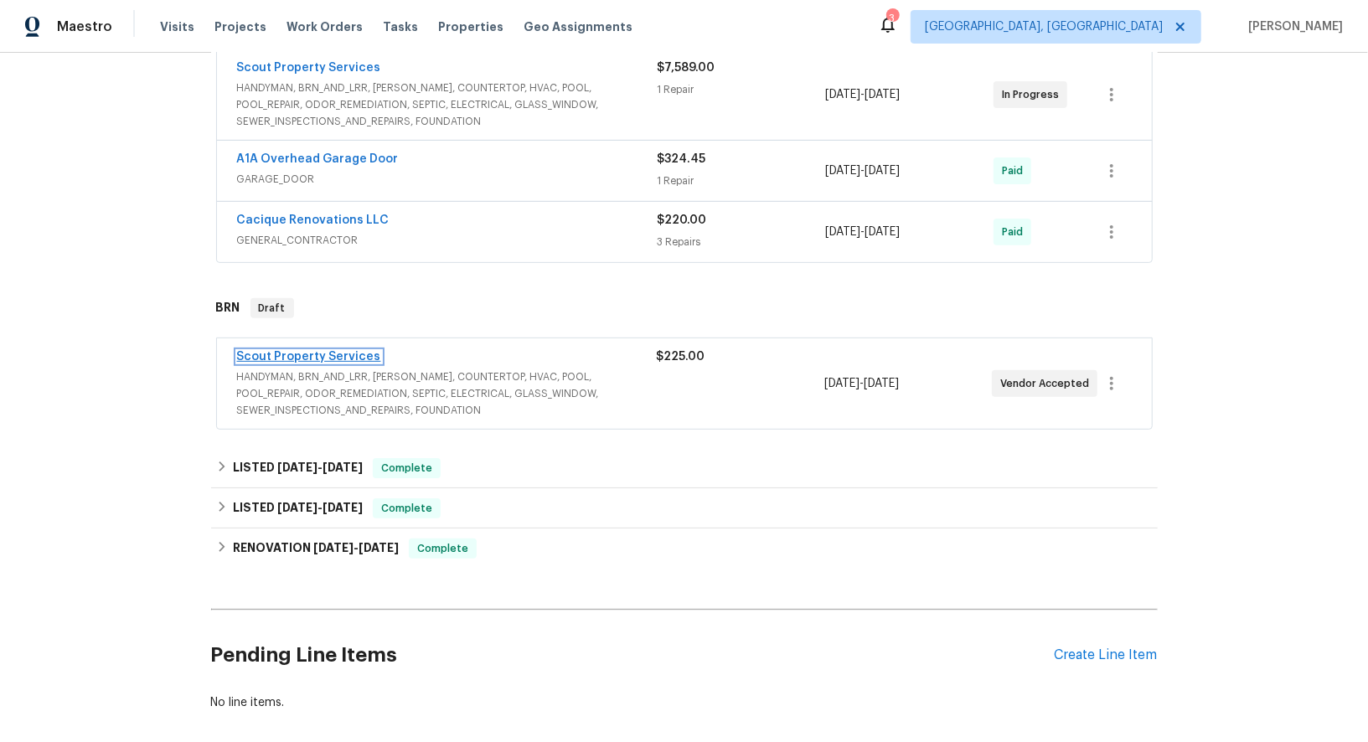
click at [296, 358] on link "Scout Property Services" at bounding box center [309, 357] width 144 height 12
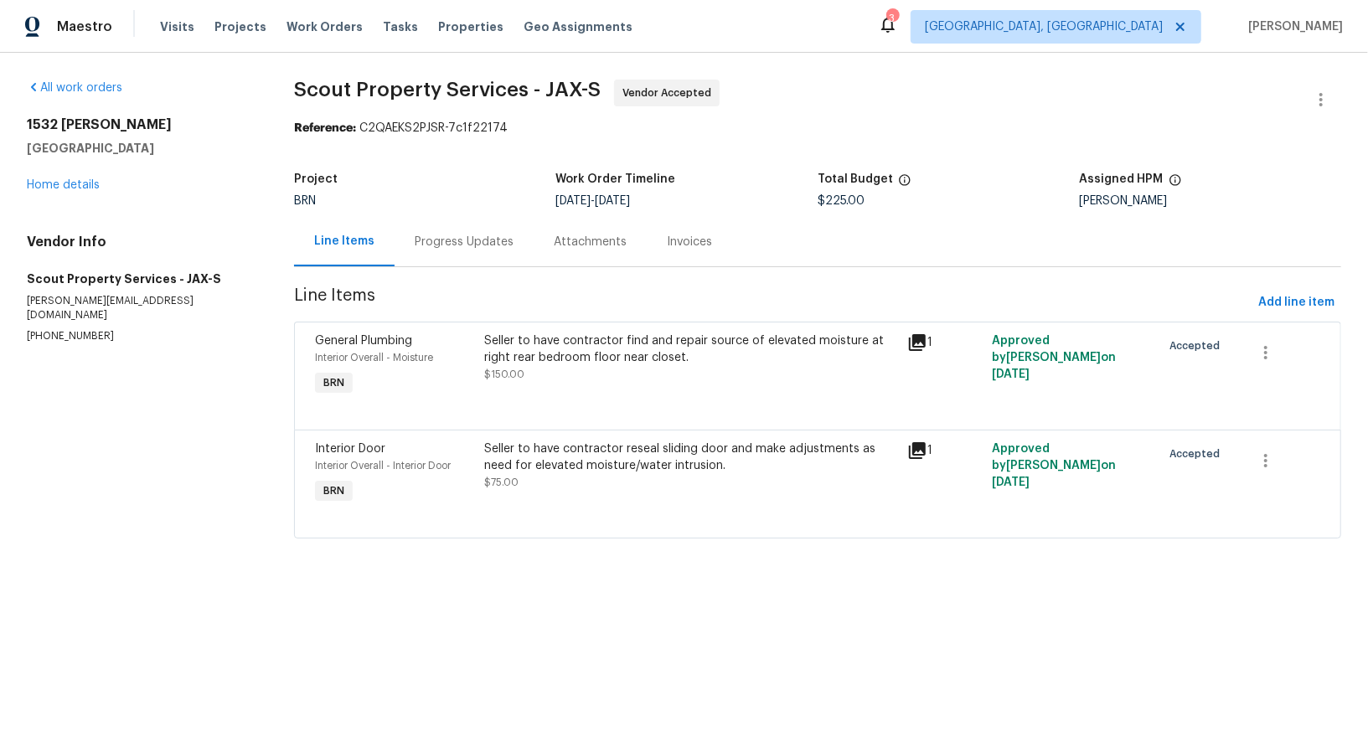
click at [447, 219] on div "Progress Updates" at bounding box center [463, 241] width 139 height 49
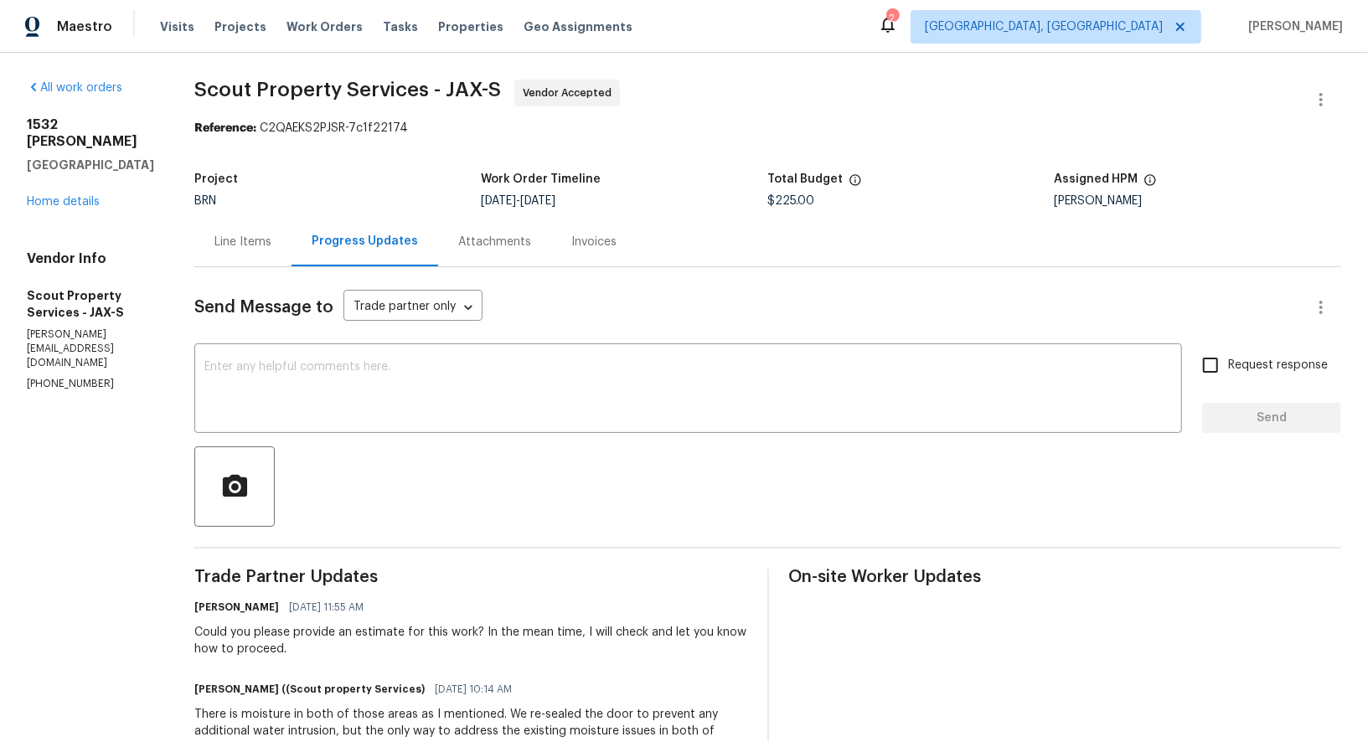
click at [194, 262] on div "Line Items" at bounding box center [242, 241] width 97 height 49
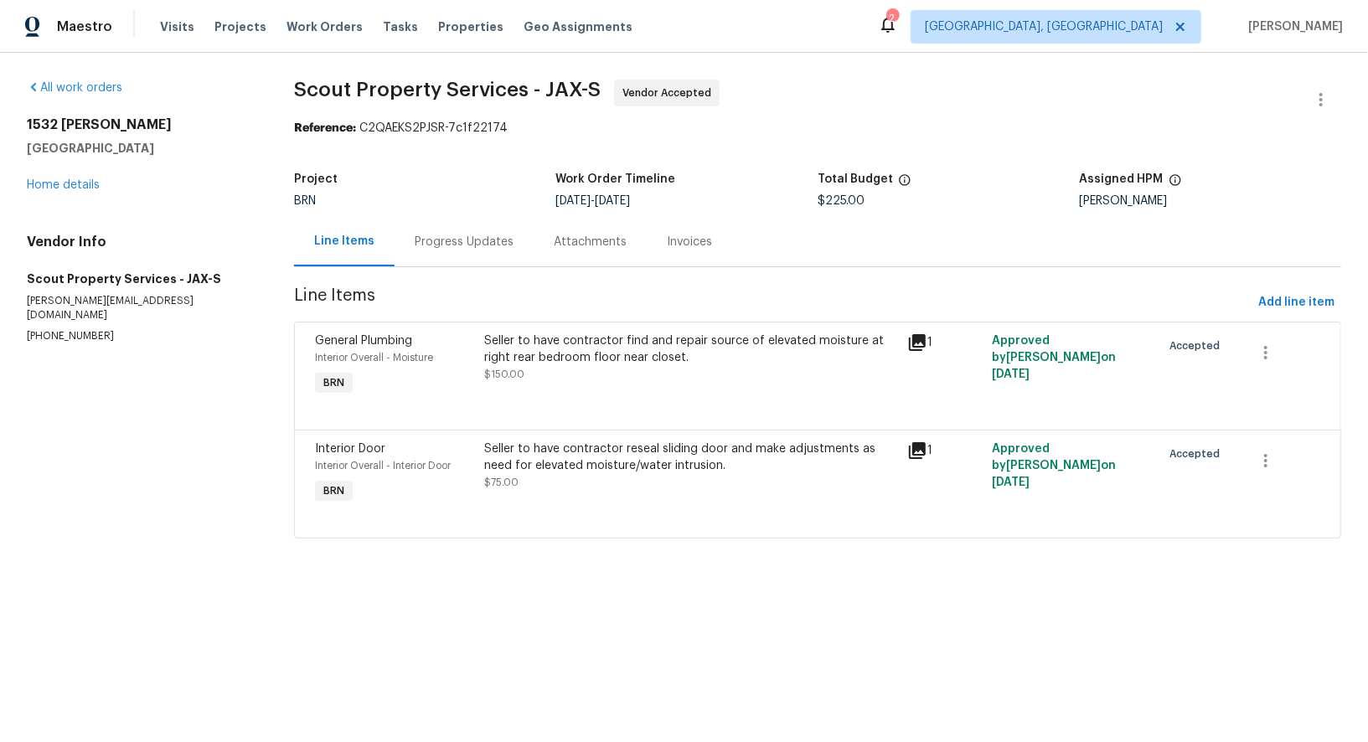
click at [600, 353] on div "Seller to have contractor find and repair source of elevated moisture at right …" at bounding box center [690, 348] width 413 height 33
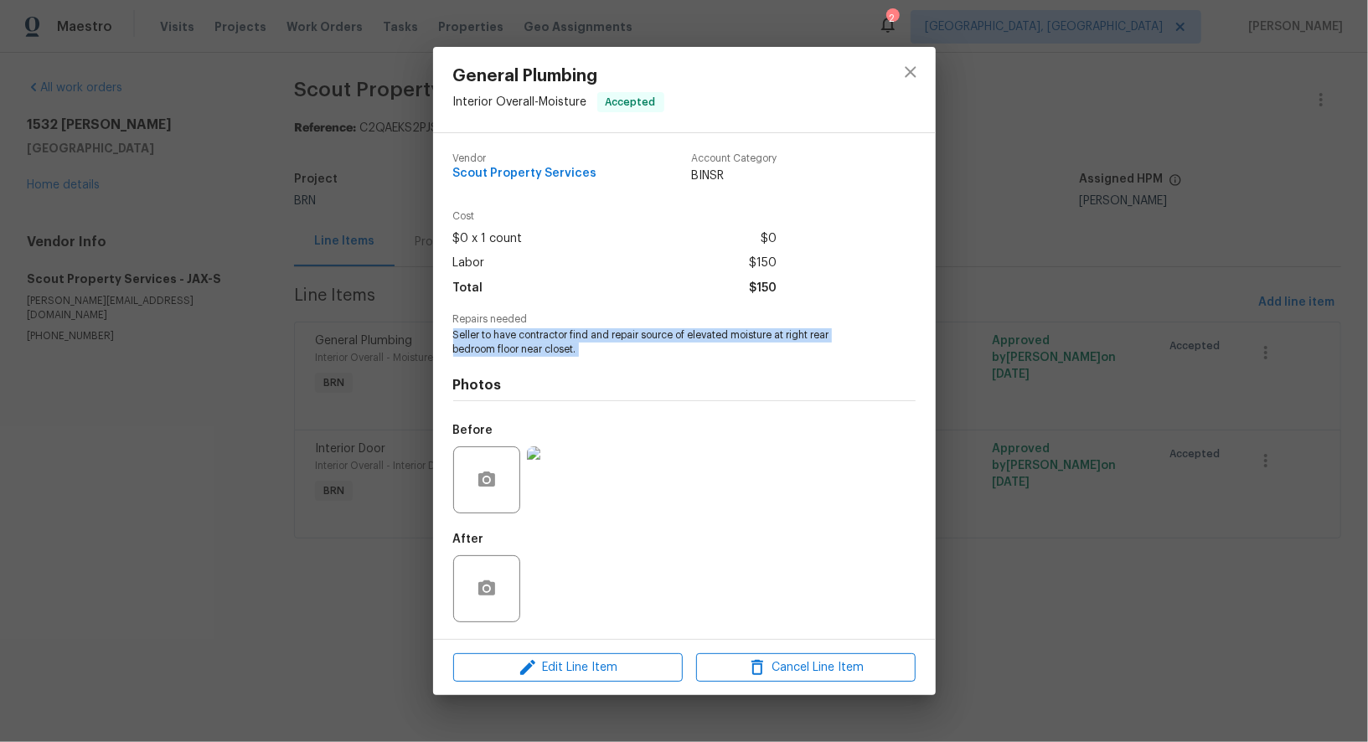
drag, startPoint x: 451, startPoint y: 335, endPoint x: 610, endPoint y: 362, distance: 160.5
click at [611, 362] on div "Vendor Scout Property Services Account Category BINSR Cost $0 x 1 count $0 Labo…" at bounding box center [684, 386] width 502 height 506
copy span "Seller to have contractor find and repair source of elevated moisture at right …"
click at [305, 497] on div "General Plumbing Interior Overall - Moisture Accepted Vendor Scout Property Ser…" at bounding box center [684, 371] width 1368 height 742
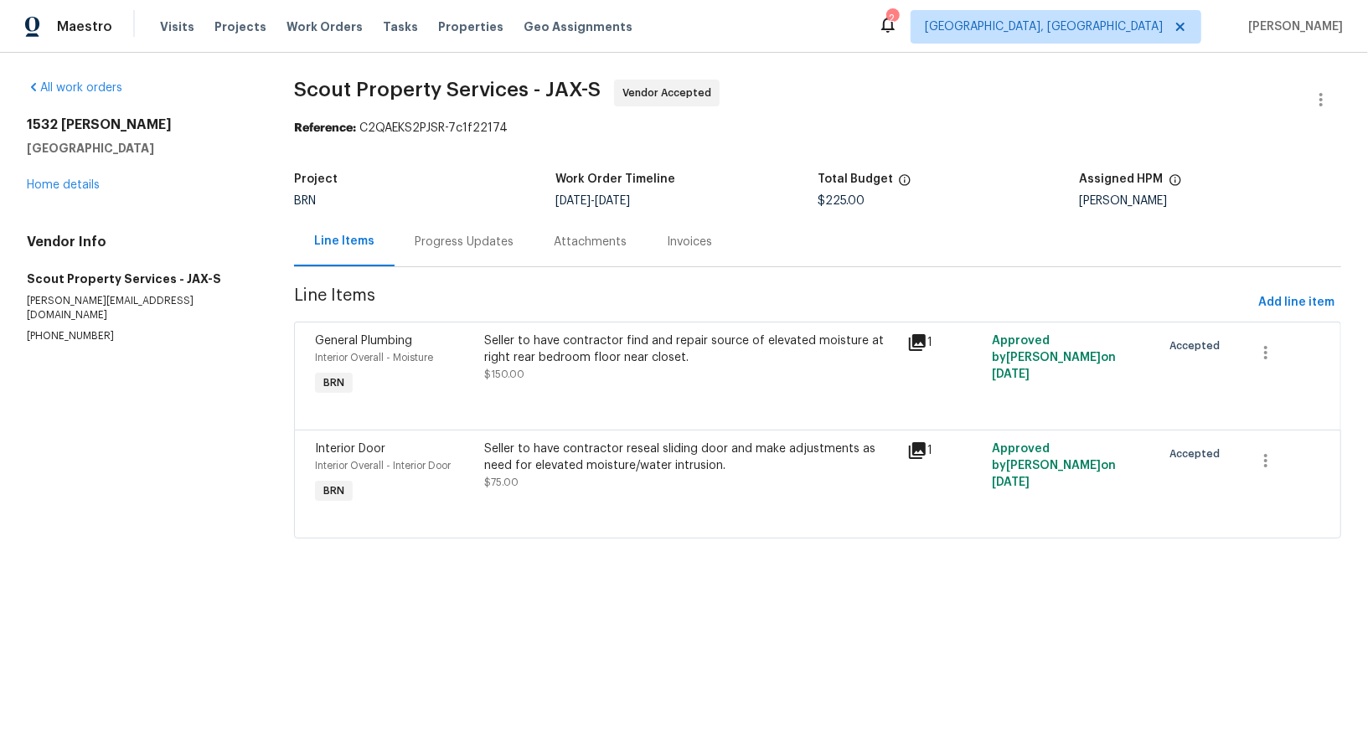
click at [622, 474] on div "Seller to have contractor reseal sliding door and make adjustments as need for …" at bounding box center [690, 466] width 413 height 50
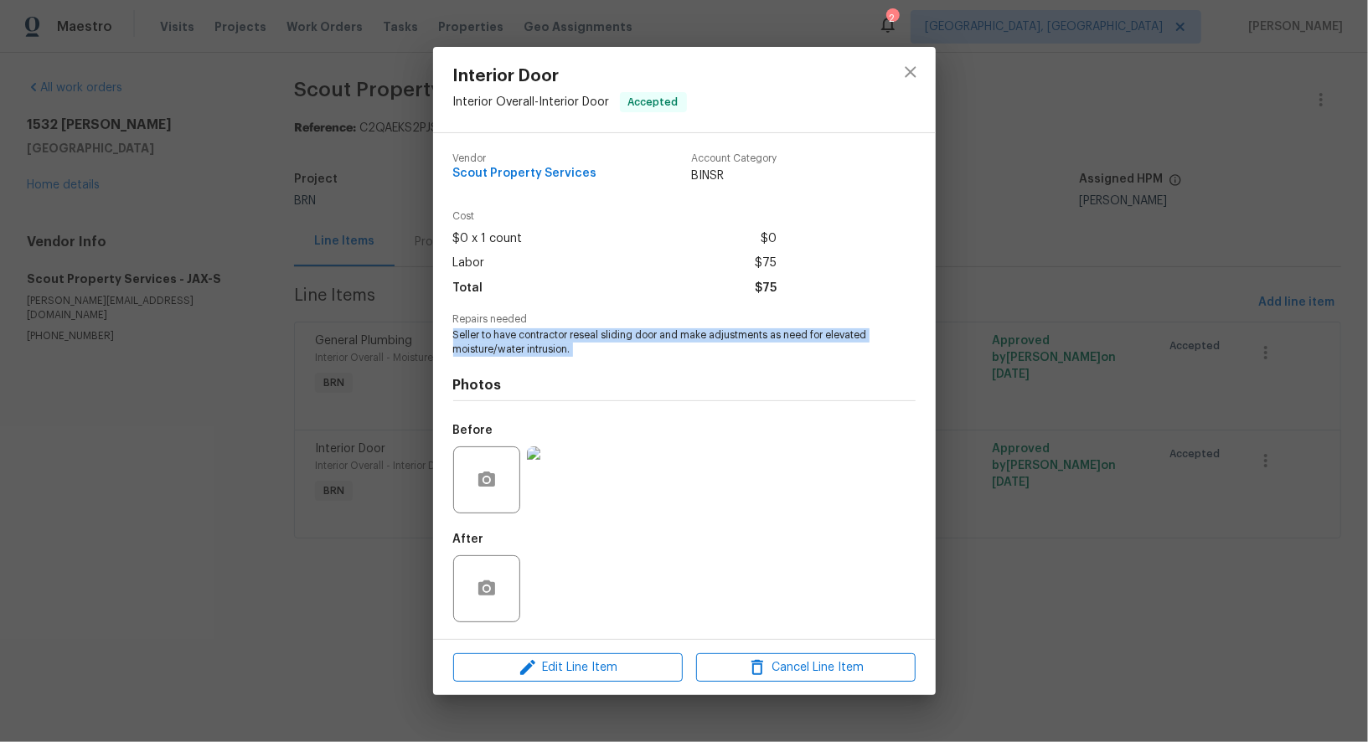
drag, startPoint x: 454, startPoint y: 338, endPoint x: 632, endPoint y: 369, distance: 181.1
click at [632, 369] on div "Vendor Scout Property Services Account Category BINSR Cost $0 x 1 count $0 Labo…" at bounding box center [684, 386] width 462 height 492
copy span "Seller to have contractor reseal sliding door and make adjustments as need for …"
drag, startPoint x: 341, startPoint y: 382, endPoint x: 357, endPoint y: 373, distance: 18.4
click at [341, 382] on div "Interior Door Interior Overall - Interior Door Accepted Vendor Scout Property S…" at bounding box center [684, 371] width 1368 height 742
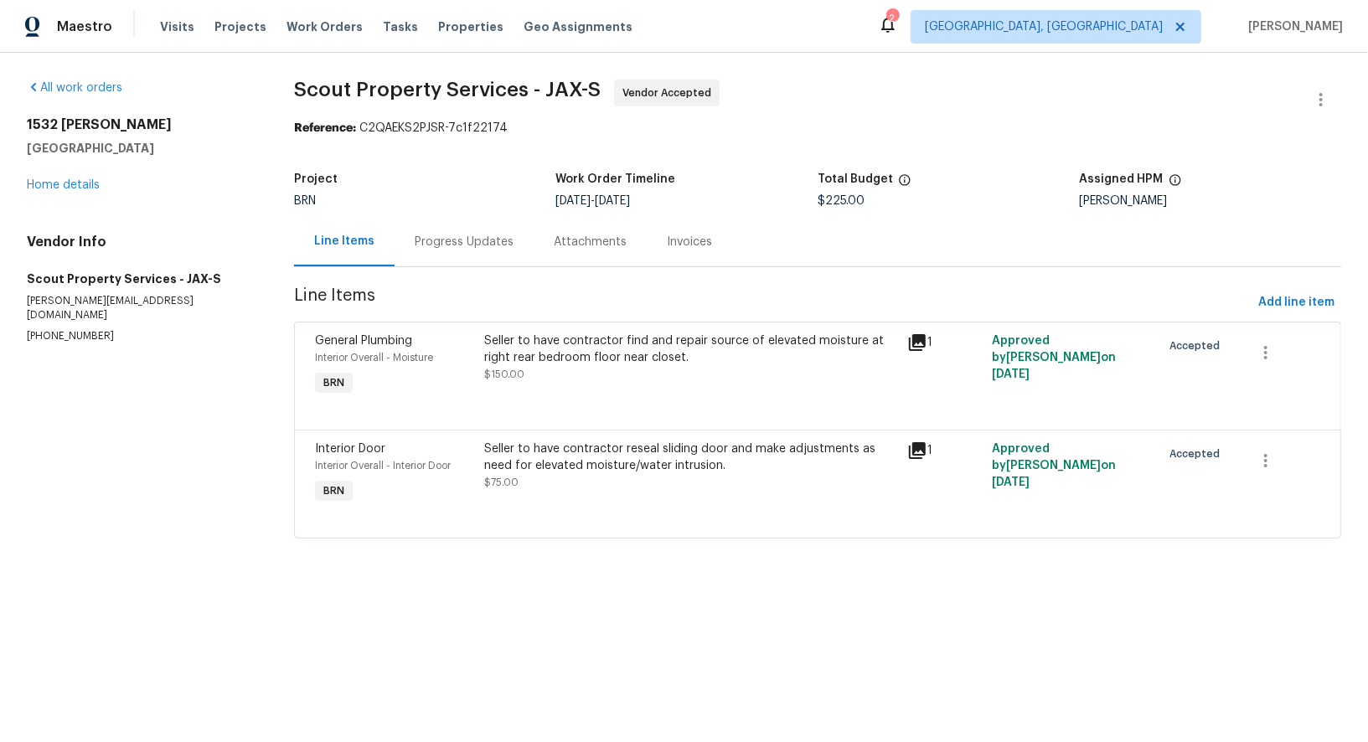
click at [439, 247] on div "Progress Updates" at bounding box center [464, 242] width 99 height 17
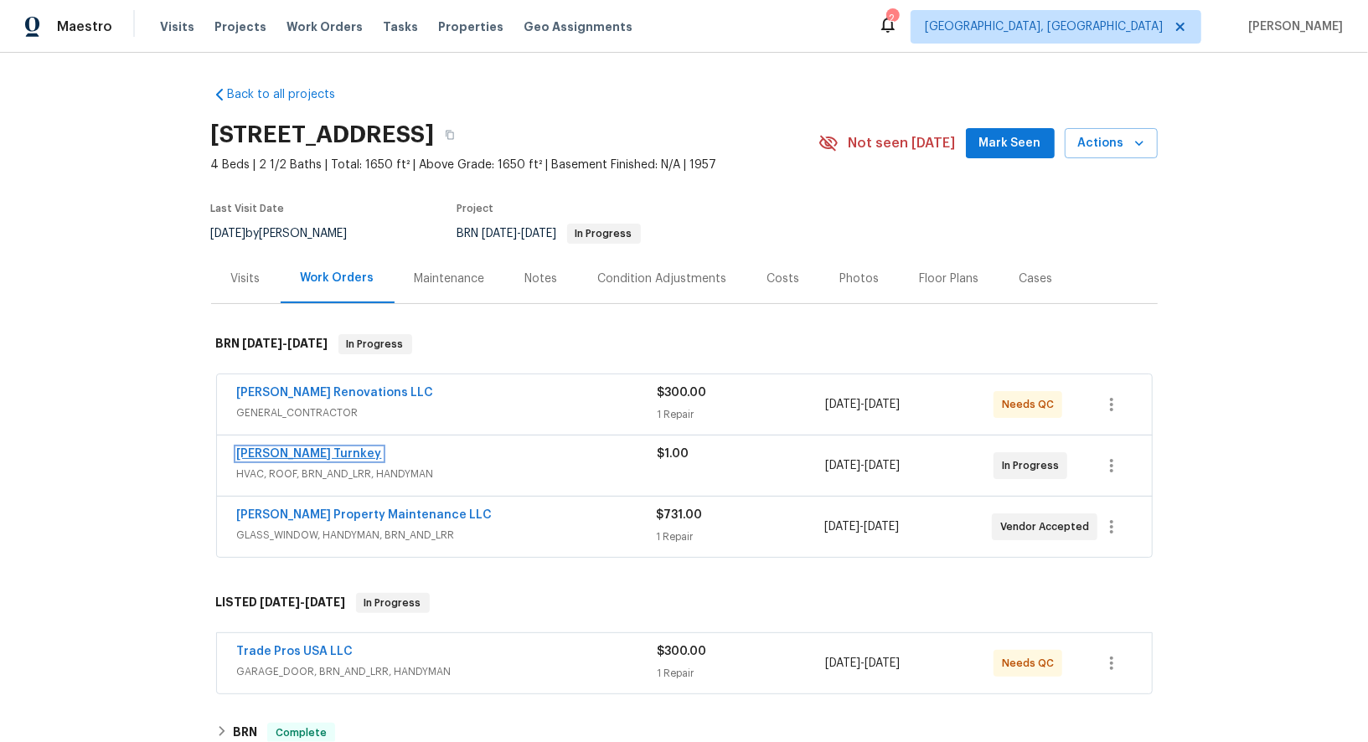
click at [291, 448] on link "[PERSON_NAME] Turnkey" at bounding box center [309, 454] width 145 height 12
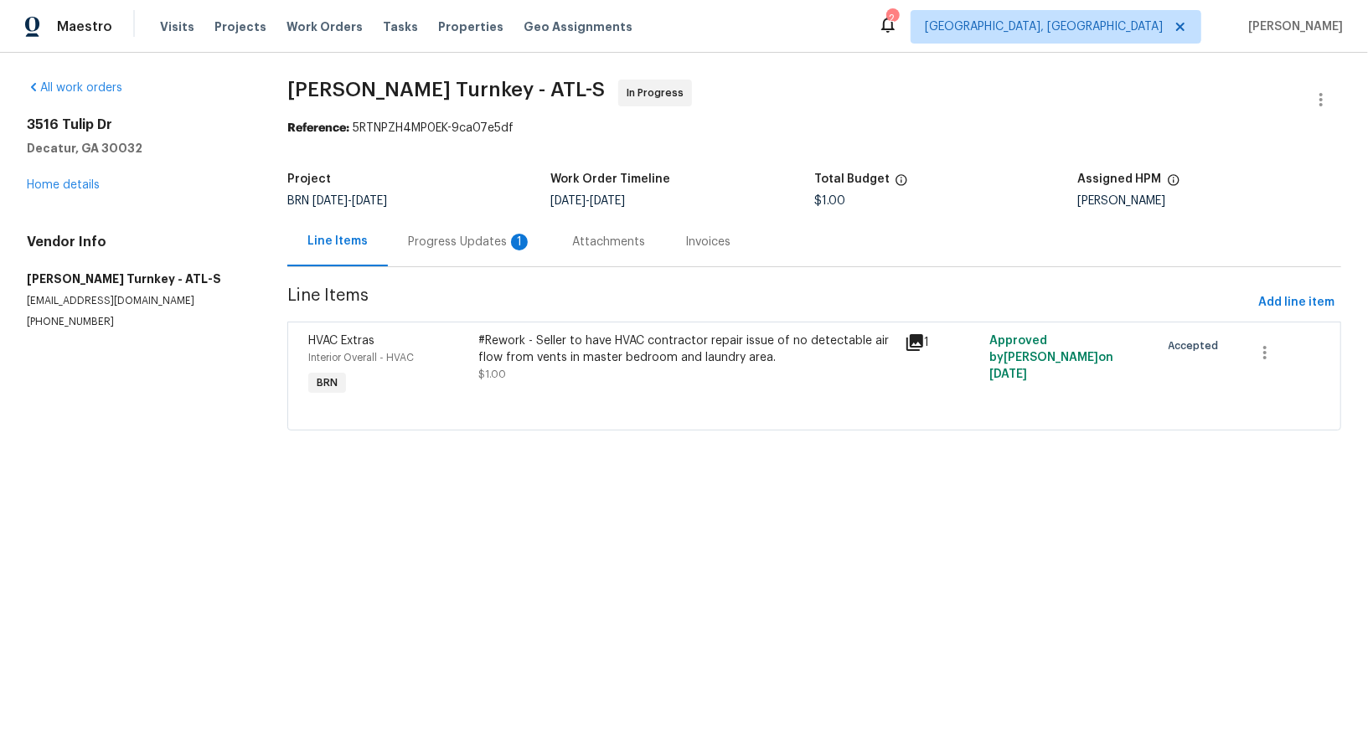
click at [455, 226] on div "Progress Updates 1" at bounding box center [470, 241] width 164 height 49
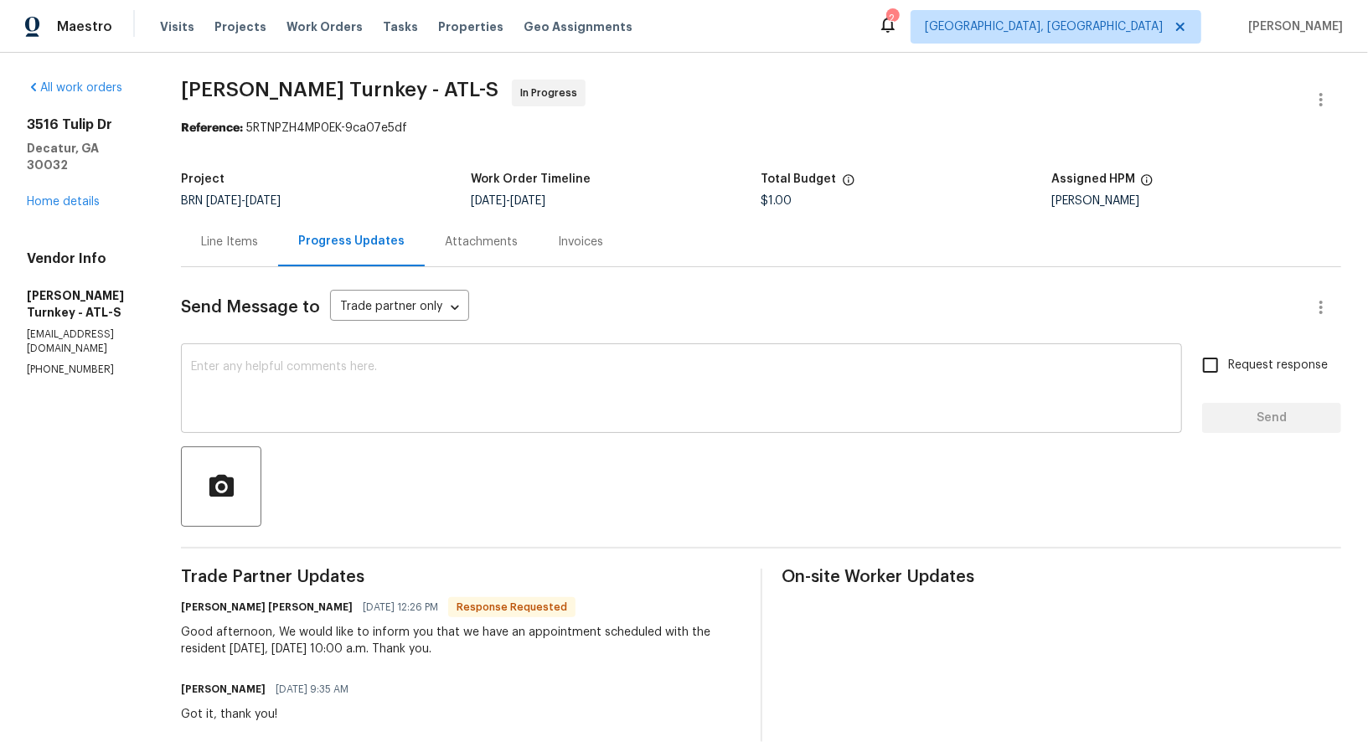
click at [445, 409] on textarea at bounding box center [681, 390] width 981 height 59
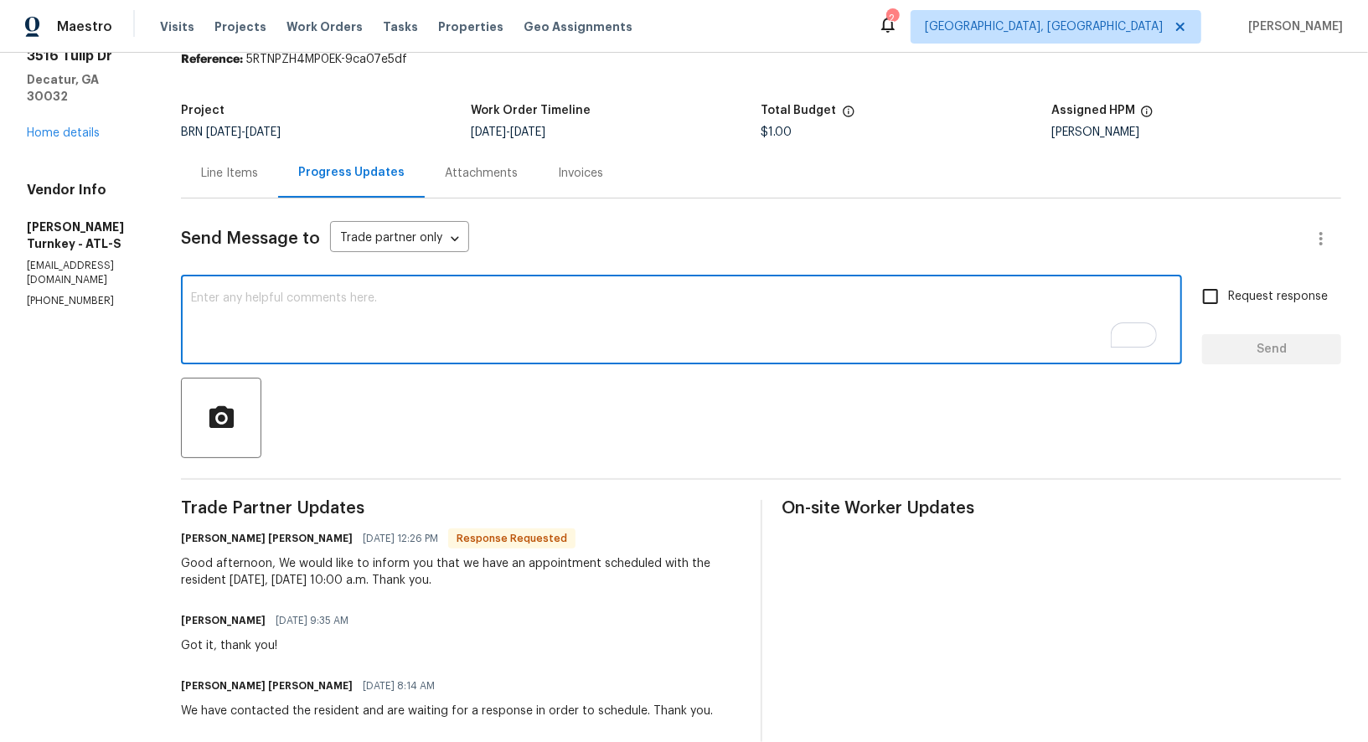
scroll to position [69, 0]
click at [298, 331] on textarea "To enrich screen reader interactions, please activate Accessibility in Grammarl…" at bounding box center [681, 321] width 981 height 59
type textarea "Awesome, Thanks!"
click at [1190, 303] on div "Awesome, Thanks! x ​ Request response Send" at bounding box center [761, 321] width 1160 height 85
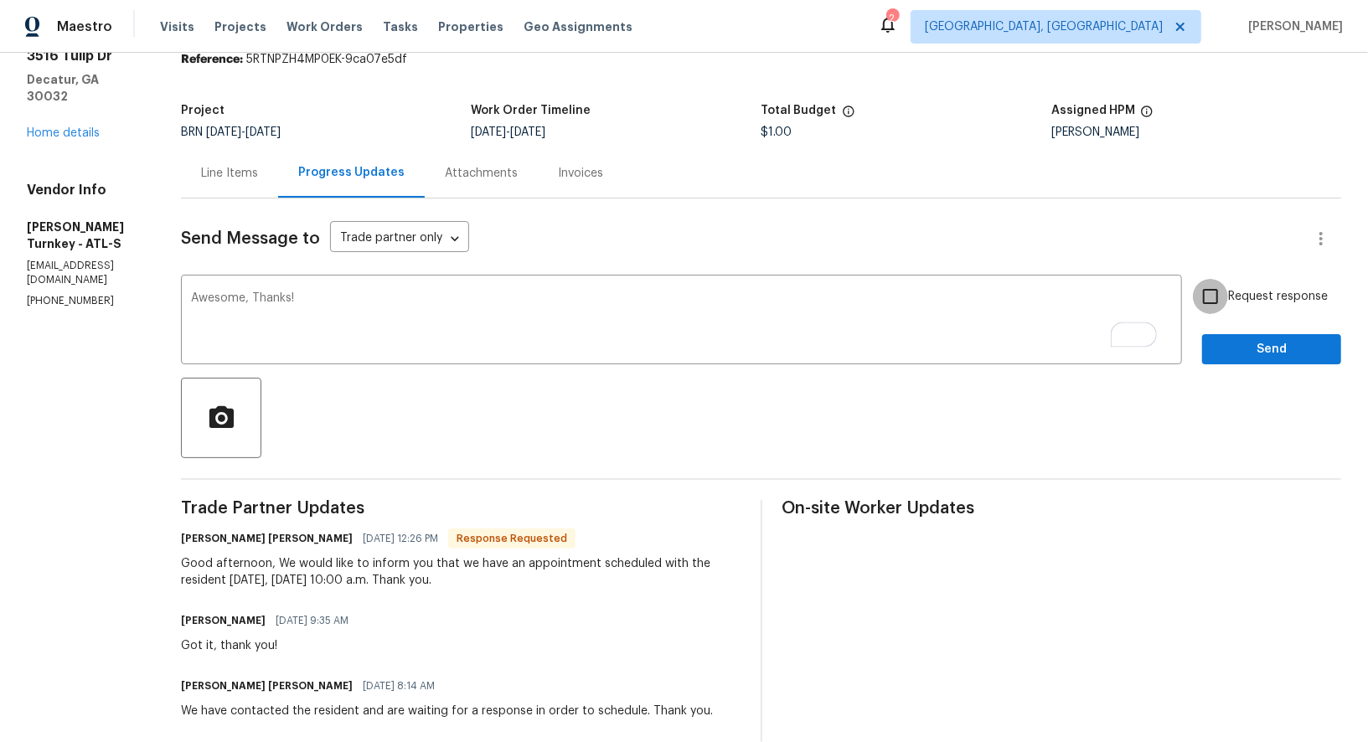
click at [1202, 303] on input "Request response" at bounding box center [1210, 296] width 35 height 35
checkbox input "true"
click at [1243, 347] on span "Send" at bounding box center [1271, 349] width 112 height 21
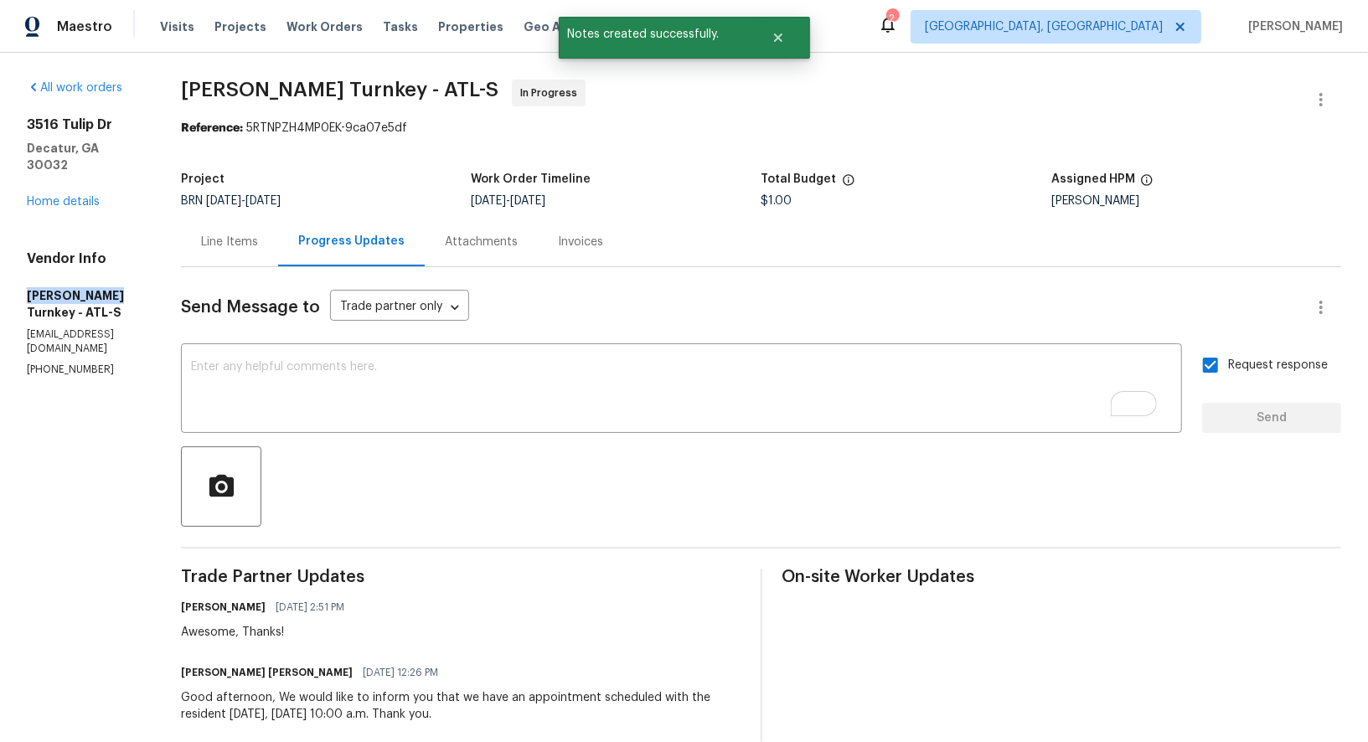
drag, startPoint x: 11, startPoint y: 282, endPoint x: 105, endPoint y: 281, distance: 93.8
copy h5 "[PERSON_NAME] Turnkey"
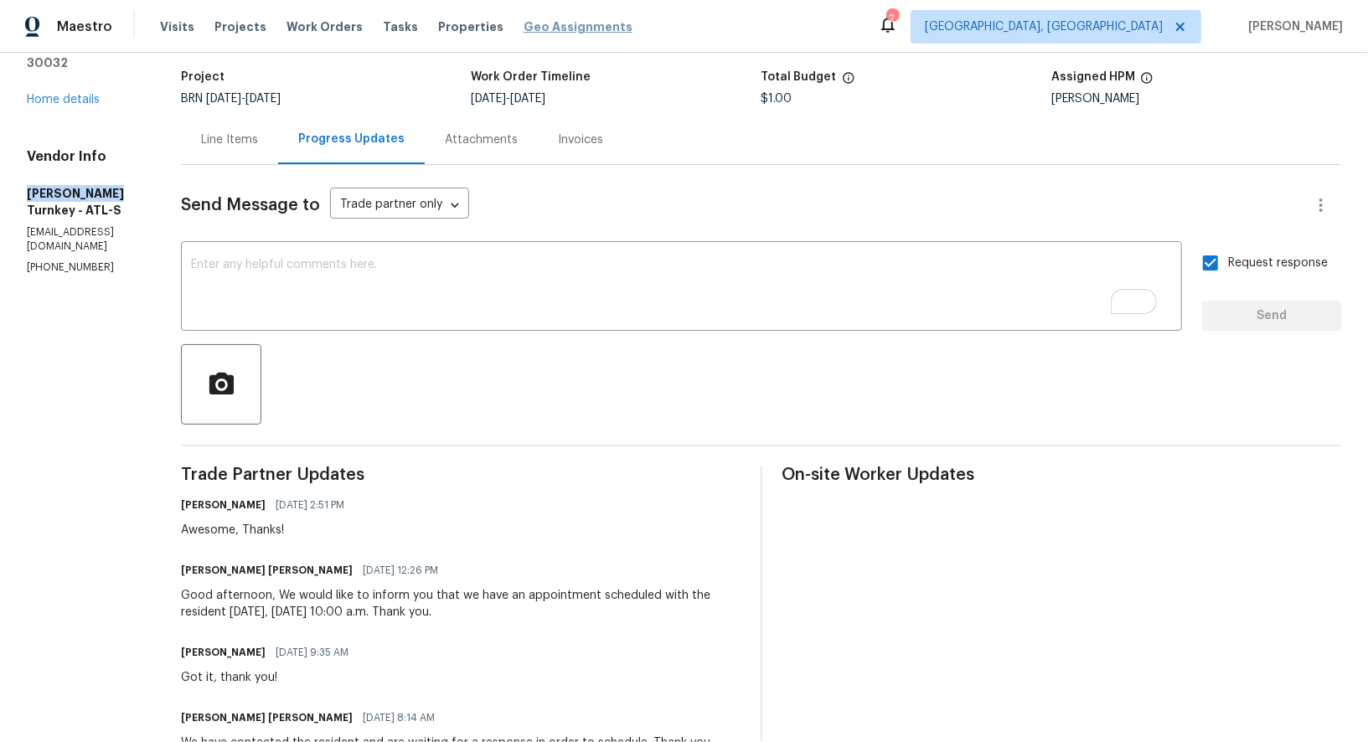
scroll to position [102, 0]
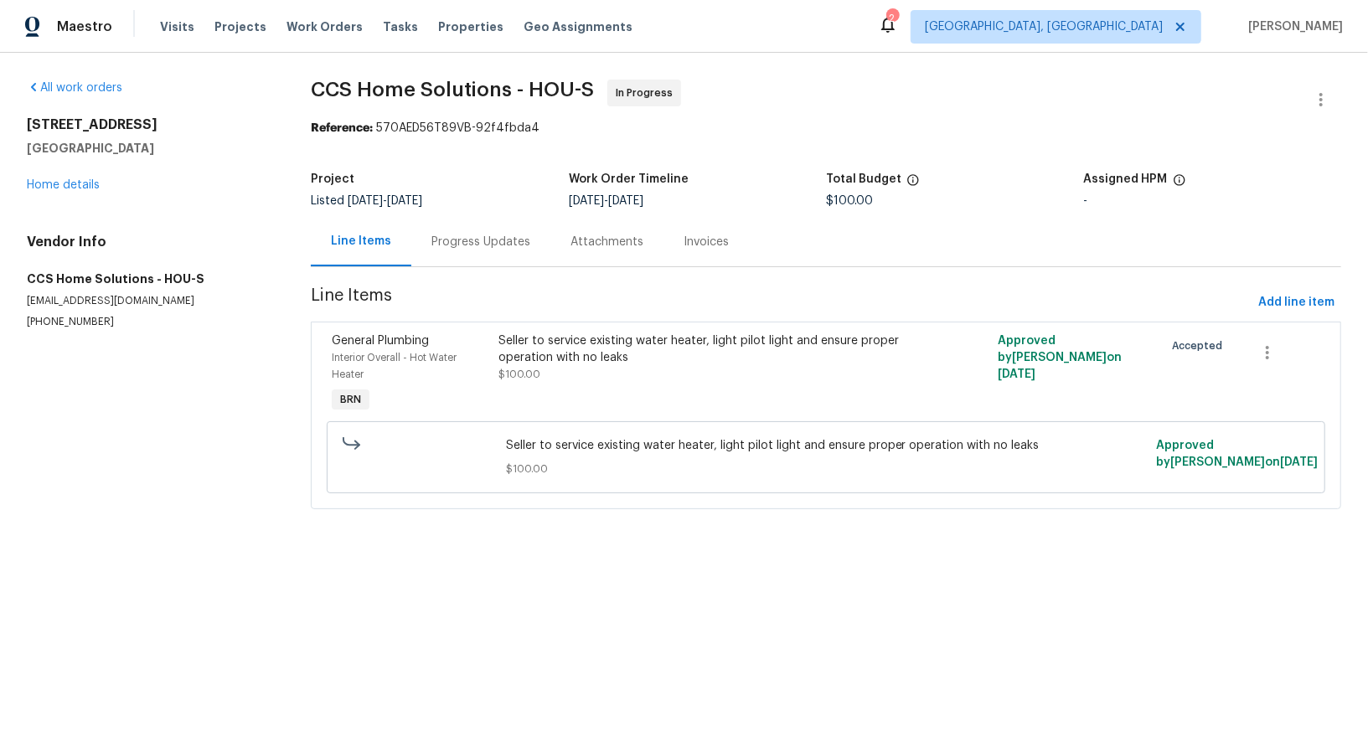
click at [472, 238] on div "Progress Updates" at bounding box center [480, 242] width 99 height 17
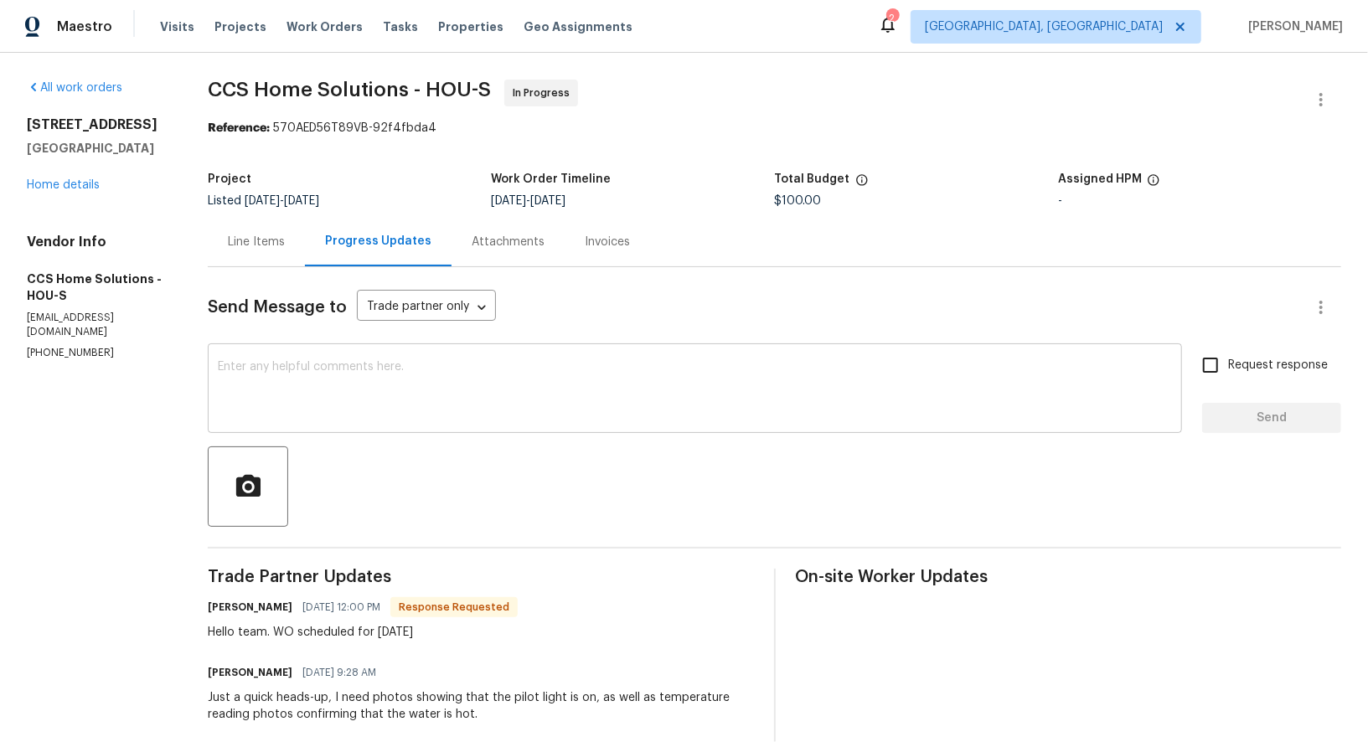
click at [448, 388] on textarea at bounding box center [695, 390] width 954 height 59
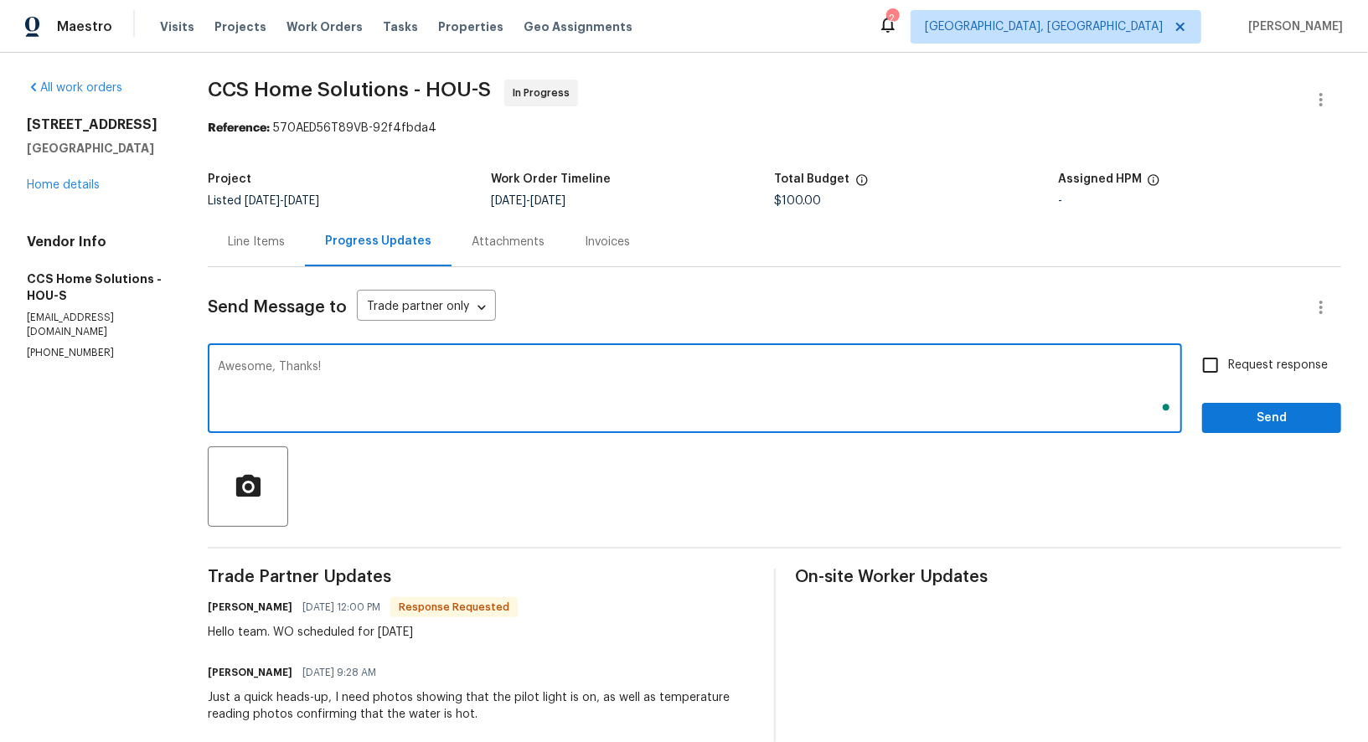
type textarea "Awesome, Thanks!"
click at [1216, 364] on input "Request response" at bounding box center [1210, 365] width 35 height 35
checkbox input "true"
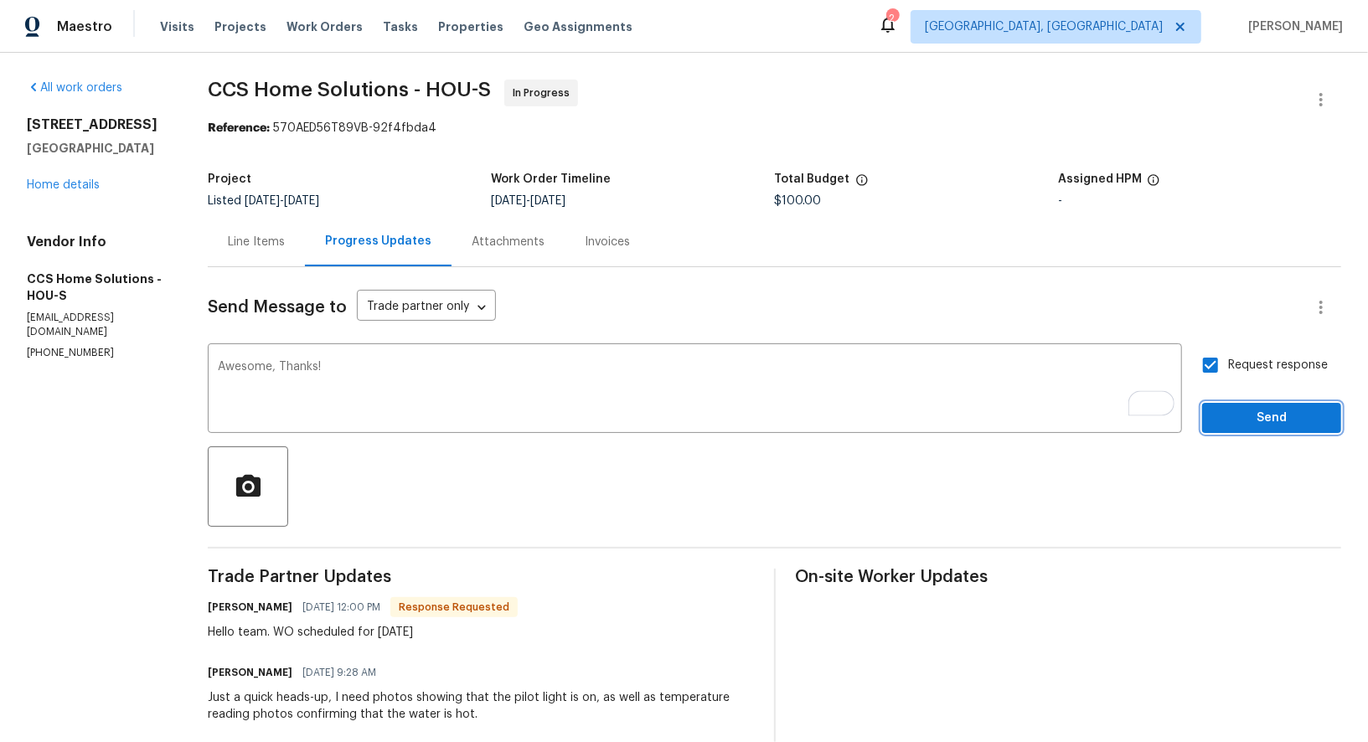
click at [1238, 424] on span "Send" at bounding box center [1271, 418] width 112 height 21
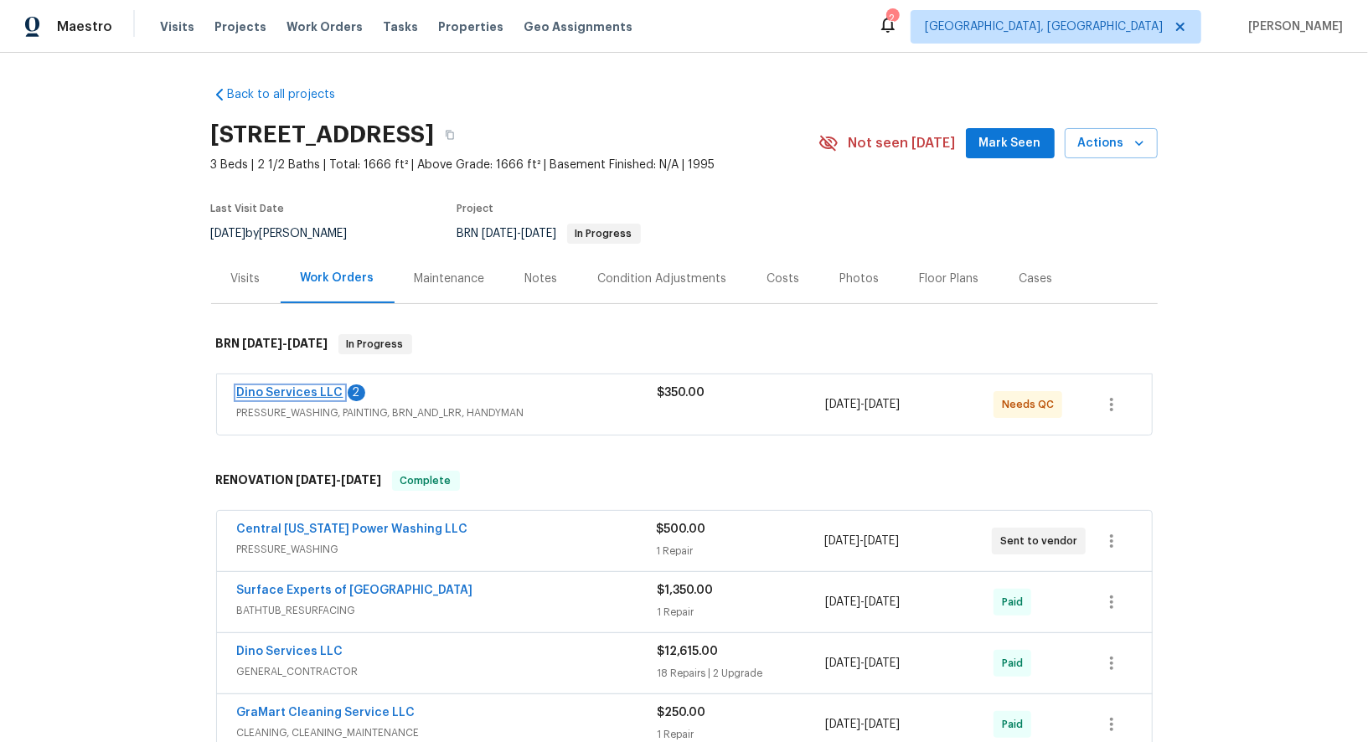
click at [287, 393] on link "Dino Services LLC" at bounding box center [290, 393] width 106 height 12
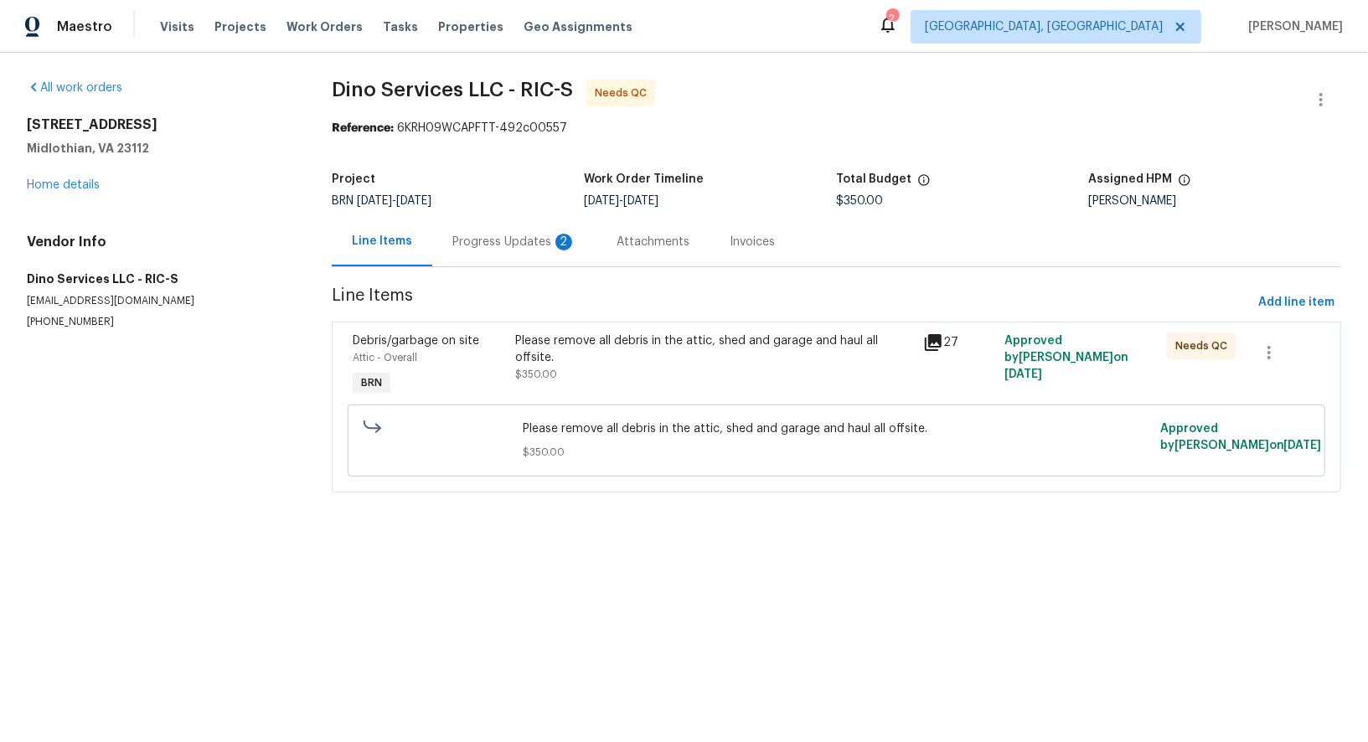
click at [512, 343] on div "Please remove all debris in the attic, shed and garage and haul all offsite. $3…" at bounding box center [714, 365] width 407 height 77
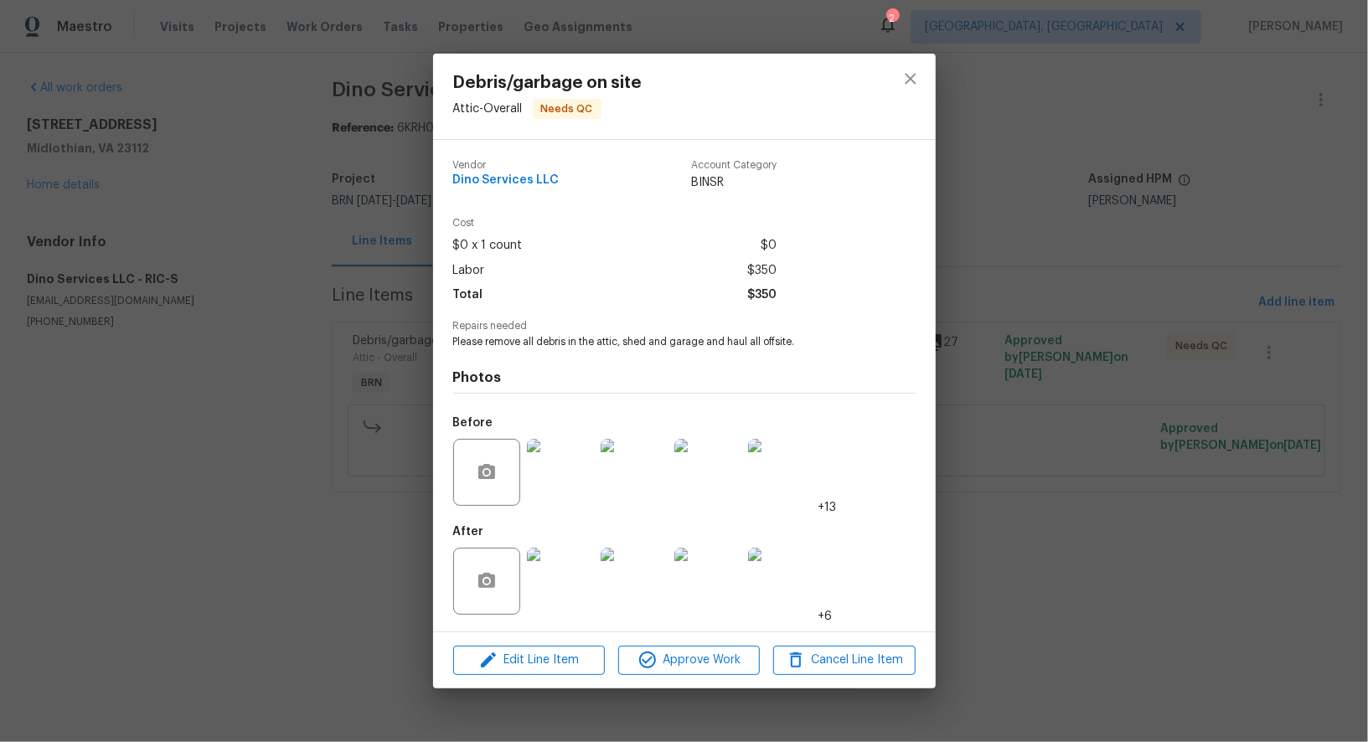
click at [553, 600] on img at bounding box center [560, 581] width 67 height 67
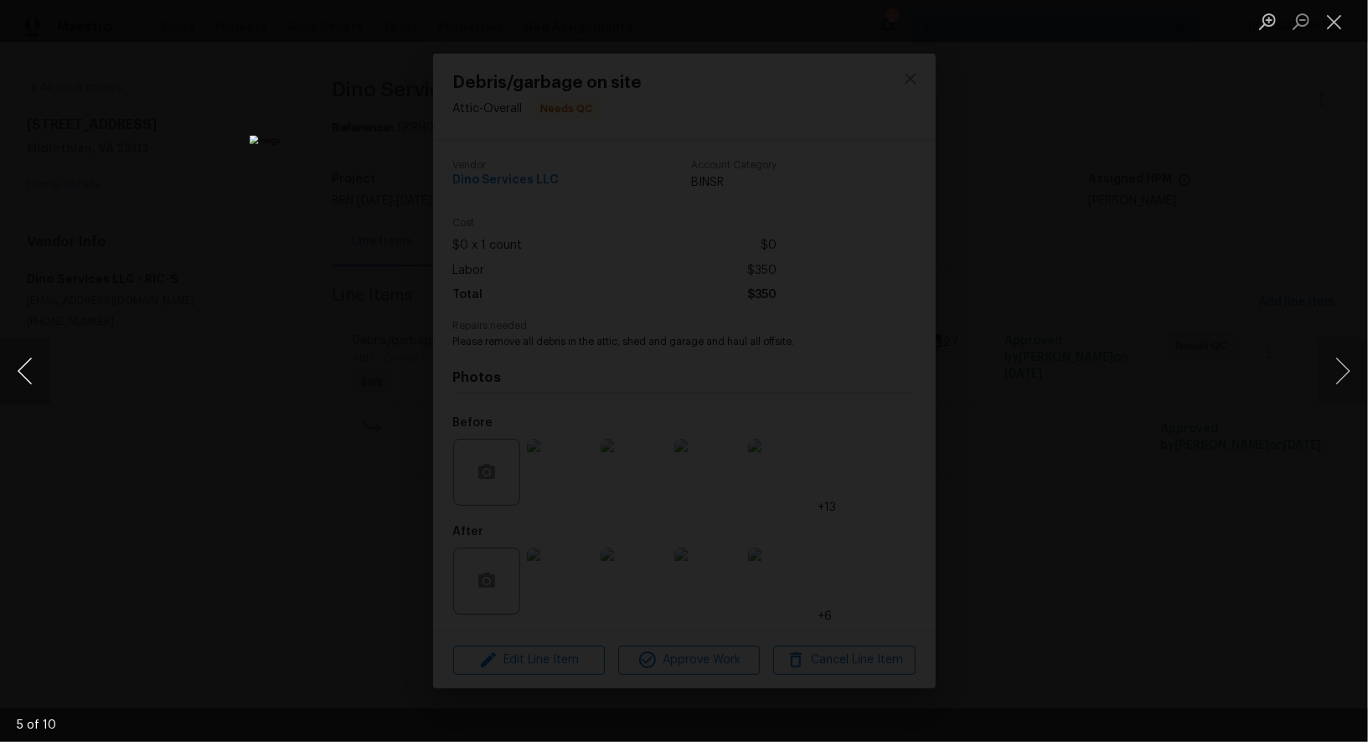
click at [25, 383] on button "Previous image" at bounding box center [25, 371] width 50 height 67
click at [1039, 507] on div "Lightbox" at bounding box center [684, 371] width 1368 height 742
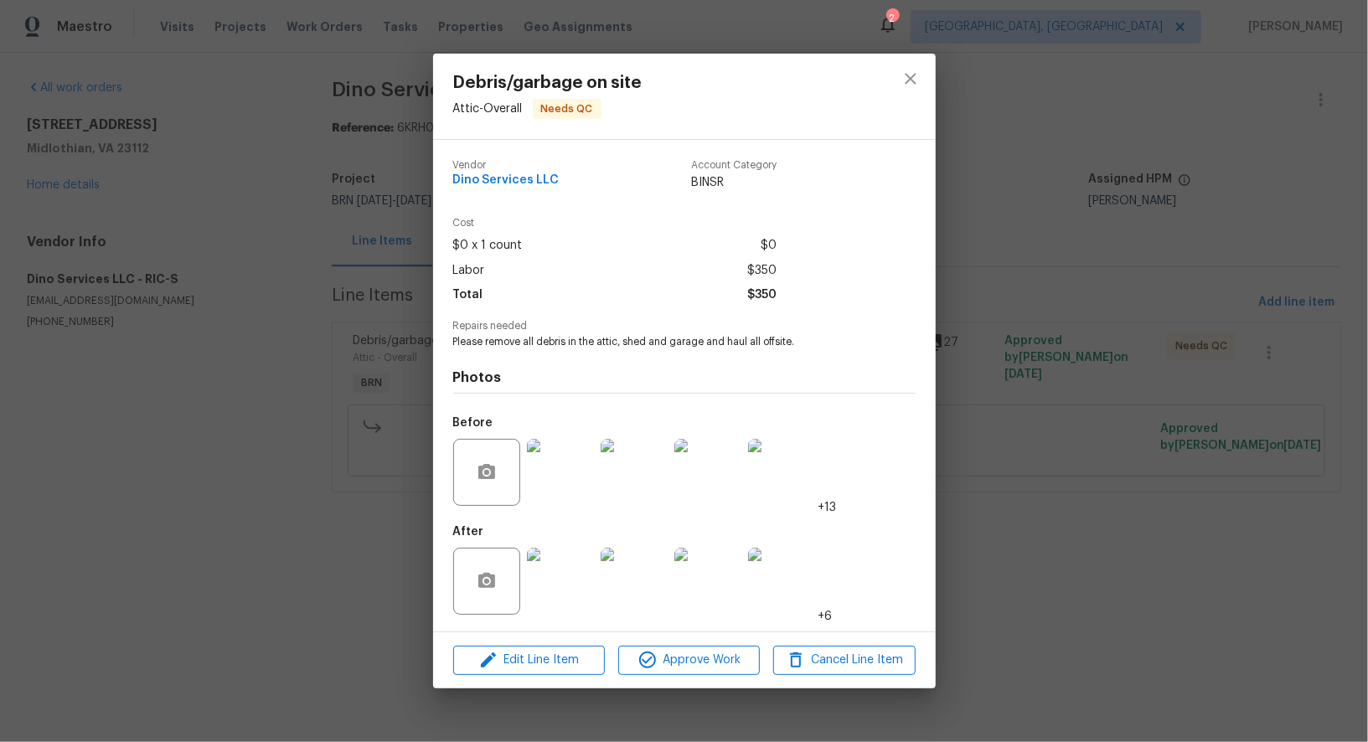
click at [1039, 507] on div "Debris/garbage on site Attic - Overall Needs QC Vendor Dino Services LLC Accoun…" at bounding box center [684, 371] width 1368 height 742
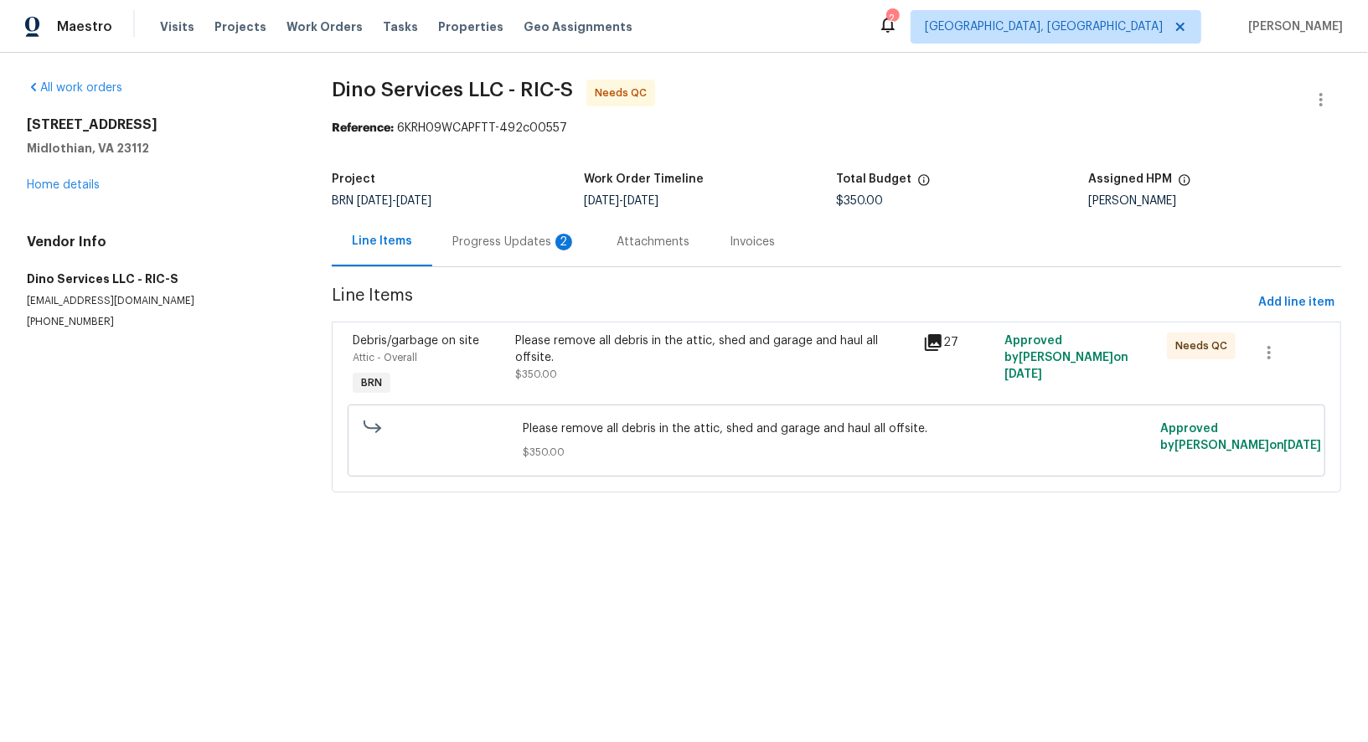
click at [508, 240] on div "Progress Updates 2" at bounding box center [514, 242] width 124 height 17
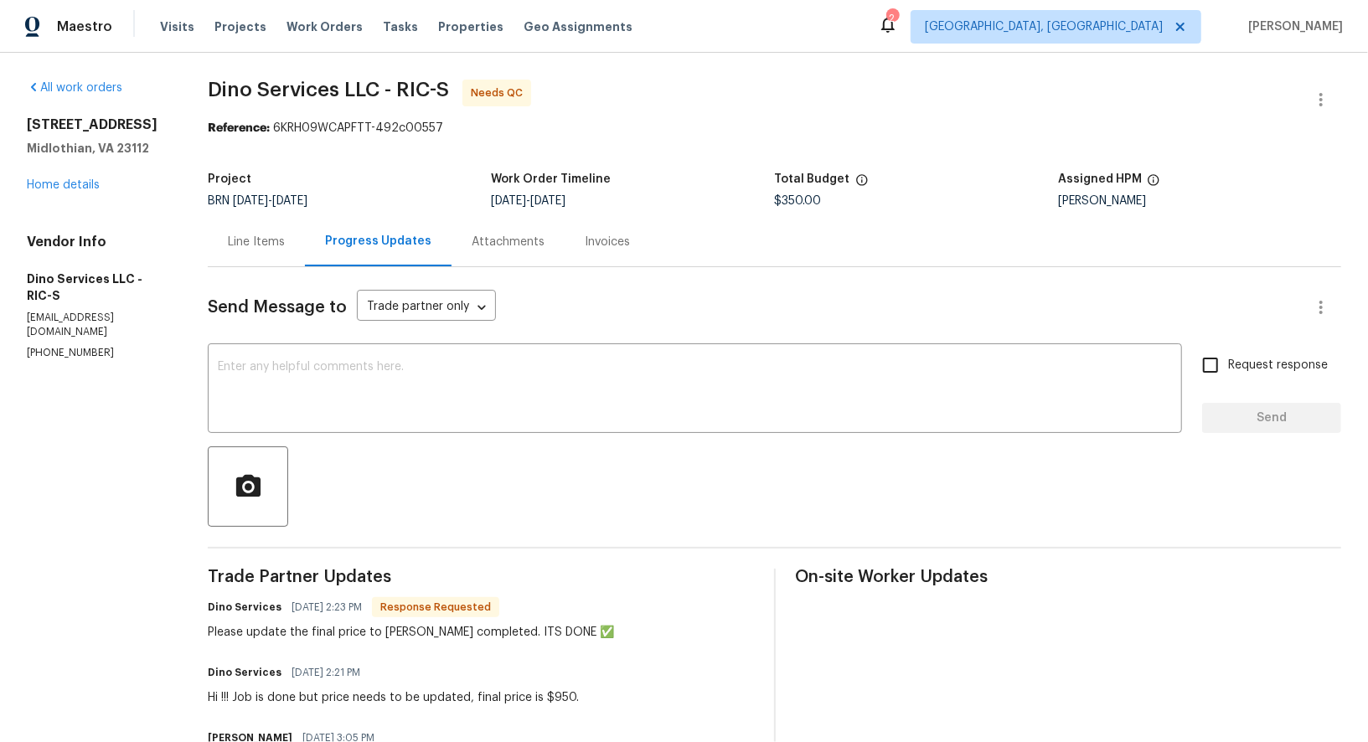
click at [376, 329] on div "Send Message to Trade partner only Trade partner only ​ x ​ Request response Se…" at bounding box center [774, 554] width 1133 height 575
click at [332, 396] on textarea at bounding box center [695, 390] width 954 height 59
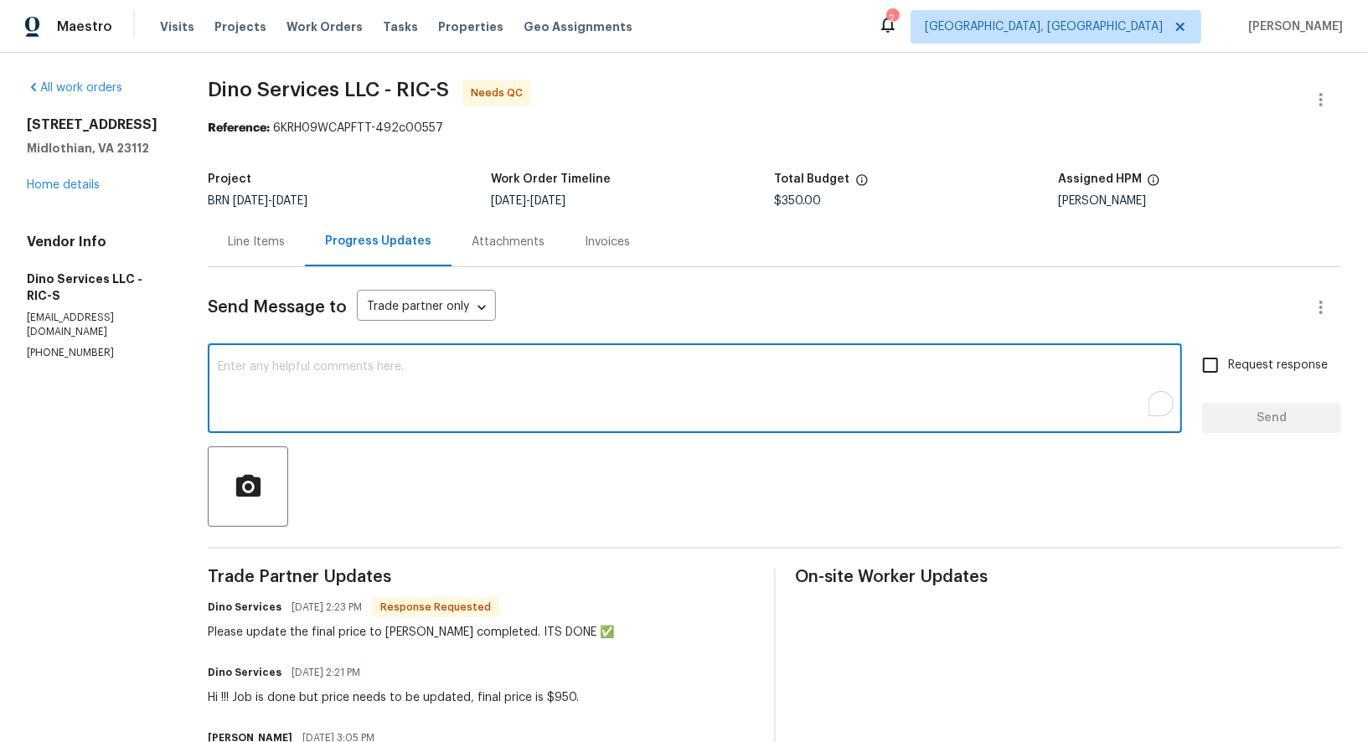
type textarea "s"
type textarea "Sure, I will check and update the cost shortly."
click at [1201, 371] on input "Request response" at bounding box center [1210, 365] width 35 height 35
checkbox input "true"
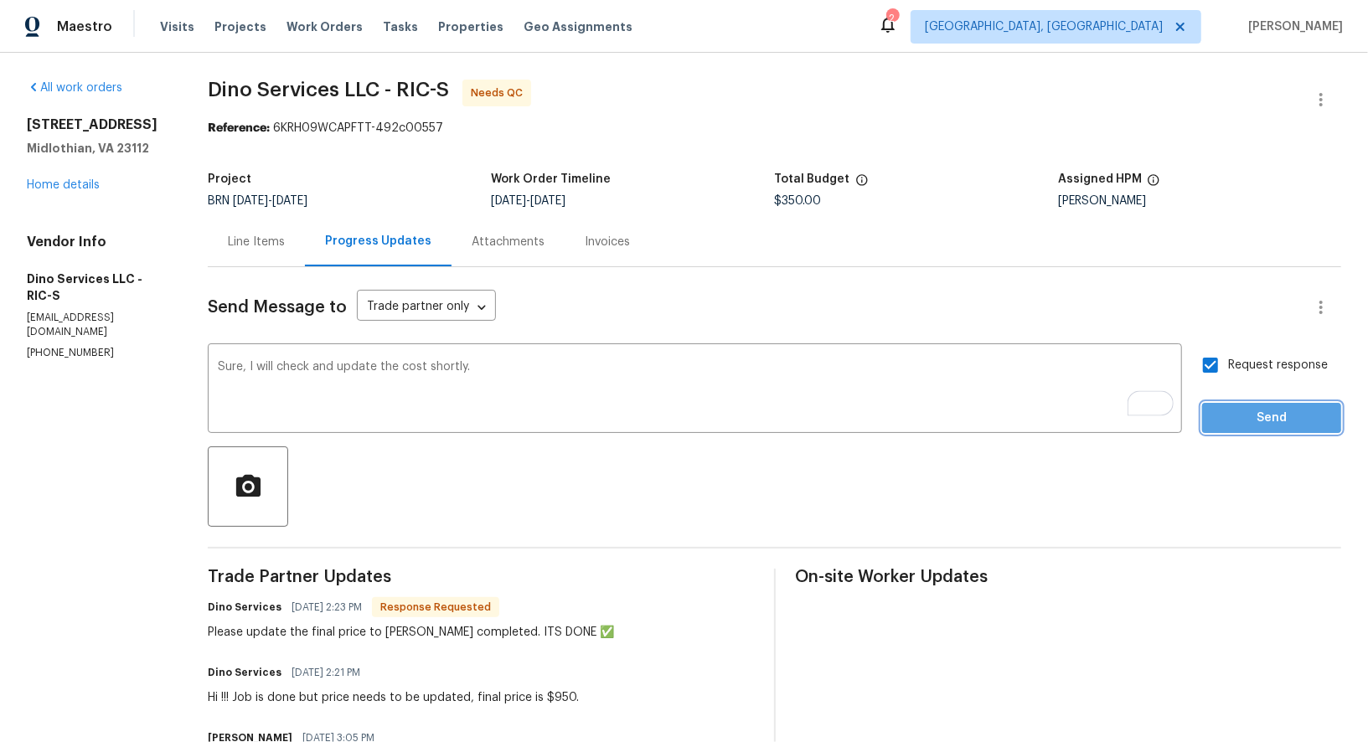
click at [1235, 406] on button "Send" at bounding box center [1271, 418] width 139 height 31
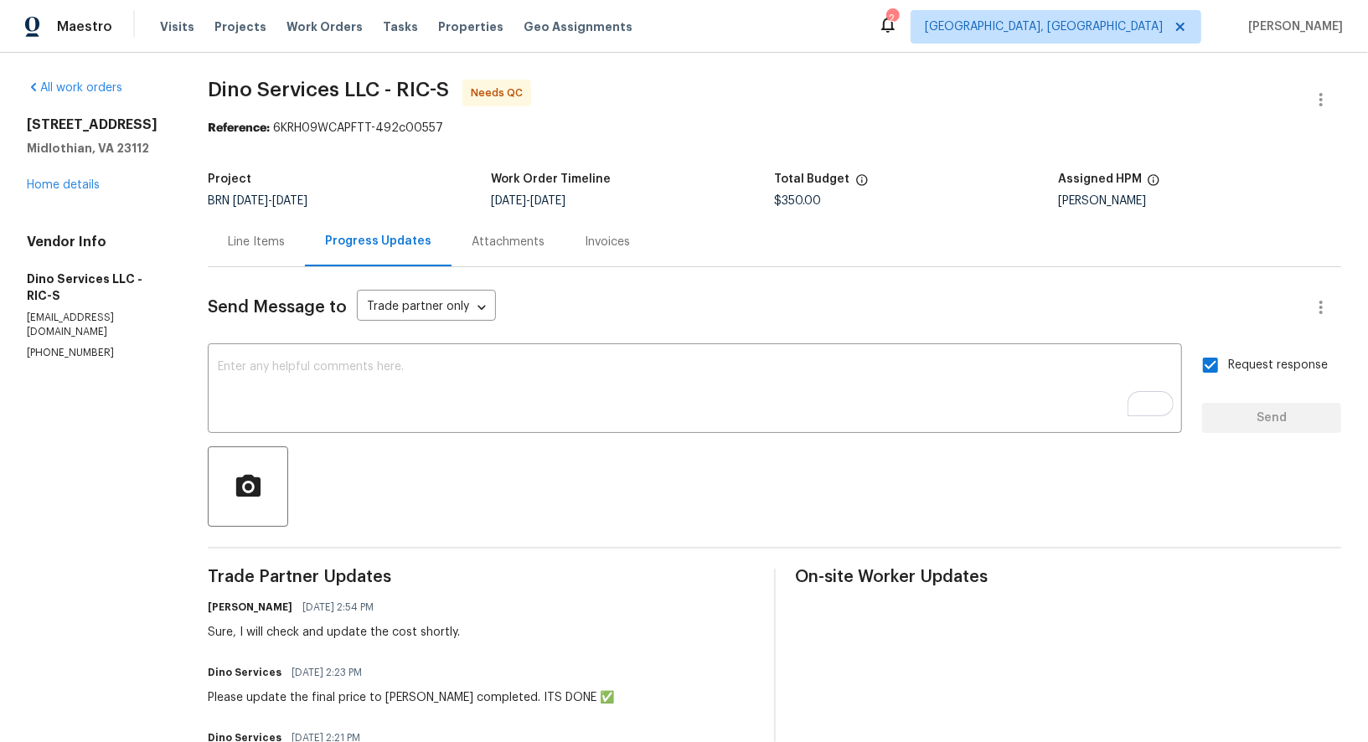
click at [247, 246] on div "Line Items" at bounding box center [256, 242] width 57 height 17
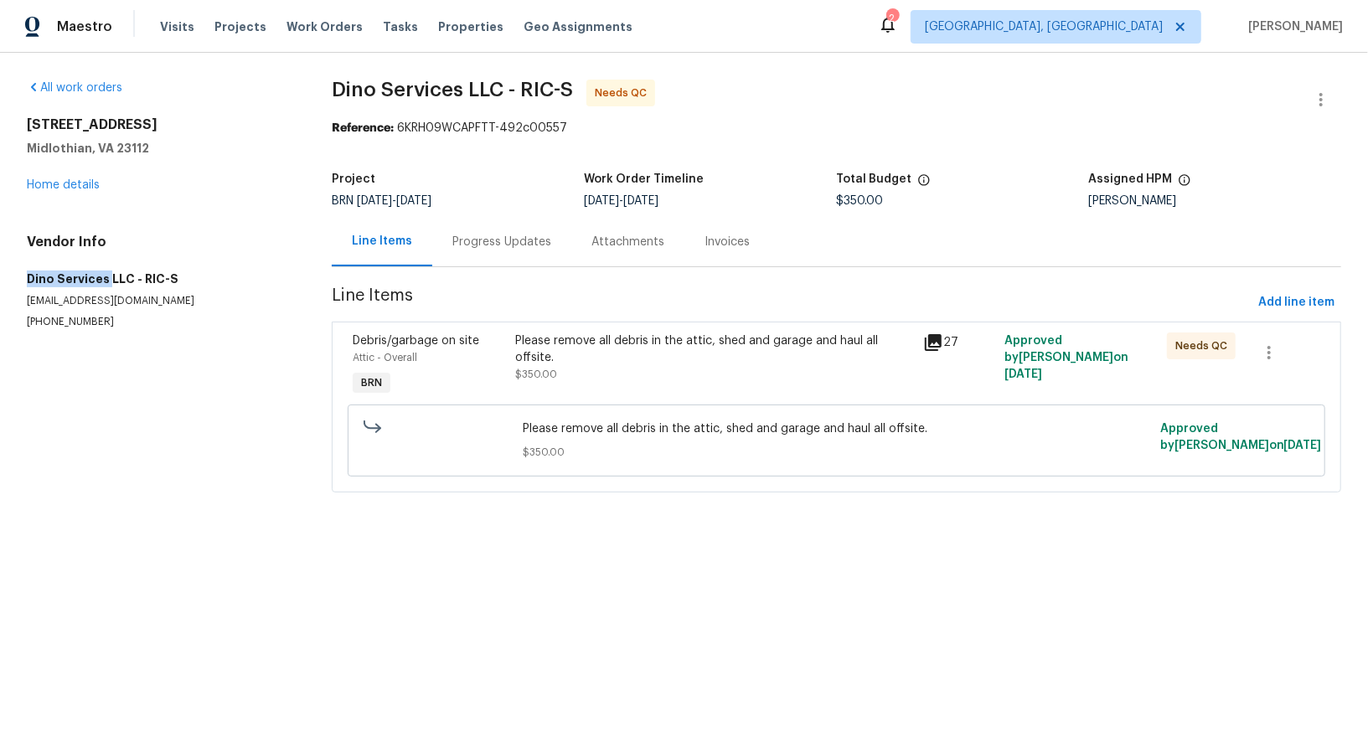
drag, startPoint x: 13, startPoint y: 277, endPoint x: 108, endPoint y: 277, distance: 94.6
click at [108, 277] on div "All work orders 7506 Whirlaway Dr Midlothian, VA 23112 Home details Vendor Info…" at bounding box center [684, 296] width 1368 height 487
copy h5 "Dino Services"
click at [613, 375] on div "Please remove all debris in the attic, shed and garage and haul all offsite. $3…" at bounding box center [714, 357] width 397 height 50
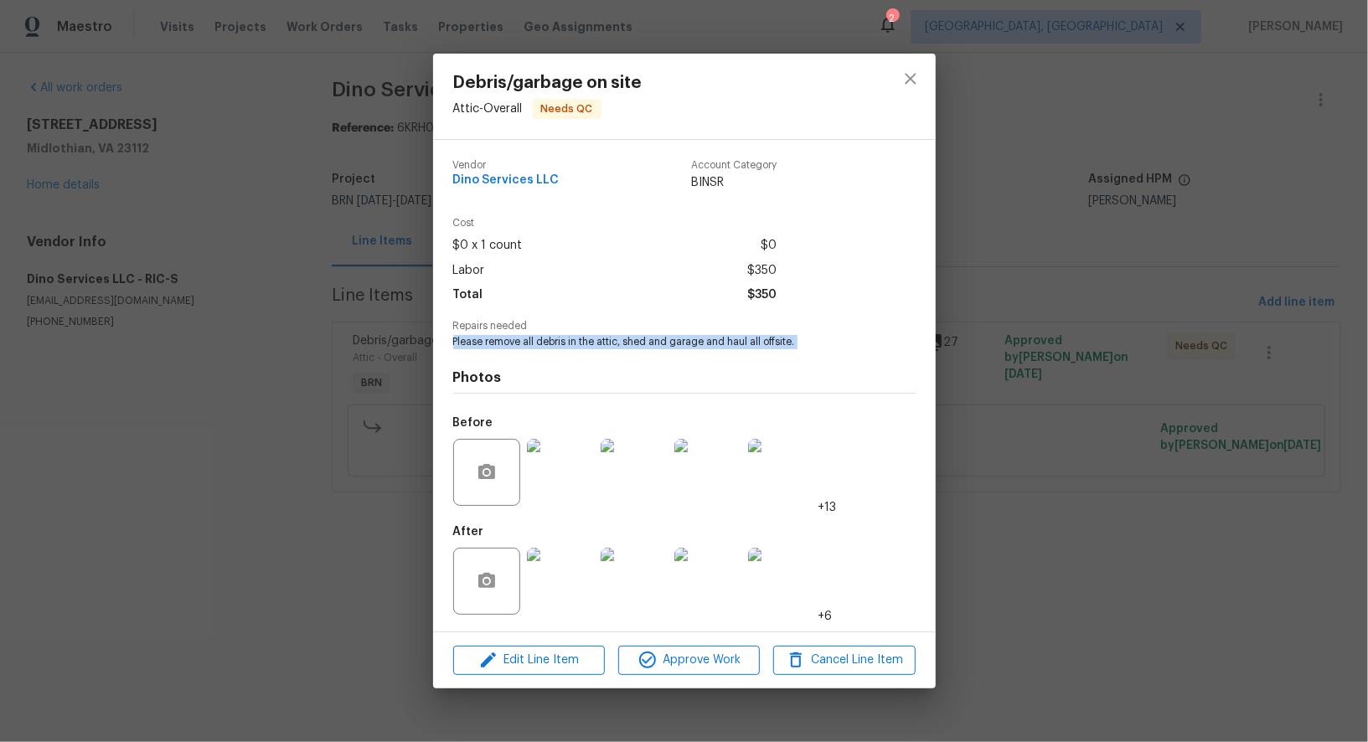
drag, startPoint x: 451, startPoint y: 350, endPoint x: 870, endPoint y: 350, distance: 419.6
click at [870, 350] on div "Vendor Dino Services LLC Account Category BINSR Cost $0 x 1 count $0 Labor $350…" at bounding box center [684, 386] width 502 height 492
copy span "Please remove all debris in the attic, shed and garage and haul all offsite."
click at [406, 399] on div "Debris/garbage on site Attic - Overall Needs QC Vendor Dino Services LLC Accoun…" at bounding box center [684, 371] width 1368 height 742
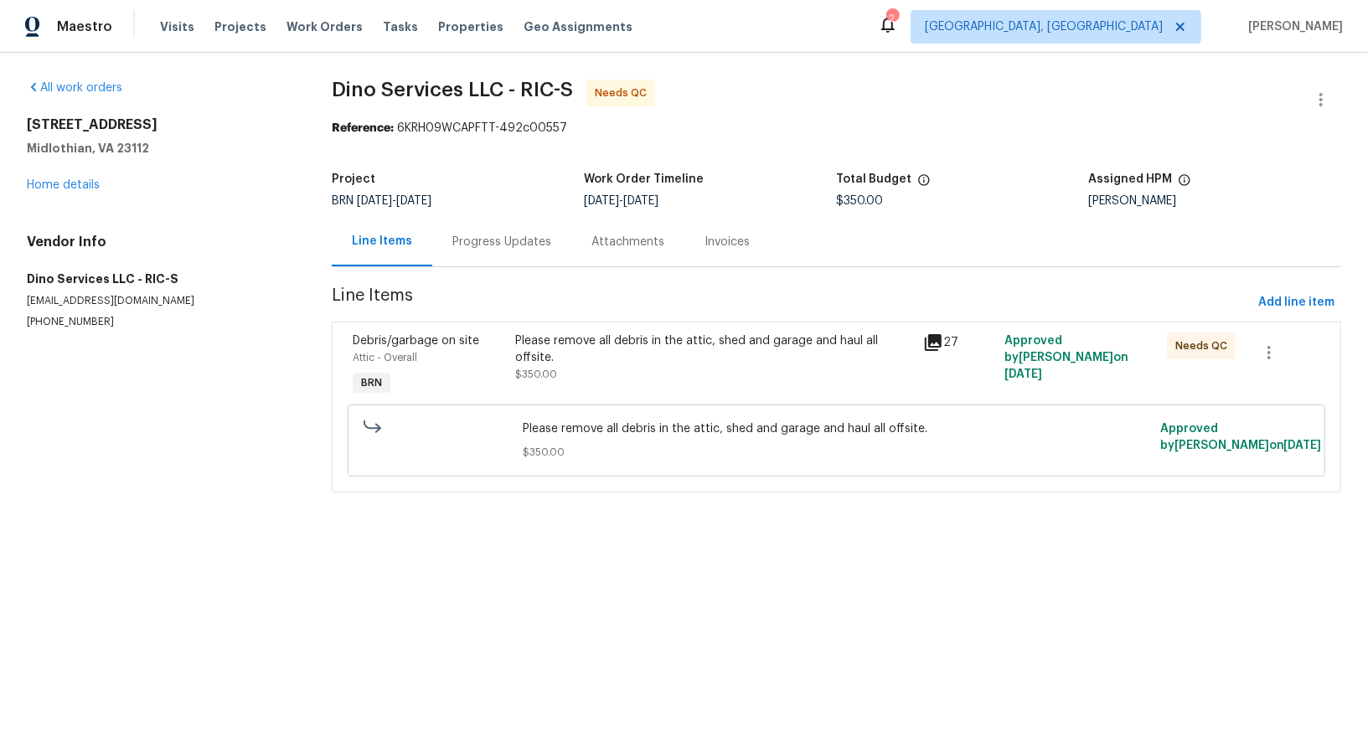
click at [517, 255] on div "Progress Updates" at bounding box center [501, 241] width 139 height 49
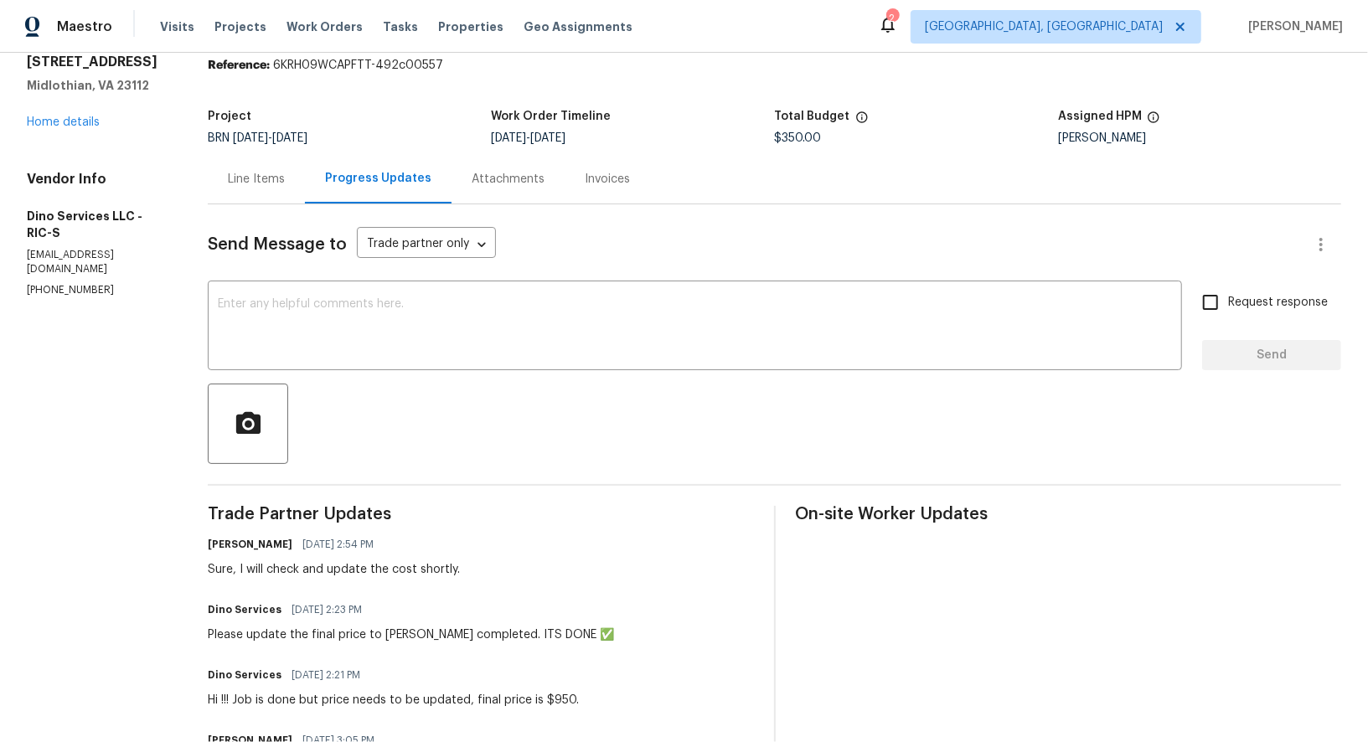
scroll to position [95, 0]
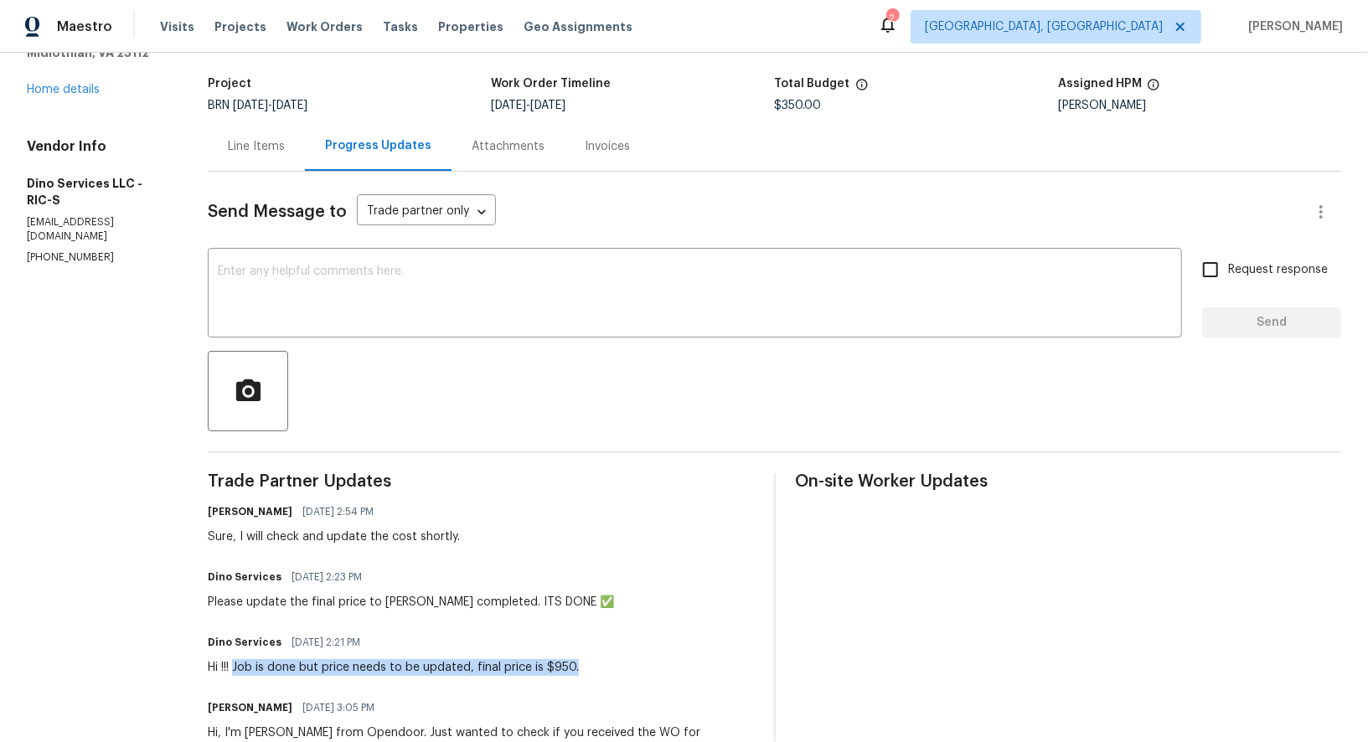
drag, startPoint x: 232, startPoint y: 667, endPoint x: 677, endPoint y: 667, distance: 444.7
click at [677, 667] on div "Dino Services 08/19/2025 2:21 PM Hi !!! Job is done but price needs to be updat…" at bounding box center [480, 653] width 545 height 45
copy div "Job is done but price needs to be updated, final price is $950."
click at [247, 160] on div "Line Items" at bounding box center [256, 145] width 97 height 49
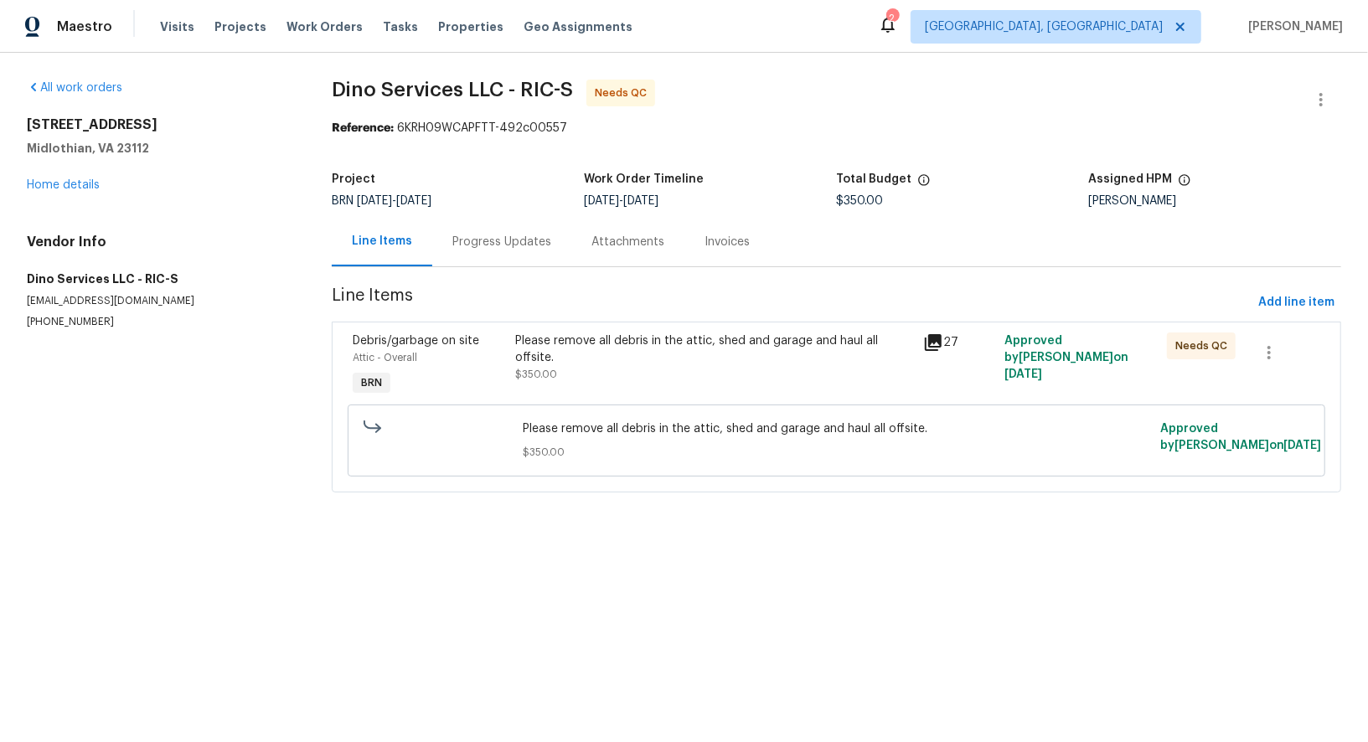
click at [489, 237] on div "Progress Updates" at bounding box center [501, 242] width 99 height 17
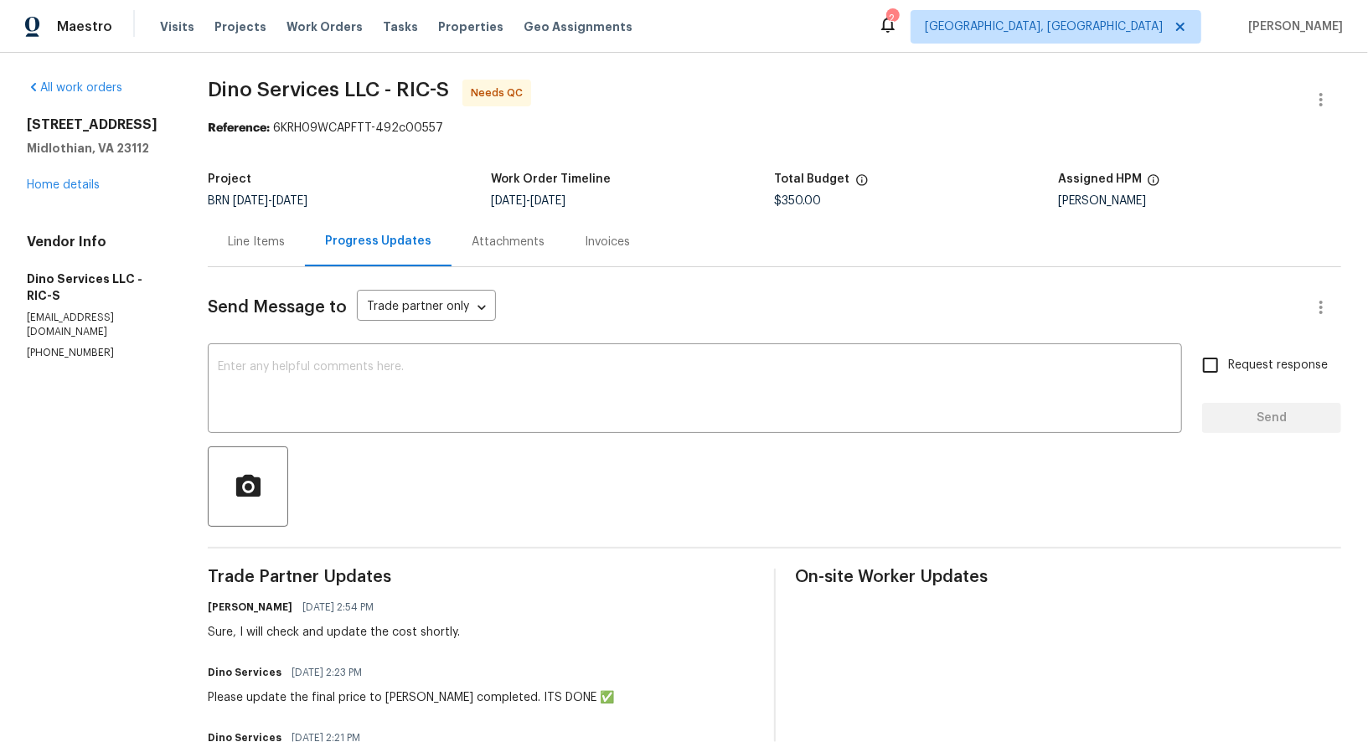
scroll to position [191, 0]
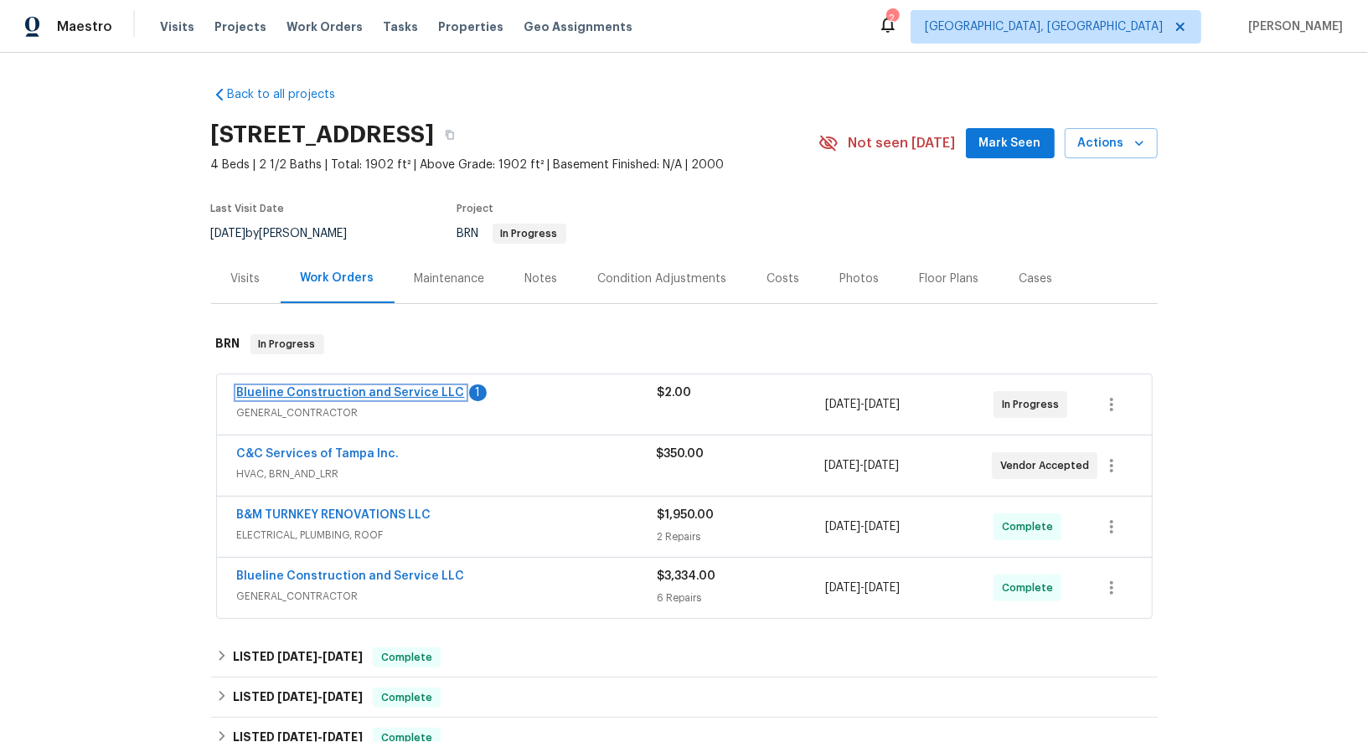
click at [343, 389] on link "Blueline Construction and Service LLC" at bounding box center [351, 393] width 228 height 12
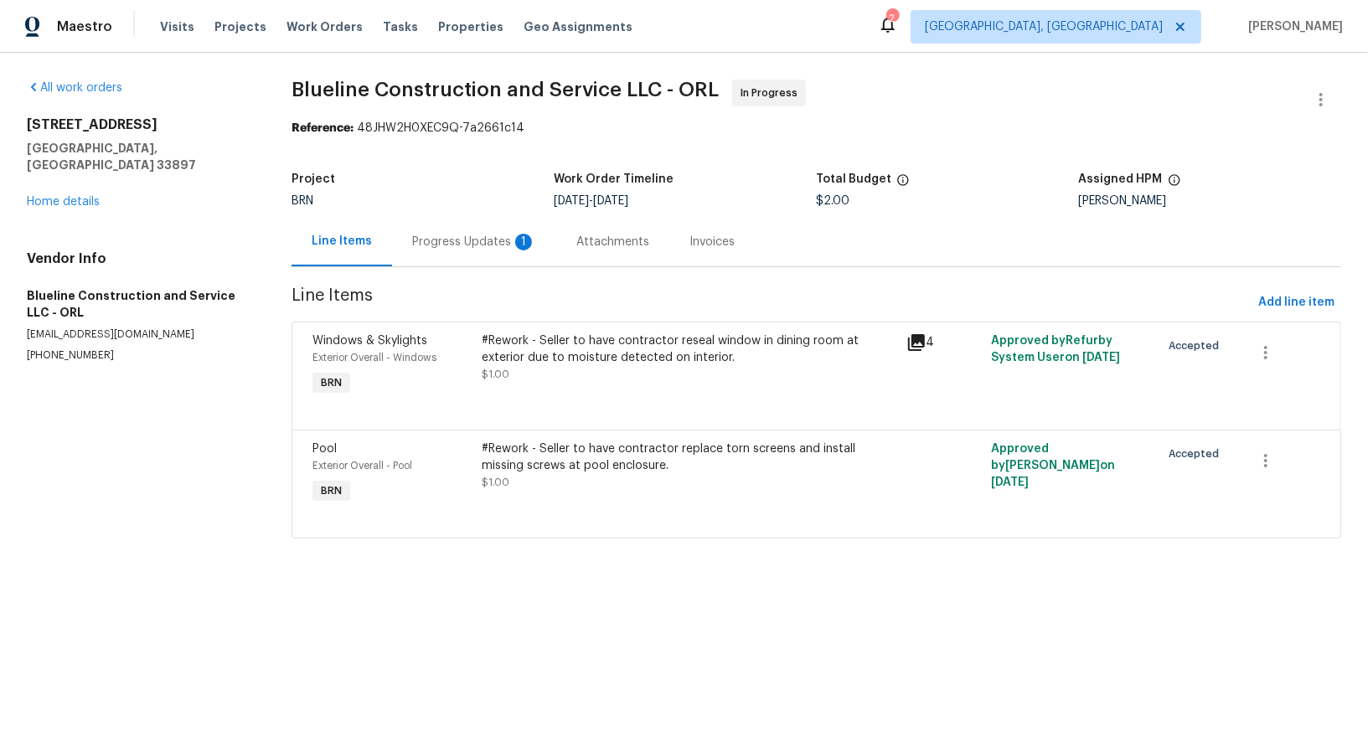
click at [453, 251] on div "Progress Updates 1" at bounding box center [474, 241] width 164 height 49
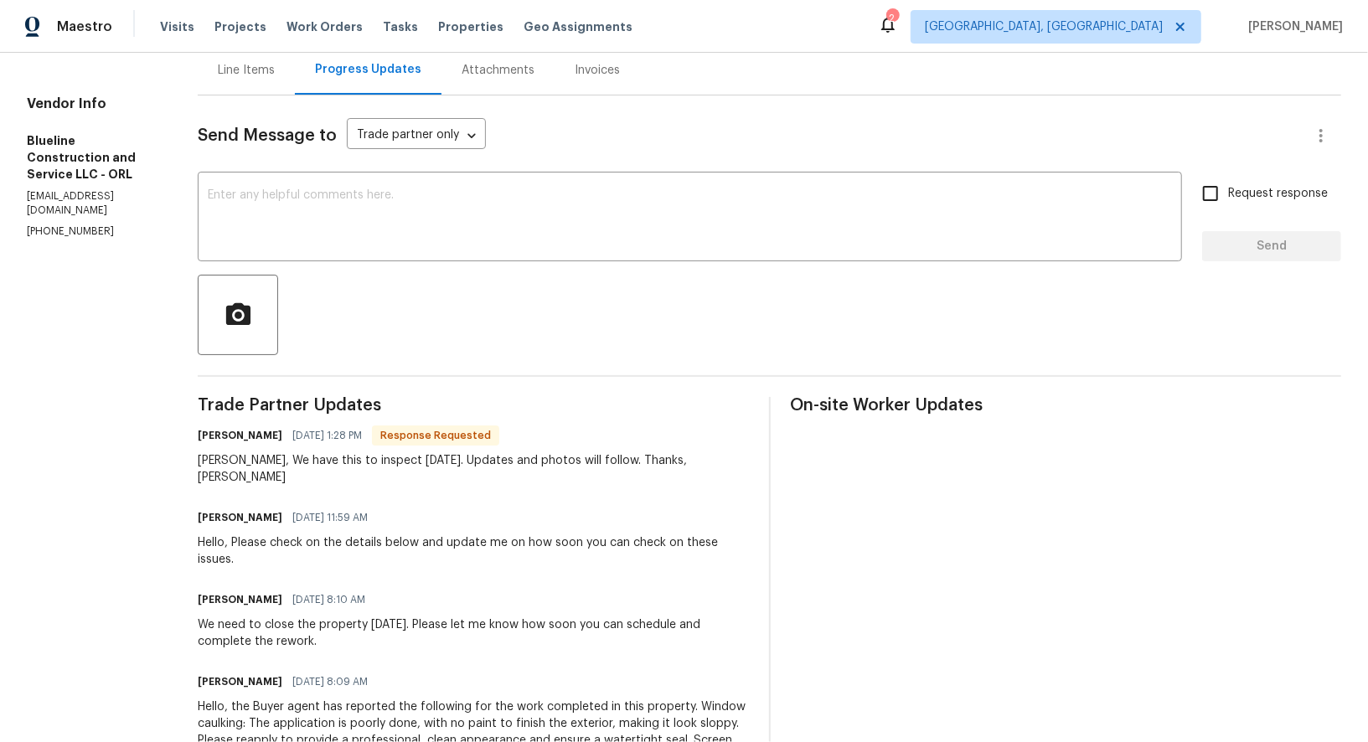
scroll to position [161, 0]
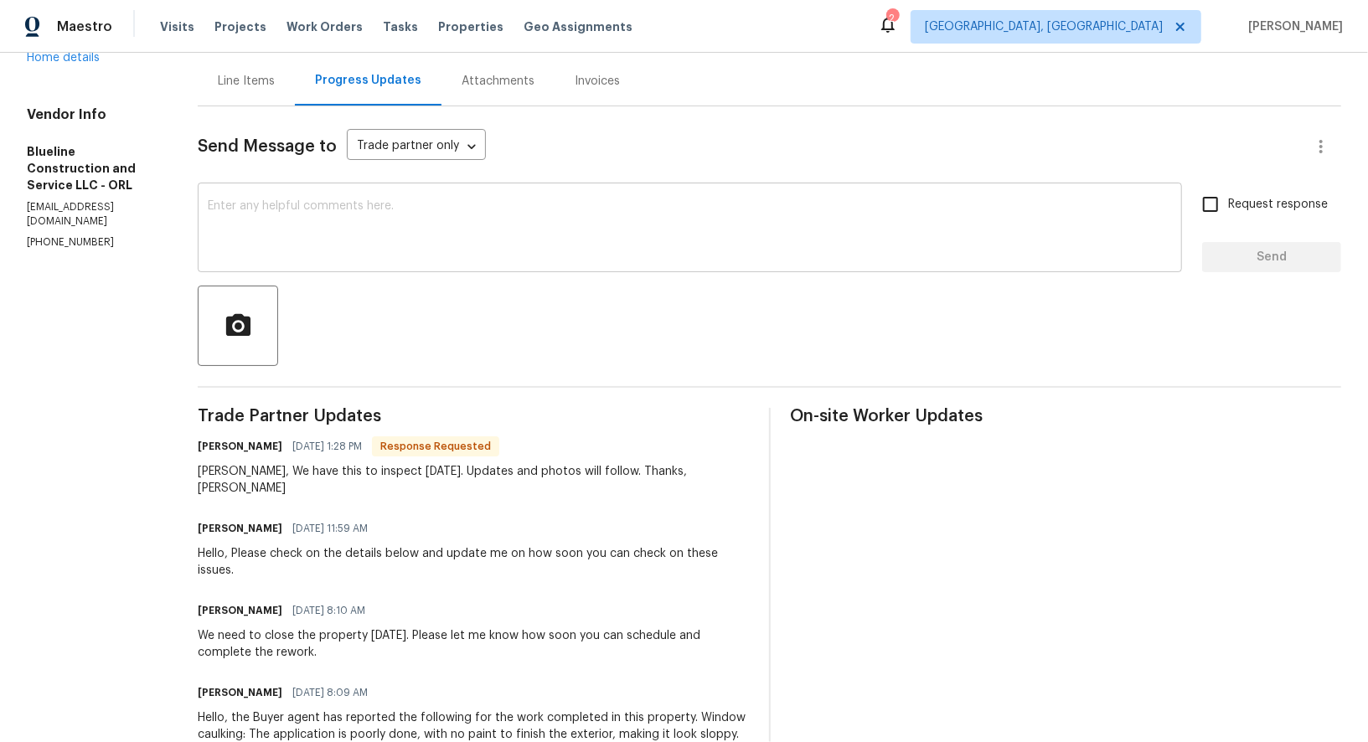
click at [379, 242] on textarea at bounding box center [690, 229] width 964 height 59
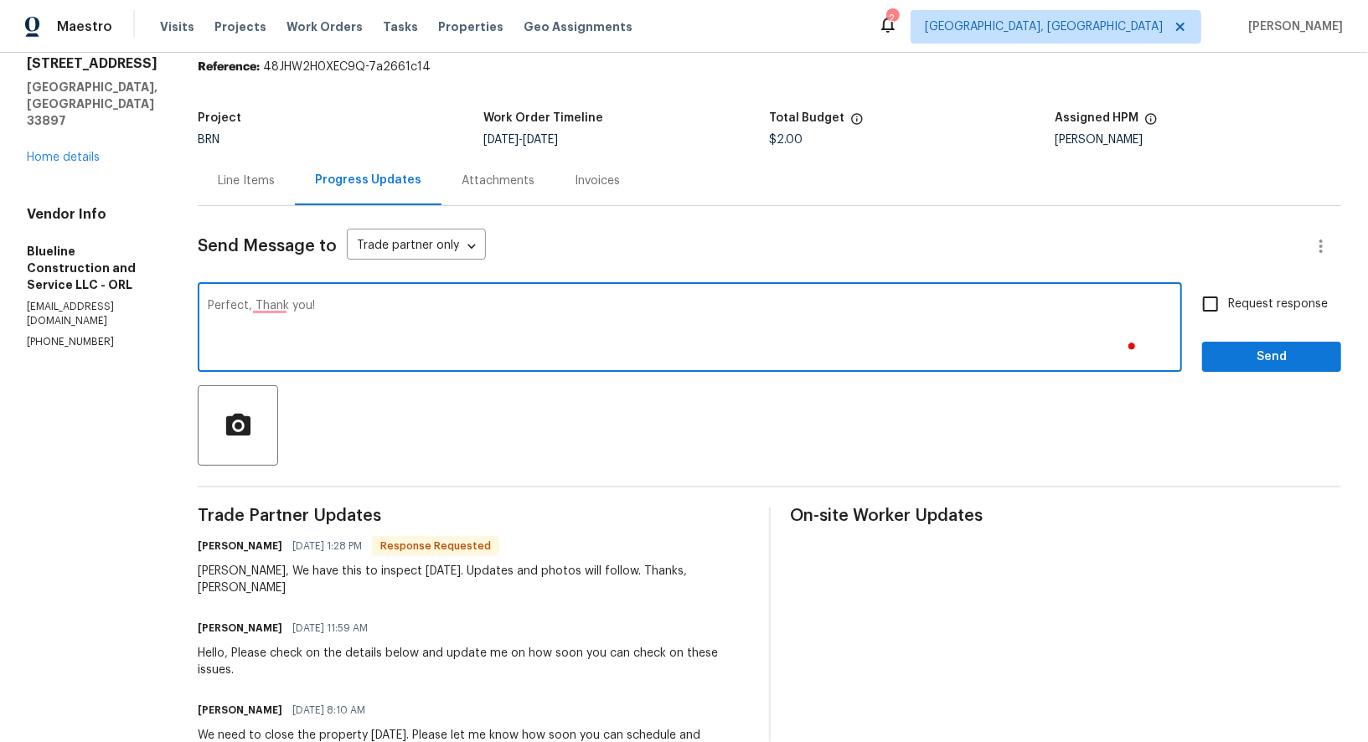
scroll to position [48, 0]
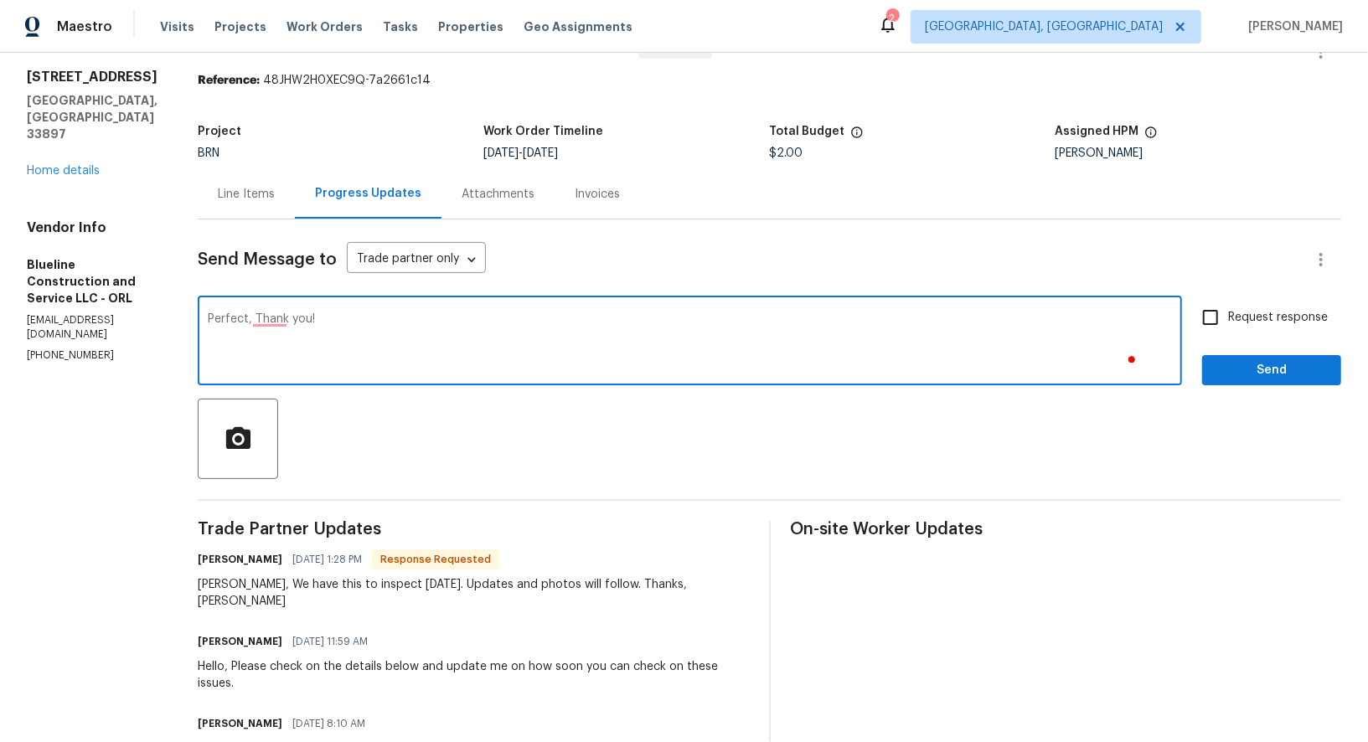
type textarea "Perfect, Thank you!"
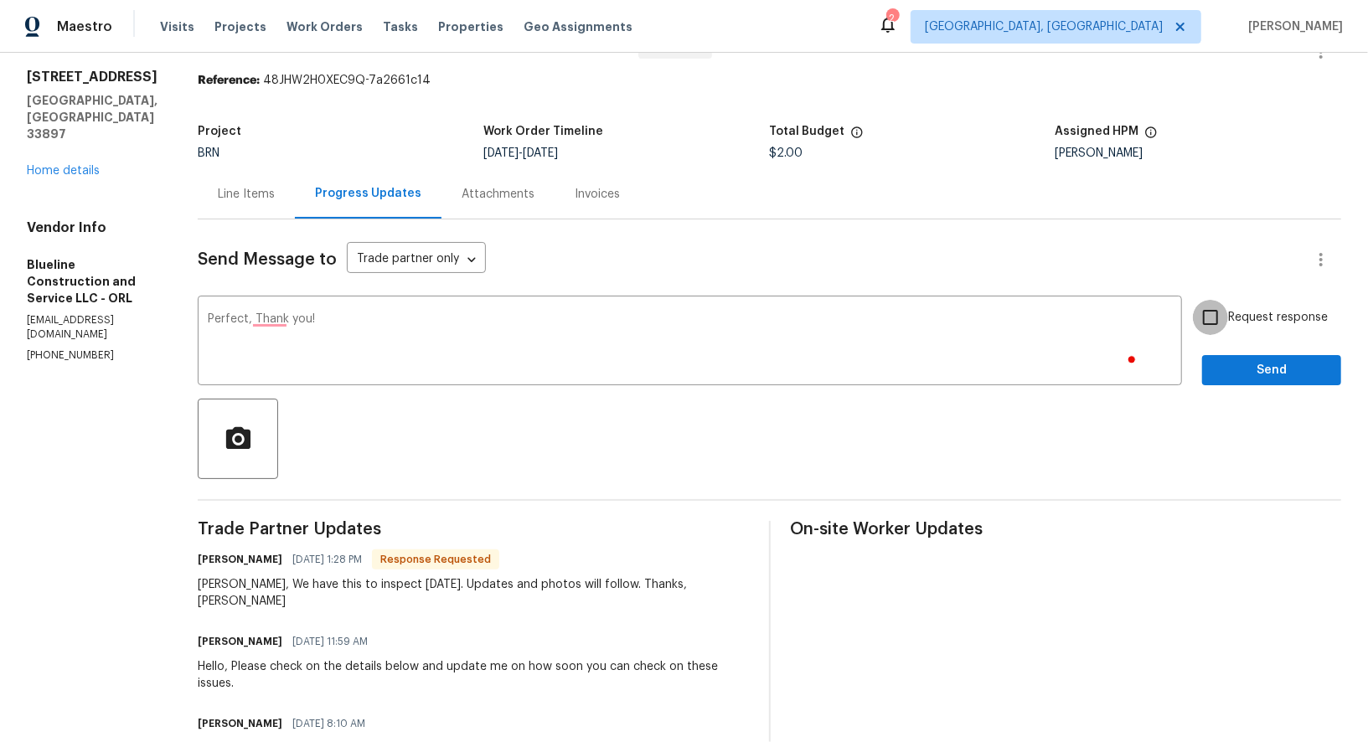
click at [1219, 323] on input "Request response" at bounding box center [1210, 317] width 35 height 35
checkbox input "true"
click at [1266, 384] on button "Send" at bounding box center [1271, 370] width 139 height 31
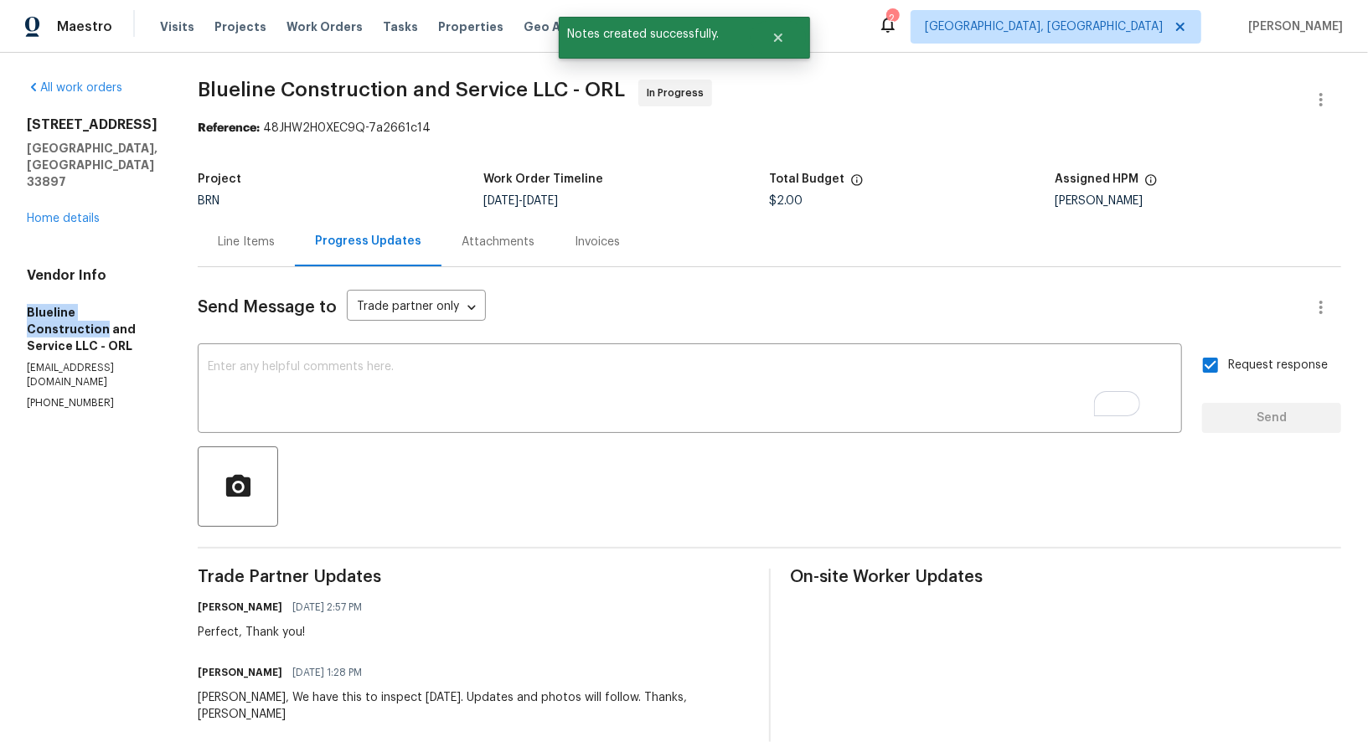
drag, startPoint x: 27, startPoint y: 278, endPoint x: 148, endPoint y: 278, distance: 121.4
click at [148, 304] on h5 "Blueline Construction and Service LLC - ORL" at bounding box center [92, 329] width 131 height 50
copy h5 "Blueline Construction"
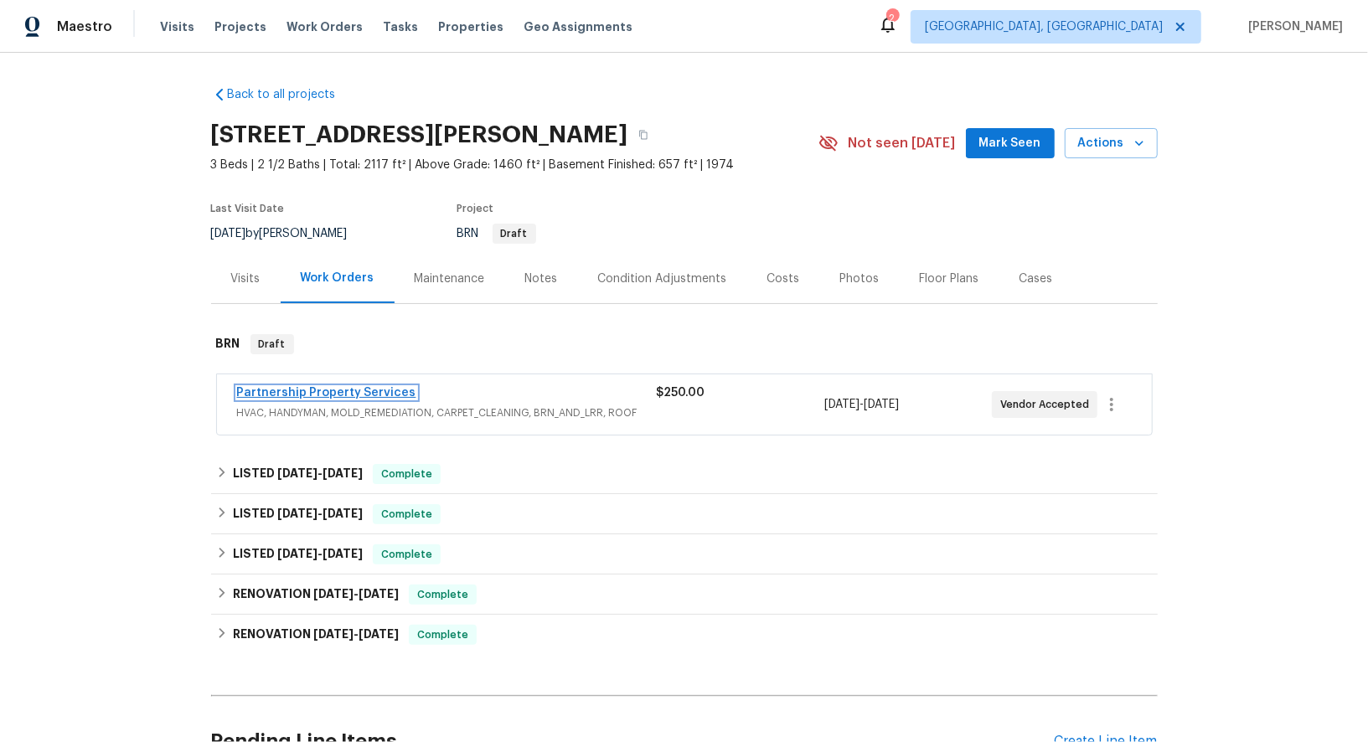
click at [340, 391] on link "Partnership Property Services" at bounding box center [326, 393] width 179 height 12
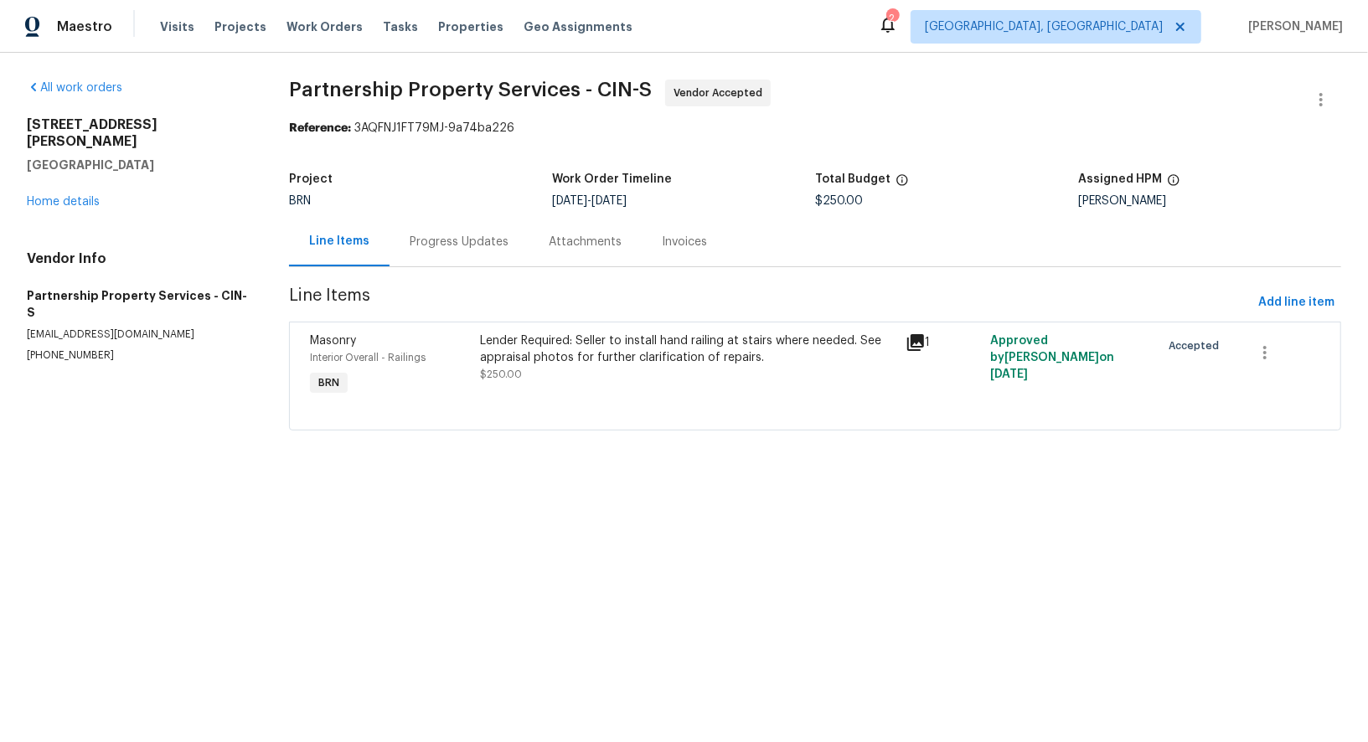
click at [419, 250] on div "Progress Updates" at bounding box center [458, 241] width 139 height 49
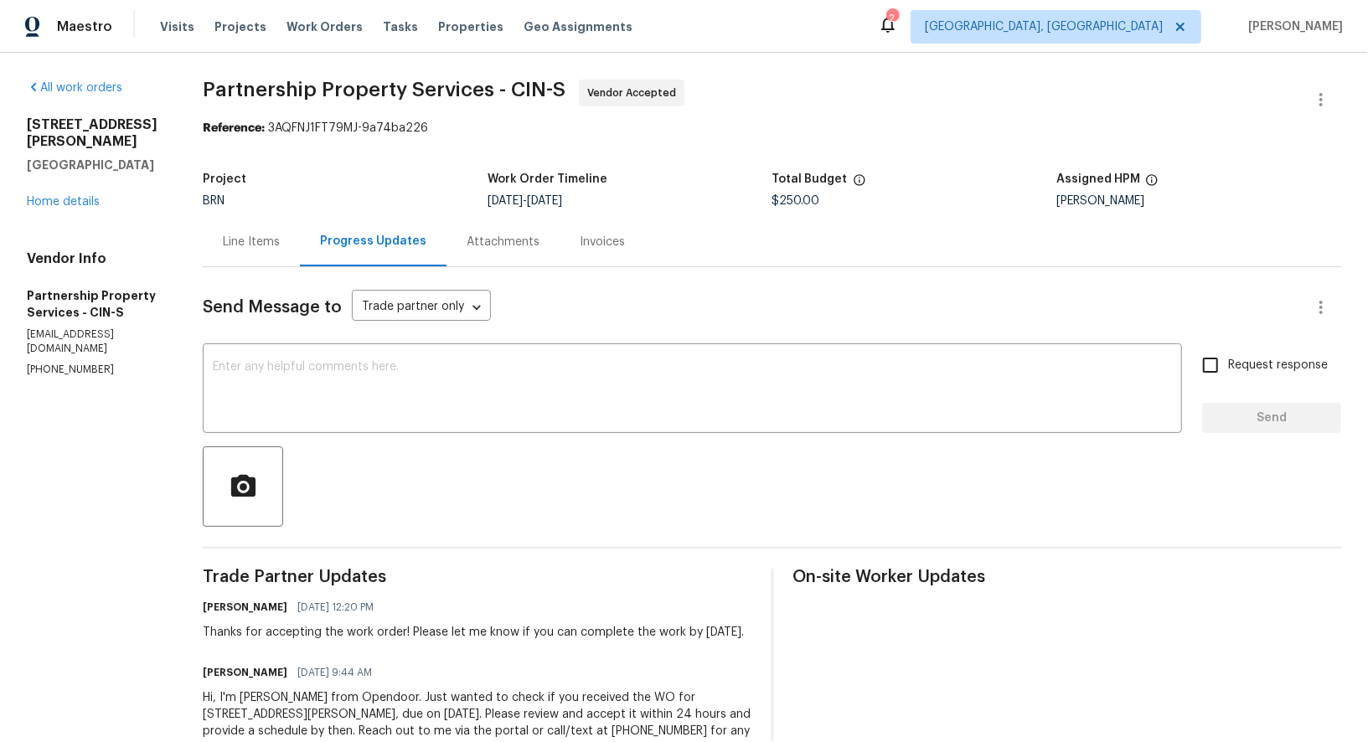
drag, startPoint x: 114, startPoint y: 331, endPoint x: 13, endPoint y: 328, distance: 100.5
click at [13, 328] on div "All work orders [STREET_ADDRESS][PERSON_NAME] Home details Vendor Info Partners…" at bounding box center [684, 428] width 1368 height 750
drag, startPoint x: 101, startPoint y: 329, endPoint x: 0, endPoint y: 325, distance: 101.4
click at [0, 325] on div "All work orders [STREET_ADDRESS][PERSON_NAME] Home details Vendor Info Partners…" at bounding box center [684, 428] width 1368 height 750
copy p "[PHONE_NUMBER]"
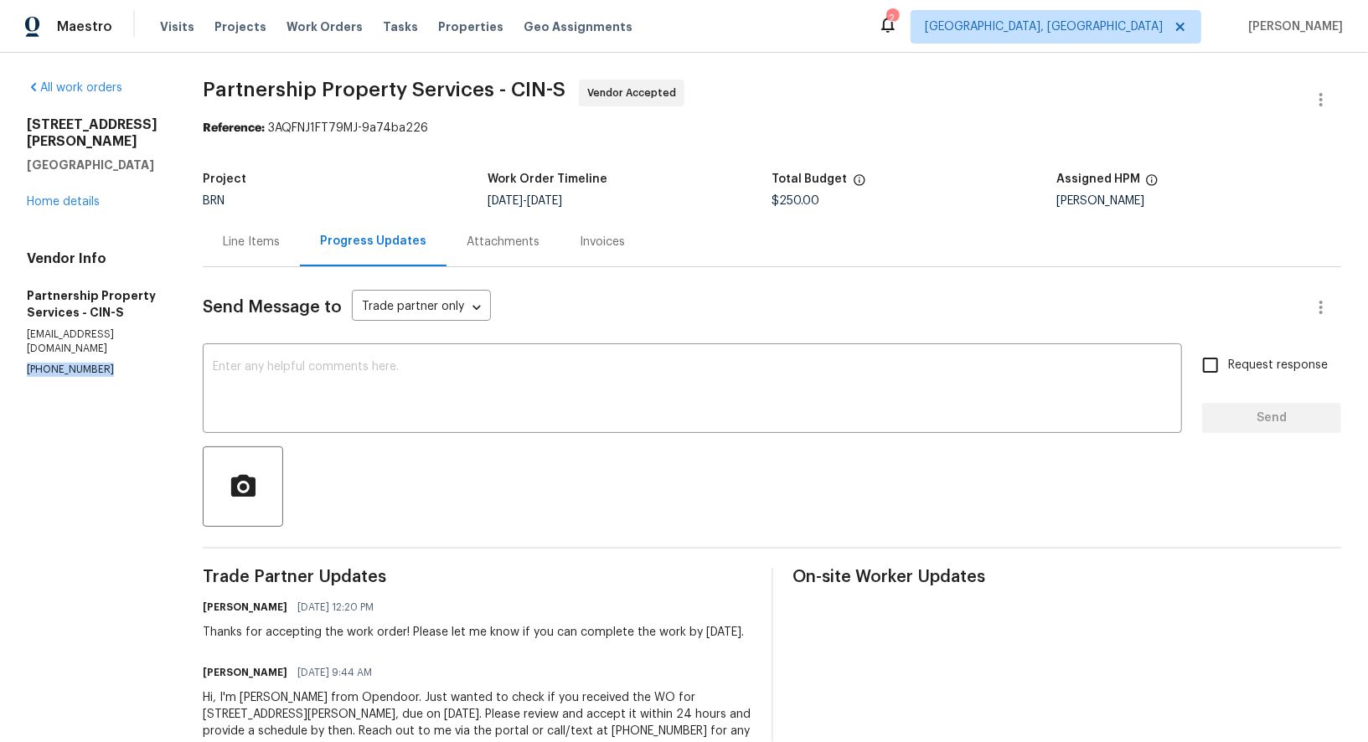
scroll to position [77, 0]
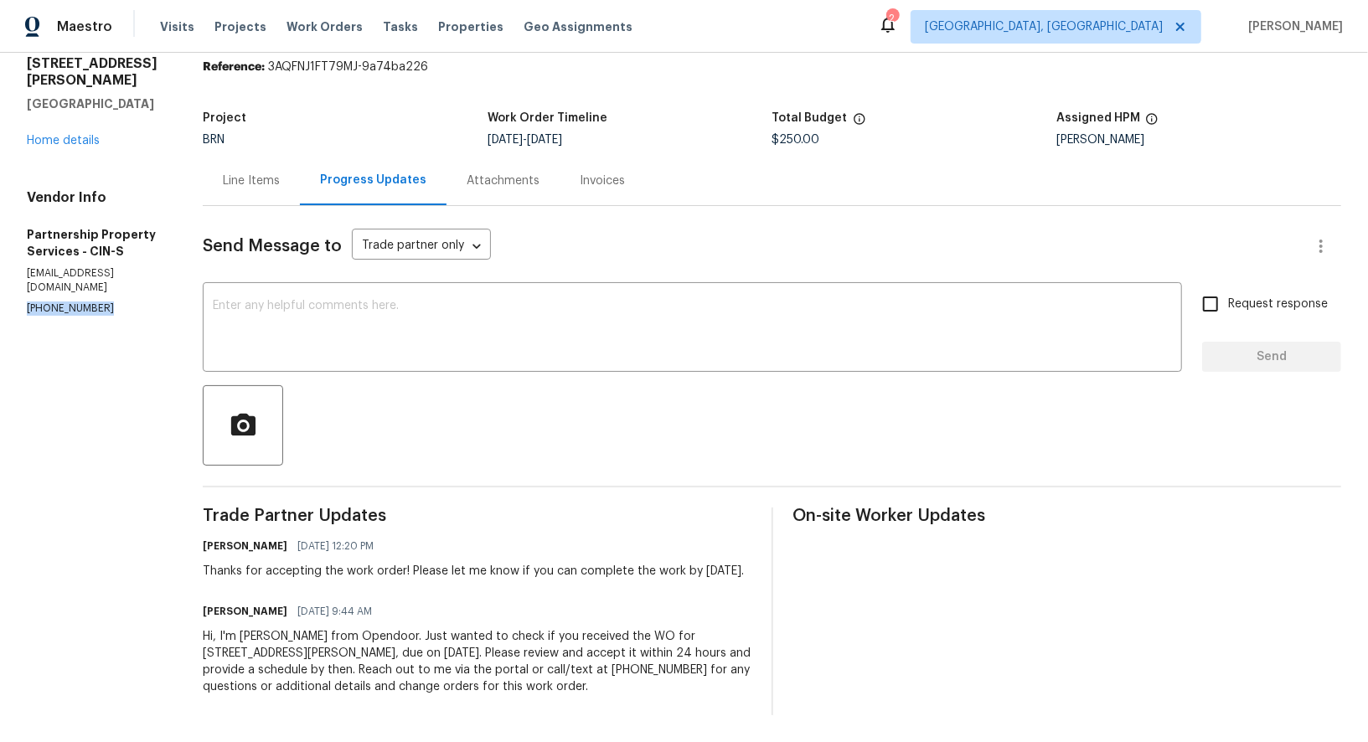
drag, startPoint x: 492, startPoint y: 555, endPoint x: 563, endPoint y: 583, distance: 76.4
click at [563, 583] on div "Trade Partner Updates [PERSON_NAME] R [DATE] 12:20 PM Thanks for accepting the …" at bounding box center [477, 612] width 548 height 208
copy div "Please let me know if you can complete the work by [DATE]."
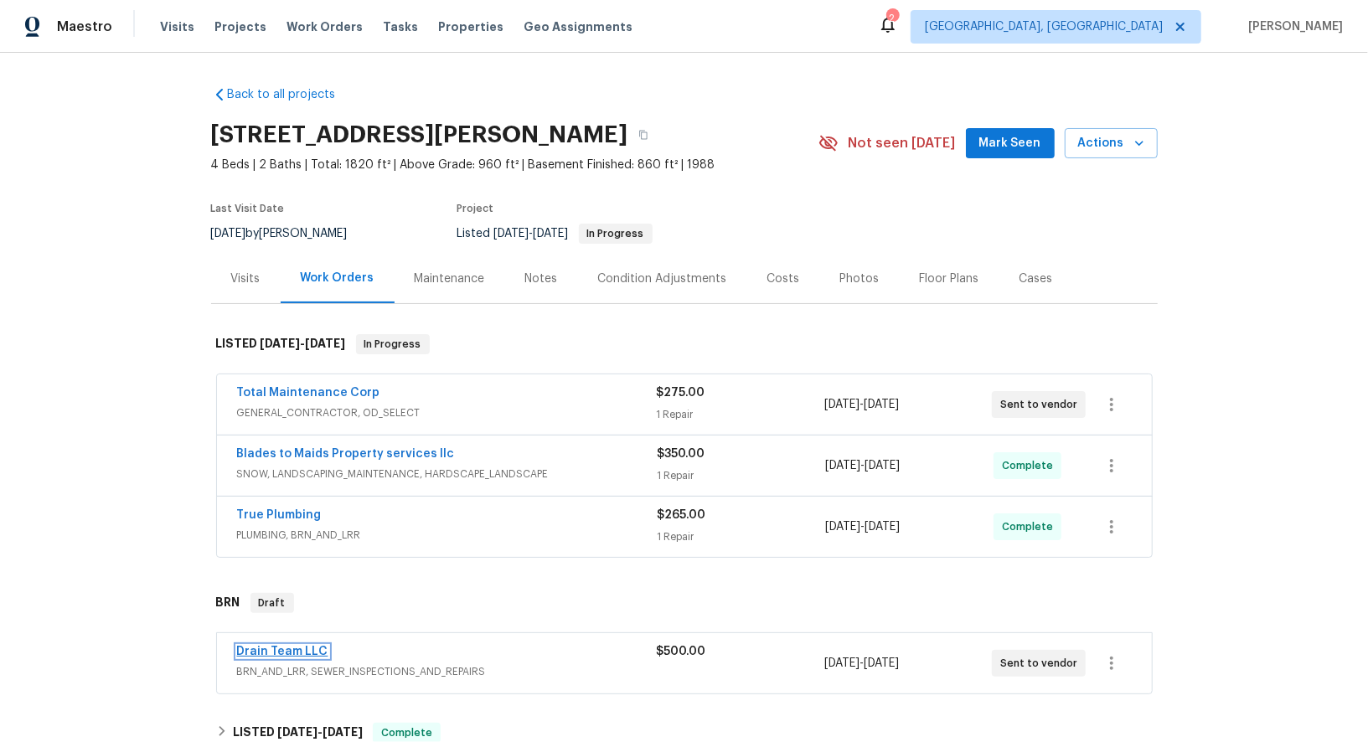
click at [279, 646] on link "Drain Team LLC" at bounding box center [282, 652] width 91 height 12
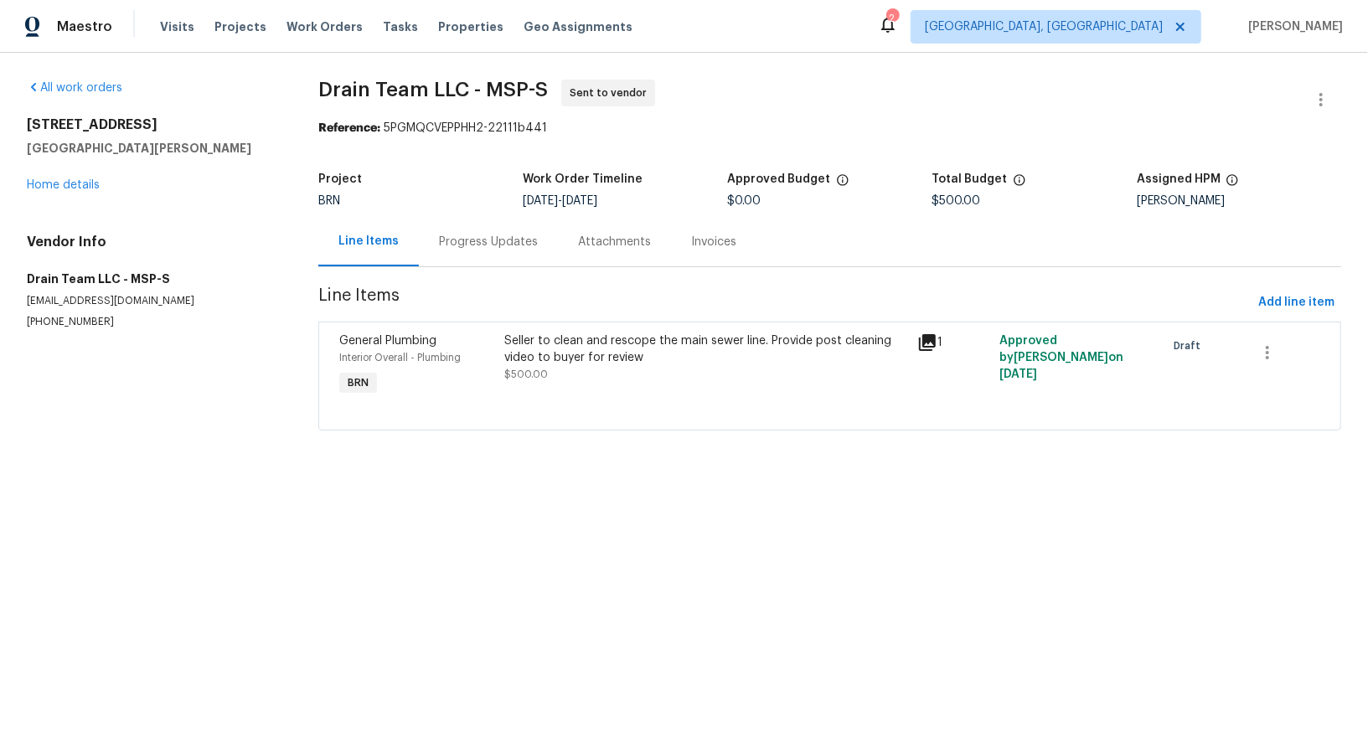
click at [421, 261] on div "Line Items Progress Updates Attachments Invoices" at bounding box center [829, 242] width 1023 height 50
click at [465, 252] on div "Progress Updates" at bounding box center [496, 241] width 139 height 49
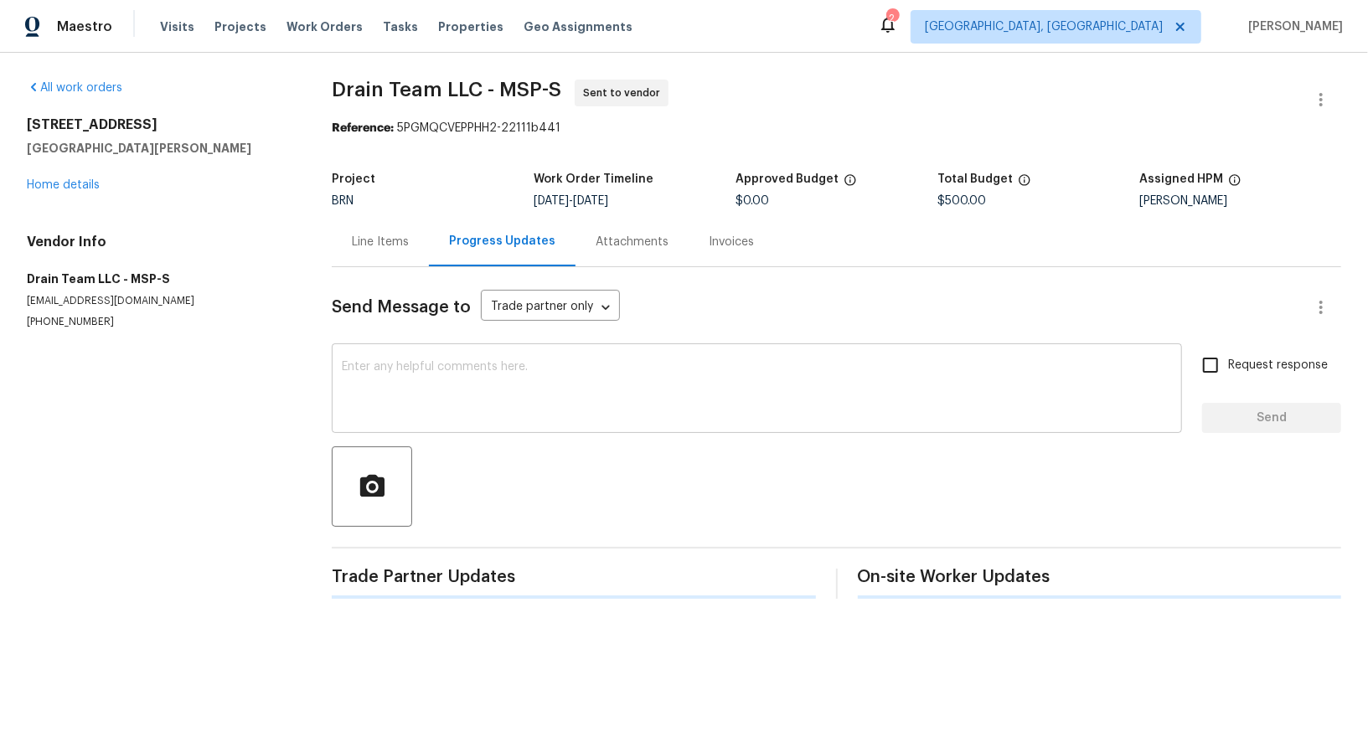
click at [434, 410] on textarea at bounding box center [757, 390] width 830 height 59
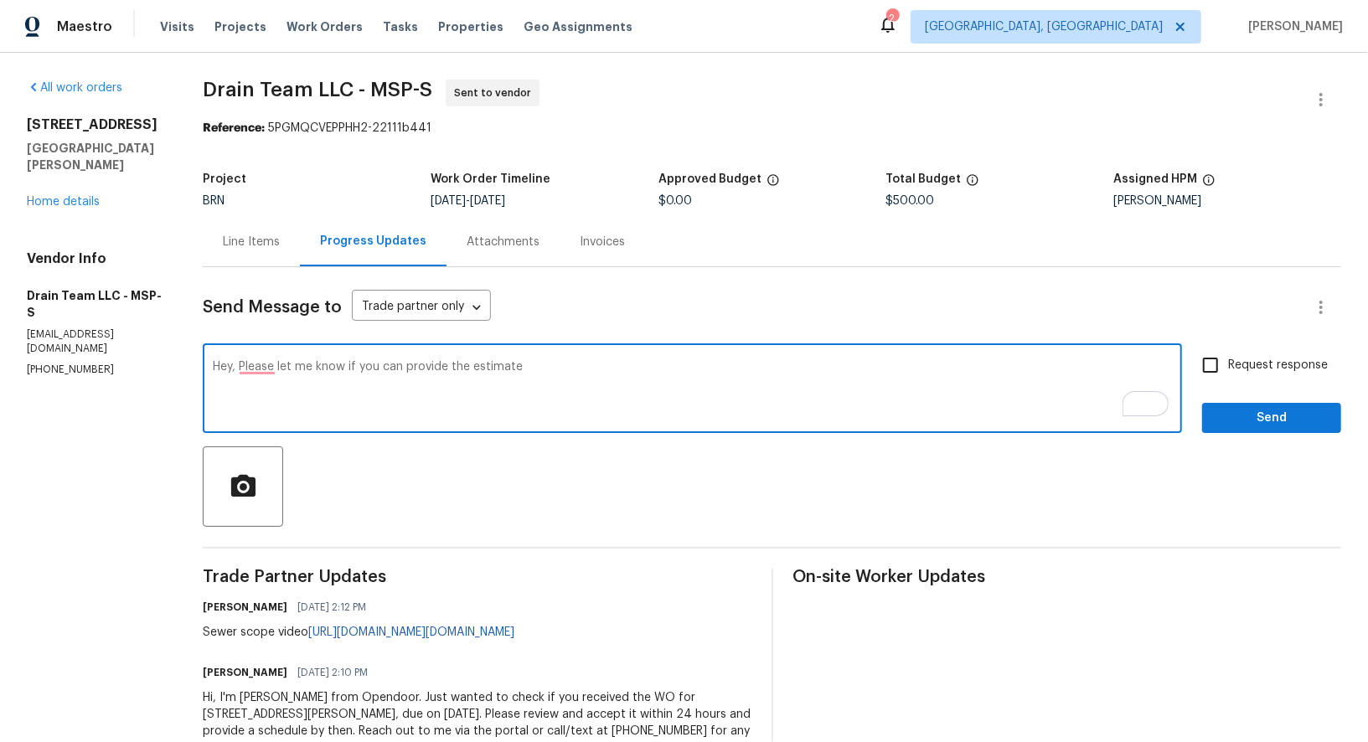
paste textarea "repair area of small crack without going out to clean line which is really isn'…"
drag, startPoint x: 242, startPoint y: 368, endPoint x: 1075, endPoint y: 386, distance: 832.7
click at [1075, 386] on textarea "Hey, Please let me know if you can provide the estimate repair area of small cr…" at bounding box center [692, 390] width 959 height 59
click at [506, 394] on textarea "Hey, Please let me know if you can provide the estimate repair area of small cr…" at bounding box center [692, 390] width 959 height 59
click at [466, 370] on textarea "Hey, Please let me know if you can provide the estimate repair area of small cr…" at bounding box center [692, 390] width 959 height 59
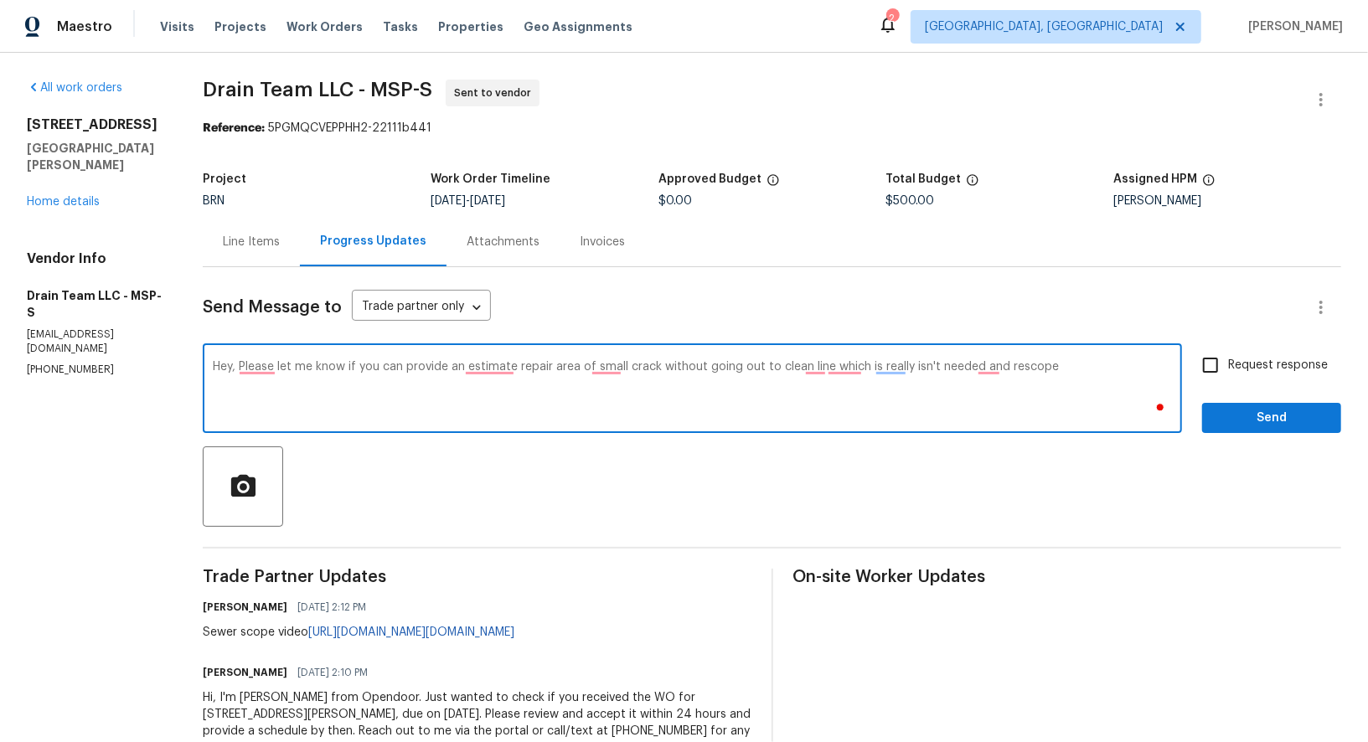
click at [553, 366] on textarea "Hey, Please let me know if you can provide an estimate repair area of small cra…" at bounding box center [692, 390] width 959 height 59
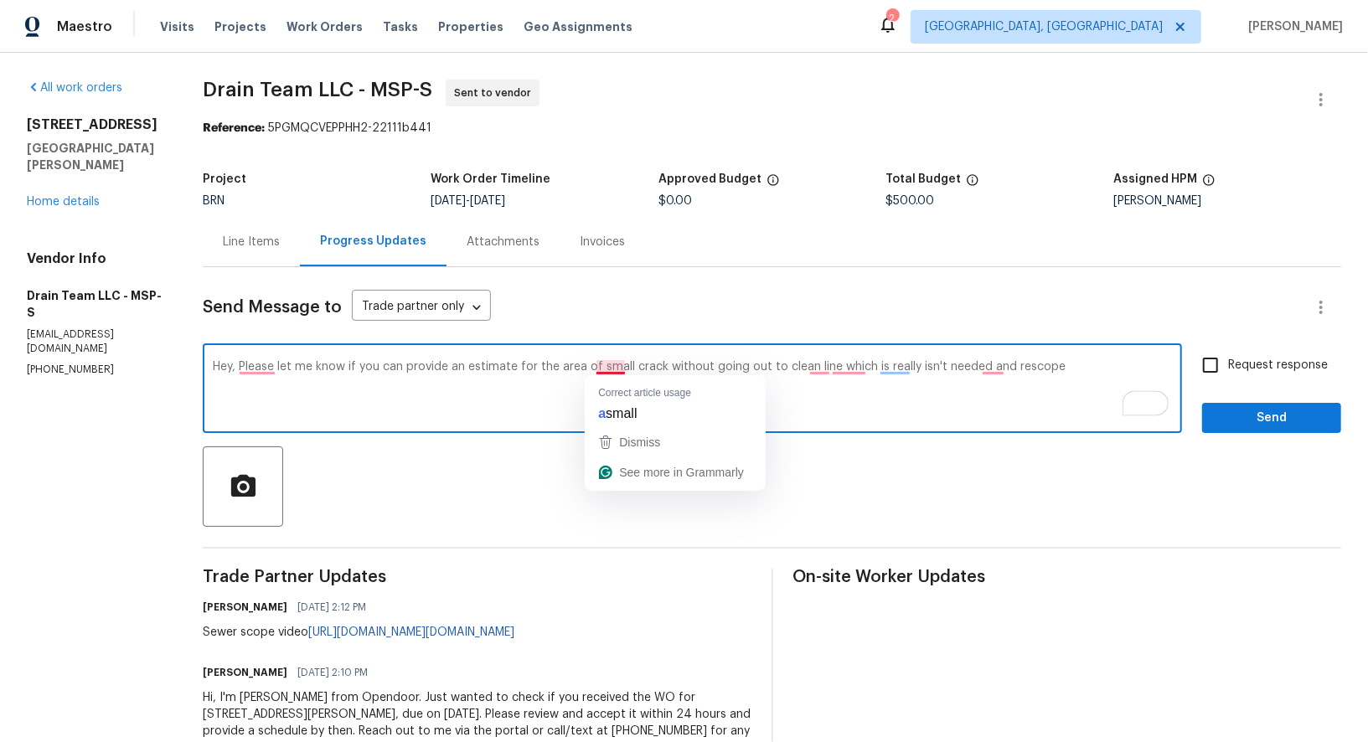
click at [615, 368] on textarea "Hey, Please let me know if you can provide an estimate for the area of small cr…" at bounding box center [692, 390] width 959 height 59
drag, startPoint x: 514, startPoint y: 369, endPoint x: 554, endPoint y: 365, distance: 40.4
click at [554, 365] on textarea "Hey, Please let me know if you can provide an estimate for the area of a small …" at bounding box center [692, 390] width 959 height 59
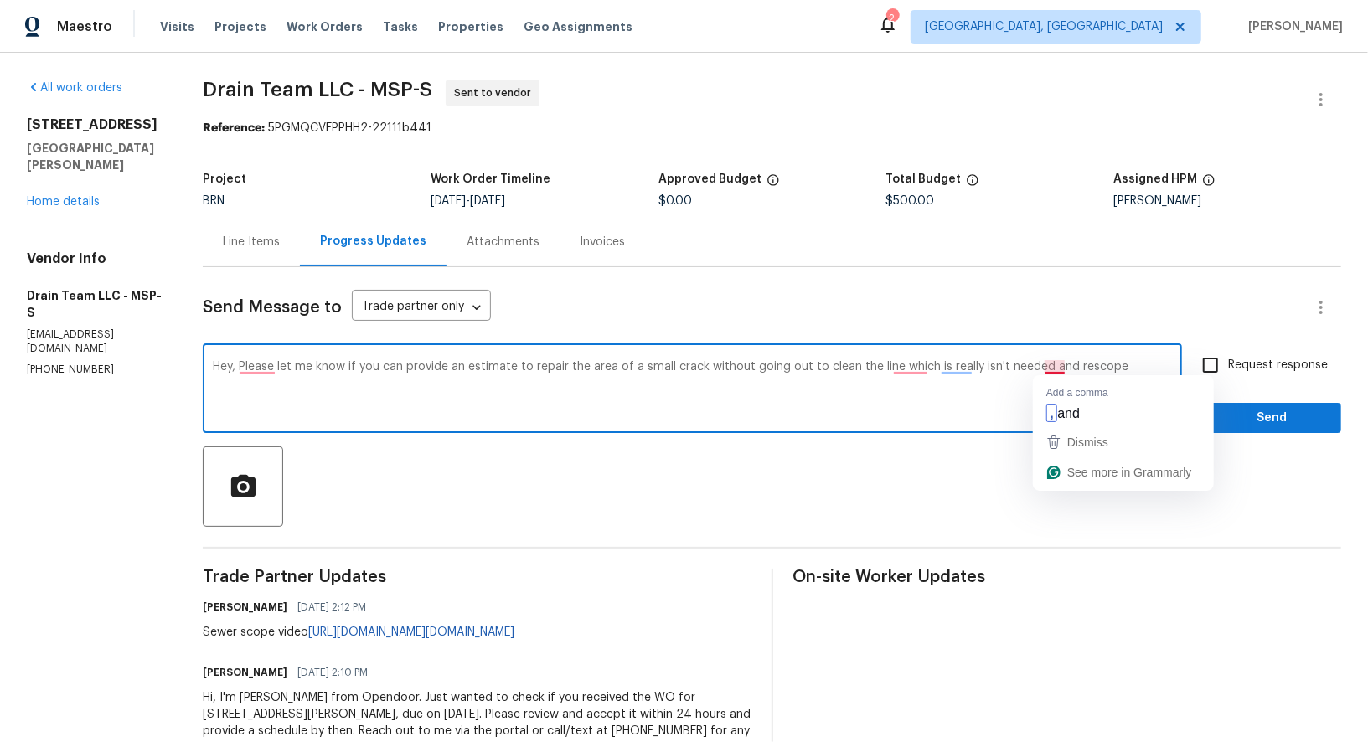
drag, startPoint x: 895, startPoint y: 367, endPoint x: 1042, endPoint y: 368, distance: 146.6
click at [1042, 368] on textarea "Hey, Please let me know if you can provide an estimate to repair the area of a …" at bounding box center [692, 390] width 959 height 59
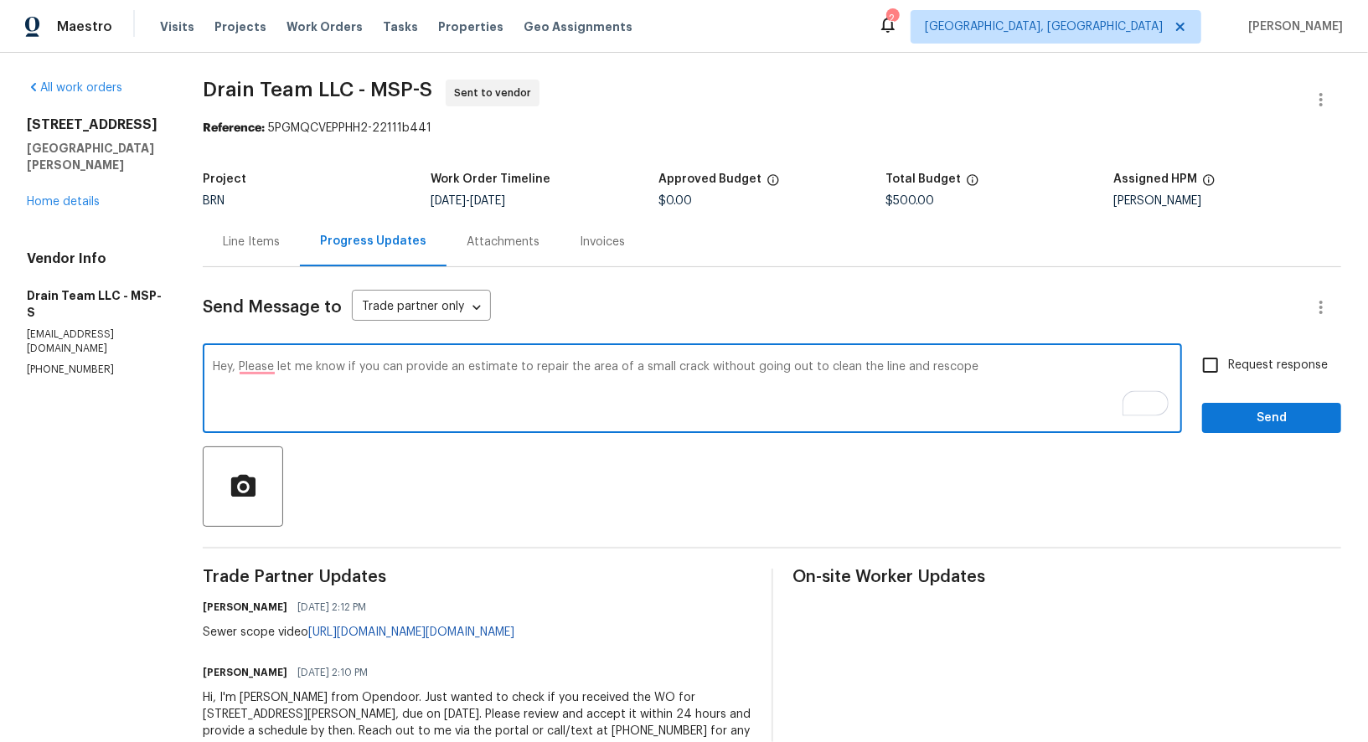
type textarea "Hey, Please let me know if you can provide an estimate to repair the area of a …"
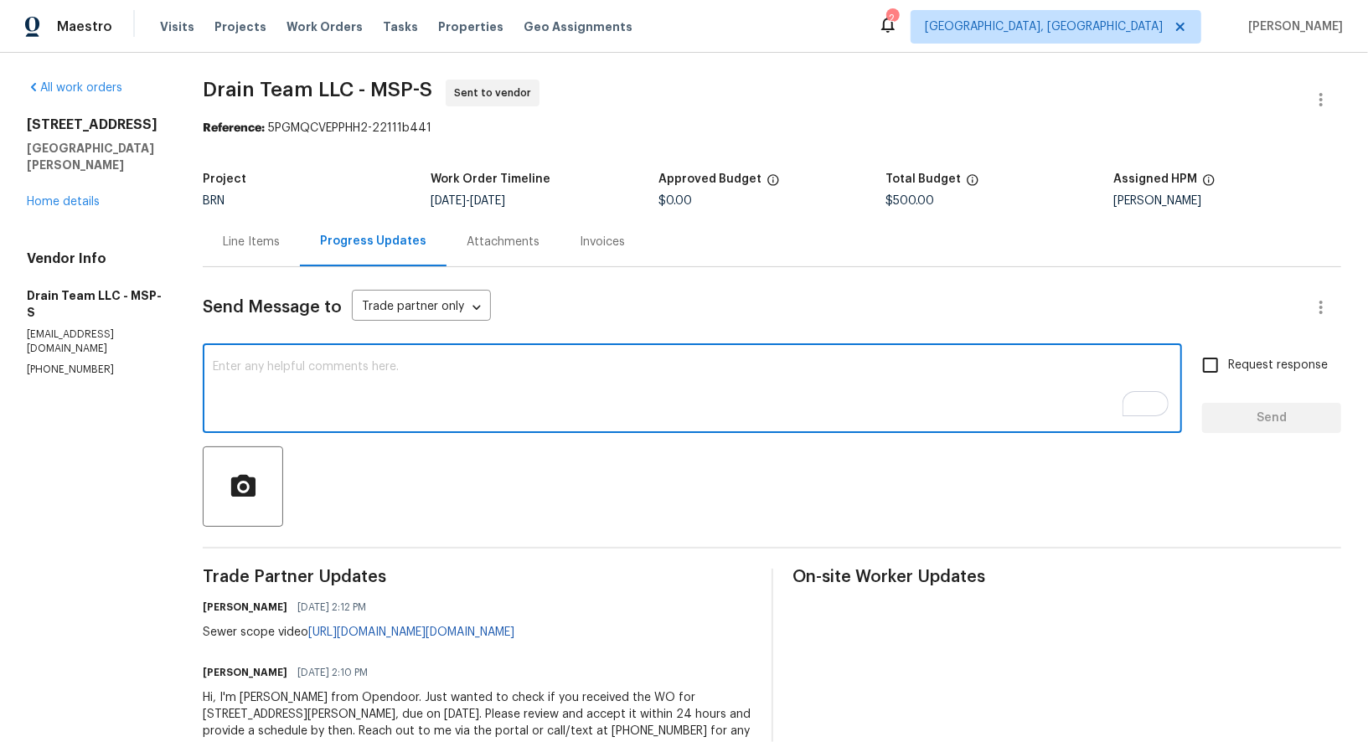
paste textarea "Hey, could you please let me know if you can provide an estimate to repair the …"
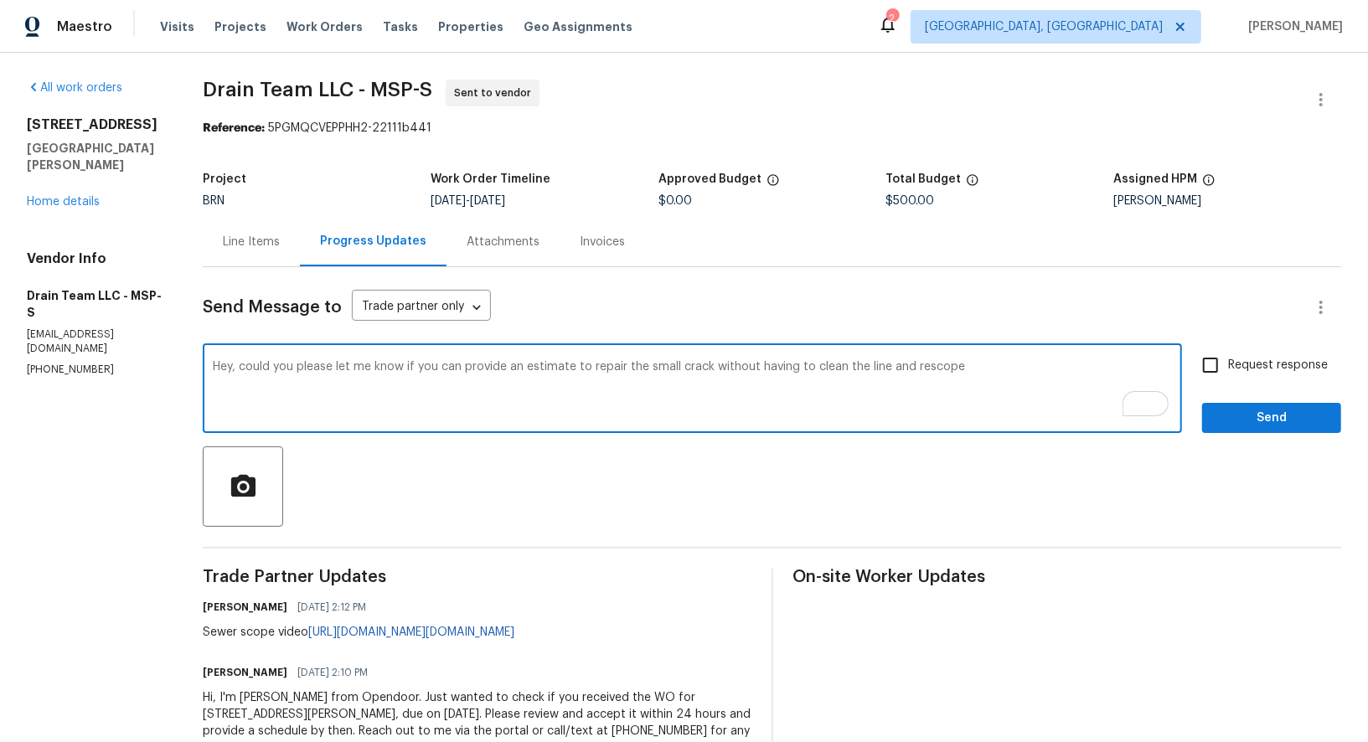
click at [910, 368] on textarea "Hey, could you please let me know if you can provide an estimate to repair the …" at bounding box center [692, 390] width 959 height 59
drag, startPoint x: 891, startPoint y: 368, endPoint x: 1120, endPoint y: 367, distance: 228.6
click at [1120, 368] on textarea "Hey, could you please let me know if you can provide an estimate to repair the …" at bounding box center [692, 390] width 959 height 59
type textarea "Hey, could you please let me know if you can provide an estimate to repair the …"
click at [1233, 378] on label "Request response" at bounding box center [1260, 365] width 135 height 35
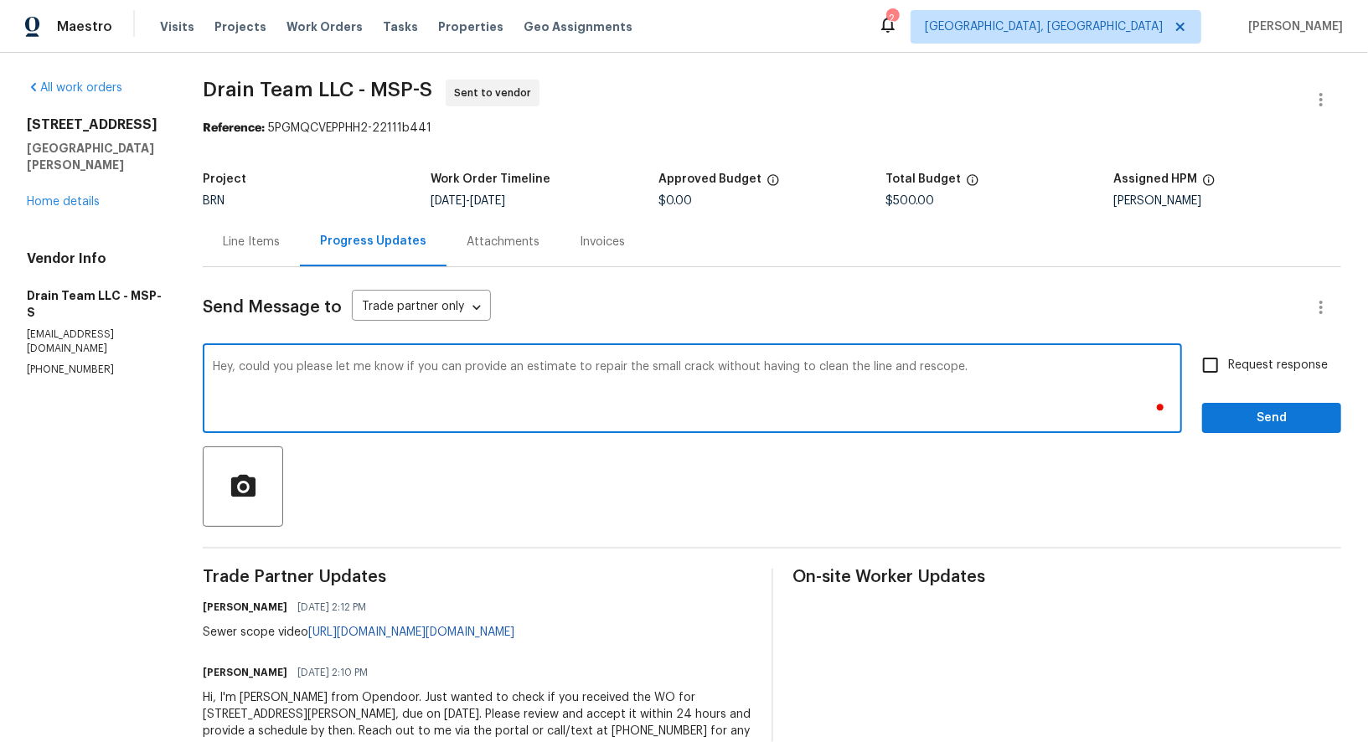
click at [1228, 378] on input "Request response" at bounding box center [1210, 365] width 35 height 35
checkbox input "true"
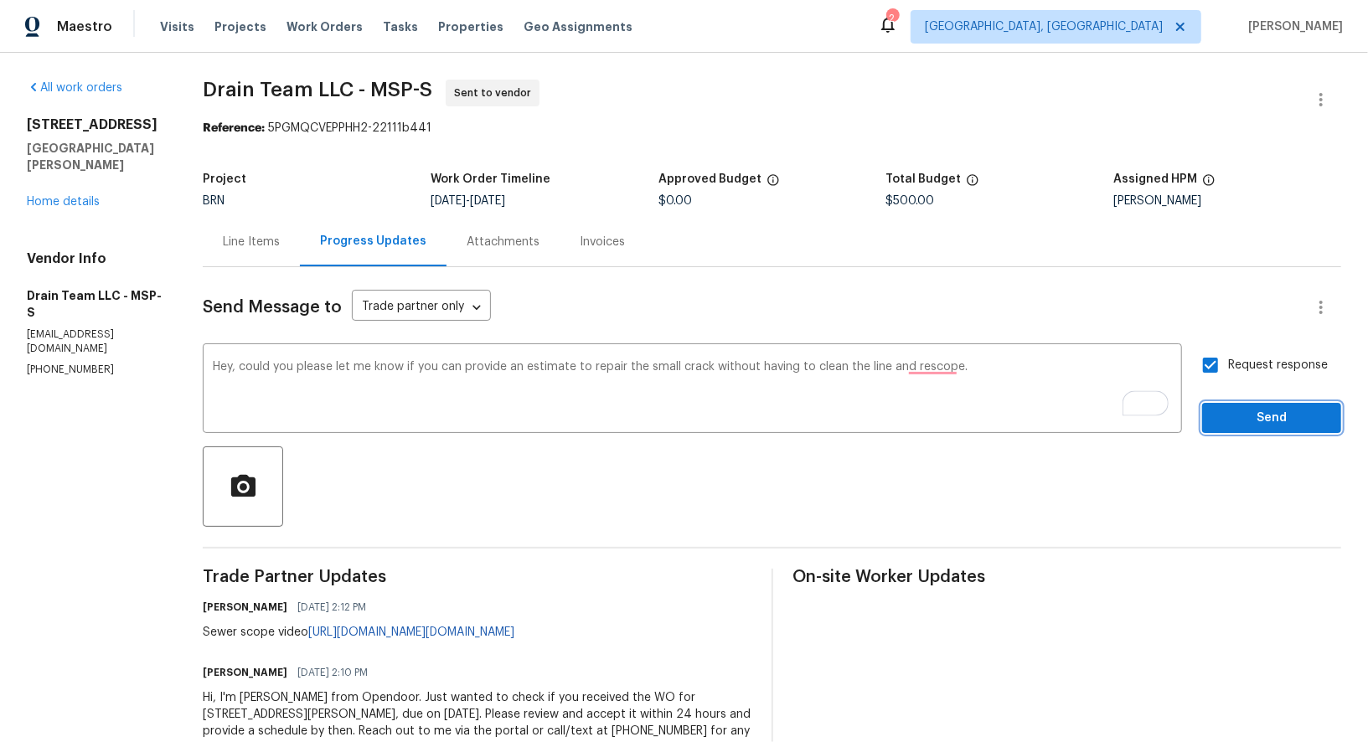
click at [1255, 418] on span "Send" at bounding box center [1271, 418] width 112 height 21
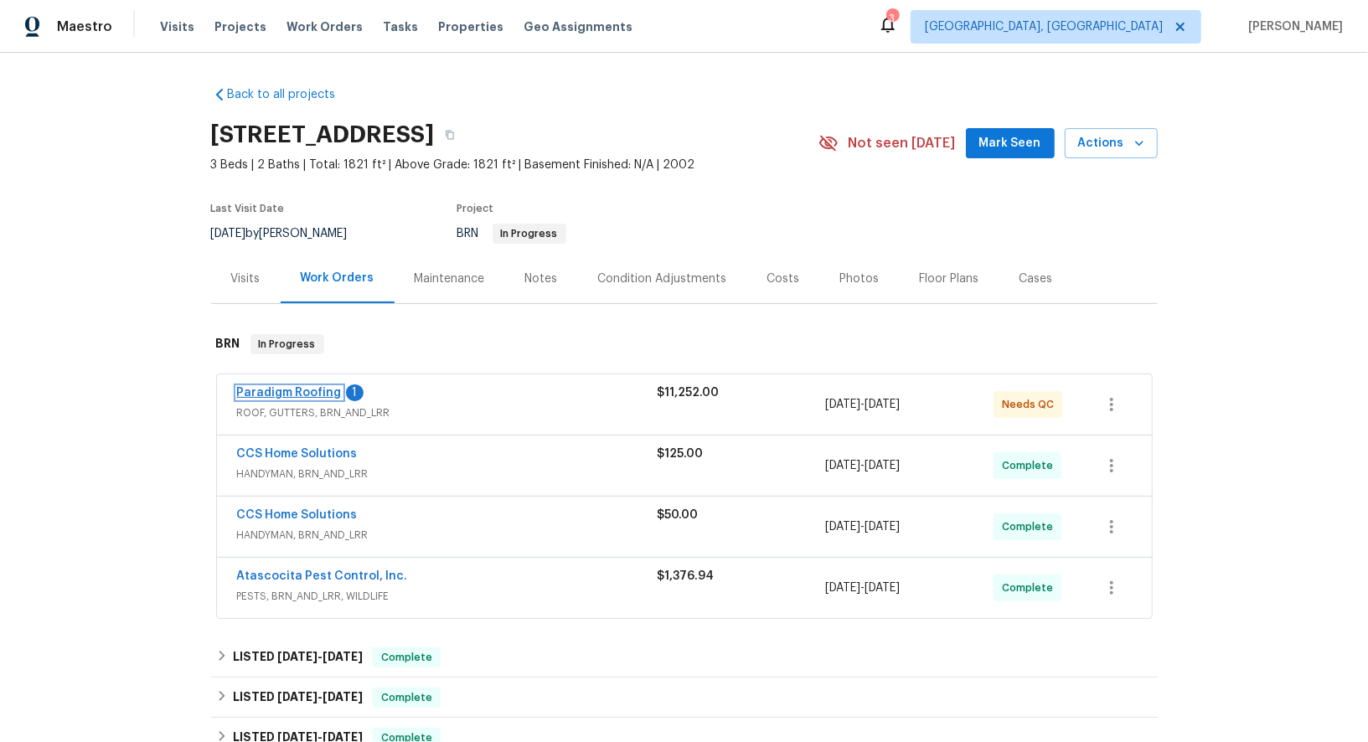
click at [307, 397] on link "Paradigm Roofing" at bounding box center [289, 393] width 105 height 12
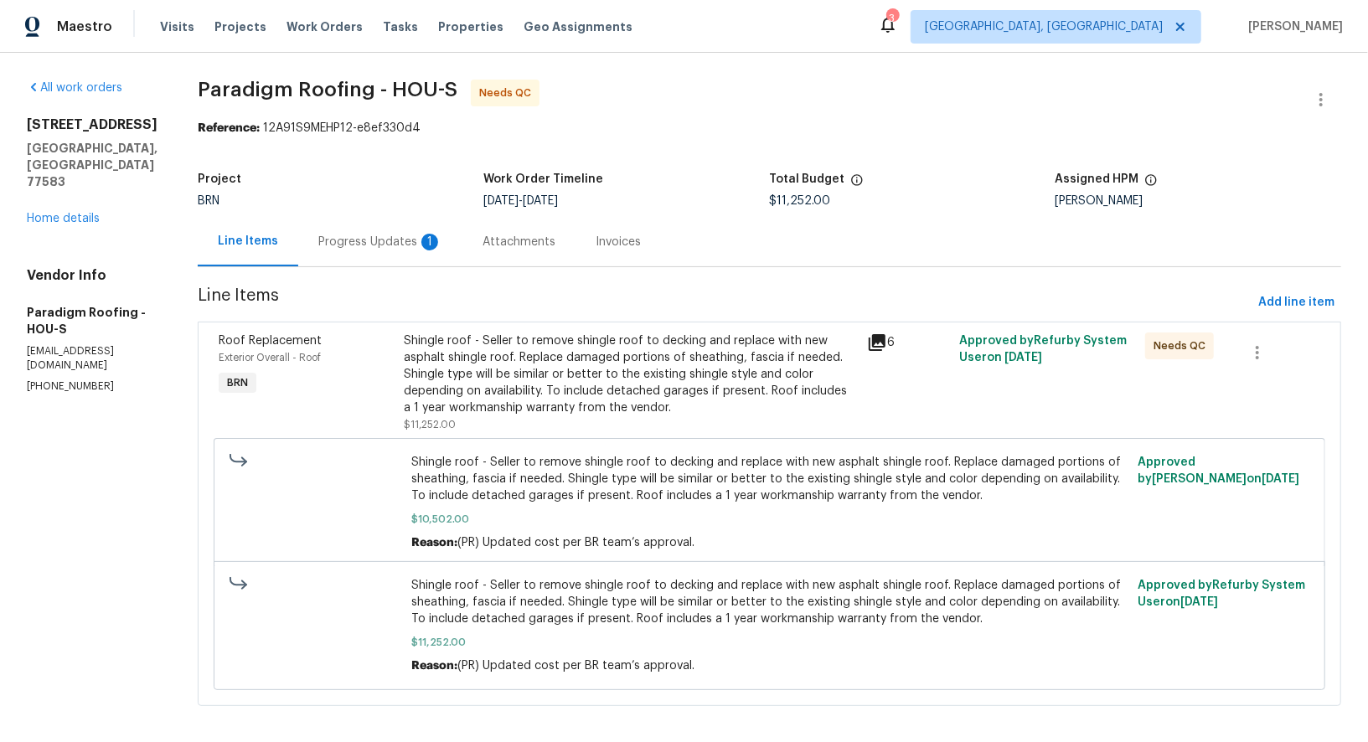
click at [434, 250] on div "Progress Updates 1" at bounding box center [380, 241] width 164 height 49
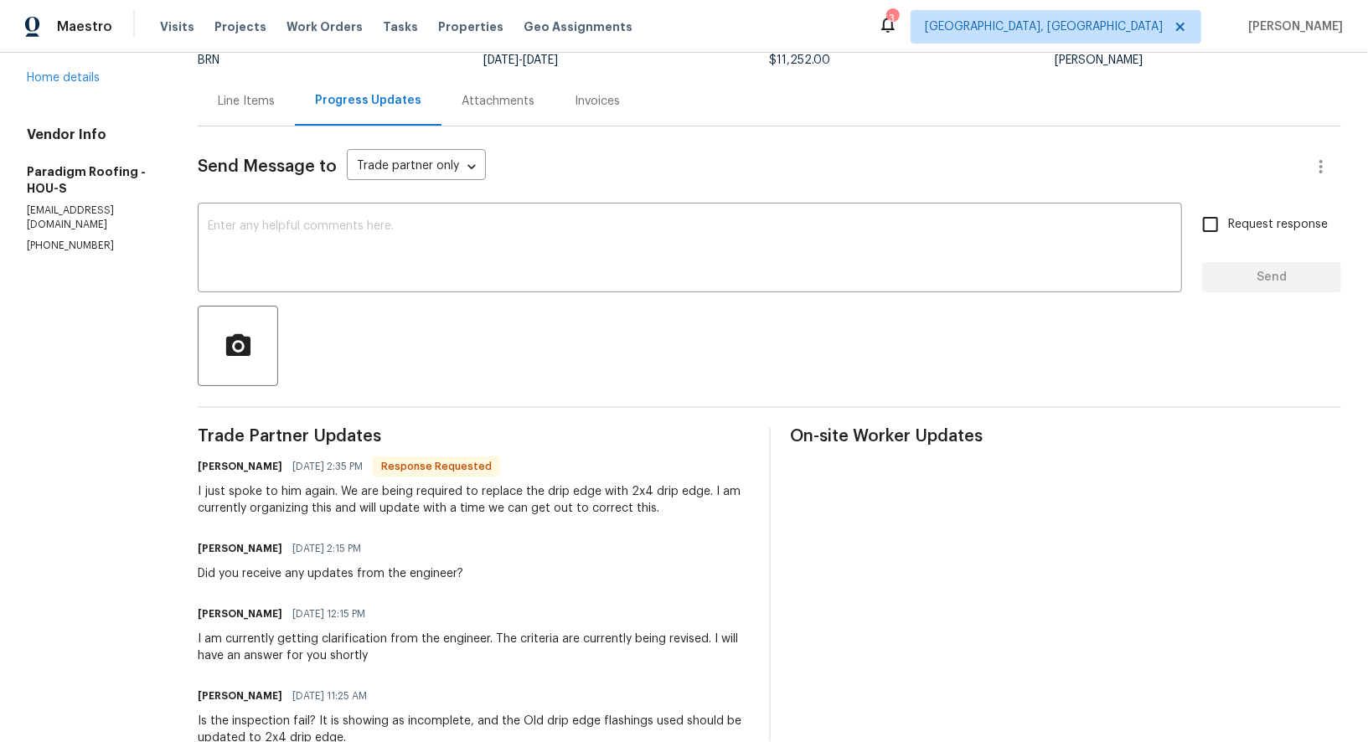
scroll to position [118, 0]
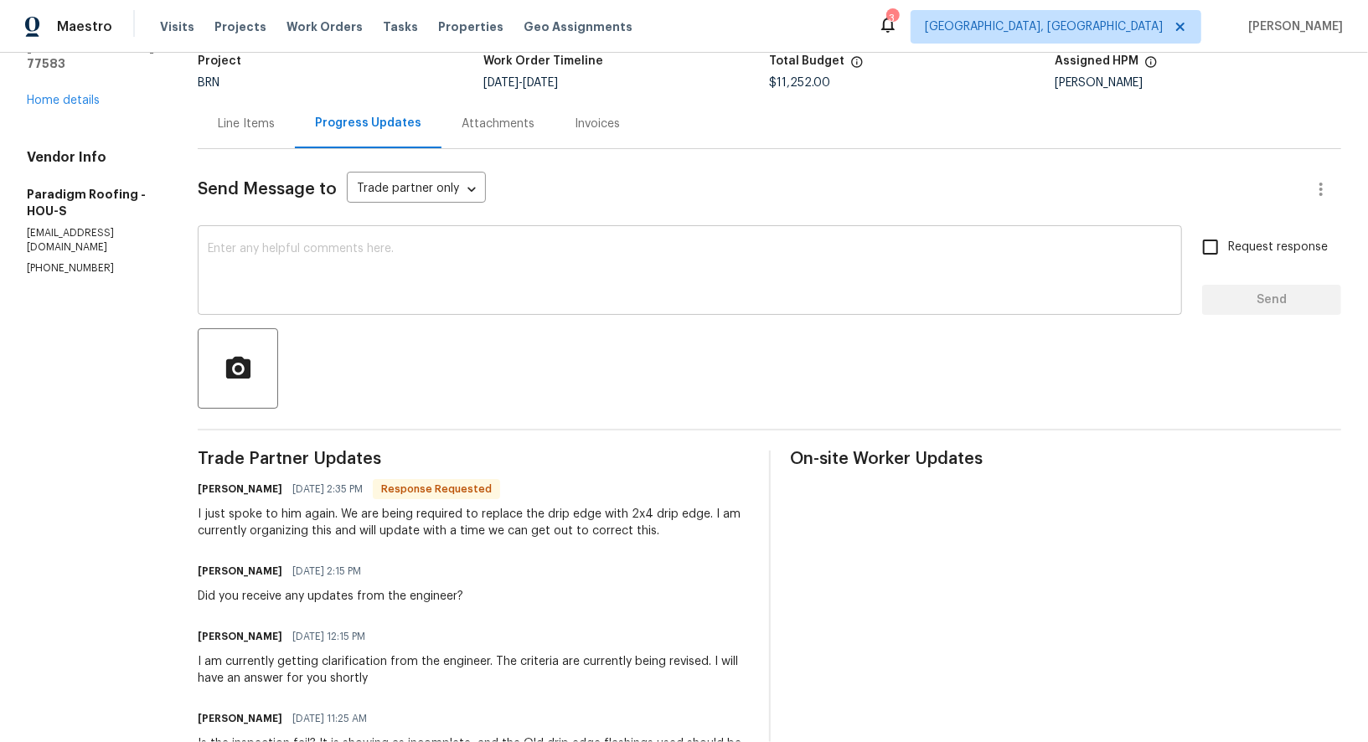
click at [349, 299] on textarea at bounding box center [690, 272] width 964 height 59
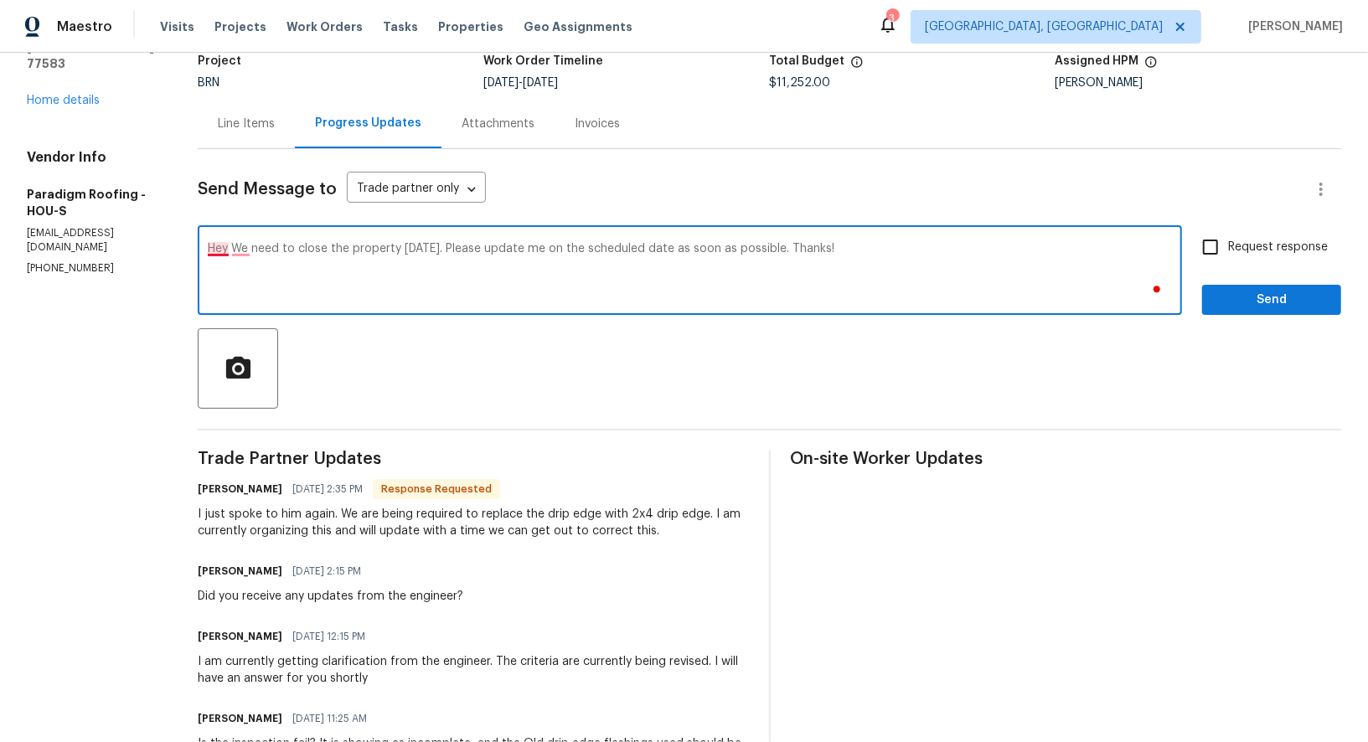
click at [223, 244] on textarea "Hey We need to close the property [DATE]. Please update me on the scheduled dat…" at bounding box center [690, 272] width 964 height 59
click at [892, 260] on textarea "Hey, We need to close the property [DATE]. Please update me on the scheduled da…" at bounding box center [690, 272] width 964 height 59
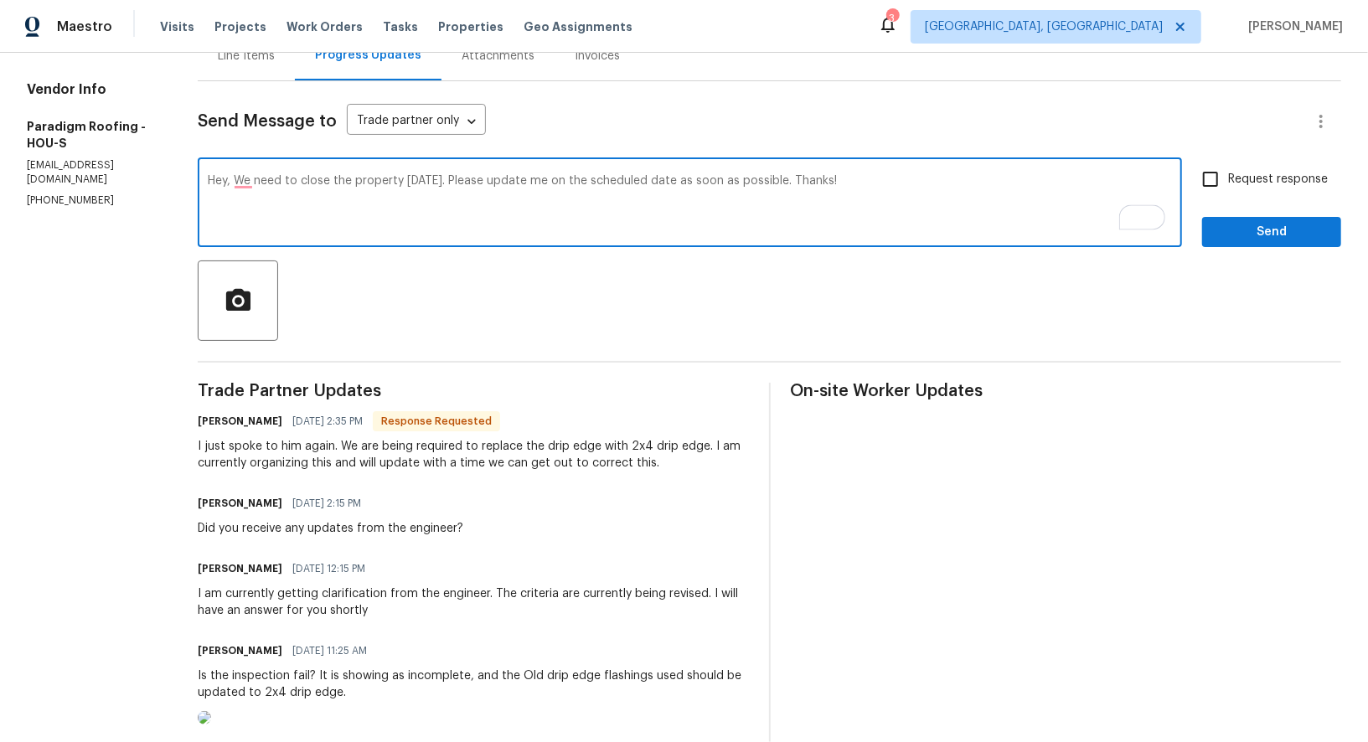
scroll to position [165, 0]
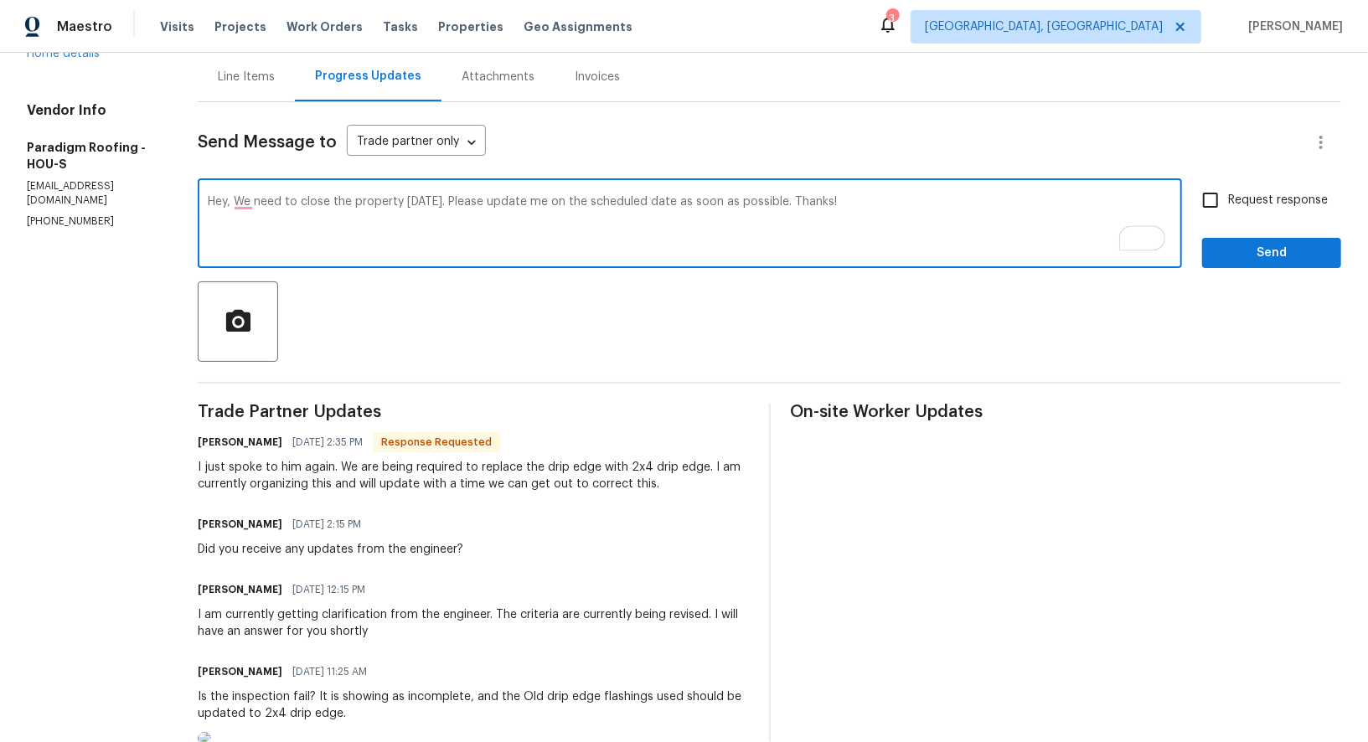
click at [253, 201] on textarea "Hey, We need to close the property [DATE]. Please update me on the scheduled da…" at bounding box center [690, 225] width 964 height 59
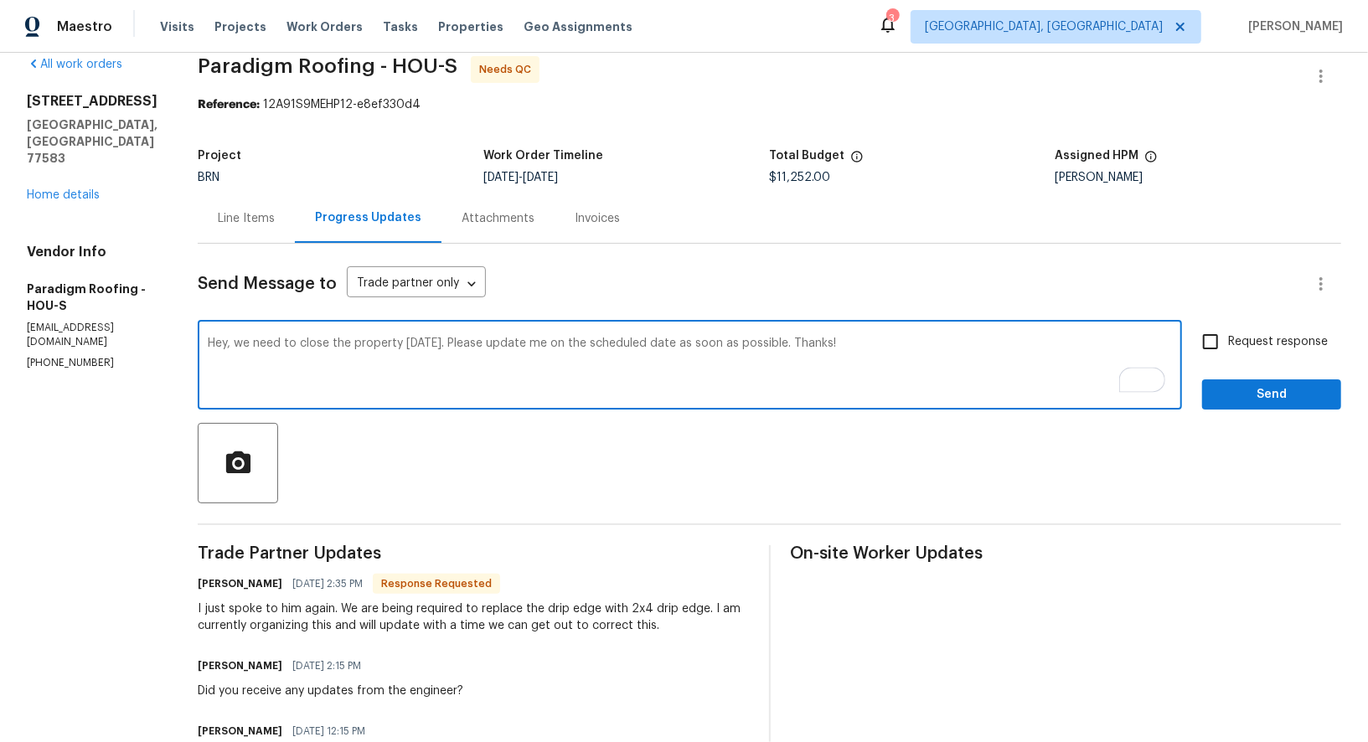
scroll to position [0, 0]
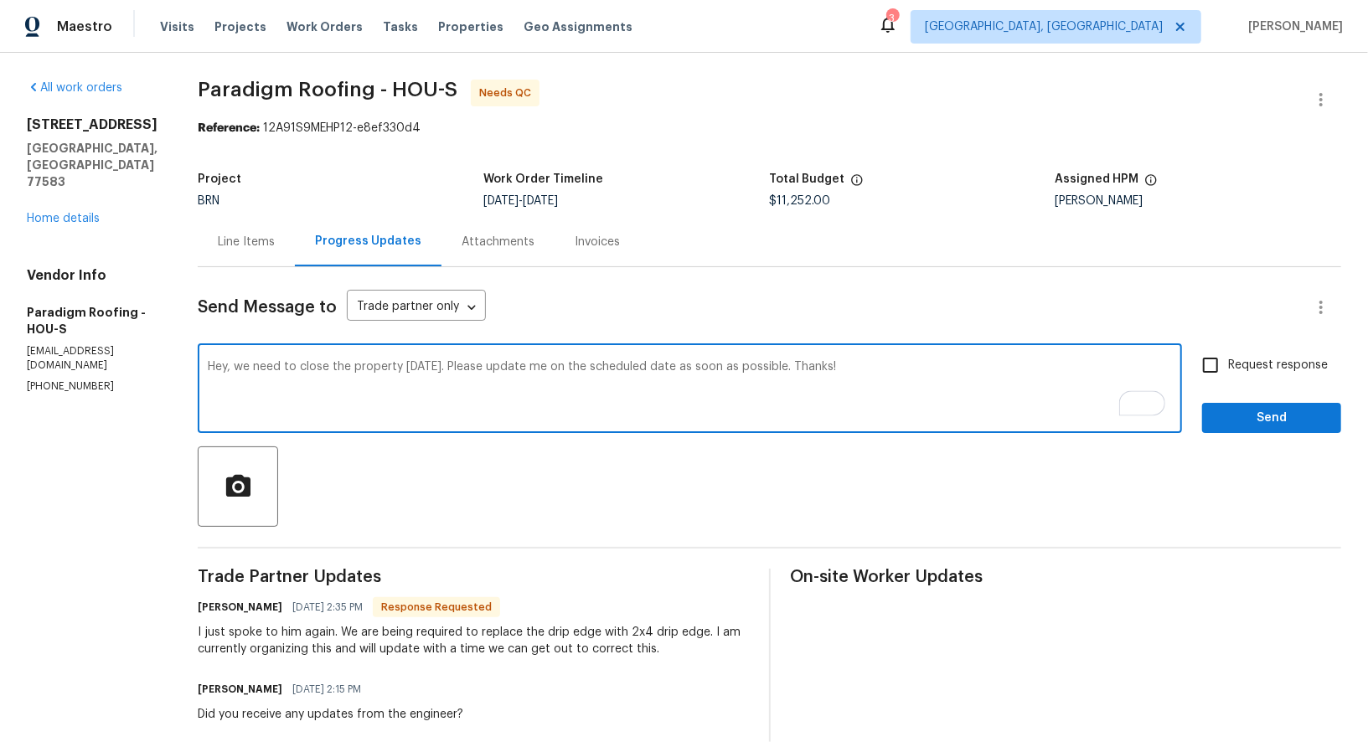
type textarea "Hey, we need to close the property [DATE]. Please update me on the scheduled da…"
click at [1194, 375] on input "Request response" at bounding box center [1210, 365] width 35 height 35
checkbox input "true"
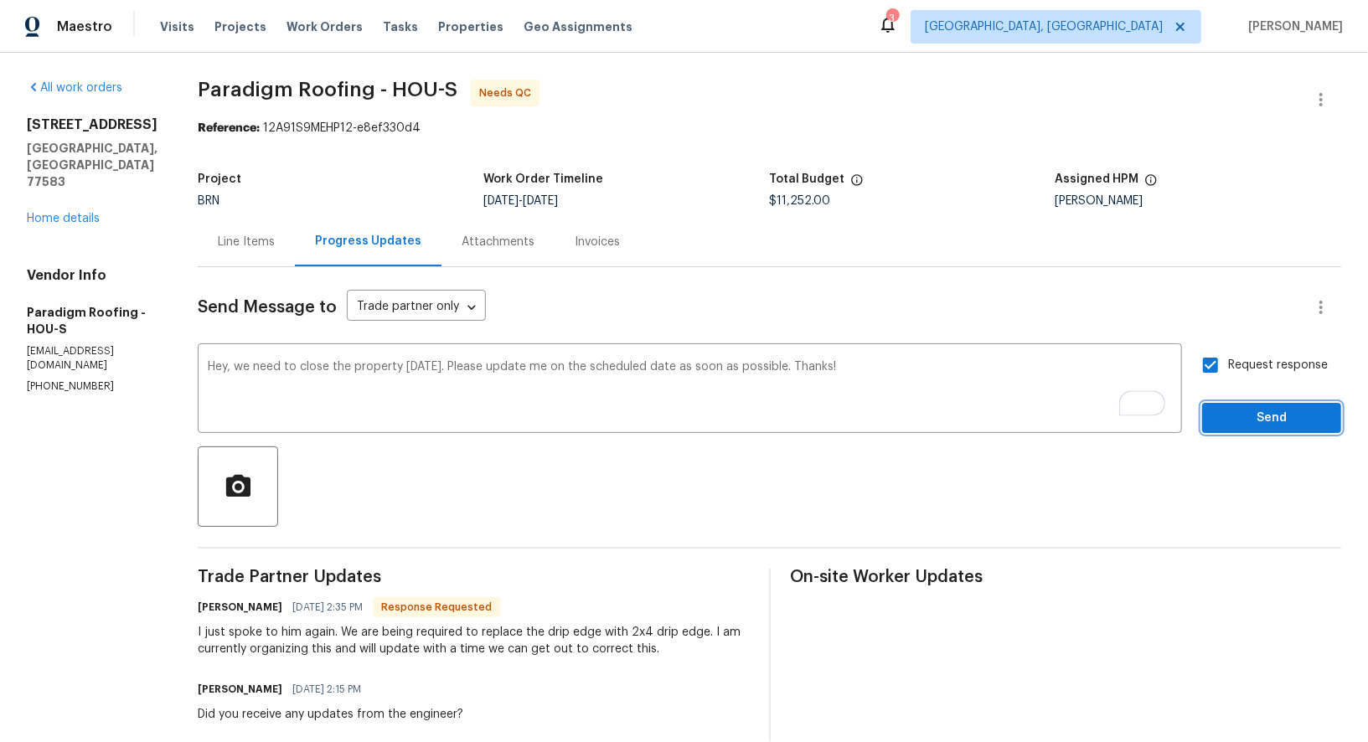
click at [1229, 411] on span "Send" at bounding box center [1271, 418] width 112 height 21
